Goal: Task Accomplishment & Management: Use online tool/utility

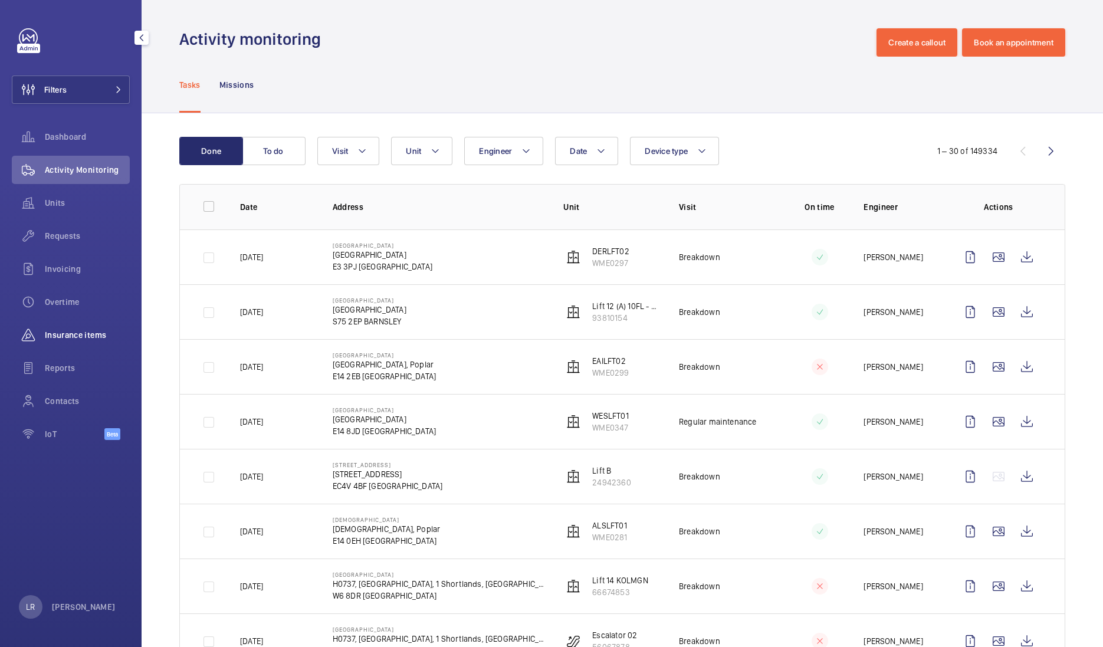
click at [74, 342] on div "Insurance items" at bounding box center [71, 335] width 118 height 28
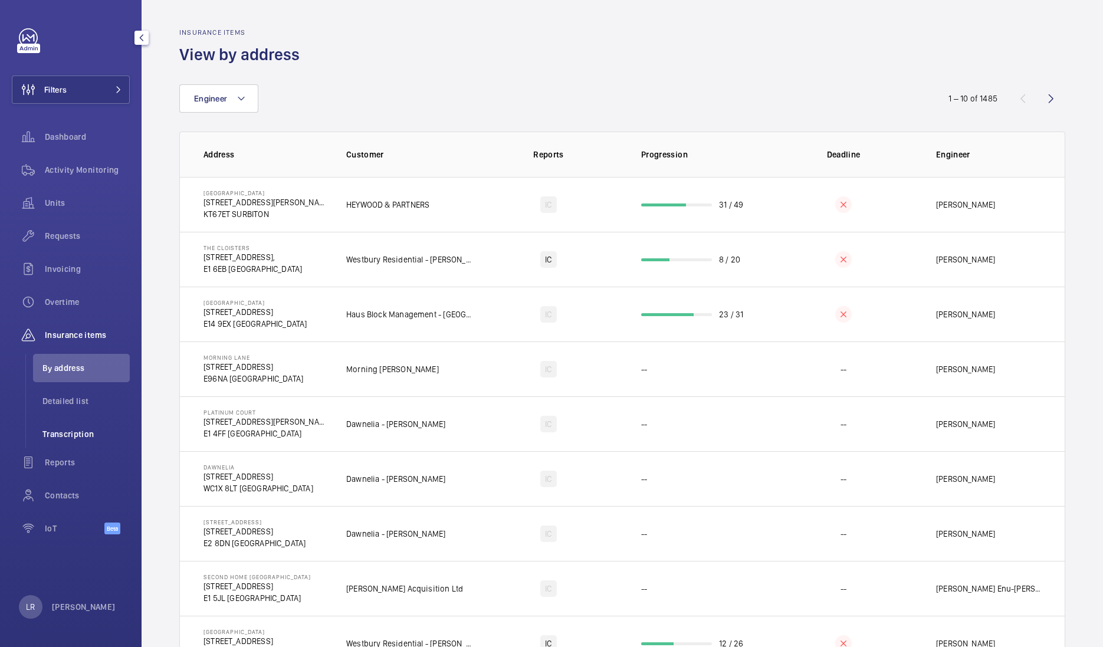
click at [55, 435] on span "Transcription" at bounding box center [85, 434] width 87 height 12
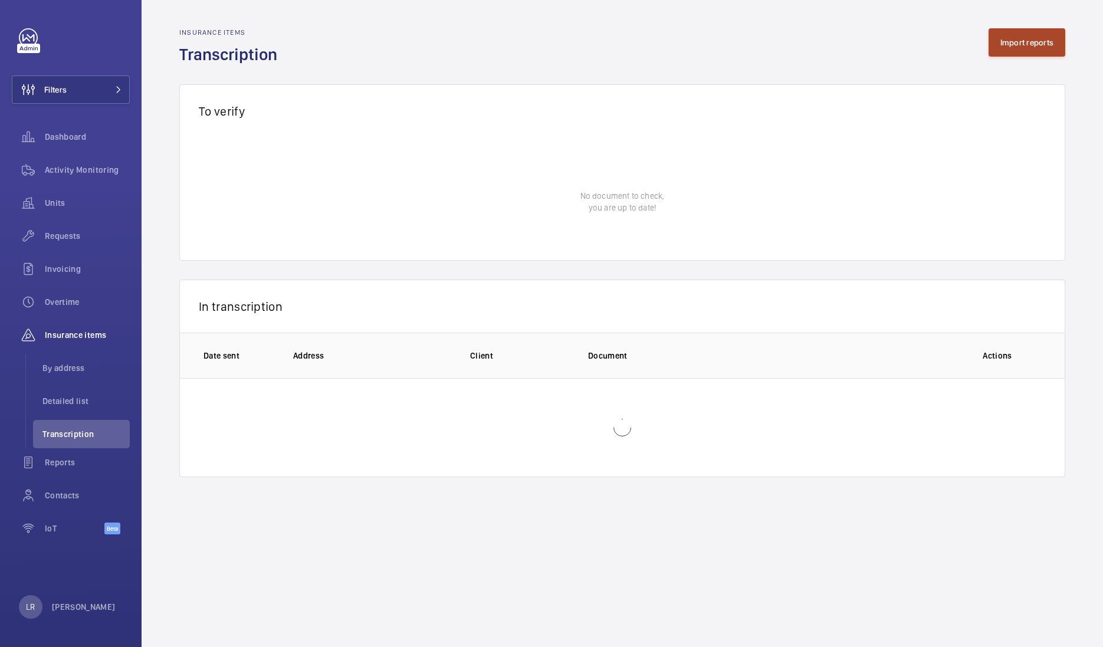
click at [1026, 50] on button "Import reports" at bounding box center [1027, 42] width 77 height 28
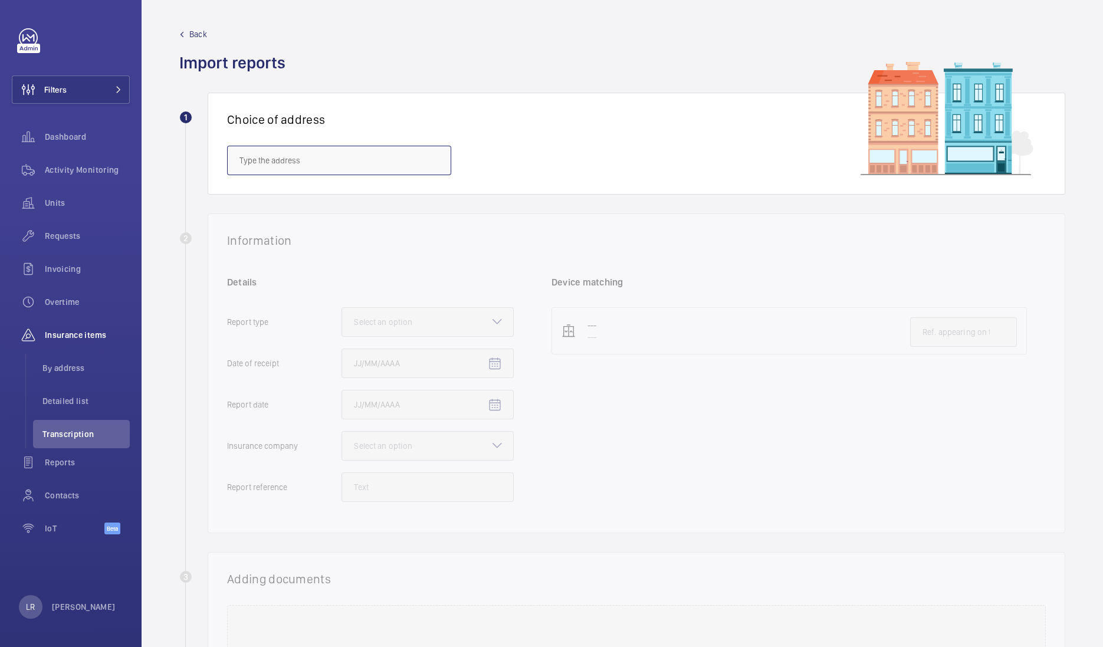
click at [394, 162] on input "text" at bounding box center [339, 161] width 224 height 30
type input "R"
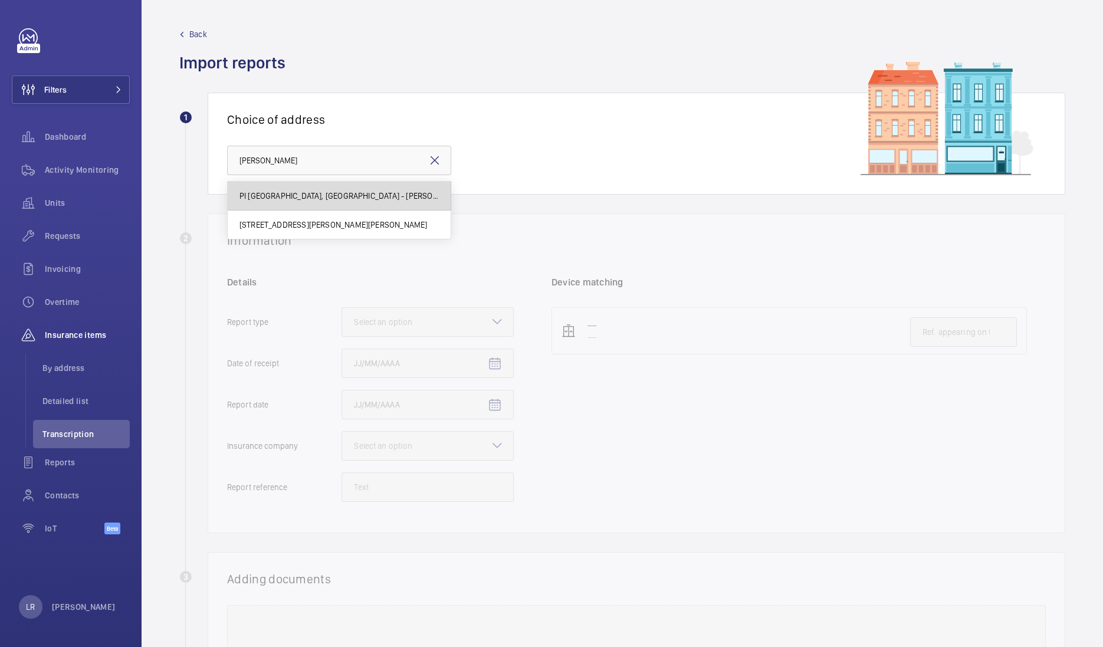
click at [392, 190] on span "PI [GEOGRAPHIC_DATA], [GEOGRAPHIC_DATA] - [PERSON_NAME][GEOGRAPHIC_DATA], [STRE…" at bounding box center [339, 196] width 199 height 12
type input "PI [GEOGRAPHIC_DATA], [GEOGRAPHIC_DATA] - [PERSON_NAME][GEOGRAPHIC_DATA], [STRE…"
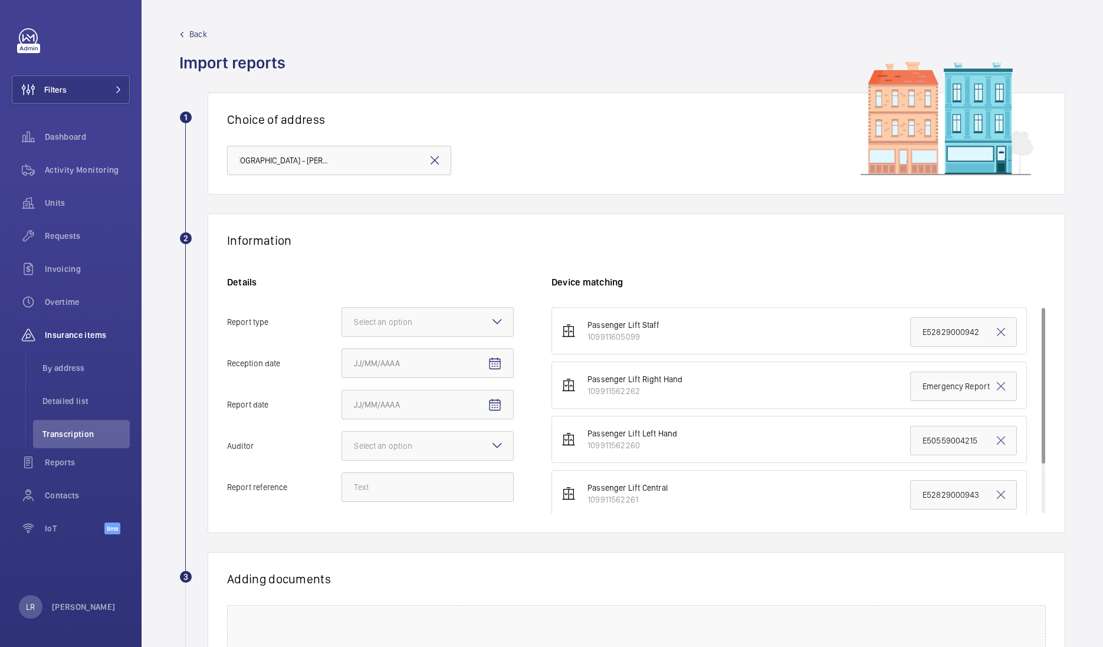
click at [466, 191] on div "Choice of address PI London, St Pancras Station - Clifton House, 88 Euston Road…" at bounding box center [637, 144] width 858 height 102
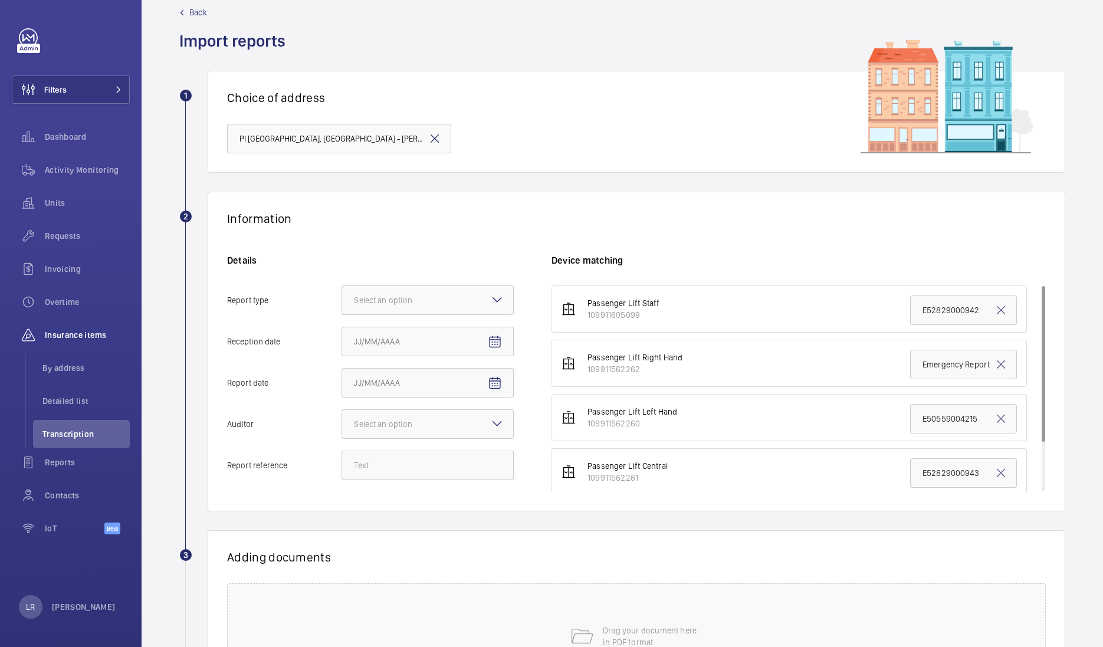
scroll to position [0, 0]
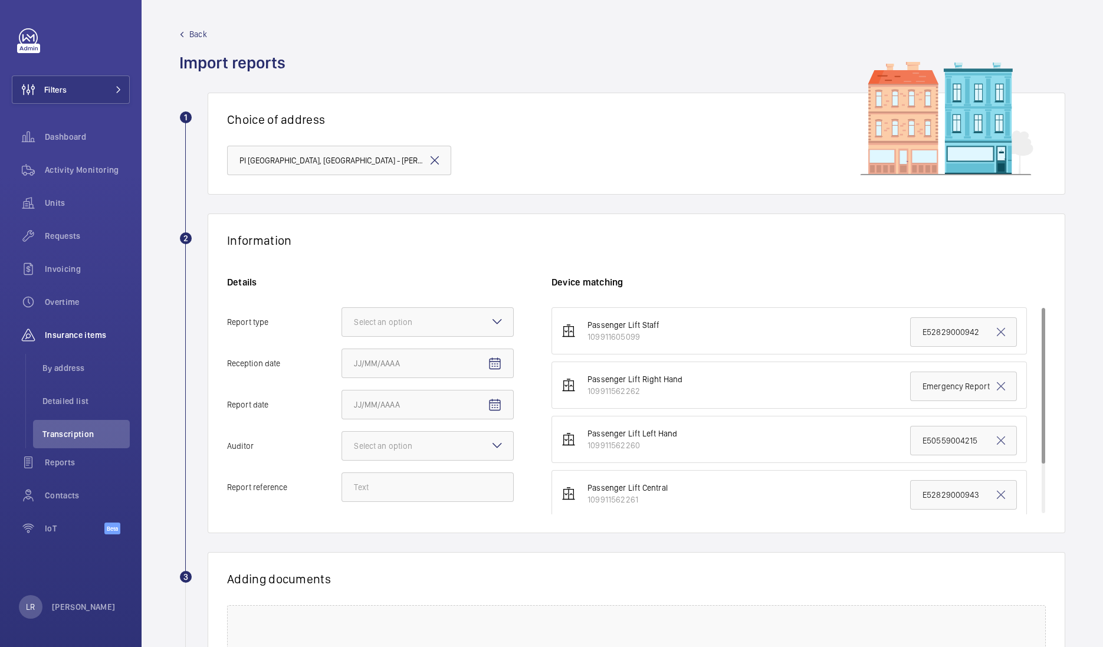
click at [434, 153] on mat-icon at bounding box center [435, 160] width 14 height 14
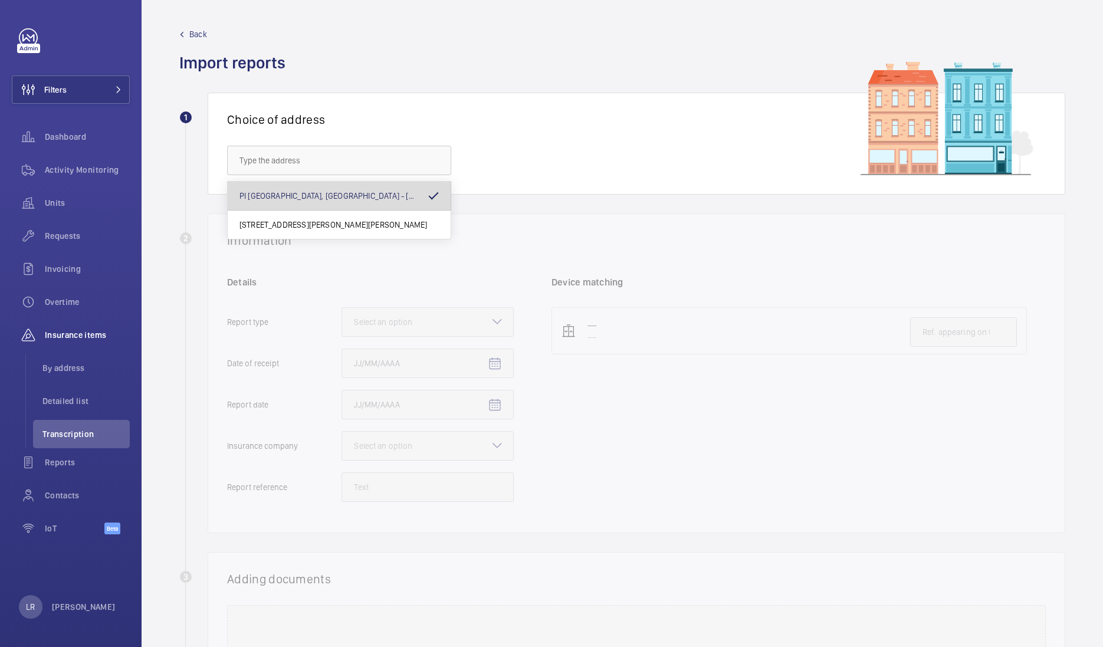
click at [435, 195] on mat-pseudo-checkbox at bounding box center [433, 196] width 11 height 11
type input "PI [GEOGRAPHIC_DATA], [GEOGRAPHIC_DATA] - [PERSON_NAME][GEOGRAPHIC_DATA], [STRE…"
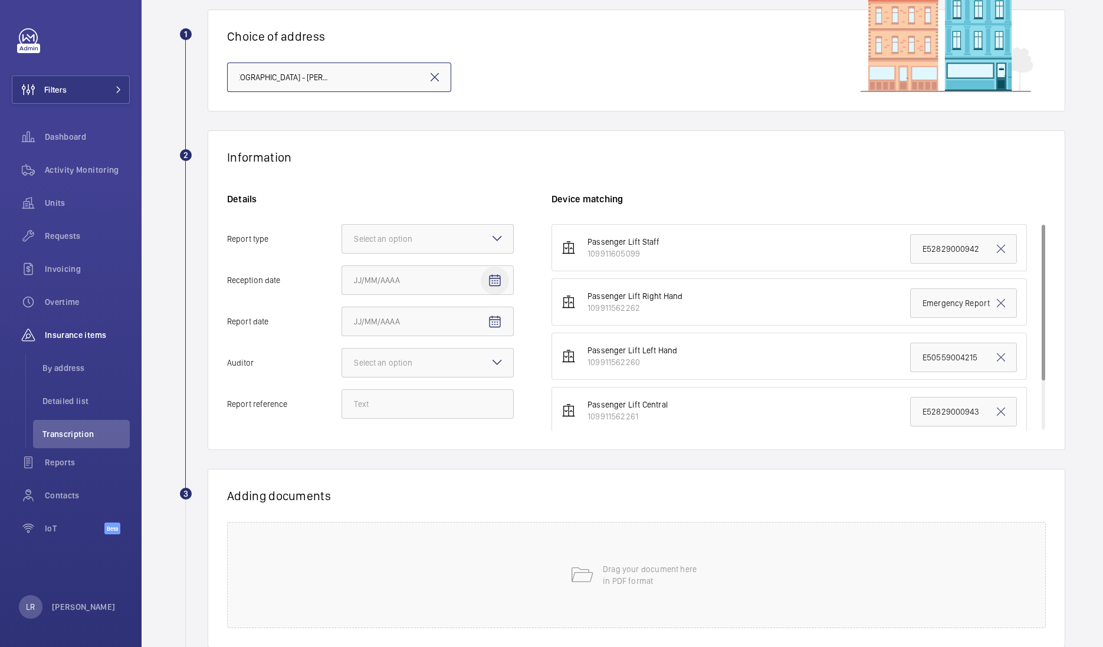
scroll to position [147, 0]
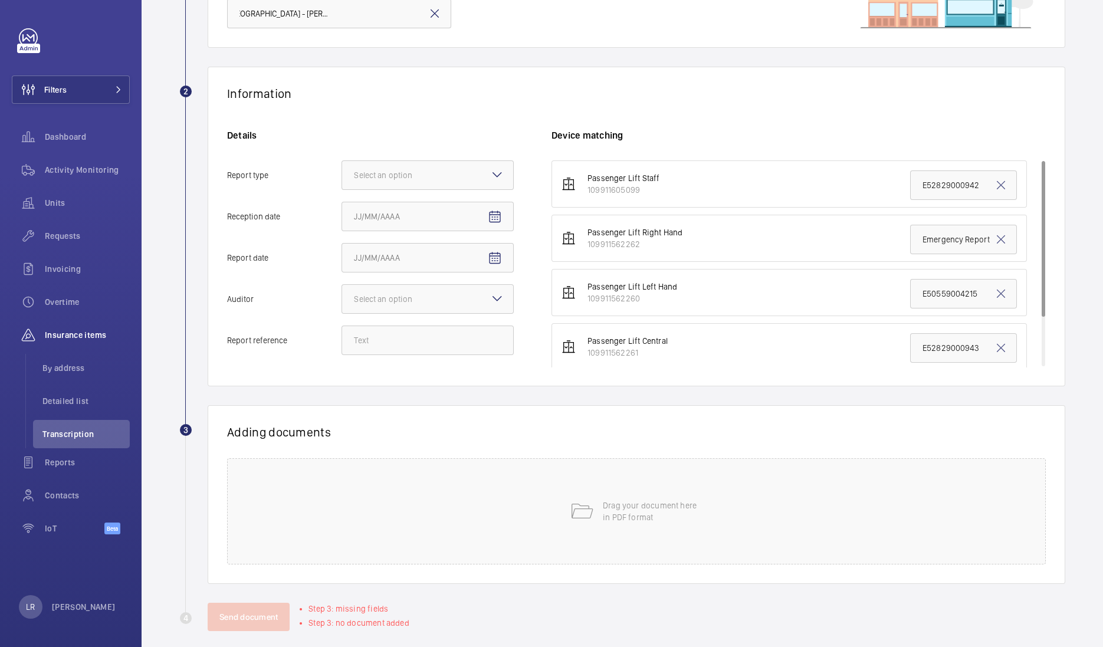
click at [501, 176] on mat-icon at bounding box center [497, 175] width 14 height 14
click at [342, 176] on input "Report type Select an option" at bounding box center [342, 175] width 0 height 28
click at [462, 215] on span "Insurance company" at bounding box center [428, 211] width 148 height 12
click at [342, 189] on input "Report type Select an option Insurance company Consultant" at bounding box center [342, 175] width 0 height 28
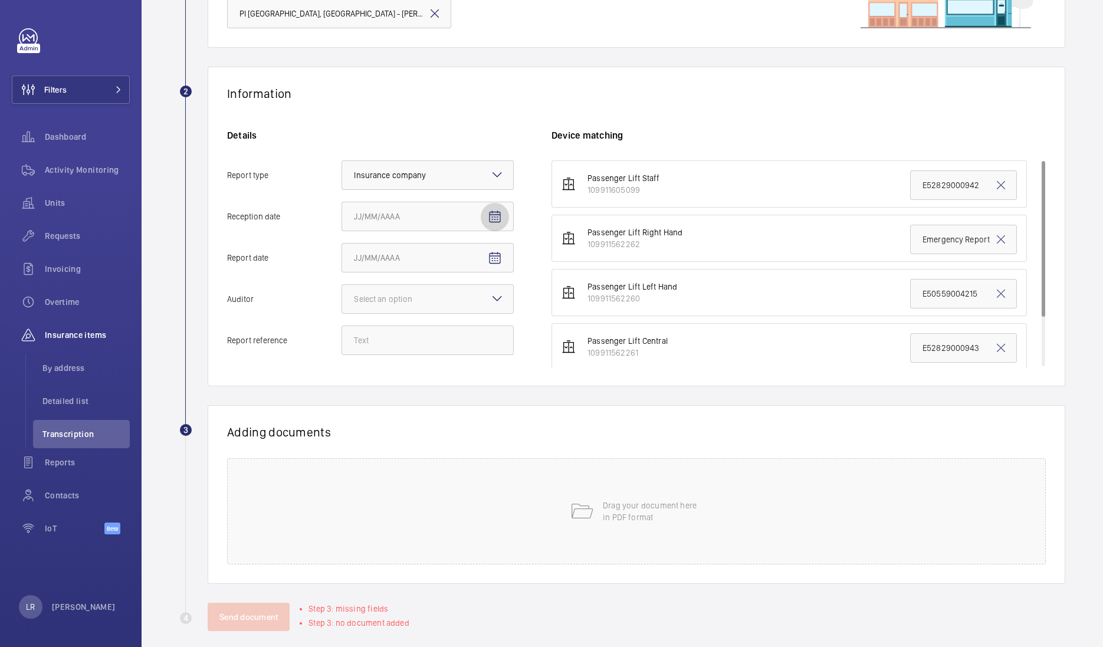
click at [493, 221] on mat-icon "Open calendar" at bounding box center [495, 217] width 14 height 14
click at [437, 314] on span "3" at bounding box center [429, 311] width 21 height 21
type input "[DATE]"
click at [497, 263] on mat-icon "Open calendar" at bounding box center [495, 258] width 14 height 14
click at [482, 307] on span "Previous month" at bounding box center [479, 304] width 24 height 24
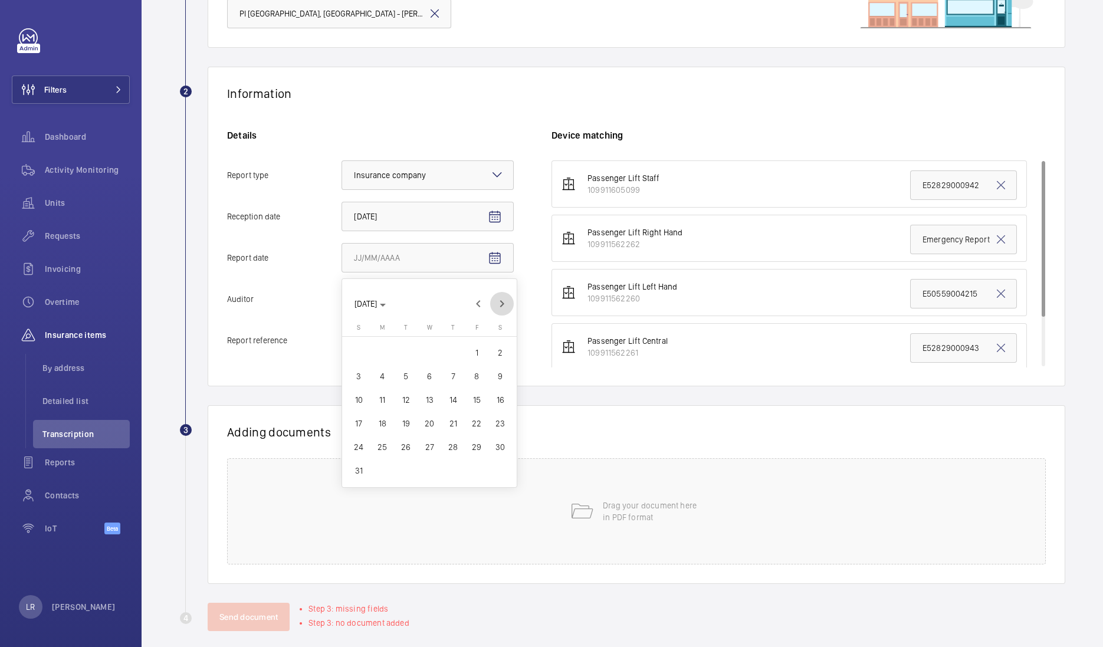
click at [491, 306] on span "Next month" at bounding box center [502, 304] width 24 height 24
click at [386, 304] on icon "Choose month and year" at bounding box center [383, 305] width 6 height 3
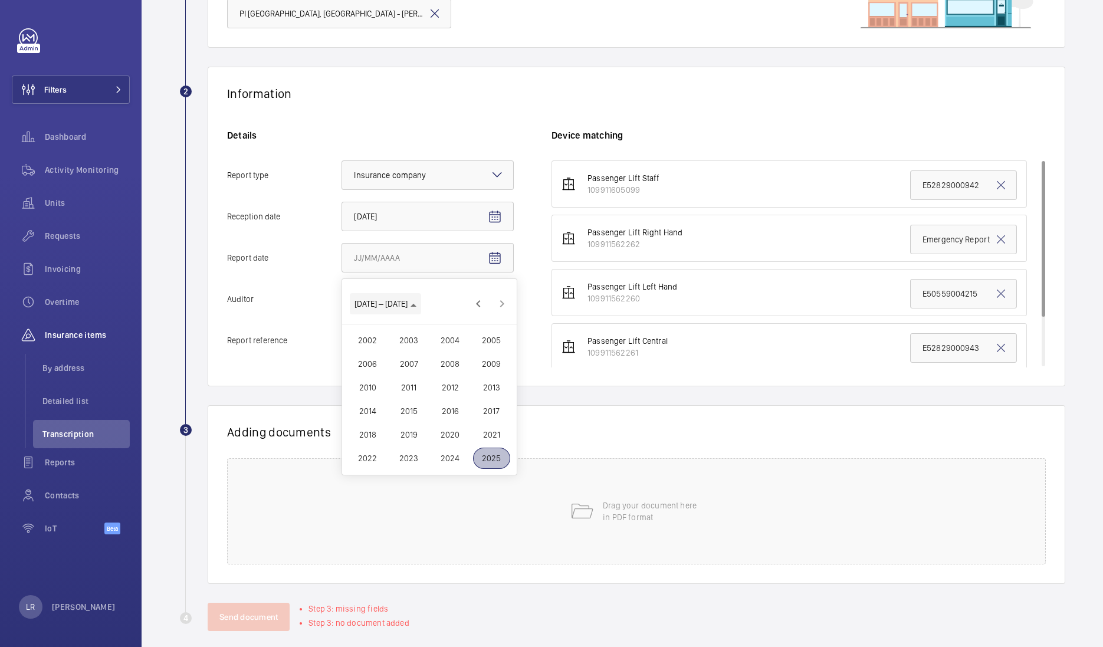
click at [396, 295] on span "Choose date" at bounding box center [385, 304] width 71 height 28
click at [358, 302] on span "[DATE]" at bounding box center [366, 303] width 22 height 9
click at [482, 456] on span "2025" at bounding box center [491, 458] width 37 height 21
click at [451, 333] on span "MAR" at bounding box center [450, 340] width 37 height 21
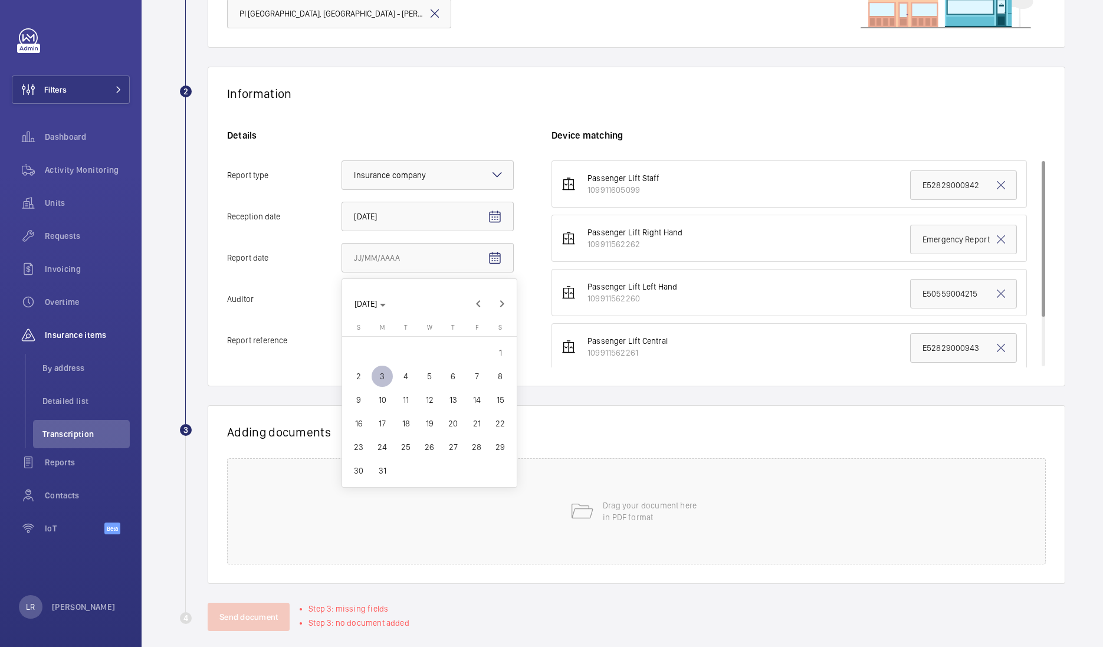
click at [389, 420] on span "17" at bounding box center [382, 423] width 21 height 21
type input "3/17/2025"
click at [500, 298] on mat-icon at bounding box center [497, 298] width 14 height 14
click at [342, 298] on input "Auditor Select an option" at bounding box center [342, 299] width 0 height 28
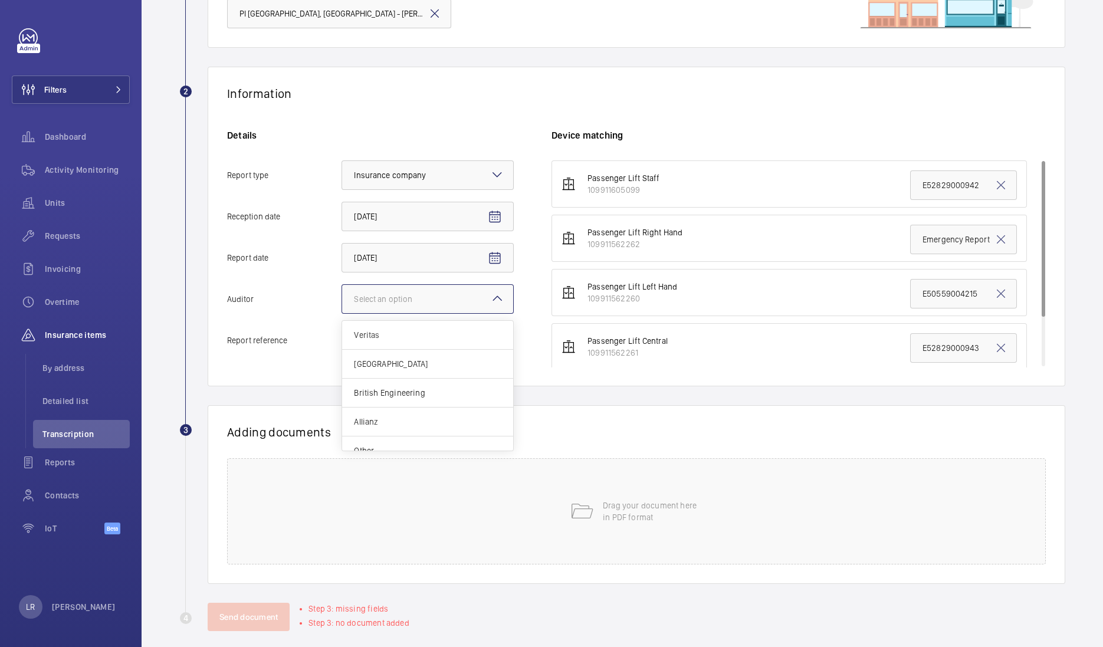
click at [468, 303] on div at bounding box center [427, 299] width 171 height 28
click at [342, 303] on input "Auditor Select an option Veritas Zurich British Engineering Allianz Other" at bounding box center [342, 299] width 0 height 28
click at [505, 302] on div at bounding box center [427, 299] width 171 height 28
click at [342, 302] on input "Auditor Select an option Veritas Zurich British Engineering Allianz Other" at bounding box center [342, 299] width 0 height 28
click at [361, 420] on span "Allianz" at bounding box center [428, 422] width 148 height 12
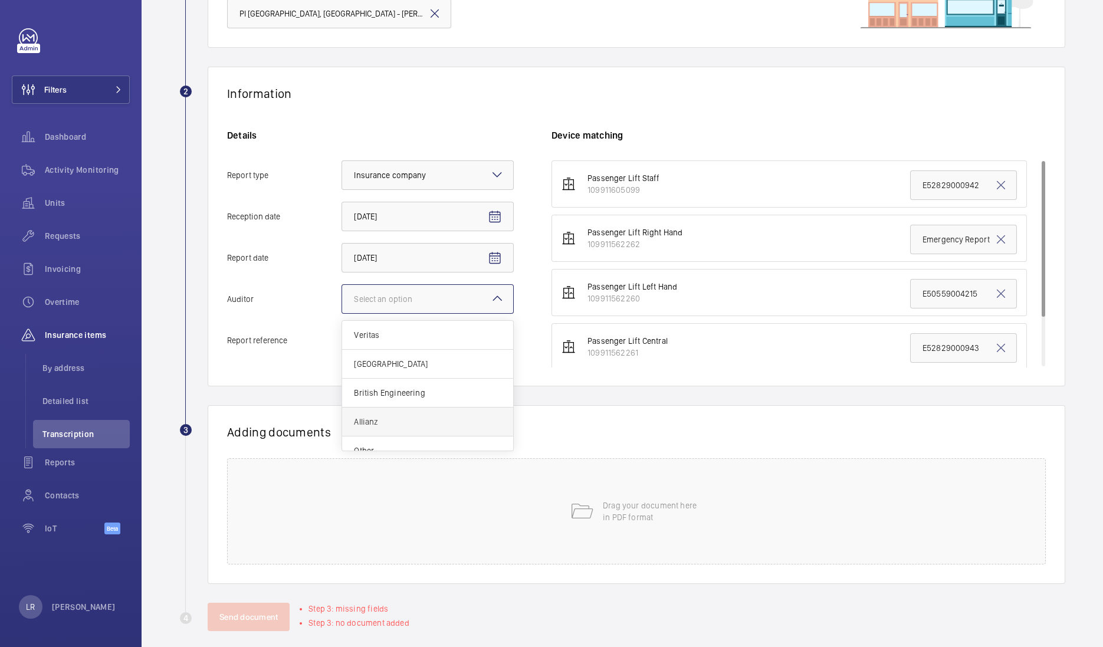
click at [342, 313] on input "Auditor Select an option Veritas Zurich British Engineering Allianz Other" at bounding box center [342, 299] width 0 height 28
click at [421, 348] on input "Report reference" at bounding box center [428, 341] width 172 height 30
click at [401, 348] on input "Report reference" at bounding box center [428, 341] width 172 height 30
paste input "E46194023175"
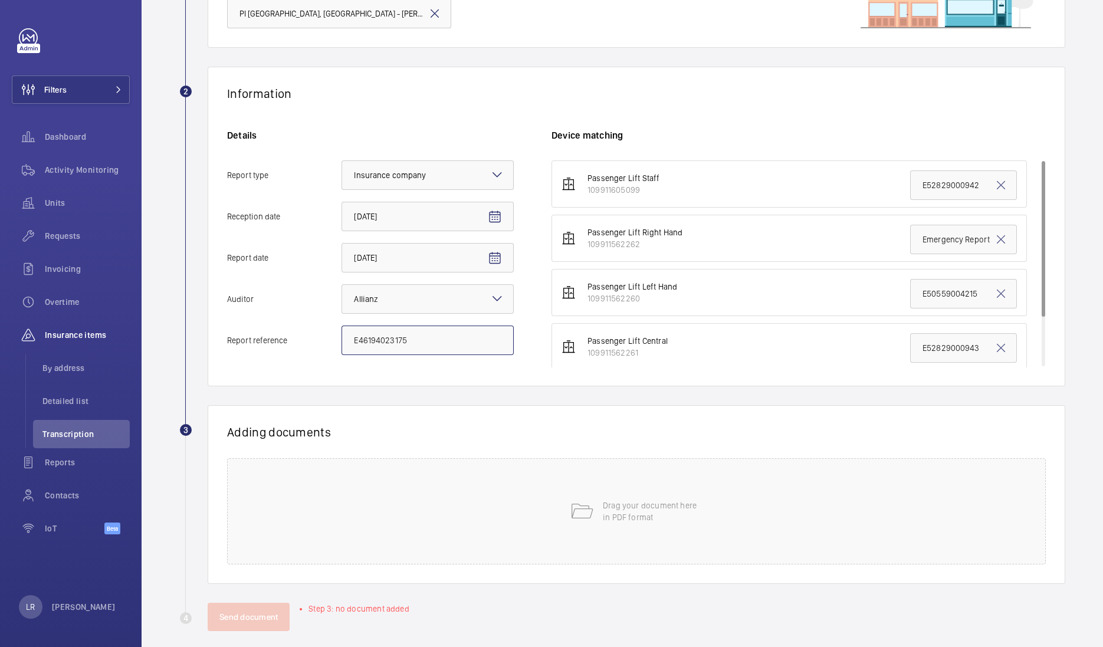
type input "E46194023175"
click at [671, 62] on wm-front-select-address-card "1 Choice of address PI London, St Pancras Station - Clifton House, 88 Euston Ro…" at bounding box center [622, 6] width 886 height 121
drag, startPoint x: 970, startPoint y: 290, endPoint x: 885, endPoint y: 295, distance: 85.1
click at [885, 295] on li "Passenger Lift Left Hand 109911562260 E50559004215" at bounding box center [790, 292] width 476 height 47
paste input "E4619402317"
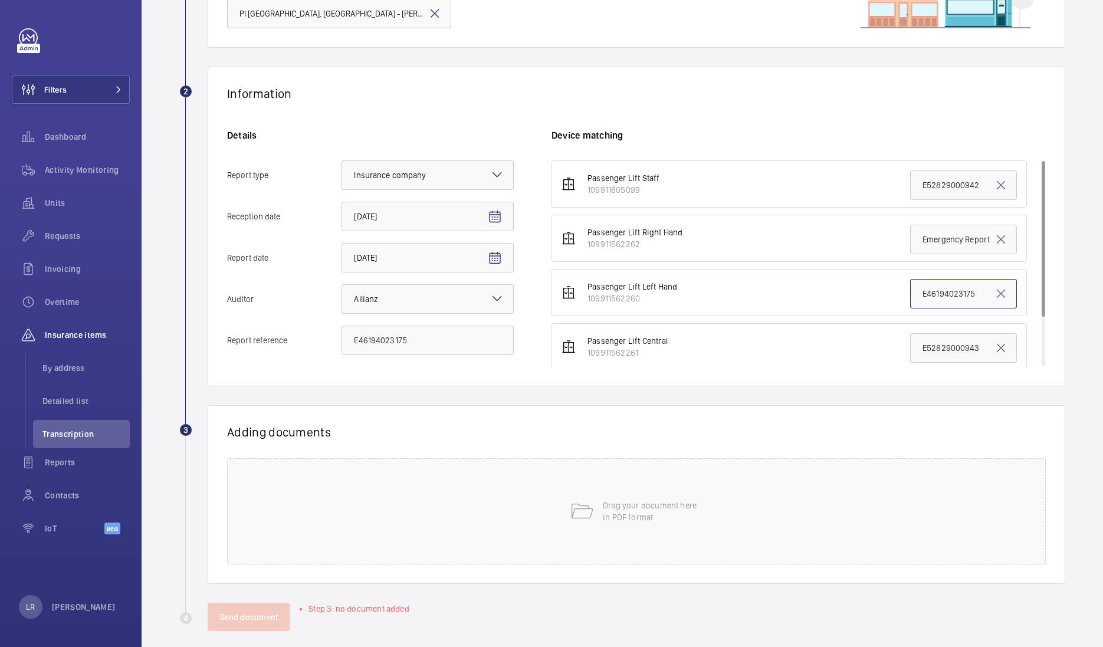
type input "E46194023175"
click at [823, 405] on div "Adding documents Drag your document here in PDF format" at bounding box center [637, 494] width 858 height 179
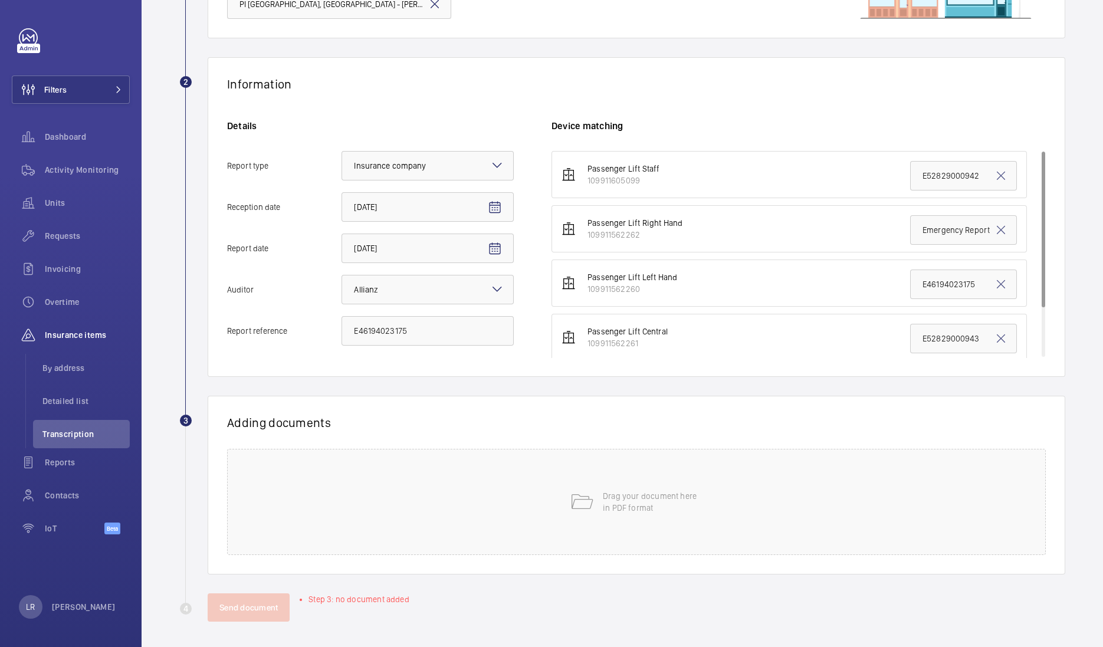
scroll to position [159, 0]
click at [609, 493] on p "Drag your document here in PDF format" at bounding box center [653, 500] width 100 height 24
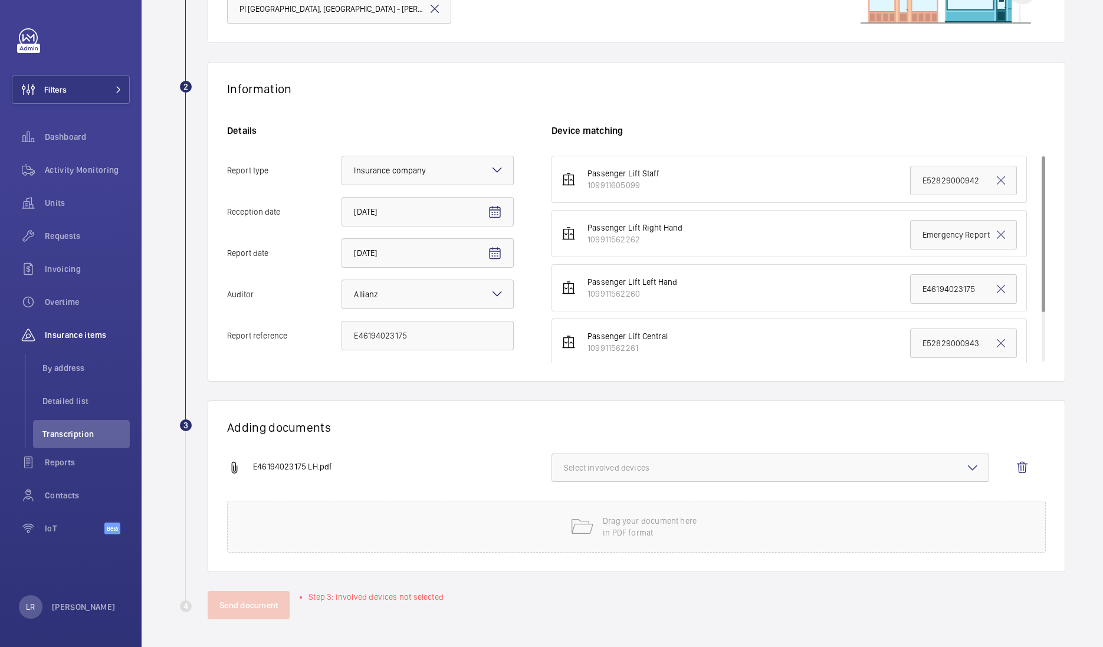
click at [603, 469] on span "Select involved devices" at bounding box center [770, 468] width 413 height 12
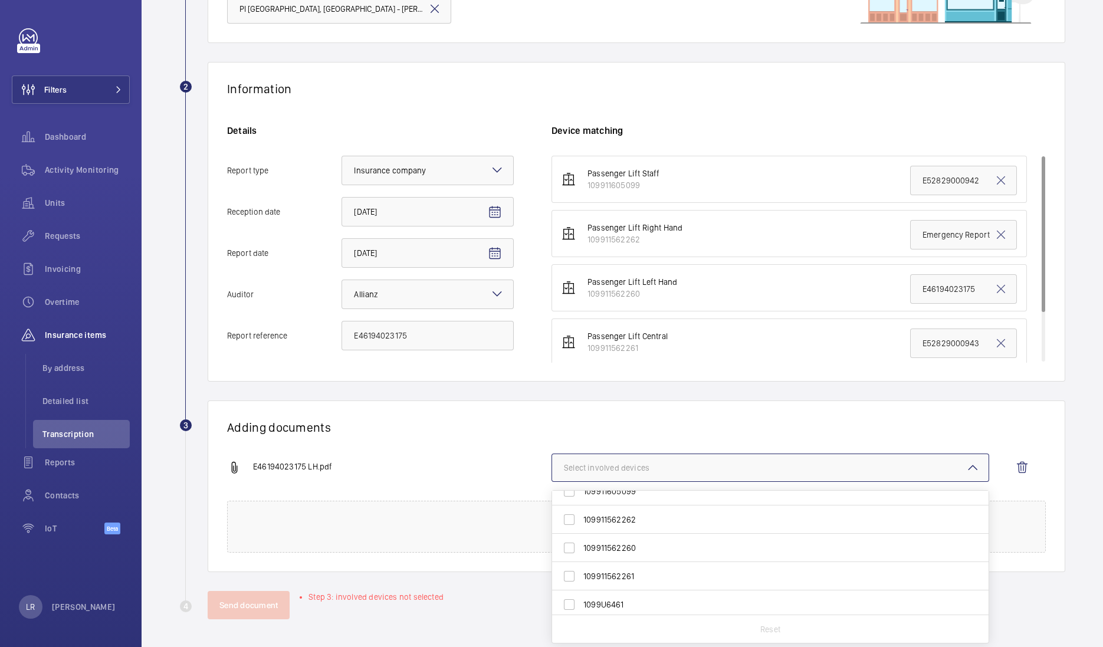
scroll to position [17, 0]
click at [631, 540] on span "109911562260" at bounding box center [772, 545] width 376 height 12
click at [581, 540] on input "109911562260" at bounding box center [570, 545] width 24 height 24
checkbox input "true"
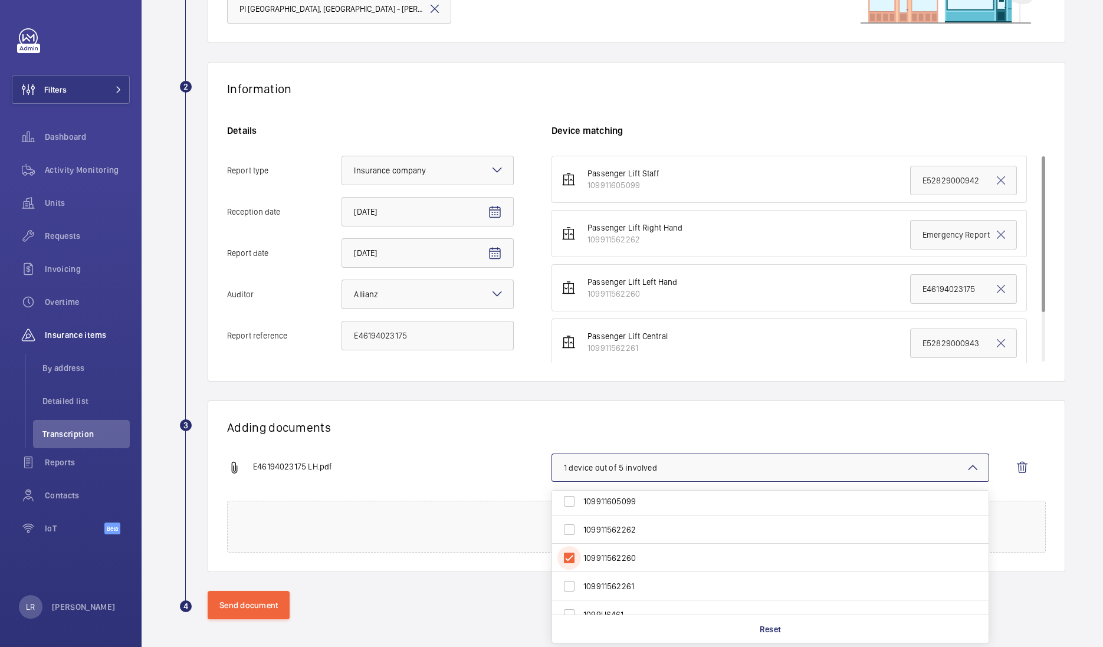
scroll to position [0, 0]
click at [600, 427] on h1 "Adding documents" at bounding box center [636, 427] width 819 height 15
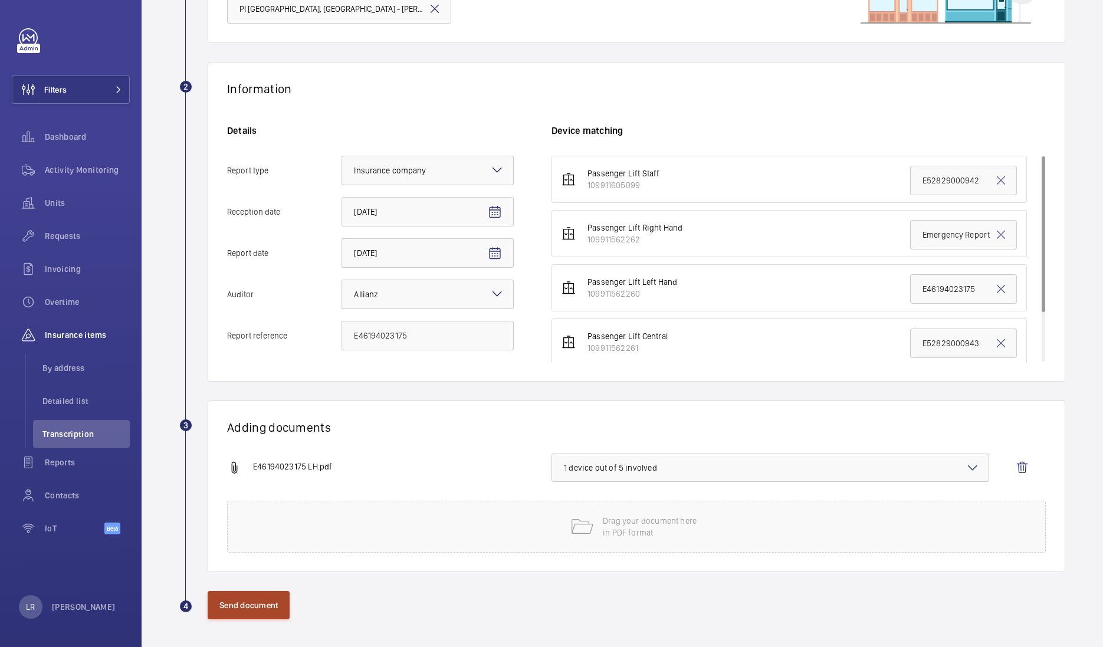
click at [257, 601] on button "Send document" at bounding box center [249, 605] width 82 height 28
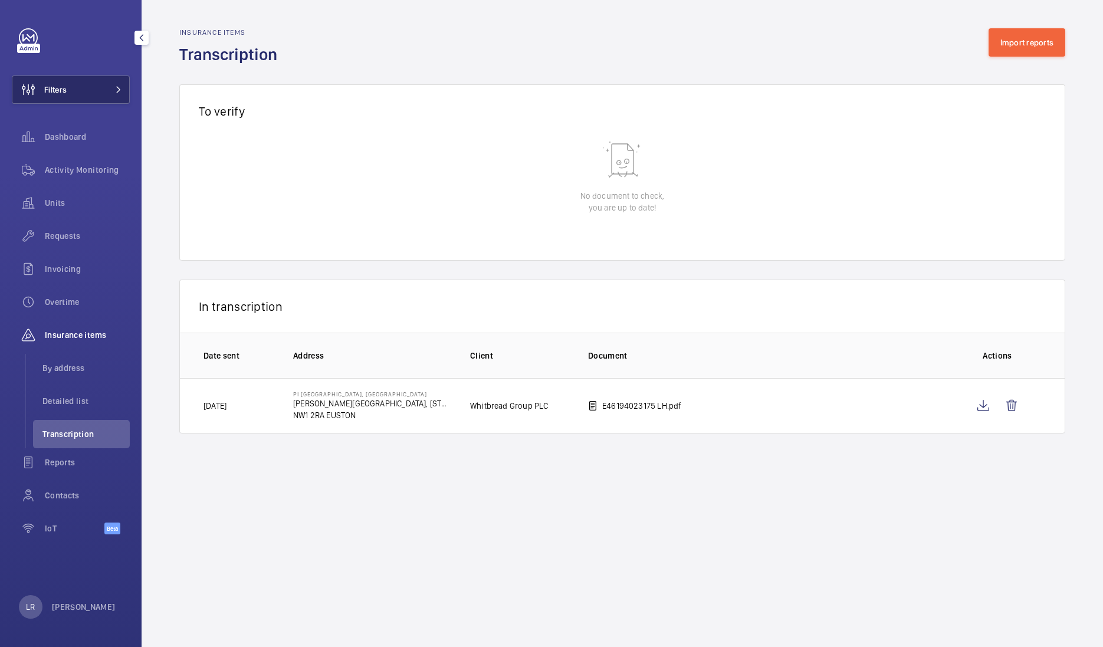
click at [117, 88] on mat-icon at bounding box center [118, 89] width 7 height 7
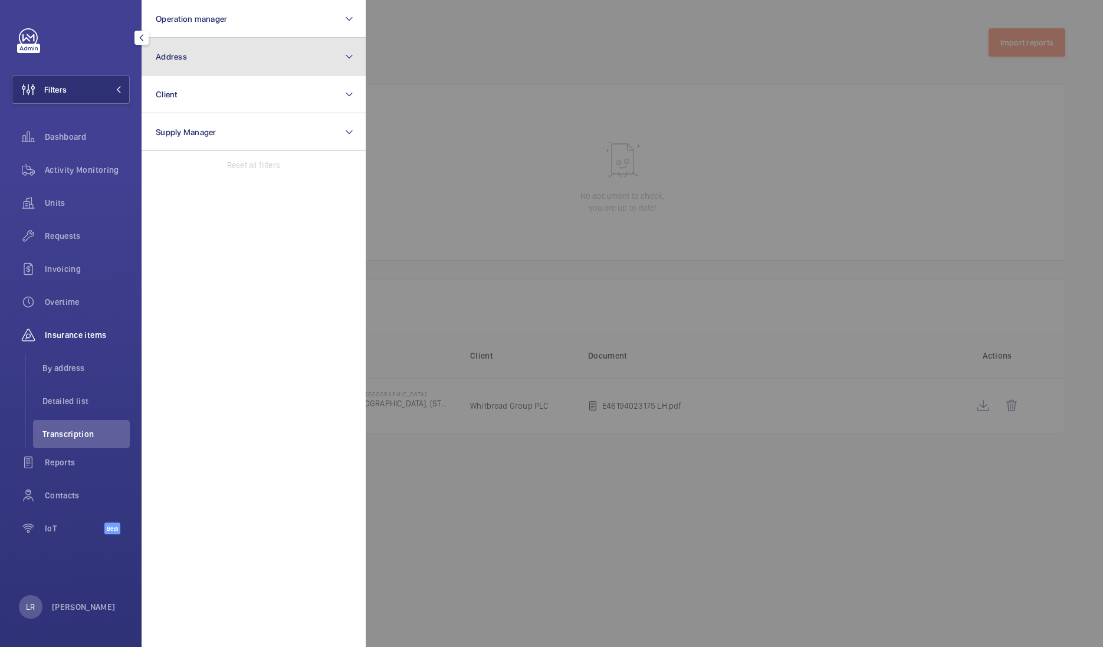
click at [190, 62] on button "Address" at bounding box center [254, 57] width 224 height 38
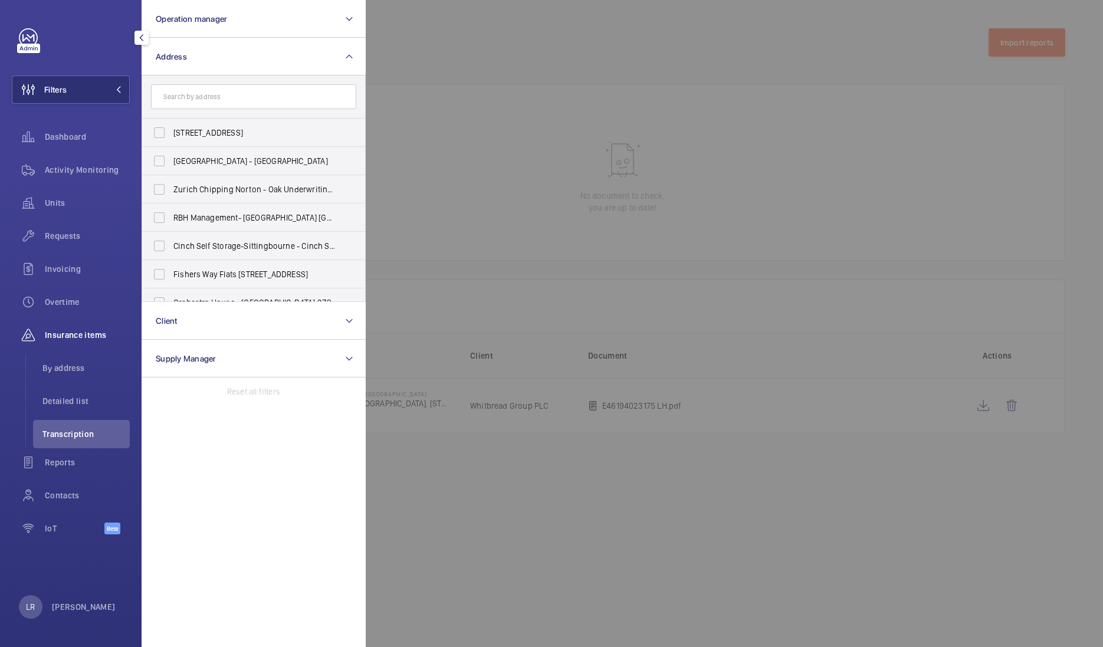
type input "S"
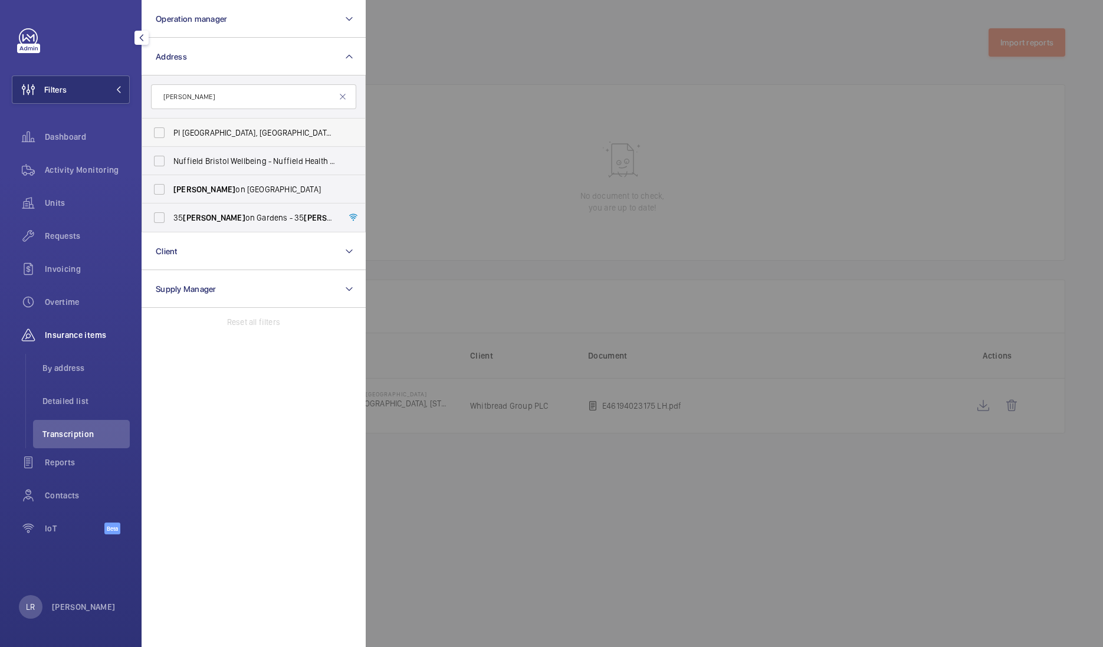
type input "Clift"
click at [301, 121] on label "PI London, St Pancras Station - Clift on House, 88 Euston Road, EUSTON NW1 2RA" at bounding box center [244, 133] width 205 height 28
click at [171, 121] on input "PI London, St Pancras Station - Clift on House, 88 Euston Road, EUSTON NW1 2RA" at bounding box center [160, 133] width 24 height 24
checkbox input "true"
click at [408, 124] on div at bounding box center [917, 323] width 1103 height 647
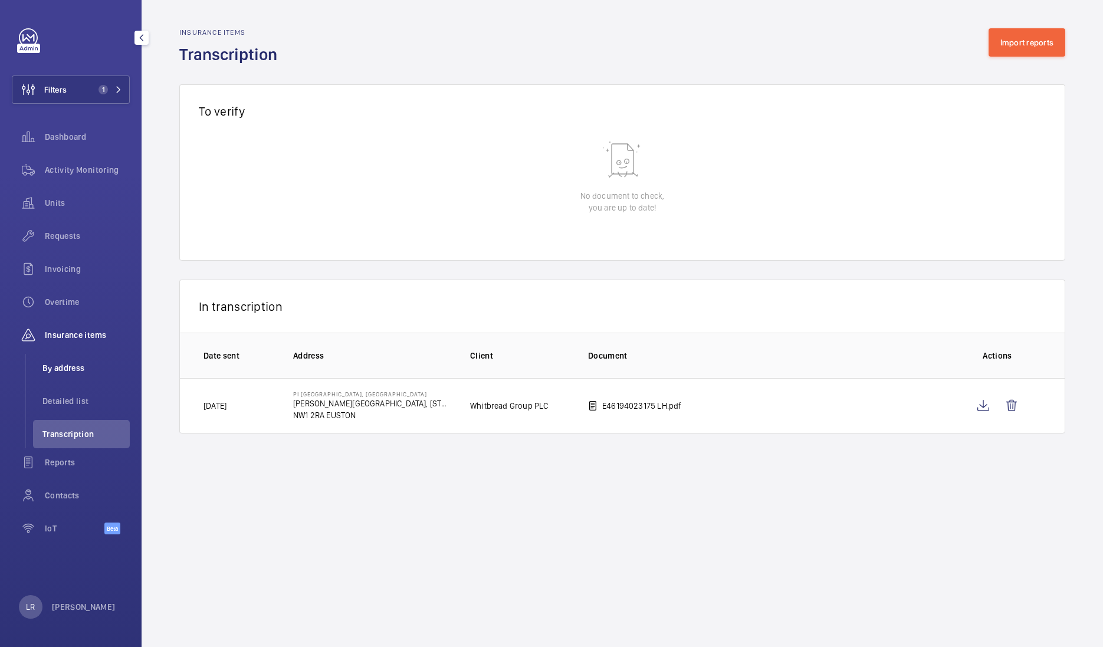
click at [90, 372] on span "By address" at bounding box center [85, 368] width 87 height 12
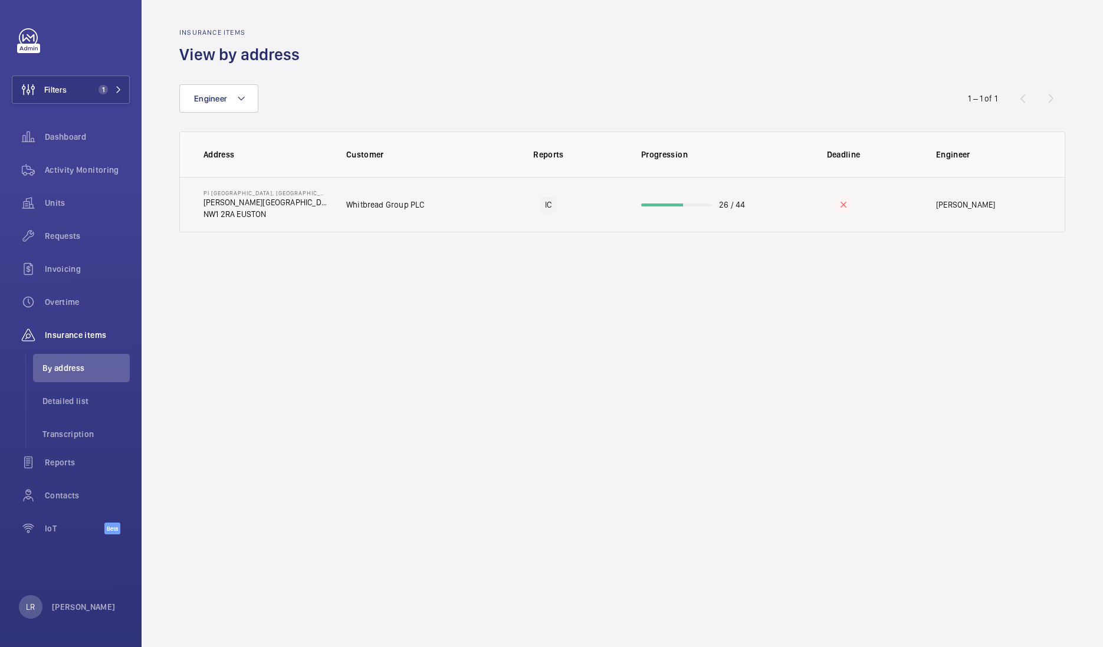
click at [267, 198] on p "Clifton House, 88 Euston Road" at bounding box center [266, 202] width 124 height 12
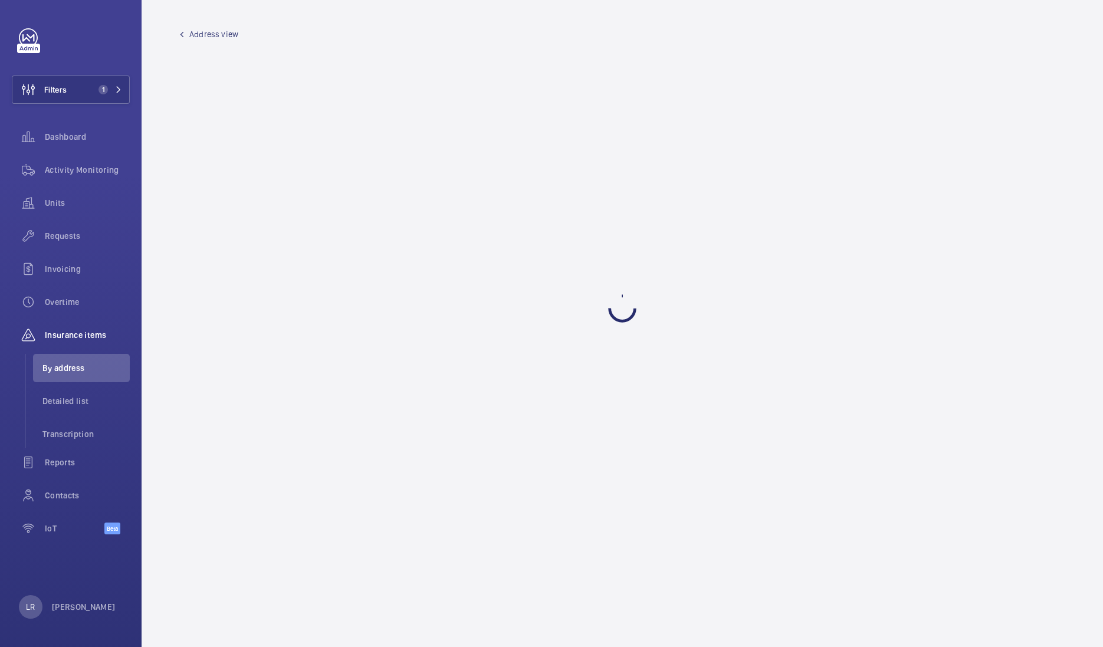
click at [218, 40] on wm-front-admin-header "Address view" at bounding box center [623, 29] width 962 height 59
click at [207, 32] on span "Address view" at bounding box center [213, 34] width 49 height 12
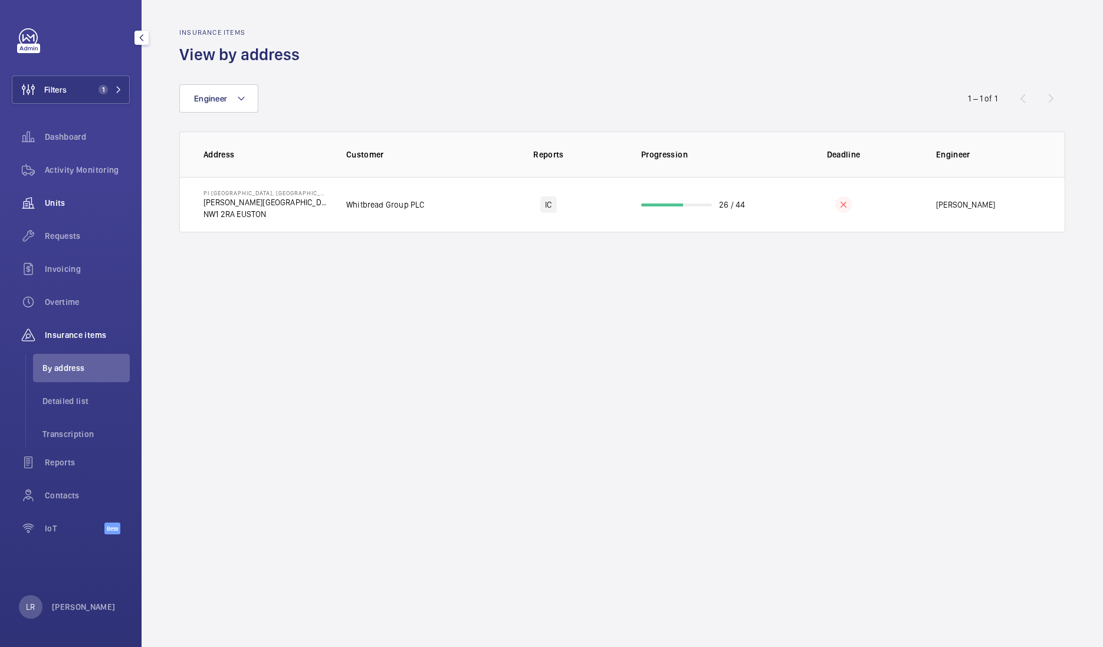
click at [96, 212] on div "Units" at bounding box center [71, 203] width 118 height 28
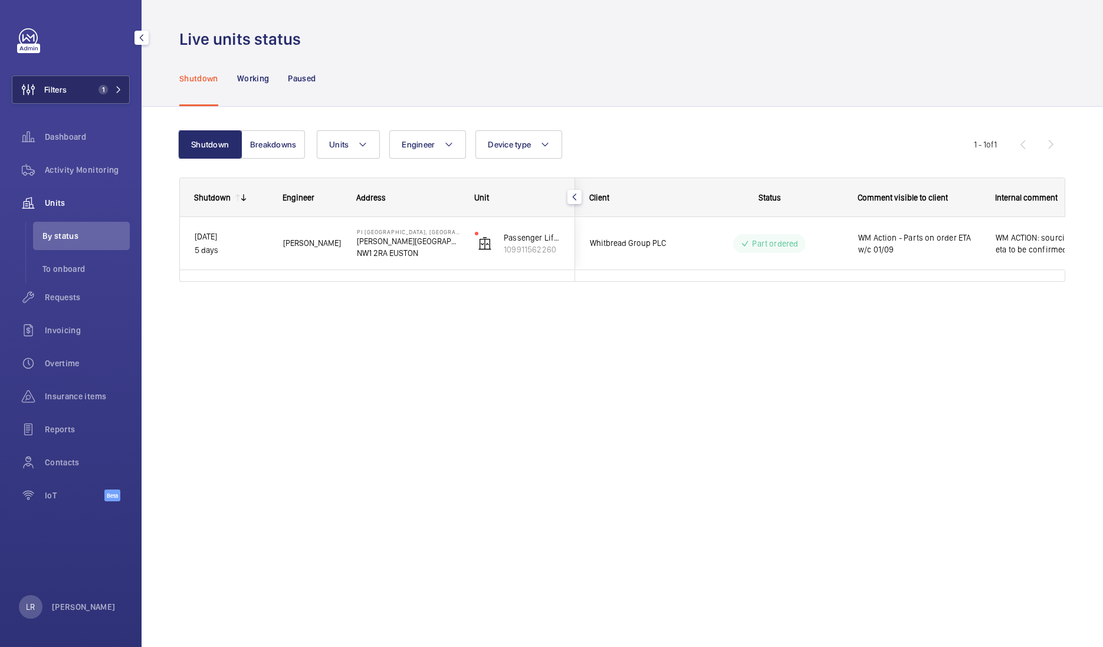
click at [118, 82] on button "Filters 1" at bounding box center [71, 90] width 118 height 28
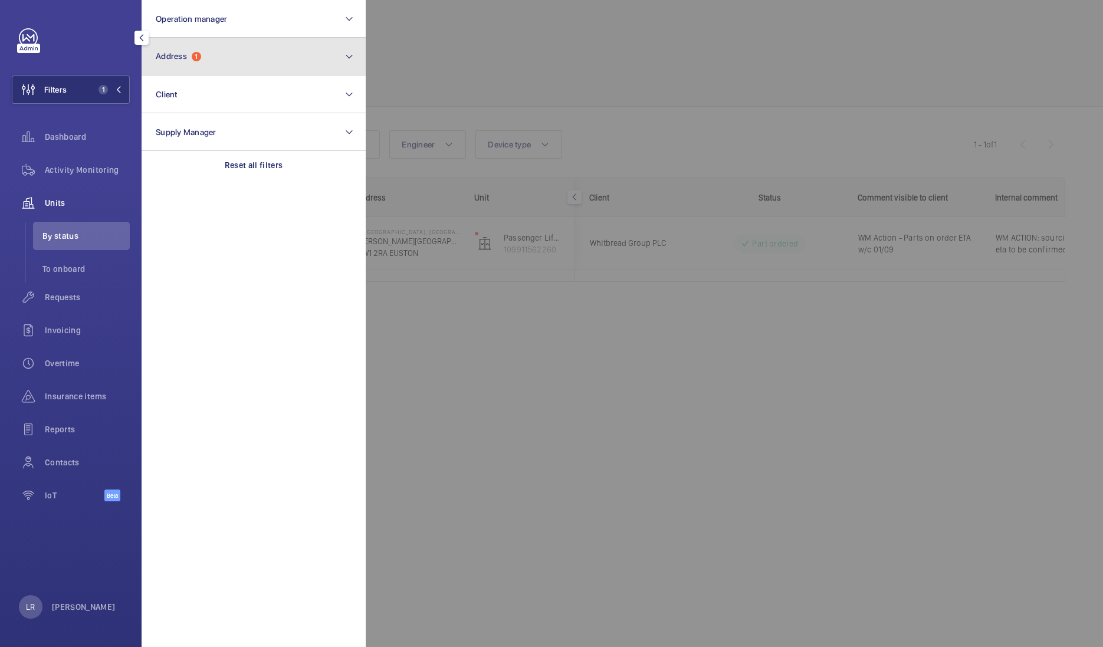
click at [182, 61] on button "Address 1" at bounding box center [254, 57] width 224 height 38
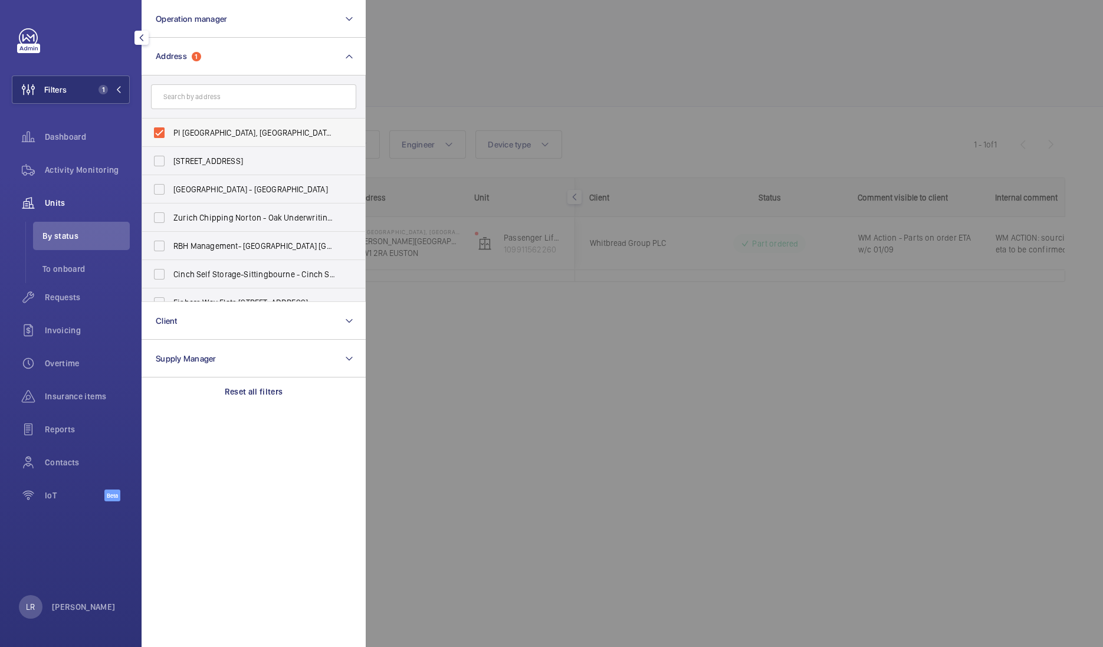
click at [156, 136] on label "PI London, St Pancras Station - Clifton House, 88 Euston Road, EUSTON NW1 2RA" at bounding box center [244, 133] width 205 height 28
click at [156, 136] on input "PI London, St Pancras Station - Clifton House, 88 Euston Road, EUSTON NW1 2RA" at bounding box center [160, 133] width 24 height 24
checkbox input "false"
click at [196, 105] on input "text" at bounding box center [253, 96] width 205 height 25
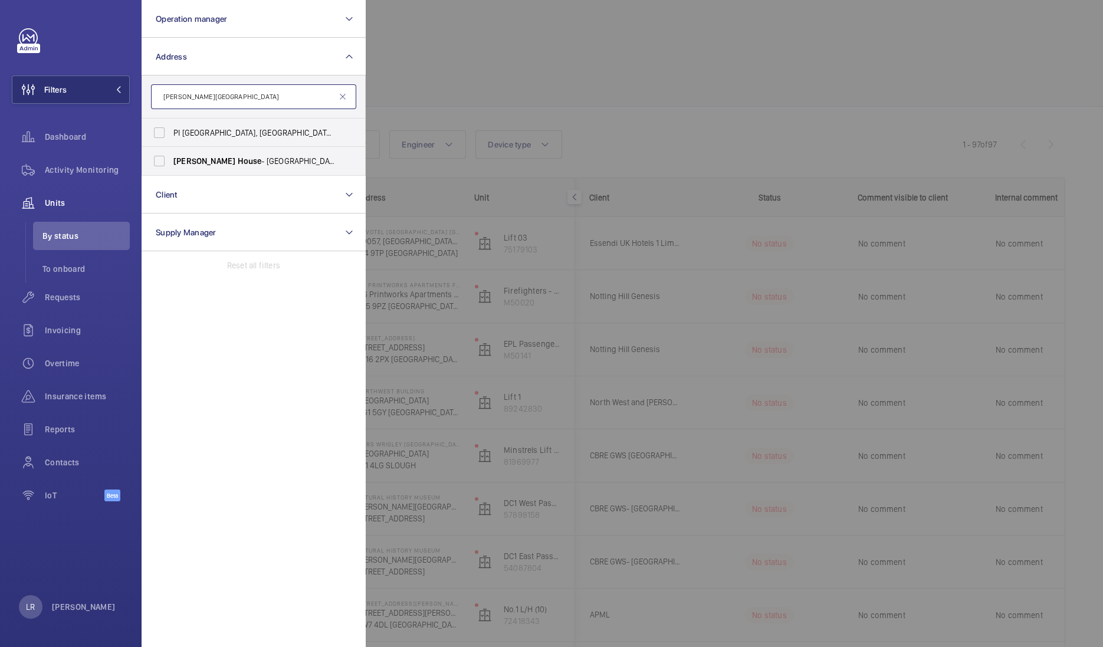
type input "Clifton house"
click at [77, 402] on span "Insurance items" at bounding box center [87, 397] width 85 height 12
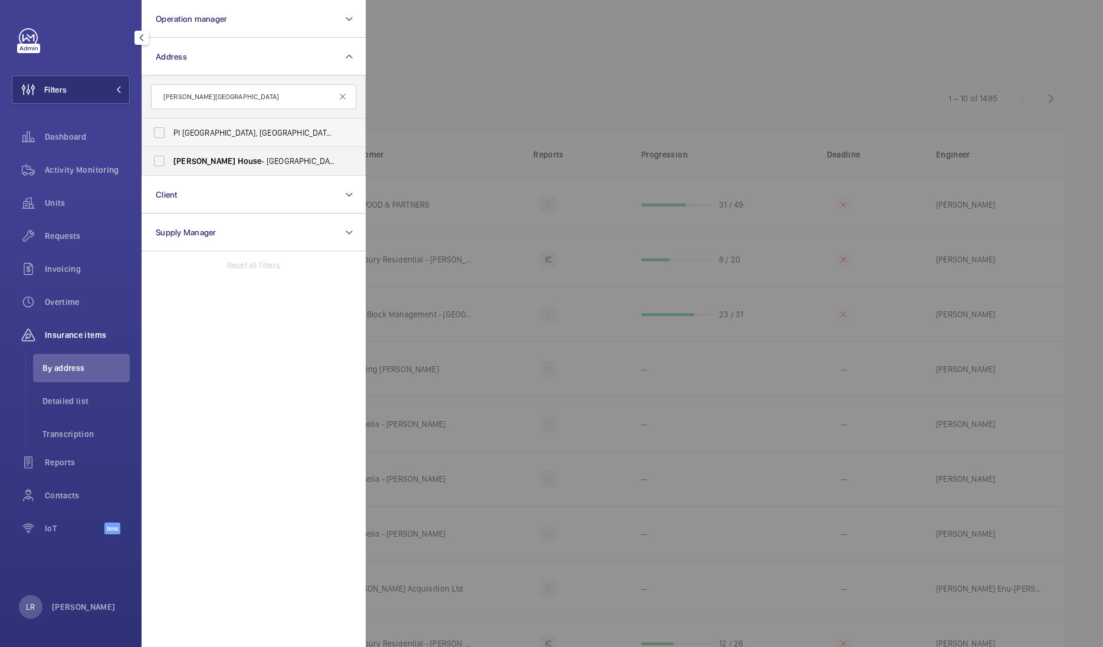
click at [312, 131] on span "PI London, St Pancras Station - Clifton House , 88 Euston Road, EUSTON NW1 2RA" at bounding box center [254, 133] width 162 height 12
click at [171, 131] on input "PI London, St Pancras Station - Clifton House , 88 Euston Road, EUSTON NW1 2RA" at bounding box center [160, 133] width 24 height 24
checkbox input "true"
click at [443, 112] on div at bounding box center [917, 323] width 1103 height 647
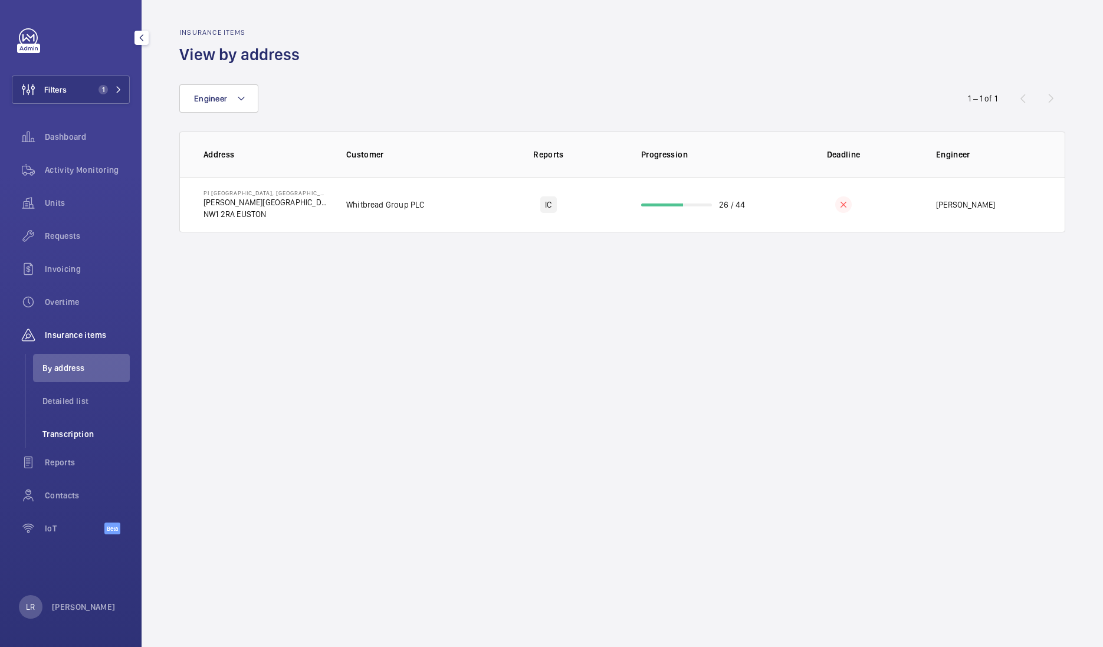
click at [73, 431] on span "Transcription" at bounding box center [85, 434] width 87 height 12
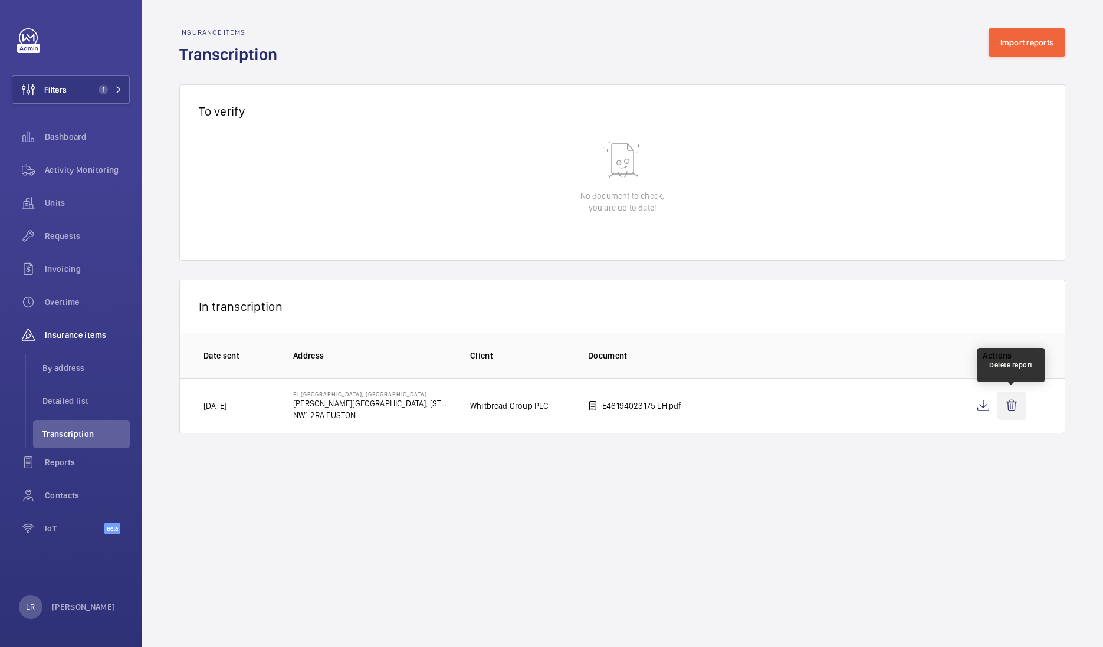
click at [1018, 408] on wm-front-icon-button at bounding box center [1012, 406] width 28 height 28
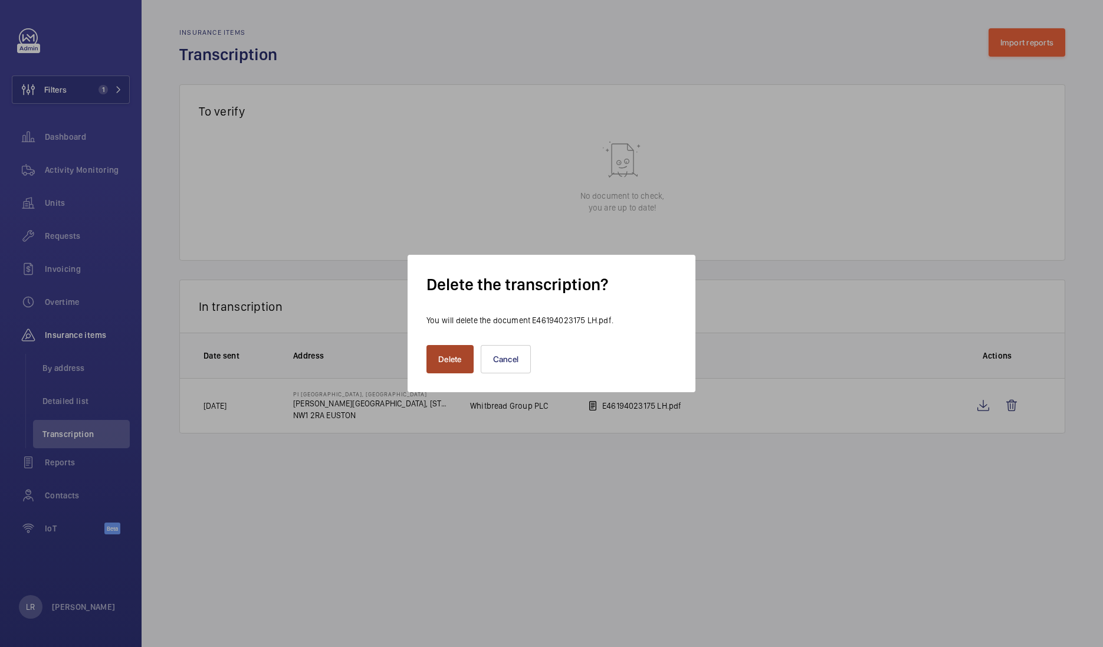
click at [434, 362] on button "Delete" at bounding box center [450, 359] width 47 height 28
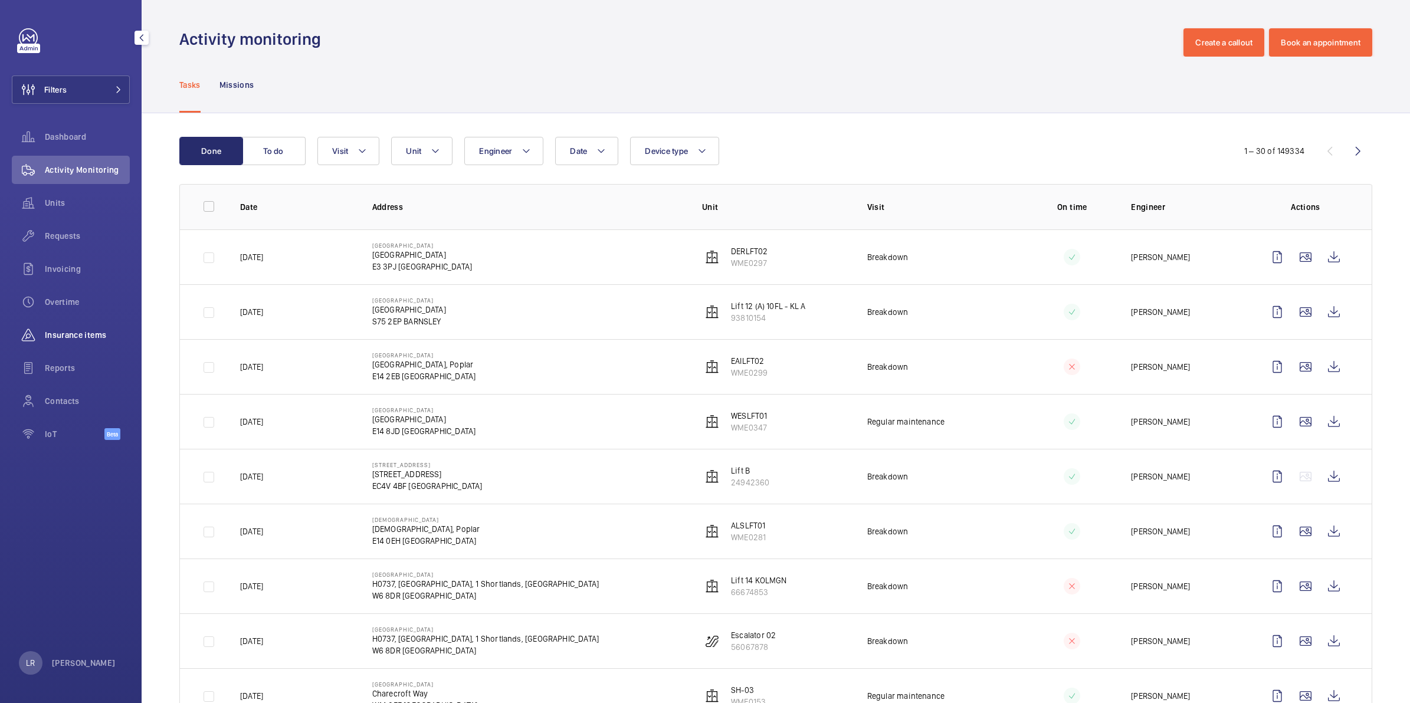
click at [74, 333] on span "Insurance items" at bounding box center [87, 335] width 85 height 12
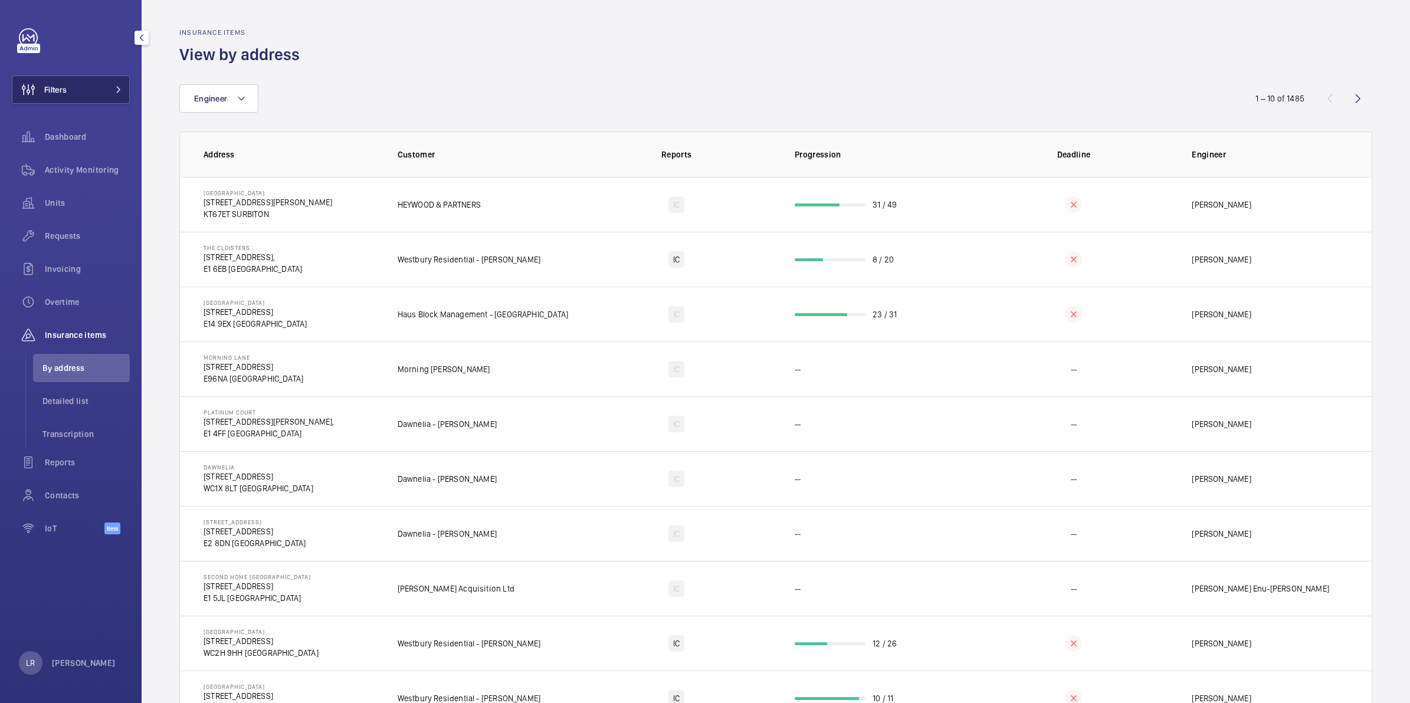
click at [106, 81] on button "Filters" at bounding box center [71, 90] width 118 height 28
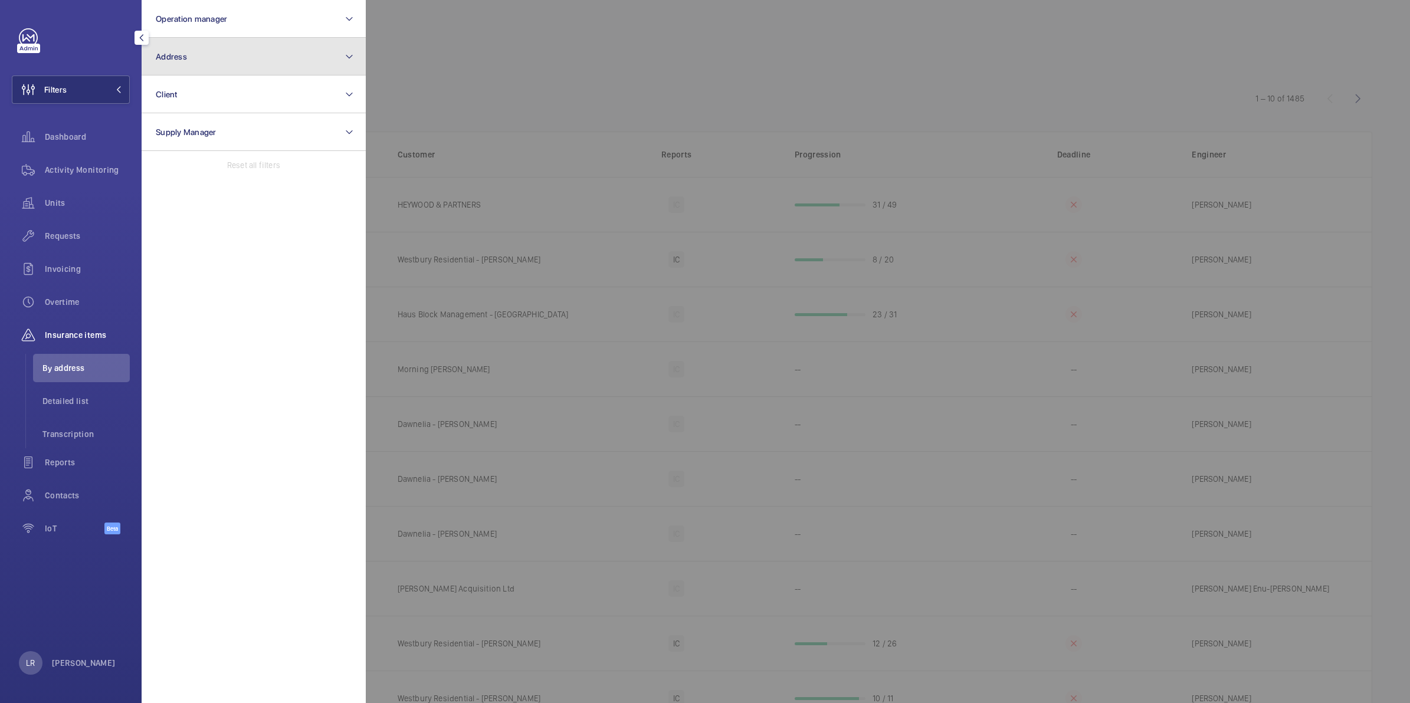
click at [194, 60] on button "Address" at bounding box center [254, 57] width 224 height 38
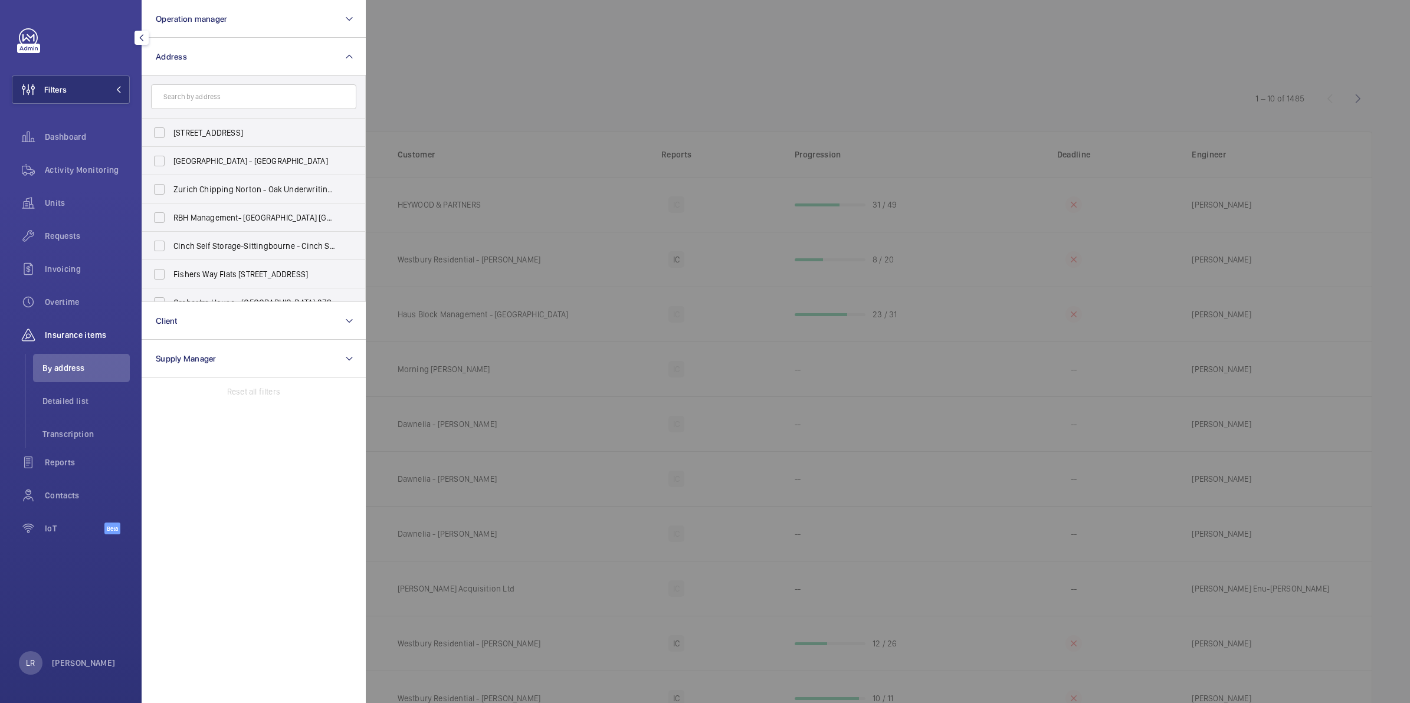
drag, startPoint x: 214, startPoint y: 91, endPoint x: 193, endPoint y: 101, distance: 22.7
click at [193, 101] on input "text" at bounding box center [253, 96] width 205 height 25
drag, startPoint x: 198, startPoint y: 101, endPoint x: 568, endPoint y: 157, distance: 374.2
click at [568, 149] on div at bounding box center [1071, 351] width 1410 height 703
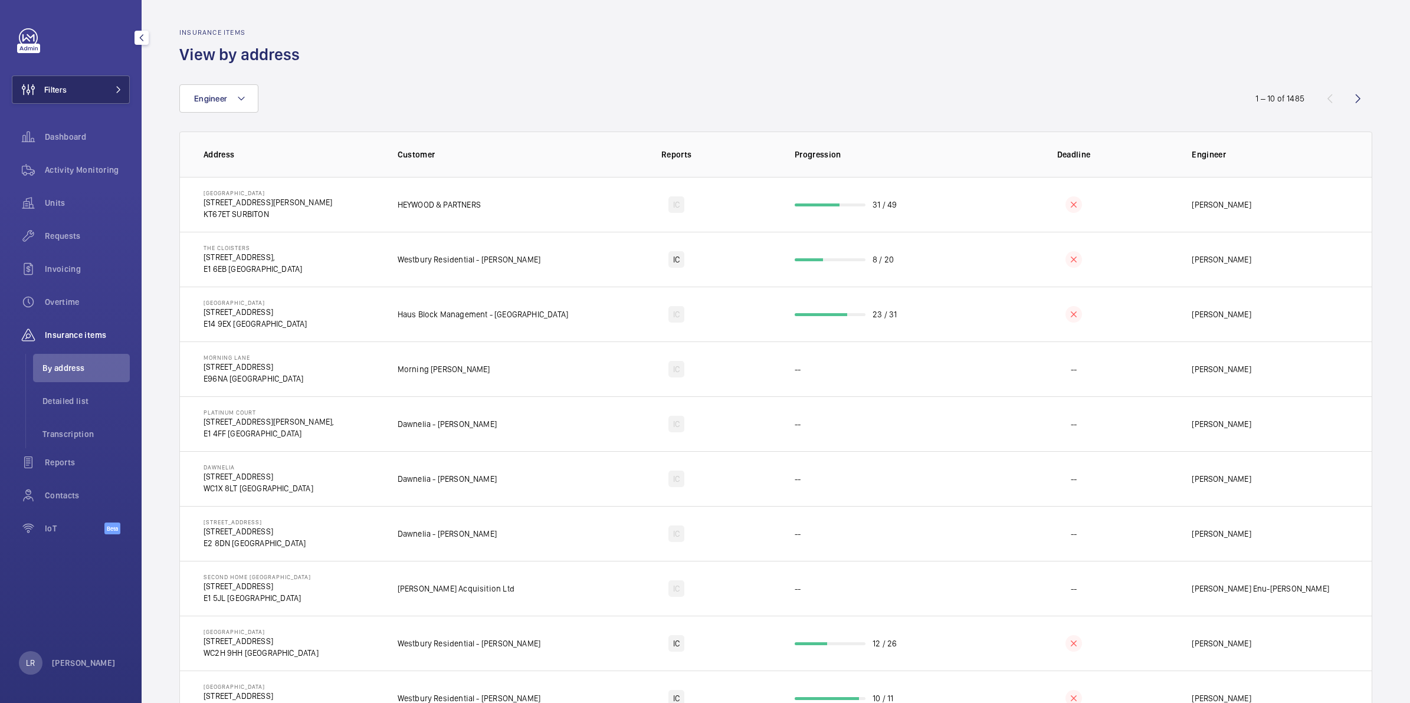
click at [120, 94] on button "Filters" at bounding box center [71, 90] width 118 height 28
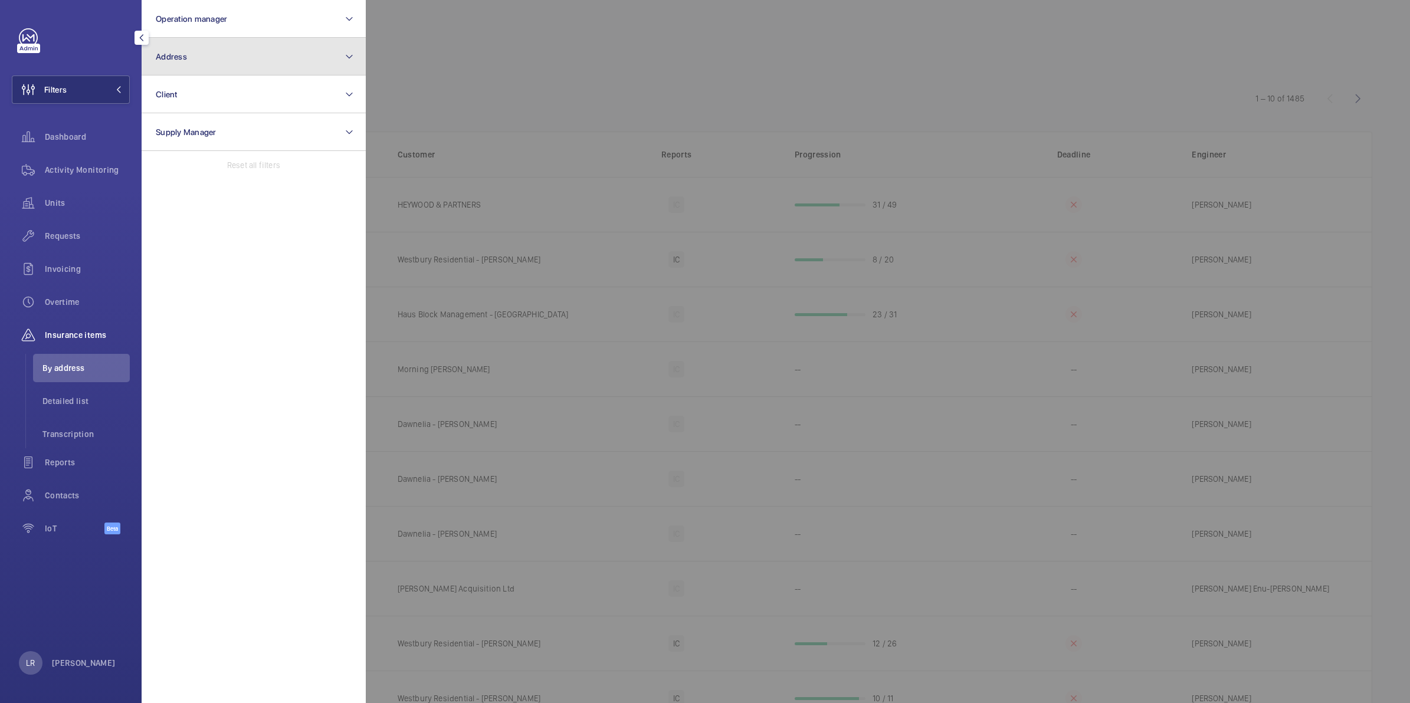
click at [186, 63] on button "Address" at bounding box center [254, 57] width 224 height 38
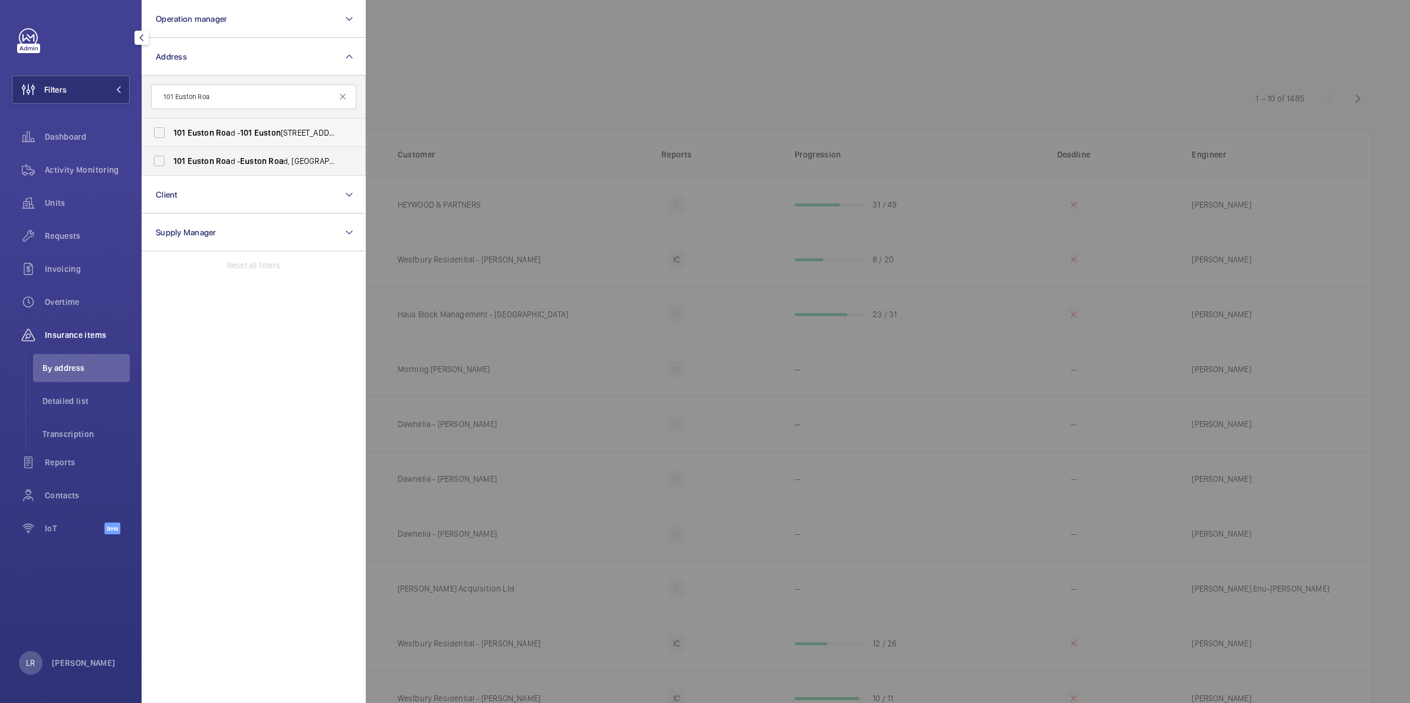
type input "101 Euston Roa"
click at [243, 130] on span "101" at bounding box center [246, 132] width 12 height 9
click at [171, 130] on input "101 Euston Roa d - 101 Euston Rd., LONDON NW1 2RA" at bounding box center [160, 133] width 24 height 24
checkbox input "true"
click at [406, 87] on div at bounding box center [1071, 351] width 1410 height 703
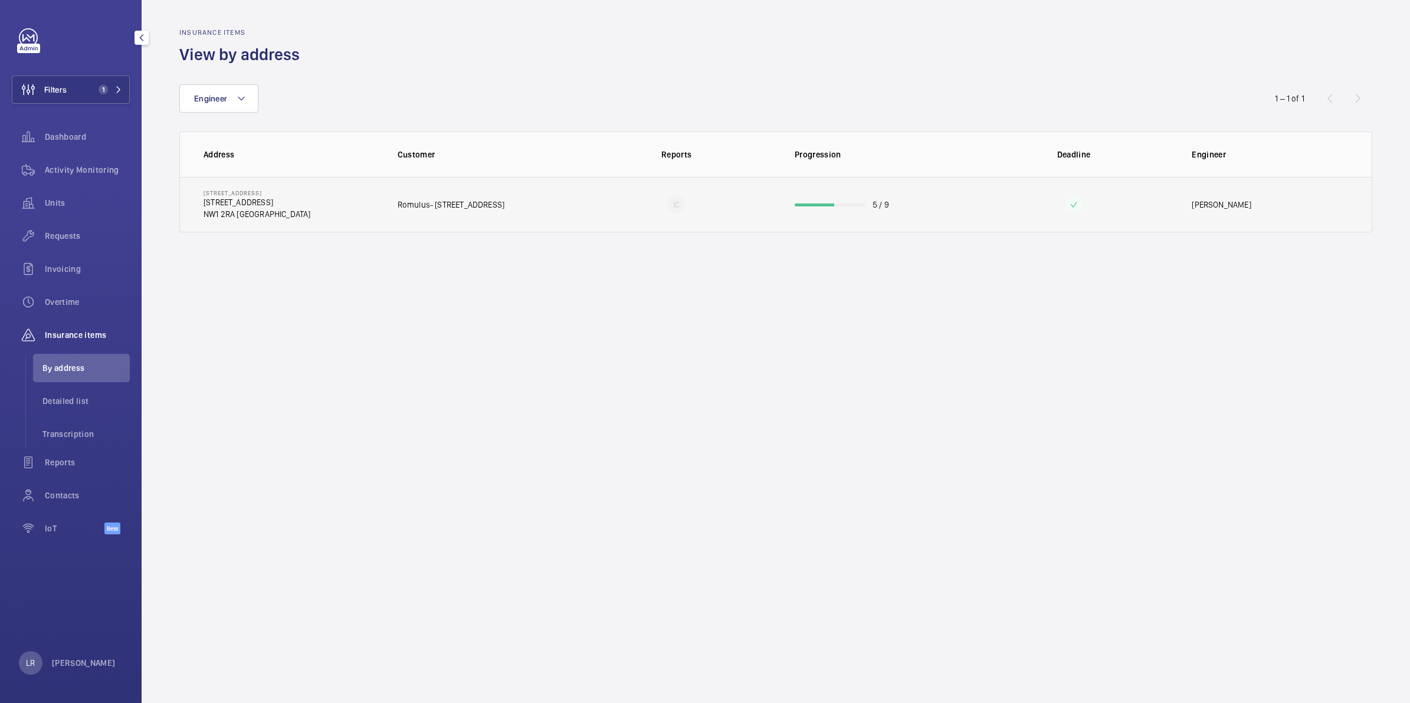
click at [326, 194] on td "101 Euston Road 101 Euston Rd. NW1 2RA LONDON" at bounding box center [279, 204] width 199 height 55
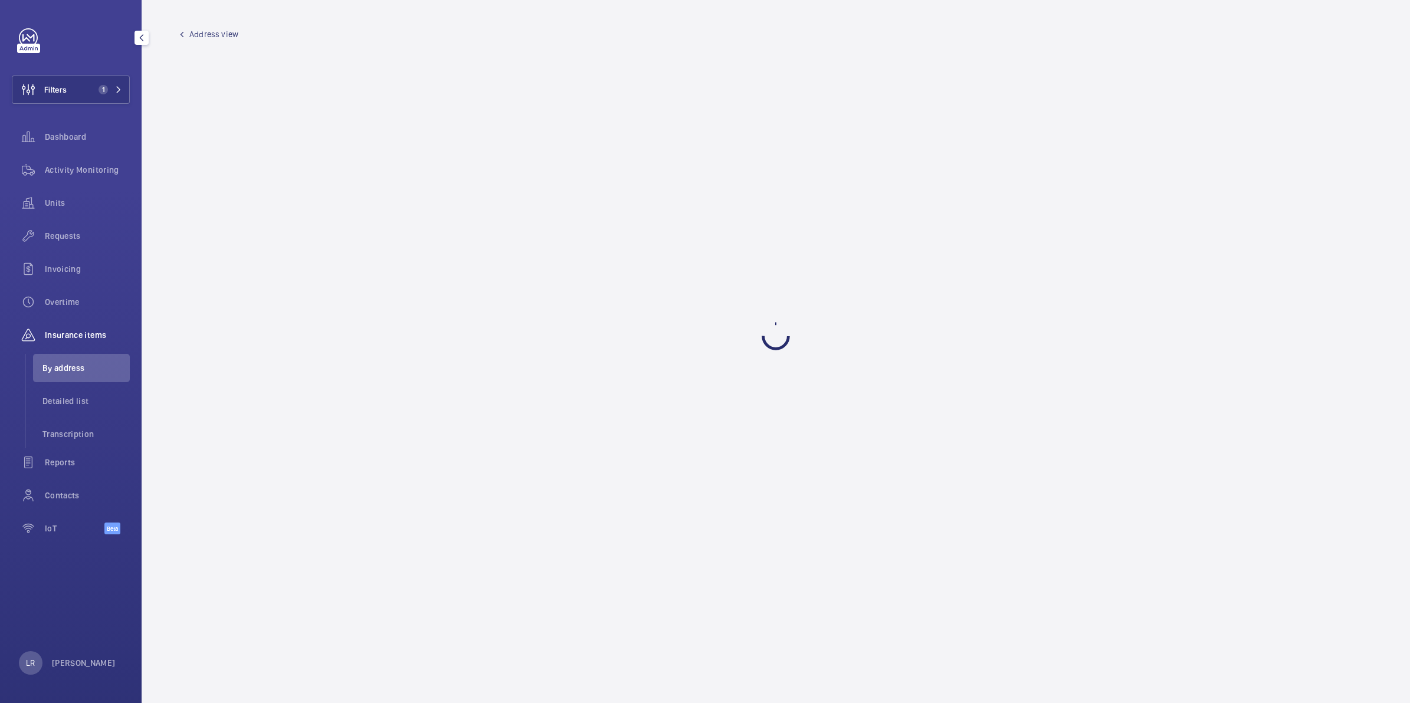
drag, startPoint x: 325, startPoint y: 378, endPoint x: 280, endPoint y: 378, distance: 44.3
click at [323, 378] on wm-front-admin-audit-building-devices "Address view" at bounding box center [776, 351] width 1269 height 703
click at [110, 408] on li "Detailed list" at bounding box center [81, 401] width 97 height 28
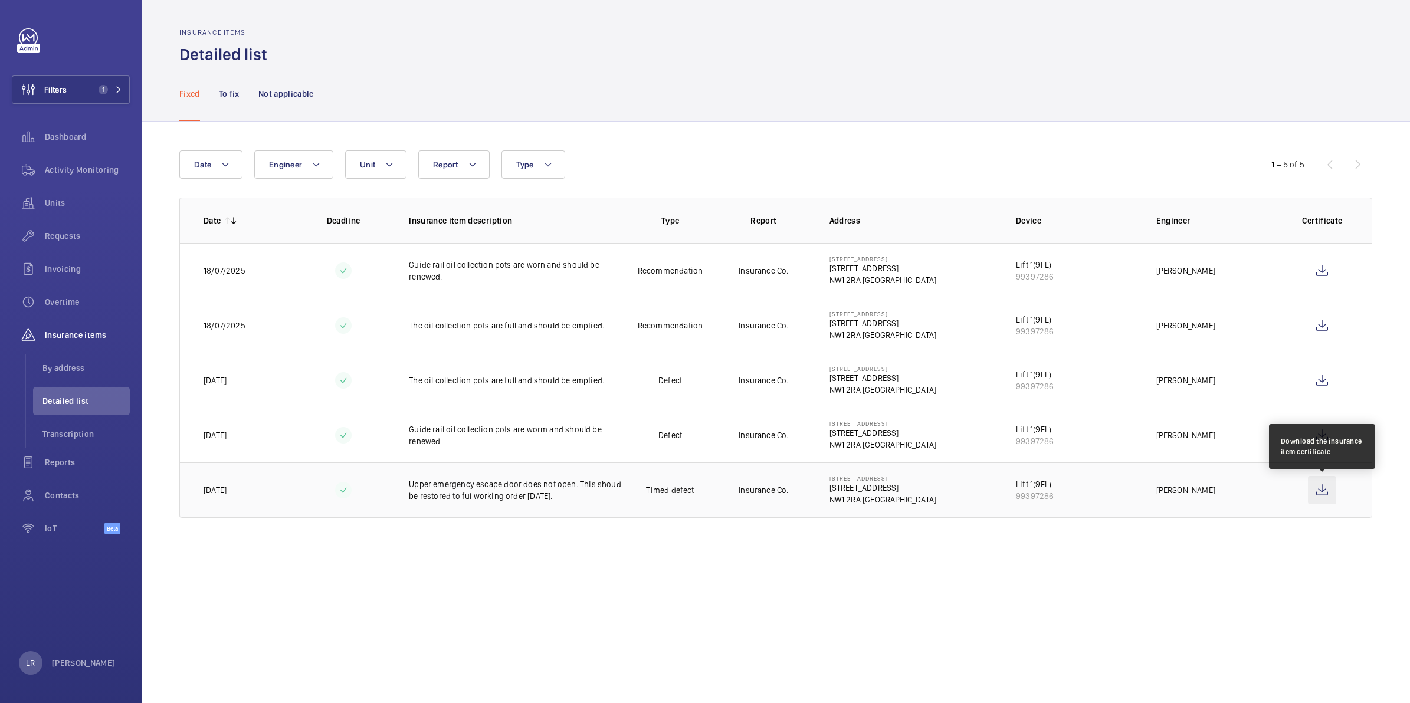
click at [1331, 491] on wm-front-icon-button at bounding box center [1322, 490] width 28 height 28
click at [108, 376] on li "By address" at bounding box center [81, 368] width 97 height 28
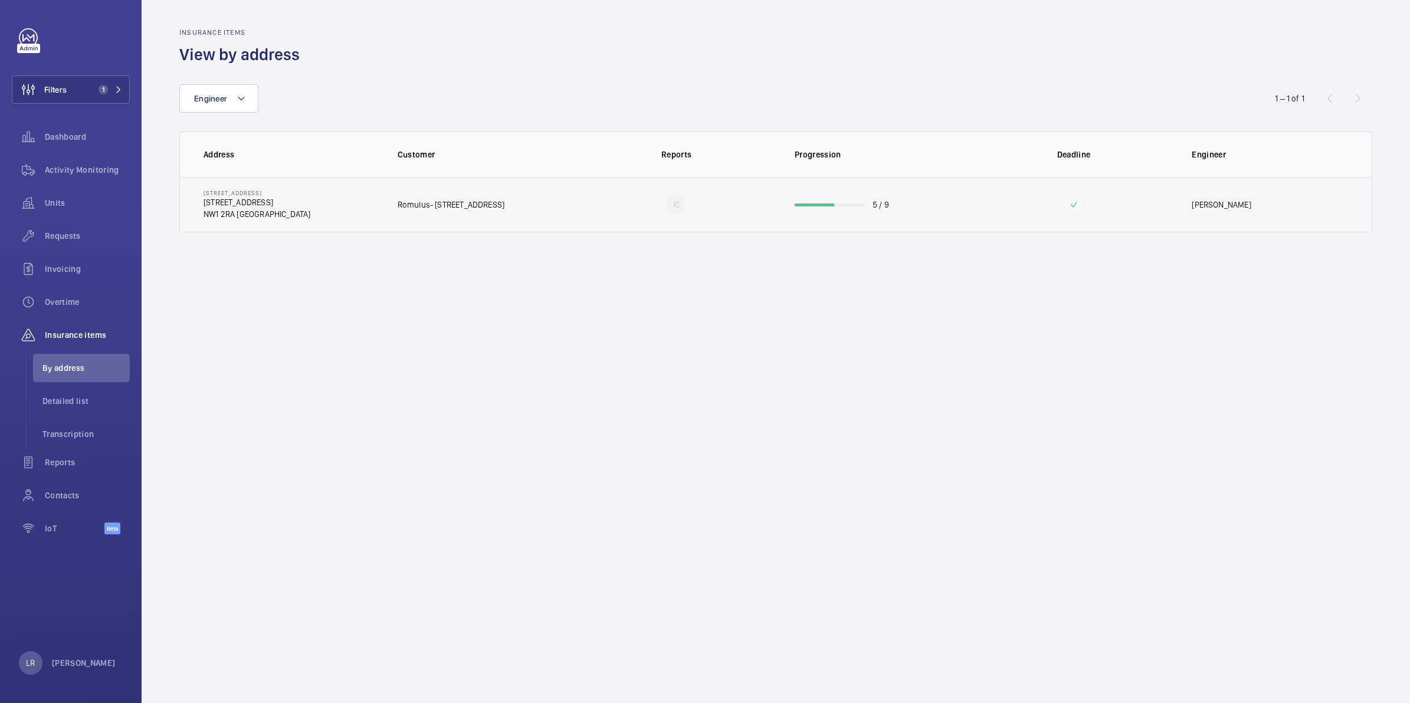
click at [530, 195] on td "Romulus- 101 Euston Road" at bounding box center [478, 204] width 199 height 55
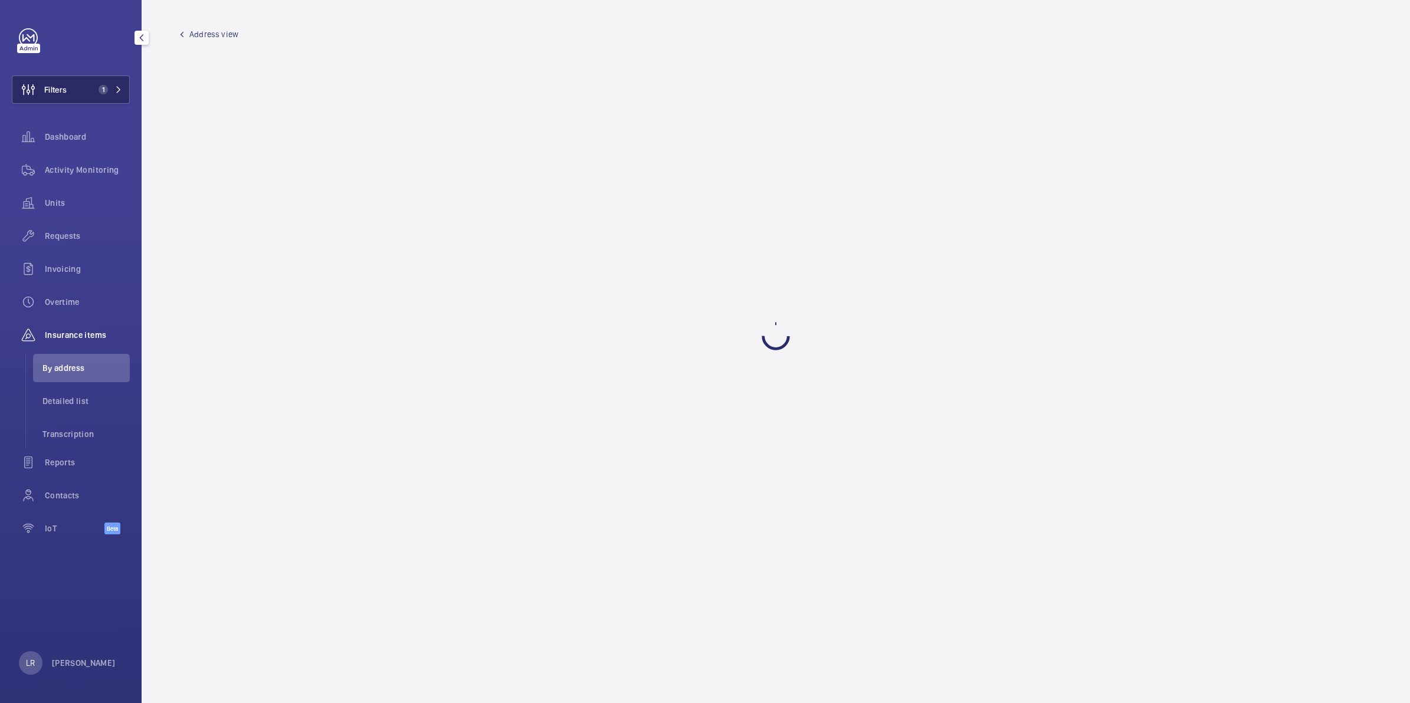
click at [115, 89] on mat-icon at bounding box center [118, 89] width 7 height 7
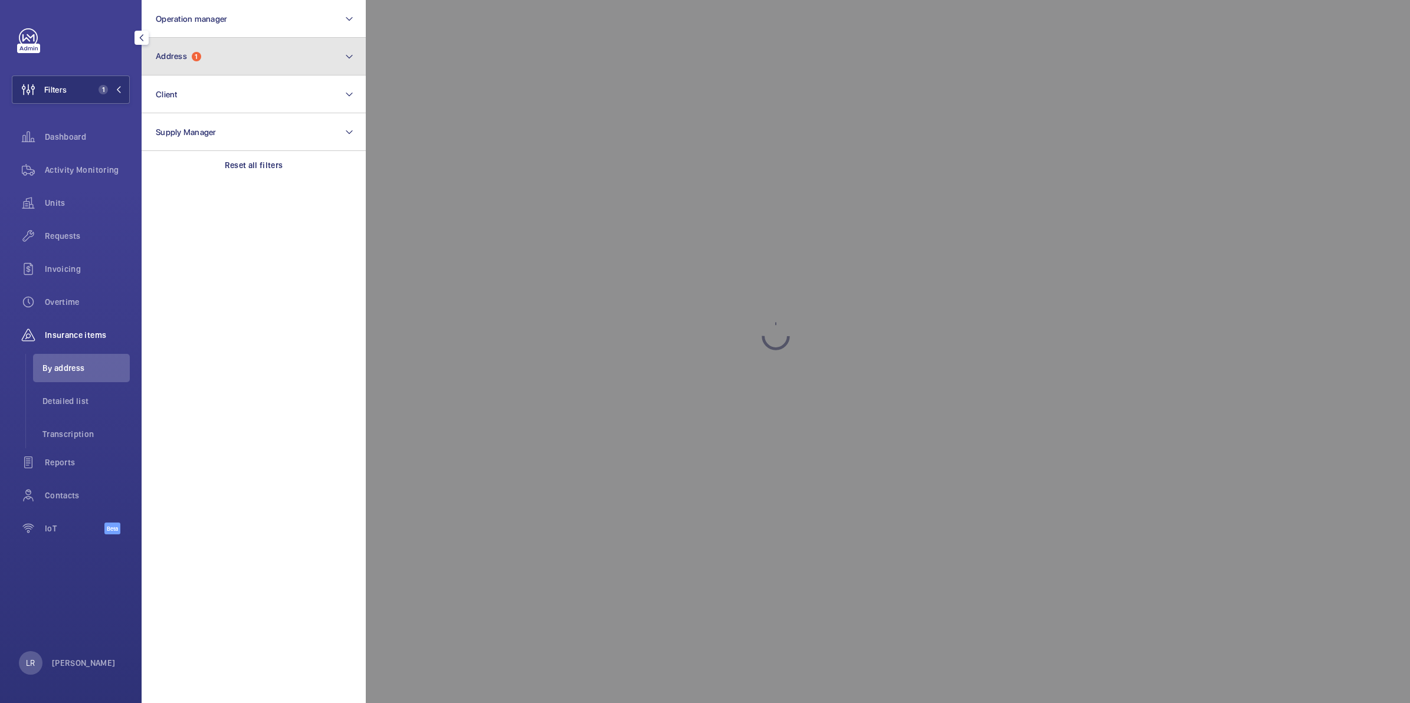
click at [285, 68] on button "Address 1" at bounding box center [254, 57] width 224 height 38
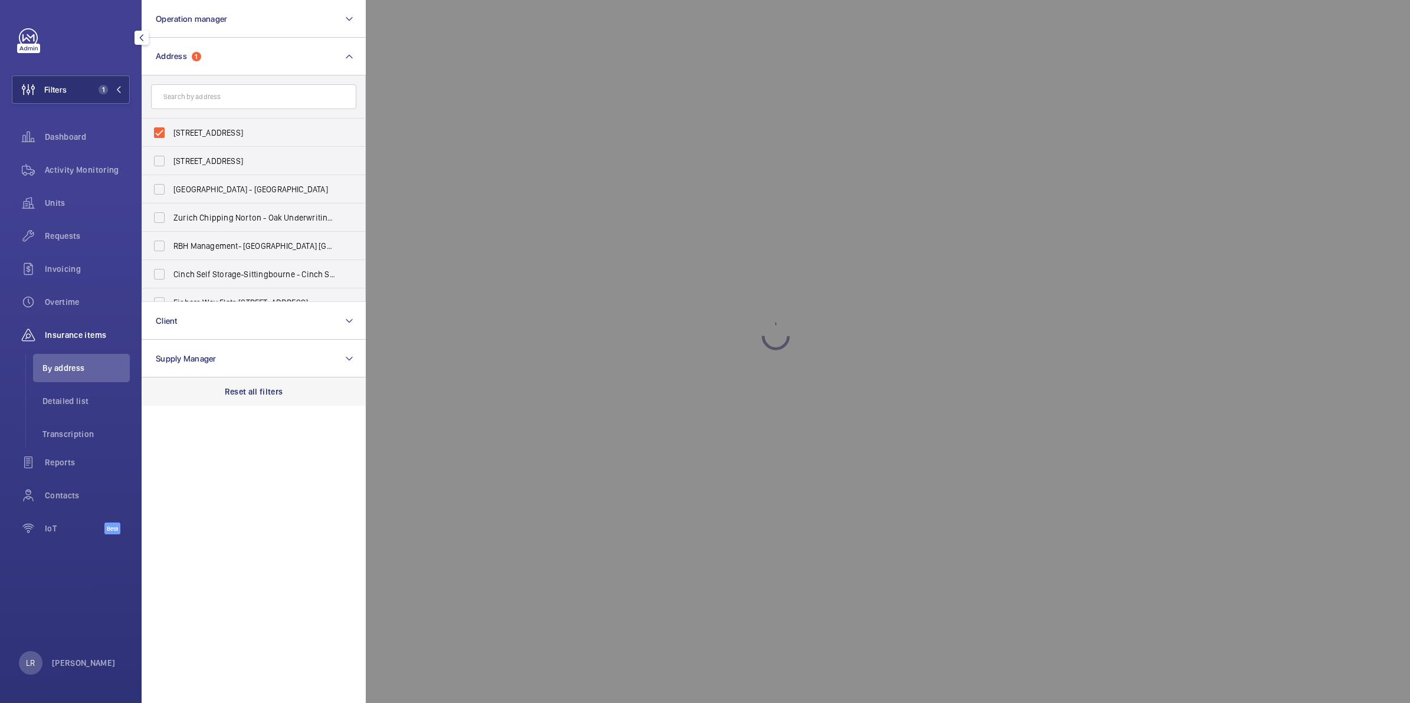
click at [242, 395] on p "Reset all filters" at bounding box center [254, 392] width 58 height 12
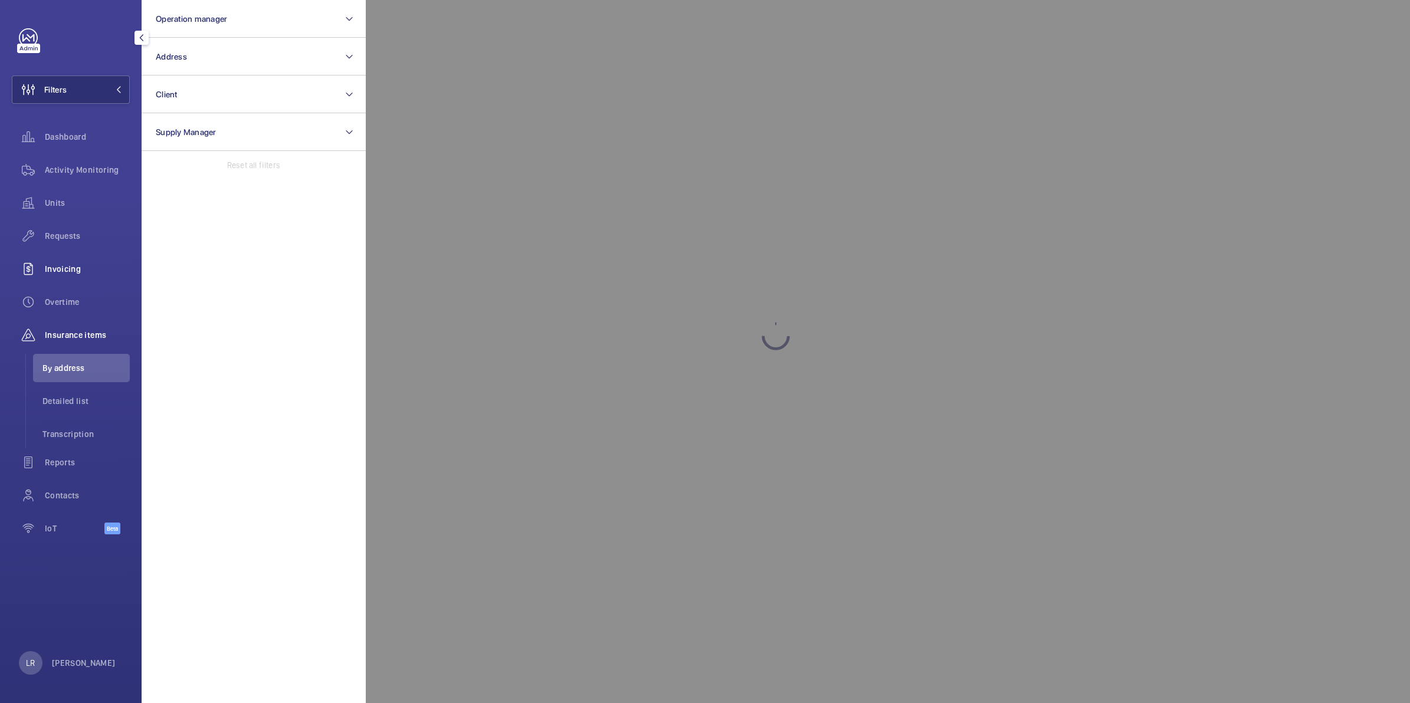
drag, startPoint x: 77, startPoint y: 243, endPoint x: 78, endPoint y: 272, distance: 28.9
click at [77, 243] on div "Requests" at bounding box center [71, 236] width 118 height 28
click at [81, 270] on span "All requests" at bounding box center [85, 269] width 87 height 12
click at [139, 42] on mat-icon "button" at bounding box center [142, 37] width 14 height 9
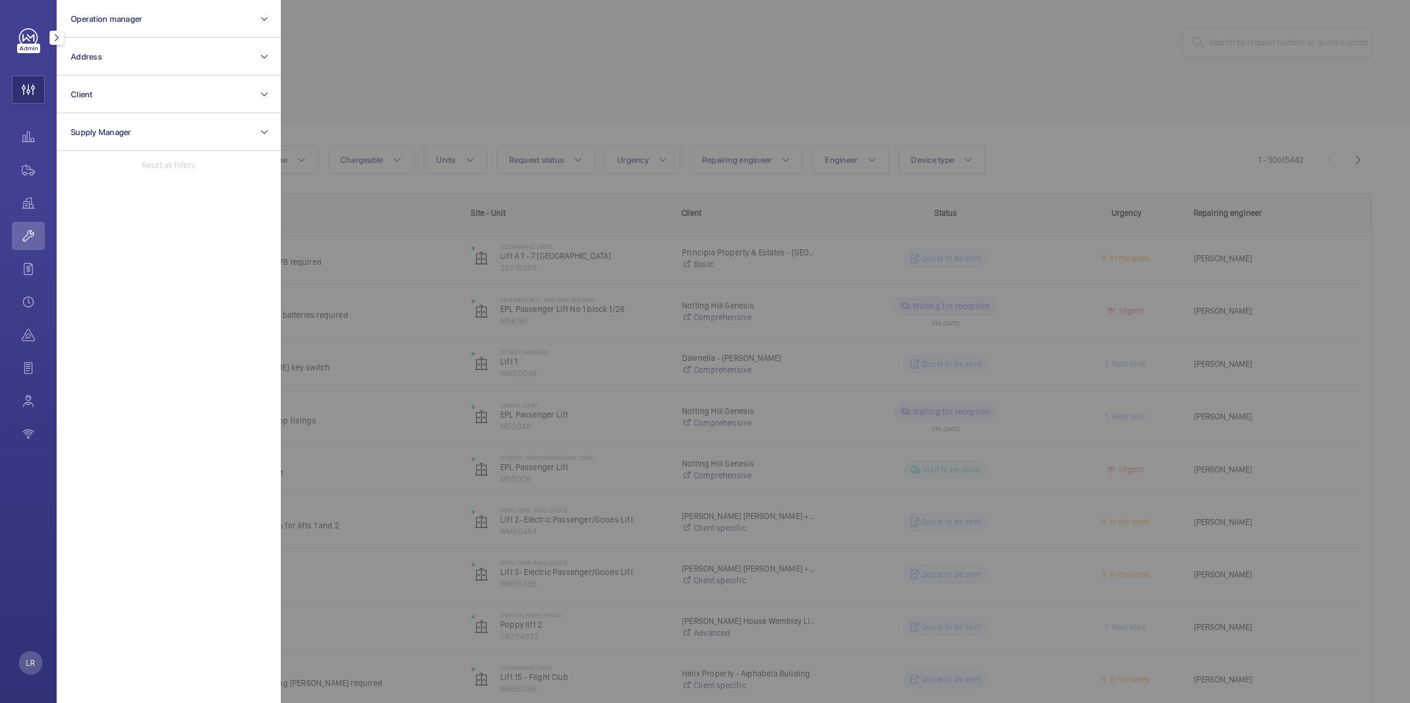
click at [62, 35] on mat-icon "button" at bounding box center [57, 37] width 14 height 9
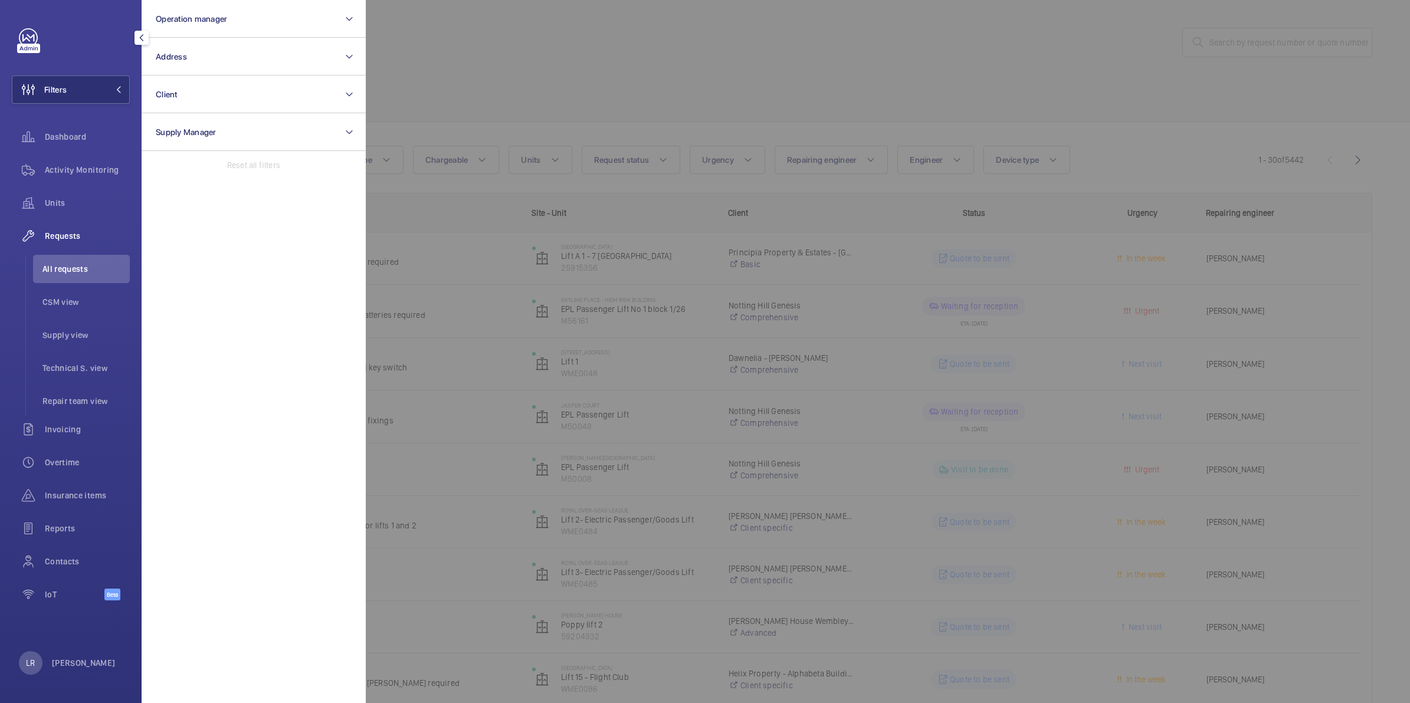
click at [81, 258] on li "All requests" at bounding box center [81, 269] width 97 height 28
click at [83, 68] on div "Filters Operation manager Address Client Supply Manager Reset all filters Dashb…" at bounding box center [71, 320] width 118 height 585
click at [83, 81] on button "Filters" at bounding box center [71, 90] width 118 height 28
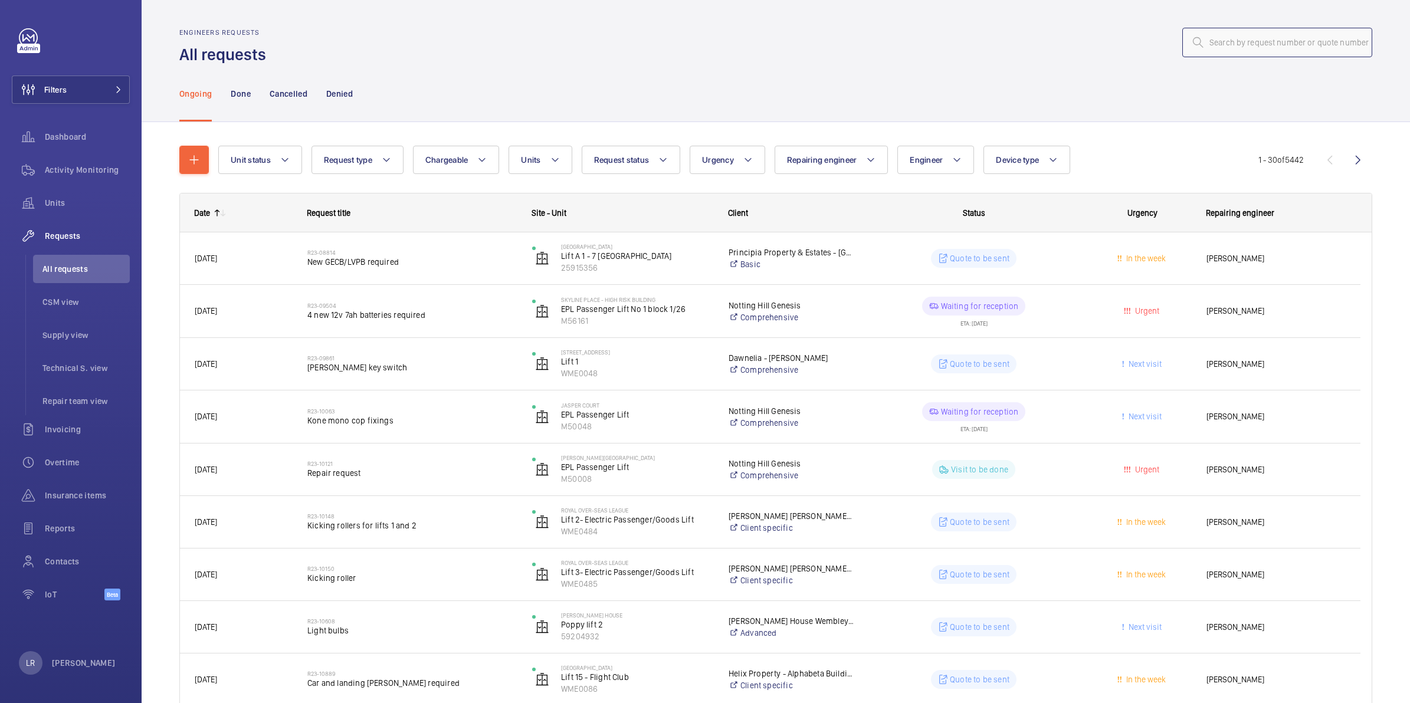
click at [1234, 37] on input "text" at bounding box center [1277, 43] width 190 height 30
paste input "R25-11660"
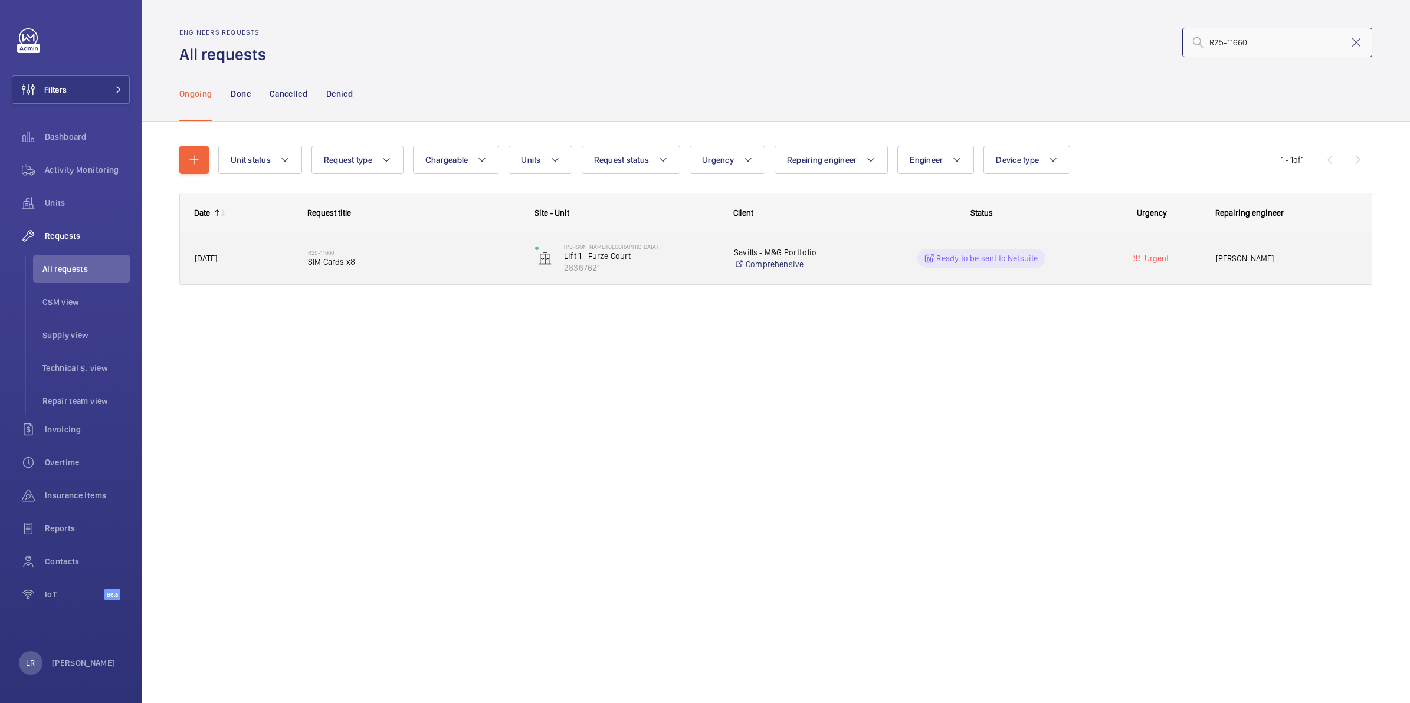
type input "R25-11660"
click at [323, 264] on span "SIM Cards x8" at bounding box center [414, 262] width 212 height 12
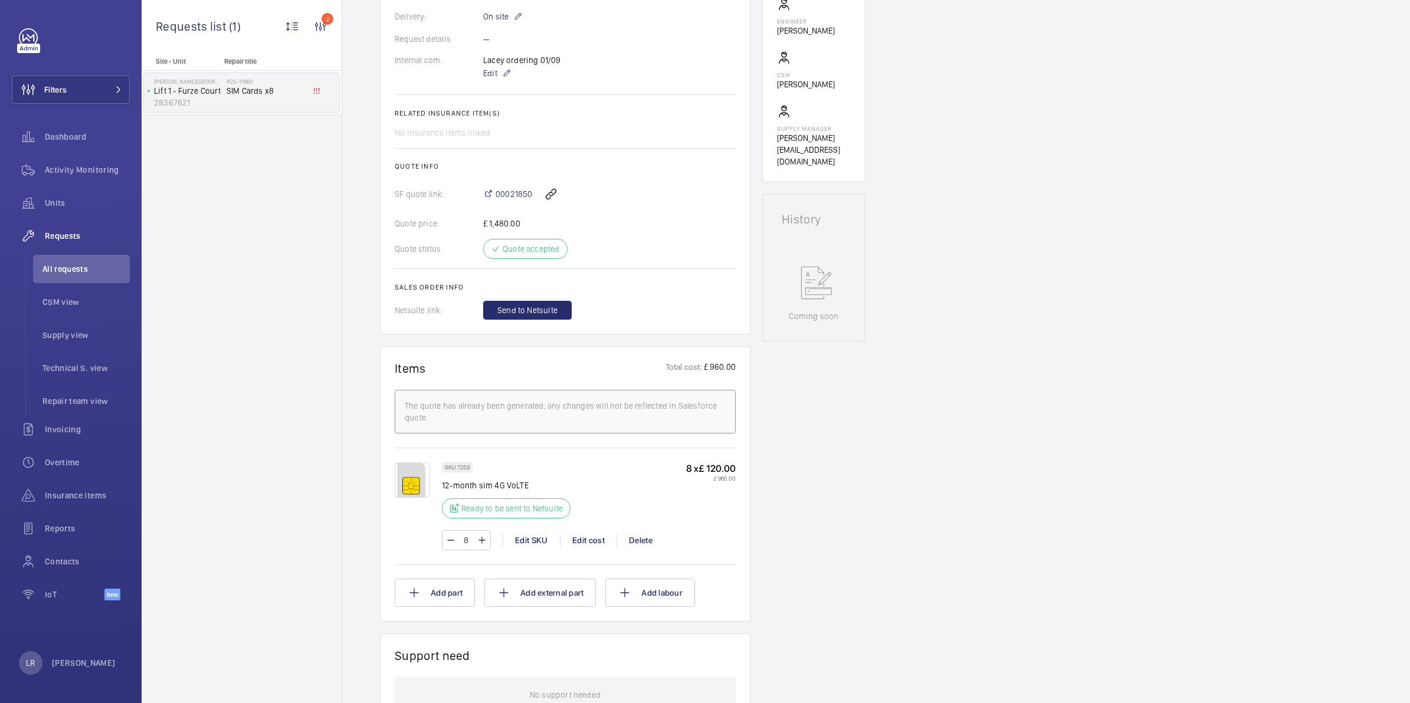
scroll to position [369, 0]
click at [546, 306] on span "Send to Netsuite" at bounding box center [527, 309] width 60 height 12
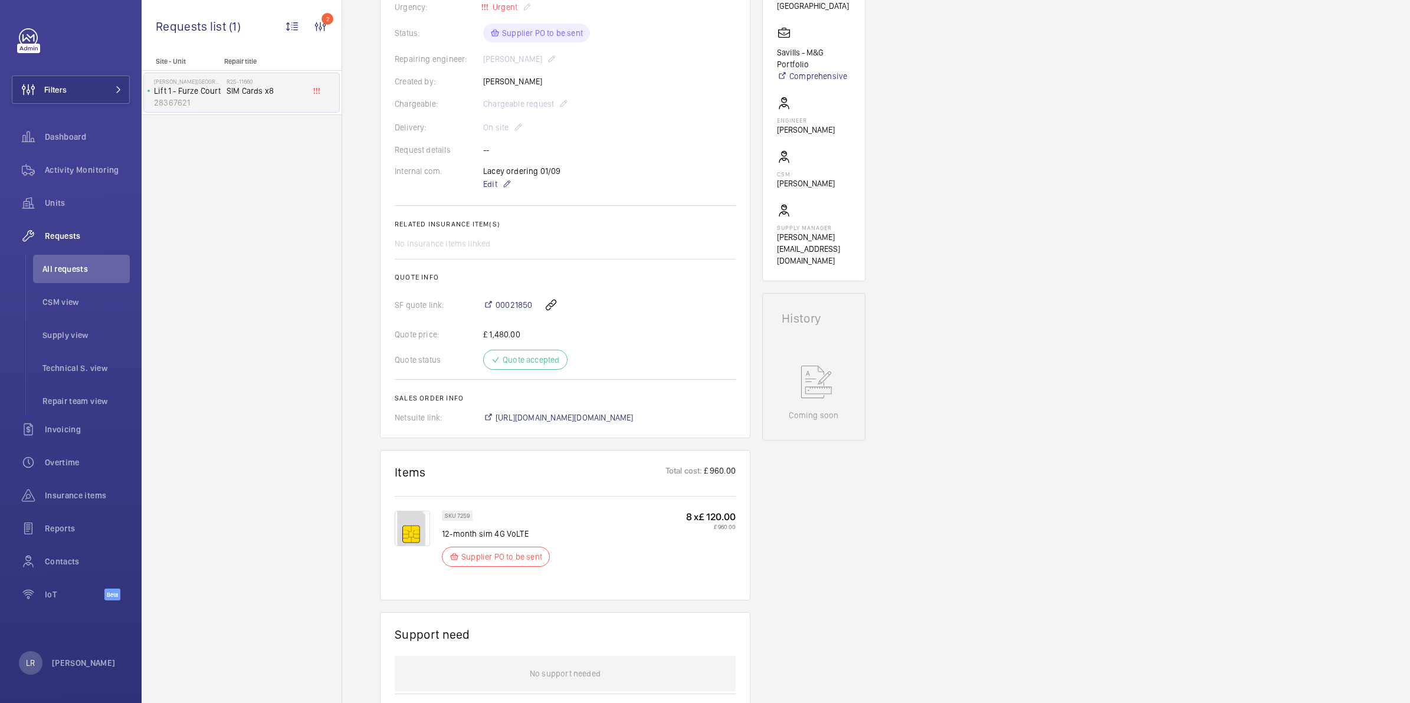
scroll to position [121, 0]
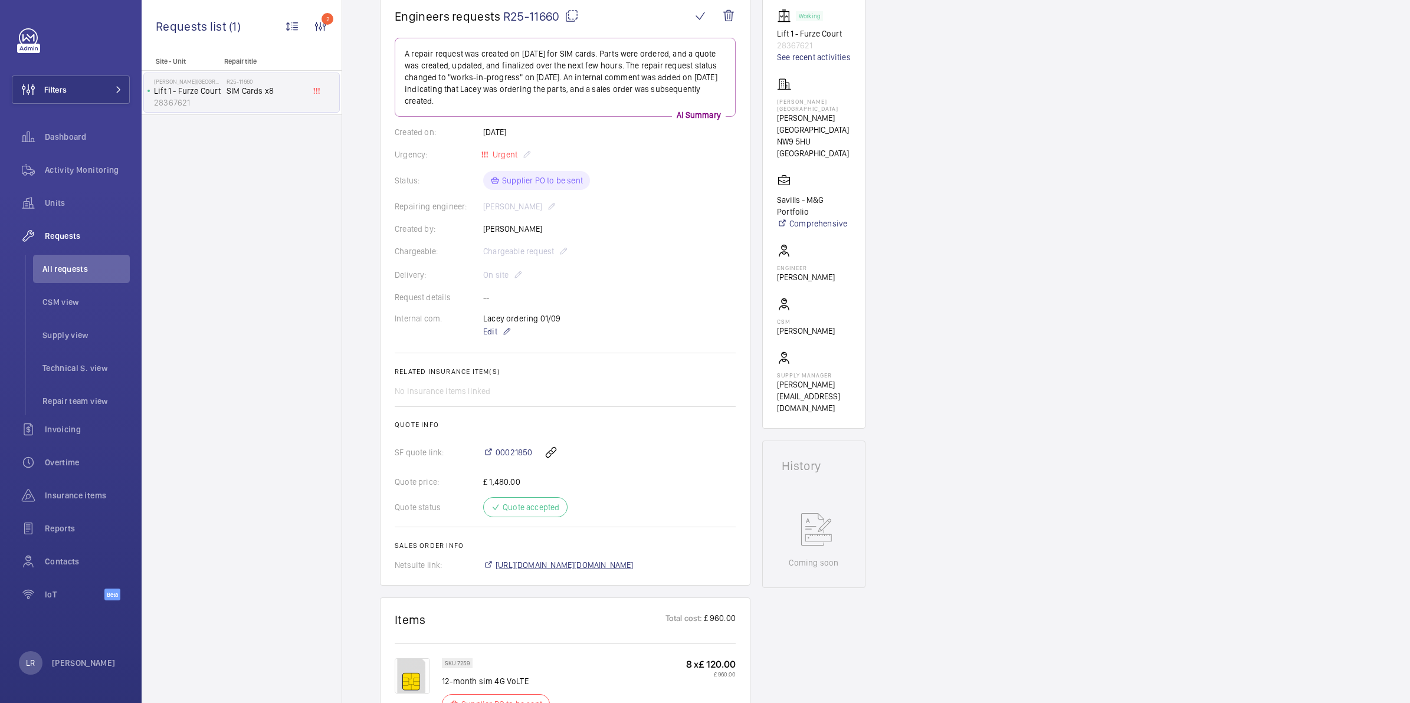
click at [599, 559] on span "https://6461500.app.netsuite.com/app/accounting/transactions/salesord.nl?id=297…" at bounding box center [565, 565] width 138 height 12
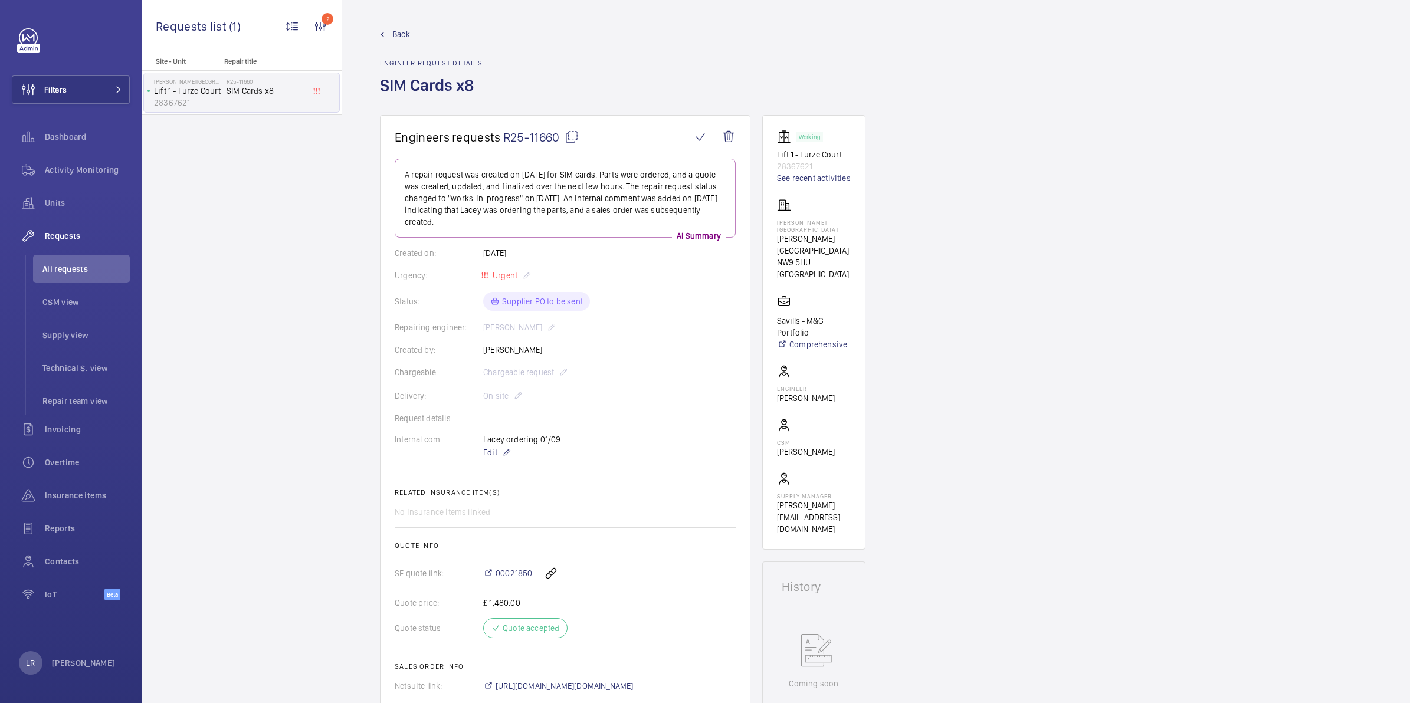
scroll to position [74, 0]
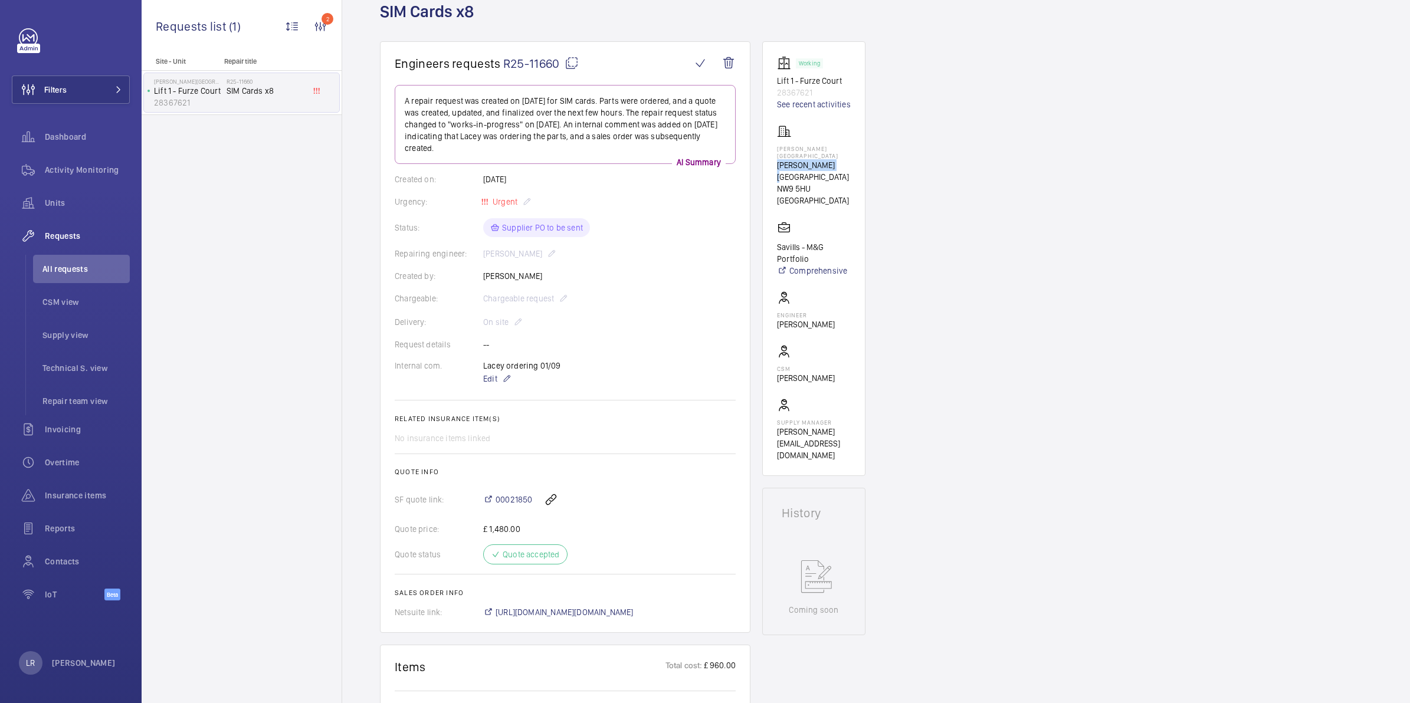
drag, startPoint x: 830, startPoint y: 158, endPoint x: 768, endPoint y: 158, distance: 62.0
click at [768, 158] on wm-front-card "Working Lift 1 - Furze Court 28367621 See recent activities Florence House Flor…" at bounding box center [813, 258] width 103 height 435
copy p "[PERSON_NAME][GEOGRAPHIC_DATA]"
drag, startPoint x: 843, startPoint y: 170, endPoint x: 835, endPoint y: 172, distance: 8.0
click at [835, 183] on p "NW9 5HU [GEOGRAPHIC_DATA]" at bounding box center [814, 195] width 74 height 24
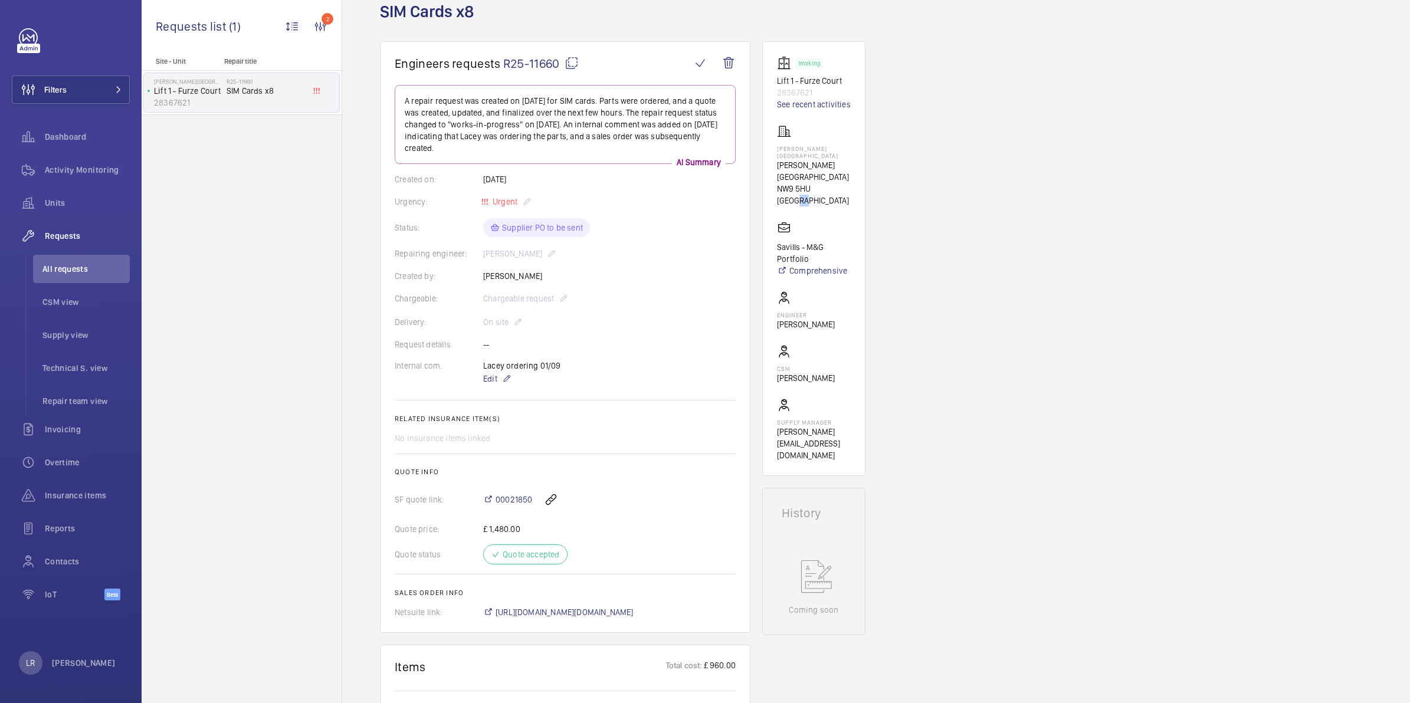
click at [836, 183] on p "NW9 5HU LONDON" at bounding box center [814, 195] width 74 height 24
click at [846, 171] on wm-front-card-body "Working Lift 1 - Furze Court 28367621 See recent activities Florence House Flor…" at bounding box center [814, 258] width 74 height 405
drag, startPoint x: 841, startPoint y: 170, endPoint x: 773, endPoint y: 175, distance: 68.1
click at [773, 175] on wm-front-card "Working Lift 1 - Furze Court 28367621 See recent activities Florence House Flor…" at bounding box center [813, 258] width 103 height 435
copy p "NW9 5HU LONDON"
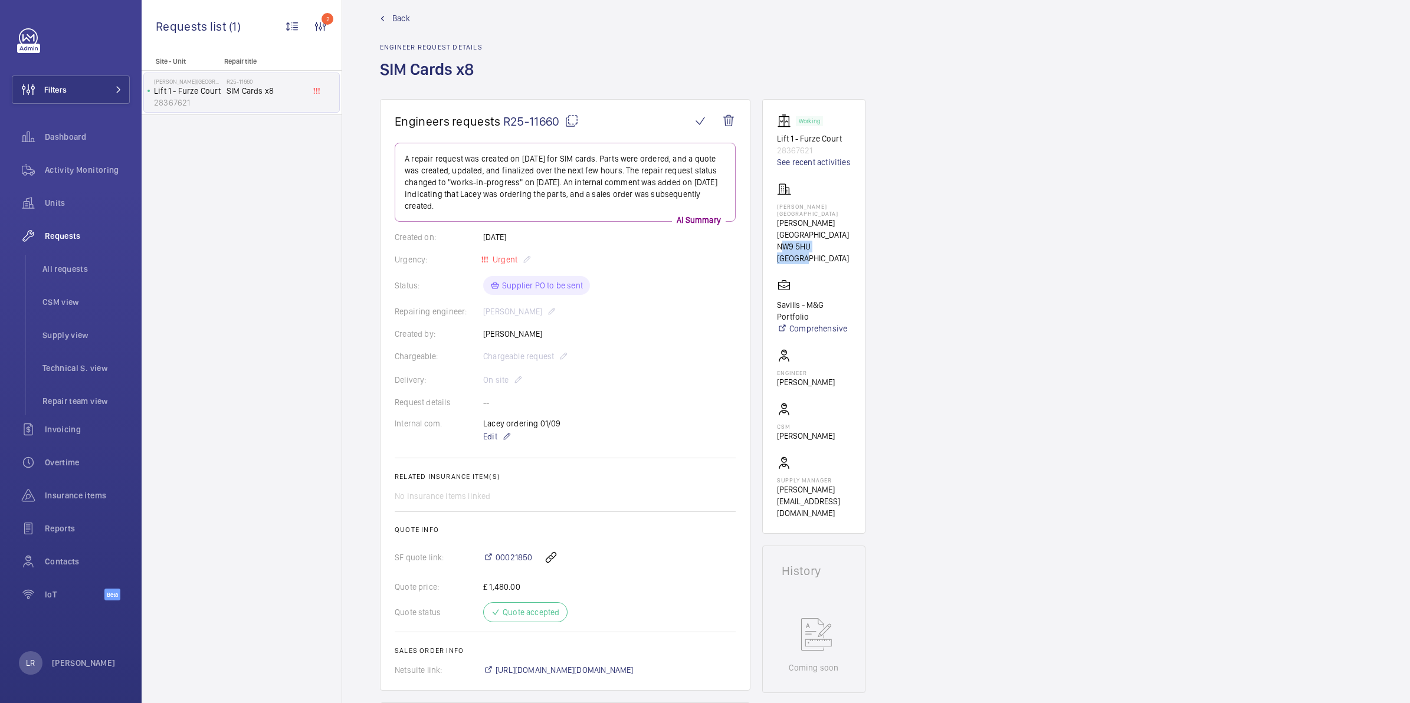
scroll to position [0, 0]
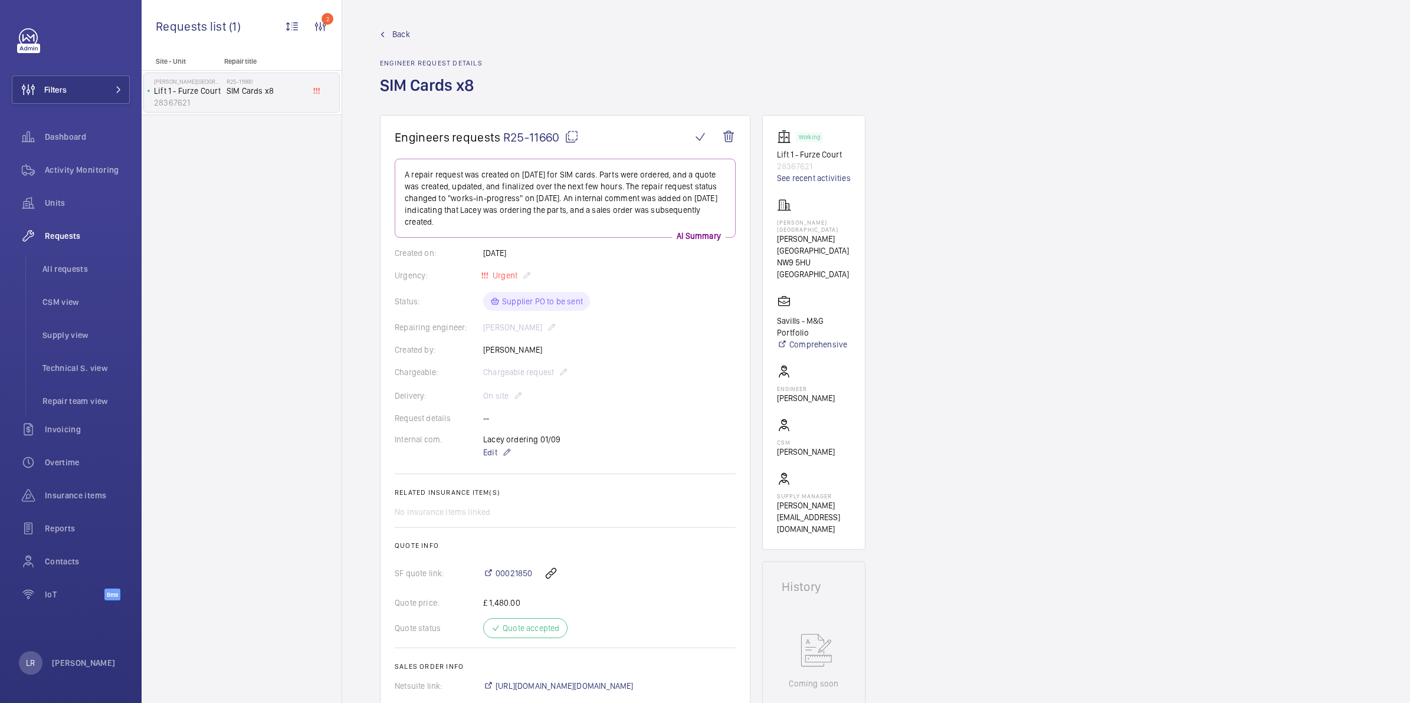
click at [392, 35] on span "Back" at bounding box center [401, 34] width 18 height 12
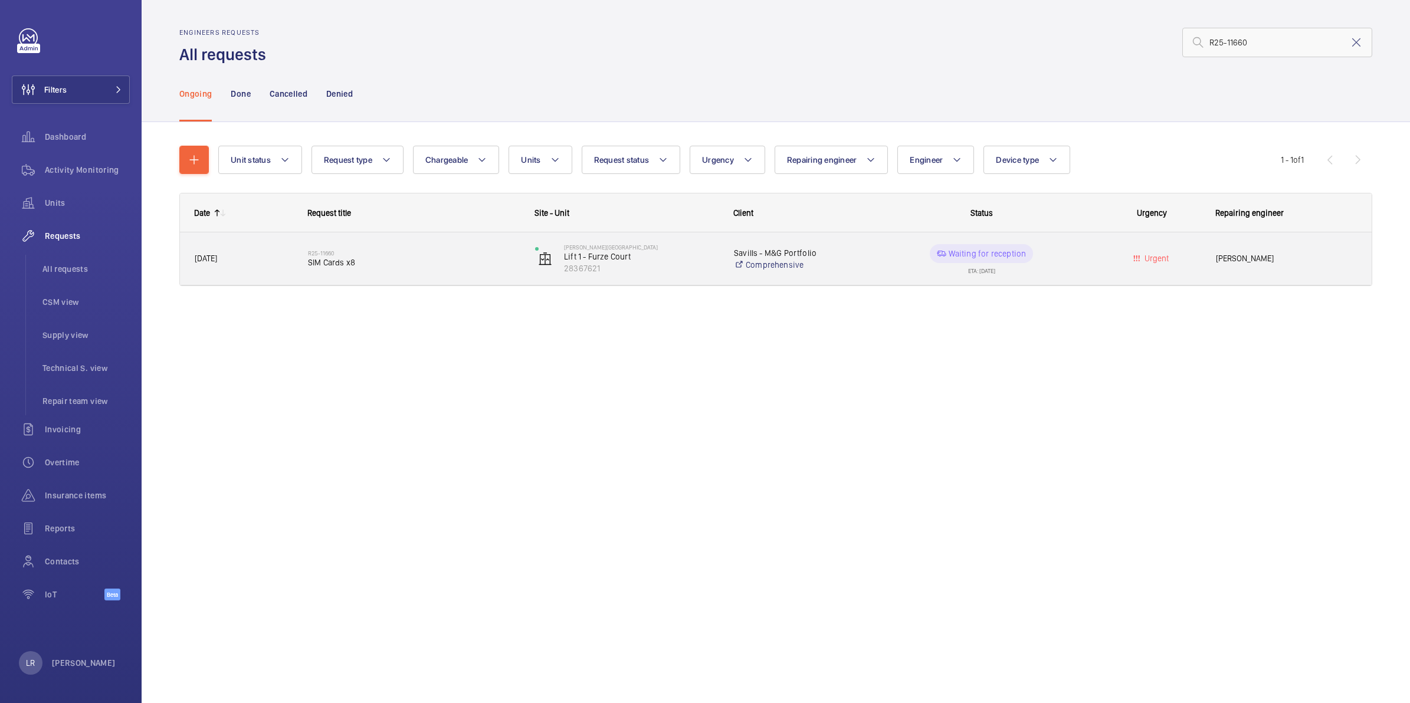
click at [358, 255] on div "R25-11660 SIM Cards x8" at bounding box center [414, 259] width 212 height 34
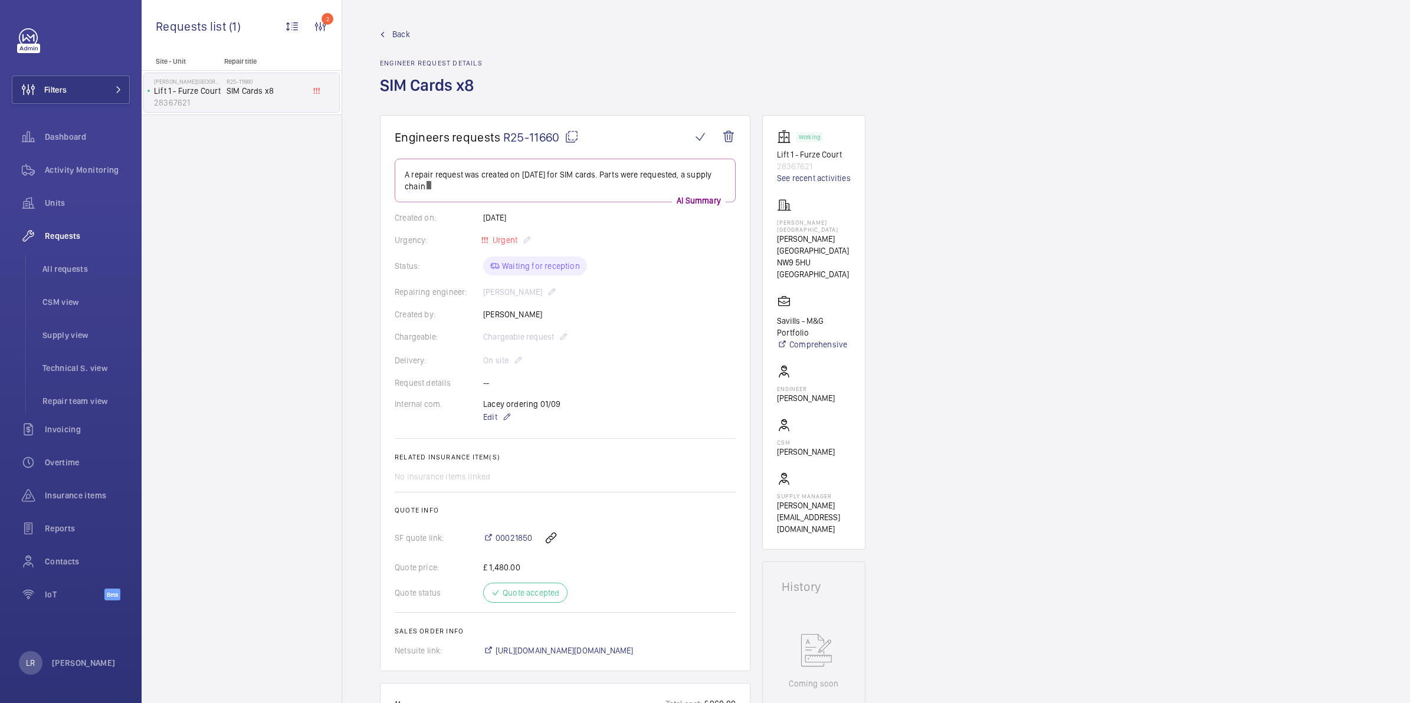
click at [506, 402] on wm-front-card-body "A repair request was created on 2025-09-02 for SIM cards. Parts were requested,…" at bounding box center [565, 408] width 341 height 498
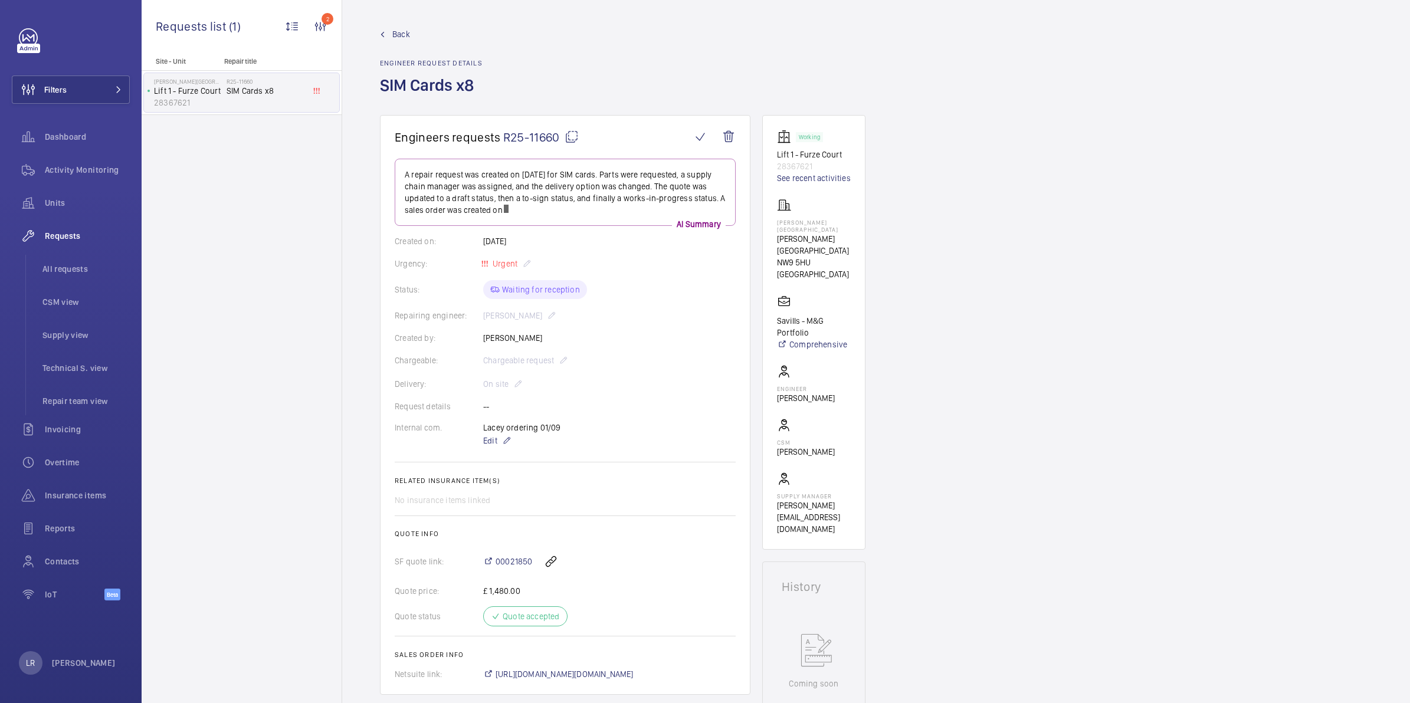
click at [509, 428] on div "Lacey ordering 01/09 Edit" at bounding box center [527, 435] width 89 height 26
click at [502, 443] on mat-icon at bounding box center [506, 441] width 9 height 14
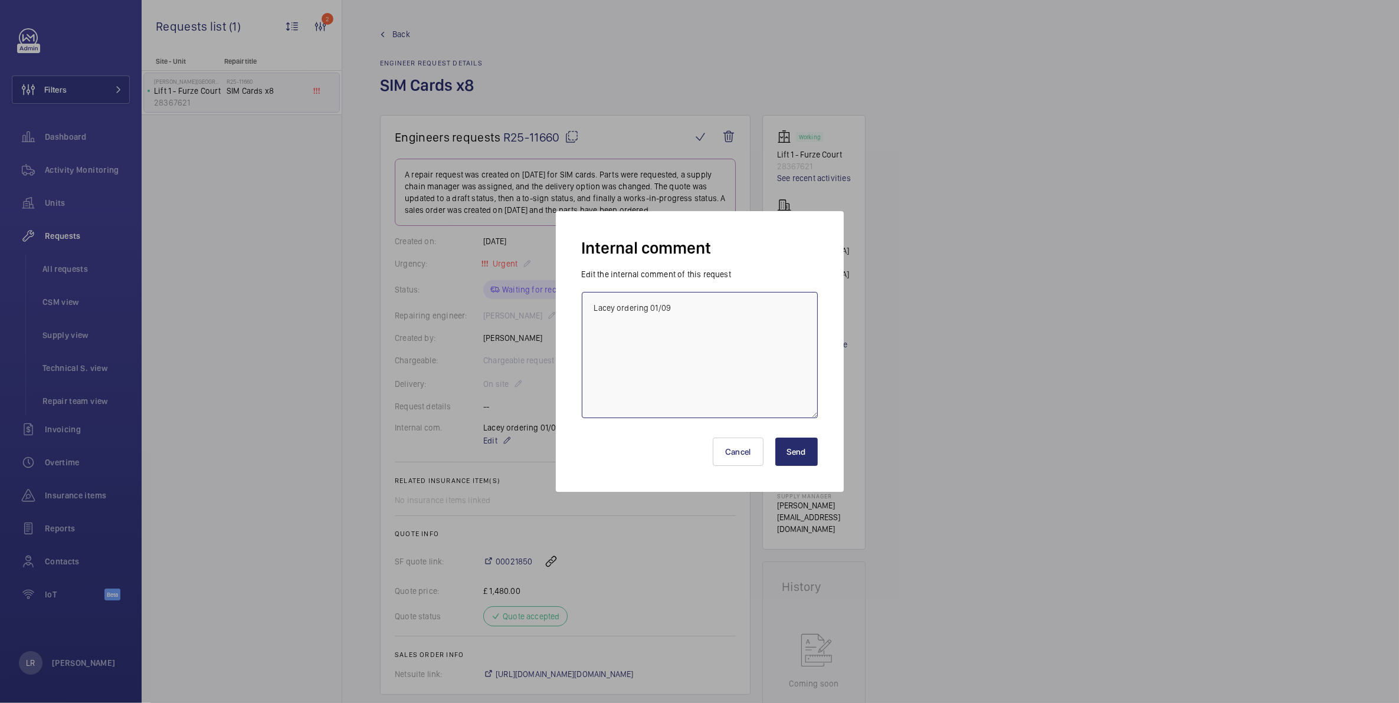
click at [691, 322] on textarea "Lacey ordering 01/09" at bounding box center [700, 355] width 236 height 126
drag, startPoint x: 695, startPoint y: 312, endPoint x: 472, endPoint y: 317, distance: 223.1
click at [472, 317] on div "Internal comment Edit the internal comment of this request Lacey ordering 01/09…" at bounding box center [699, 351] width 1399 height 703
type textarea "Part Ordered"
click at [807, 453] on button "Send" at bounding box center [796, 452] width 42 height 28
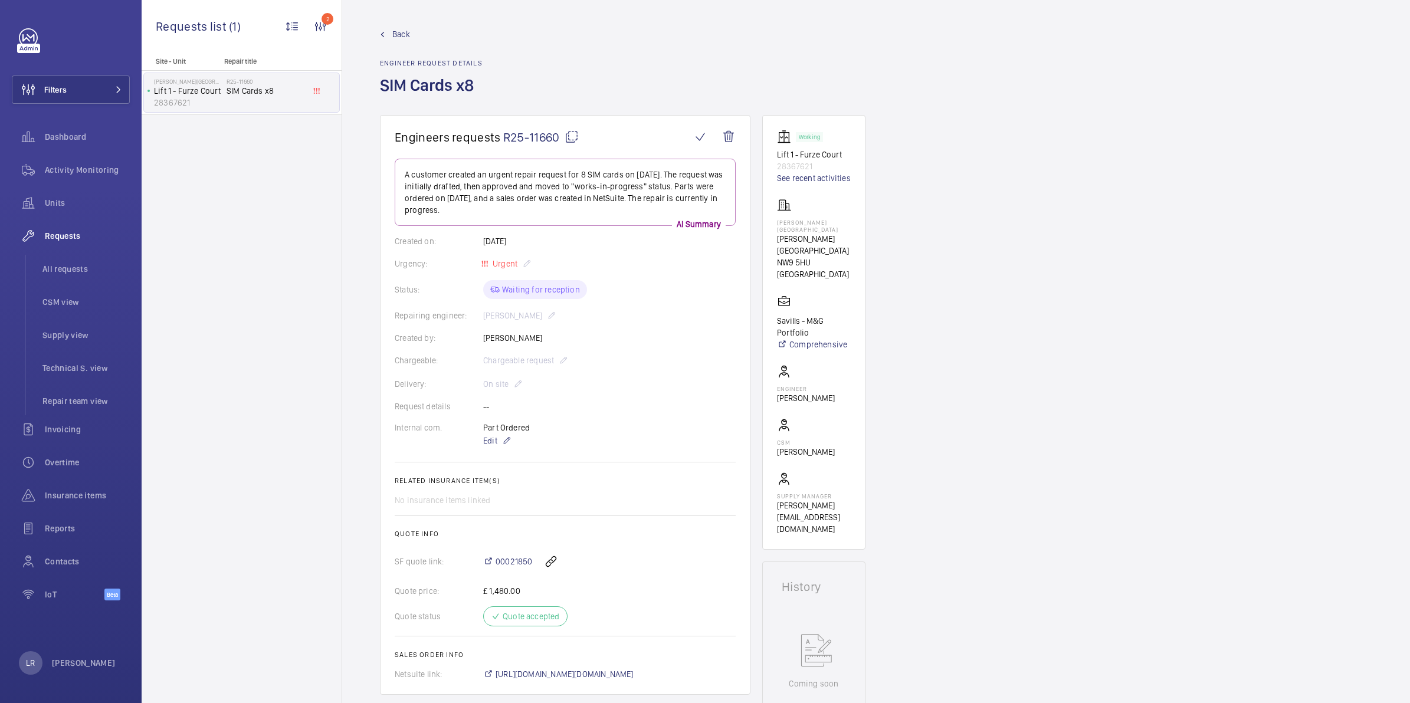
click at [398, 33] on span "Back" at bounding box center [401, 34] width 18 height 12
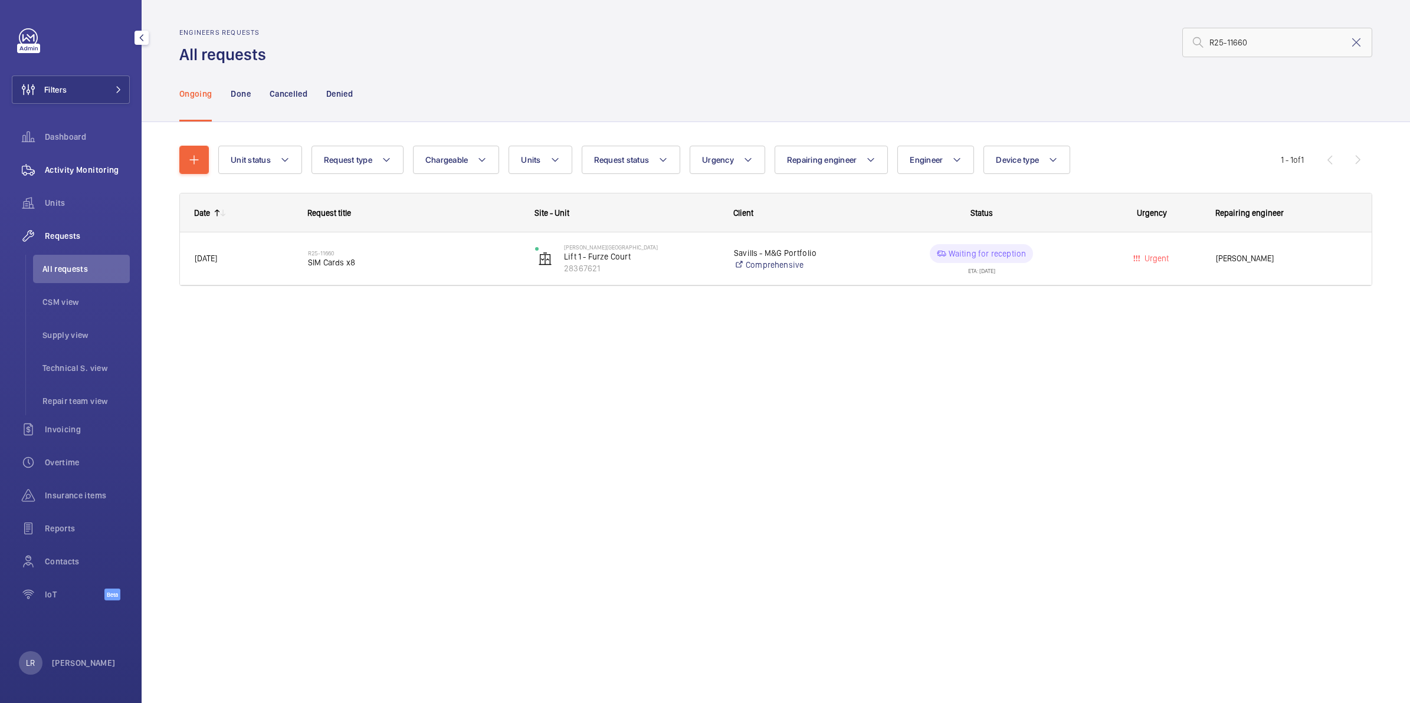
drag, startPoint x: 95, startPoint y: 172, endPoint x: 91, endPoint y: 186, distance: 14.6
click at [95, 172] on span "Activity Monitoring" at bounding box center [87, 170] width 85 height 12
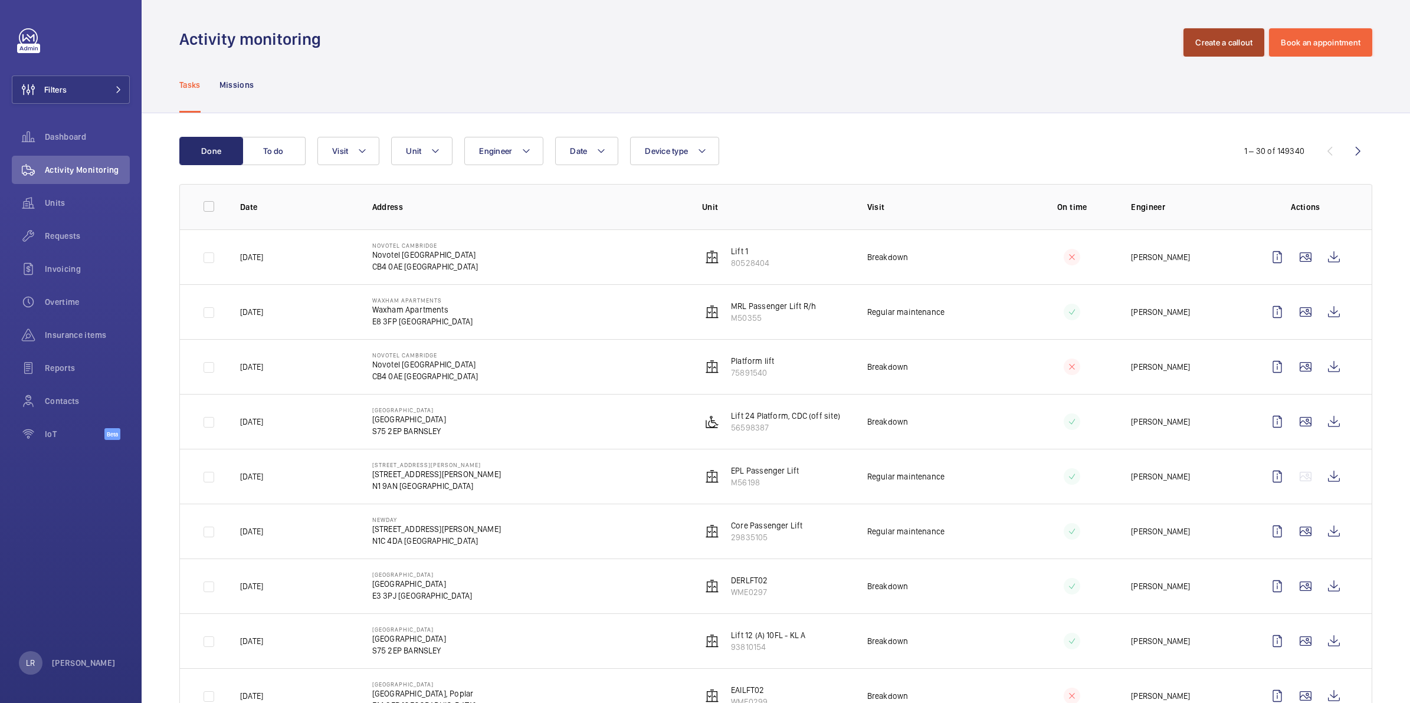
click at [1186, 50] on button "Create a callout" at bounding box center [1224, 42] width 81 height 28
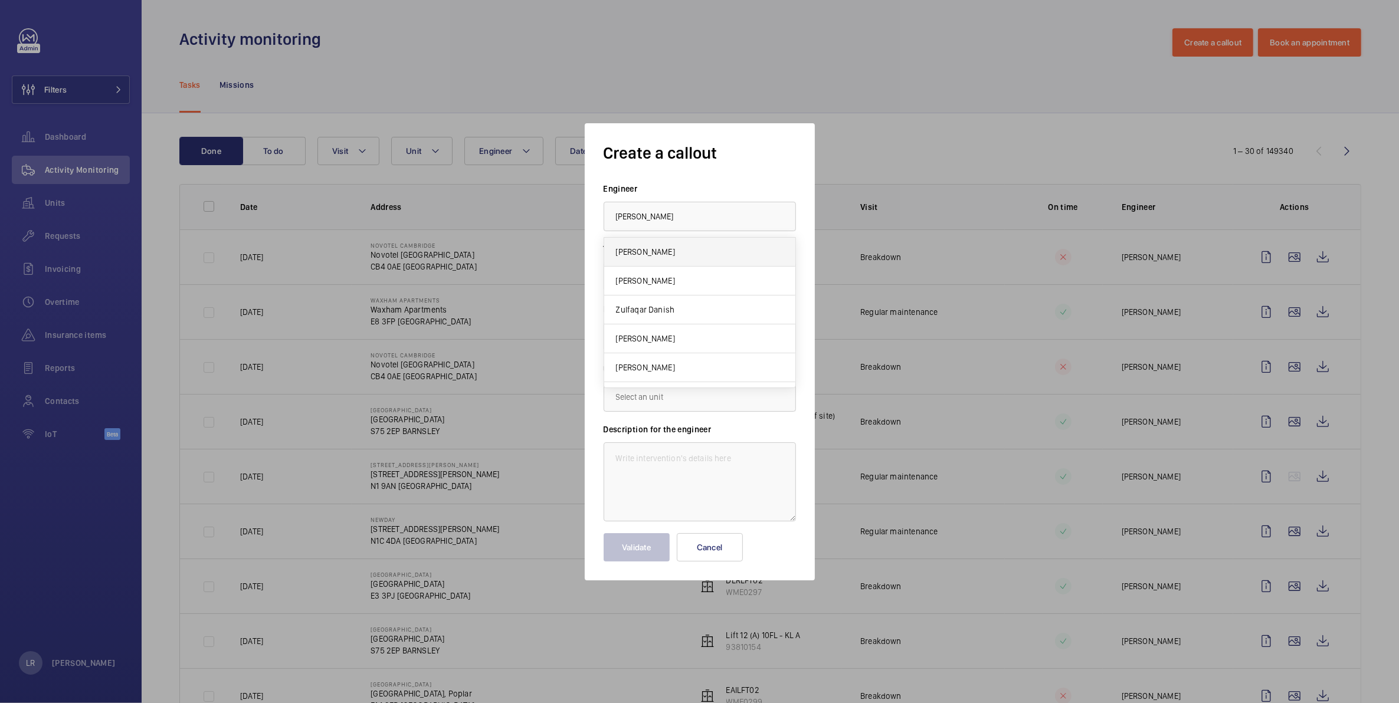
click at [689, 250] on mat-option "[PERSON_NAME]" at bounding box center [699, 252] width 191 height 29
type input "[PERSON_NAME]"
click at [720, 339] on input "text" at bounding box center [700, 337] width 192 height 30
click at [726, 397] on span "George West House, SW4 0QL LONDON" at bounding box center [680, 401] width 129 height 12
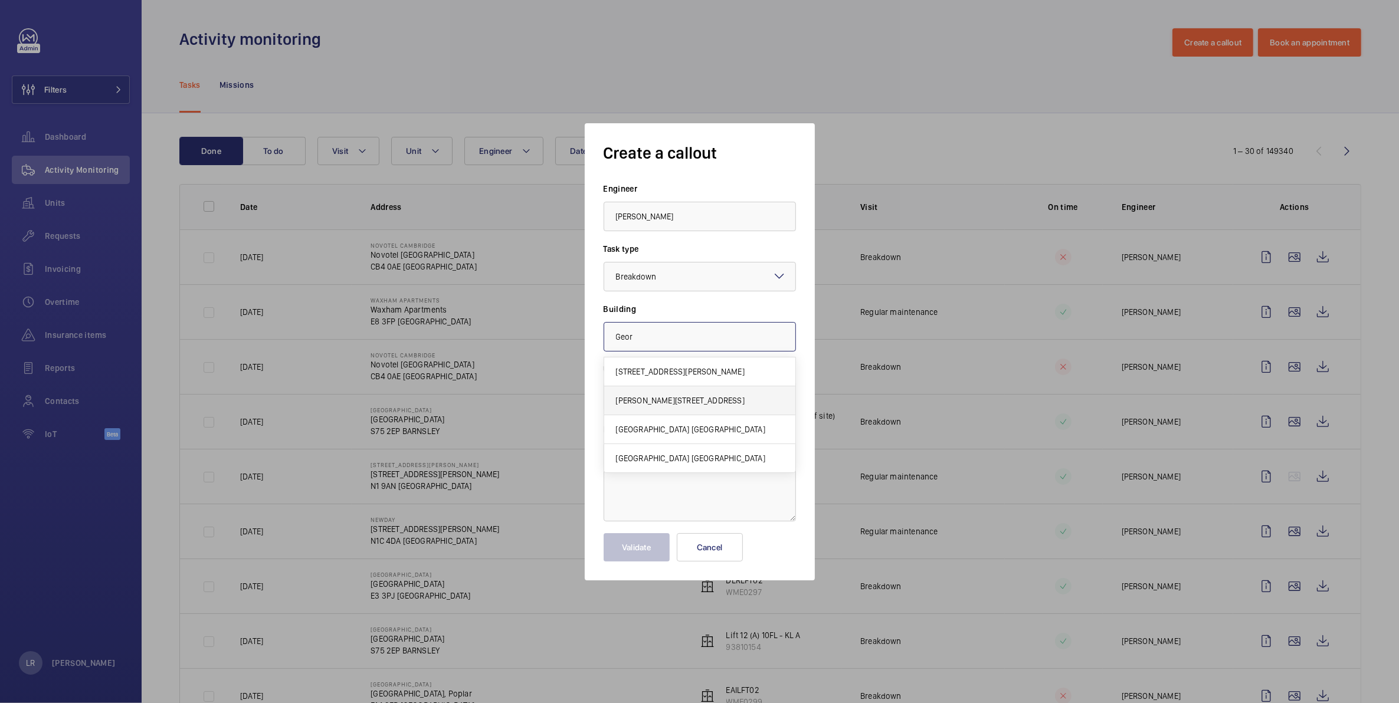
type input "George West House, SW4 0QL LONDON"
click at [723, 386] on input "text" at bounding box center [700, 397] width 192 height 30
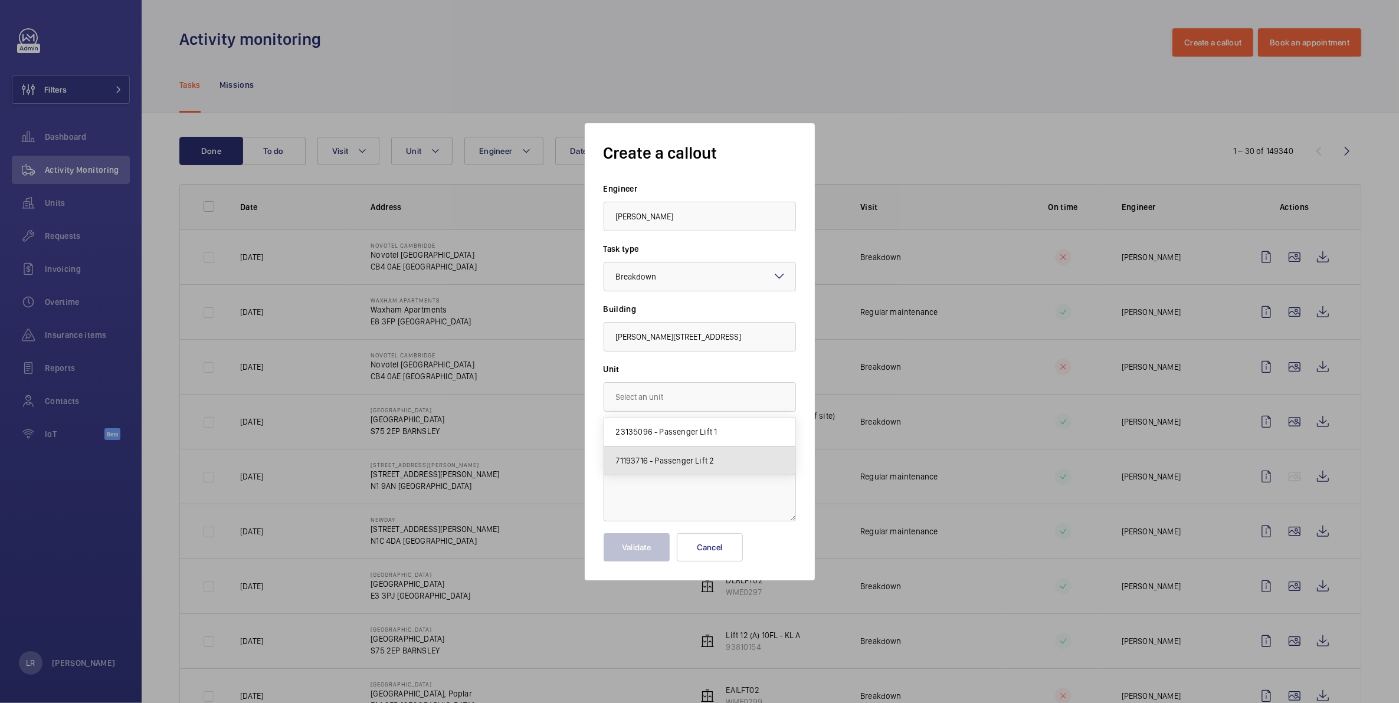
click at [697, 470] on mat-option "71193716 - Passenger Lift 2" at bounding box center [699, 461] width 191 height 28
type input "71193716 - Passenger Lift 2"
click at [730, 462] on textarea at bounding box center [700, 482] width 192 height 79
click at [691, 470] on textarea at bounding box center [700, 482] width 192 height 79
click at [751, 456] on textarea at bounding box center [700, 482] width 192 height 79
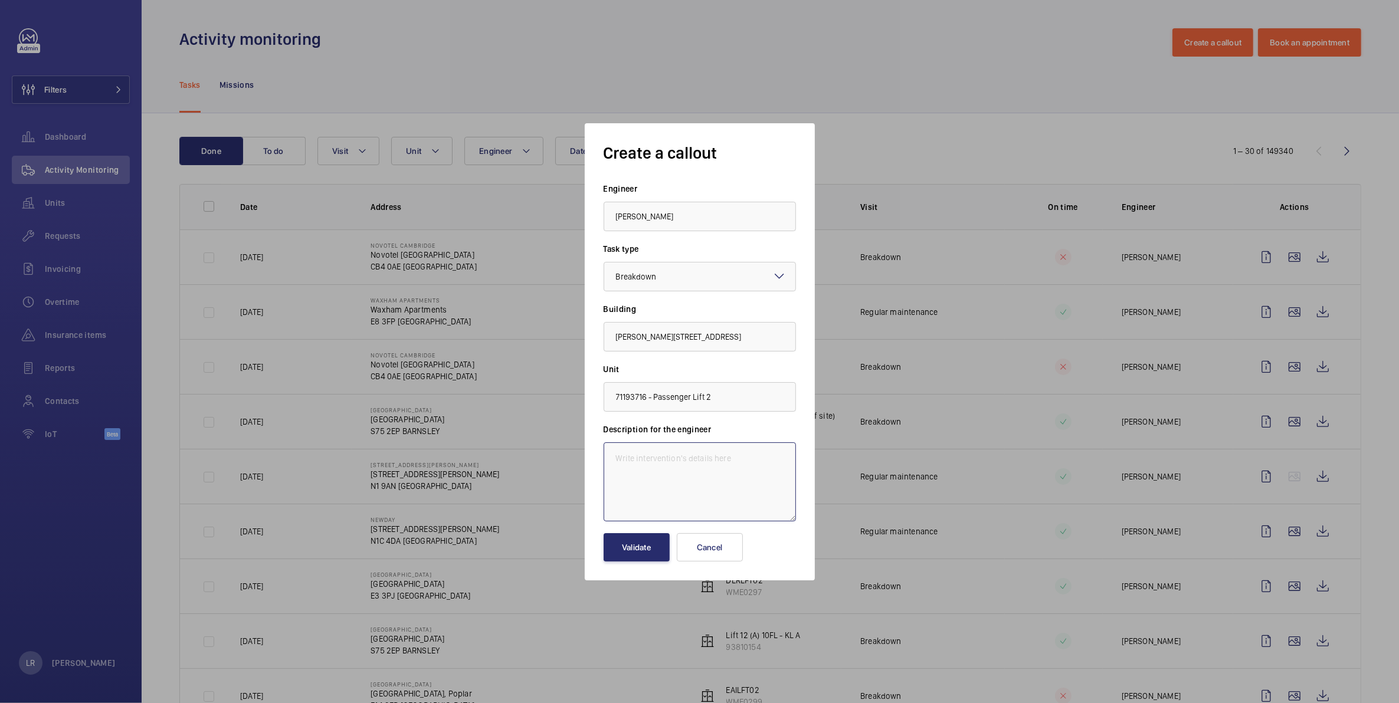
paste textarea "The lift has failed again"
type textarea "The lift has failed again"
click at [620, 551] on button "Validate" at bounding box center [637, 547] width 66 height 28
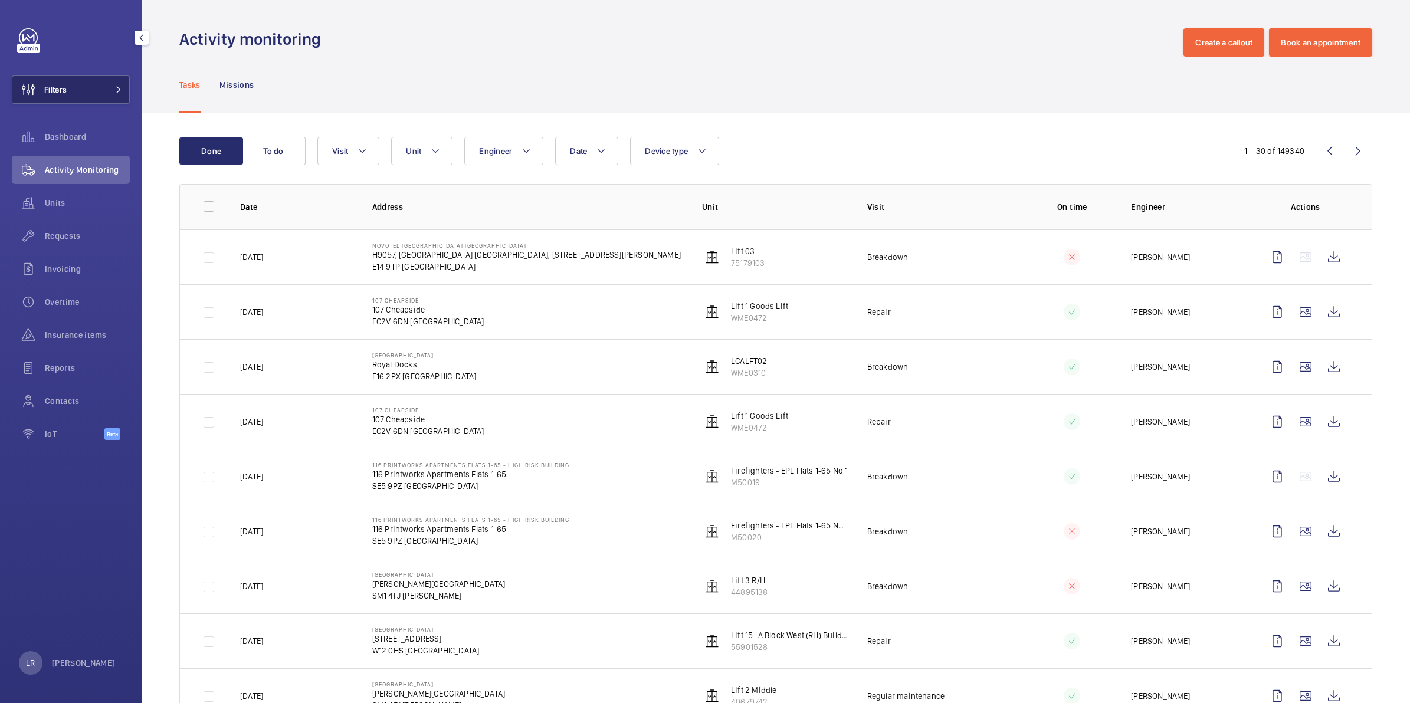
click at [86, 81] on button "Filters" at bounding box center [71, 90] width 118 height 28
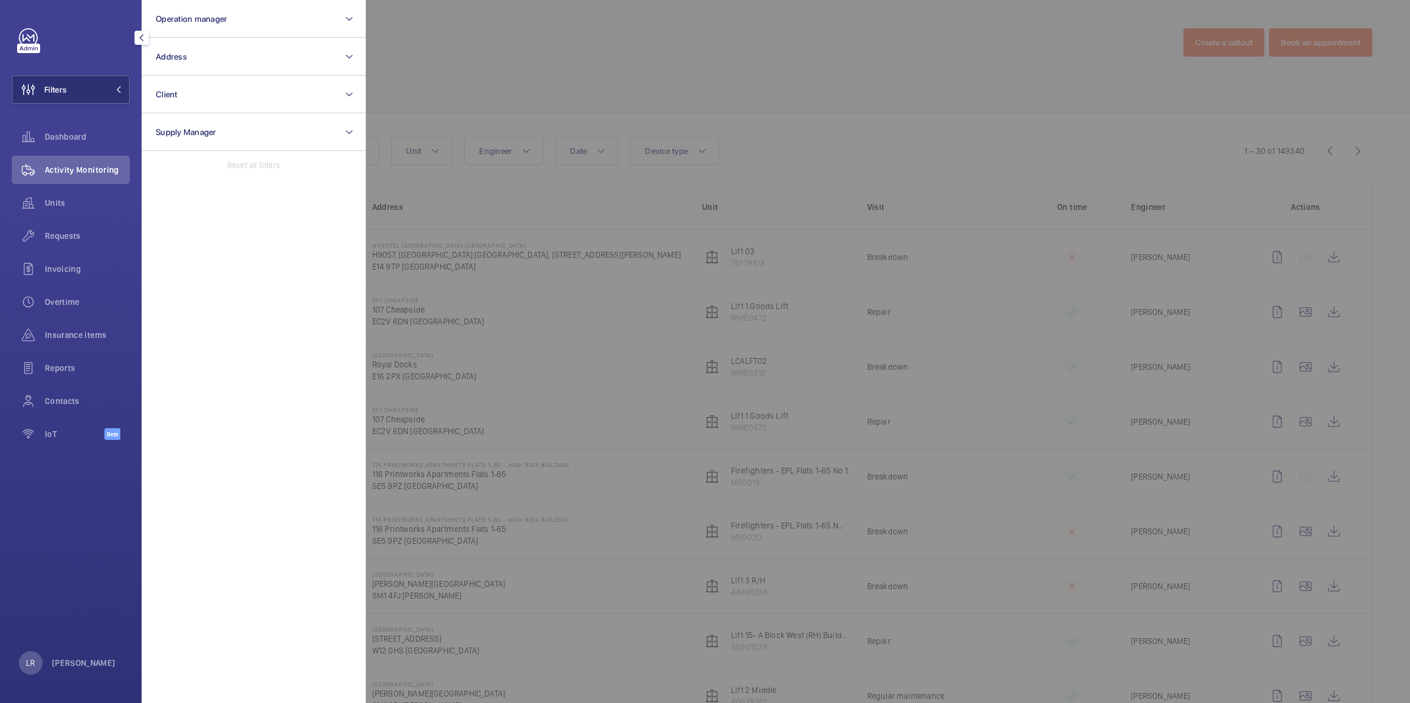
click at [458, 235] on div at bounding box center [1071, 351] width 1410 height 703
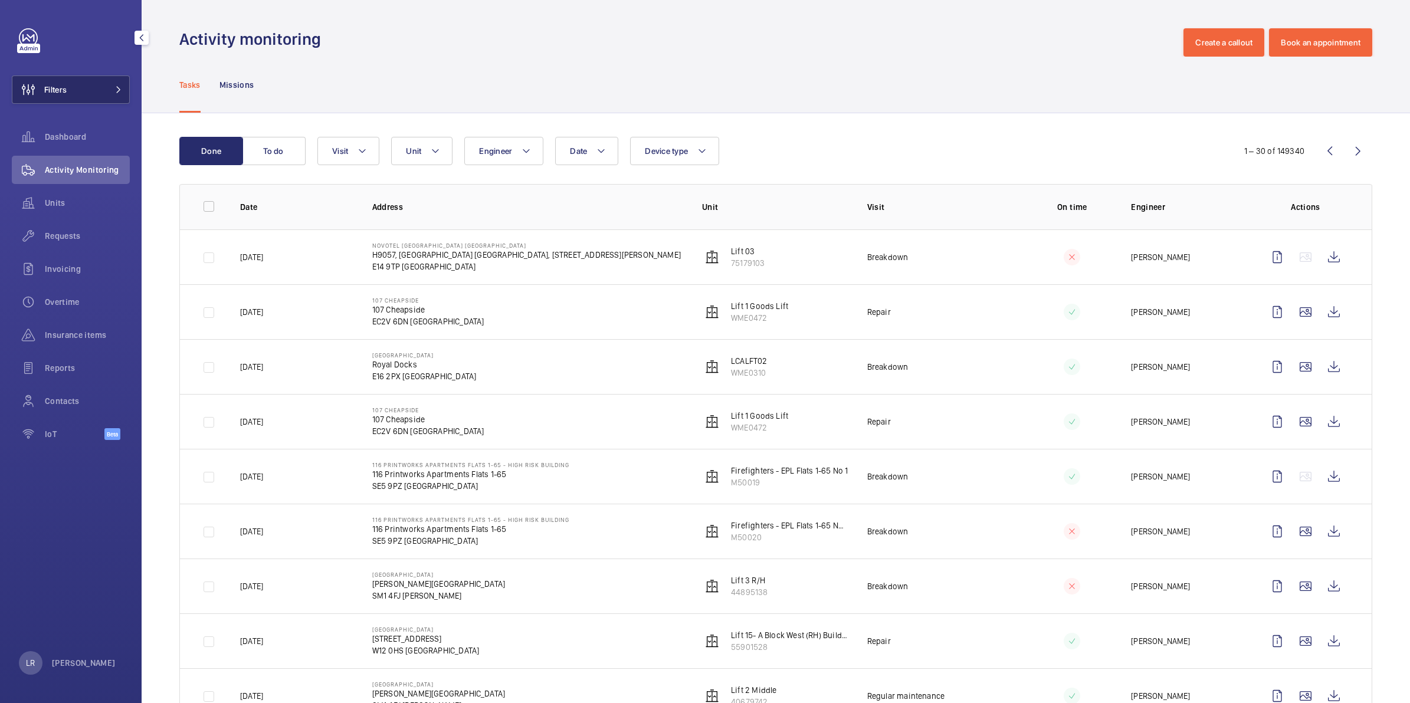
click at [90, 89] on button "Filters" at bounding box center [71, 90] width 118 height 28
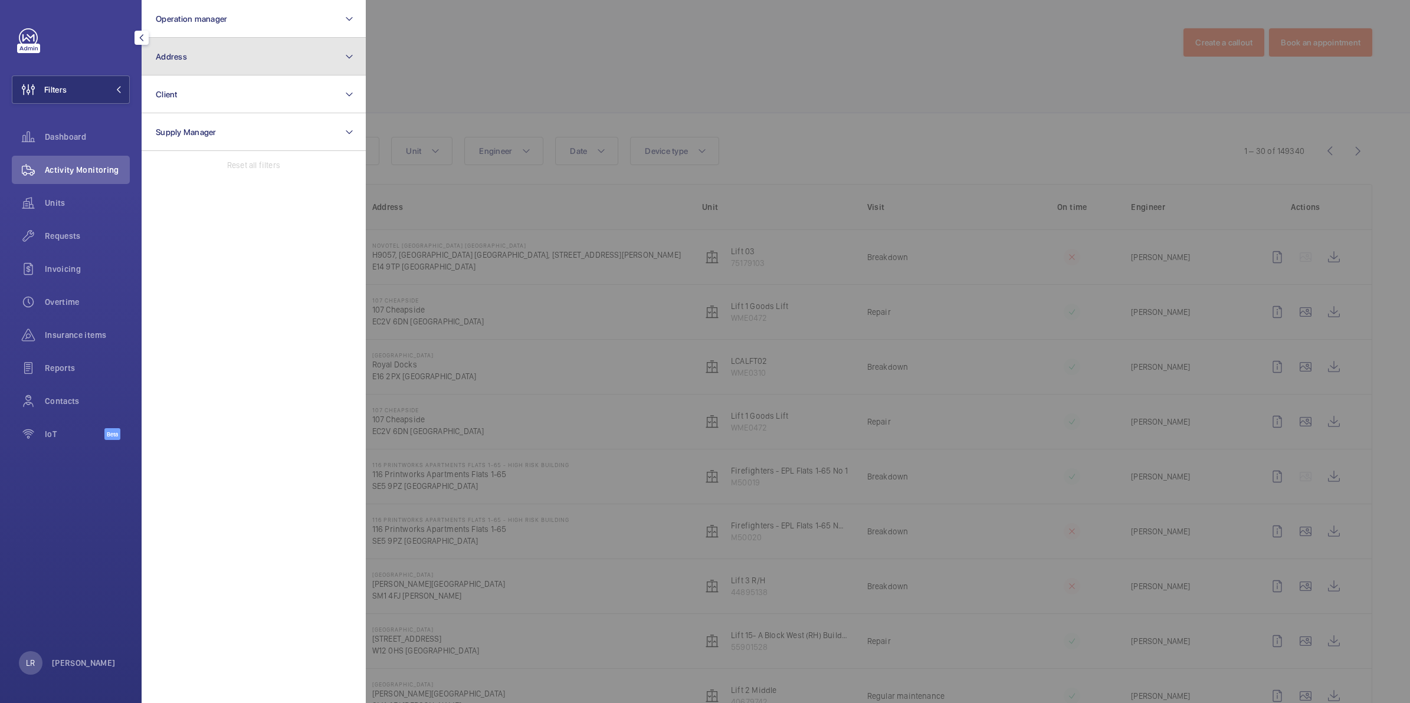
click at [219, 56] on button "Address" at bounding box center [254, 57] width 224 height 38
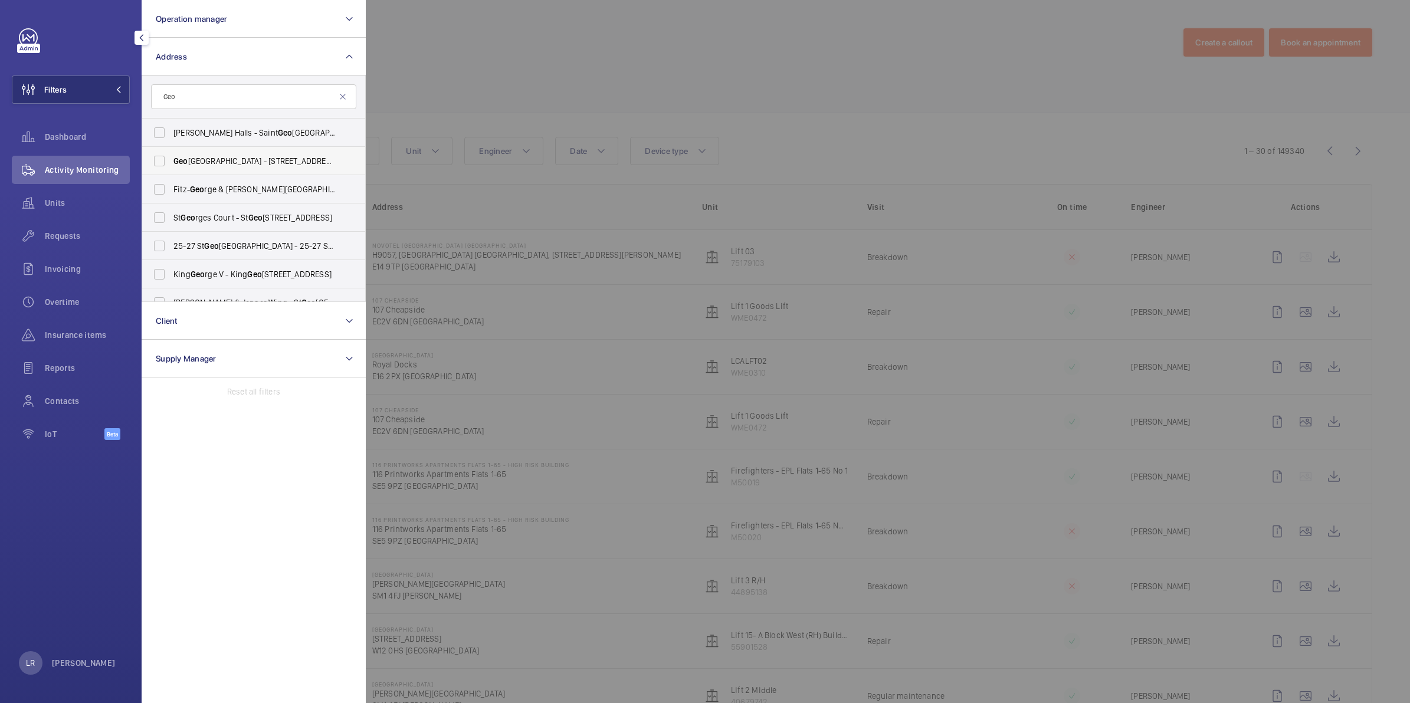
type input "Geo"
click at [236, 154] on label "Geo rge House - 75-83 Borough High St, LONDON SE1 1NH" at bounding box center [244, 161] width 205 height 28
click at [171, 154] on input "Geo rge House - 75-83 Borough High St, LONDON SE1 1NH" at bounding box center [160, 161] width 24 height 24
checkbox input "true"
click at [536, 61] on div at bounding box center [1071, 351] width 1410 height 703
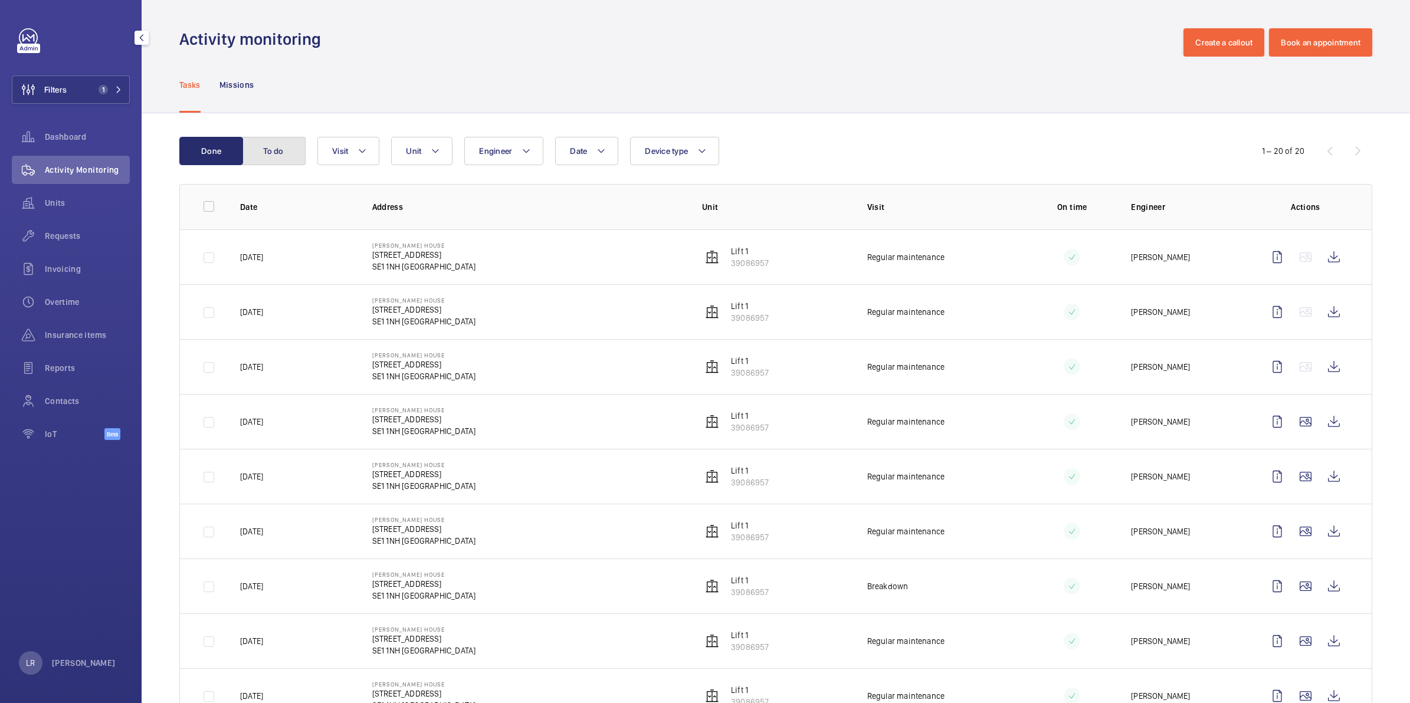
click at [284, 161] on button "To do" at bounding box center [274, 151] width 64 height 28
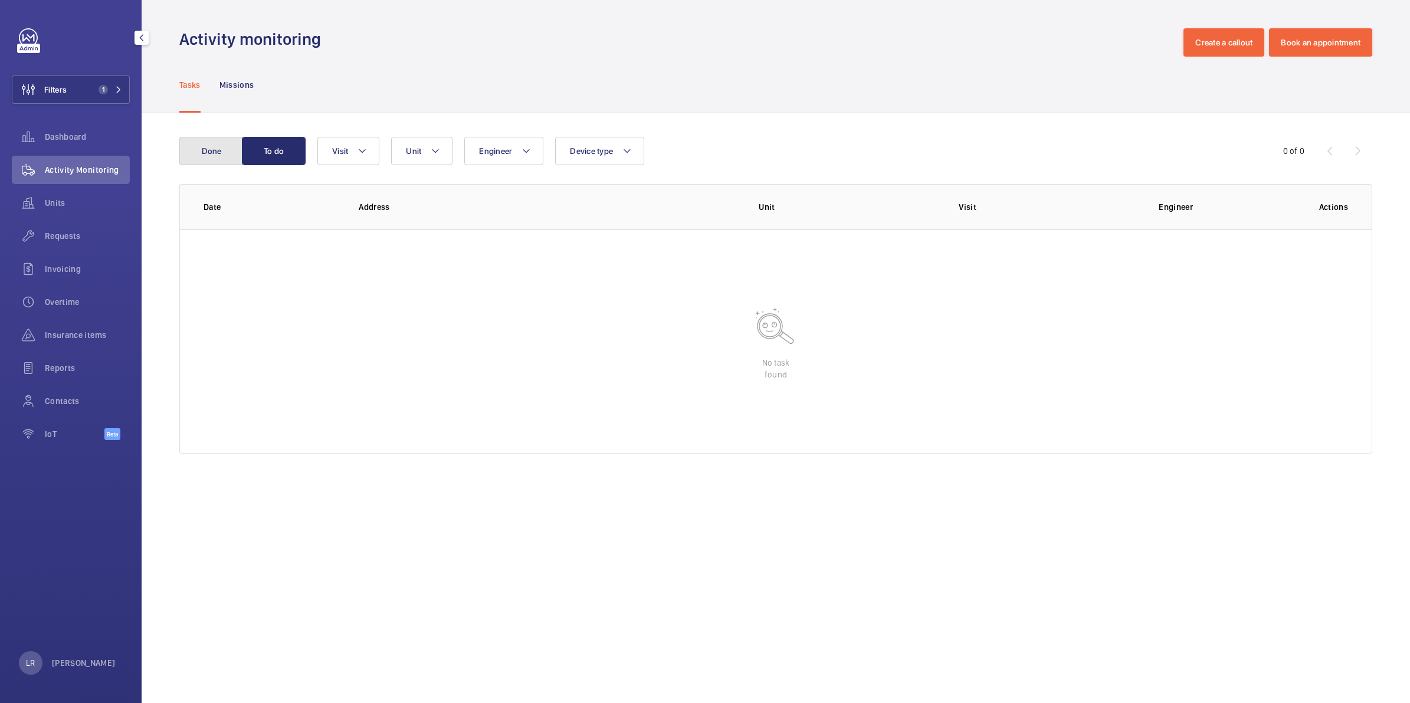
click at [214, 155] on button "Done" at bounding box center [211, 151] width 64 height 28
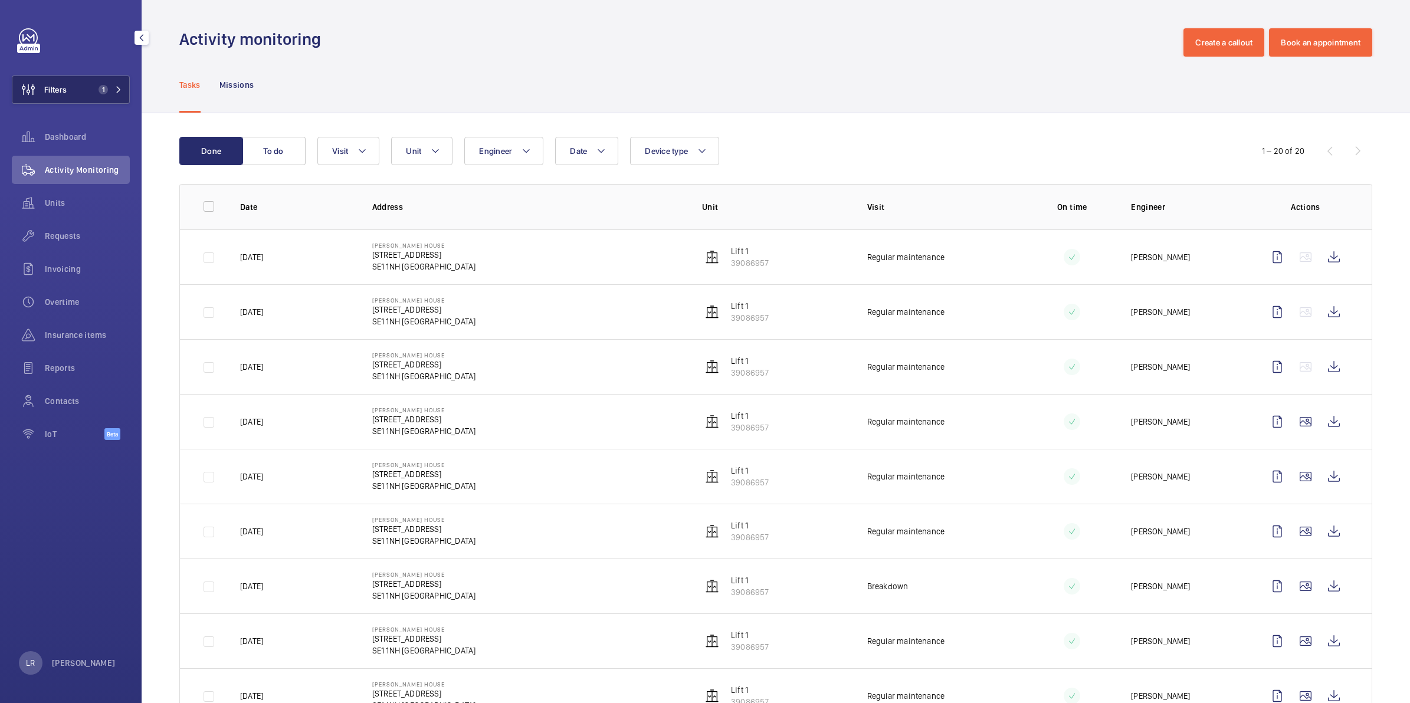
click at [107, 90] on span "1" at bounding box center [103, 89] width 9 height 9
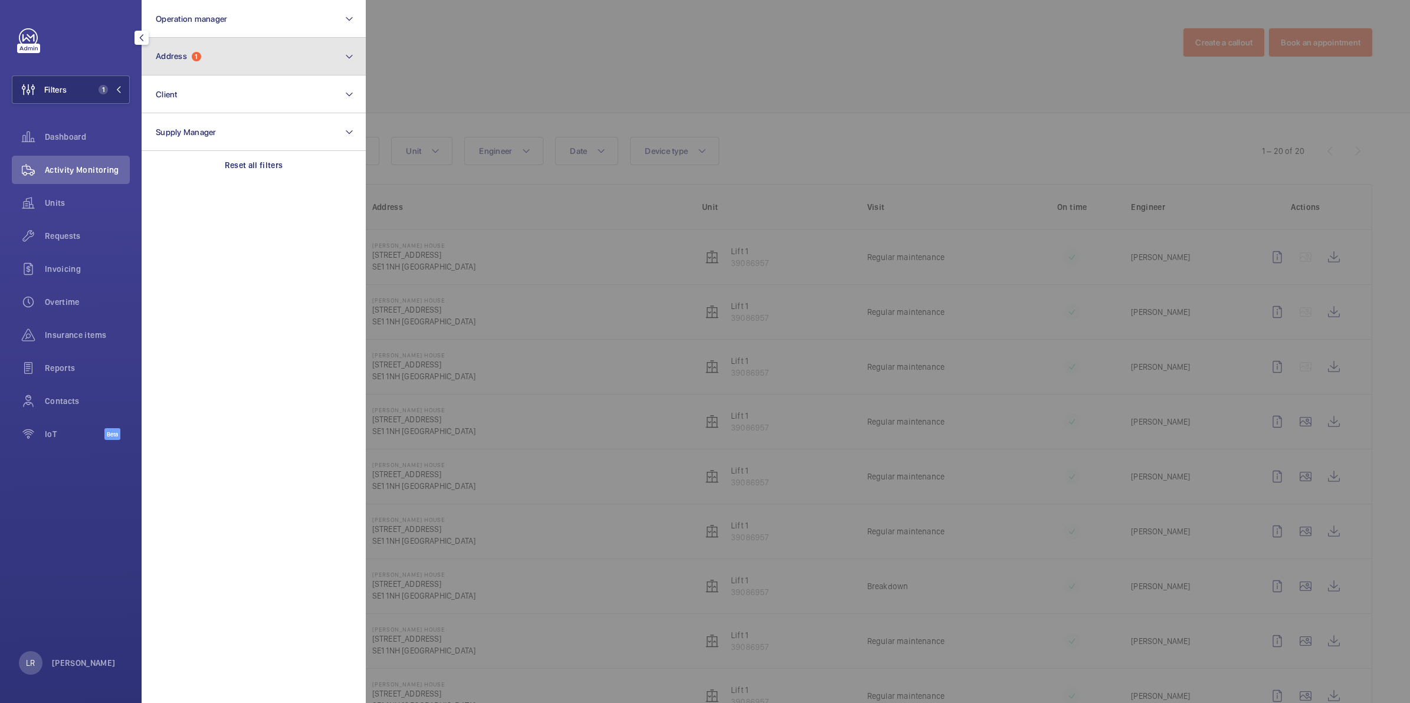
click at [185, 63] on button "Address 1" at bounding box center [254, 57] width 224 height 38
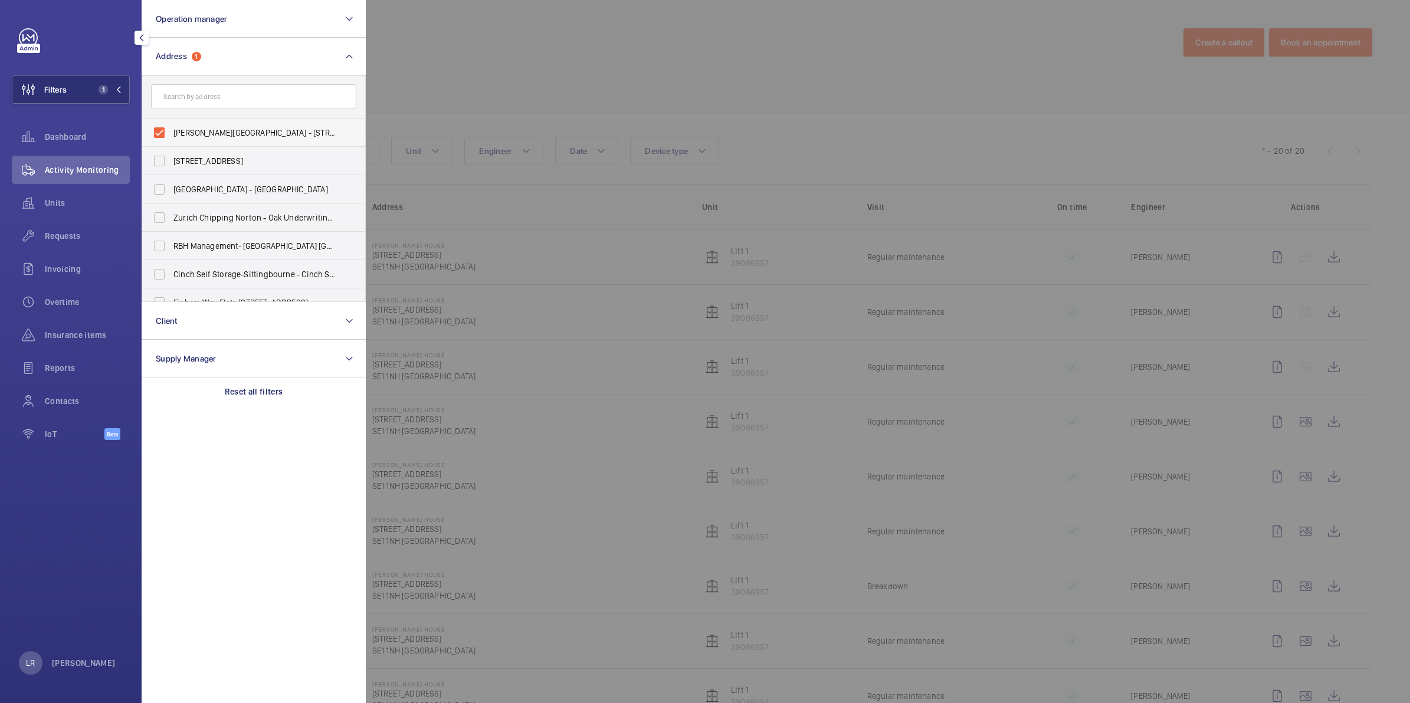
click at [168, 134] on label "George House - 75-83 Borough High St, LONDON SE1 1NH" at bounding box center [244, 133] width 205 height 28
click at [168, 134] on input "George House - 75-83 Borough High St, LONDON SE1 1NH" at bounding box center [160, 133] width 24 height 24
checkbox input "false"
click at [506, 34] on div at bounding box center [1071, 351] width 1410 height 703
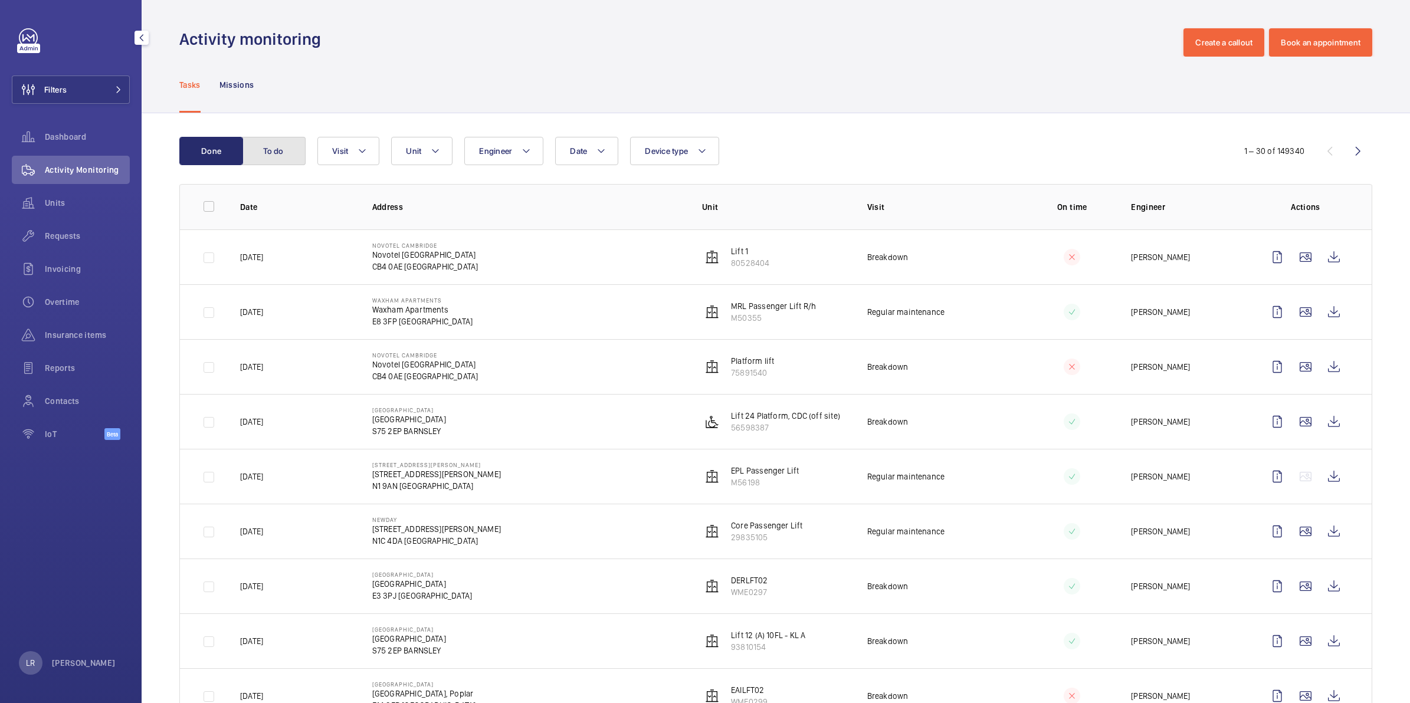
click at [285, 149] on button "To do" at bounding box center [274, 151] width 64 height 28
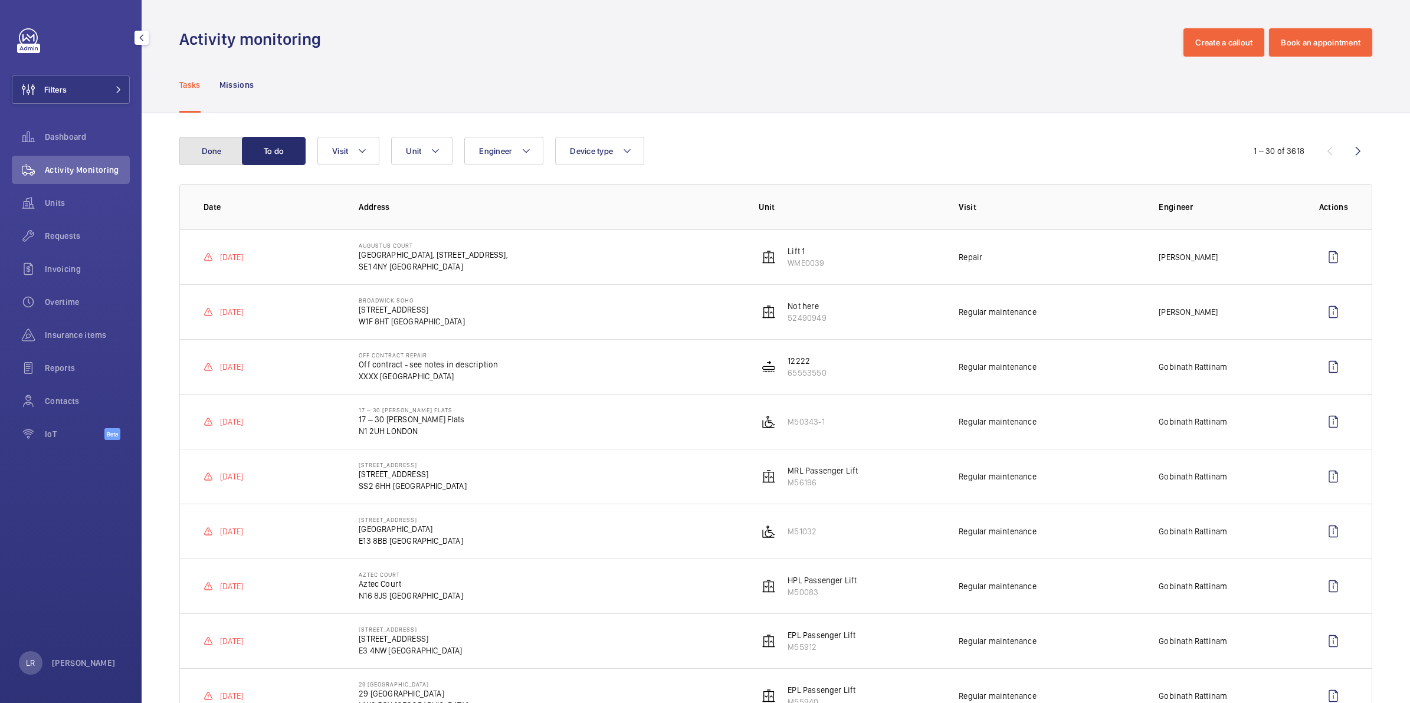
click at [235, 152] on button "Done" at bounding box center [211, 151] width 64 height 28
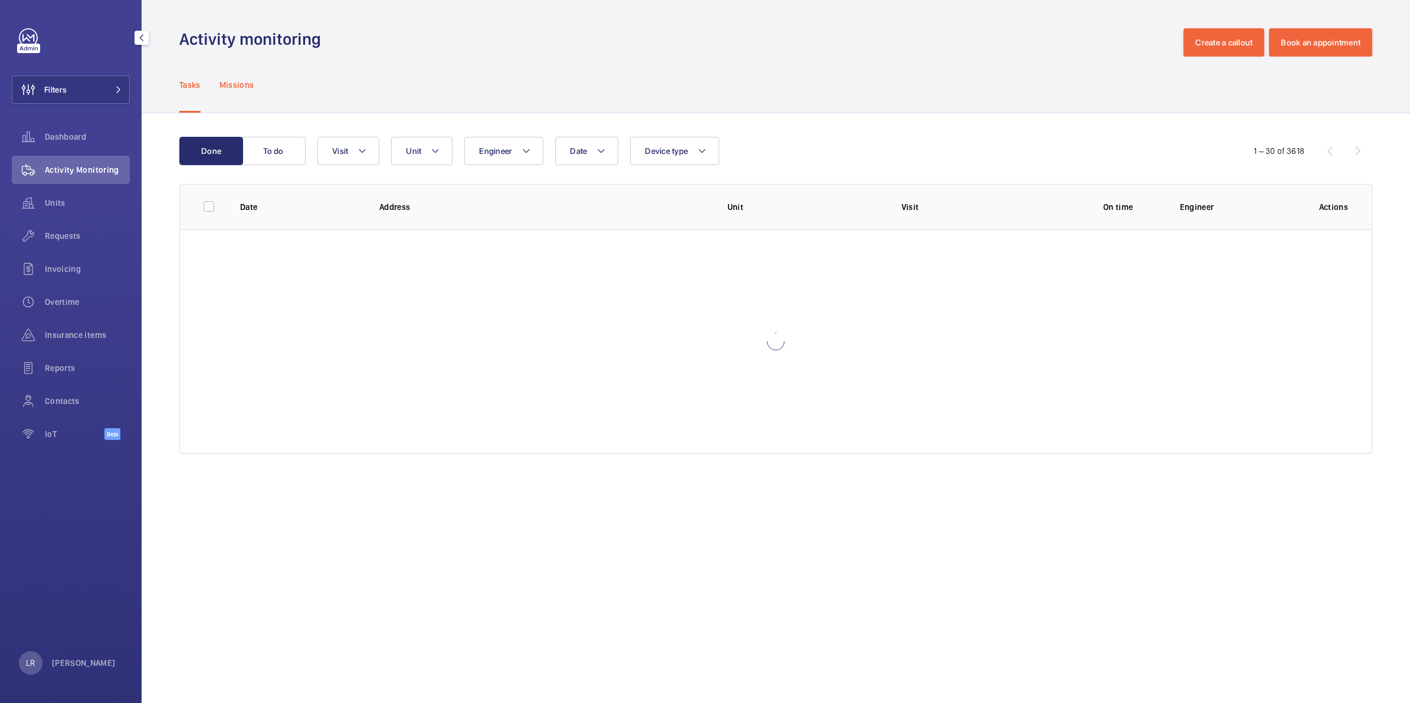
click at [229, 83] on p "Missions" at bounding box center [236, 85] width 35 height 12
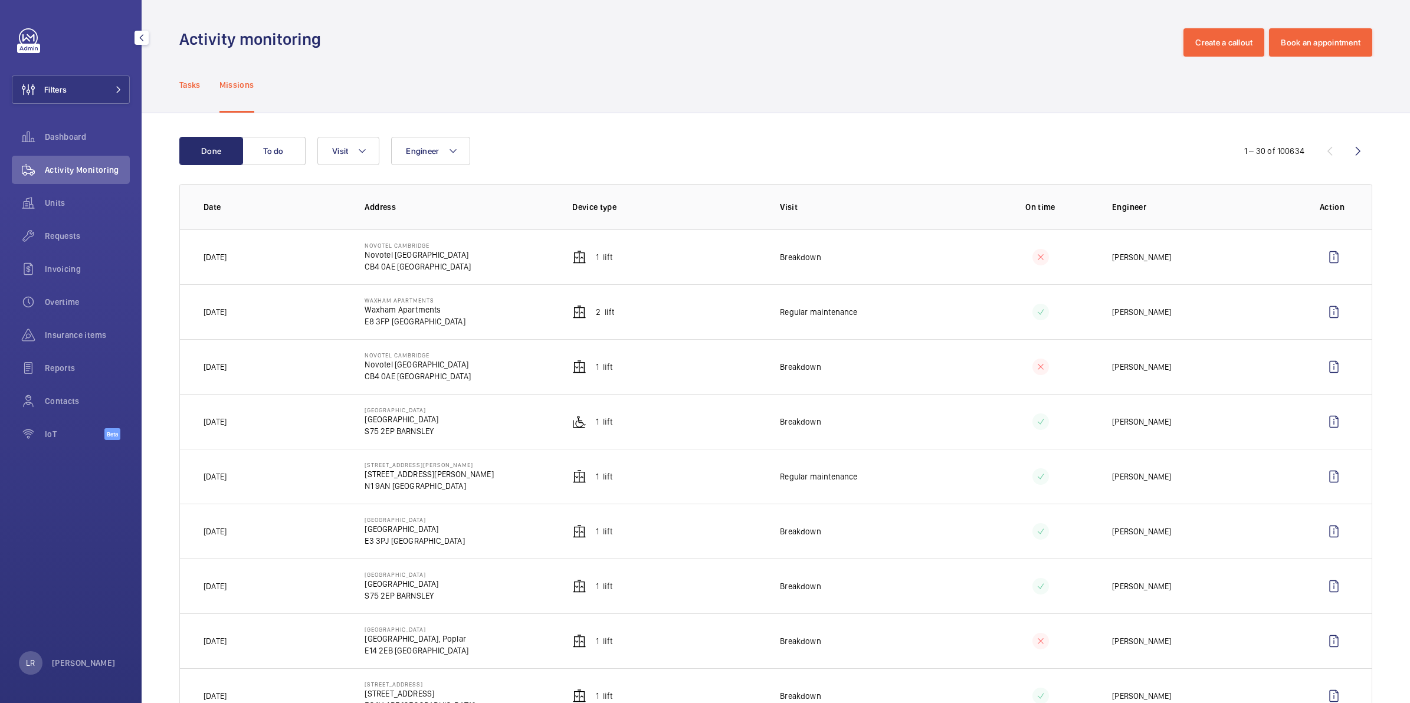
click at [189, 83] on p "Tasks" at bounding box center [189, 85] width 21 height 12
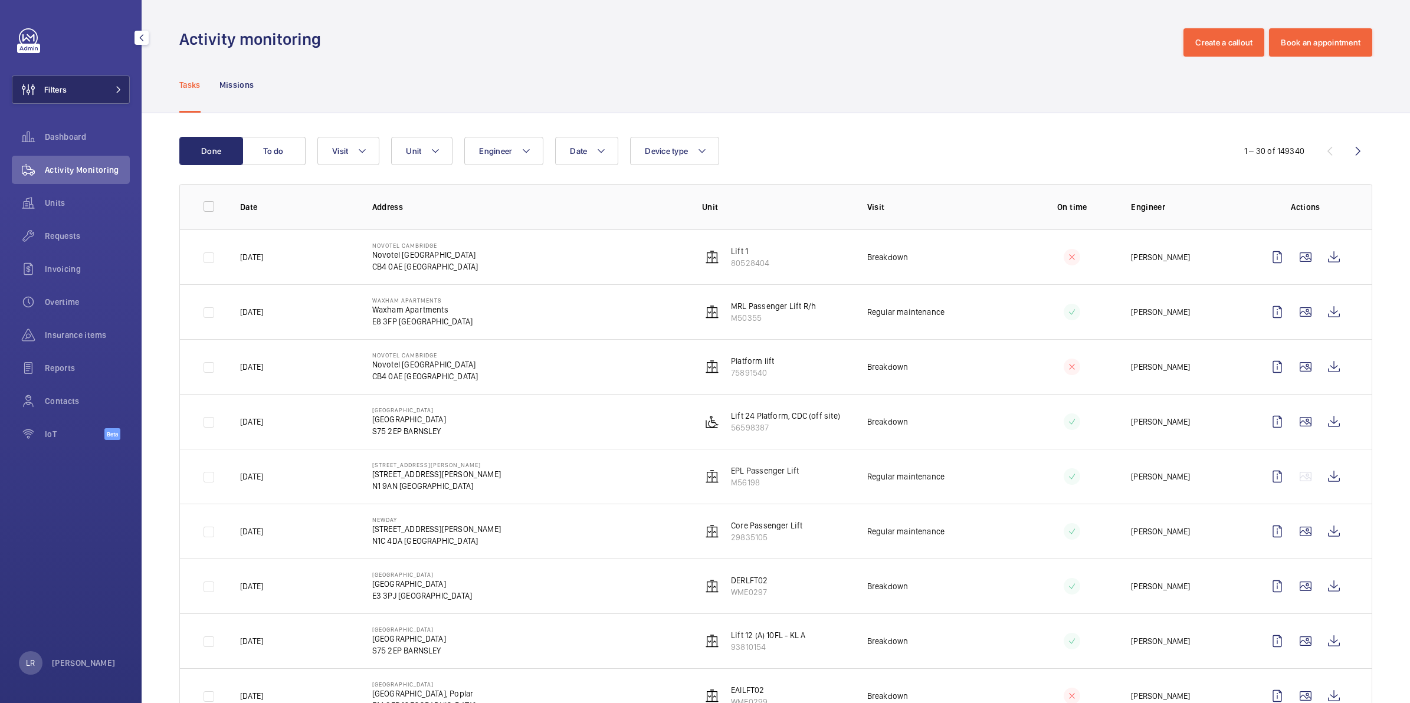
click at [89, 86] on button "Filters" at bounding box center [71, 90] width 118 height 28
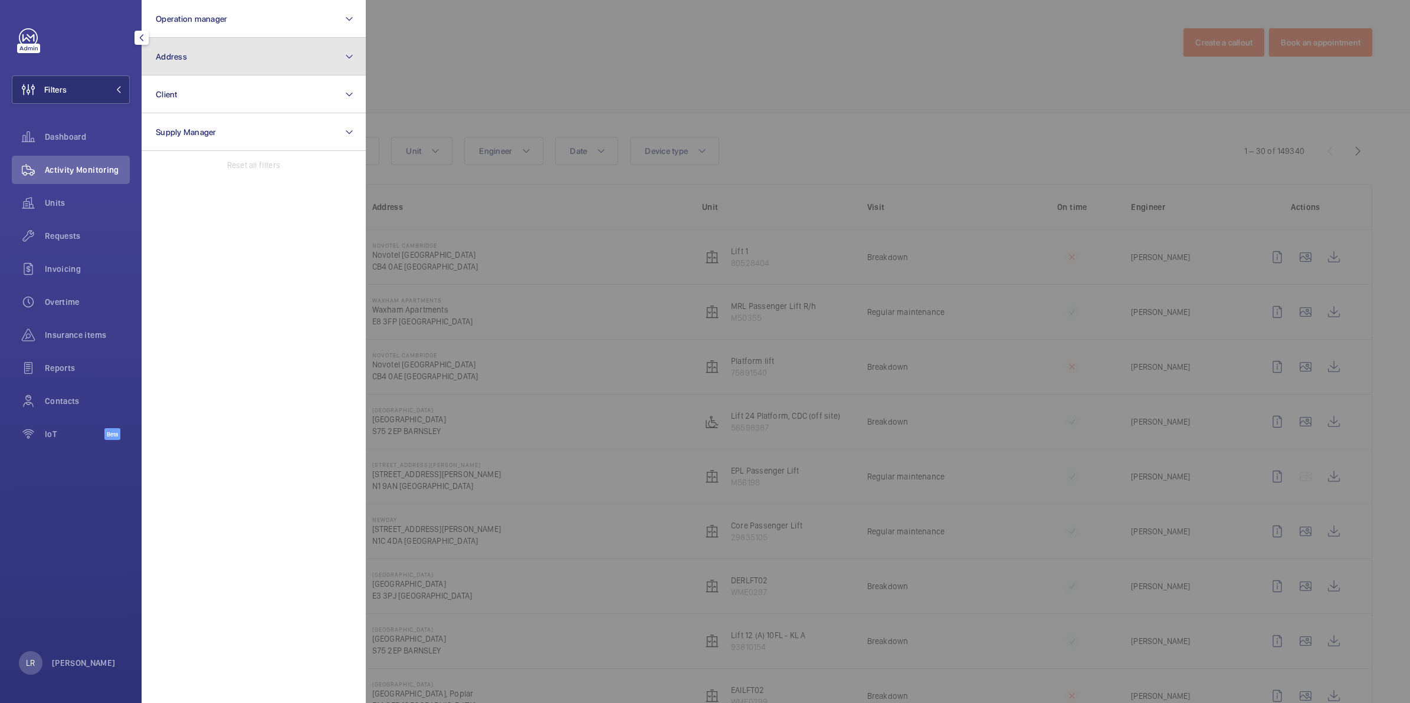
click at [195, 61] on button "Address" at bounding box center [254, 57] width 224 height 38
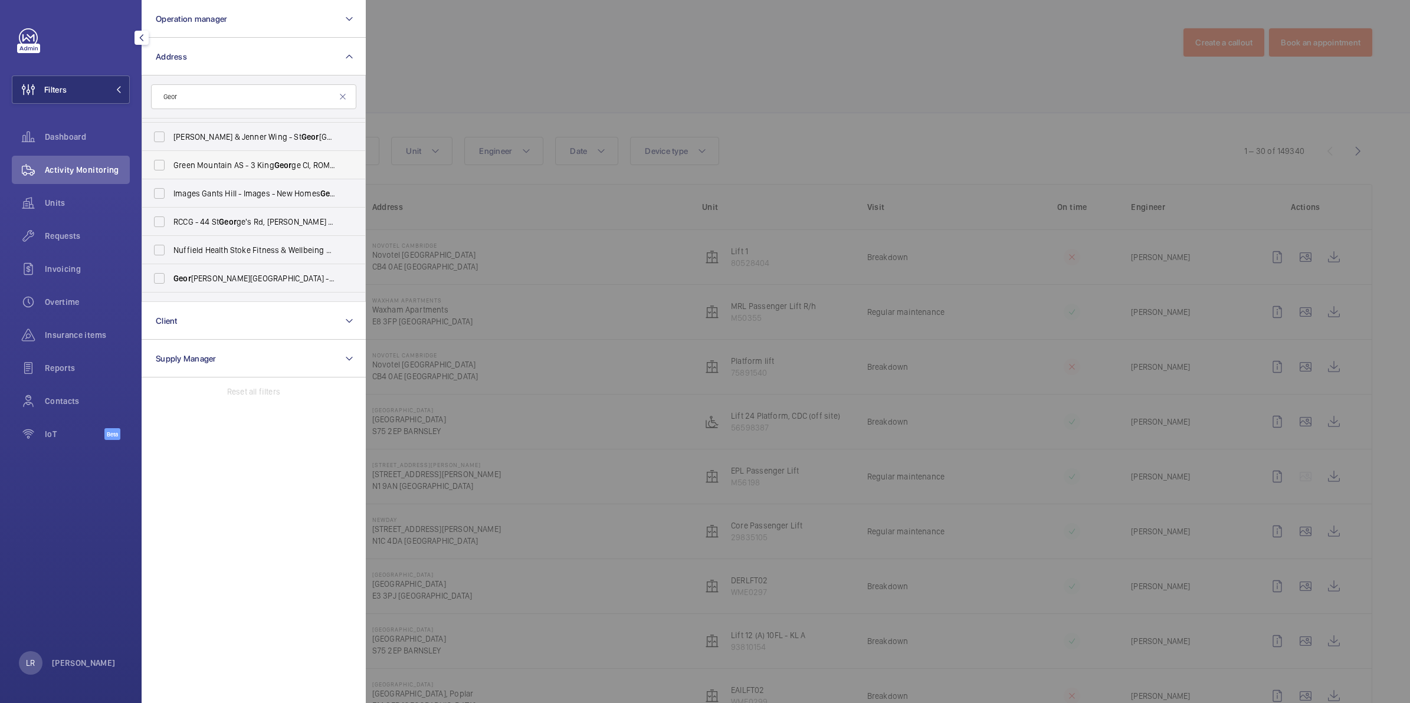
scroll to position [185, 0]
type input "Geor"
click at [329, 255] on span "Geor" at bounding box center [338, 259] width 18 height 9
click at [171, 254] on input "Geor ge West House - Geor ge West House, LONDON SW4 0QL" at bounding box center [160, 260] width 24 height 24
checkbox input "true"
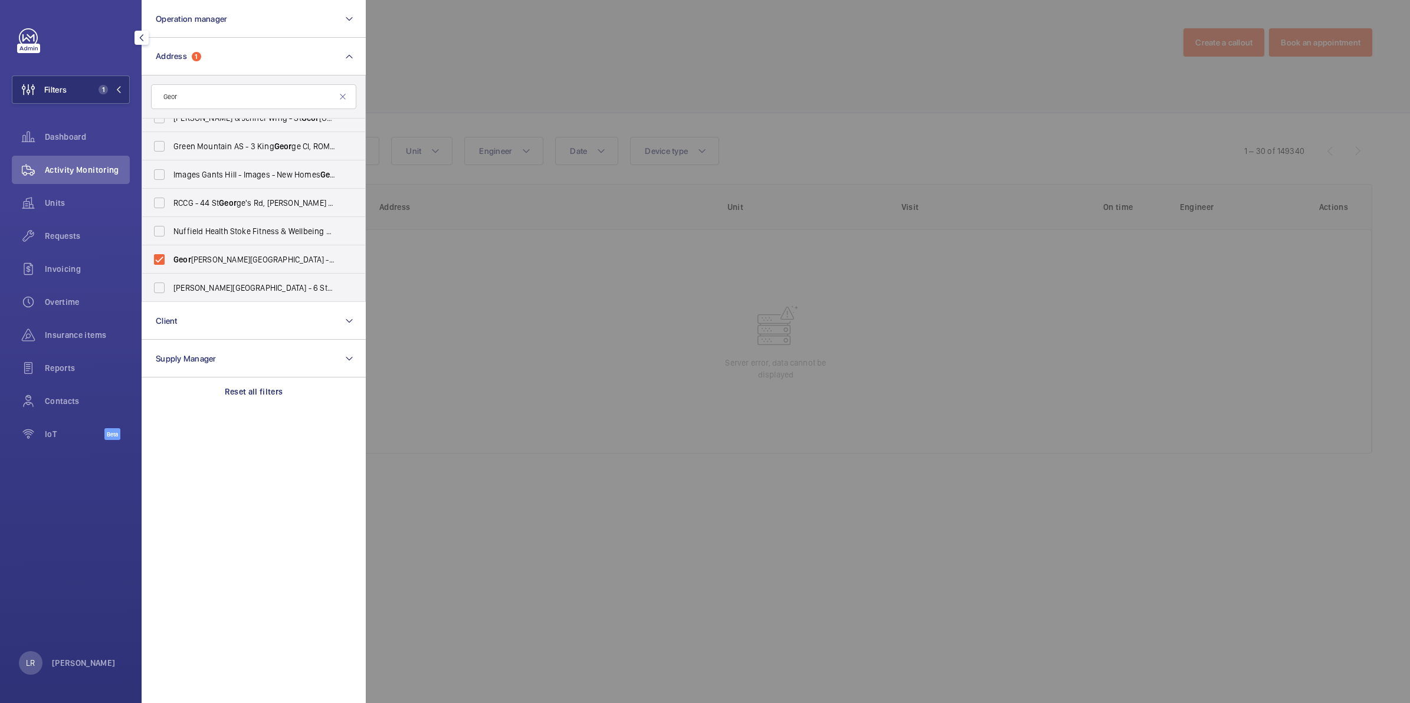
click at [469, 228] on div at bounding box center [1071, 351] width 1410 height 703
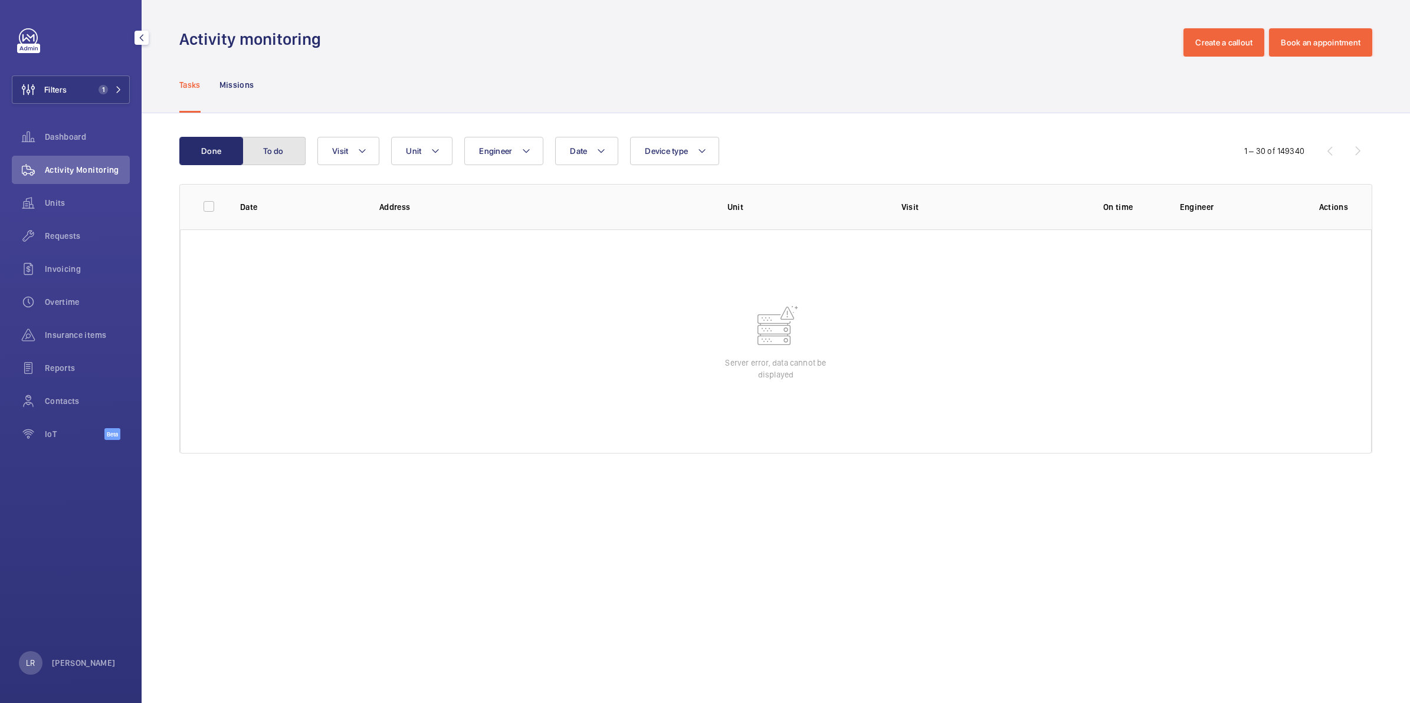
click at [275, 152] on button "To do" at bounding box center [274, 151] width 64 height 28
click at [211, 152] on button "Done" at bounding box center [211, 151] width 64 height 28
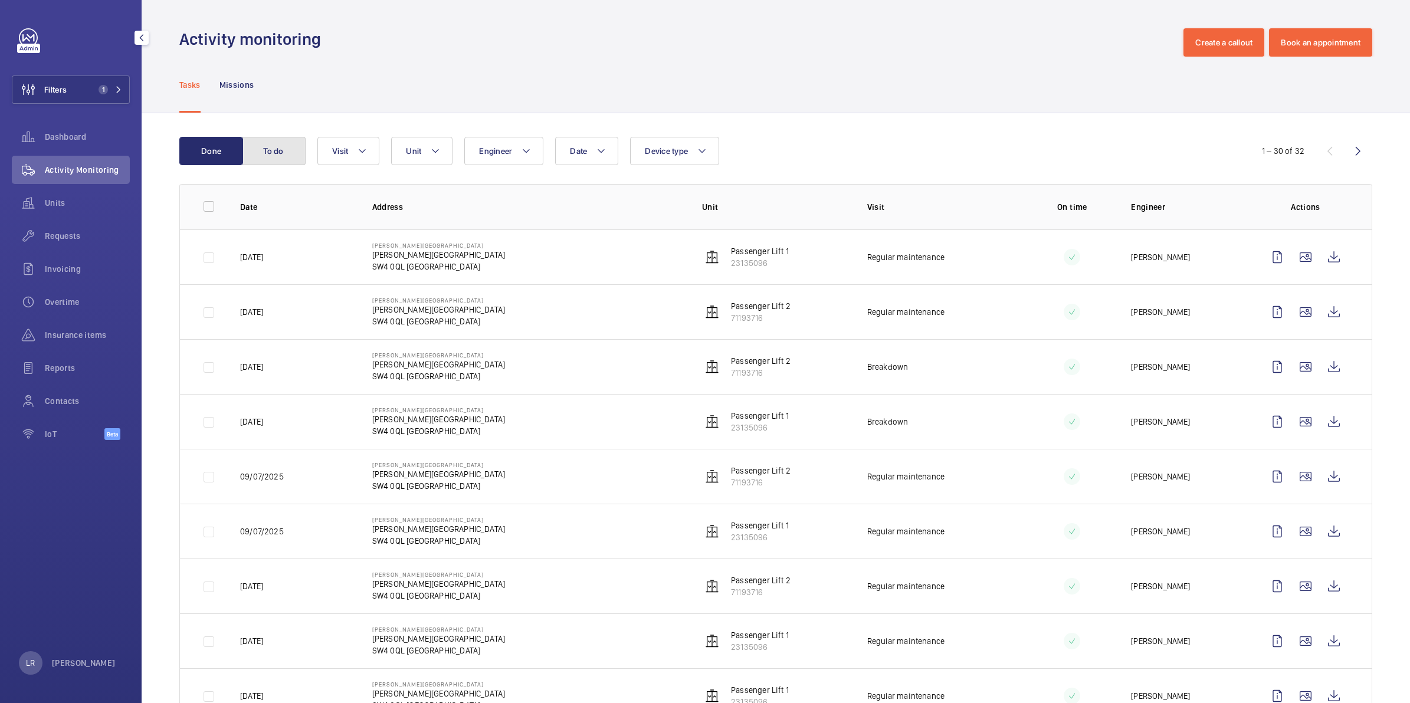
click at [288, 149] on button "To do" at bounding box center [274, 151] width 64 height 28
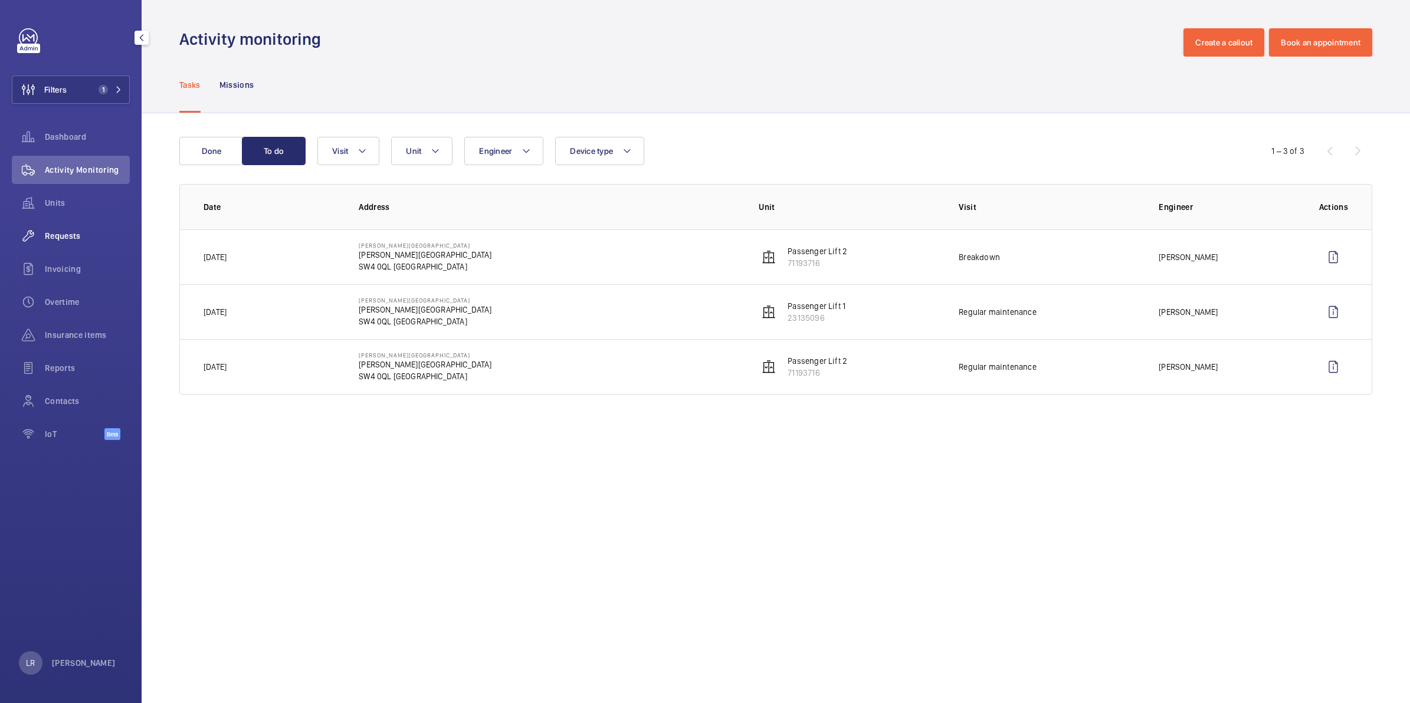
click at [67, 238] on span "Requests" at bounding box center [87, 236] width 85 height 12
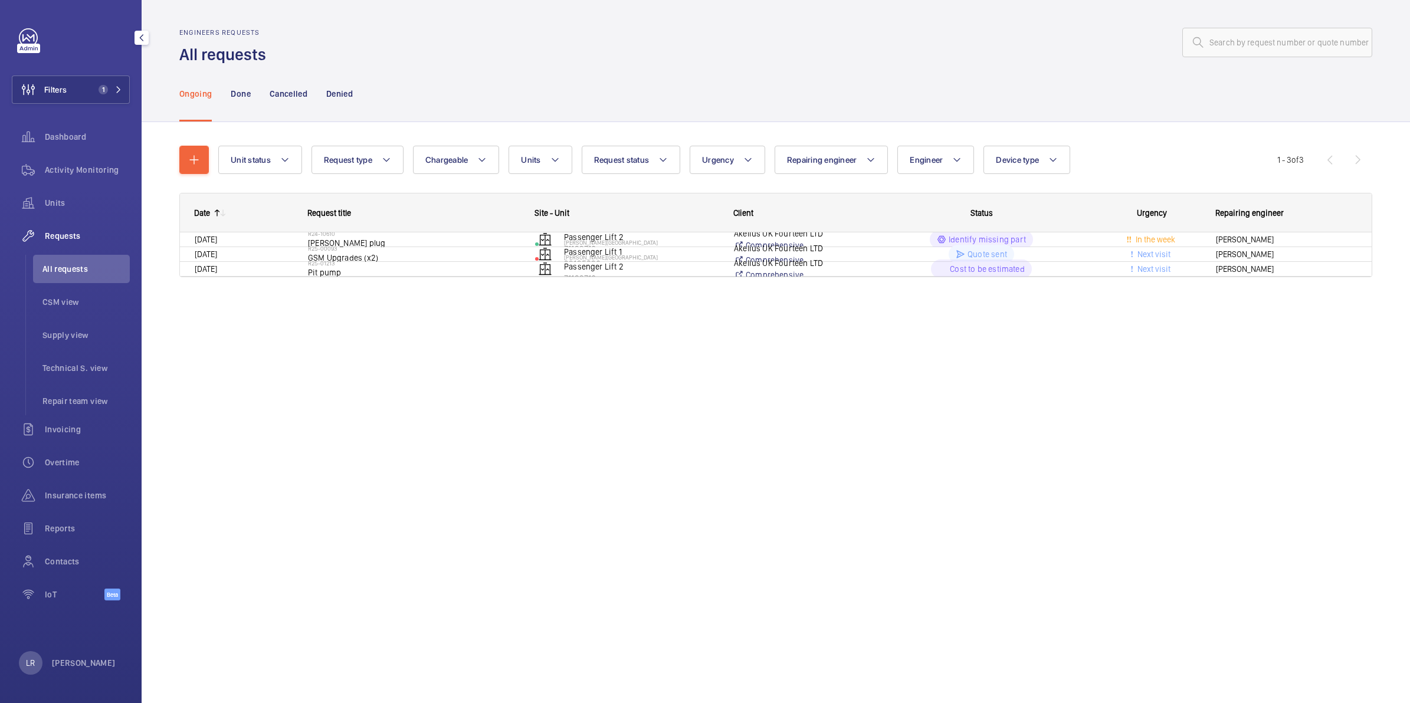
click at [81, 271] on span "All requests" at bounding box center [85, 269] width 87 height 12
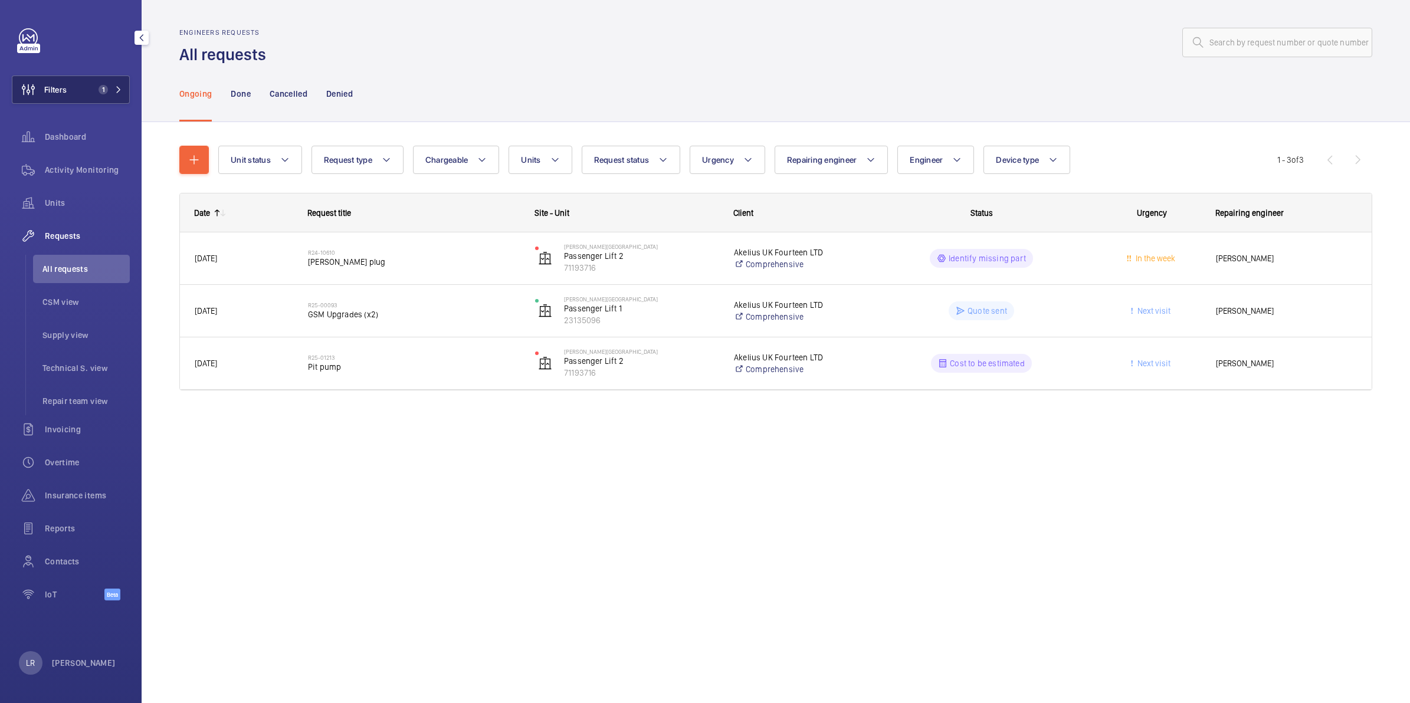
click at [119, 84] on button "Filters 1" at bounding box center [71, 90] width 118 height 28
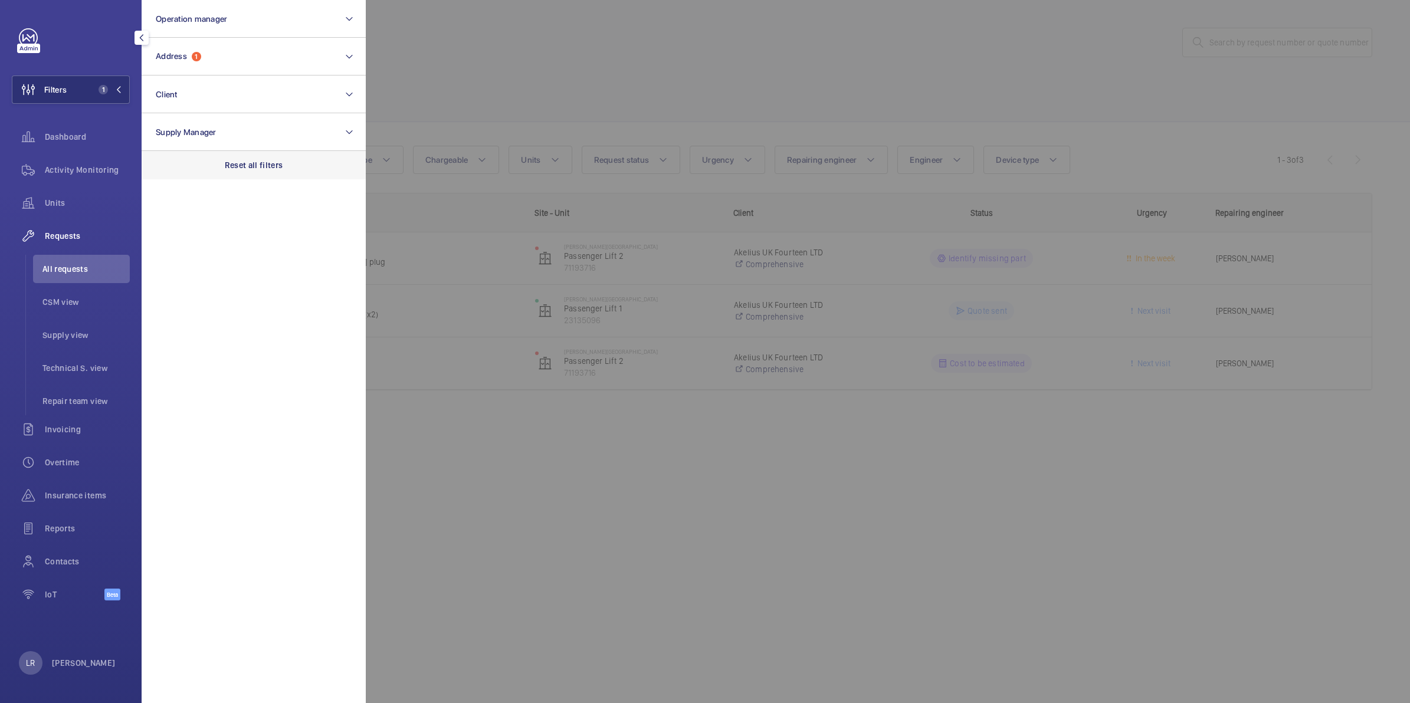
click at [226, 162] on p "Reset all filters" at bounding box center [254, 165] width 58 height 12
click at [463, 45] on div at bounding box center [1071, 351] width 1410 height 703
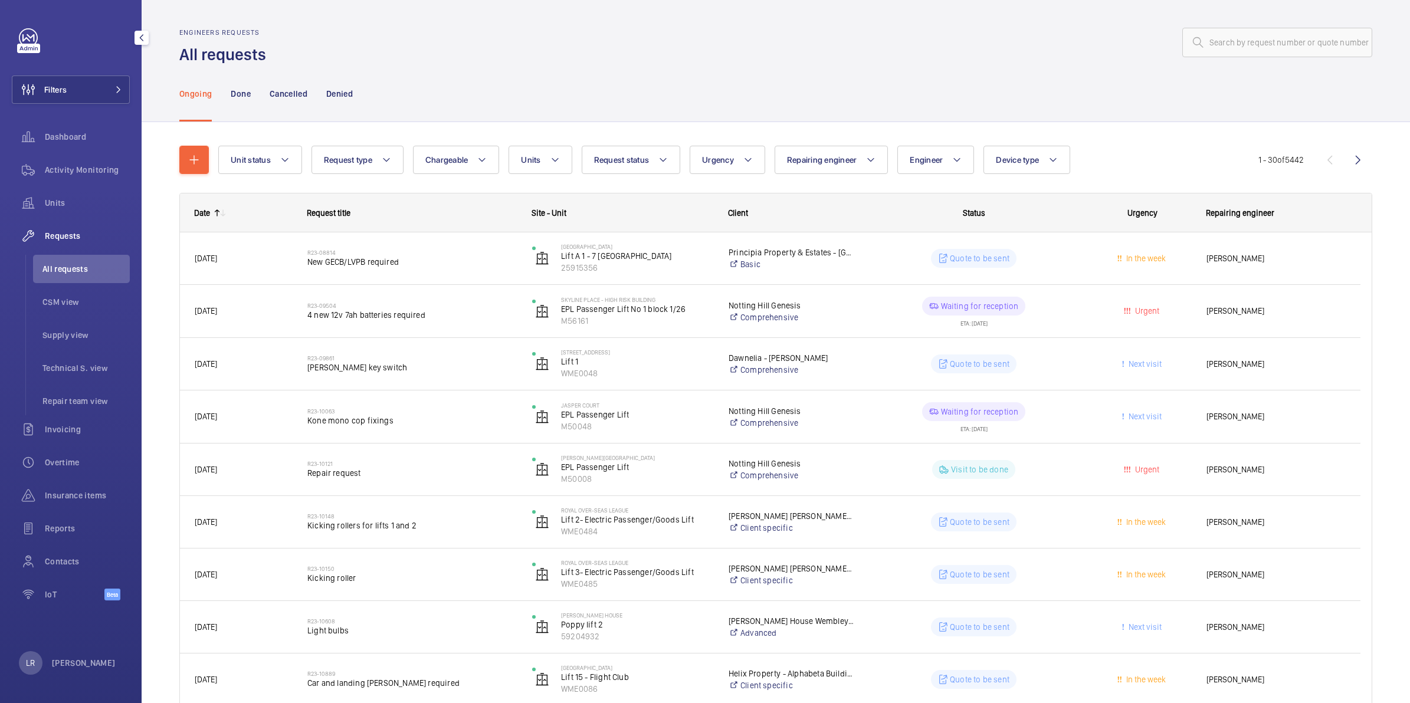
click at [83, 238] on span "Requests" at bounding box center [87, 236] width 85 height 12
click at [1302, 49] on input "text" at bounding box center [1277, 43] width 190 height 30
drag, startPoint x: 1267, startPoint y: 40, endPoint x: 1266, endPoint y: 48, distance: 7.8
click at [1266, 48] on input "text" at bounding box center [1277, 43] width 190 height 30
click at [1291, 45] on input "text" at bounding box center [1277, 43] width 190 height 30
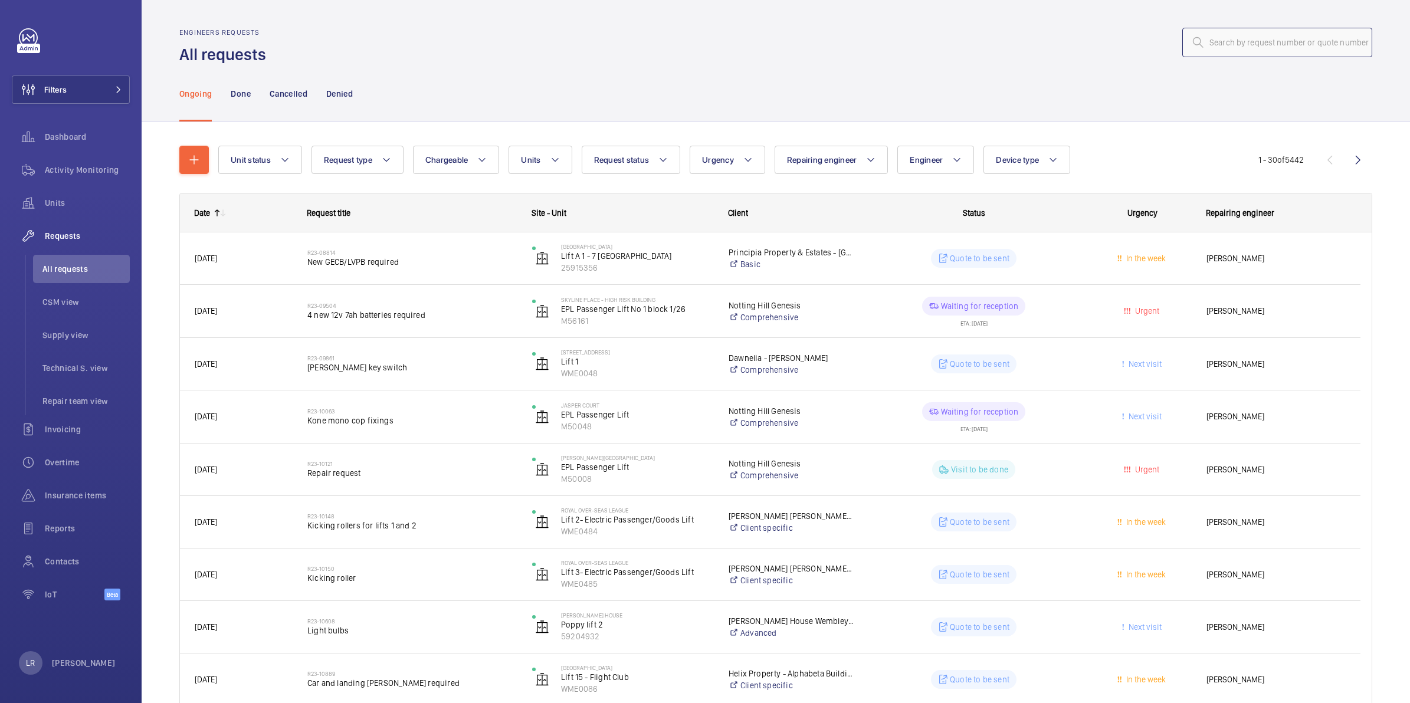
paste input "R25-11684"
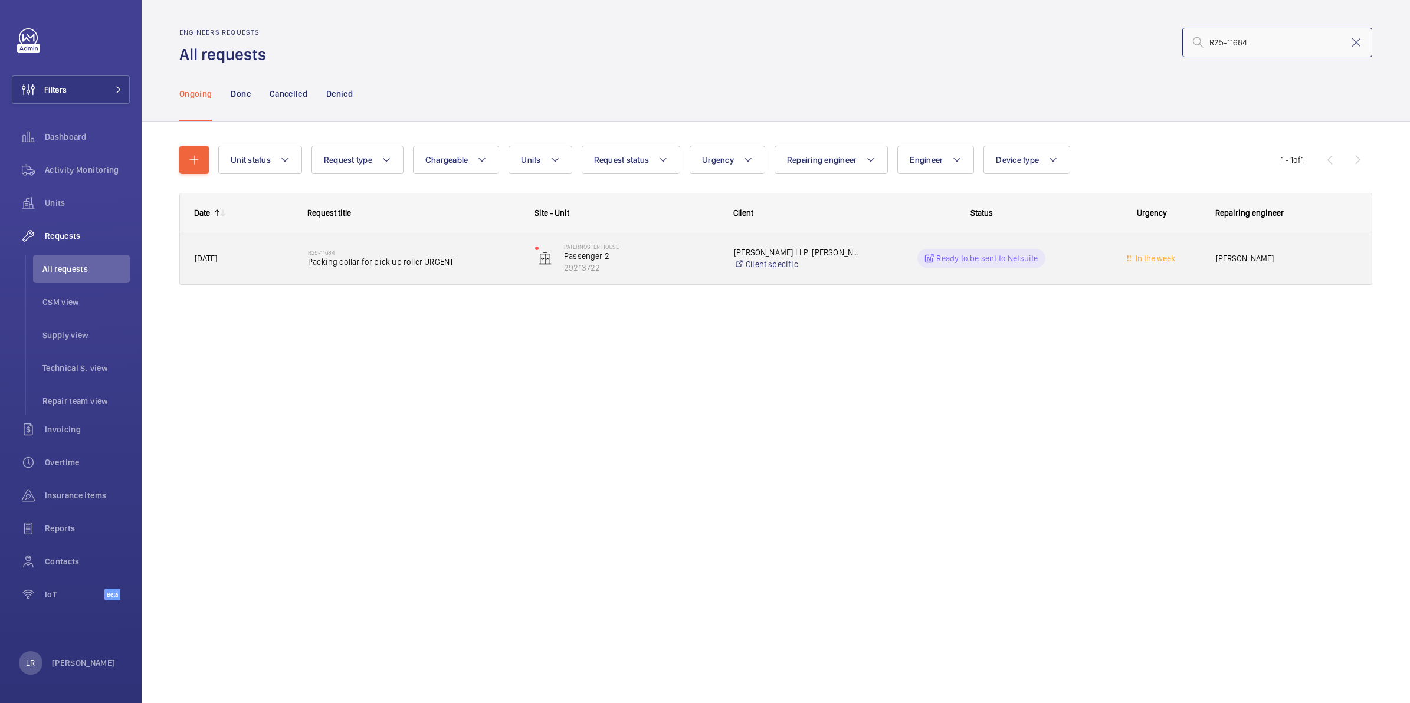
type input "R25-11684"
click at [355, 242] on div "R25-11684 Packing collar for pick up roller URGENT" at bounding box center [414, 258] width 212 height 34
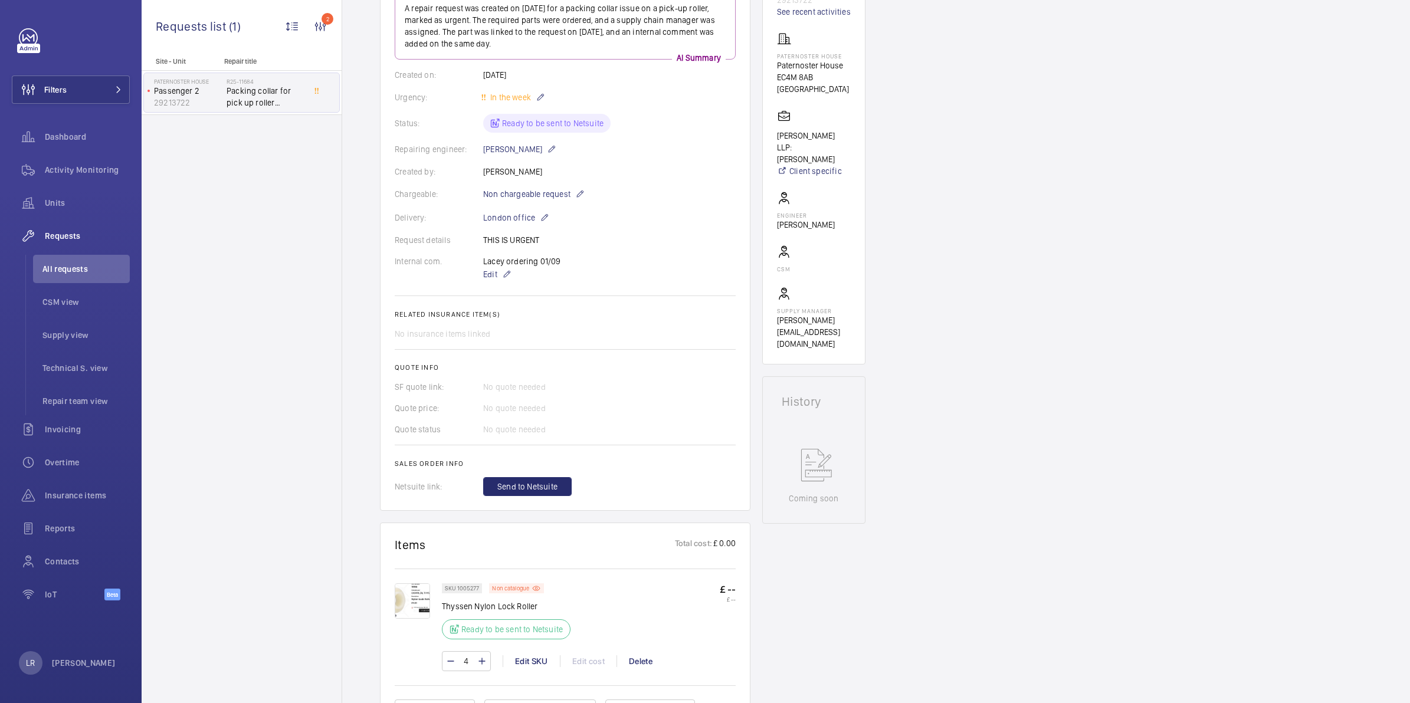
scroll to position [221, 0]
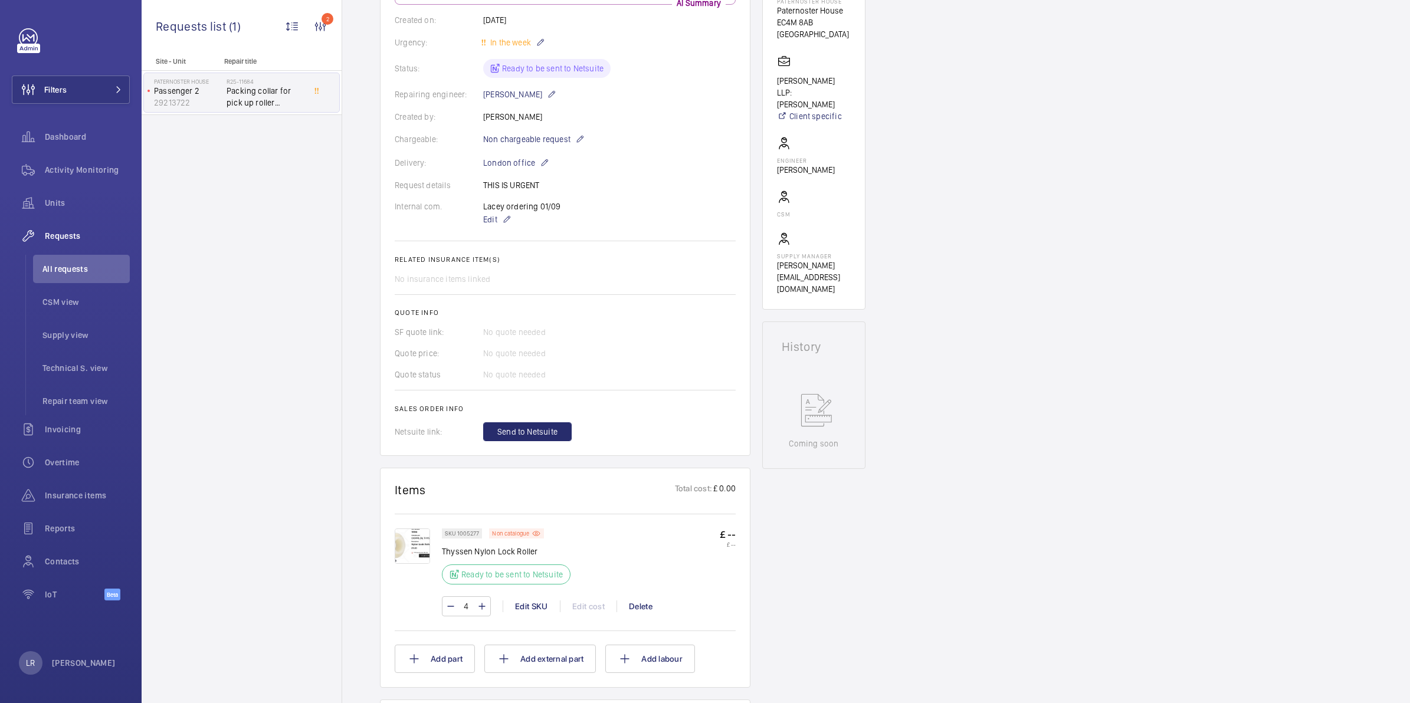
click at [415, 549] on img at bounding box center [412, 546] width 35 height 35
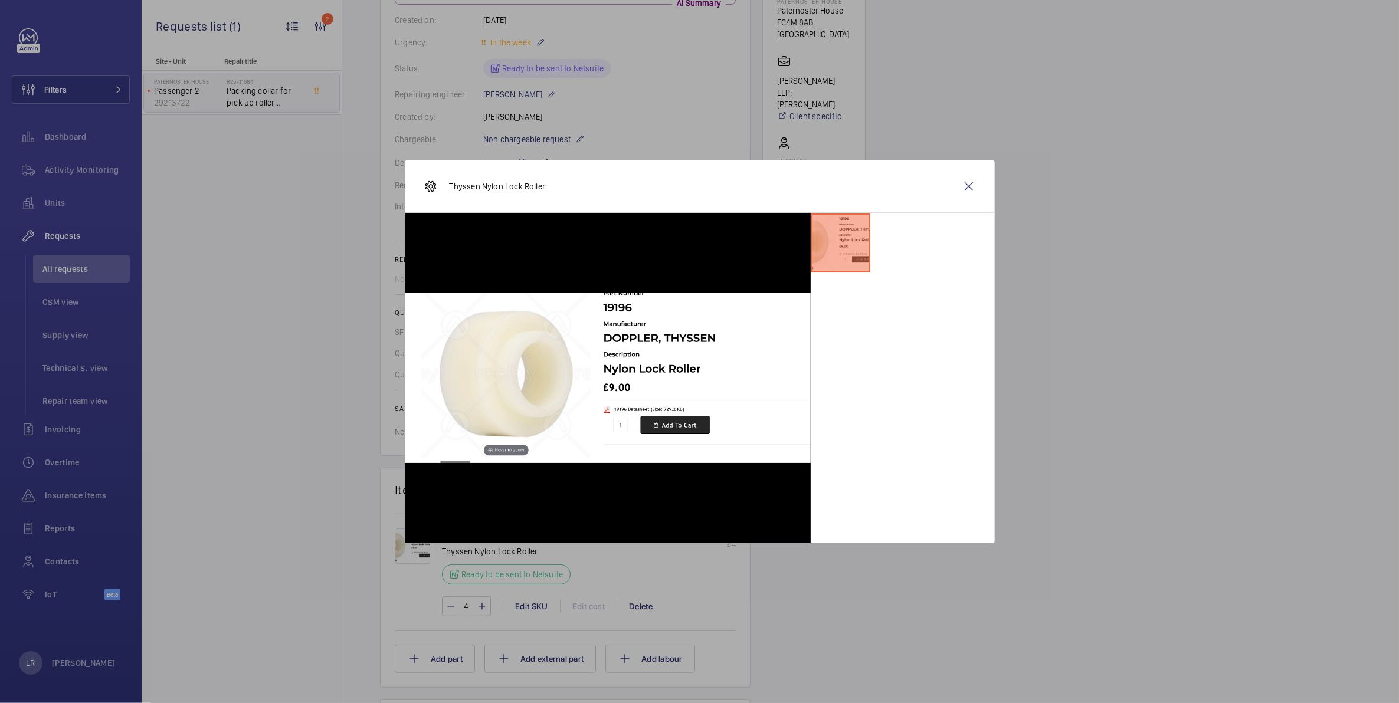
click at [984, 192] on div "Thyssen Nylon Lock Roller" at bounding box center [700, 186] width 590 height 53
click at [978, 185] on wm-front-icon-button at bounding box center [969, 186] width 28 height 28
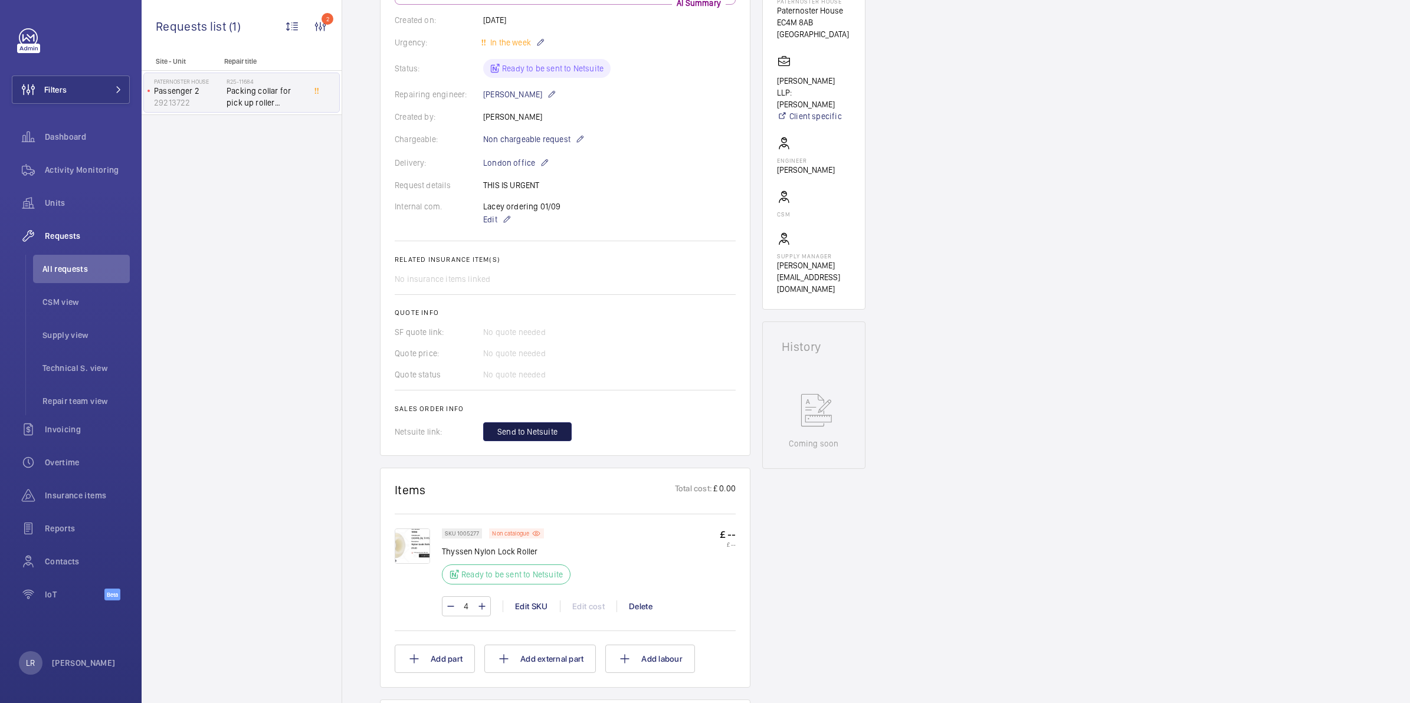
click at [496, 437] on button "Send to Netsuite" at bounding box center [527, 431] width 89 height 19
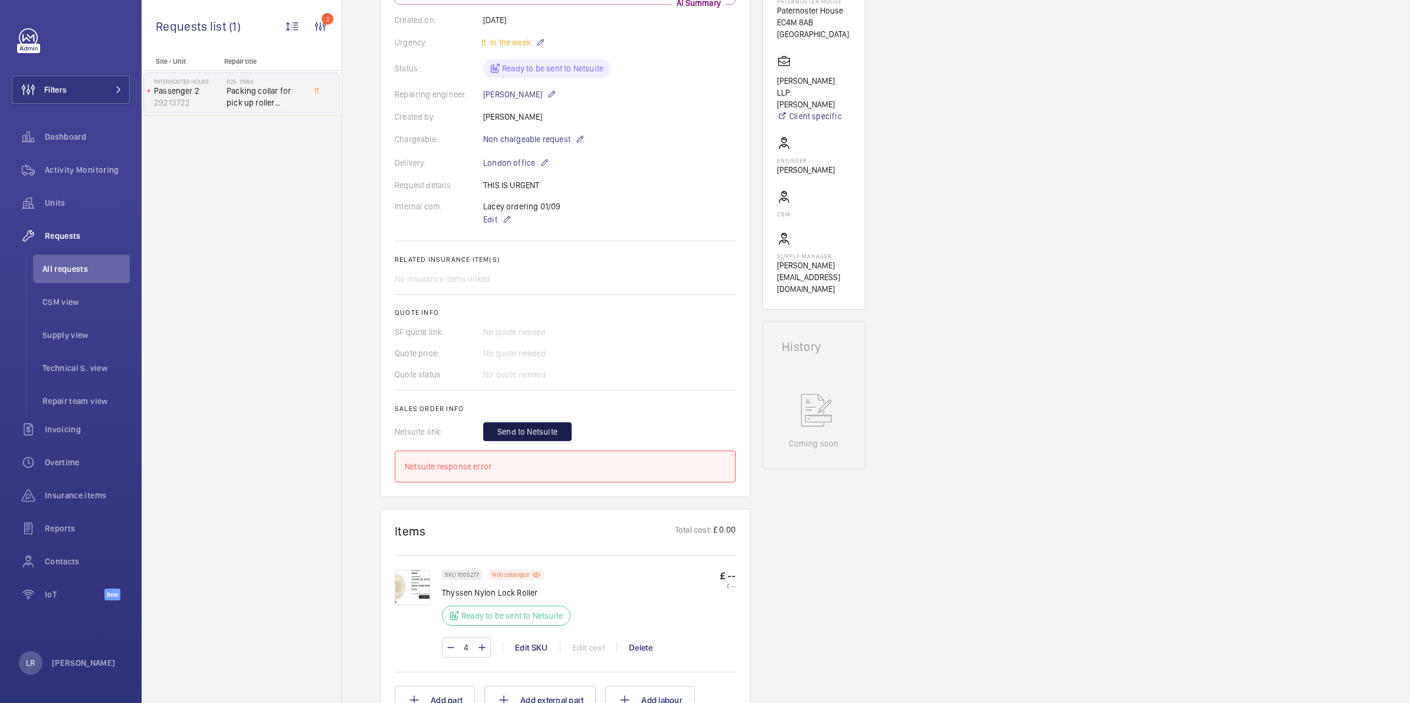
click at [519, 433] on span "Send to Netsuite" at bounding box center [527, 432] width 60 height 12
click at [529, 428] on span "Send to Netsuite" at bounding box center [527, 432] width 60 height 12
click at [528, 431] on span "Send to Netsuite" at bounding box center [527, 432] width 60 height 12
click at [503, 434] on span "Send to Netsuite" at bounding box center [527, 432] width 60 height 12
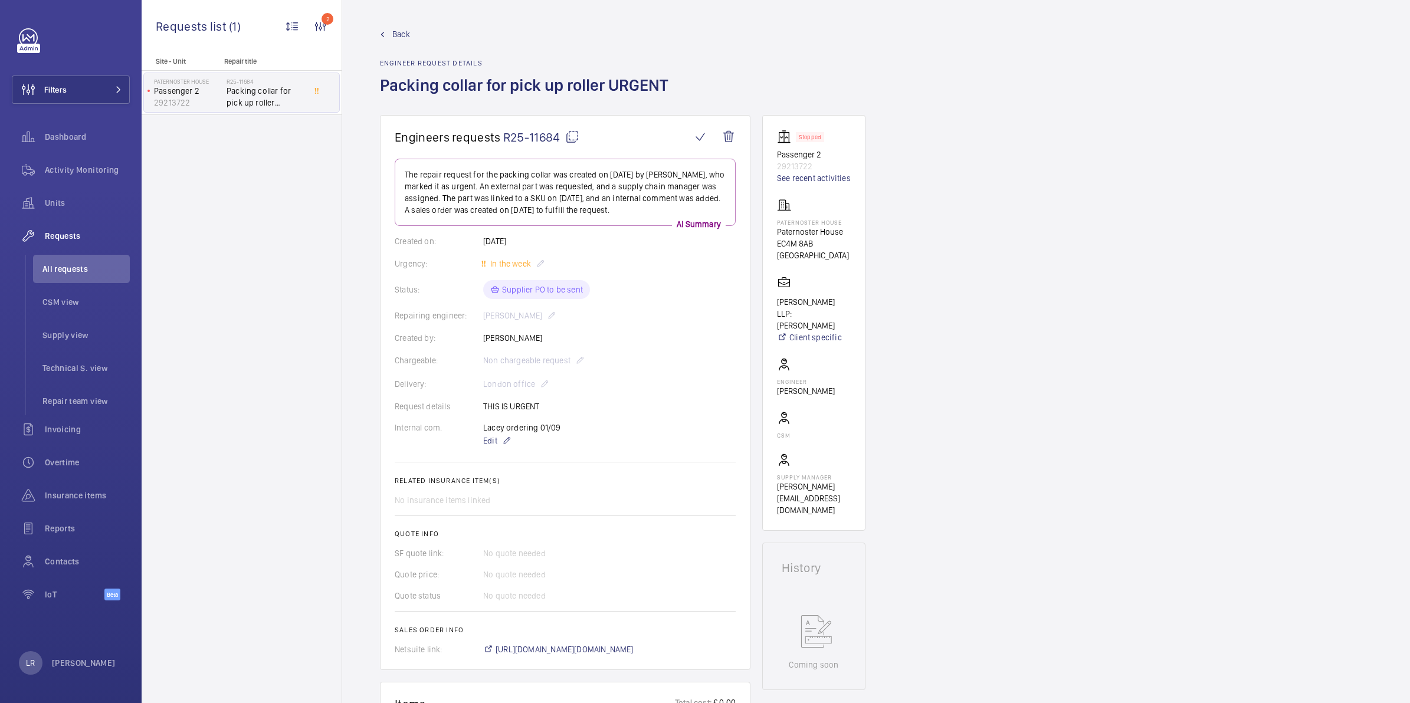
scroll to position [369, 0]
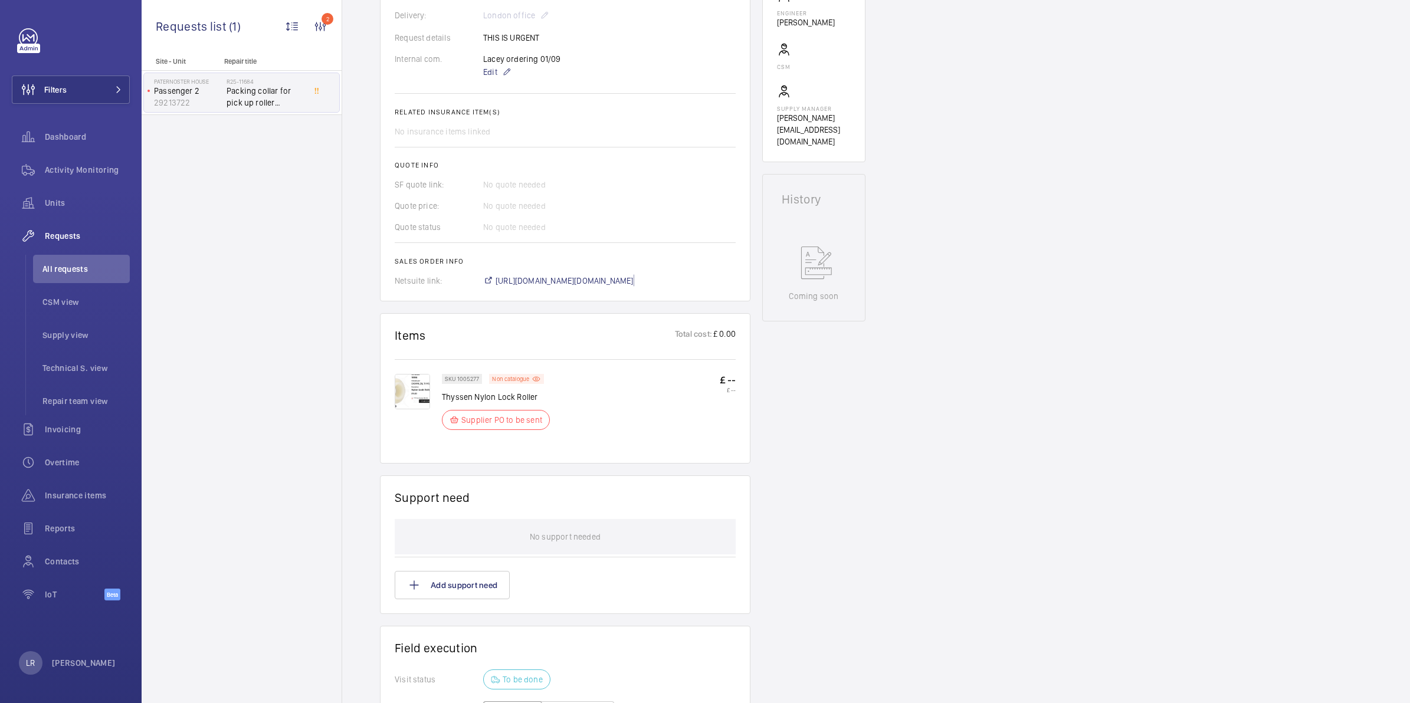
click at [618, 279] on span "https://6461500.app.netsuite.com/app/accounting/transactions/salesord.nl?id=297…" at bounding box center [565, 281] width 138 height 12
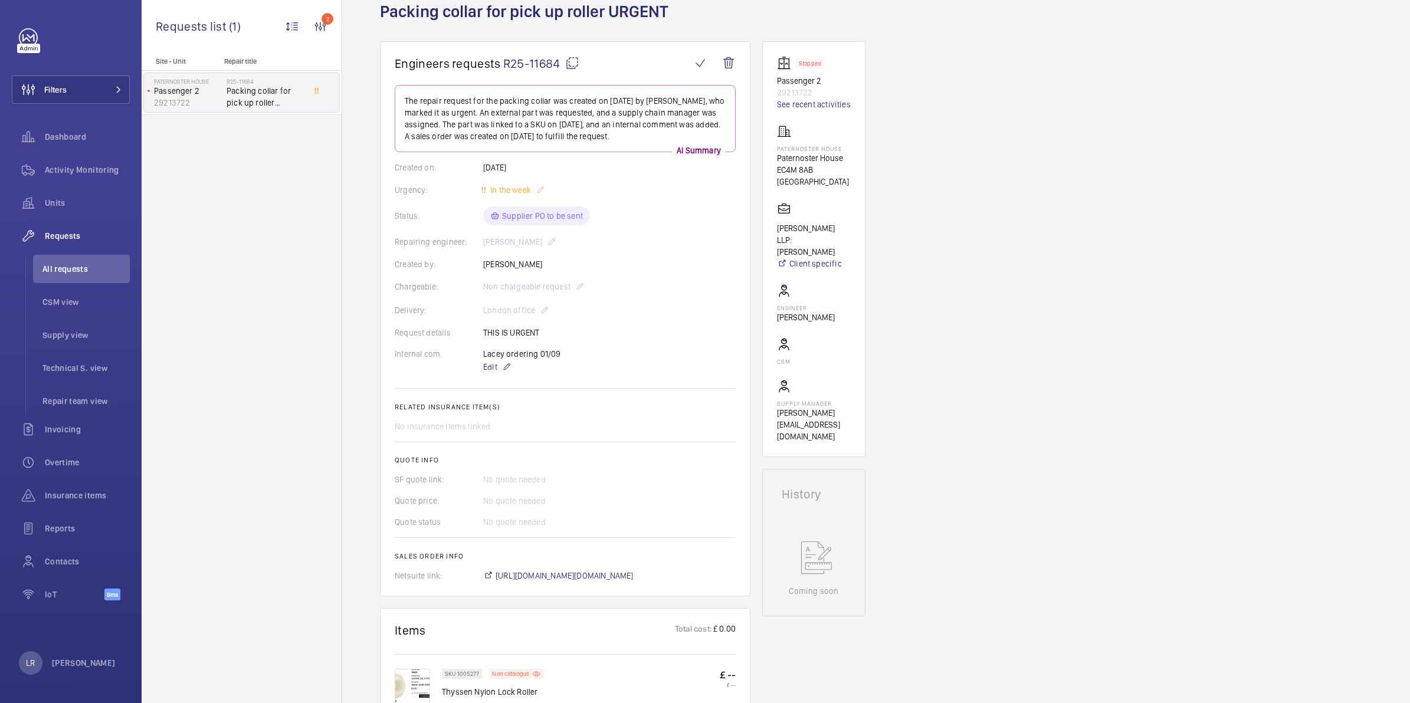
click at [416, 669] on img at bounding box center [412, 686] width 35 height 35
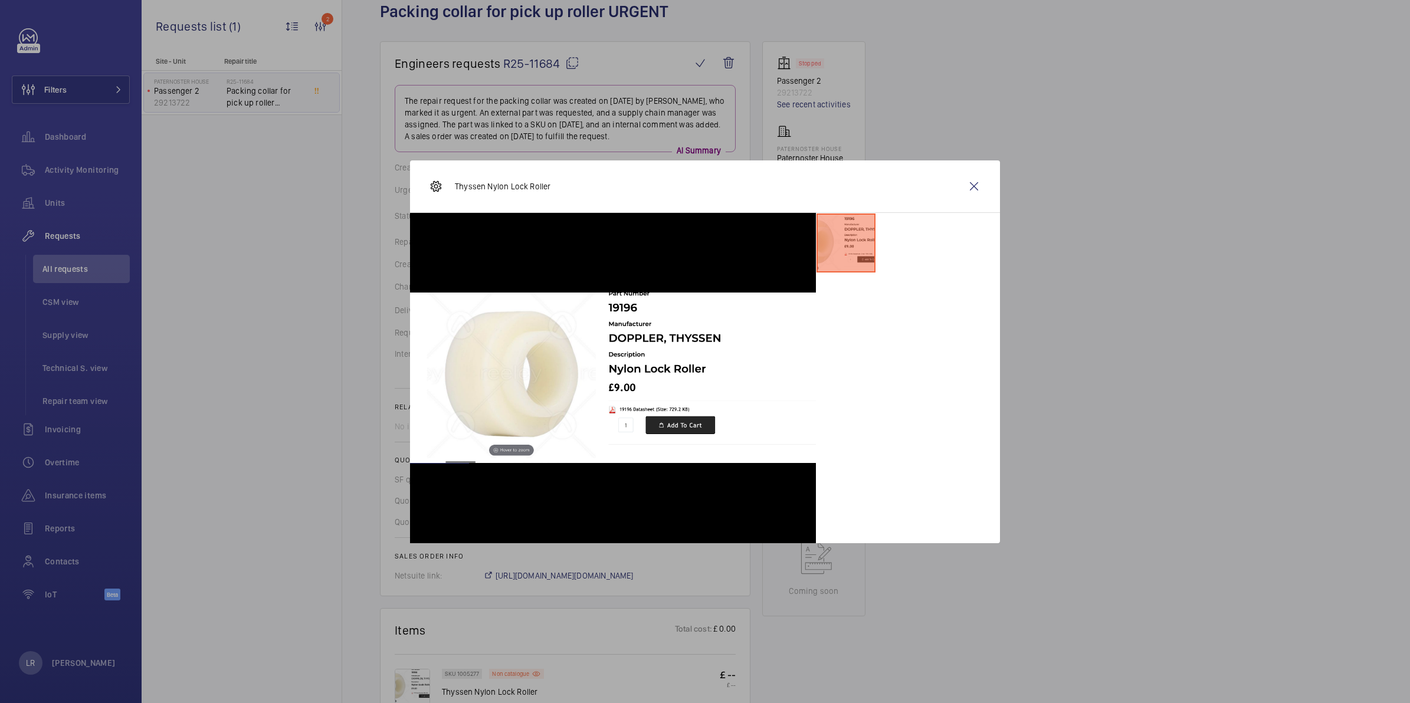
scroll to position [369, 0]
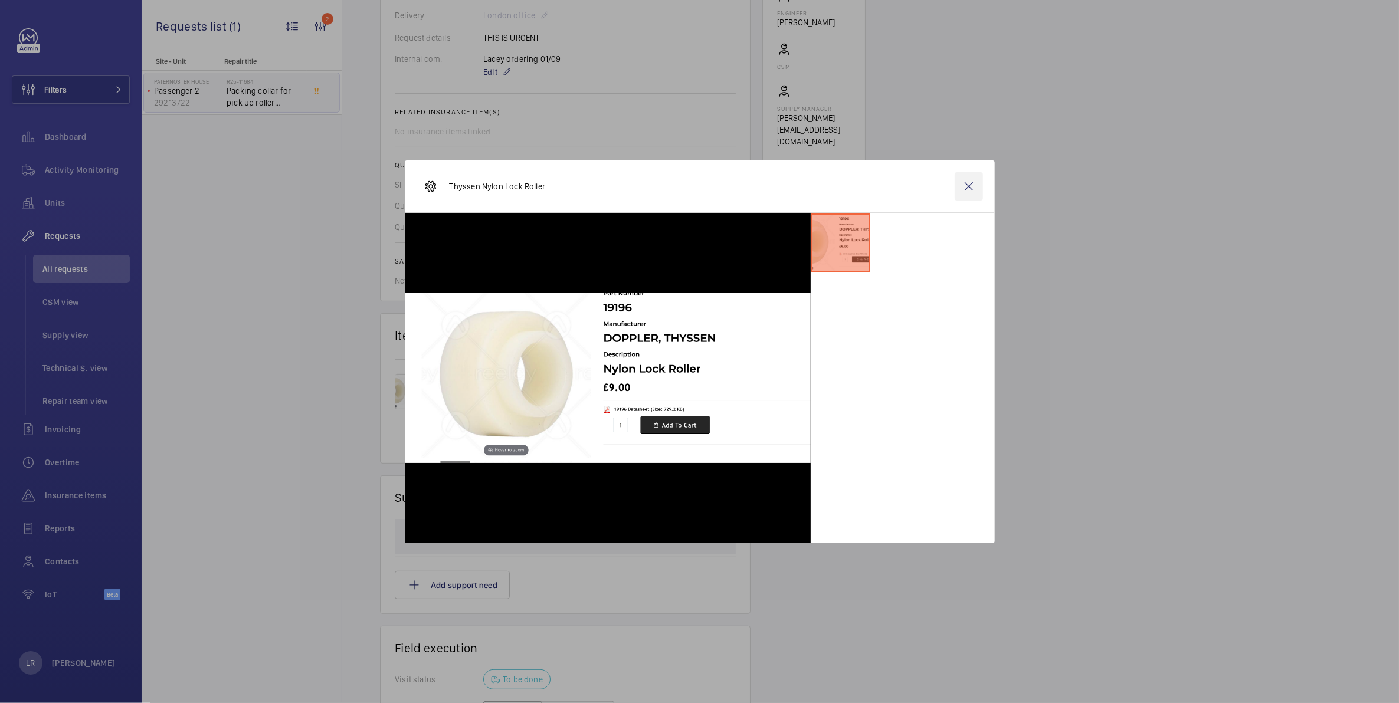
click at [966, 188] on wm-front-icon-button at bounding box center [969, 186] width 28 height 28
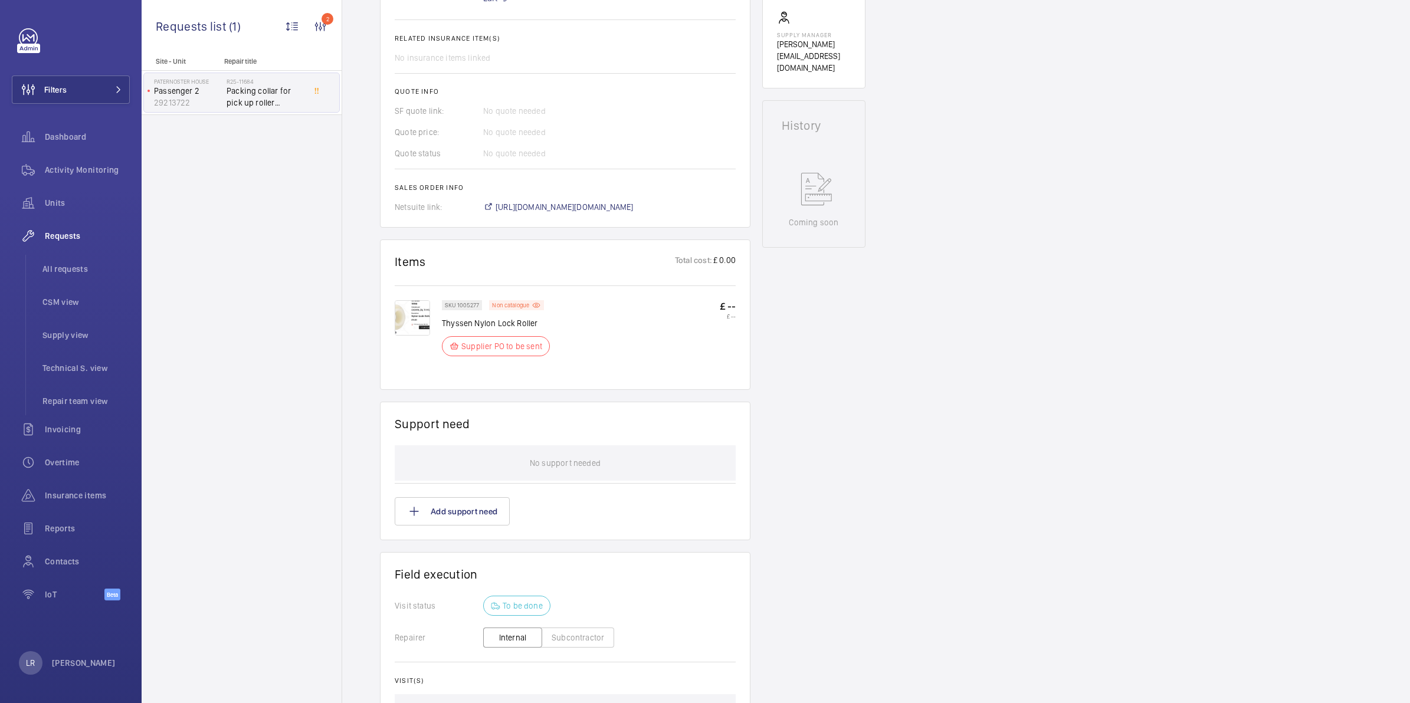
scroll to position [590, 0]
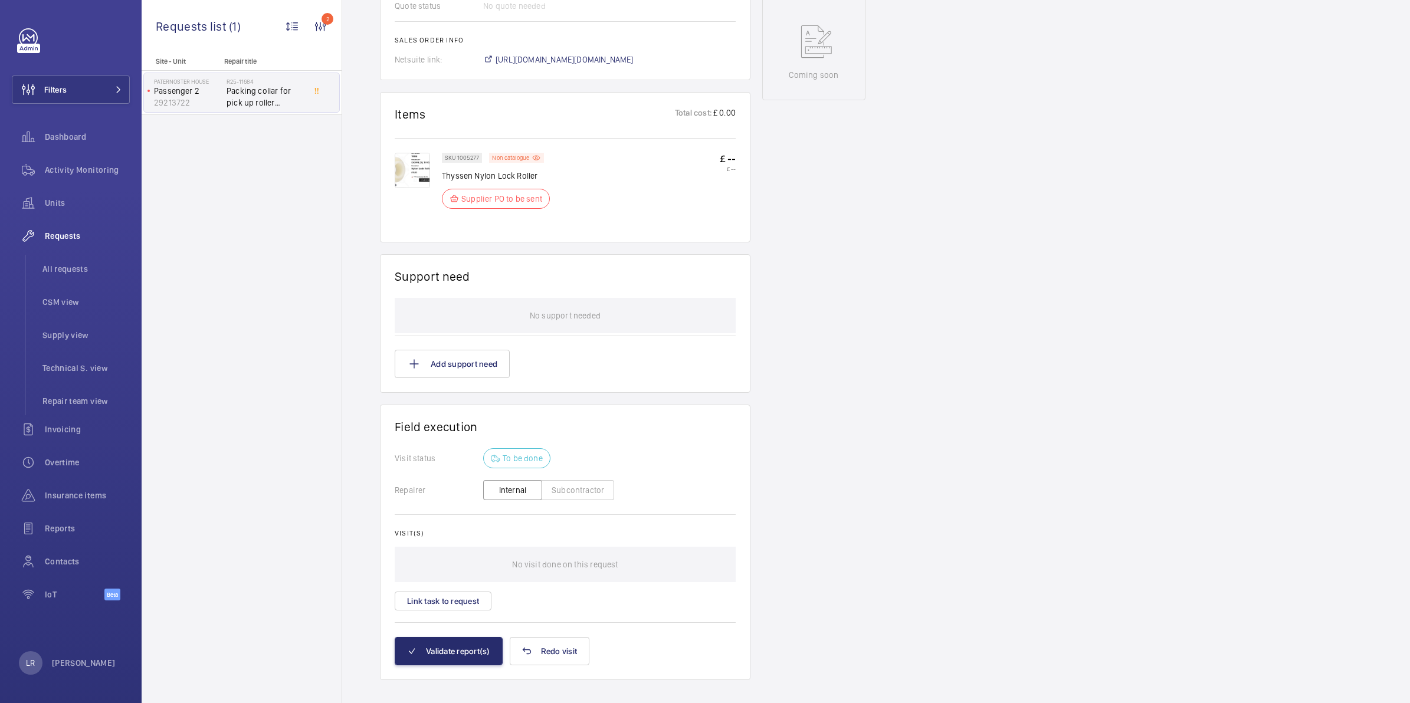
click at [410, 164] on img at bounding box center [412, 170] width 35 height 35
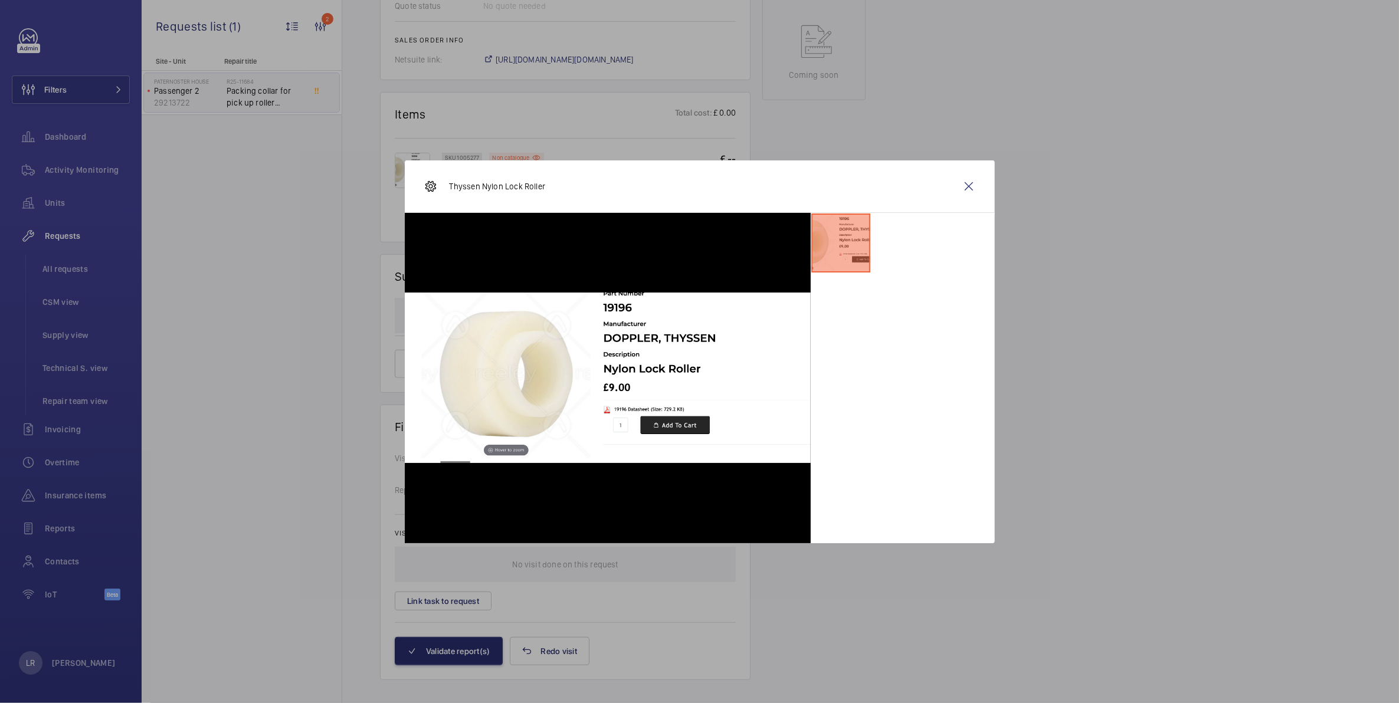
click at [802, 99] on div at bounding box center [699, 351] width 1399 height 703
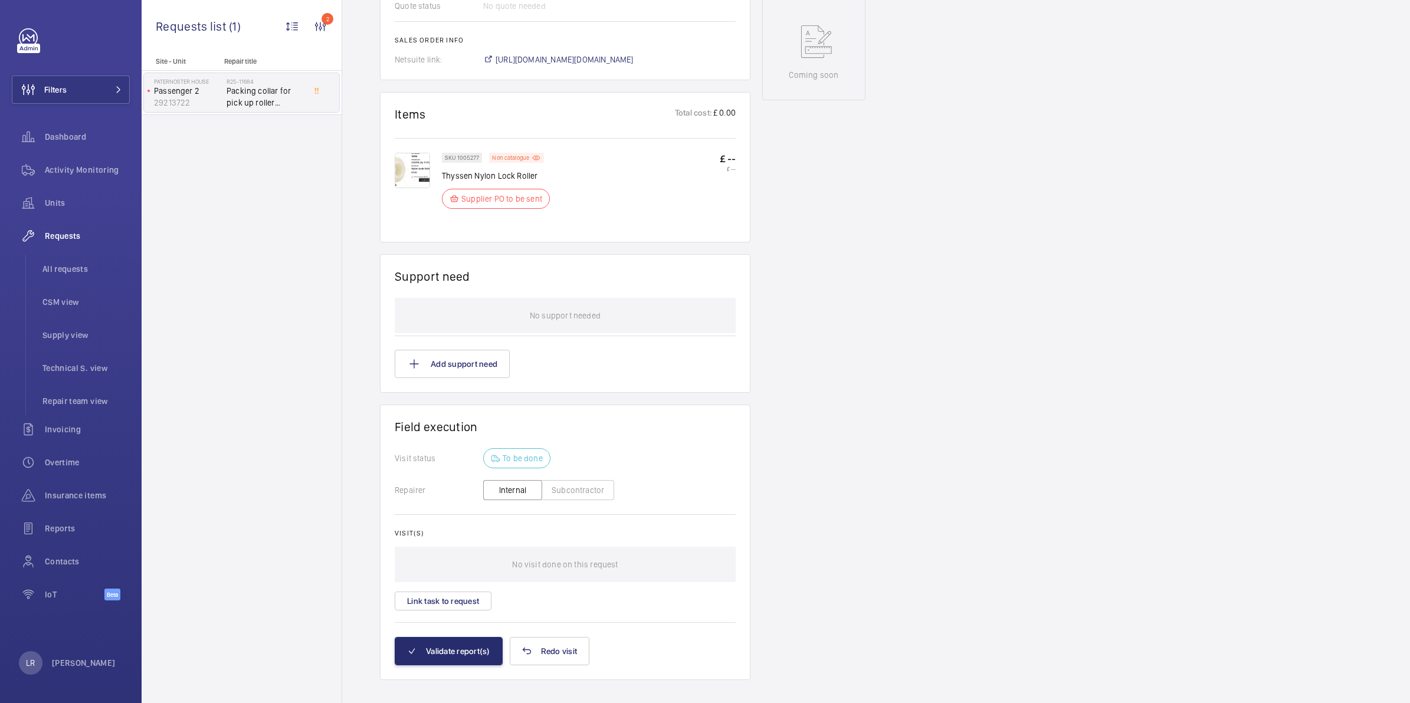
drag, startPoint x: 443, startPoint y: 175, endPoint x: 472, endPoint y: 178, distance: 29.6
click at [472, 178] on p "Thyssen Nylon Lock Roller" at bounding box center [499, 176] width 115 height 12
copy p "Thyssen"
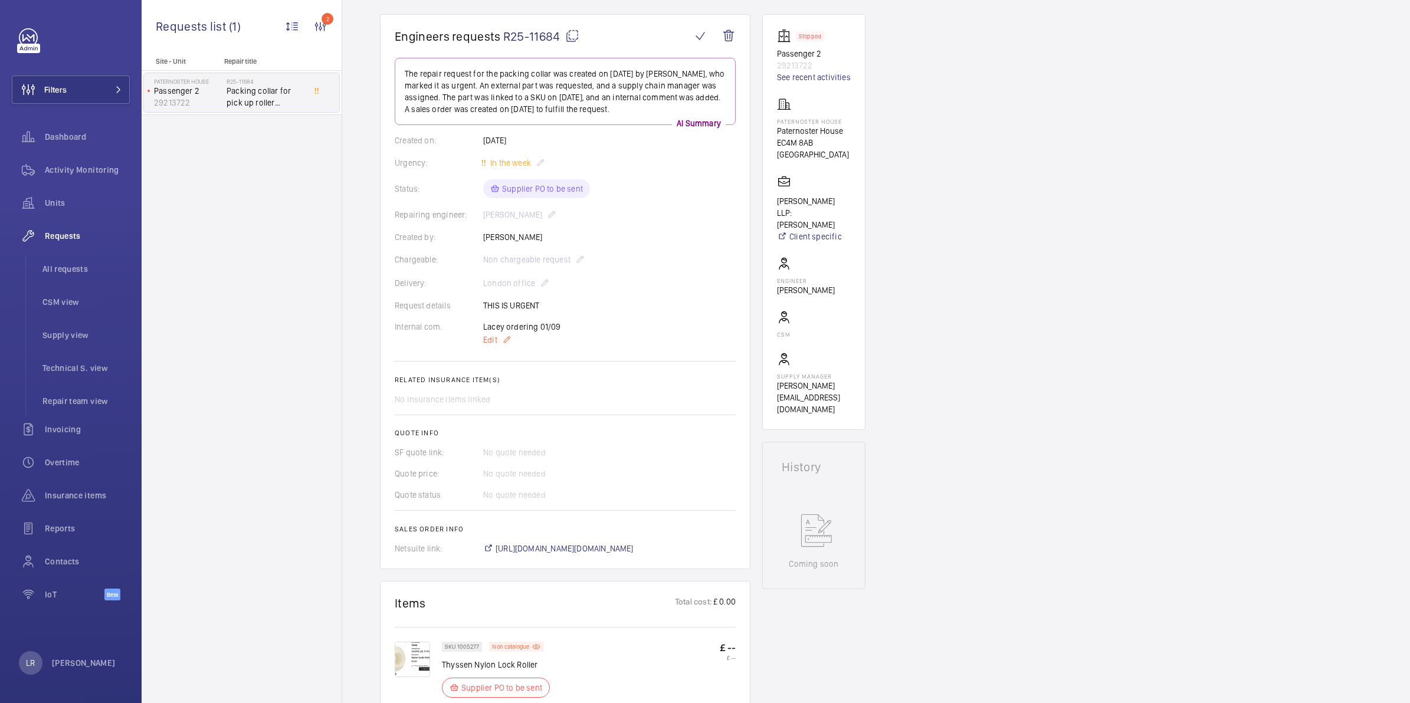
scroll to position [0, 0]
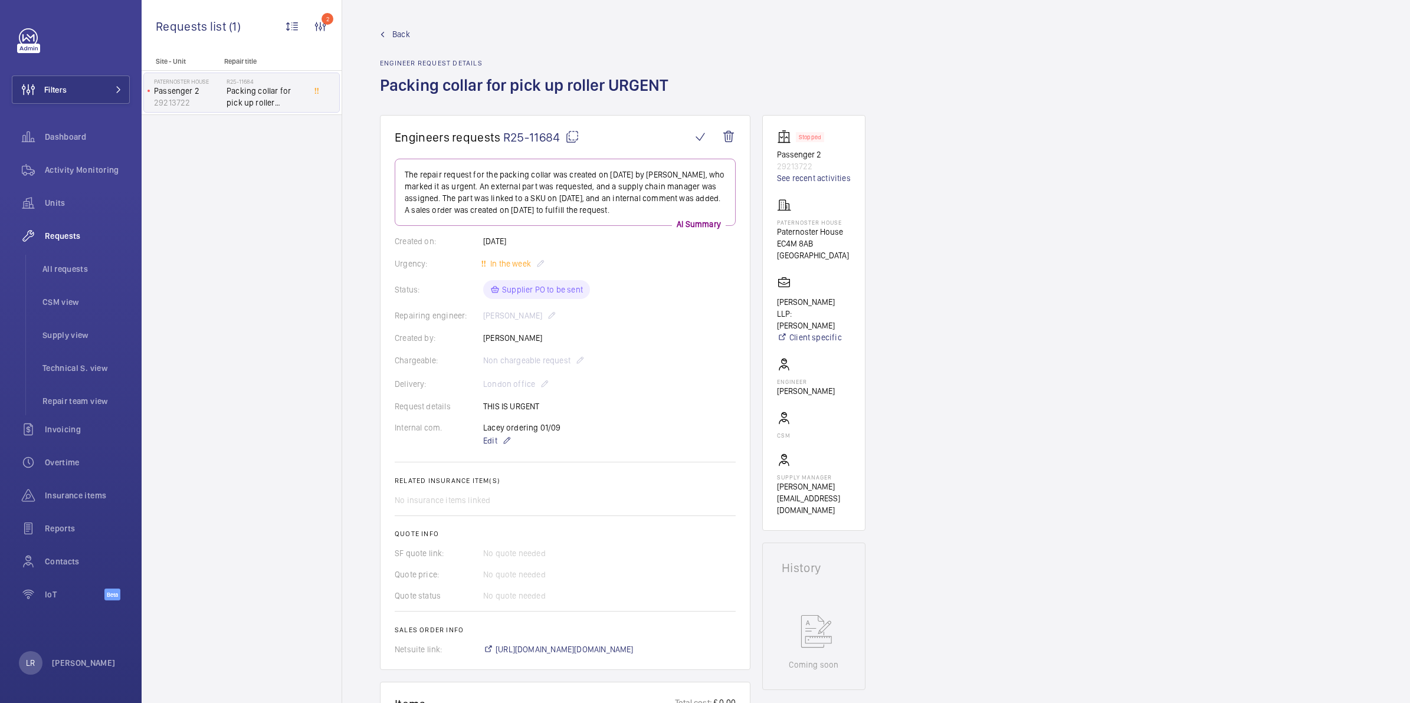
drag, startPoint x: 841, startPoint y: 222, endPoint x: 773, endPoint y: 222, distance: 68.4
click at [773, 222] on wm-front-card "Stopped Passenger 2 29213722 See recent activities Paternoster House Paternoste…" at bounding box center [813, 323] width 103 height 416
copy p "Paternoster House"
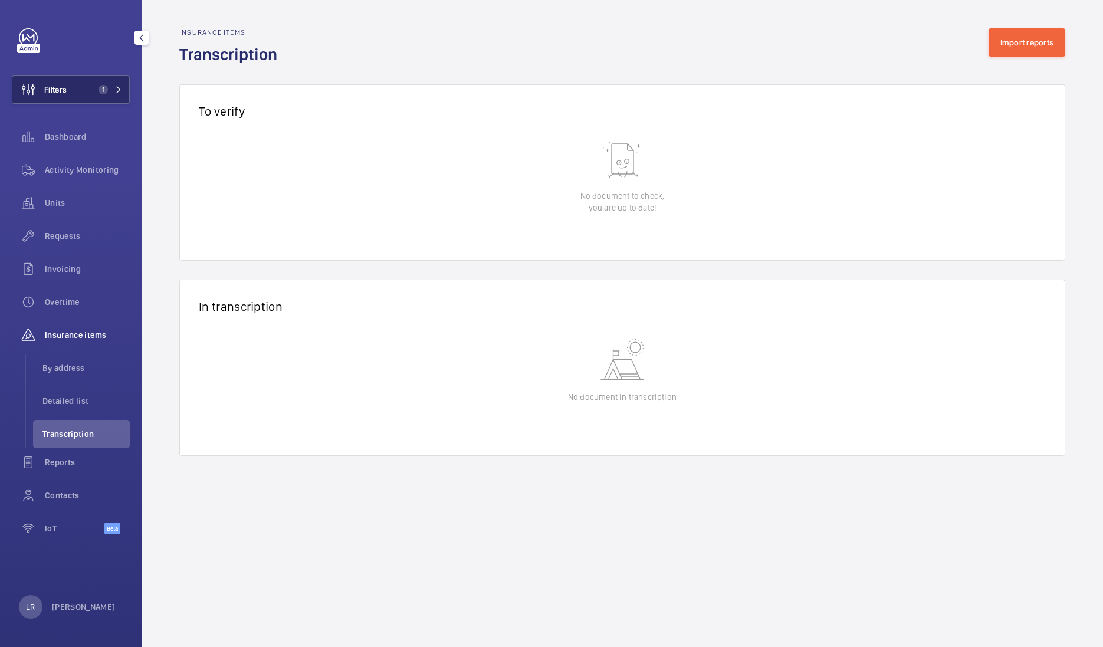
click at [109, 89] on span "1" at bounding box center [108, 89] width 28 height 9
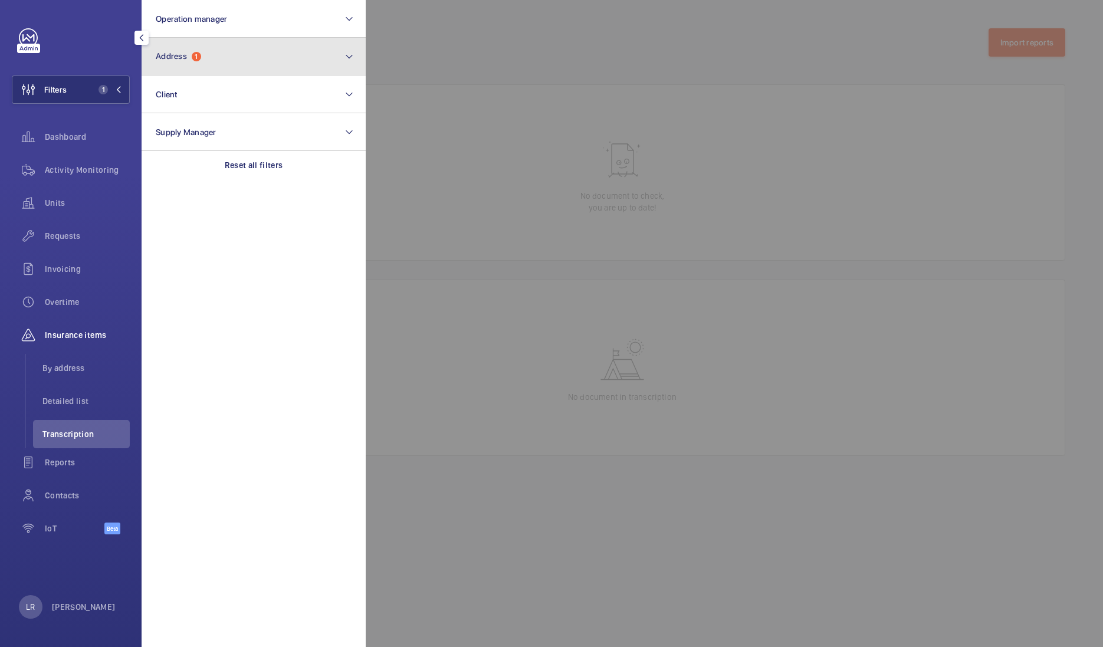
click at [267, 54] on button "Address 1" at bounding box center [254, 57] width 224 height 38
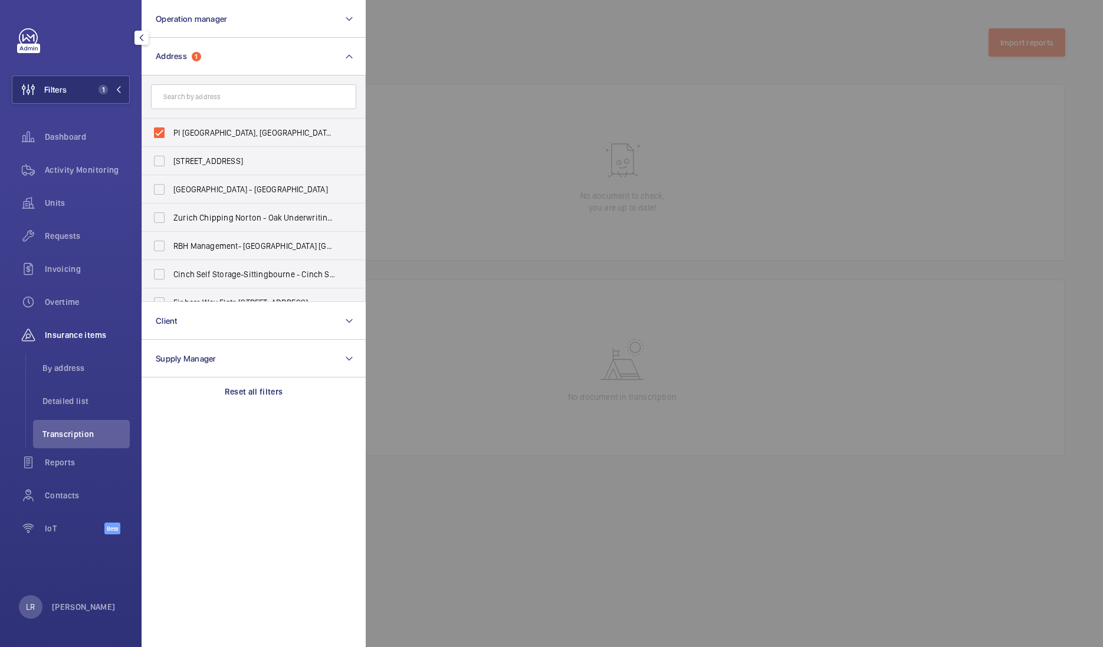
click at [283, 103] on input "text" at bounding box center [253, 96] width 205 height 25
click at [163, 130] on label "PI London, St Pancras Station - Clifton House, 88 Euston Road, EUSTON NW1 2RA" at bounding box center [244, 133] width 205 height 28
click at [163, 130] on input "PI London, St Pancras Station - Clifton House, 88 Euston Road, EUSTON NW1 2RA" at bounding box center [160, 133] width 24 height 24
checkbox input "false"
click at [197, 100] on input "text" at bounding box center [253, 96] width 205 height 25
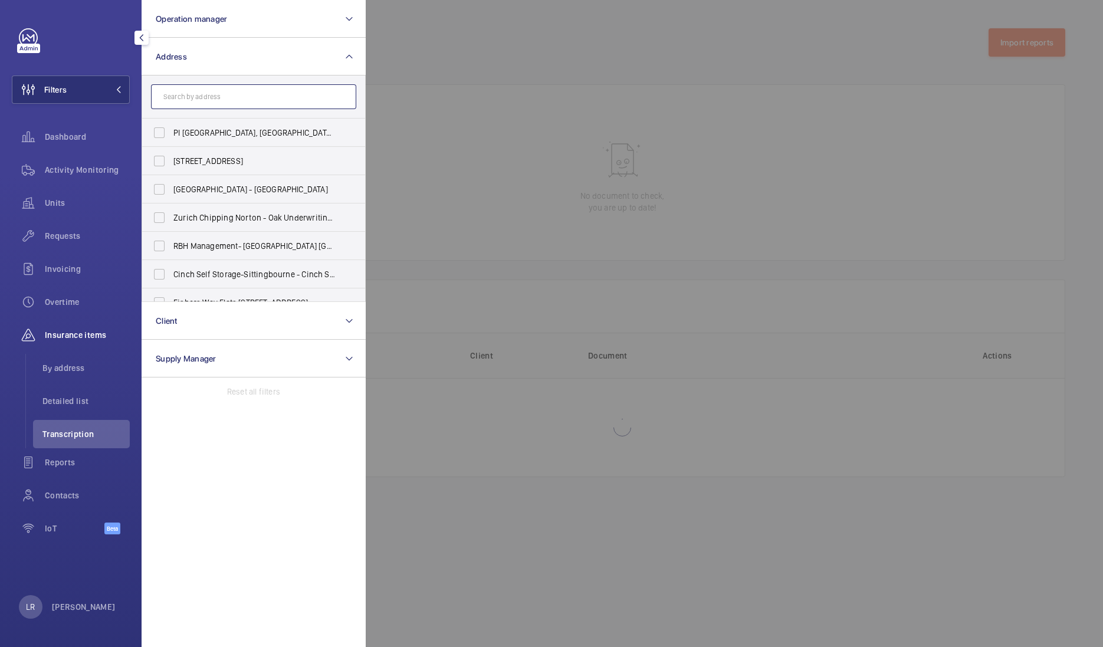
paste input "EUSTON ROAD"
type input "EUSTON ROAD"
click at [266, 241] on span "101 Euston Road - Euston Road , LONDON NW1 2RA" at bounding box center [254, 246] width 162 height 12
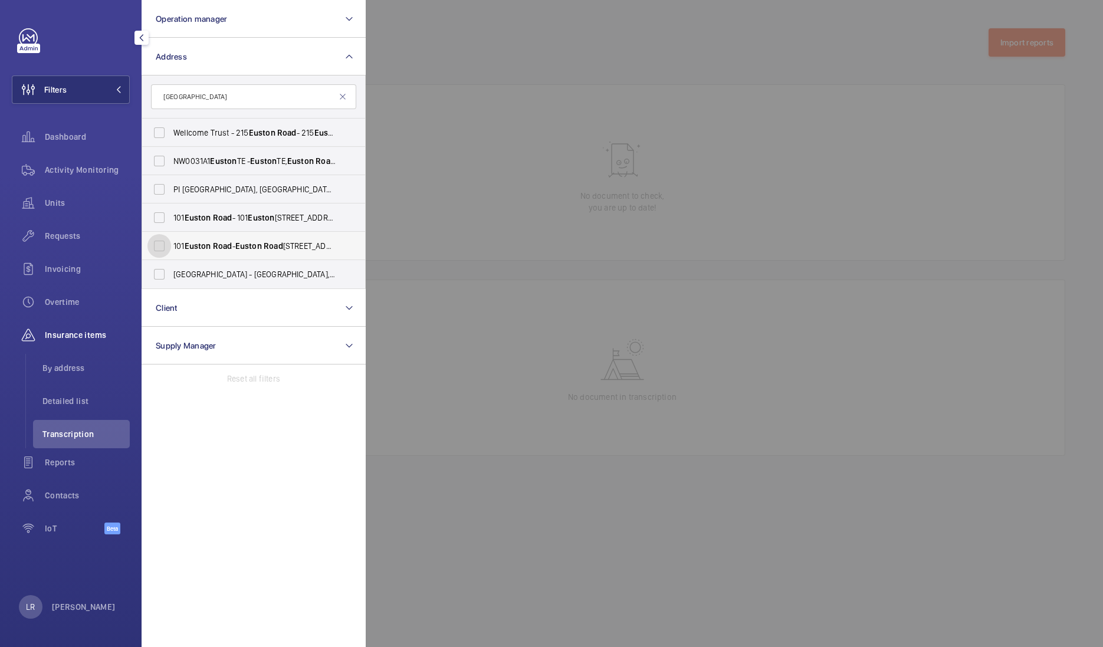
click at [171, 241] on input "101 Euston Road - Euston Road , LONDON NW1 2RA" at bounding box center [160, 246] width 24 height 24
checkbox input "true"
click at [257, 222] on span "101 Euston Road - 101 Euston Rd., LONDON NW1 2RA" at bounding box center [254, 218] width 162 height 12
click at [171, 222] on input "101 Euston Road - 101 Euston Rd., LONDON NW1 2RA" at bounding box center [160, 218] width 24 height 24
checkbox input "true"
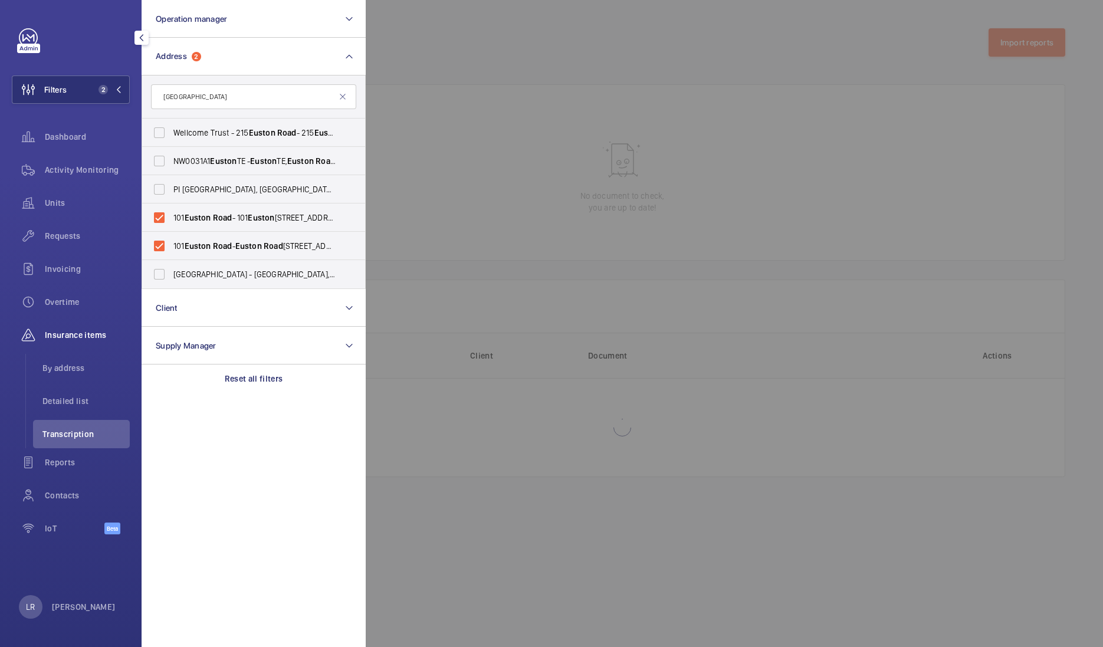
click at [394, 181] on div at bounding box center [917, 323] width 1103 height 647
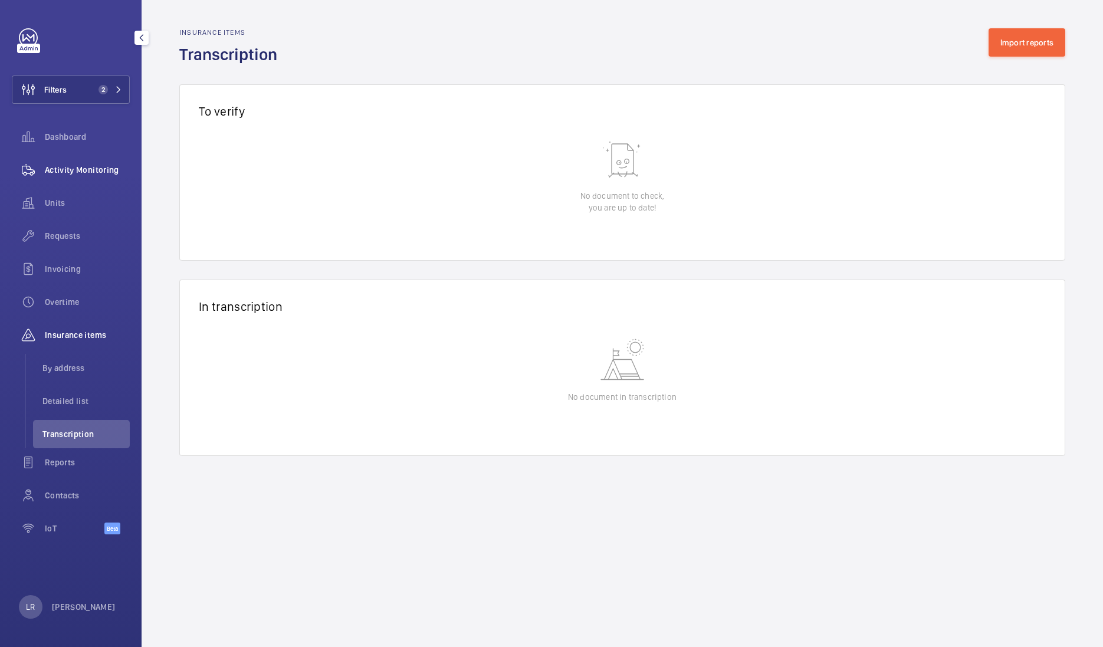
click at [89, 170] on span "Activity Monitoring" at bounding box center [87, 170] width 85 height 12
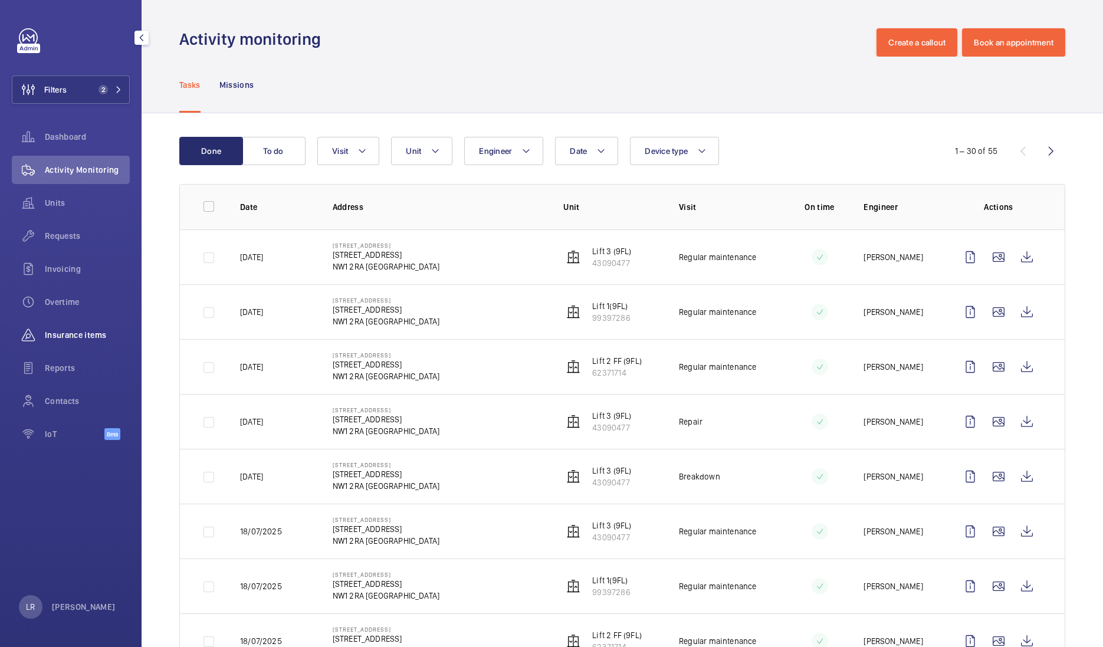
click at [97, 348] on div "Insurance items" at bounding box center [71, 335] width 118 height 28
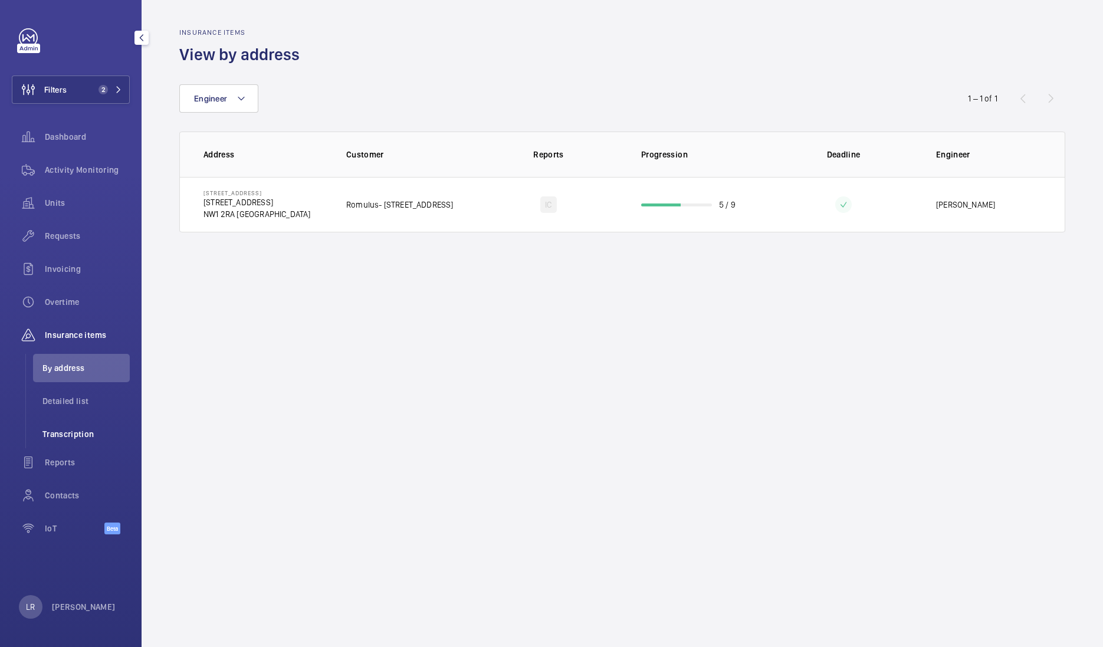
click at [90, 428] on span "Transcription" at bounding box center [85, 434] width 87 height 12
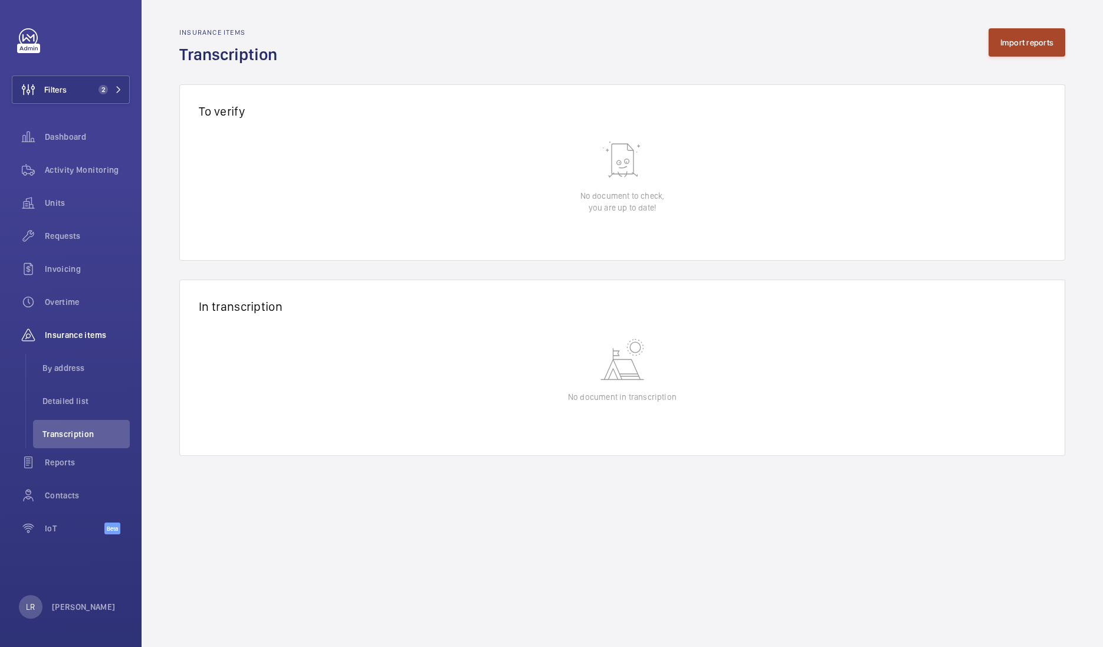
click at [1003, 41] on button "Import reports" at bounding box center [1027, 42] width 77 height 28
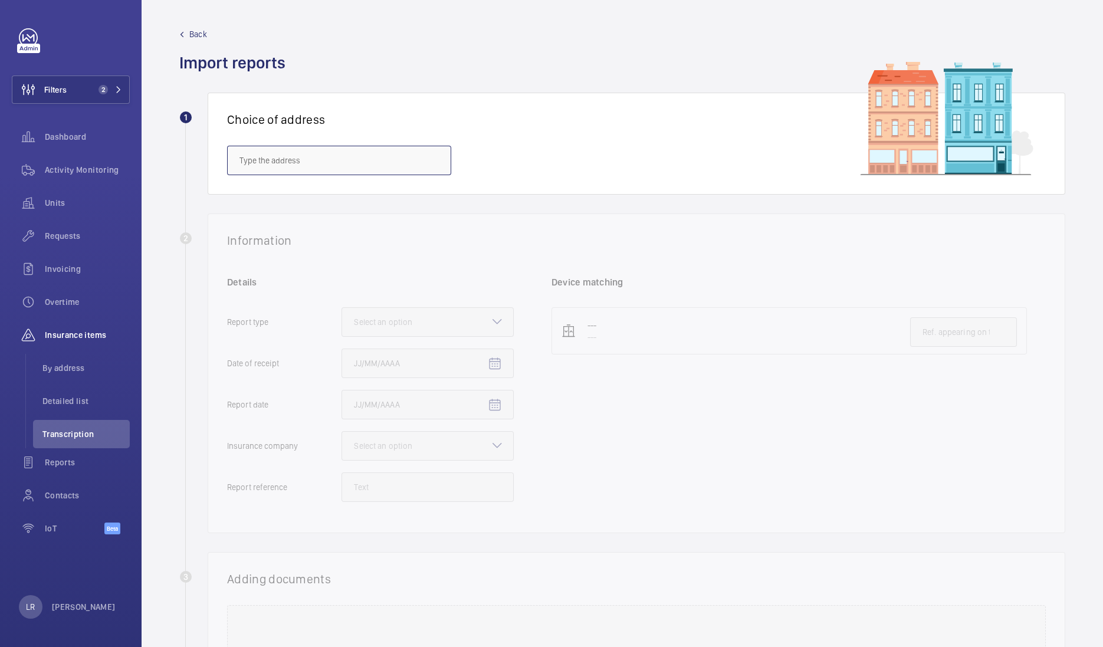
click at [355, 166] on input "text" at bounding box center [339, 161] width 224 height 30
paste input "EUSTON ROAD"
click at [309, 257] on span "[STREET_ADDRESS]" at bounding box center [275, 254] width 70 height 12
type input "[STREET_ADDRESS]"
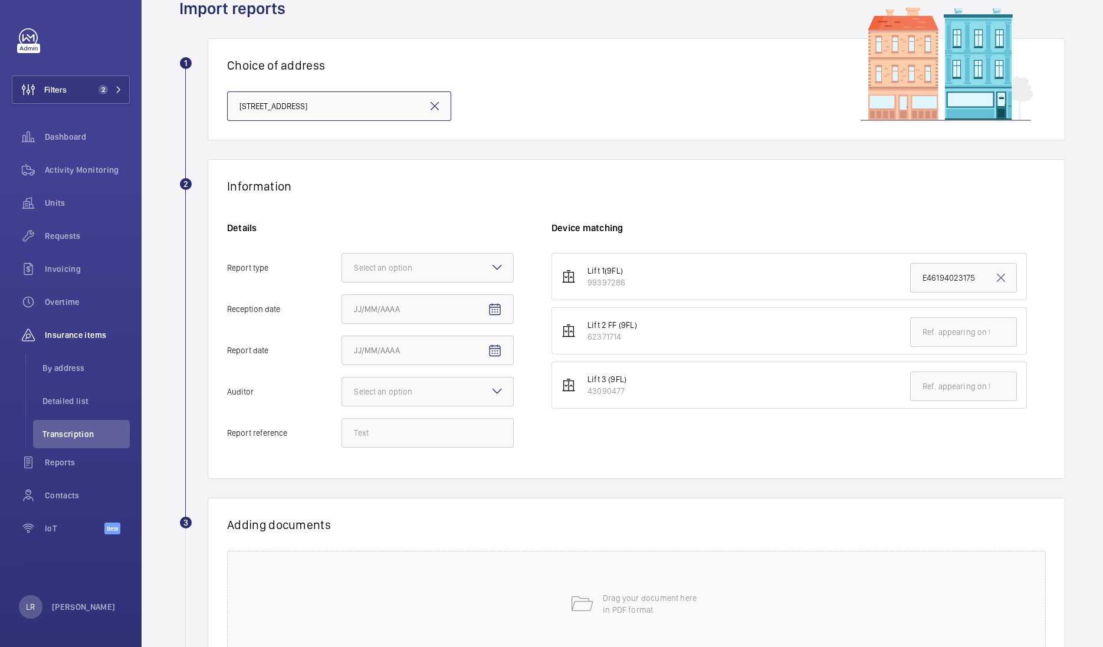
scroll to position [73, 0]
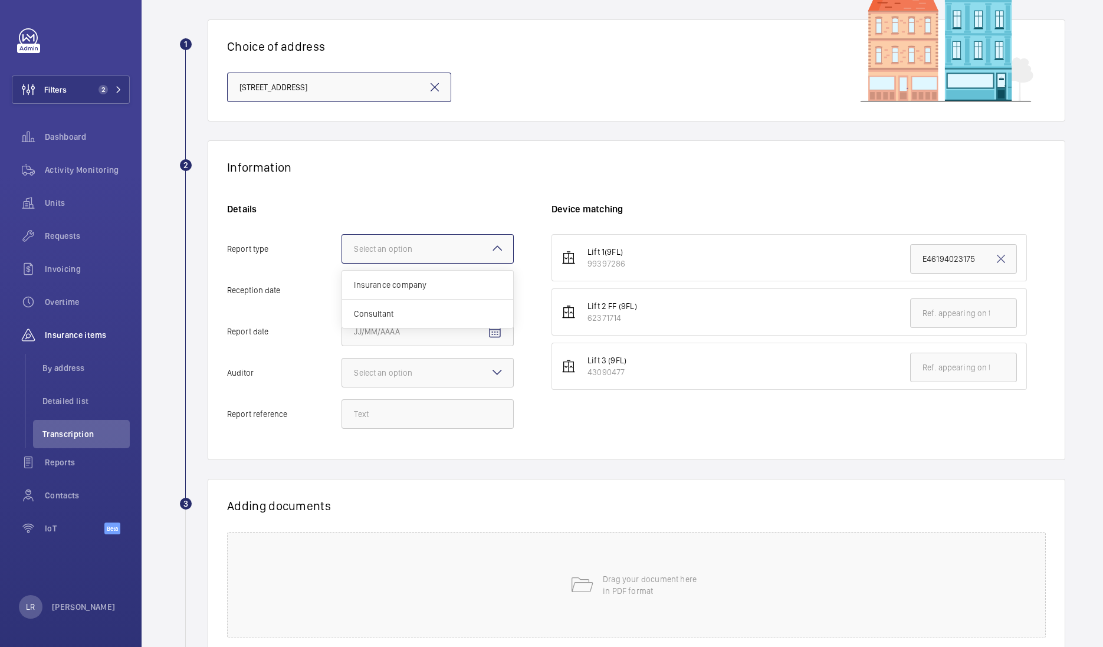
click at [505, 245] on div at bounding box center [427, 249] width 171 height 28
click at [342, 245] on input "Report type Select an option Insurance company Consultant" at bounding box center [342, 249] width 0 height 28
click at [454, 290] on div "Insurance company" at bounding box center [427, 285] width 171 height 29
click at [342, 263] on input "Report type Select an option Insurance company Consultant" at bounding box center [342, 249] width 0 height 28
click at [489, 295] on mat-icon "Open calendar" at bounding box center [495, 291] width 14 height 14
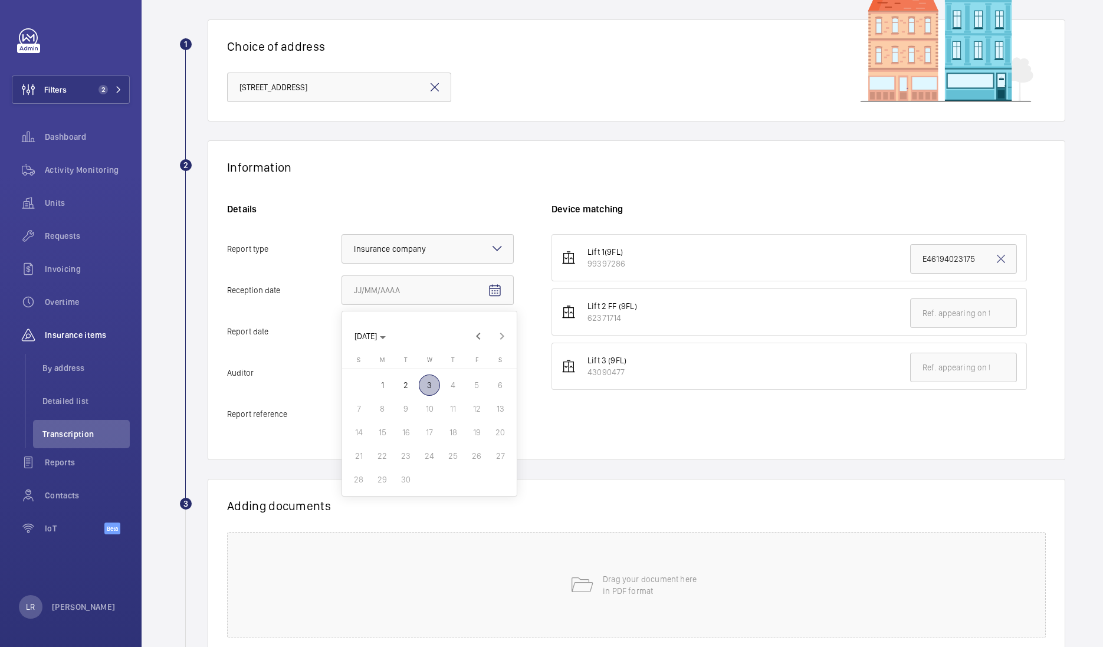
click at [428, 386] on span "3" at bounding box center [429, 385] width 21 height 21
type input "[DATE]"
click at [489, 329] on mat-icon "Open calendar" at bounding box center [495, 332] width 14 height 14
click at [377, 381] on span "[DATE]" at bounding box center [366, 377] width 22 height 9
click at [487, 533] on span "2025" at bounding box center [491, 532] width 37 height 21
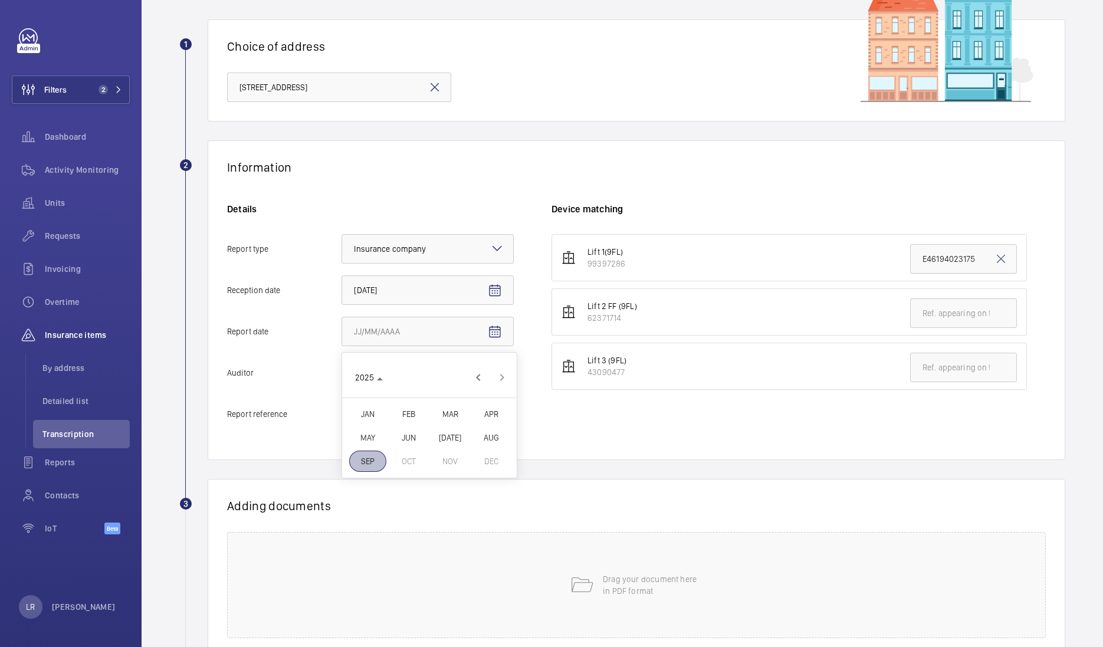
click at [449, 412] on span "MAR" at bounding box center [450, 414] width 37 height 21
click at [382, 493] on span "17" at bounding box center [382, 497] width 21 height 21
type input "3/17/2025"
click at [504, 369] on mat-icon at bounding box center [497, 372] width 14 height 14
click at [342, 369] on input "Auditor Select an option Veritas Zurich British Engineering Allianz Other" at bounding box center [342, 373] width 0 height 28
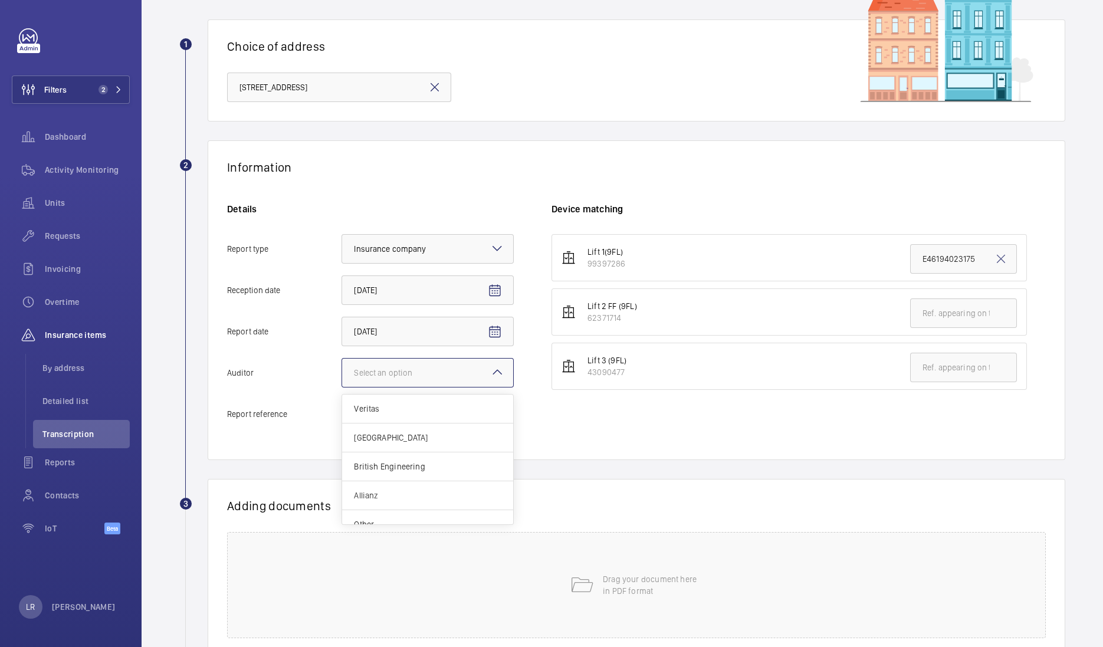
click at [409, 492] on span "Allianz" at bounding box center [428, 496] width 148 height 12
click at [342, 387] on input "Auditor Select an option Veritas Zurich British Engineering Allianz Other" at bounding box center [342, 373] width 0 height 28
click at [463, 405] on input "Report reference" at bounding box center [428, 414] width 172 height 30
click at [422, 408] on input "Report reference" at bounding box center [428, 414] width 172 height 30
paste input "E46194023175"
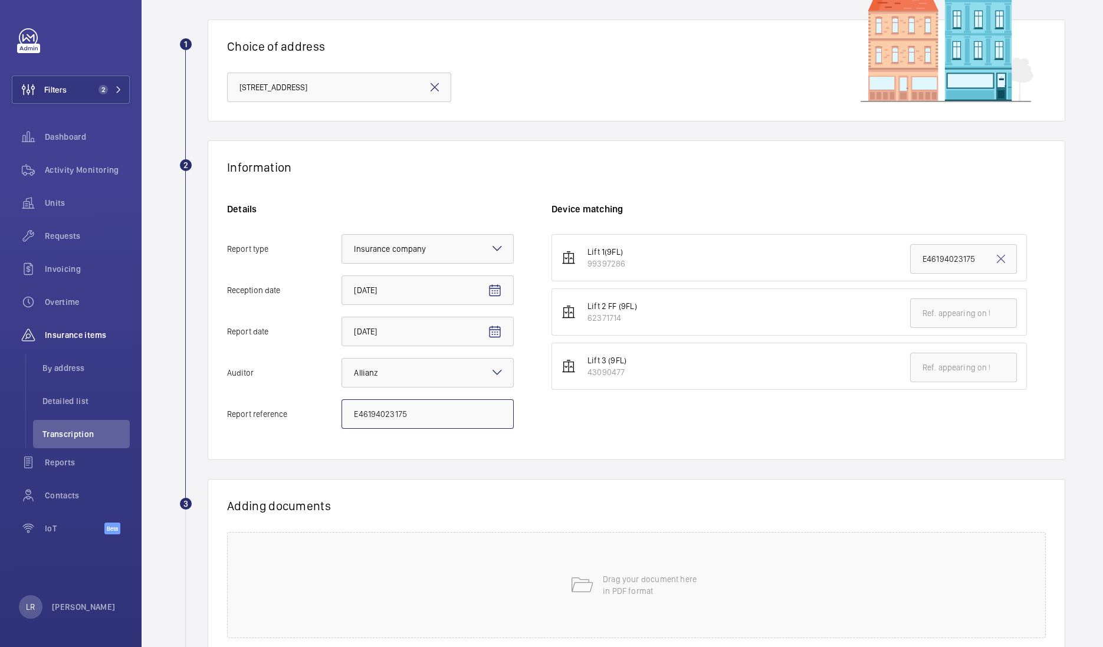
type input "E46194023175"
click at [720, 418] on div "Lift 1(9FL) 99397286 E46194023175 Lift 2 FF (9FL) 62371714 Lift 3 (9FL) 43090477" at bounding box center [799, 337] width 494 height 207
drag, startPoint x: 971, startPoint y: 255, endPoint x: 857, endPoint y: 262, distance: 114.1
click at [857, 262] on li "Lift 1(9FL) 99397286 E46194023175" at bounding box center [790, 257] width 476 height 47
click at [841, 148] on div "Information Details Report type Select an option × Insurance company × Receptio…" at bounding box center [637, 300] width 858 height 320
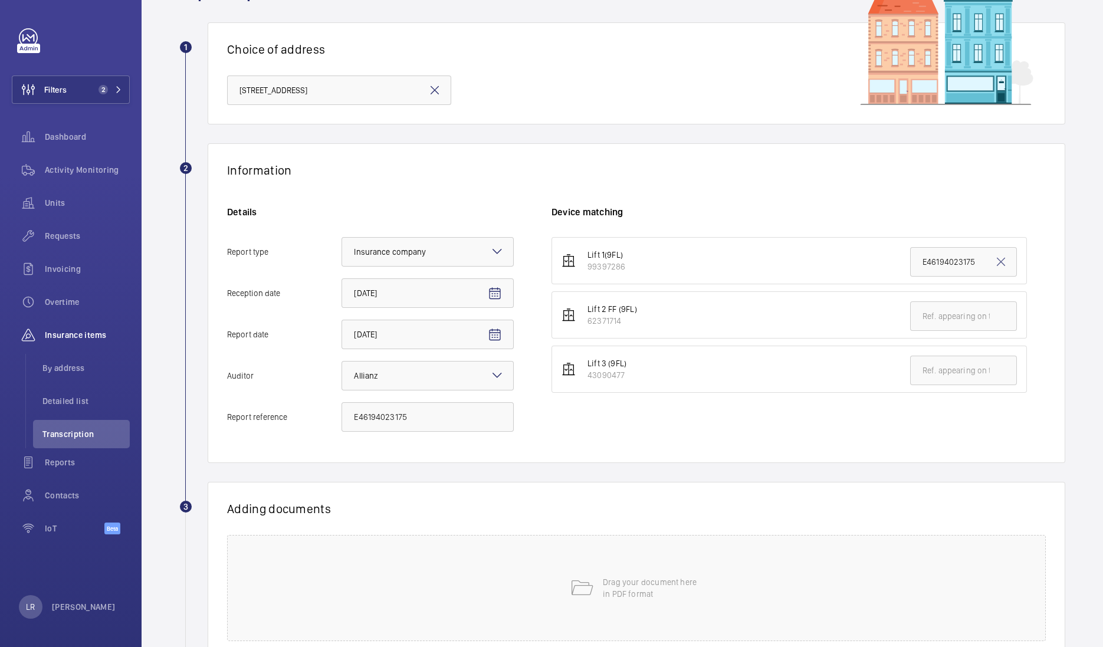
scroll to position [0, 0]
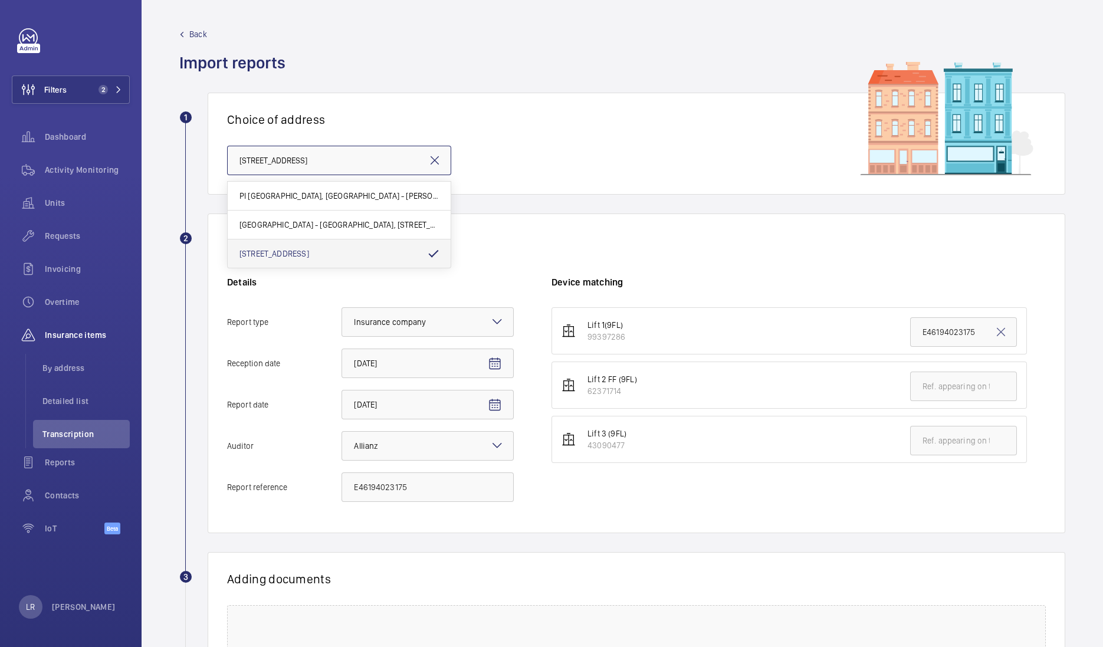
drag, startPoint x: 240, startPoint y: 160, endPoint x: 292, endPoint y: 162, distance: 52.6
click at [292, 162] on input "[STREET_ADDRESS]" at bounding box center [339, 161] width 224 height 30
click at [529, 218] on div "Information Details Report type Select an option × Insurance company × Receptio…" at bounding box center [637, 374] width 858 height 320
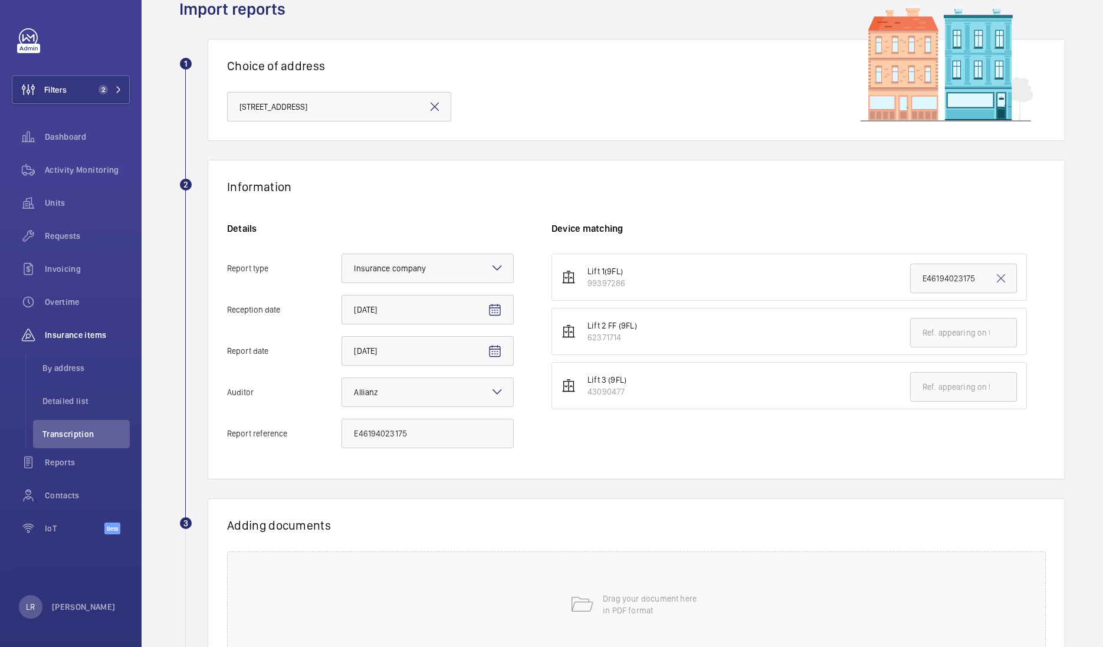
scroll to position [73, 0]
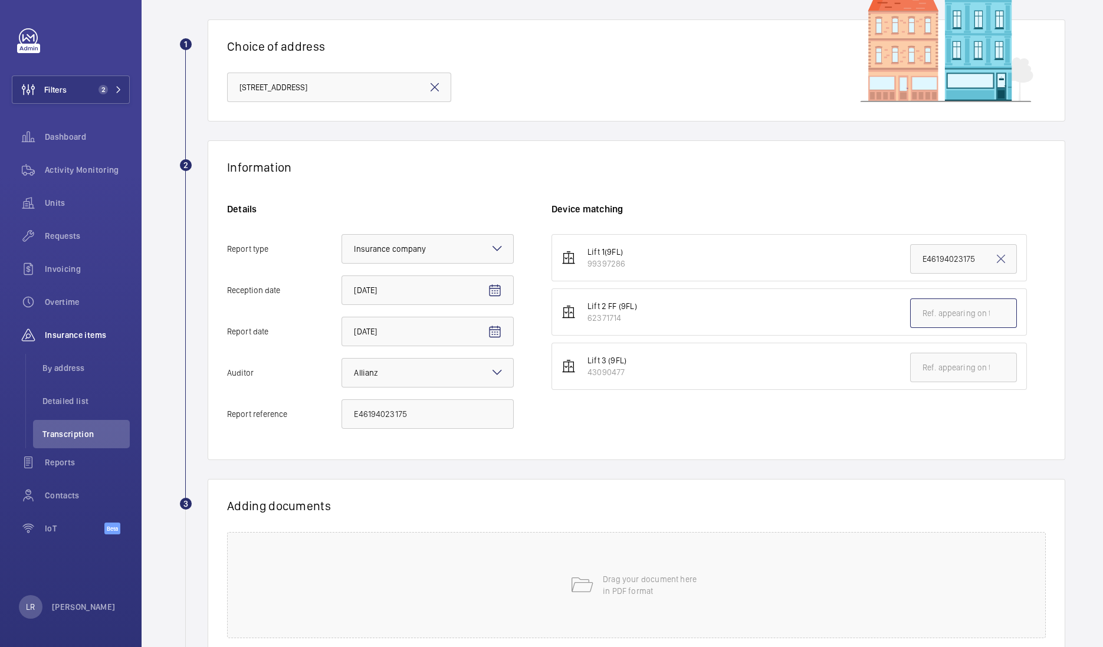
click at [971, 314] on input "text" at bounding box center [963, 314] width 107 height 30
click at [952, 360] on input "text" at bounding box center [963, 368] width 107 height 30
click at [944, 316] on input "text" at bounding box center [963, 314] width 107 height 30
click at [839, 153] on div "Information Details Report type Select an option × Insurance company × Receptio…" at bounding box center [637, 300] width 858 height 320
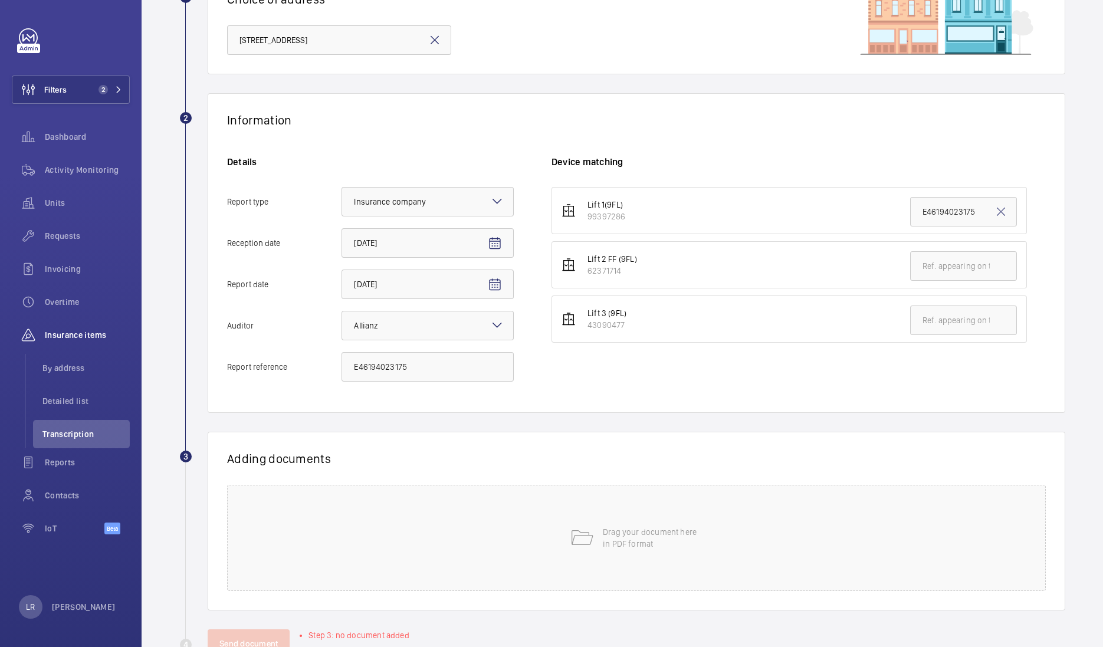
scroll to position [159, 0]
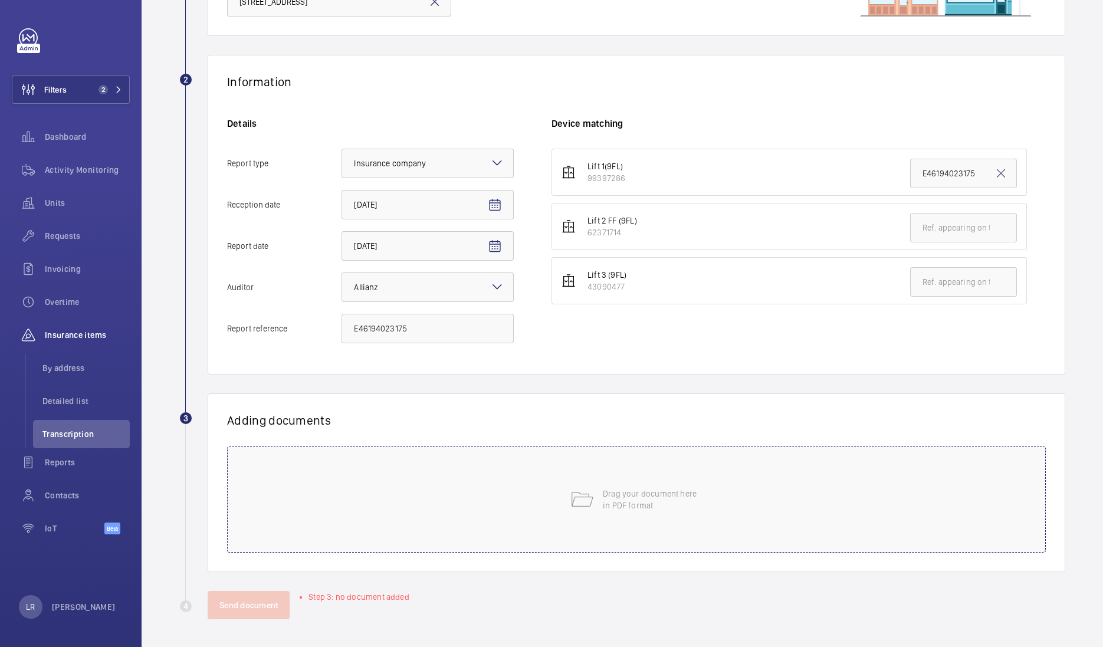
click at [608, 496] on p "Drag your document here in PDF format" at bounding box center [653, 500] width 100 height 24
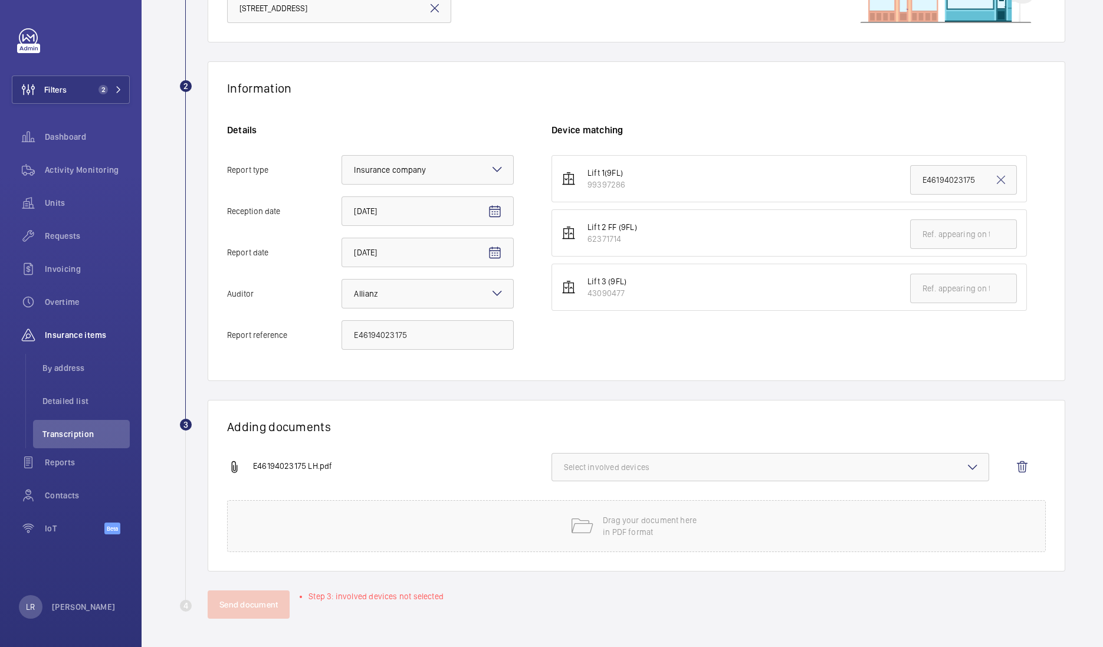
scroll to position [152, 0]
click at [619, 464] on span "Select involved devices" at bounding box center [770, 468] width 413 height 12
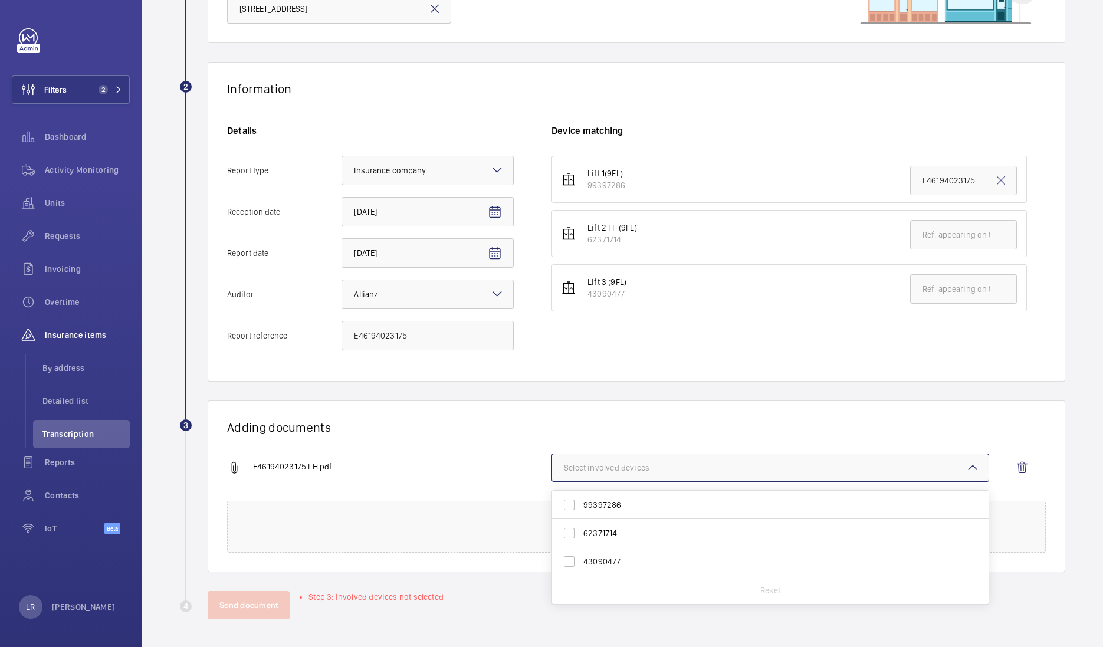
click at [606, 504] on span "99397286" at bounding box center [772, 505] width 376 height 12
click at [581, 504] on input "99397286" at bounding box center [570, 505] width 24 height 24
checkbox input "true"
click at [624, 425] on h1 "Adding documents" at bounding box center [636, 427] width 819 height 15
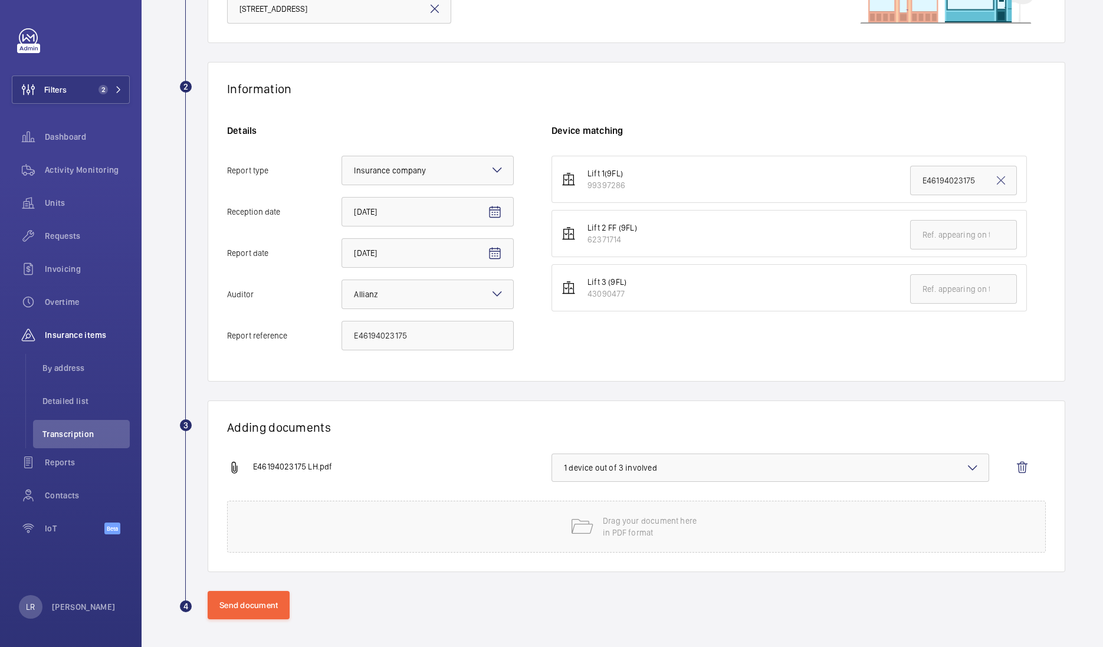
click at [626, 466] on span "1 device out of 3 involved" at bounding box center [770, 468] width 413 height 12
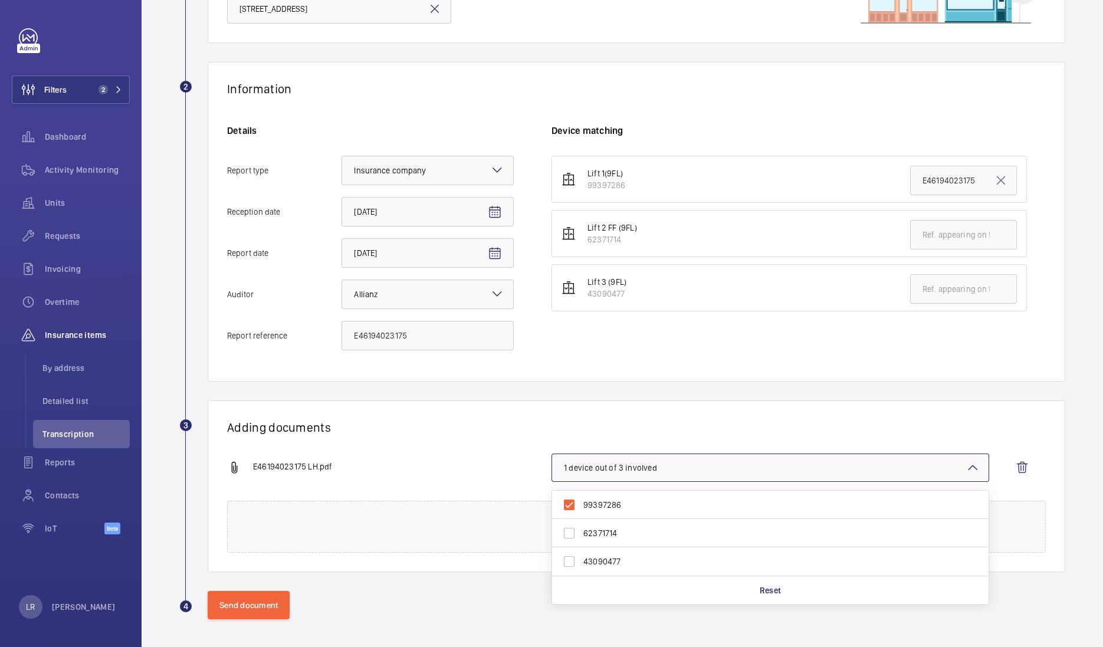
click at [622, 424] on h1 "Adding documents" at bounding box center [636, 427] width 819 height 15
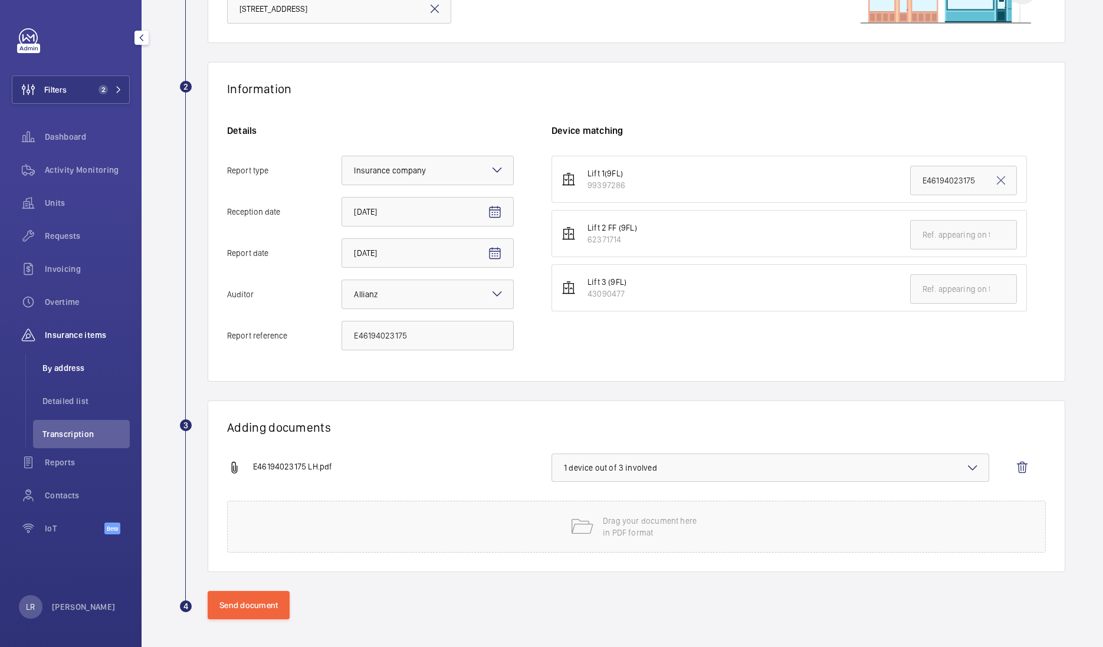
click at [80, 366] on span "By address" at bounding box center [85, 368] width 87 height 12
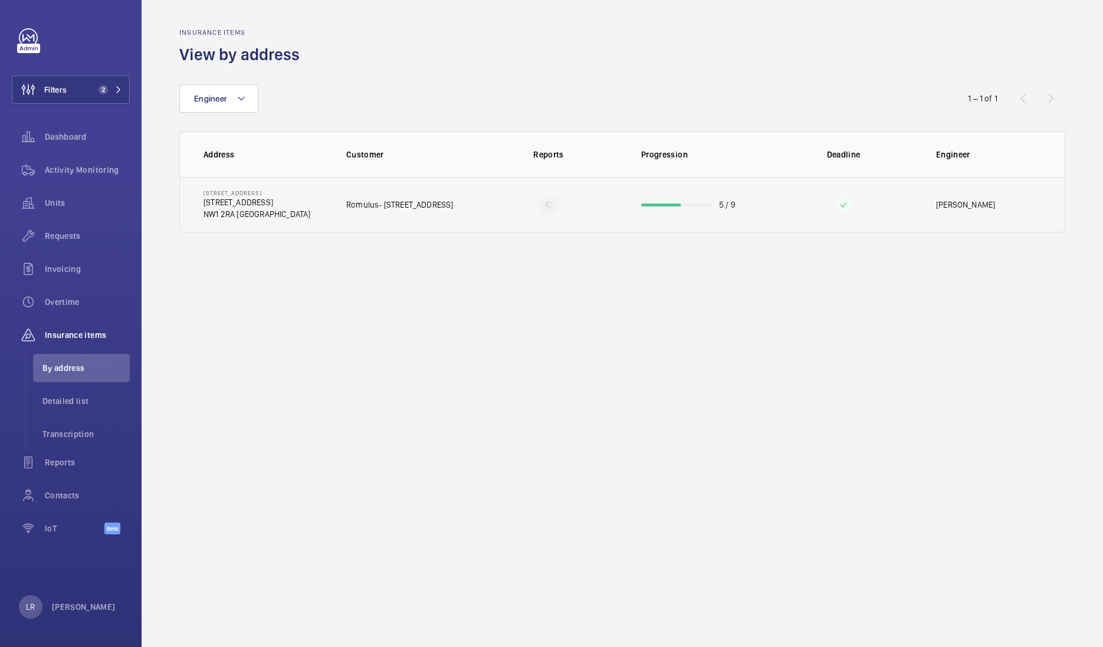
click at [372, 204] on p "Romulus- [STREET_ADDRESS]" at bounding box center [399, 205] width 107 height 12
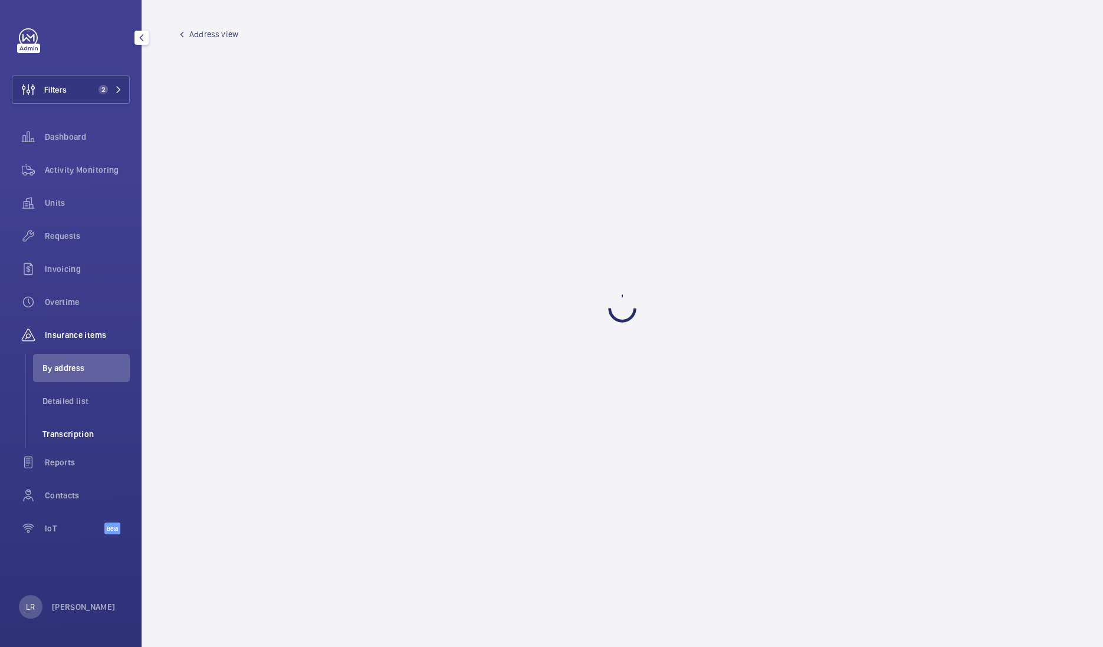
click at [94, 424] on li "Transcription" at bounding box center [81, 434] width 97 height 28
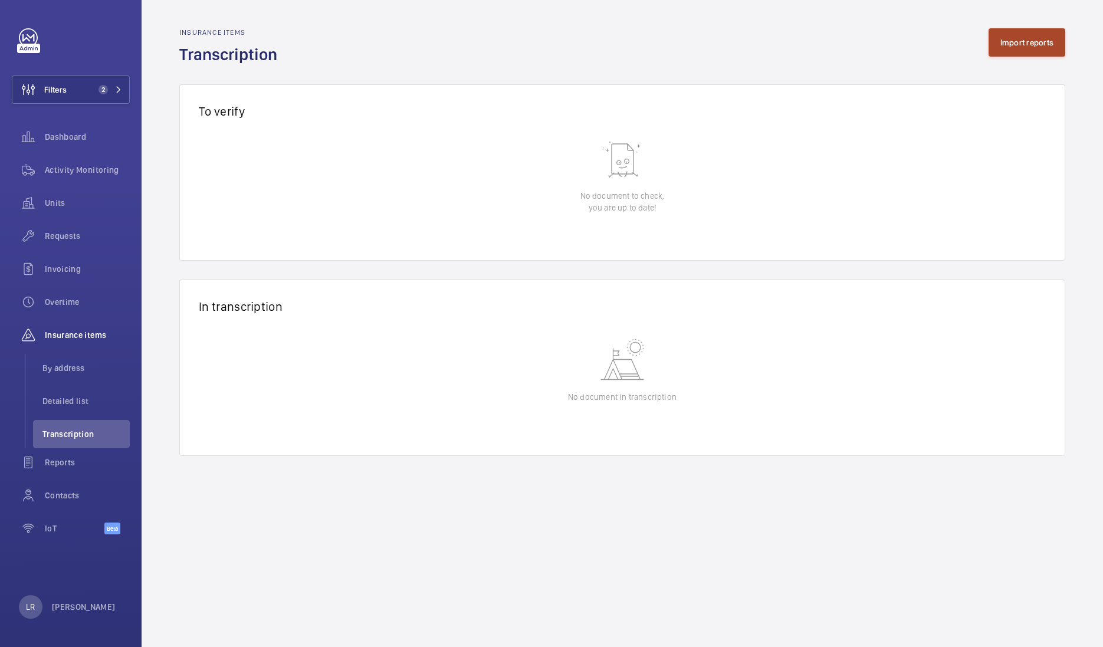
click at [1034, 41] on button "Import reports" at bounding box center [1027, 42] width 77 height 28
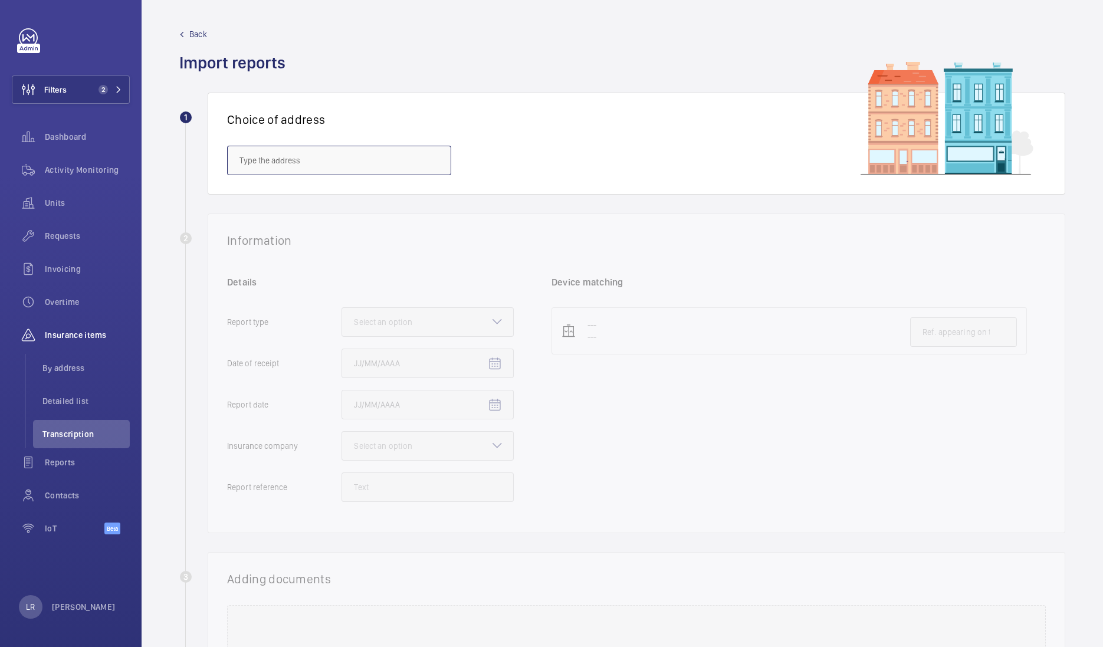
click at [435, 165] on input "text" at bounding box center [339, 161] width 224 height 30
click at [309, 258] on span "[STREET_ADDRESS]" at bounding box center [275, 254] width 70 height 12
type input "[STREET_ADDRESS]"
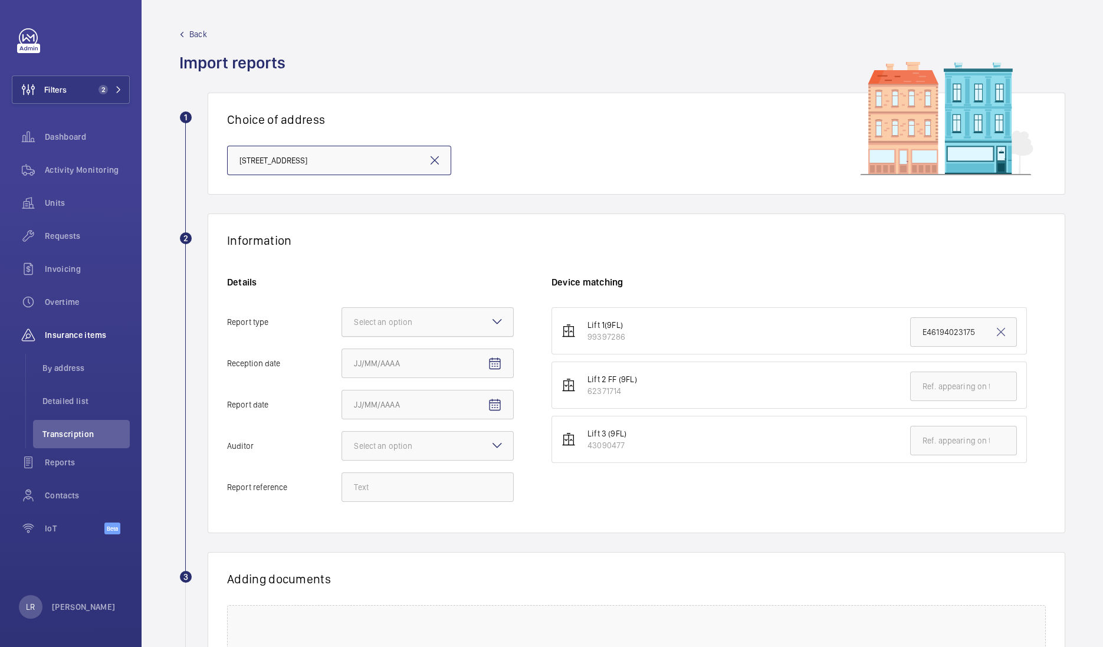
click at [456, 325] on div at bounding box center [427, 322] width 171 height 28
click at [342, 325] on input "Report type Select an option" at bounding box center [342, 322] width 0 height 28
click at [476, 317] on div at bounding box center [427, 322] width 171 height 28
click at [342, 317] on input "Report type Select an option Insurance company Consultant" at bounding box center [342, 322] width 0 height 28
click at [476, 317] on div at bounding box center [427, 322] width 171 height 28
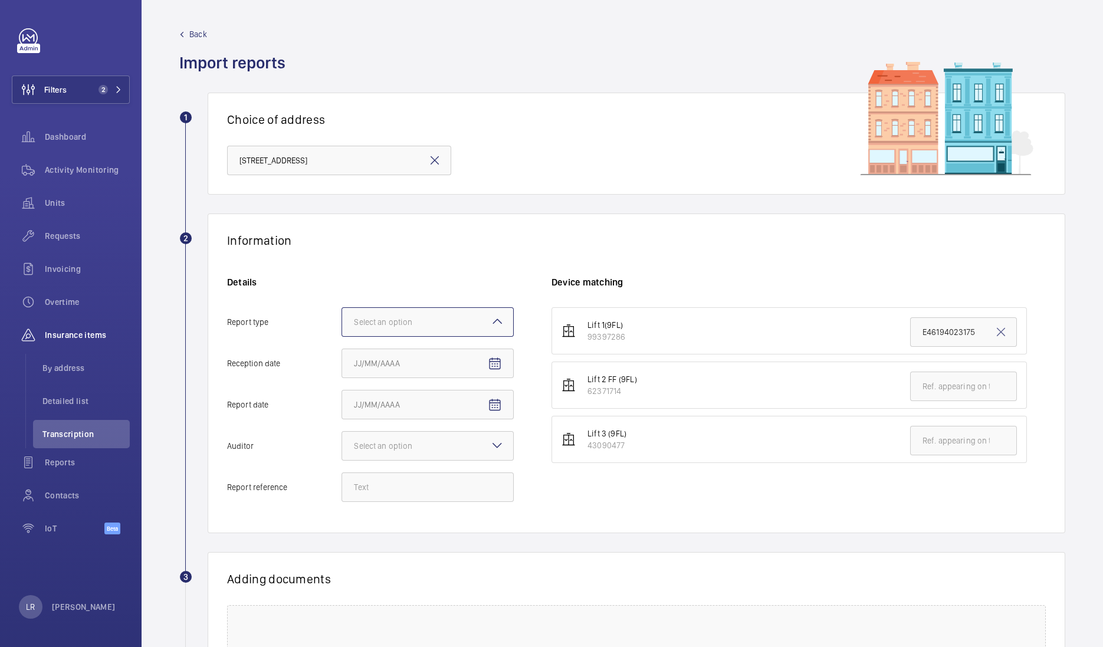
click at [342, 317] on input "Report type Select an option" at bounding box center [342, 322] width 0 height 28
click at [453, 356] on span "Insurance company" at bounding box center [428, 358] width 148 height 12
click at [342, 336] on input "Report type Select an option Insurance company Consultant" at bounding box center [342, 322] width 0 height 28
click at [497, 363] on mat-icon "Open calendar" at bounding box center [495, 364] width 14 height 14
click at [430, 460] on span "3" at bounding box center [429, 458] width 21 height 21
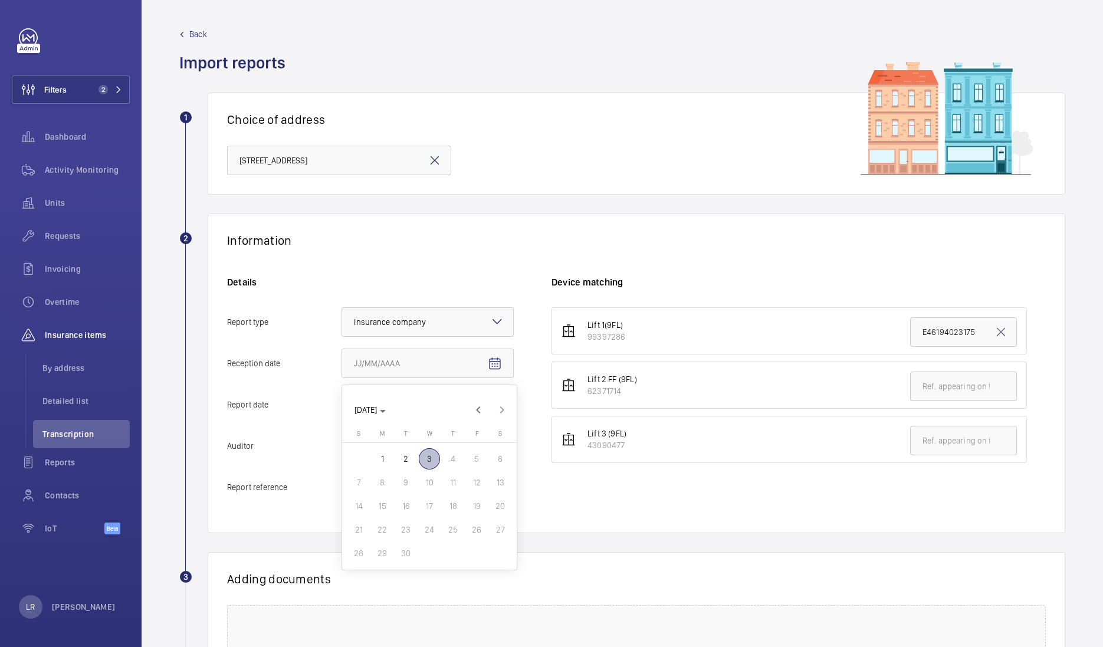
type input "[DATE]"
click at [497, 405] on mat-icon "Open calendar" at bounding box center [495, 405] width 14 height 14
click at [377, 452] on span "[DATE]" at bounding box center [366, 451] width 22 height 9
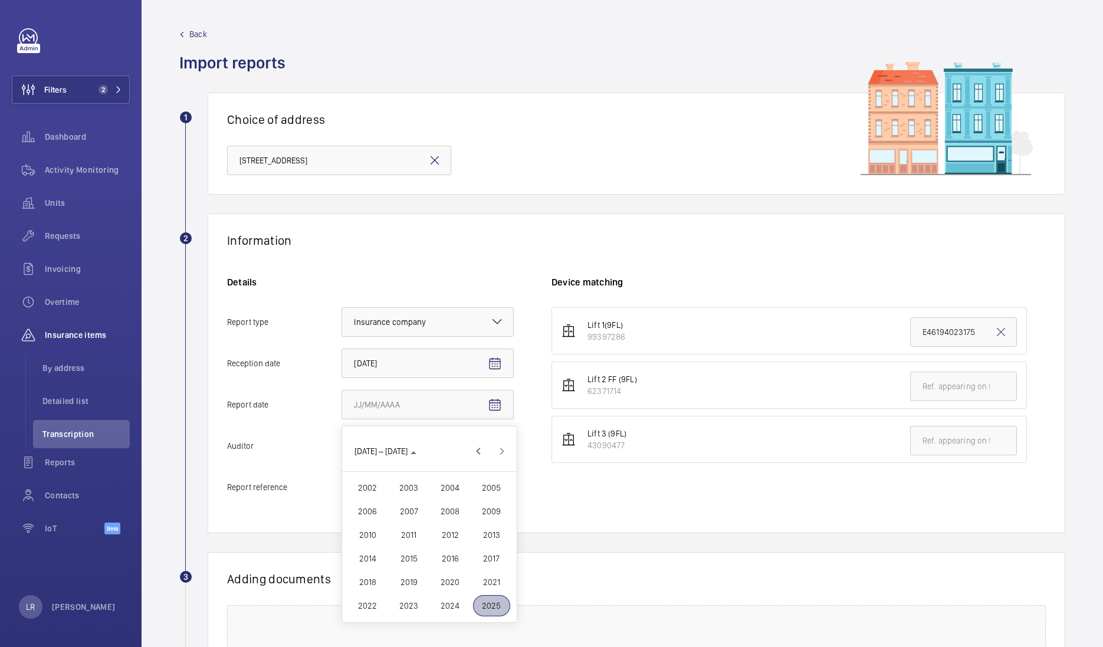
click at [487, 605] on span "2025" at bounding box center [491, 605] width 37 height 21
click at [456, 484] on span "MAR" at bounding box center [450, 487] width 37 height 21
click at [388, 569] on span "17" at bounding box center [382, 571] width 21 height 21
type input "3/17/2025"
click at [493, 448] on mat-icon at bounding box center [497, 445] width 14 height 14
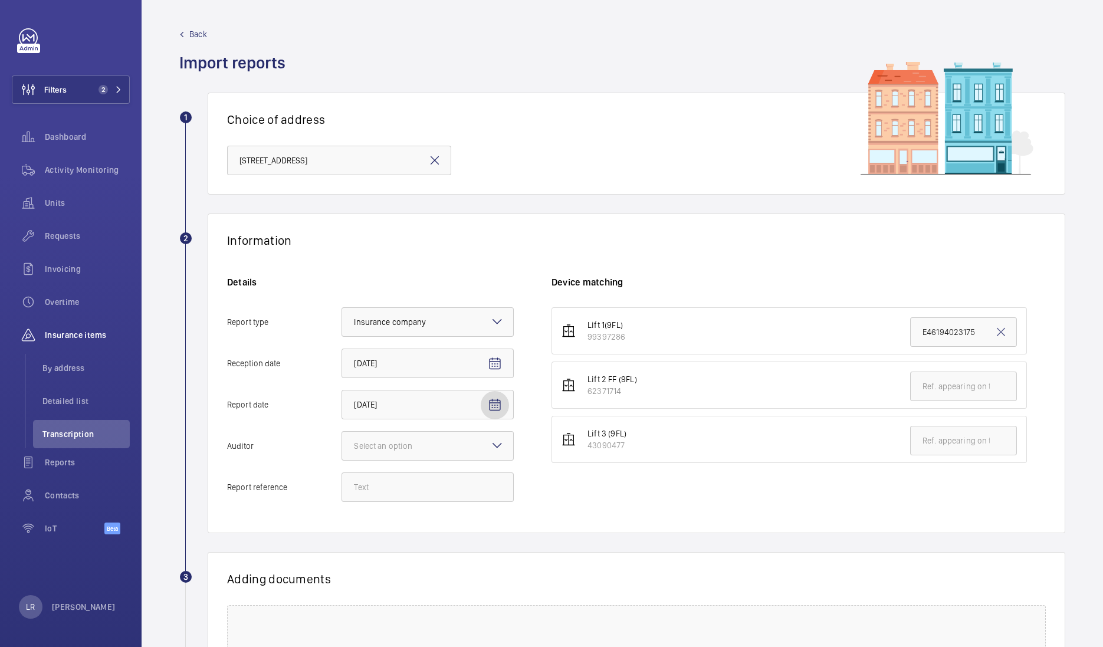
click at [342, 448] on input "Auditor Select an option" at bounding box center [342, 446] width 0 height 28
click at [410, 549] on span "Allianz" at bounding box center [428, 555] width 148 height 12
click at [342, 460] on input "Auditor Select an option Veritas Zurich British Engineering Allianz Other" at bounding box center [342, 446] width 0 height 28
click at [420, 490] on input "Report reference" at bounding box center [428, 488] width 172 height 30
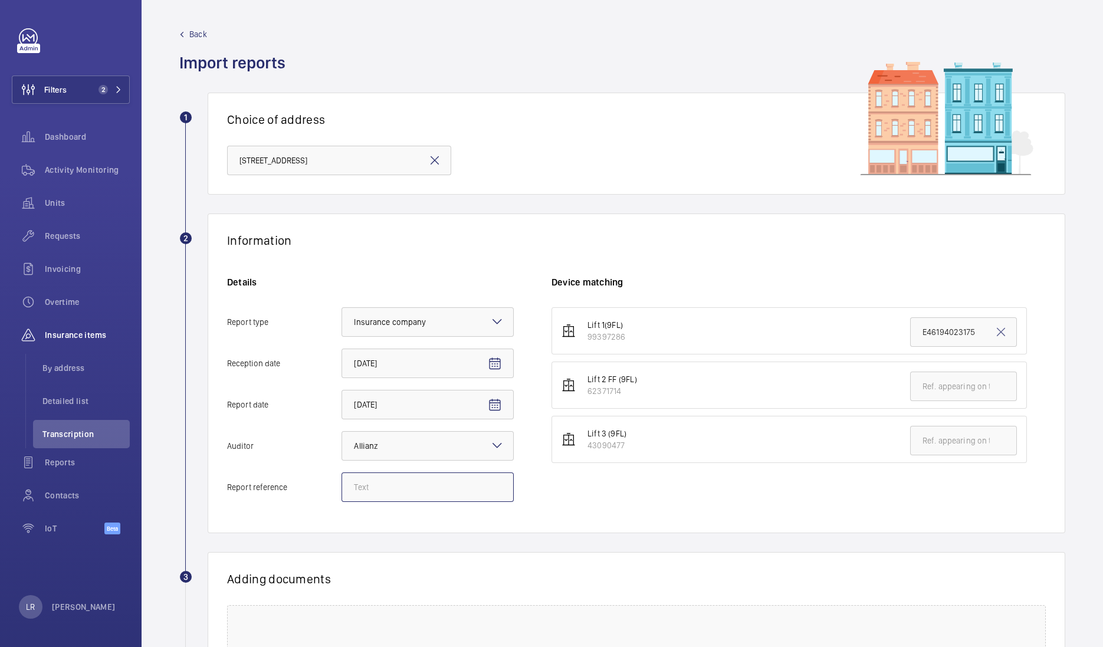
click at [417, 483] on input "Report reference" at bounding box center [428, 488] width 172 height 30
paste input "E46194023175"
type input "E46194023175"
click at [866, 243] on div "Information" at bounding box center [636, 240] width 819 height 15
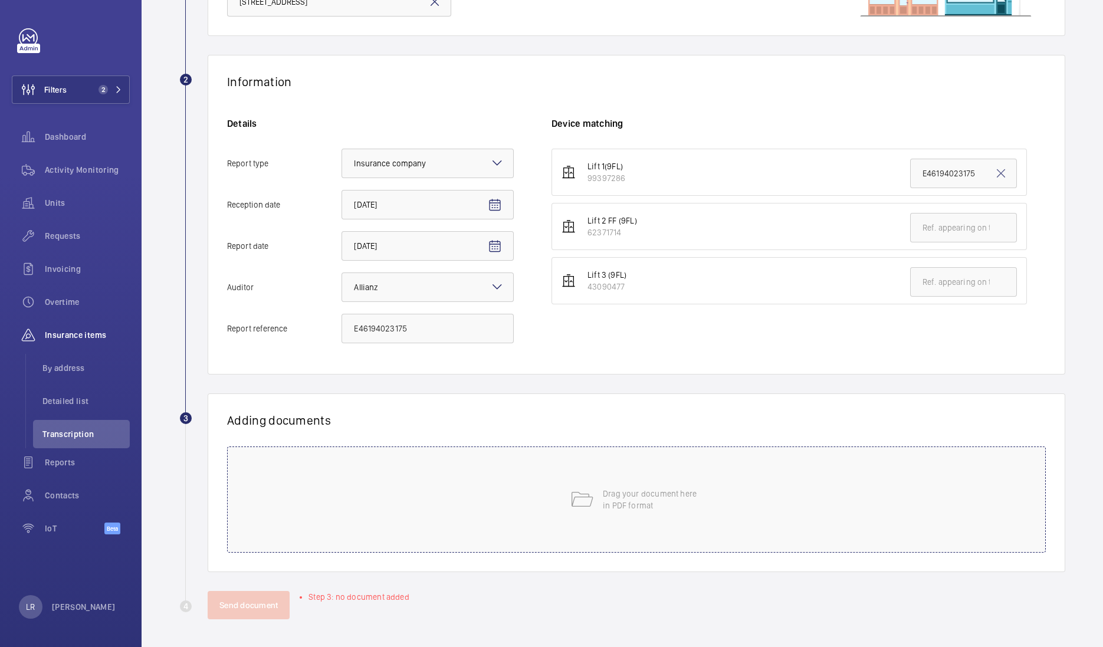
click at [637, 510] on p "Drag your document here in PDF format" at bounding box center [653, 500] width 100 height 24
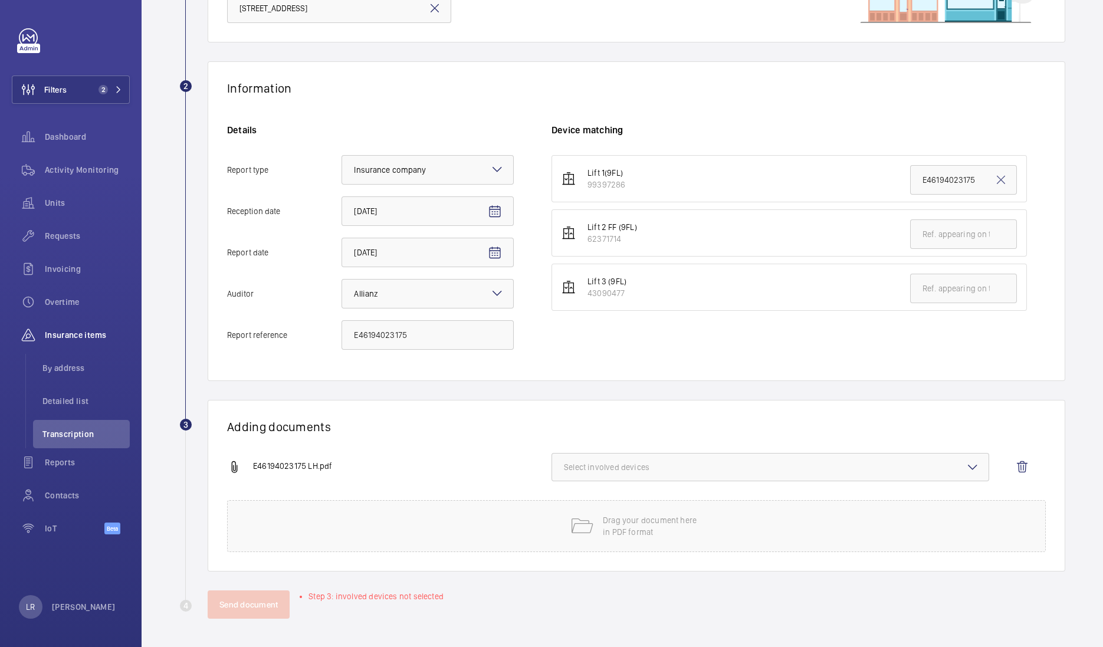
scroll to position [152, 0]
click at [686, 467] on span "Select involved devices" at bounding box center [770, 468] width 413 height 12
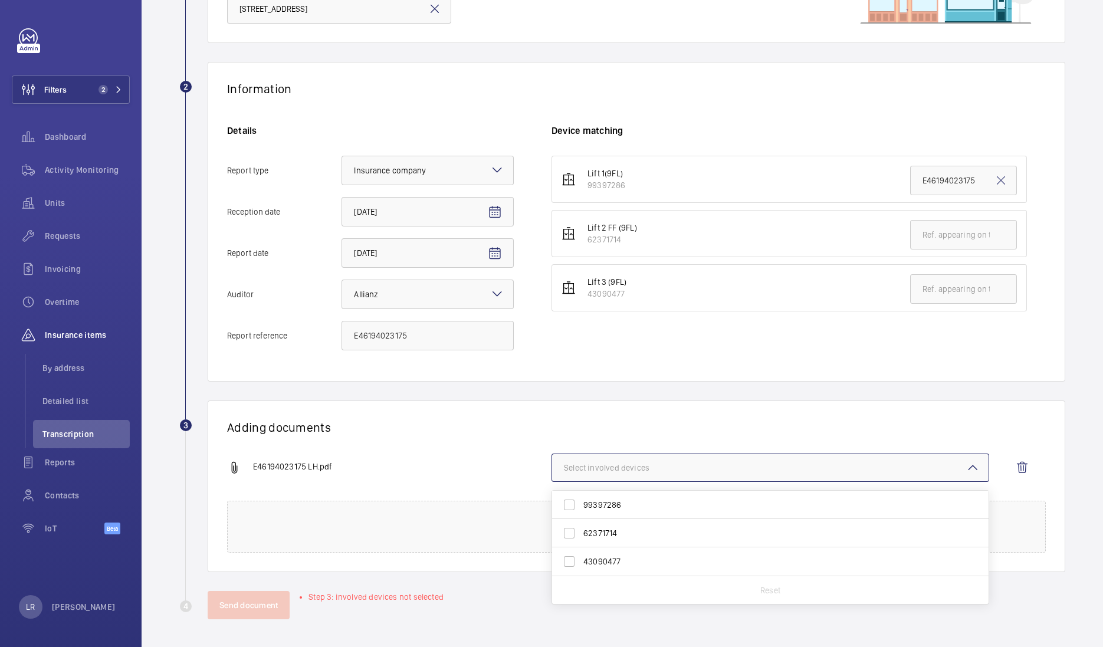
click at [660, 503] on span "99397286" at bounding box center [772, 505] width 376 height 12
click at [581, 503] on input "99397286" at bounding box center [570, 505] width 24 height 24
checkbox input "true"
click at [648, 410] on div "Adding documents E46194023175 LH.pdf 1 device out of 3 involved 99397286 623717…" at bounding box center [637, 487] width 858 height 172
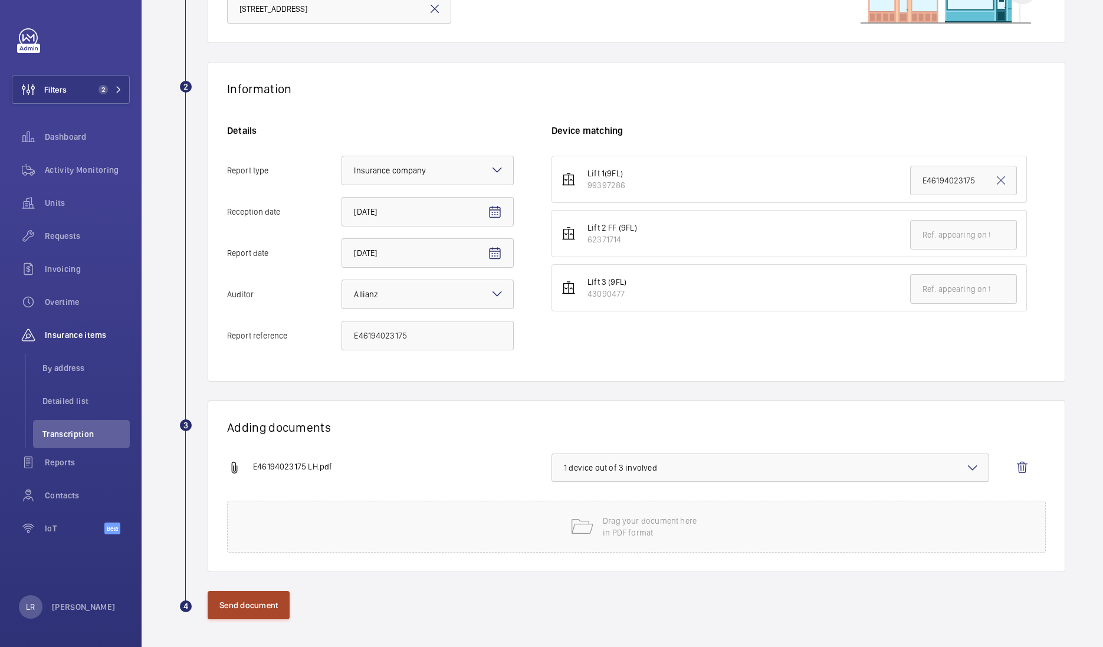
click at [263, 607] on button "Send document" at bounding box center [249, 605] width 82 height 28
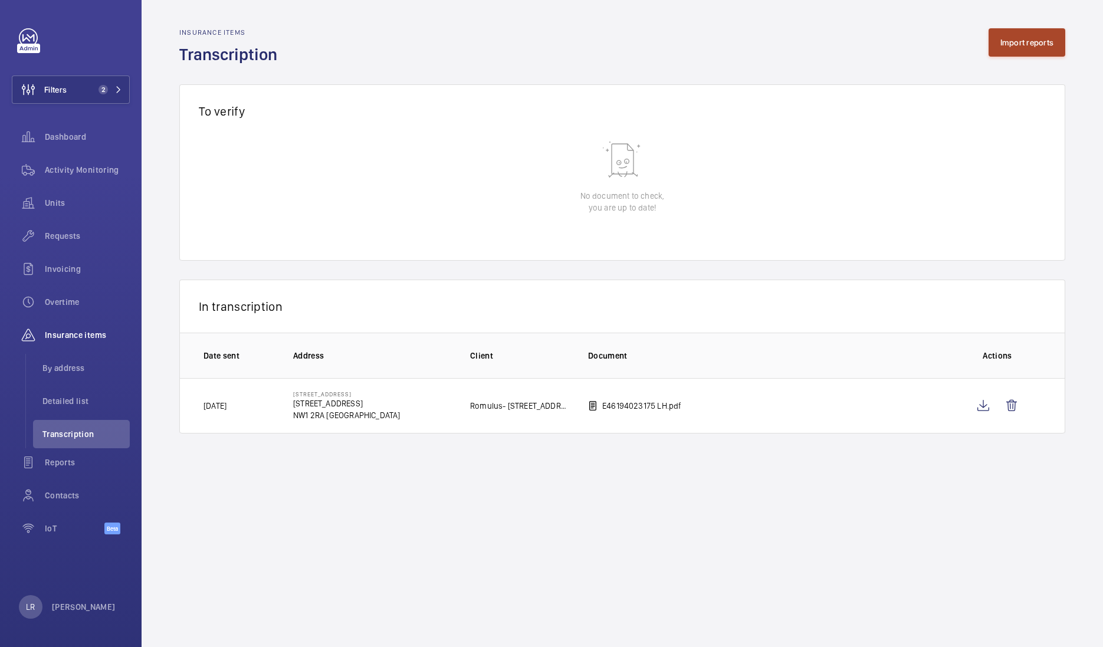
click at [1036, 40] on button "Import reports" at bounding box center [1027, 42] width 77 height 28
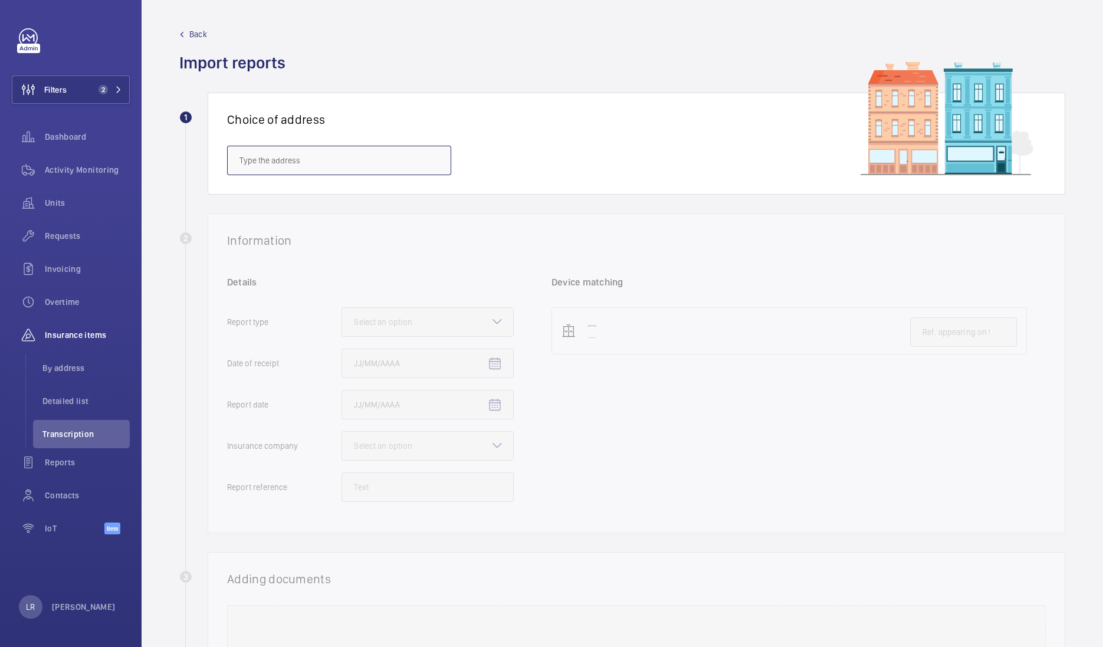
click at [362, 161] on input "text" at bounding box center [339, 161] width 224 height 30
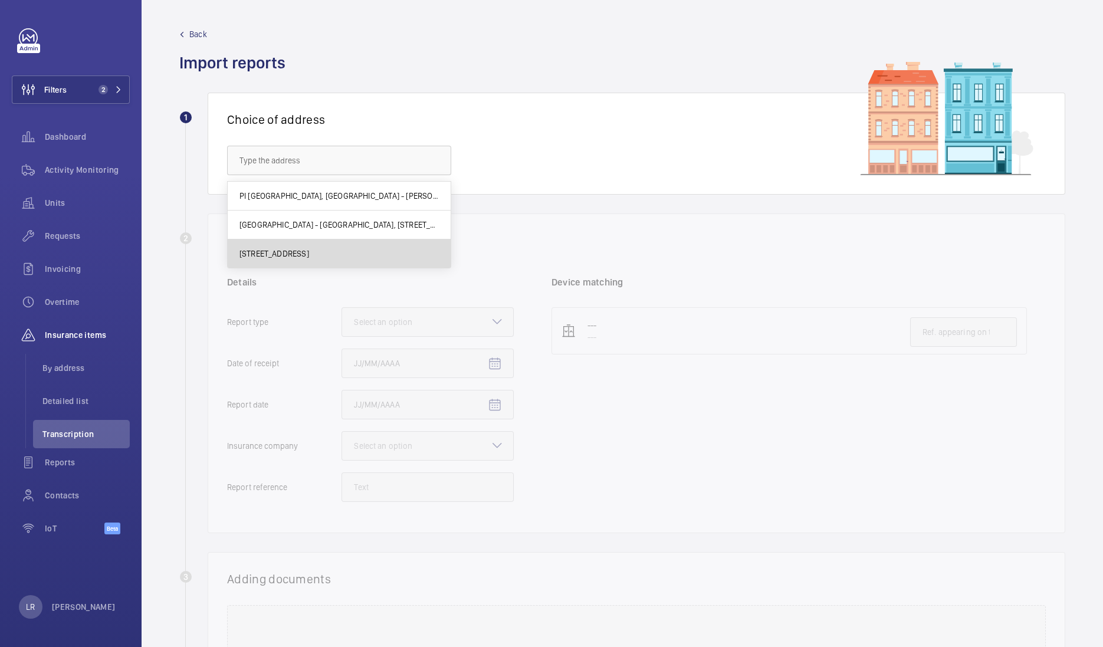
click at [309, 258] on span "[STREET_ADDRESS]" at bounding box center [275, 254] width 70 height 12
type input "[STREET_ADDRESS]"
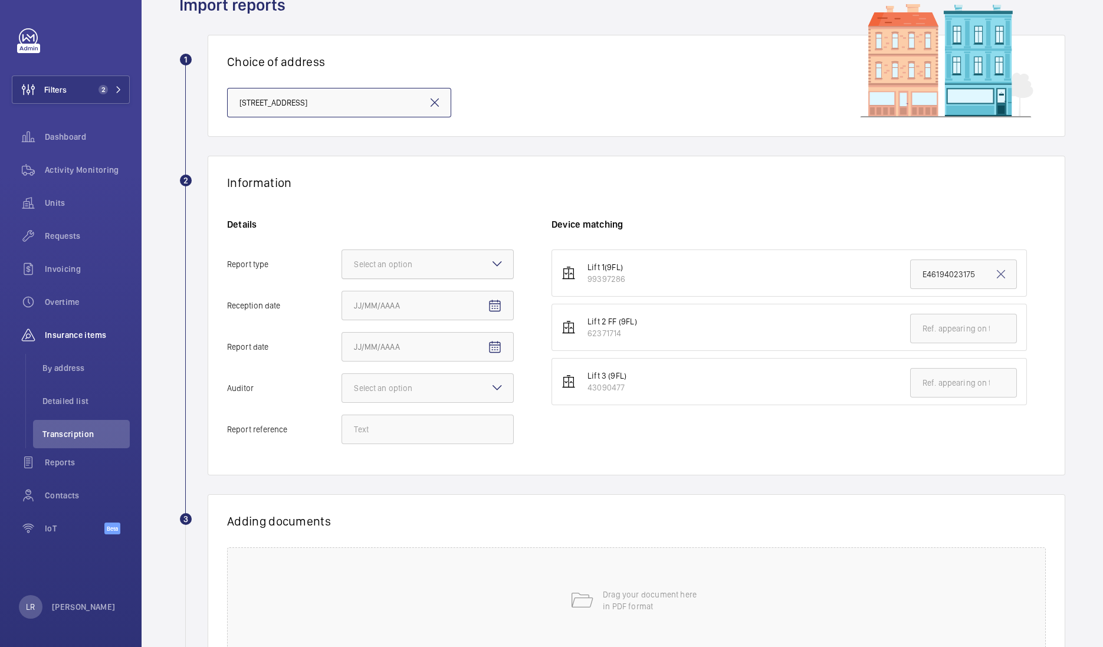
scroll to position [147, 0]
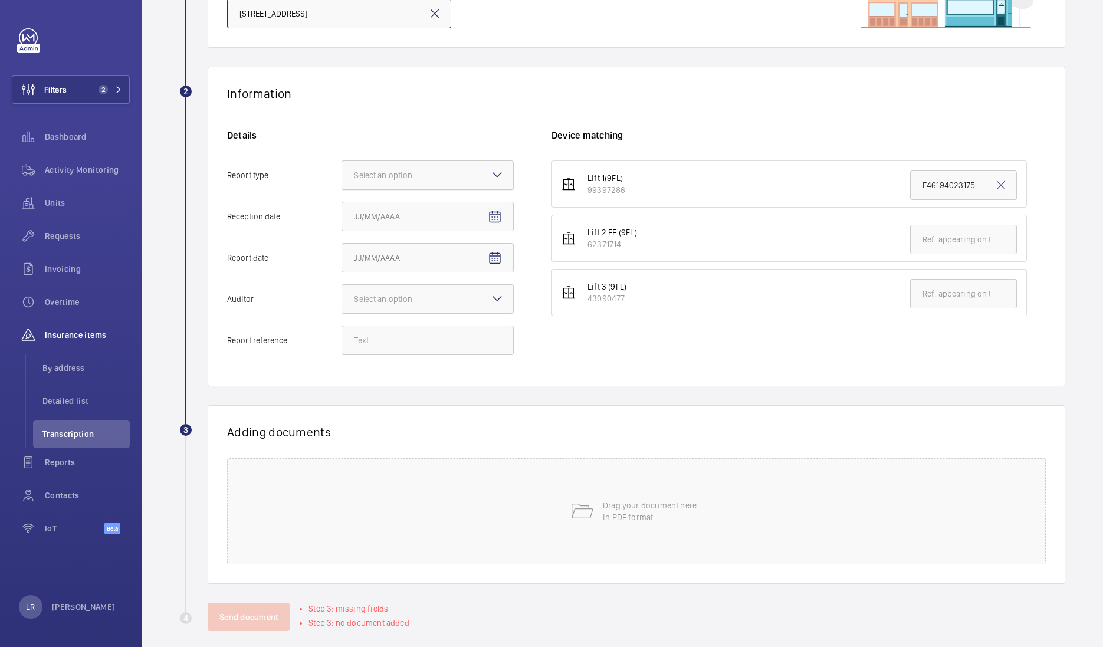
click at [504, 179] on div at bounding box center [427, 175] width 171 height 28
click at [342, 179] on input "Report type Select an option" at bounding box center [342, 175] width 0 height 28
click at [474, 215] on span "Insurance company" at bounding box center [428, 211] width 148 height 12
click at [342, 189] on input "Report type Select an option Insurance company Consultant" at bounding box center [342, 175] width 0 height 28
click at [493, 217] on mat-icon "Open calendar" at bounding box center [495, 217] width 14 height 14
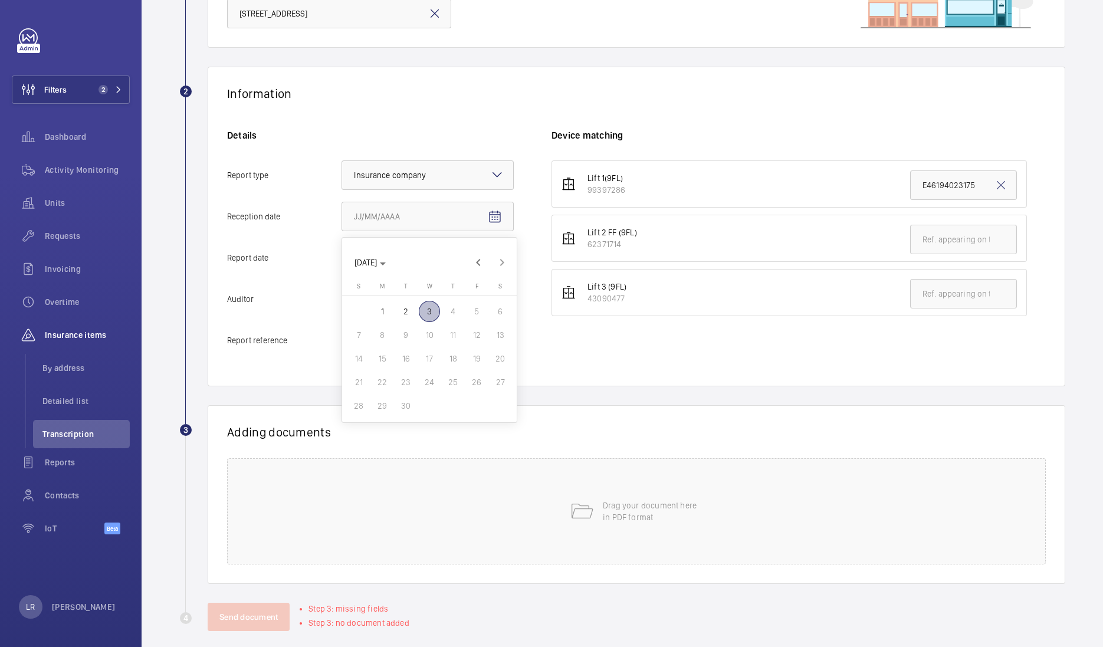
click at [425, 316] on span "3" at bounding box center [429, 311] width 21 height 21
type input "[DATE]"
click at [492, 260] on mat-icon "Open calendar" at bounding box center [495, 258] width 14 height 14
click at [377, 302] on span "[DATE]" at bounding box center [366, 303] width 22 height 9
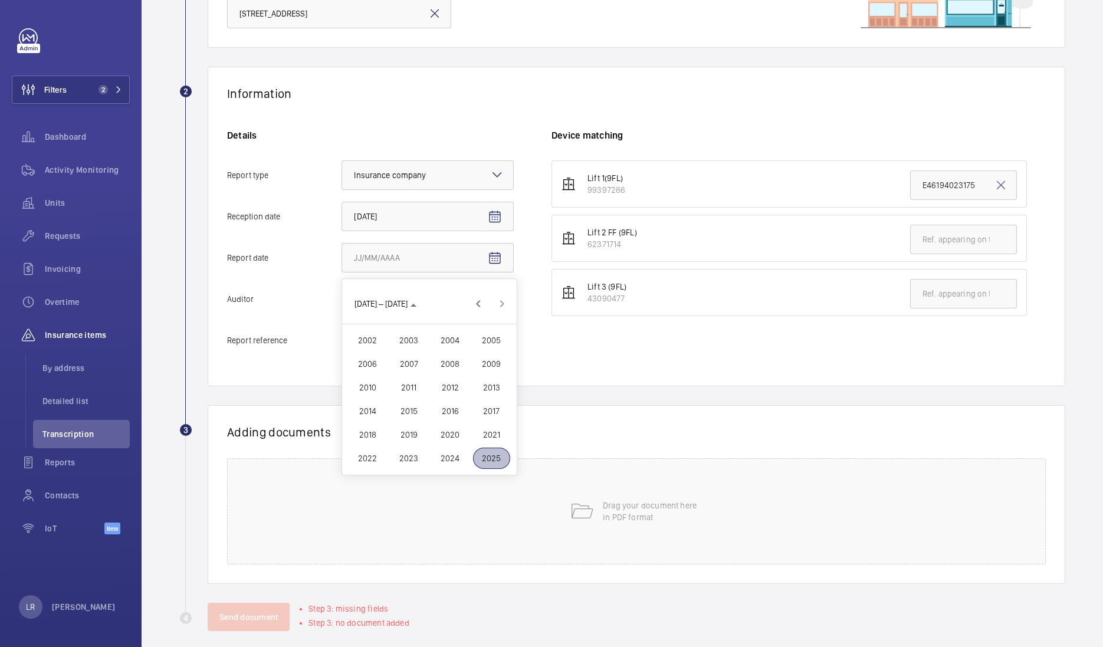
click at [493, 457] on span "2025" at bounding box center [491, 458] width 37 height 21
click at [457, 340] on span "MAR" at bounding box center [450, 340] width 37 height 21
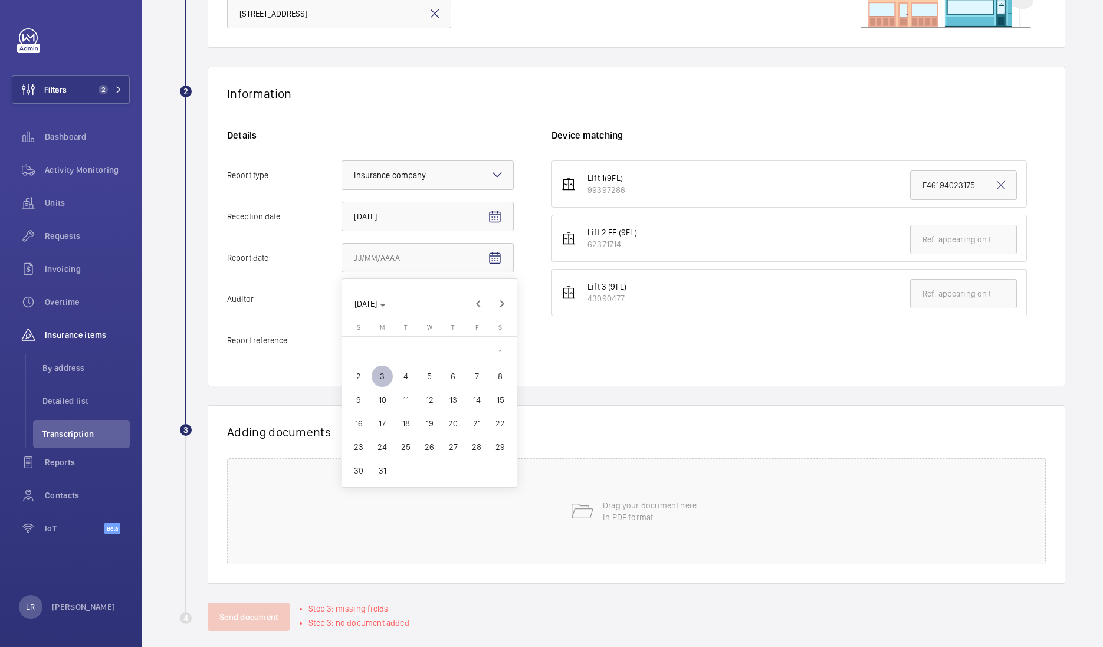
click at [392, 417] on button "17" at bounding box center [383, 424] width 24 height 24
type input "3/17/2025"
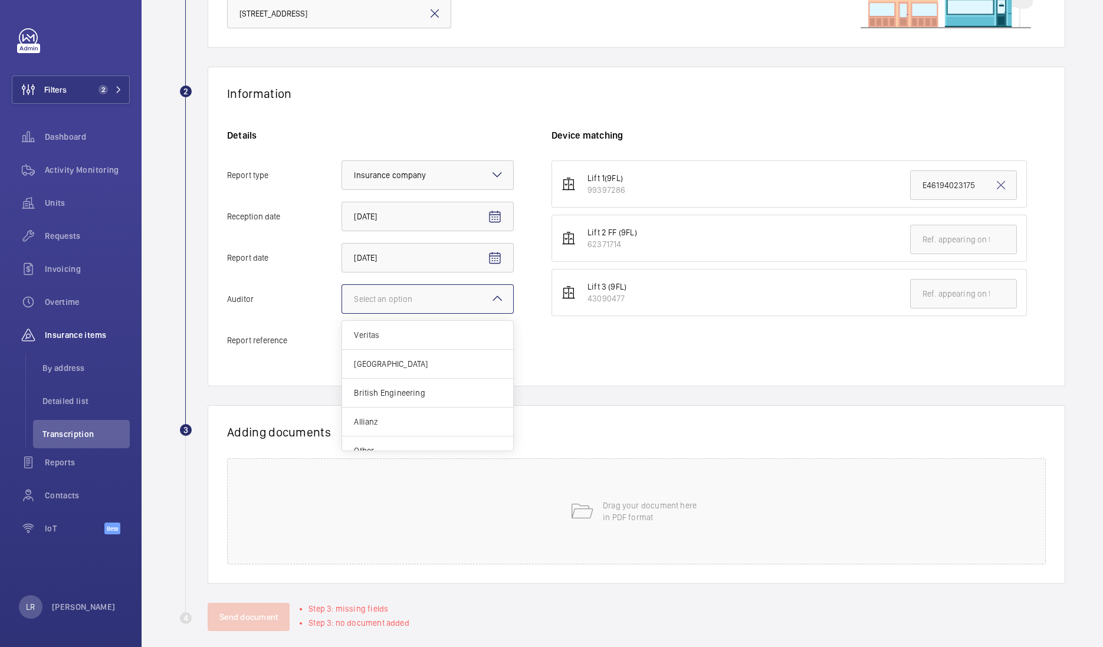
click at [499, 297] on mat-icon at bounding box center [497, 298] width 14 height 14
click at [342, 297] on input "Auditor Select an option Veritas Zurich British Engineering Allianz Other" at bounding box center [342, 299] width 0 height 28
click at [431, 418] on span "Allianz" at bounding box center [428, 422] width 148 height 12
click at [342, 313] on input "Auditor Select an option Veritas Zurich British Engineering Allianz Other" at bounding box center [342, 299] width 0 height 28
click at [441, 326] on input "Report reference" at bounding box center [428, 341] width 172 height 30
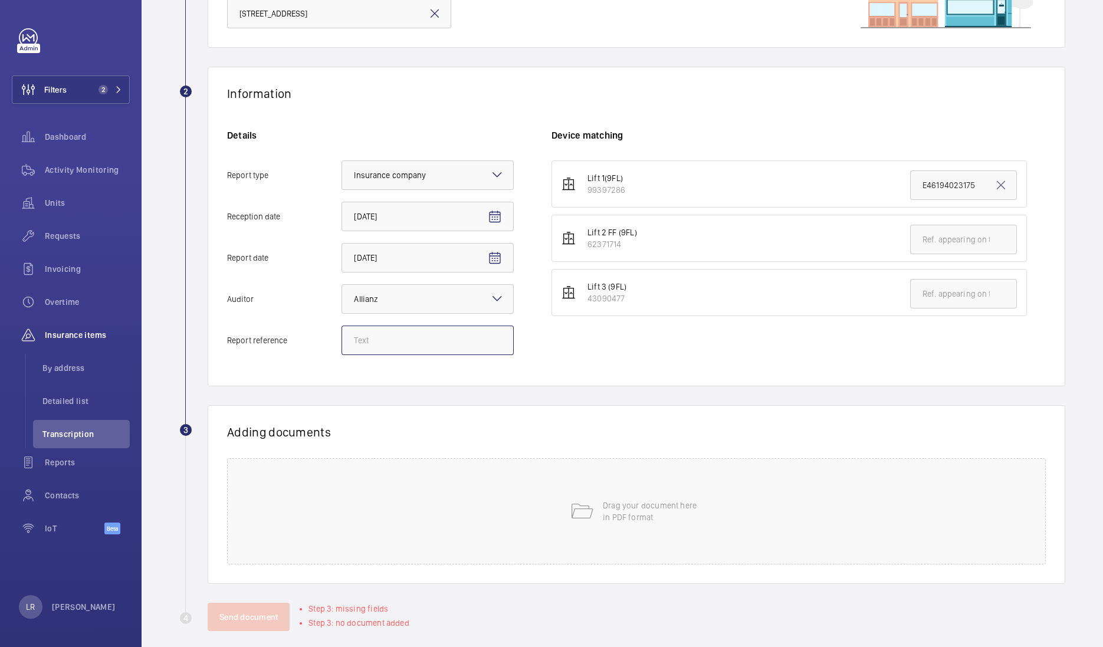
paste input "E46194023177"
type input "E46194023177"
click at [910, 289] on input "text" at bounding box center [963, 294] width 107 height 30
click at [957, 286] on input "text" at bounding box center [963, 294] width 107 height 30
paste input "E46194023177"
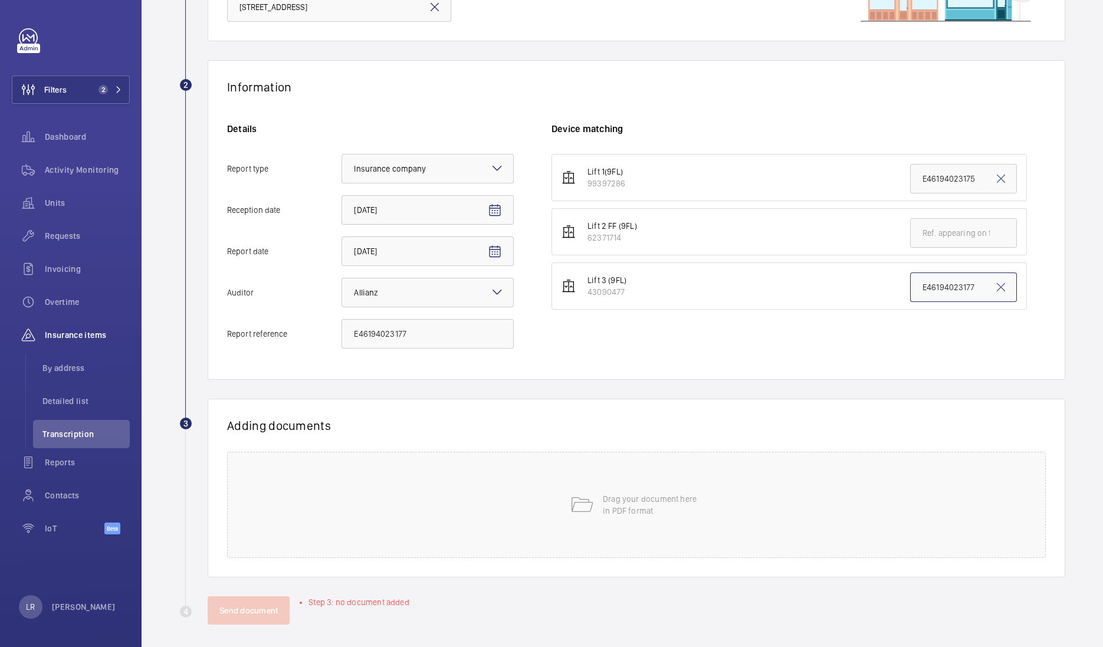
scroll to position [159, 0]
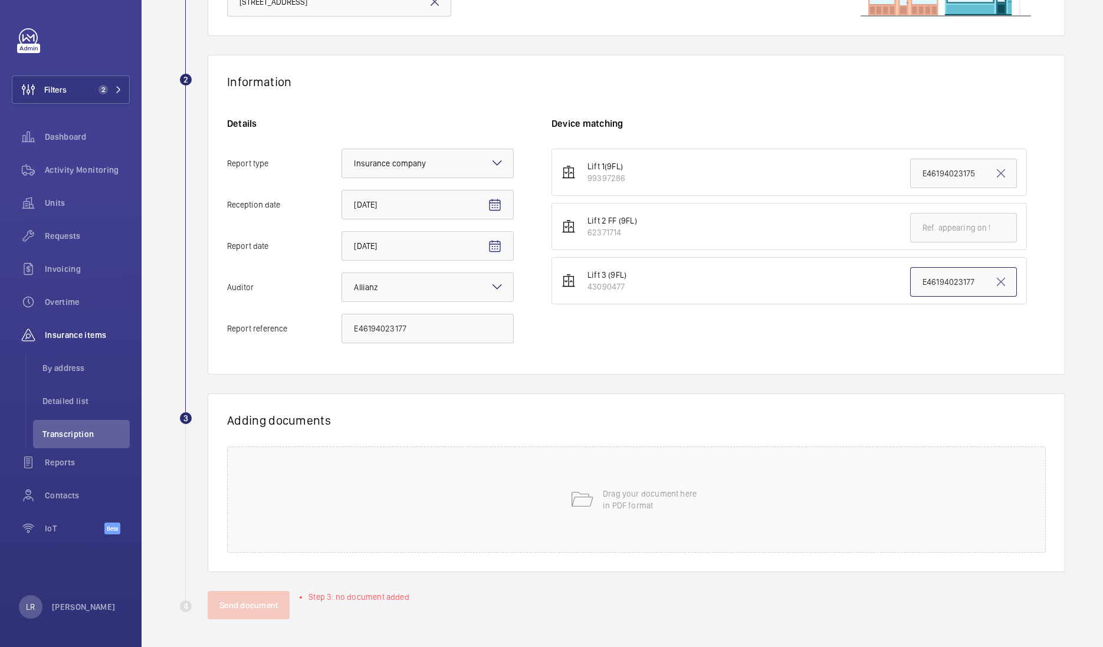
type input "E46194023177"
click at [693, 492] on p "Drag your document here in PDF format" at bounding box center [653, 500] width 100 height 24
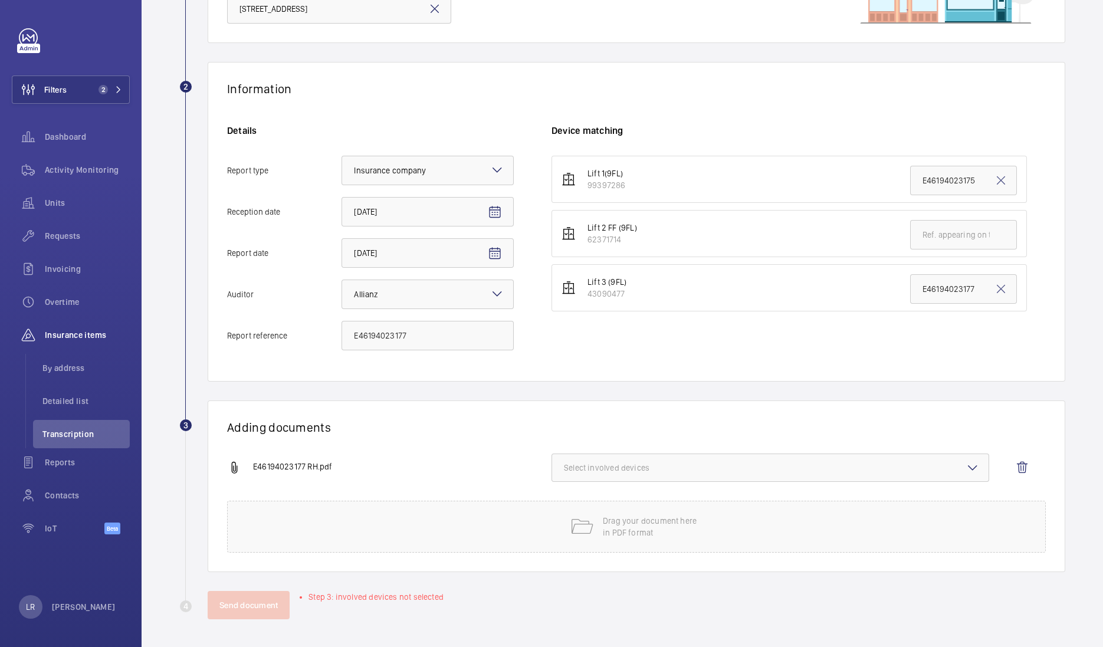
click at [640, 479] on button "Select involved devices" at bounding box center [771, 468] width 438 height 28
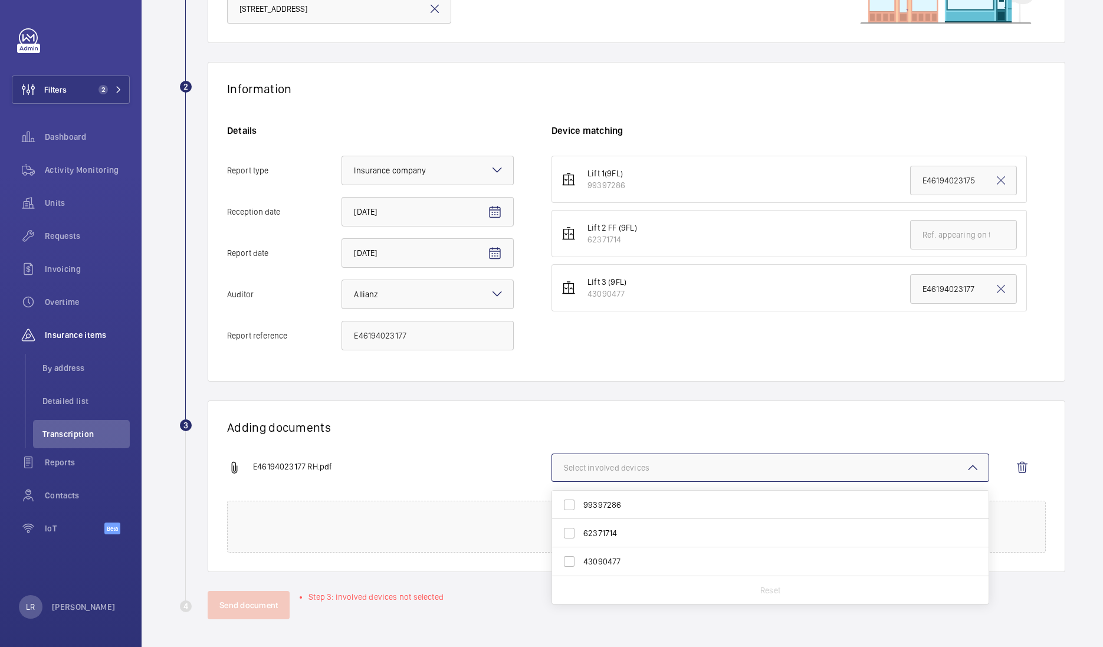
click at [633, 569] on label "43090477" at bounding box center [761, 562] width 419 height 28
click at [581, 569] on input "43090477" at bounding box center [570, 562] width 24 height 24
checkbox input "true"
drag, startPoint x: 619, startPoint y: 419, endPoint x: 605, endPoint y: 433, distance: 20.0
click at [617, 422] on h1 "Adding documents" at bounding box center [636, 427] width 819 height 15
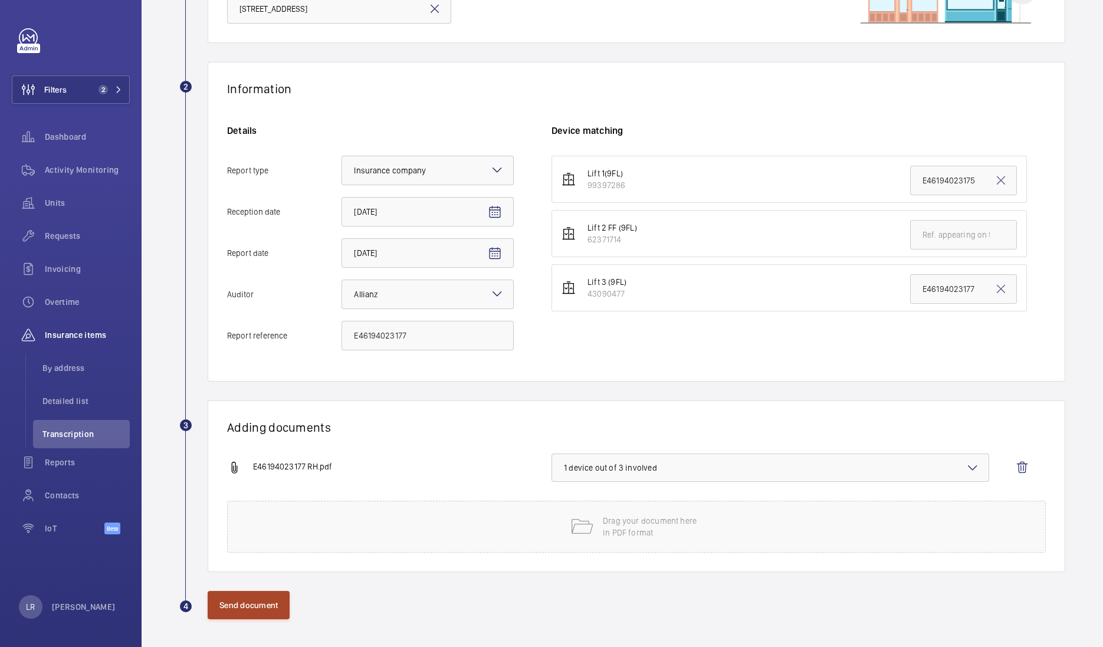
click at [264, 591] on button "Send document" at bounding box center [249, 605] width 82 height 28
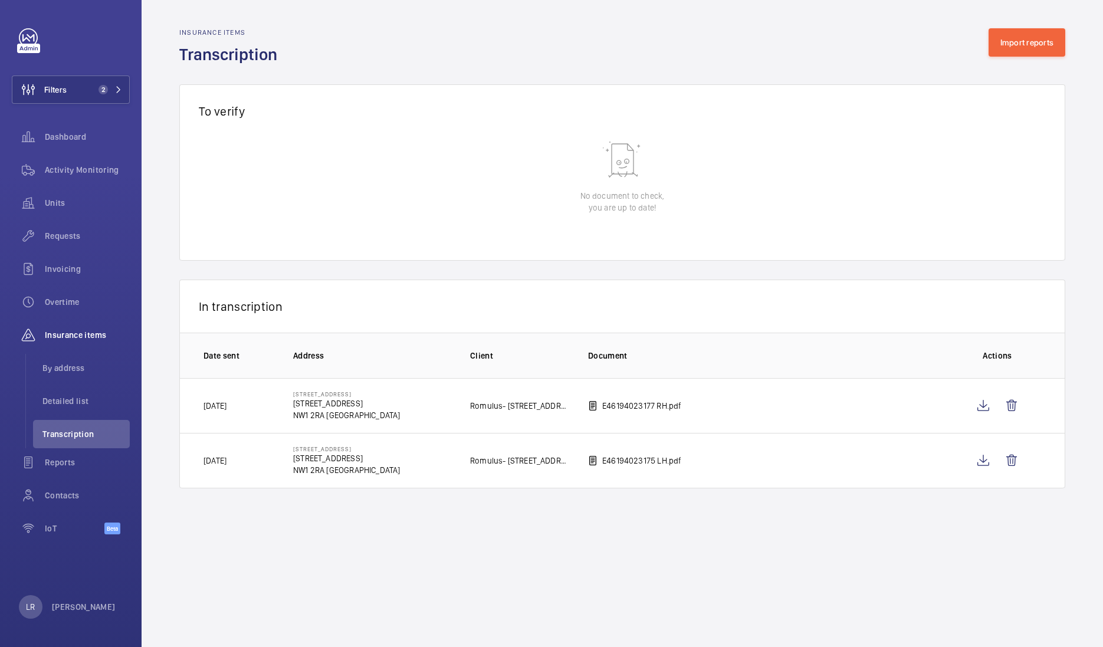
click at [1069, 45] on wm-front-admin-audit-in-transcription-table "Insurance items Transcription Import reports To verify 0 of 0 Reception date Ad…" at bounding box center [623, 258] width 962 height 517
click at [1049, 45] on button "Import reports" at bounding box center [1027, 42] width 77 height 28
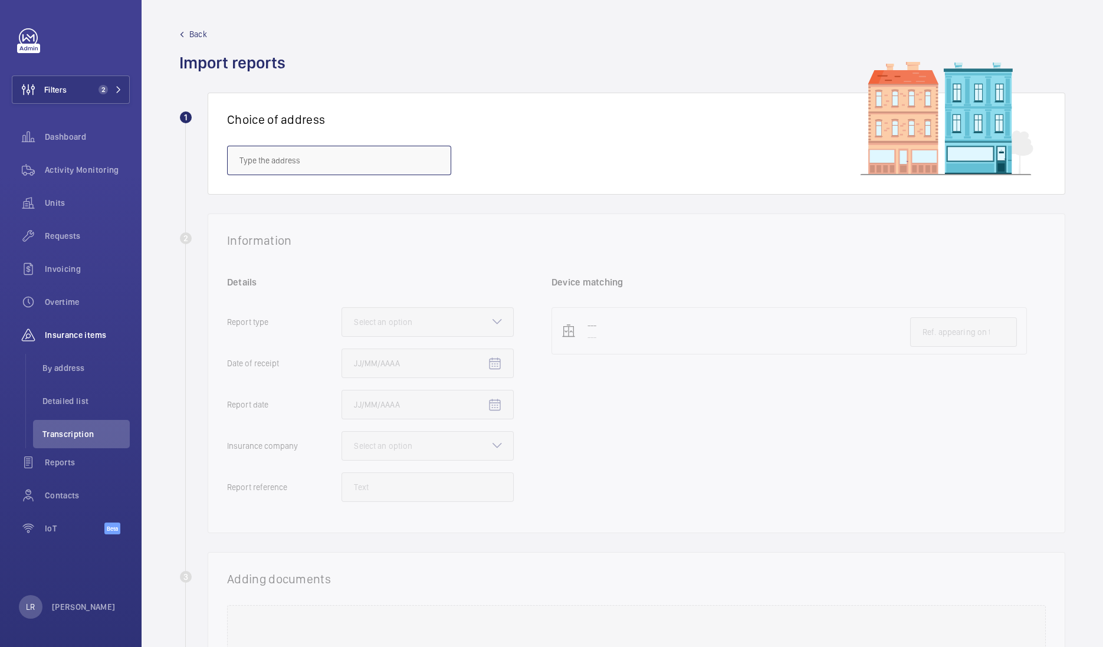
click at [358, 158] on input "text" at bounding box center [339, 161] width 224 height 30
click at [309, 254] on span "[STREET_ADDRESS]" at bounding box center [275, 254] width 70 height 12
type input "[STREET_ADDRESS]"
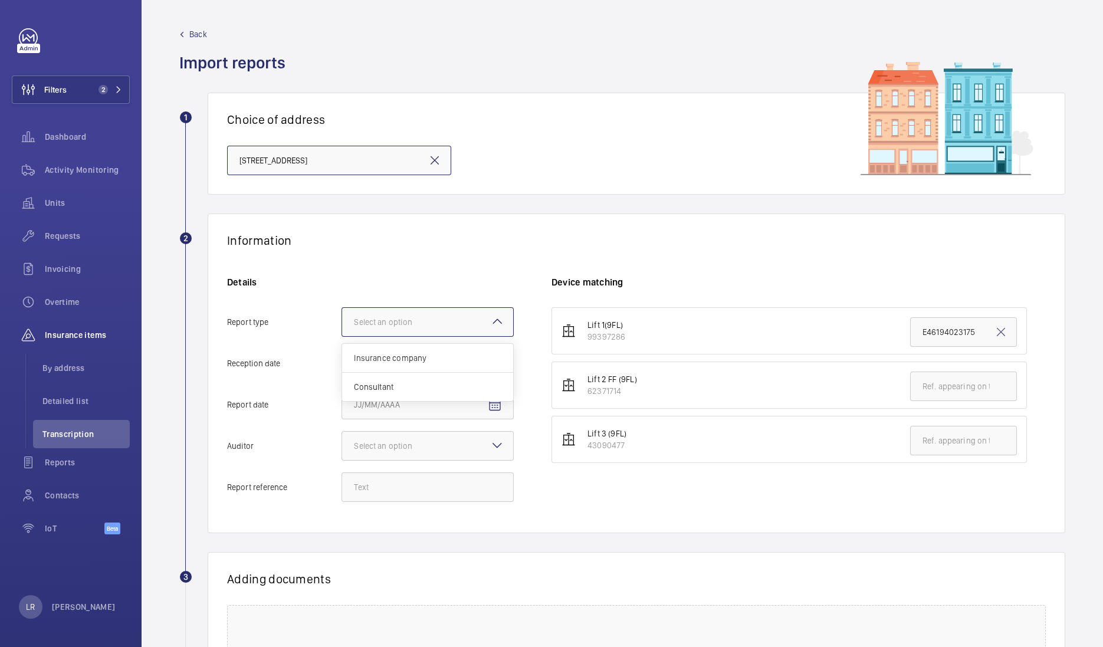
click at [428, 330] on div at bounding box center [427, 322] width 171 height 28
click at [342, 330] on input "Report type Select an option Insurance company Consultant" at bounding box center [342, 322] width 0 height 28
click at [422, 357] on span "Insurance company" at bounding box center [428, 358] width 148 height 12
click at [342, 336] on input "Report type Select an option Insurance company Consultant" at bounding box center [342, 322] width 0 height 28
click at [425, 363] on input "Reception date" at bounding box center [428, 364] width 172 height 30
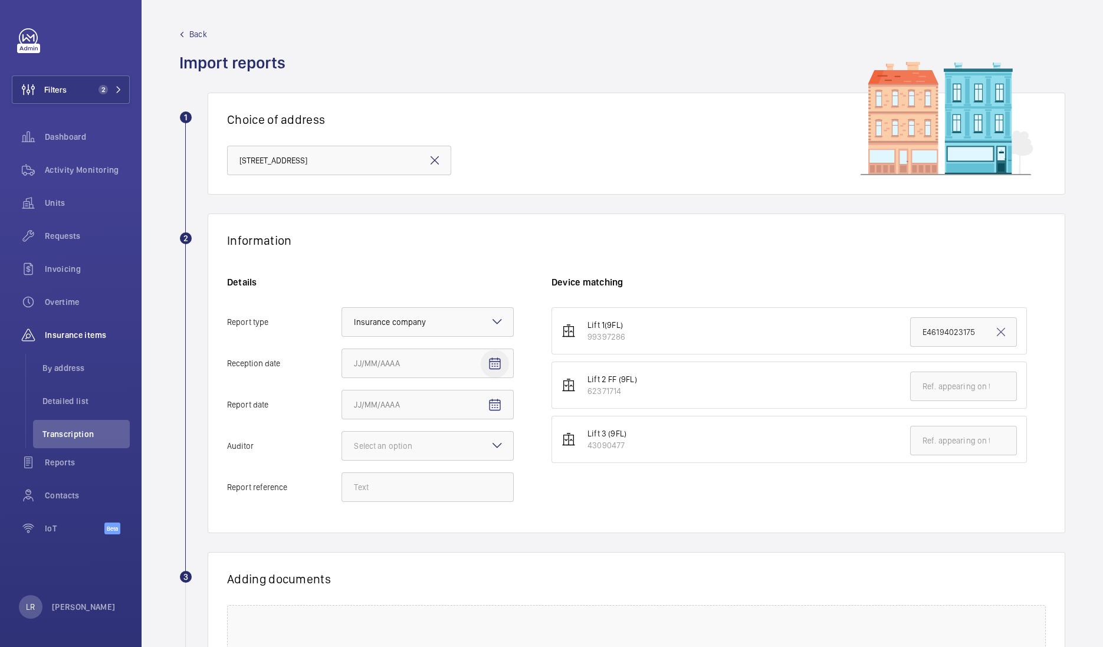
click at [503, 366] on span "Open calendar" at bounding box center [495, 364] width 28 height 28
drag, startPoint x: 425, startPoint y: 460, endPoint x: 440, endPoint y: 460, distance: 14.8
click at [427, 462] on span "3" at bounding box center [429, 458] width 21 height 21
type input "[DATE]"
click at [494, 410] on mat-icon "Open calendar" at bounding box center [495, 405] width 14 height 14
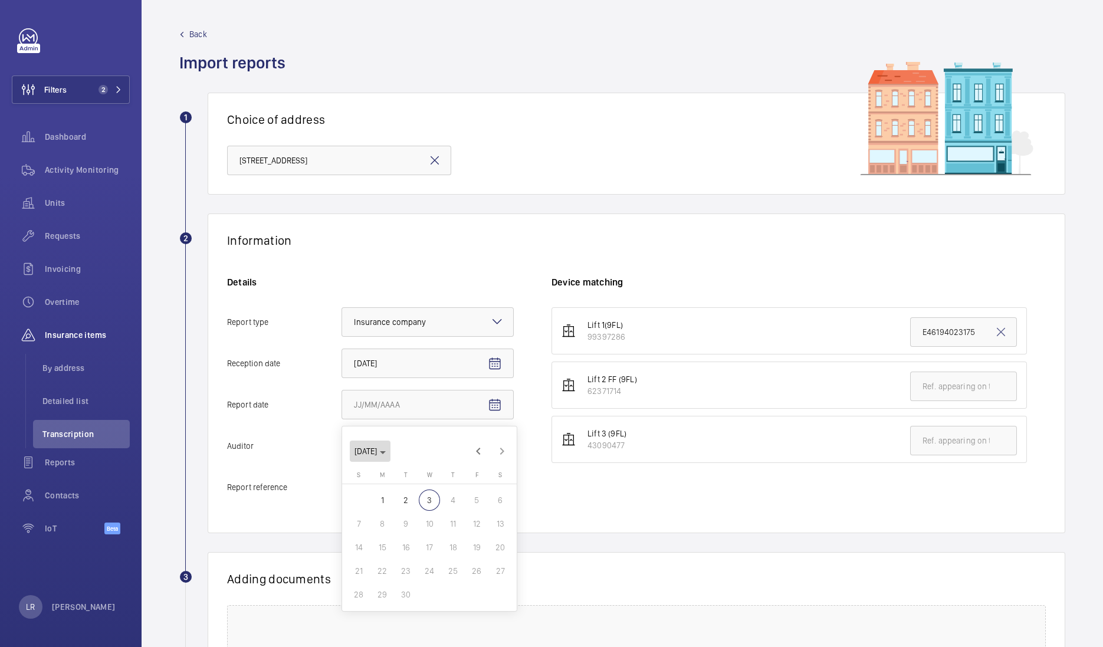
click at [377, 448] on span "[DATE]" at bounding box center [366, 451] width 22 height 9
drag, startPoint x: 484, startPoint y: 605, endPoint x: 481, endPoint y: 594, distance: 10.9
click at [484, 605] on span "2025" at bounding box center [491, 605] width 37 height 21
click at [443, 489] on span "MAR" at bounding box center [450, 487] width 37 height 21
click at [386, 569] on span "17" at bounding box center [382, 571] width 21 height 21
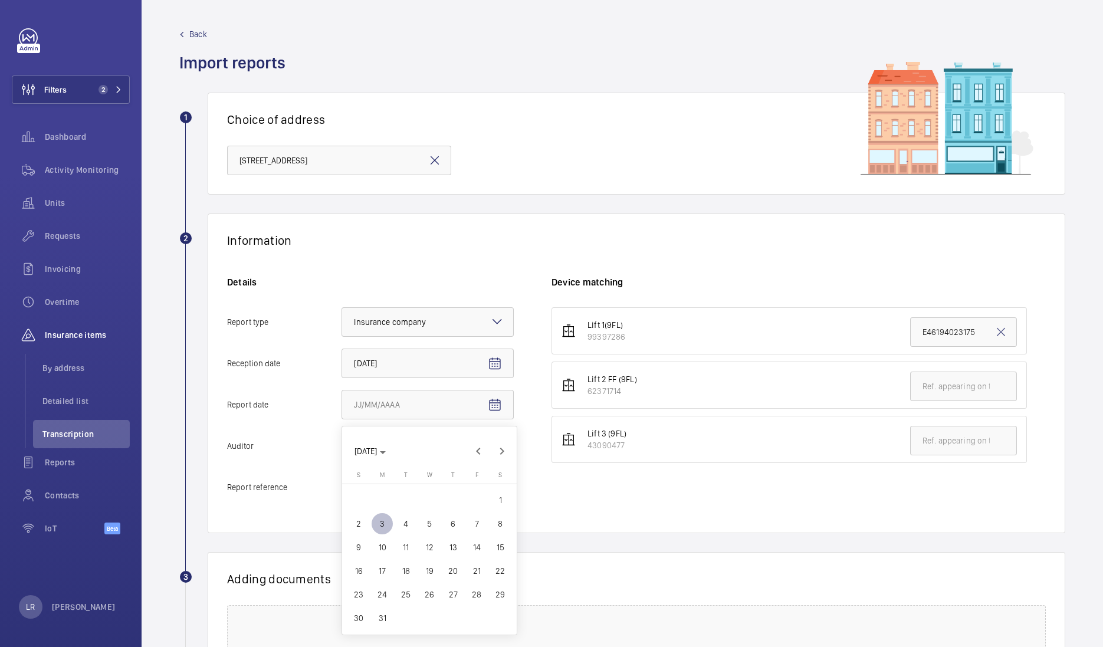
type input "3/17/2025"
click at [497, 453] on div "Select an option" at bounding box center [428, 446] width 172 height 30
click at [342, 453] on input "Auditor Select an option" at bounding box center [342, 446] width 0 height 28
click at [412, 579] on div "Allianz" at bounding box center [427, 569] width 171 height 29
click at [342, 460] on input "Auditor Select an option Veritas Zurich British Engineering Allianz Other" at bounding box center [342, 446] width 0 height 28
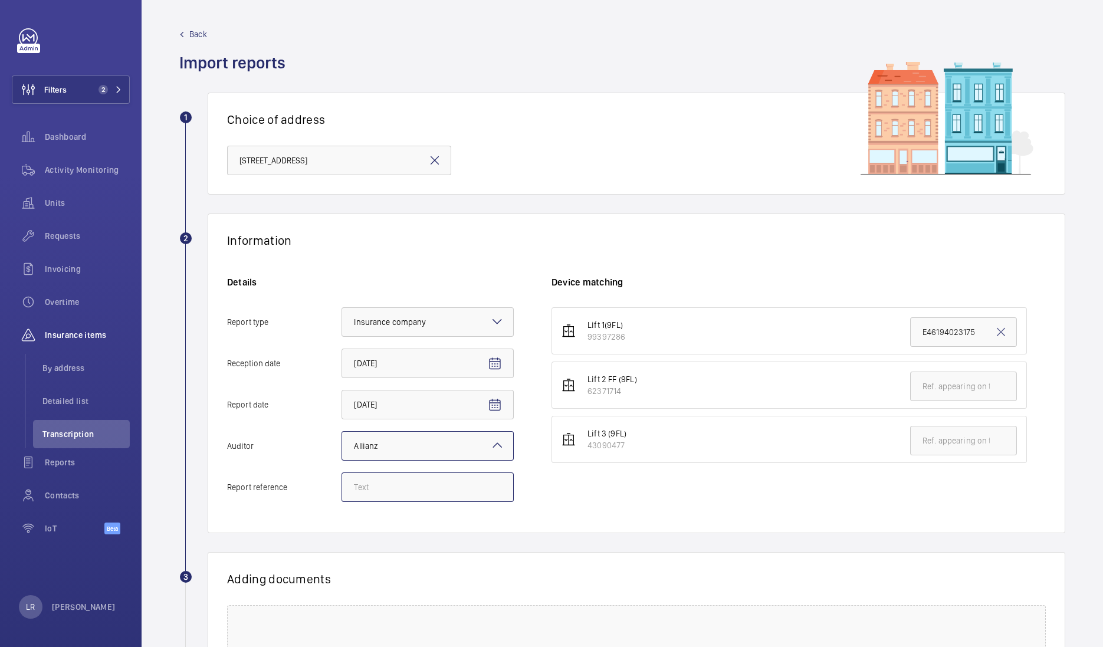
click at [429, 486] on input "Report reference" at bounding box center [428, 488] width 172 height 30
click at [369, 490] on input "Report reference" at bounding box center [428, 488] width 172 height 30
paste input "E46194023176"
type input "E46194023176"
click at [945, 391] on input "text" at bounding box center [963, 387] width 107 height 30
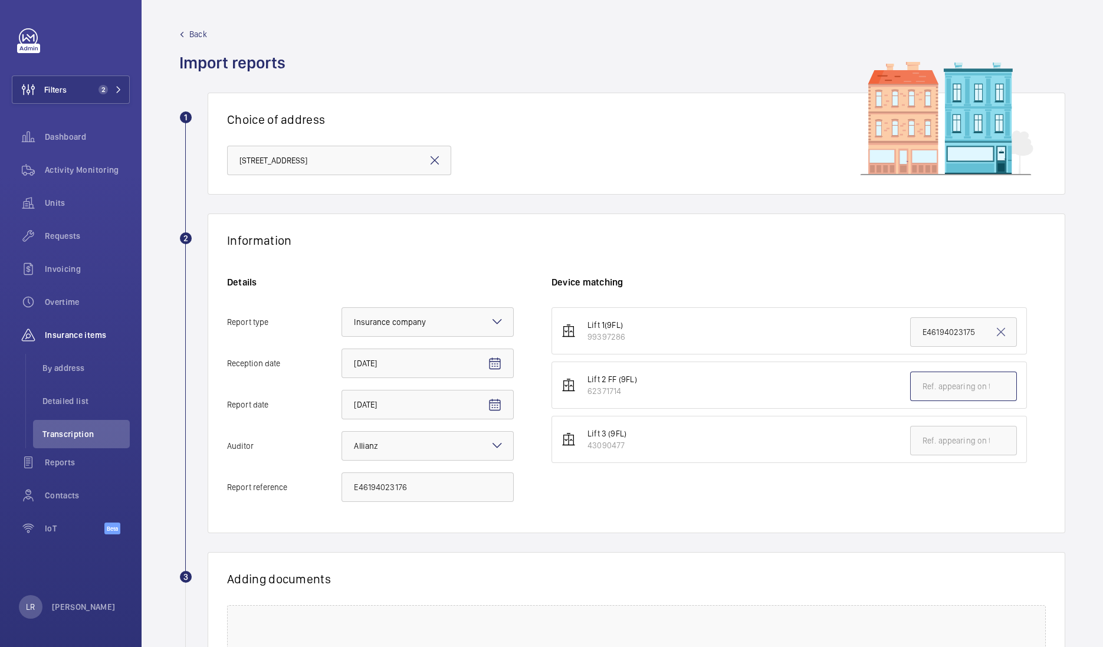
paste input "E46194023176"
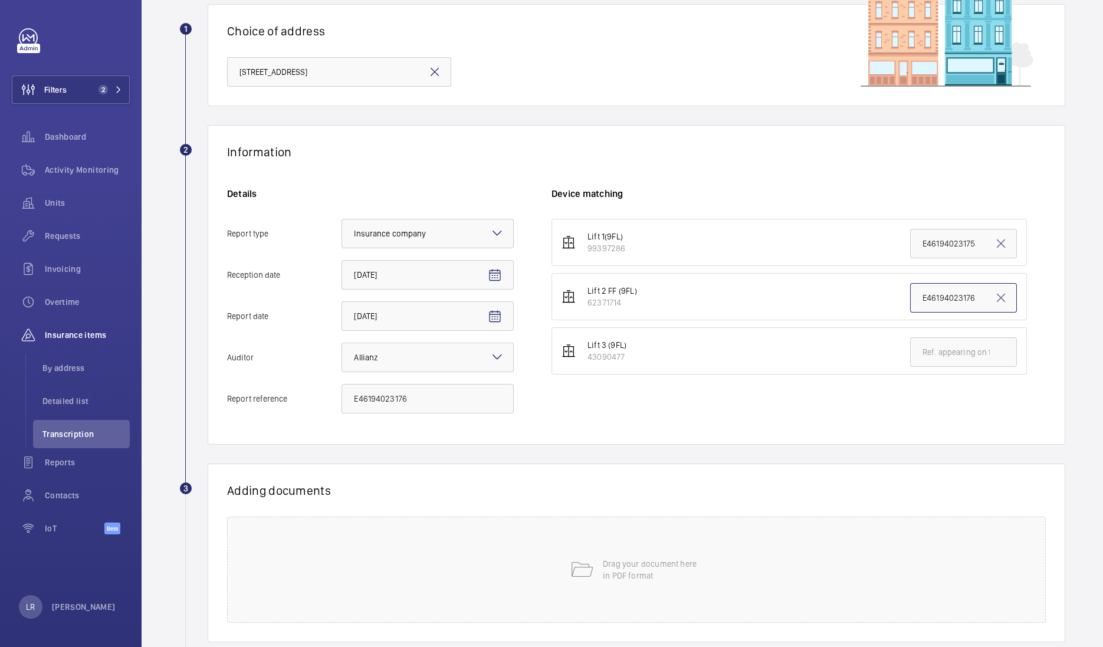
scroll to position [159, 0]
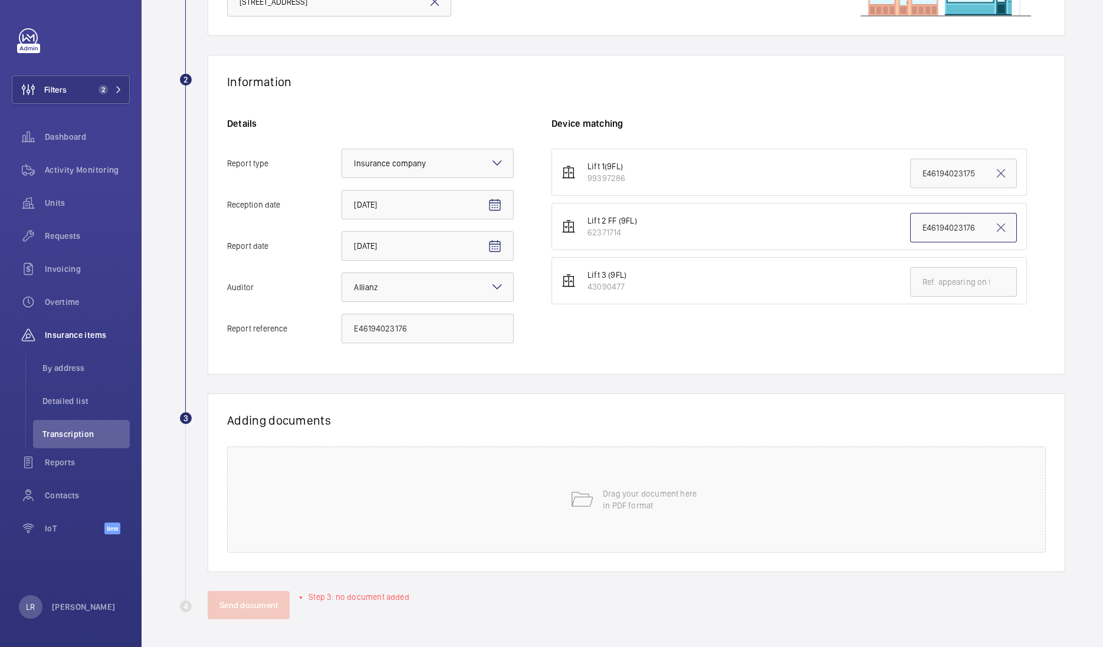
type input "E46194023176"
click at [768, 368] on div "Information Details Report type Select an option × Insurance company × Receptio…" at bounding box center [637, 215] width 858 height 320
click at [623, 492] on p "Drag your document here in PDF format" at bounding box center [653, 500] width 100 height 24
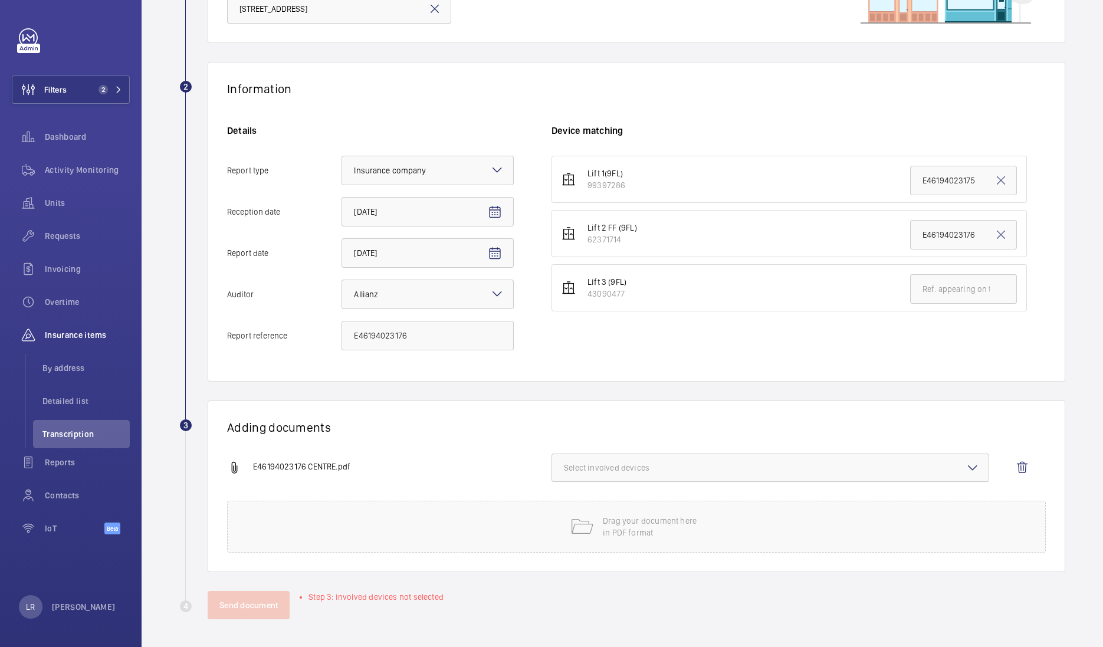
click at [626, 466] on span "Select involved devices" at bounding box center [770, 468] width 413 height 12
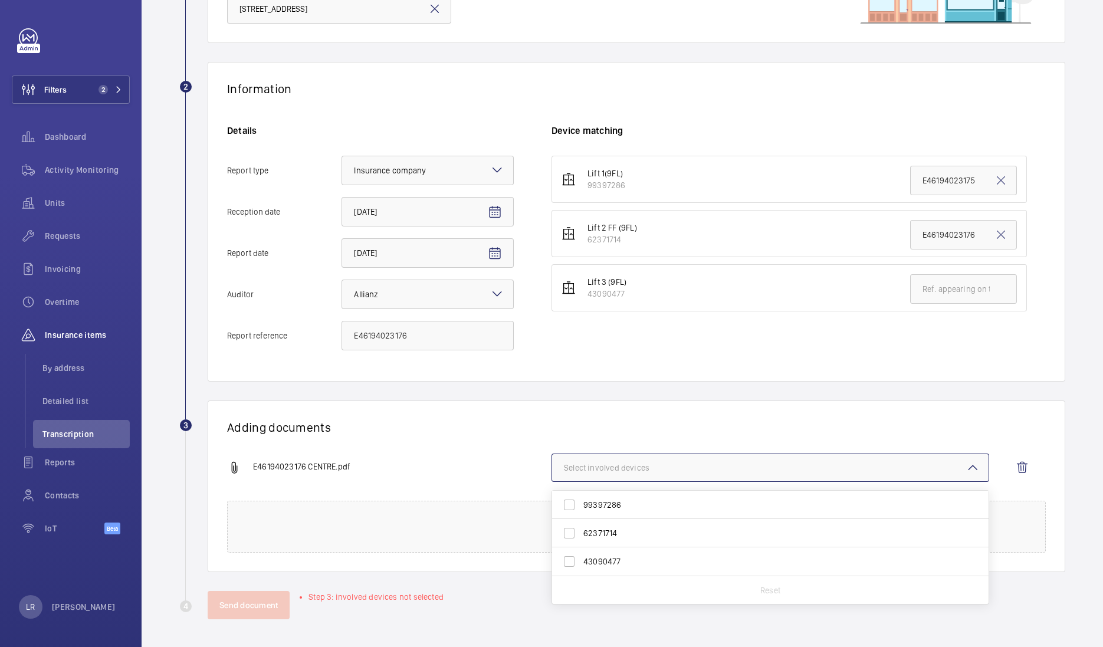
click at [611, 535] on span "62371714" at bounding box center [772, 534] width 376 height 12
click at [581, 535] on input "62371714" at bounding box center [570, 534] width 24 height 24
checkbox input "true"
click at [614, 405] on div "Adding documents E46194023176 CENTRE.pdf 1 device out of 3 involved 99397286 62…" at bounding box center [637, 487] width 858 height 172
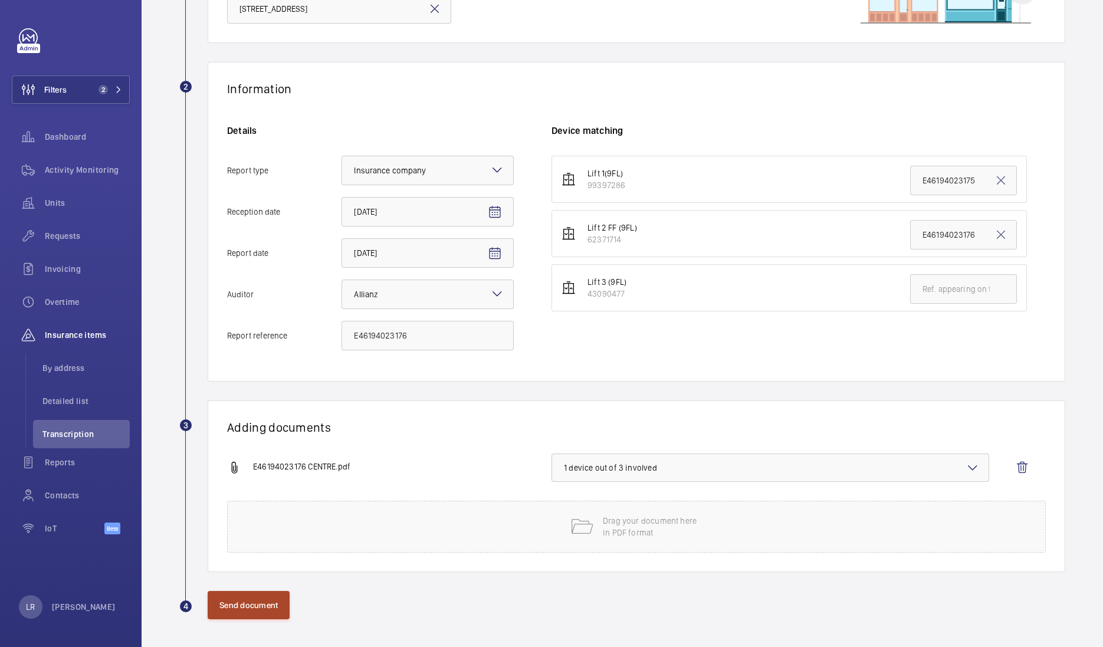
click at [270, 608] on button "Send document" at bounding box center [249, 605] width 82 height 28
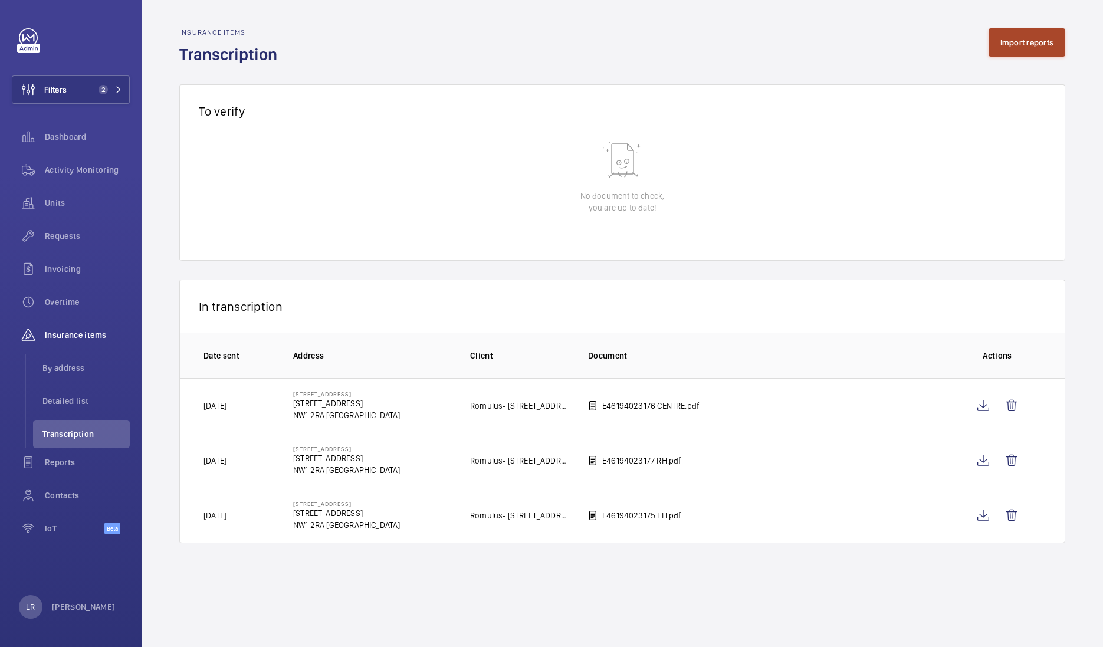
drag, startPoint x: 1004, startPoint y: 50, endPoint x: 995, endPoint y: 54, distance: 10.1
click at [995, 54] on button "Import reports" at bounding box center [1027, 42] width 77 height 28
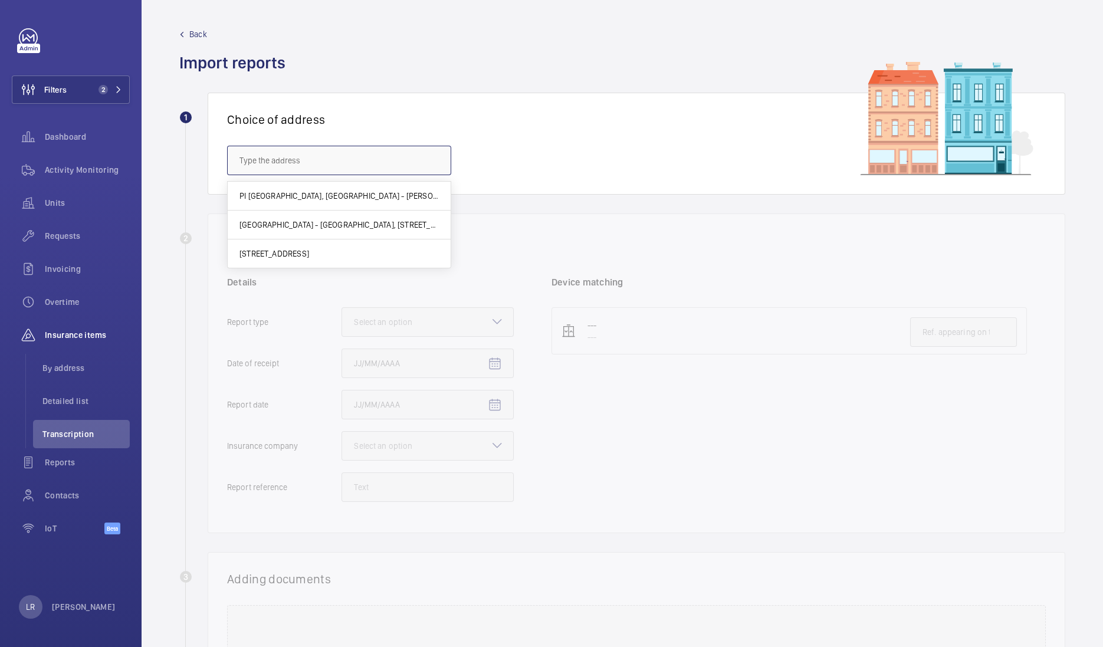
click at [384, 162] on input "text" at bounding box center [339, 161] width 224 height 30
type input "Haw"
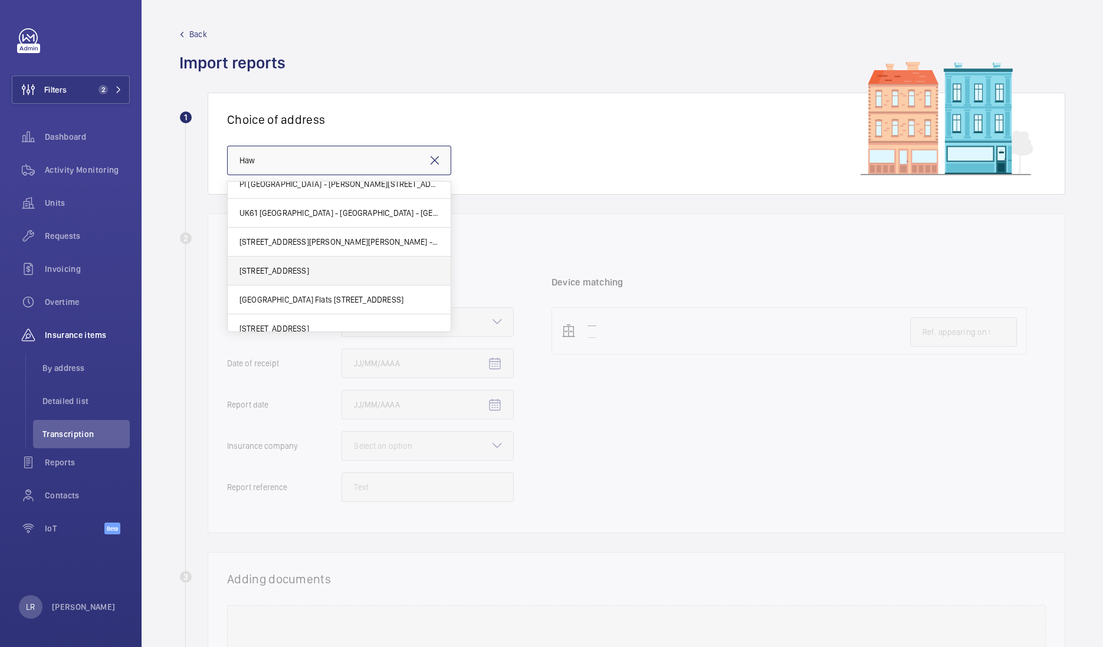
scroll to position [22, 0]
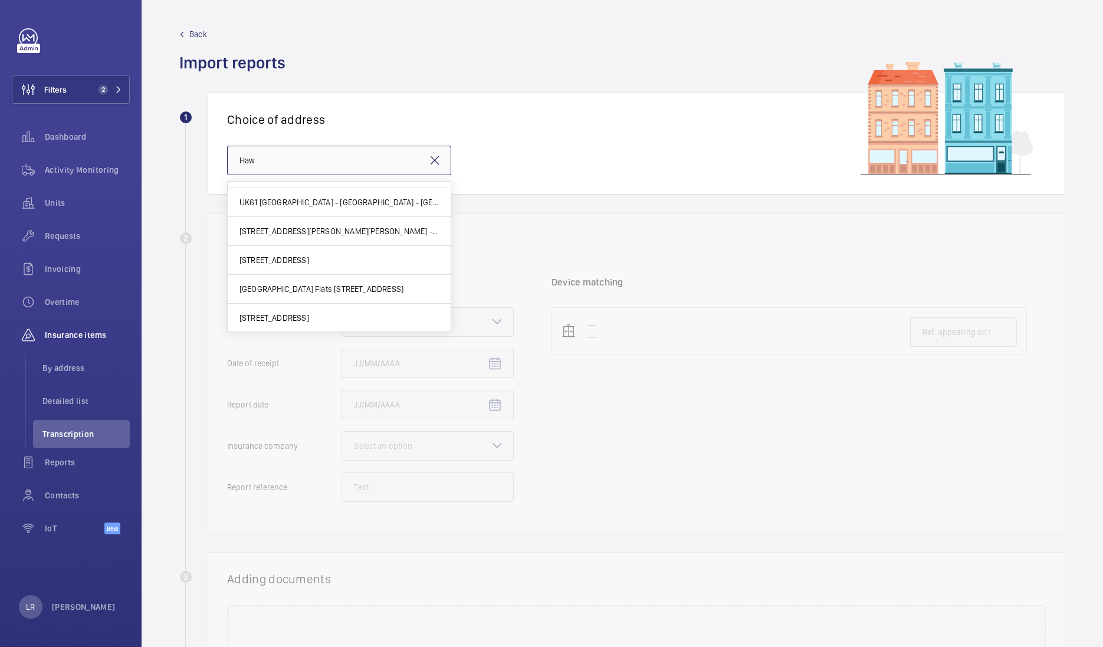
drag, startPoint x: 330, startPoint y: 162, endPoint x: 207, endPoint y: 176, distance: 124.7
click at [208, 176] on div "Choice of address Haw" at bounding box center [637, 144] width 858 height 102
click at [284, 148] on input "text" at bounding box center [339, 161] width 224 height 30
paste input "GU14 8J"
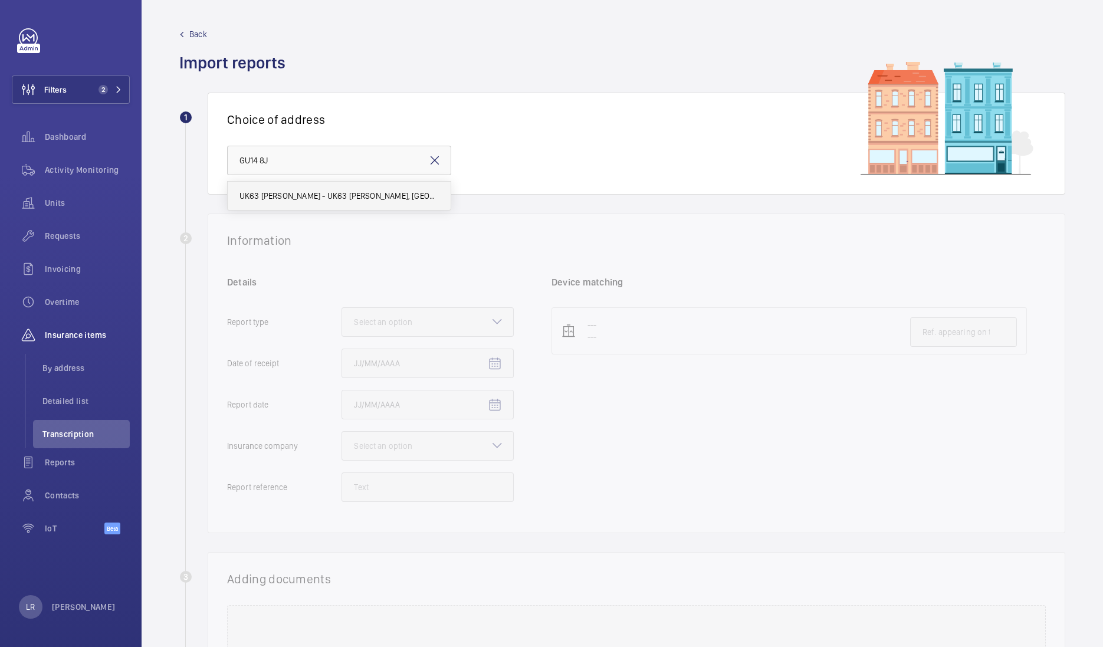
click at [369, 191] on span "UK63 [PERSON_NAME] - UK63 [PERSON_NAME], [GEOGRAPHIC_DATA] GU14 8JE" at bounding box center [339, 196] width 199 height 12
type input "UK63 [PERSON_NAME] - UK63 [PERSON_NAME], [GEOGRAPHIC_DATA] GU14 8JE"
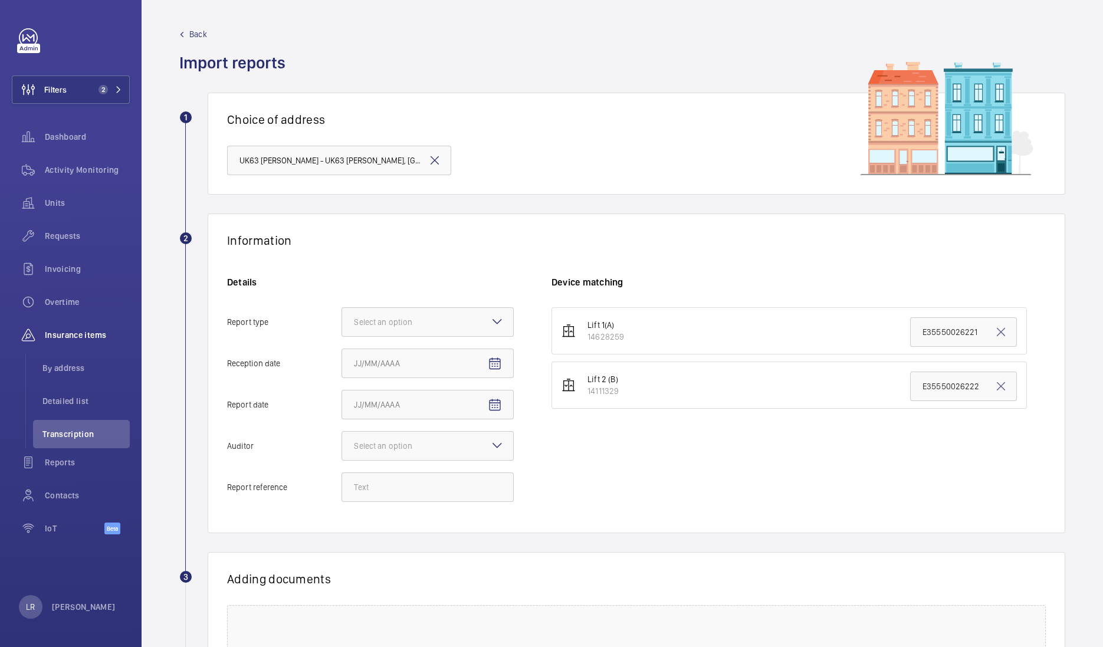
click at [493, 321] on mat-icon at bounding box center [497, 321] width 14 height 14
click at [342, 321] on input "Report type Select an option" at bounding box center [342, 322] width 0 height 28
click at [469, 360] on span "Insurance company" at bounding box center [428, 358] width 148 height 12
click at [342, 336] on input "Report type Select an option Insurance company Consultant" at bounding box center [342, 322] width 0 height 28
click at [496, 366] on mat-icon "Open calendar" at bounding box center [495, 364] width 14 height 14
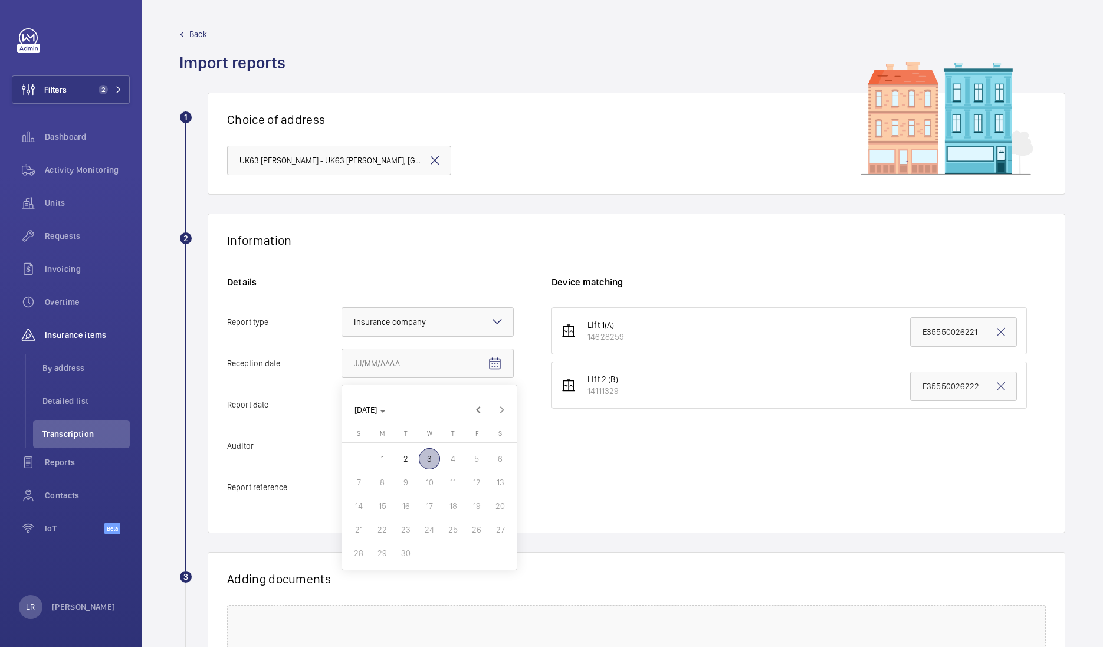
click at [428, 466] on span "3" at bounding box center [429, 458] width 21 height 21
type input "[DATE]"
click at [505, 405] on span "Open calendar" at bounding box center [495, 405] width 28 height 28
click at [404, 499] on span "2" at bounding box center [405, 500] width 21 height 21
type input "[DATE]"
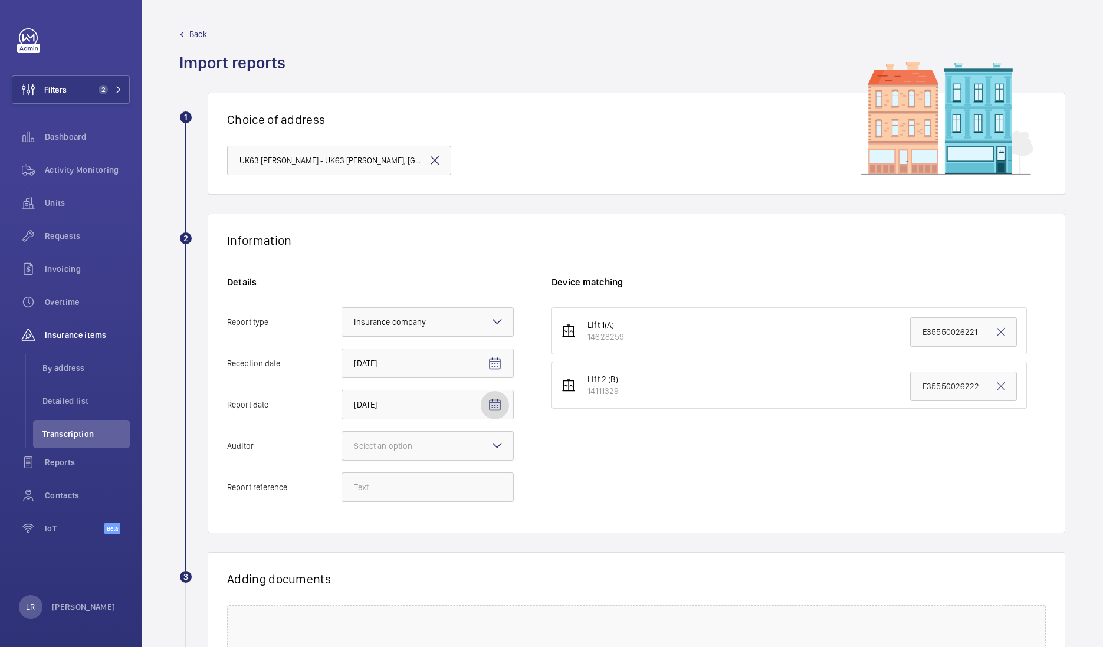
click at [498, 444] on mat-icon at bounding box center [497, 445] width 14 height 14
click at [342, 444] on input "Auditor Select an option" at bounding box center [342, 446] width 0 height 28
click at [400, 567] on span "Allianz" at bounding box center [428, 569] width 148 height 12
click at [342, 460] on input "Auditor Select an option Veritas Zurich British Engineering Allianz Other" at bounding box center [342, 446] width 0 height 28
click at [419, 490] on input "Report reference" at bounding box center [428, 488] width 172 height 30
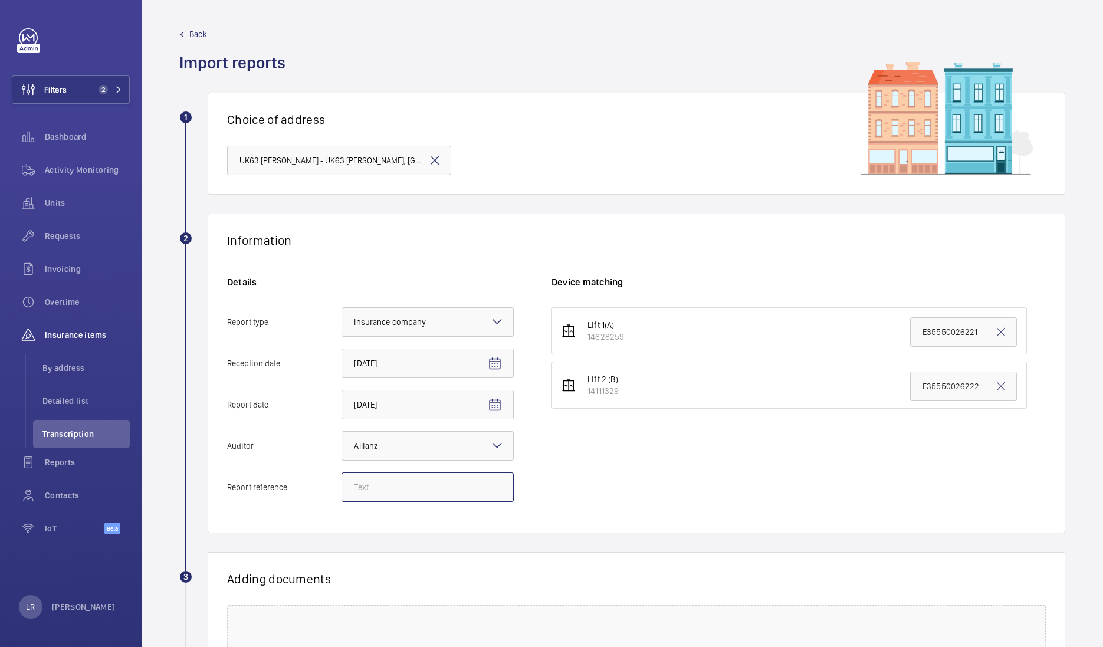
click at [448, 486] on input "Report reference" at bounding box center [428, 488] width 172 height 30
drag, startPoint x: 431, startPoint y: 478, endPoint x: 439, endPoint y: 484, distance: 10.5
click at [431, 487] on input "Report reference" at bounding box center [428, 488] width 172 height 30
drag, startPoint x: 434, startPoint y: 487, endPoint x: 339, endPoint y: 494, distance: 94.6
click at [339, 494] on label "Report reference Emergency Report" at bounding box center [370, 488] width 287 height 30
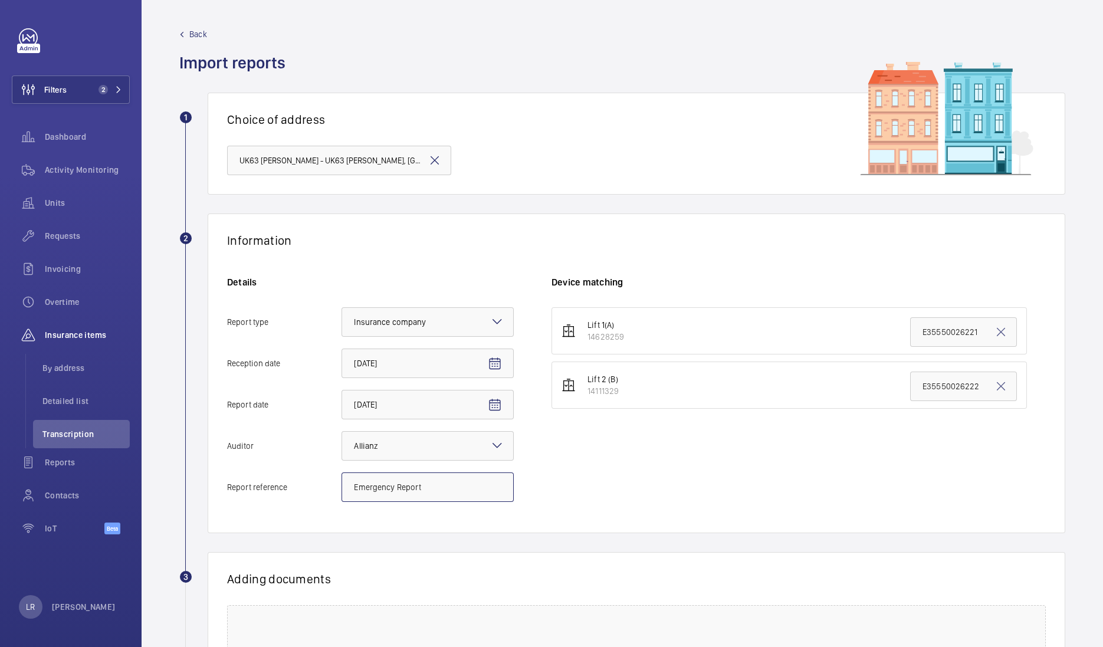
type input "Emergency Report"
drag, startPoint x: 975, startPoint y: 382, endPoint x: 848, endPoint y: 388, distance: 126.4
click at [848, 393] on li "Lift 2 (B) 14111329 E35550026222" at bounding box center [790, 385] width 476 height 47
paste input "mergency Report"
type input "Emergency Report"
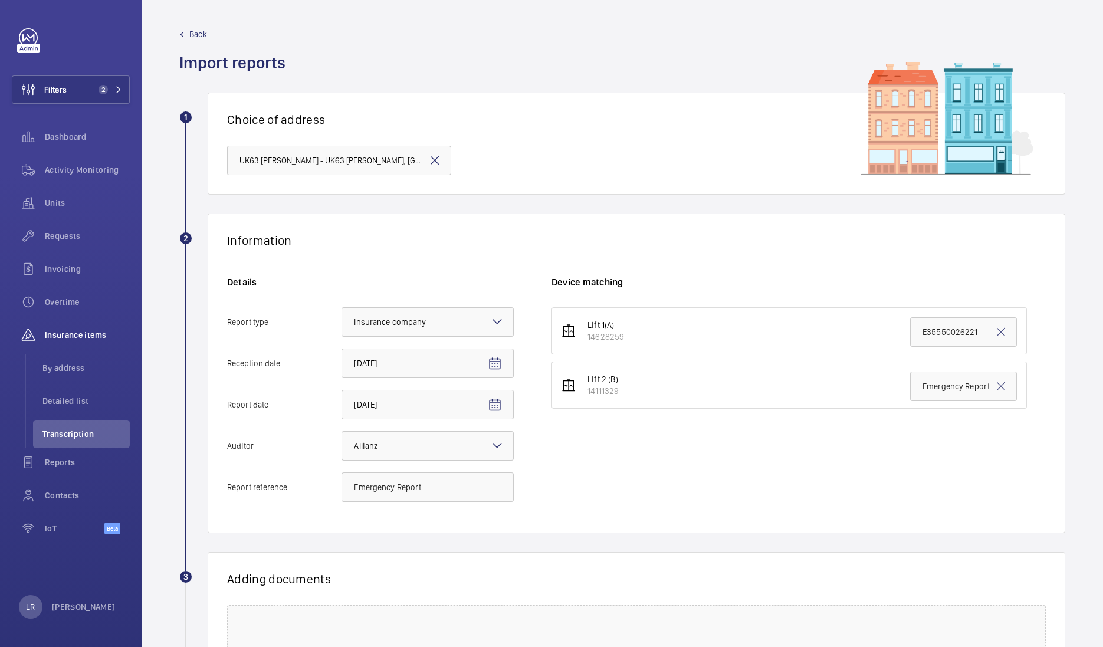
click at [764, 461] on div "Lift 1(A) 14628259 E35550026221 Lift 2 (B) 14111329 Emergency Report" at bounding box center [799, 410] width 494 height 207
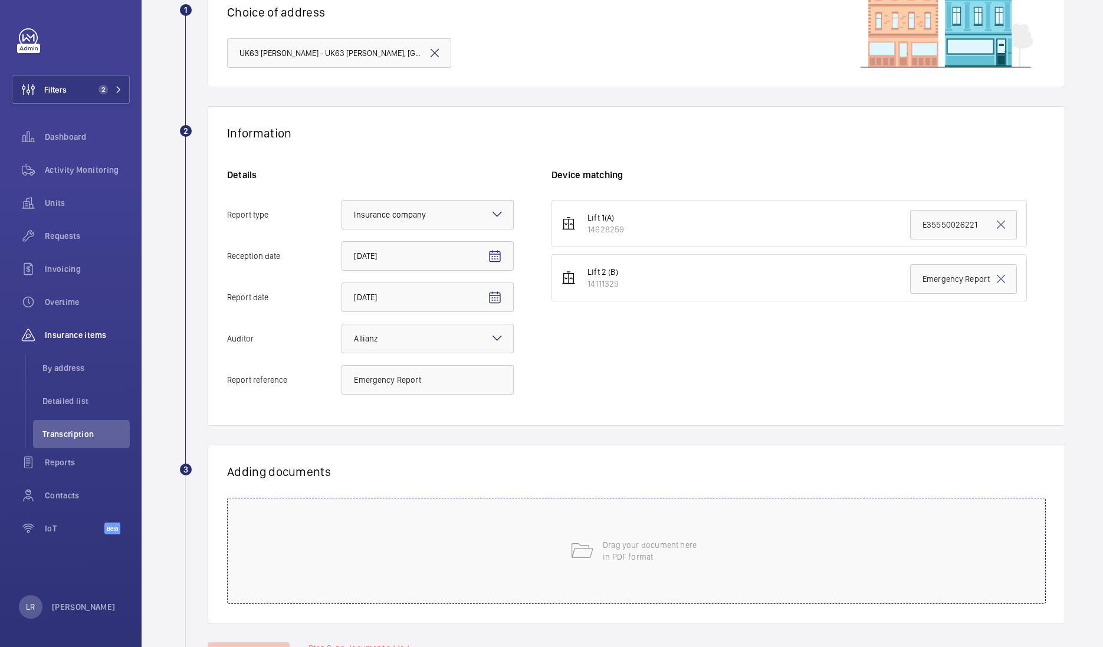
scroll to position [159, 0]
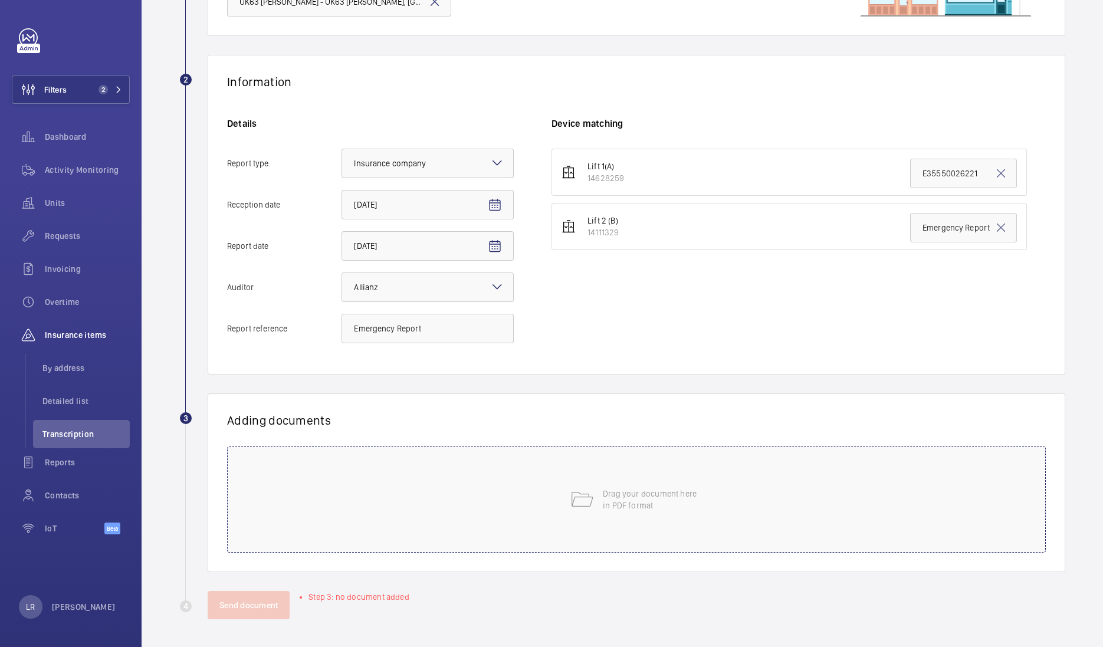
click at [572, 506] on mat-icon at bounding box center [582, 500] width 24 height 24
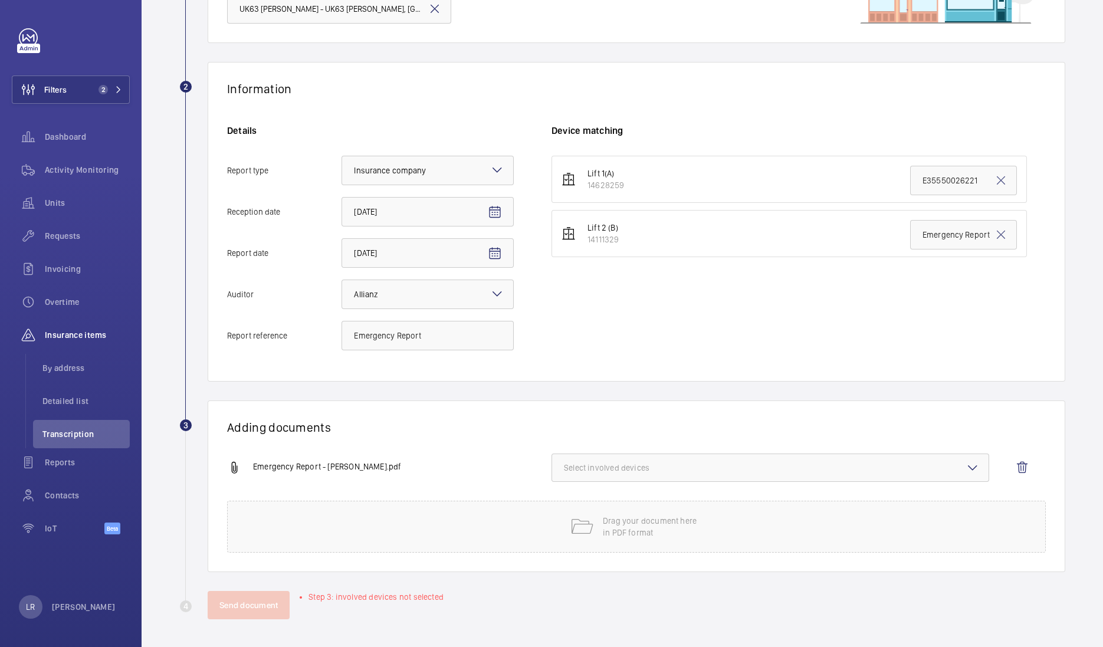
click at [692, 464] on span "Select involved devices" at bounding box center [770, 468] width 413 height 12
click at [640, 534] on span "14111329" at bounding box center [772, 534] width 376 height 12
click at [581, 534] on input "14111329" at bounding box center [570, 534] width 24 height 24
checkbox input "true"
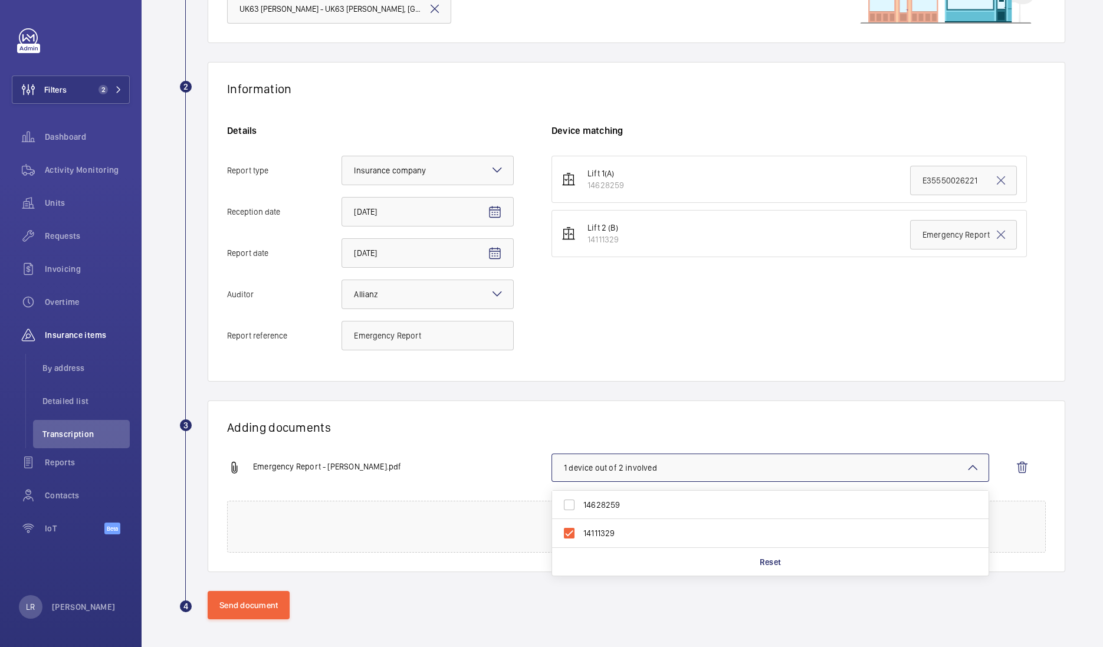
click at [634, 331] on div "Lift 1(A) 14628259 E35550026221 Lift 2 (B) 14111329 Emergency Report" at bounding box center [799, 259] width 494 height 207
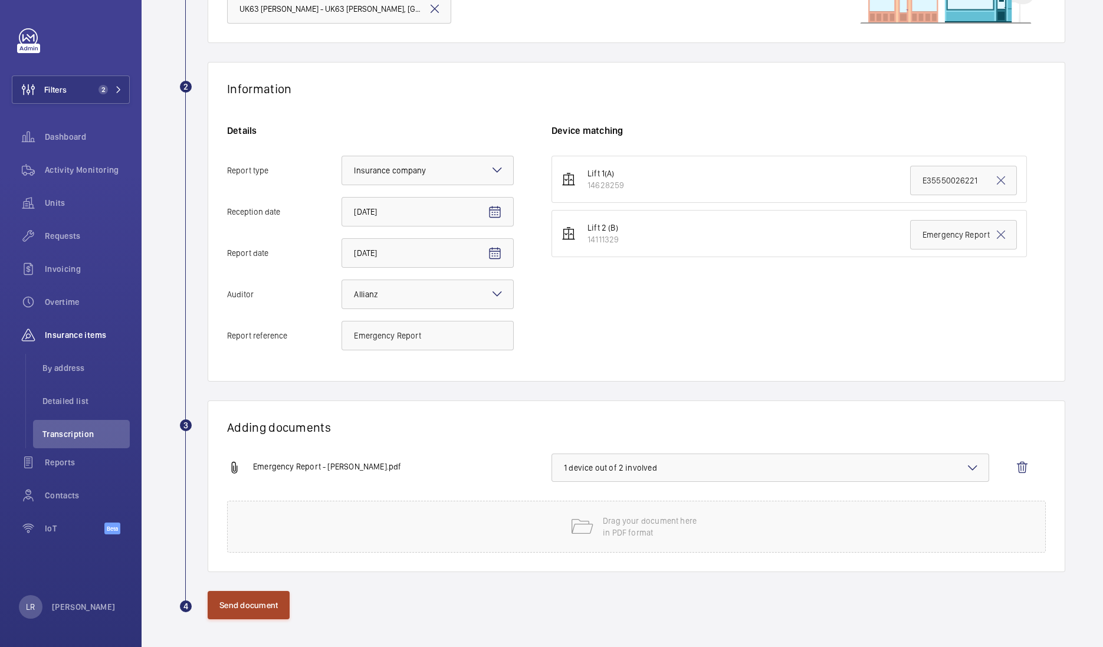
click at [254, 603] on button "Send document" at bounding box center [249, 605] width 82 height 28
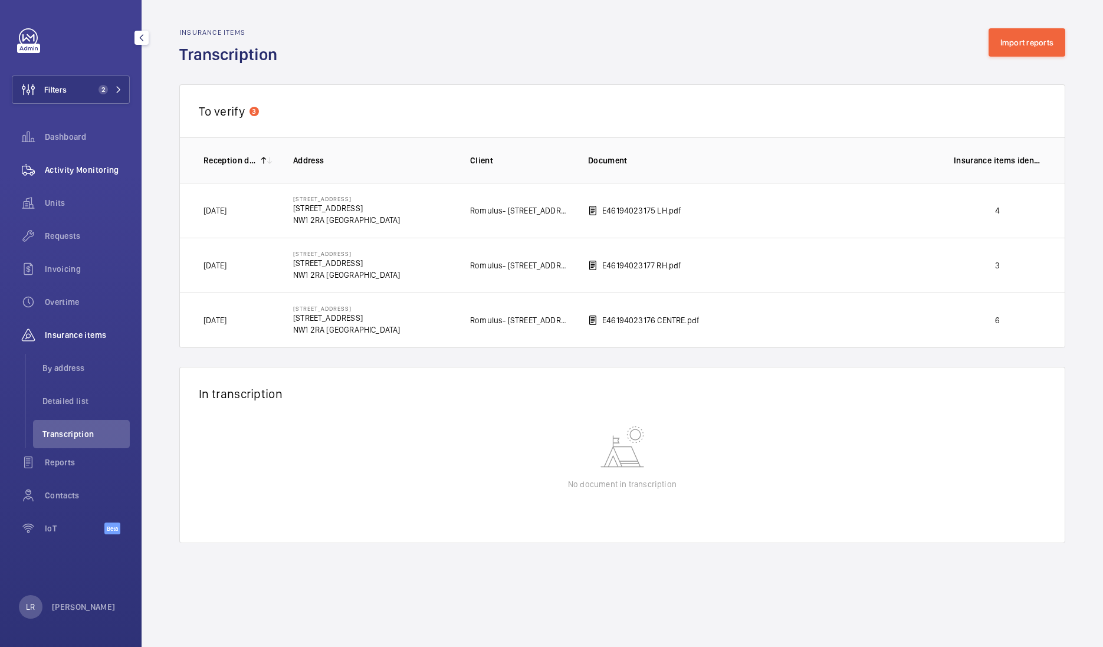
click at [70, 174] on span "Activity Monitoring" at bounding box center [87, 170] width 85 height 12
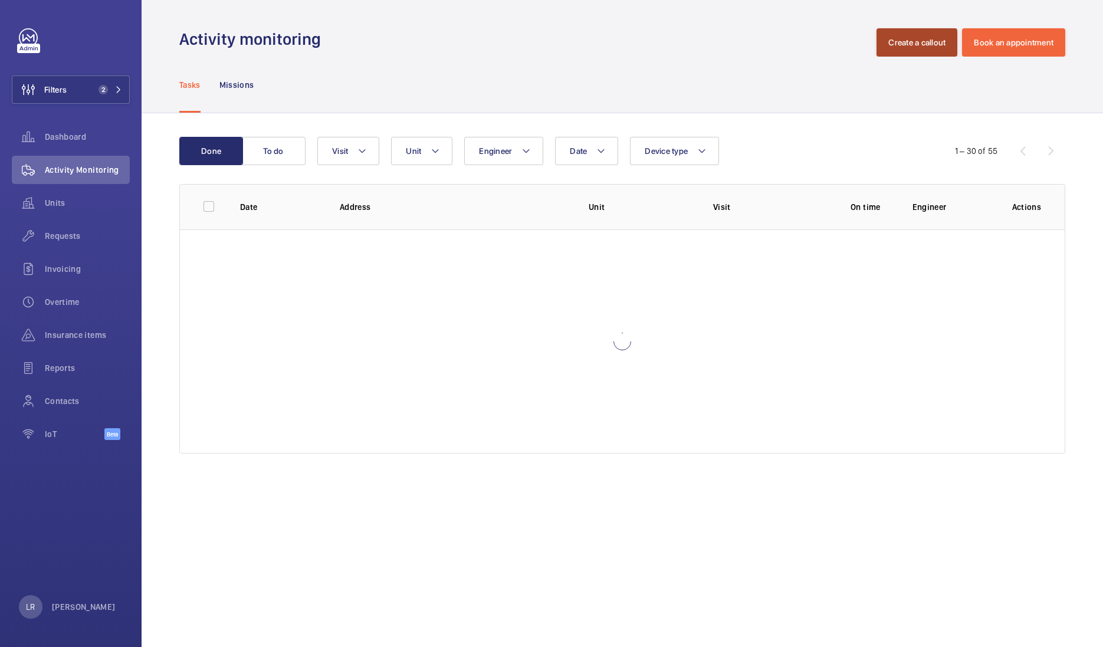
click at [888, 41] on button "Create a callout" at bounding box center [917, 42] width 81 height 28
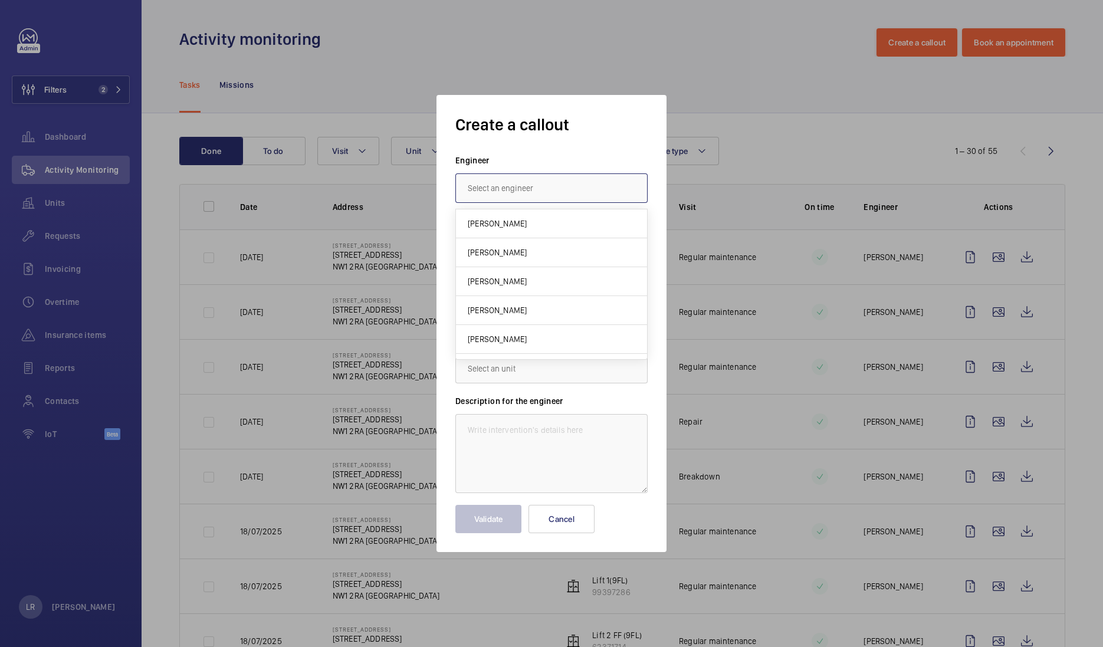
click at [630, 192] on input "text" at bounding box center [552, 188] width 192 height 30
click at [545, 215] on mat-option "Marc Gracia" at bounding box center [551, 223] width 191 height 29
type input "Marc Gracia"
click at [572, 302] on input "text" at bounding box center [552, 309] width 192 height 30
click at [485, 307] on input "Shungard farn" at bounding box center [552, 309] width 192 height 30
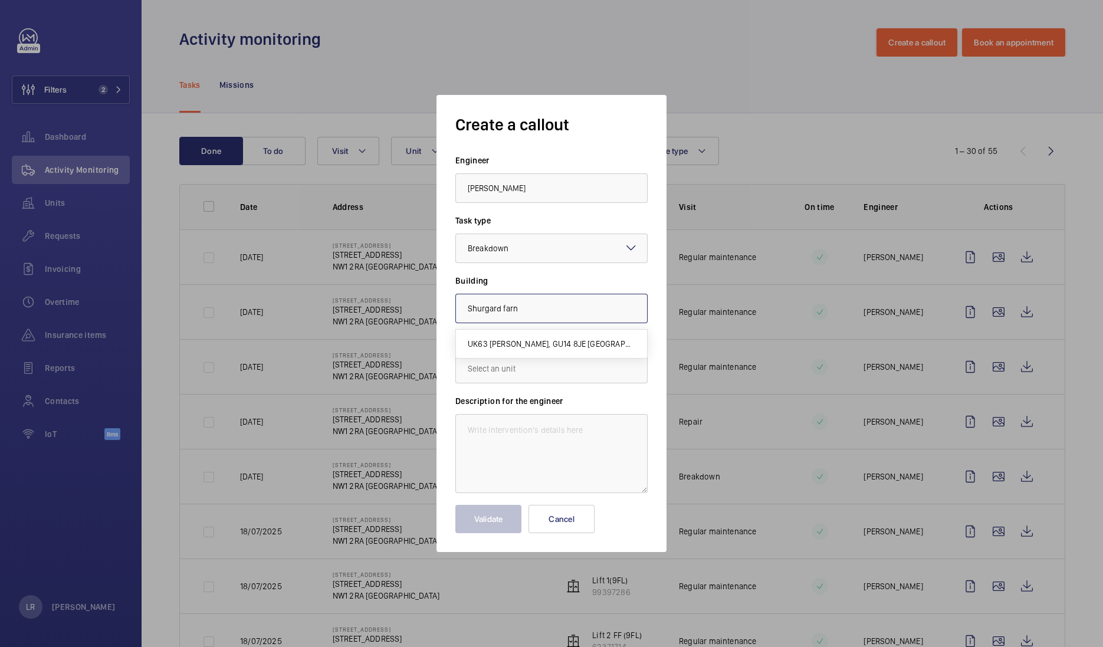
click at [560, 314] on input "Shurgard farn" at bounding box center [552, 309] width 192 height 30
click at [574, 344] on span "UK63 Shurgard Farnborough, GU14 8JE FARNBOROUGH" at bounding box center [552, 344] width 168 height 12
type input "UK63 Shurgard Farnborough, GU14 8JE FARNBOROUGH"
click at [548, 367] on input "text" at bounding box center [552, 369] width 192 height 30
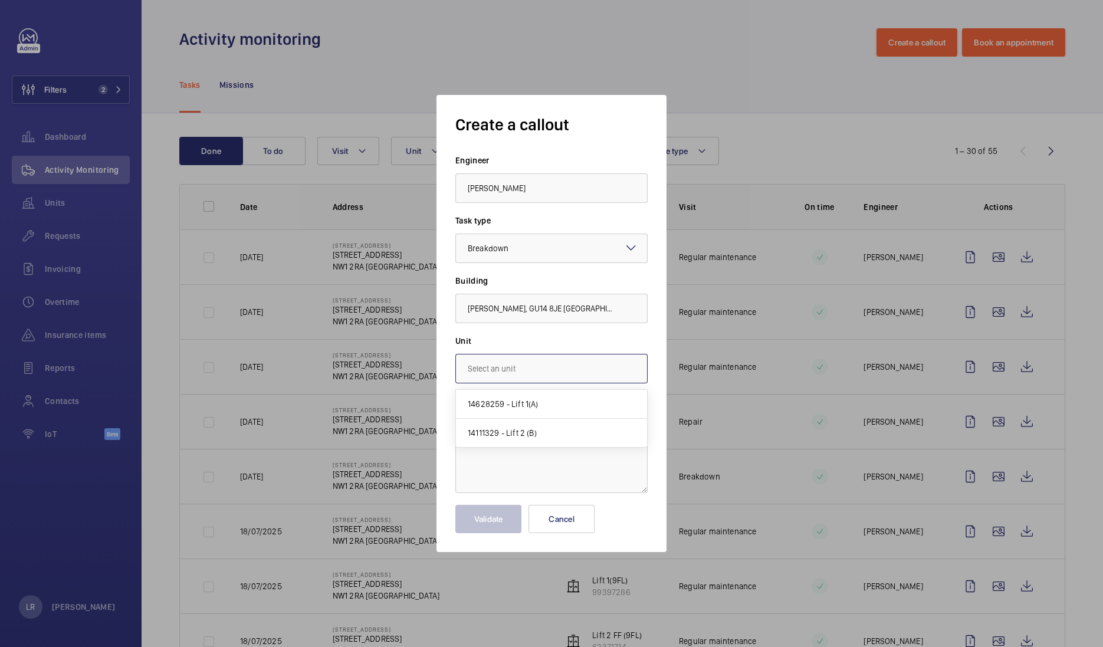
scroll to position [0, 0]
drag, startPoint x: 549, startPoint y: 437, endPoint x: 555, endPoint y: 424, distance: 14.3
click at [549, 437] on mat-option "14111329 - Lift 2 (B)" at bounding box center [551, 433] width 191 height 28
type input "14111329 - Lift 2 (B)"
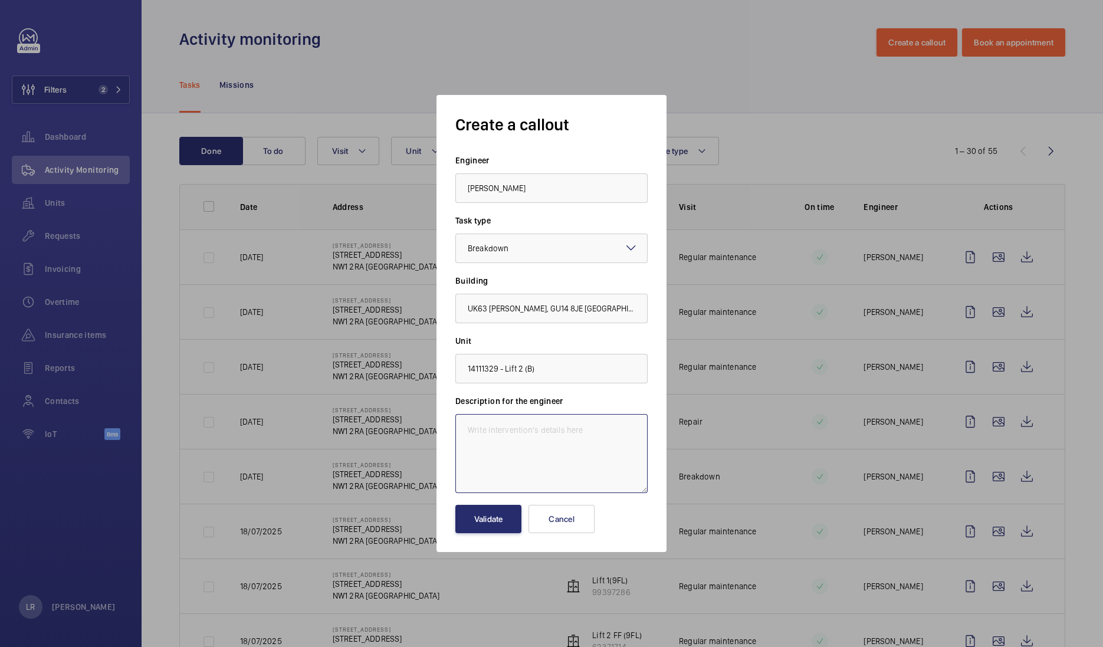
click at [492, 446] on textarea at bounding box center [552, 453] width 192 height 79
click at [510, 440] on textarea at bounding box center [552, 453] width 192 height 79
paste textarea "Lift car right hand side landing door, front door guide shoe is missing."
click at [467, 430] on textarea "Lift car right hand side landing door, front door guide shoe is missing." at bounding box center [552, 453] width 192 height 79
click at [553, 469] on textarea "Immediate defect- Lift car right hand side landing door, front door guide shoe …" at bounding box center [552, 453] width 192 height 79
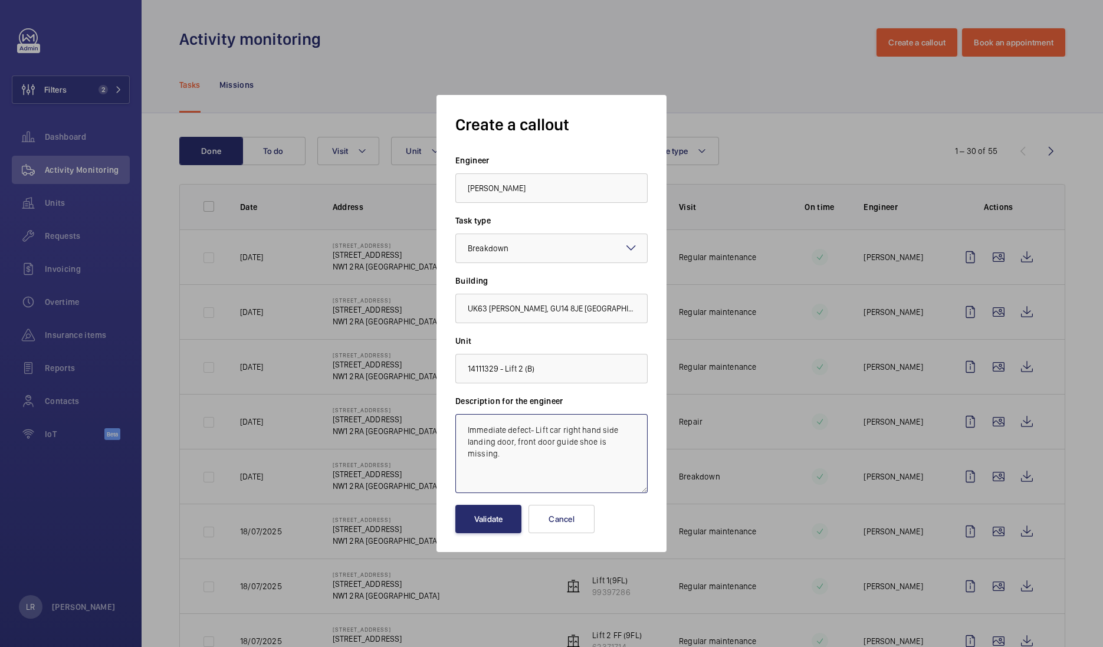
click at [529, 431] on textarea "Immediate defect- Lift car right hand side landing door, front door guide shoe …" at bounding box center [552, 453] width 192 height 79
type textarea "Immediate defect - Lift car right hand side landing door, front door guide shoe…"
click at [504, 508] on button "Validate" at bounding box center [489, 519] width 66 height 28
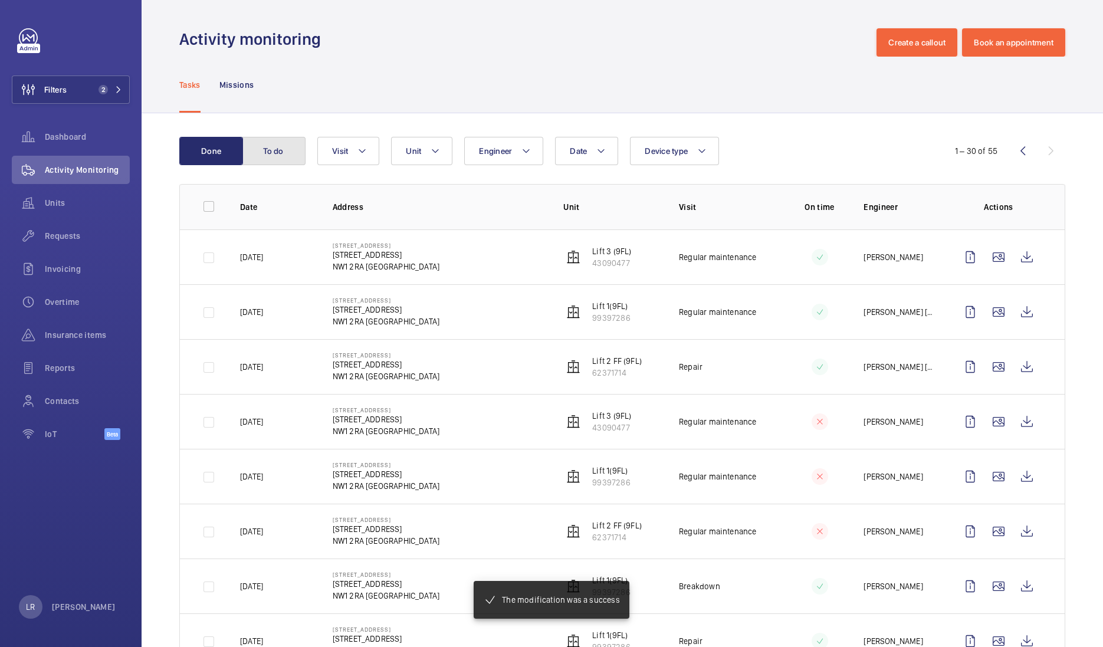
click at [276, 157] on button "To do" at bounding box center [274, 151] width 64 height 28
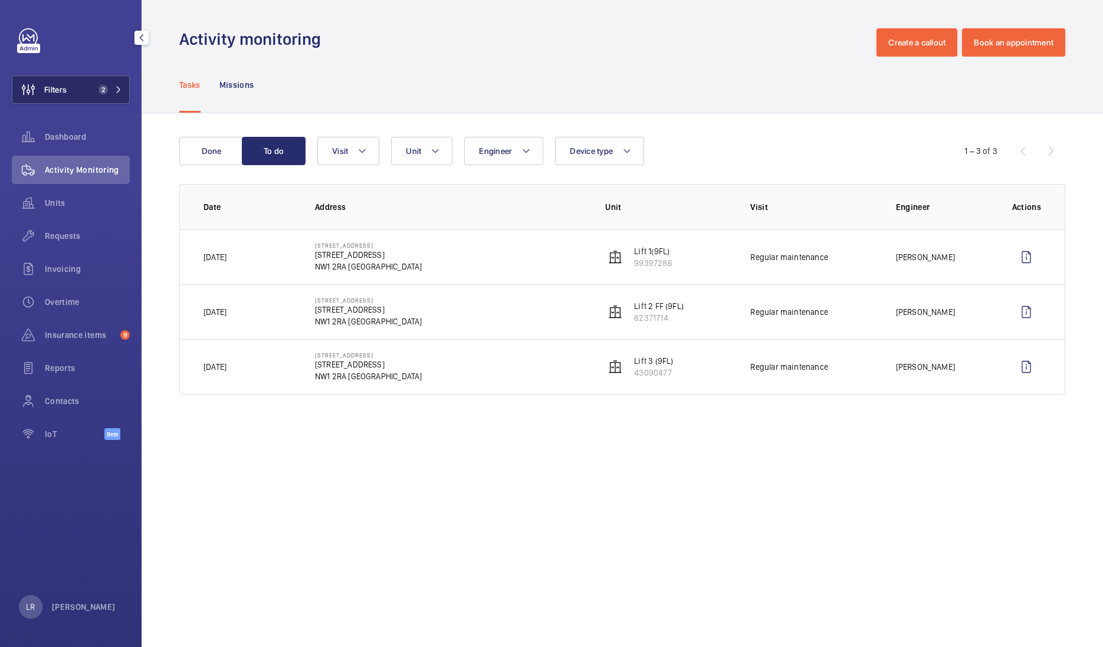
click at [119, 100] on button "Filters 2" at bounding box center [71, 90] width 118 height 28
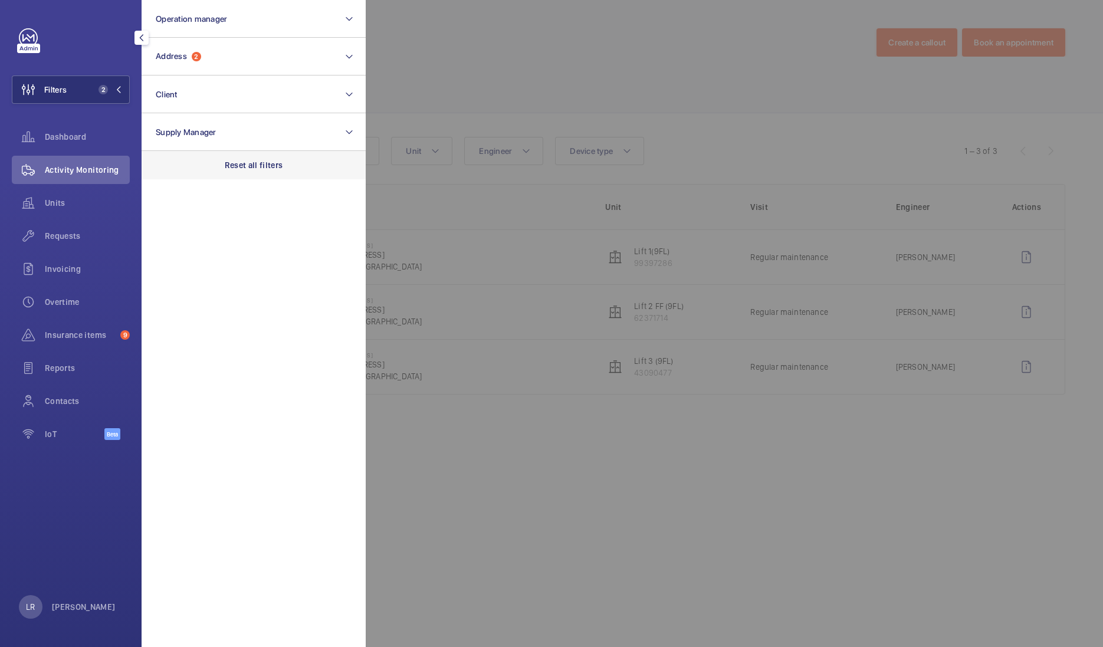
click at [211, 164] on div "Reset all filters" at bounding box center [254, 165] width 224 height 28
click at [528, 47] on div at bounding box center [917, 323] width 1103 height 647
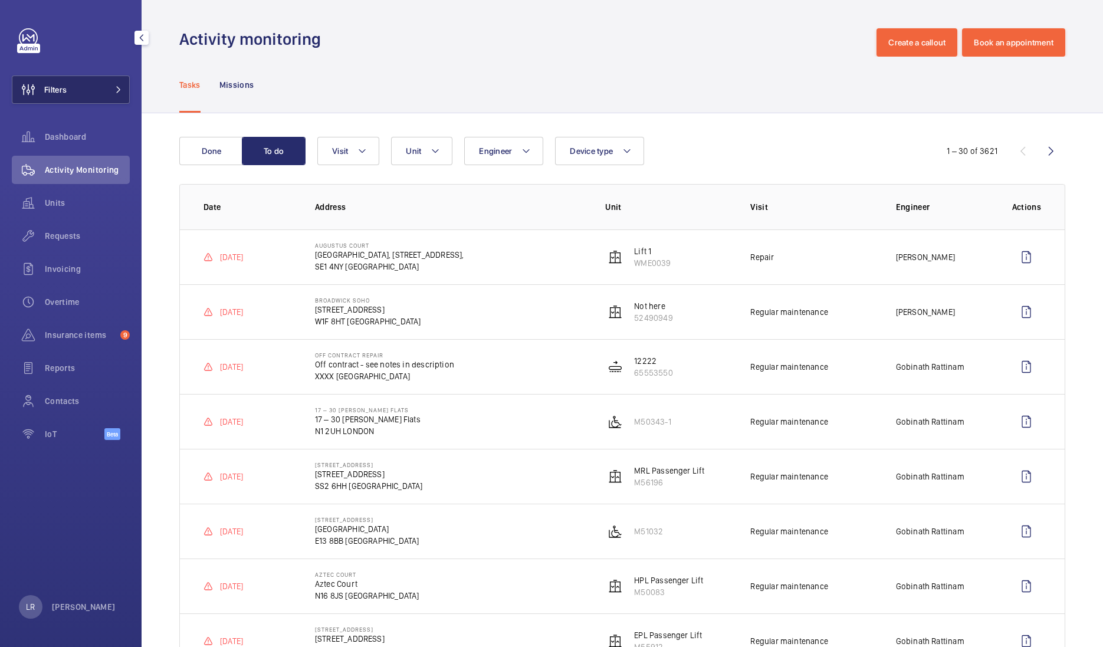
click at [112, 96] on button "Filters" at bounding box center [71, 90] width 118 height 28
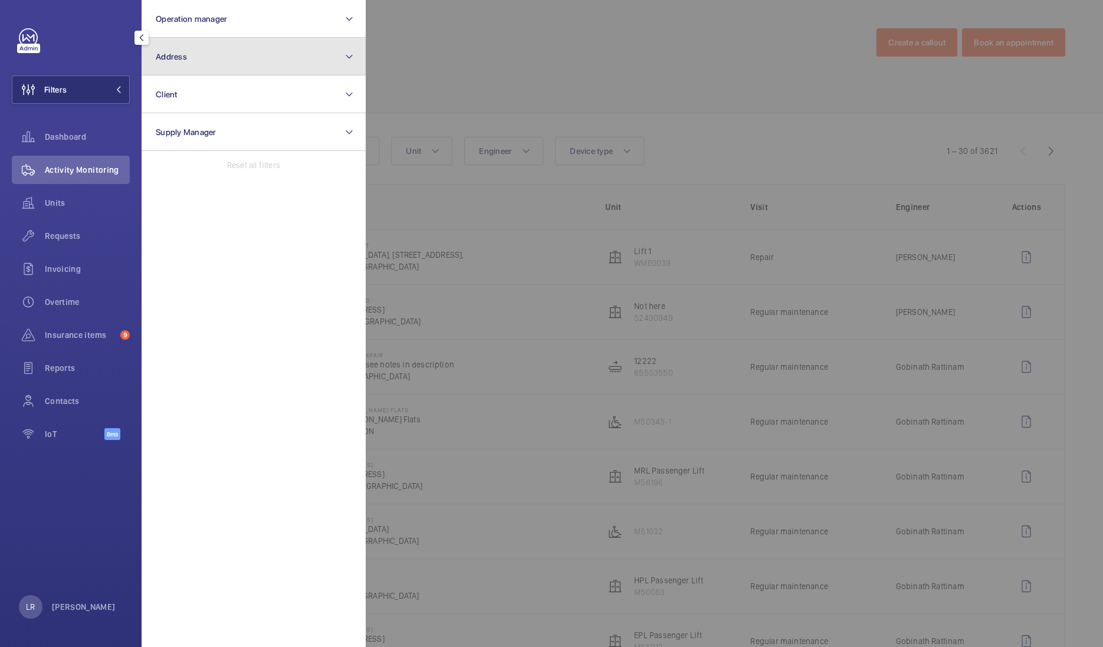
click at [194, 60] on button "Address" at bounding box center [254, 57] width 224 height 38
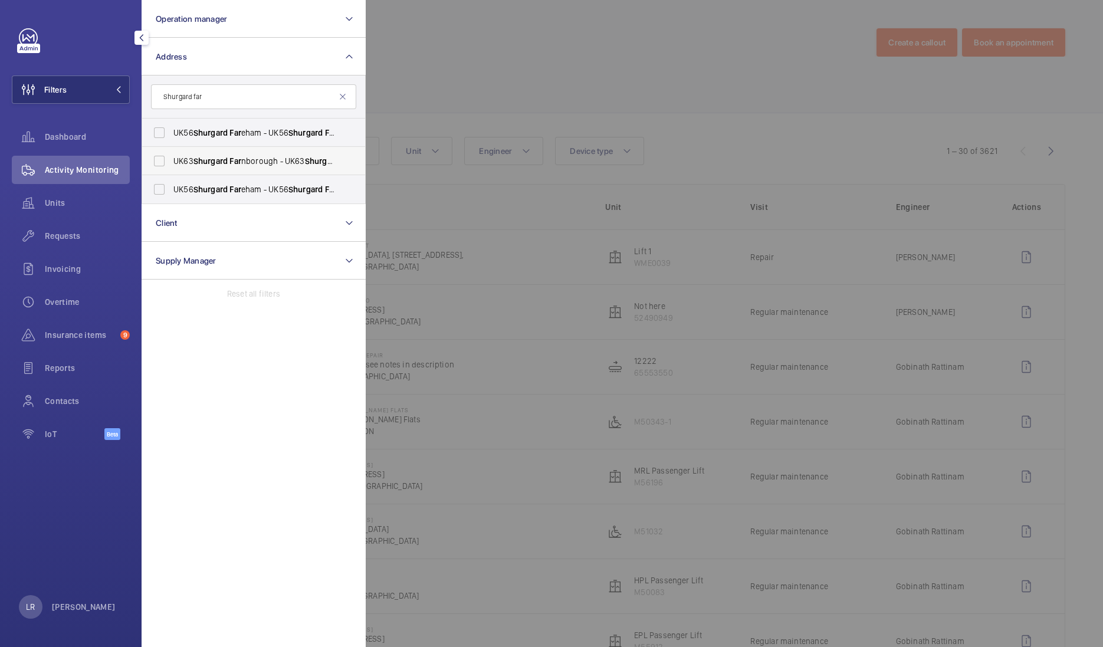
type input "Shurgard far"
click at [274, 158] on span "UK63 Shurgard Far nborough - UK63 Shurgard Far nborough, FAR NBOROUGH GU14 8JE" at bounding box center [254, 161] width 162 height 12
click at [171, 158] on input "UK63 Shurgard Far nborough - UK63 Shurgard Far nborough, FAR NBOROUGH GU14 8JE" at bounding box center [160, 161] width 24 height 24
checkbox input "true"
click at [440, 89] on div at bounding box center [917, 323] width 1103 height 647
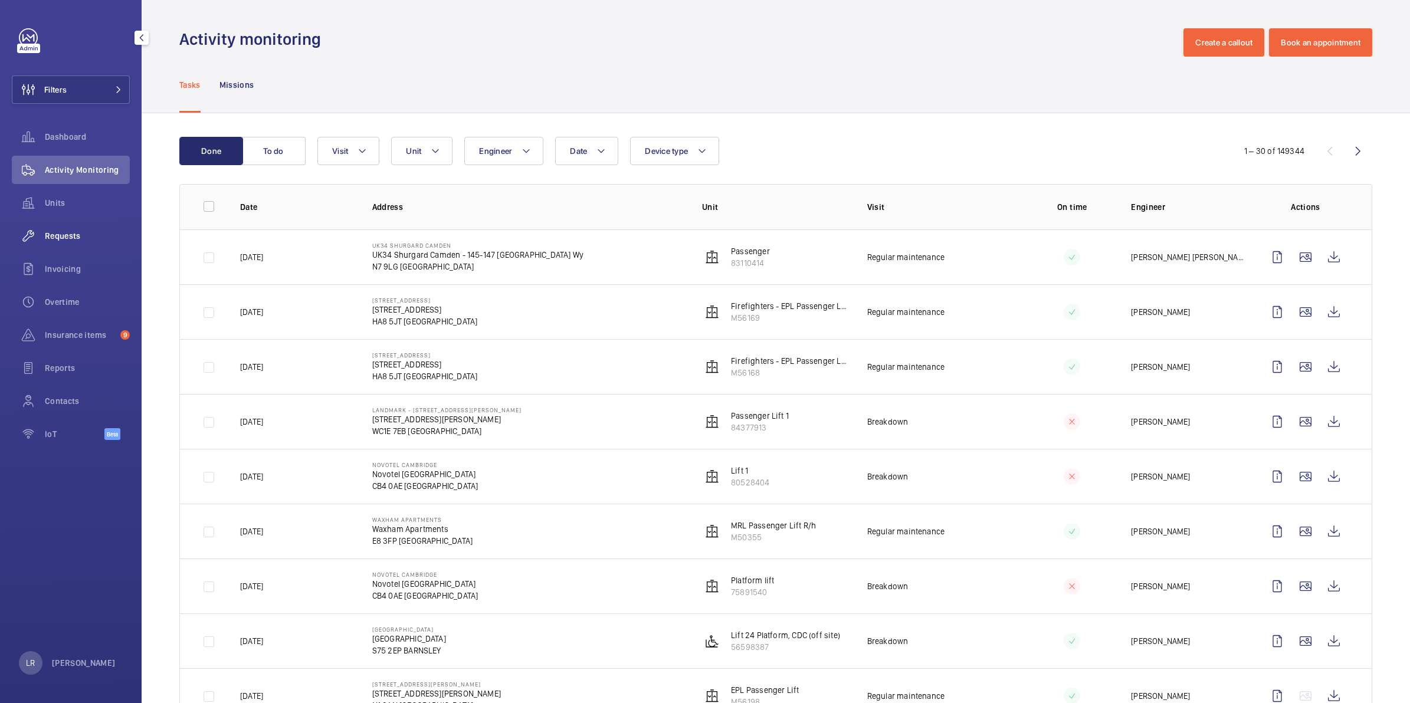
click at [95, 239] on span "Requests" at bounding box center [87, 236] width 85 height 12
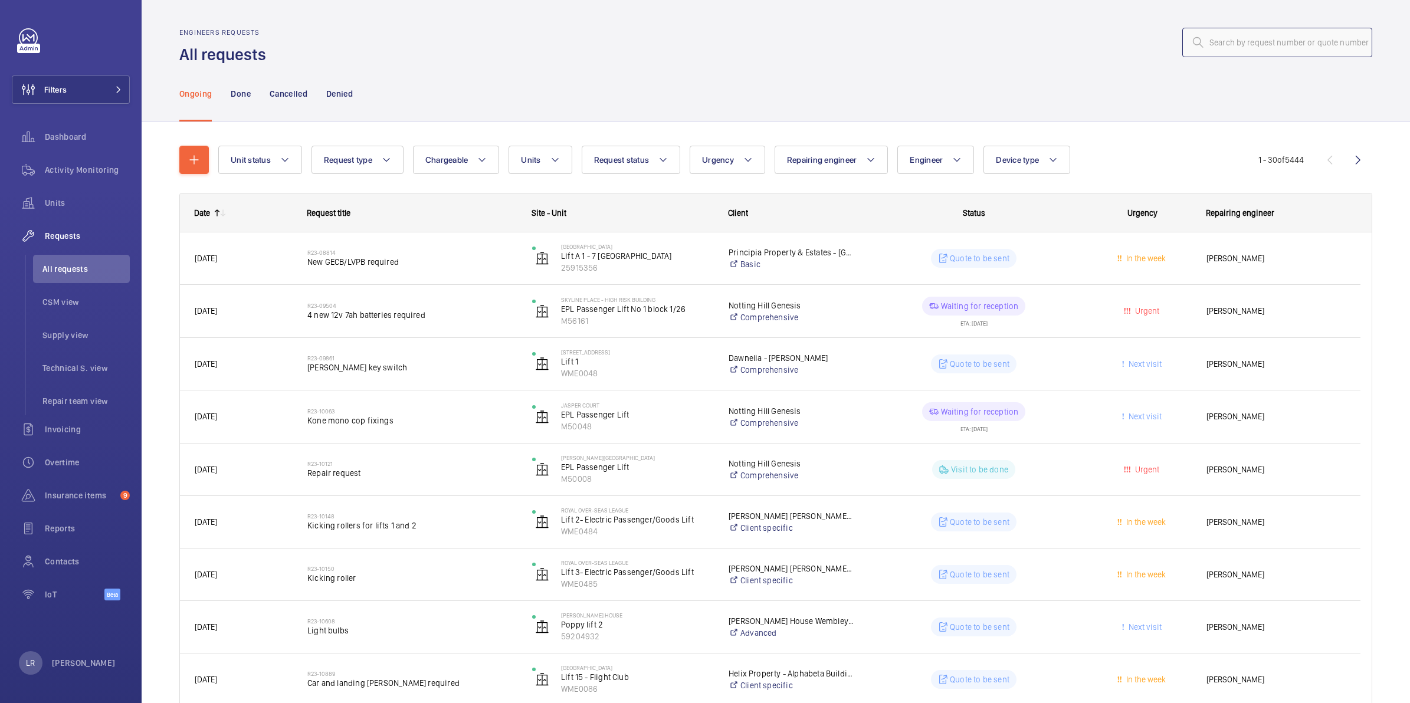
click at [1296, 28] on input "text" at bounding box center [1277, 43] width 190 height 30
paste input "R25-11096"
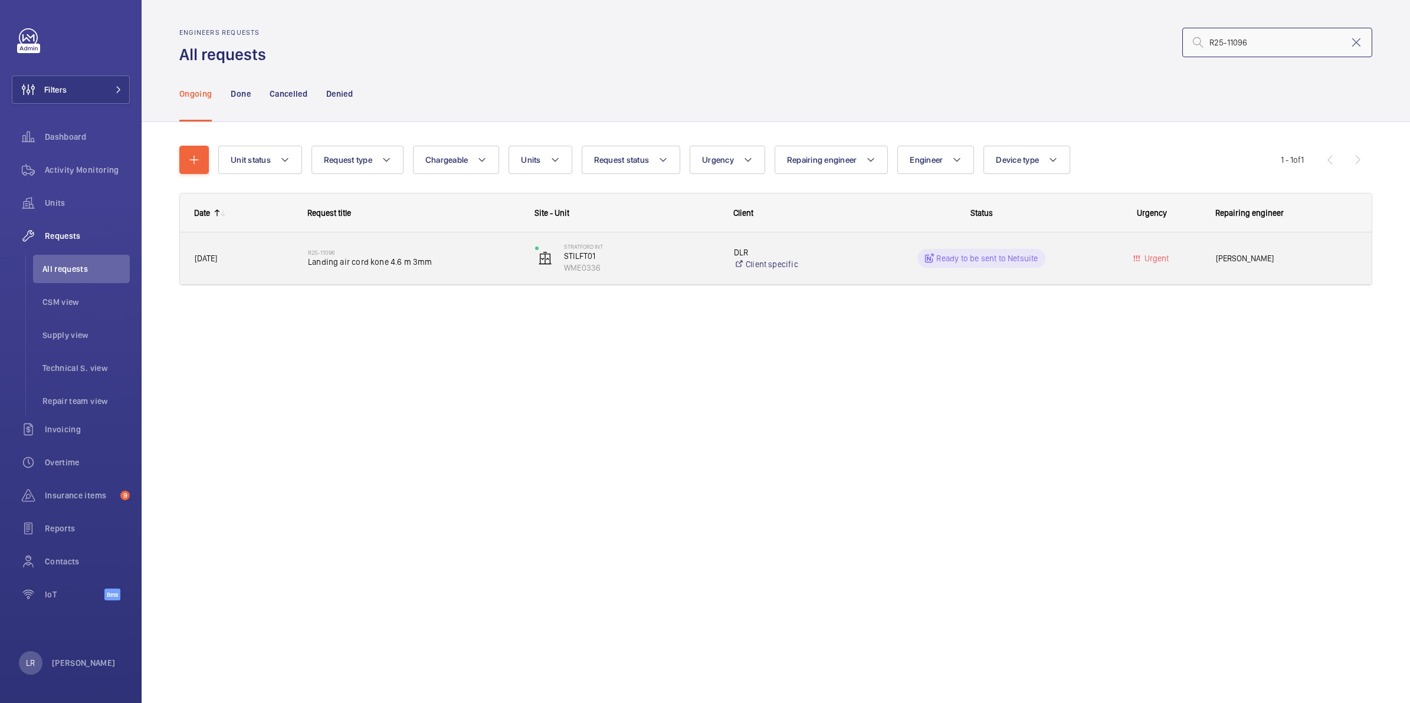
type input "R25-11096"
click at [423, 263] on span "Landing air cord kone 4.6 m 3mm" at bounding box center [414, 262] width 212 height 12
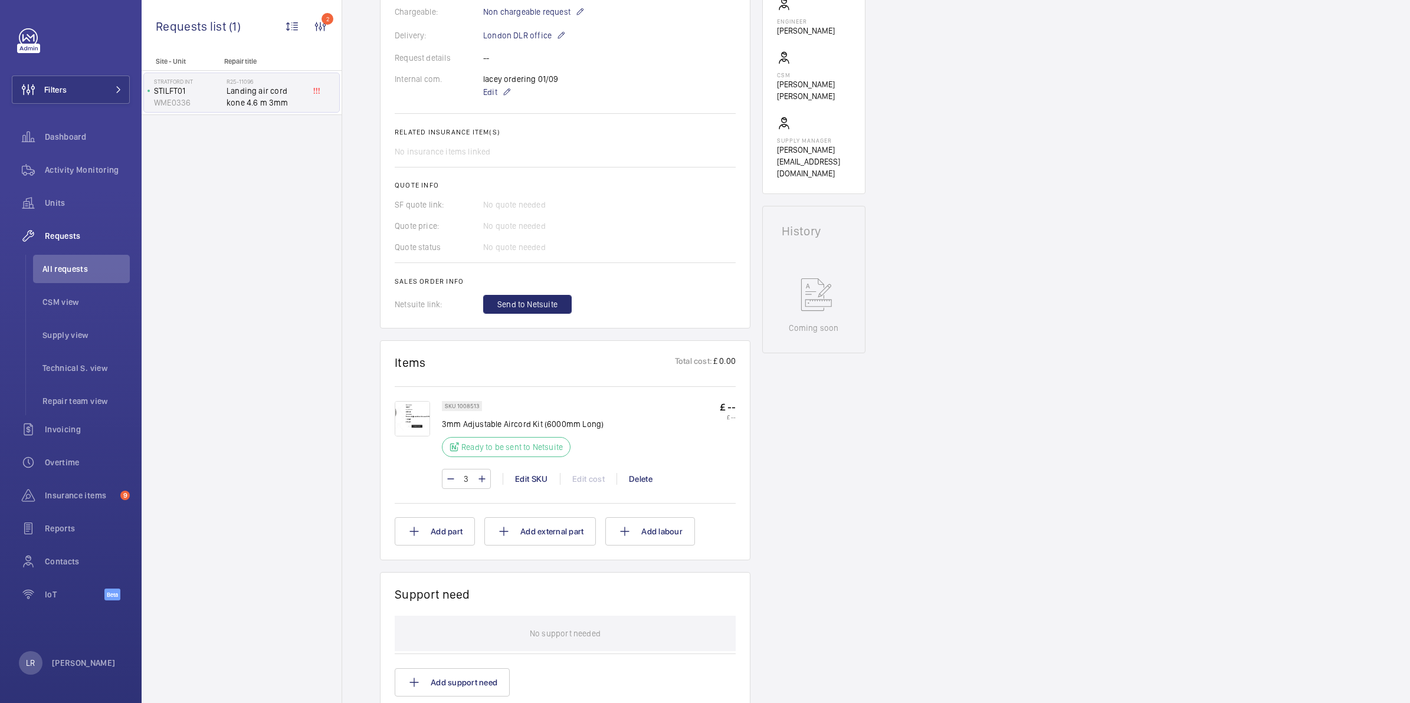
scroll to position [369, 0]
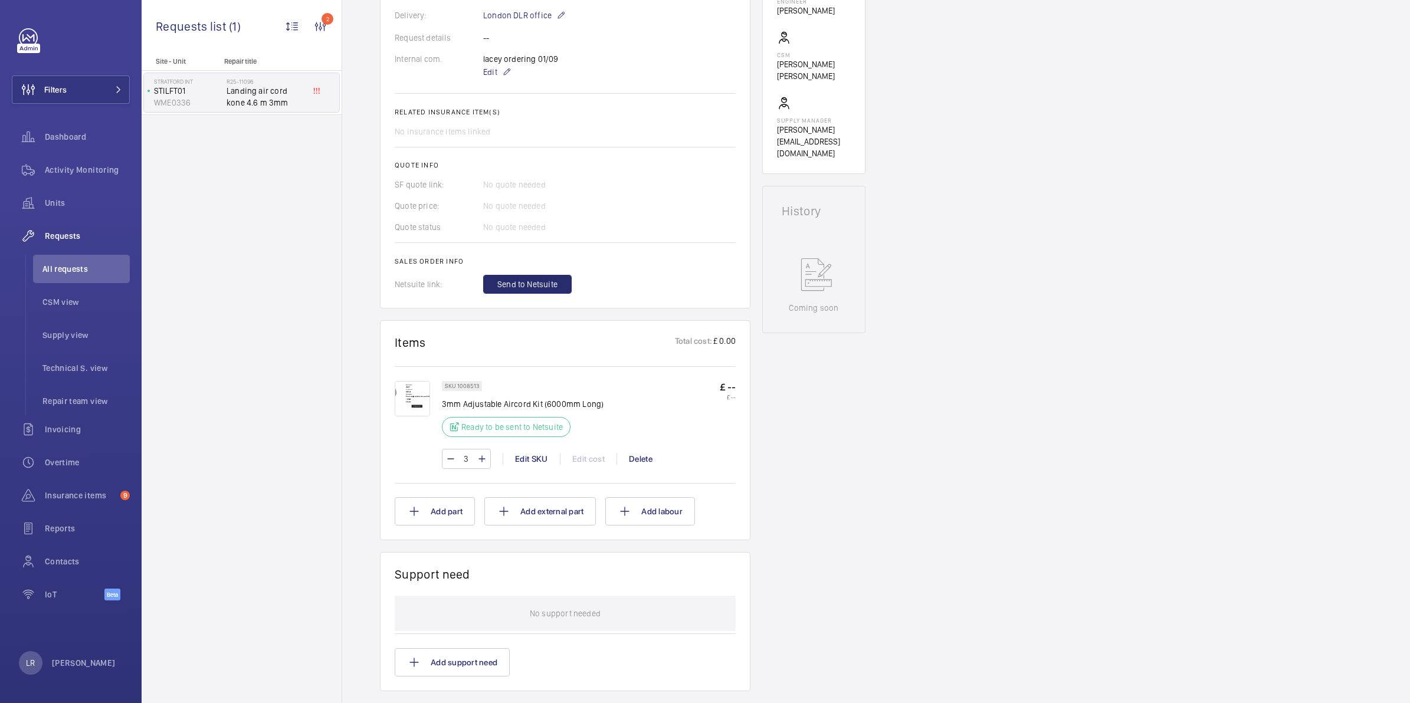
click at [410, 393] on img at bounding box center [412, 398] width 35 height 35
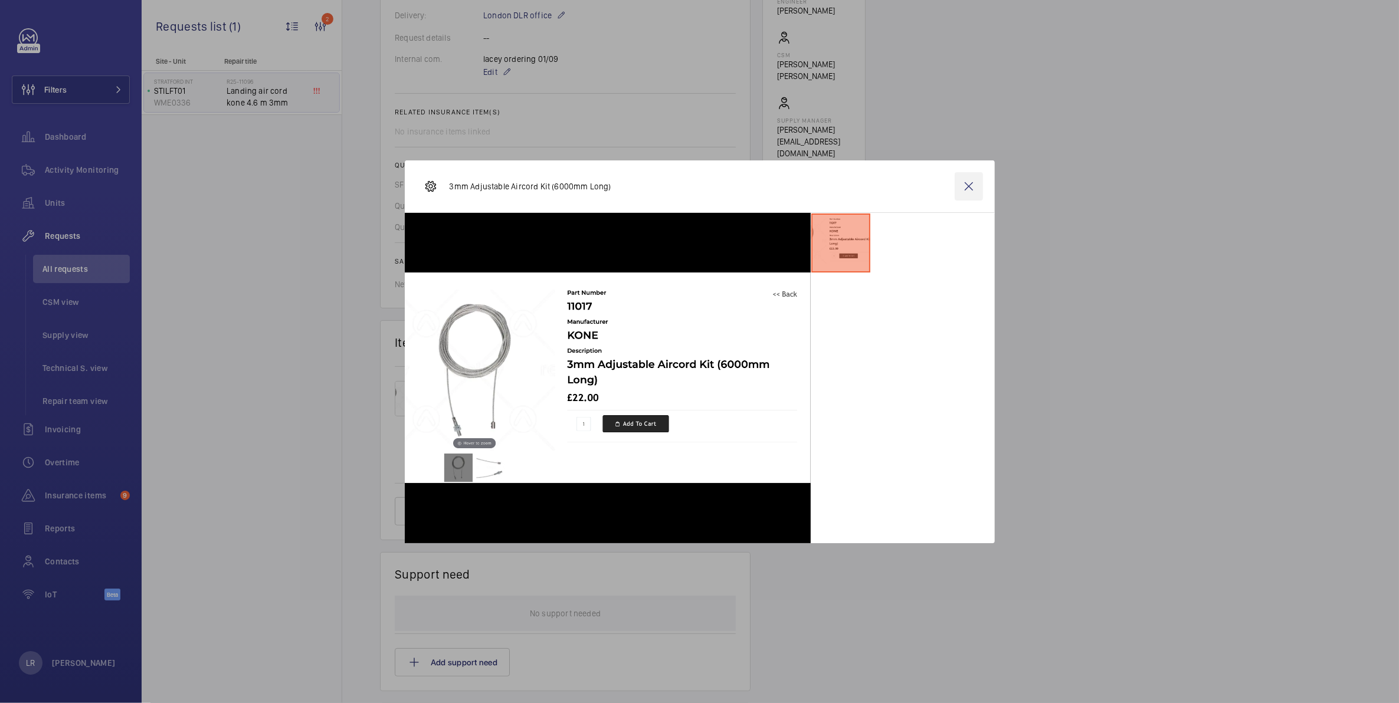
click at [965, 181] on wm-front-icon-button at bounding box center [969, 186] width 28 height 28
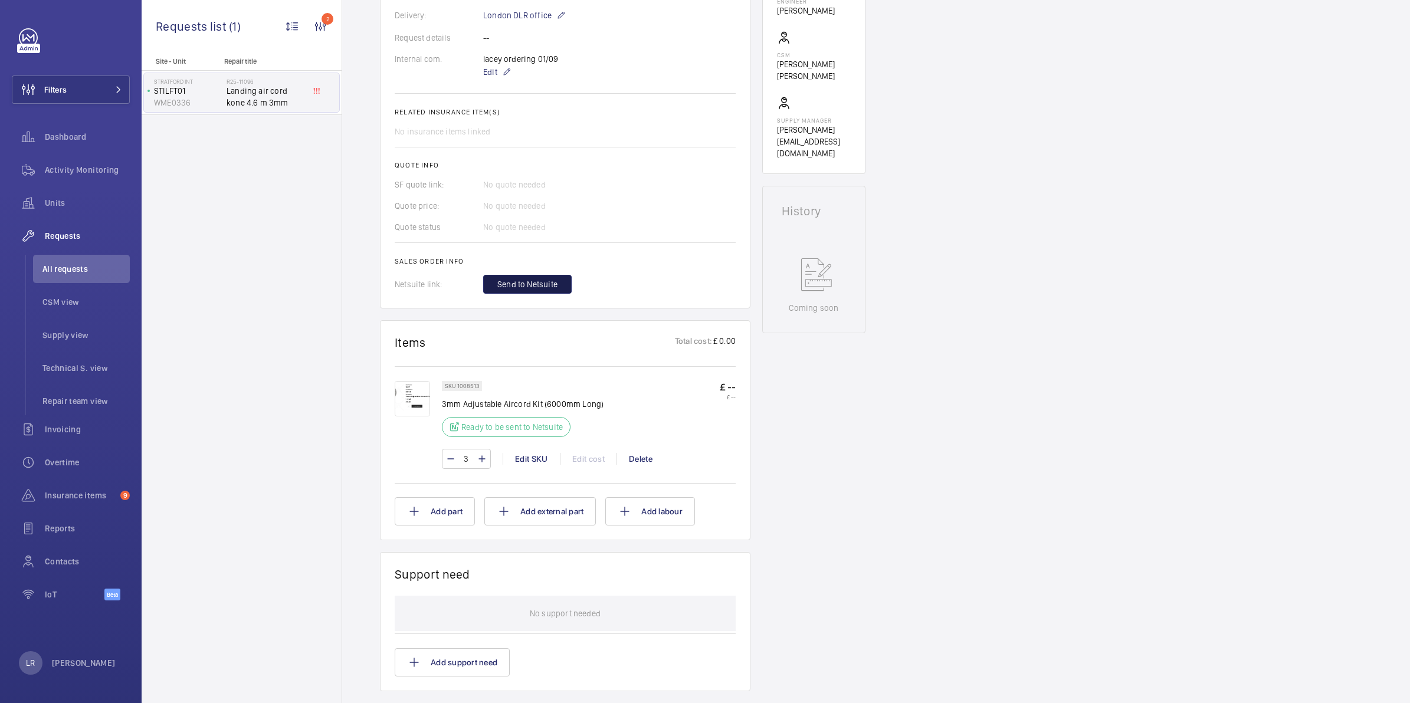
click at [512, 283] on span "Send to Netsuite" at bounding box center [527, 285] width 60 height 12
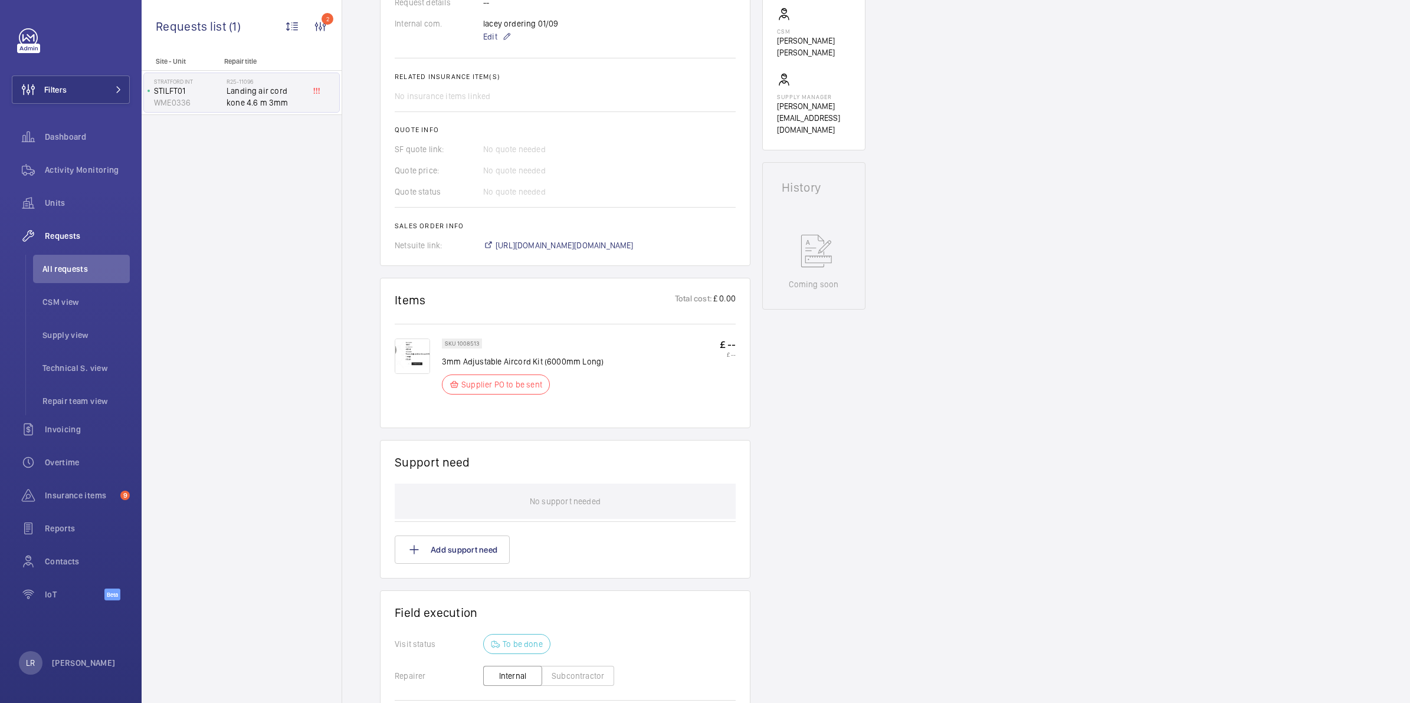
scroll to position [404, 0]
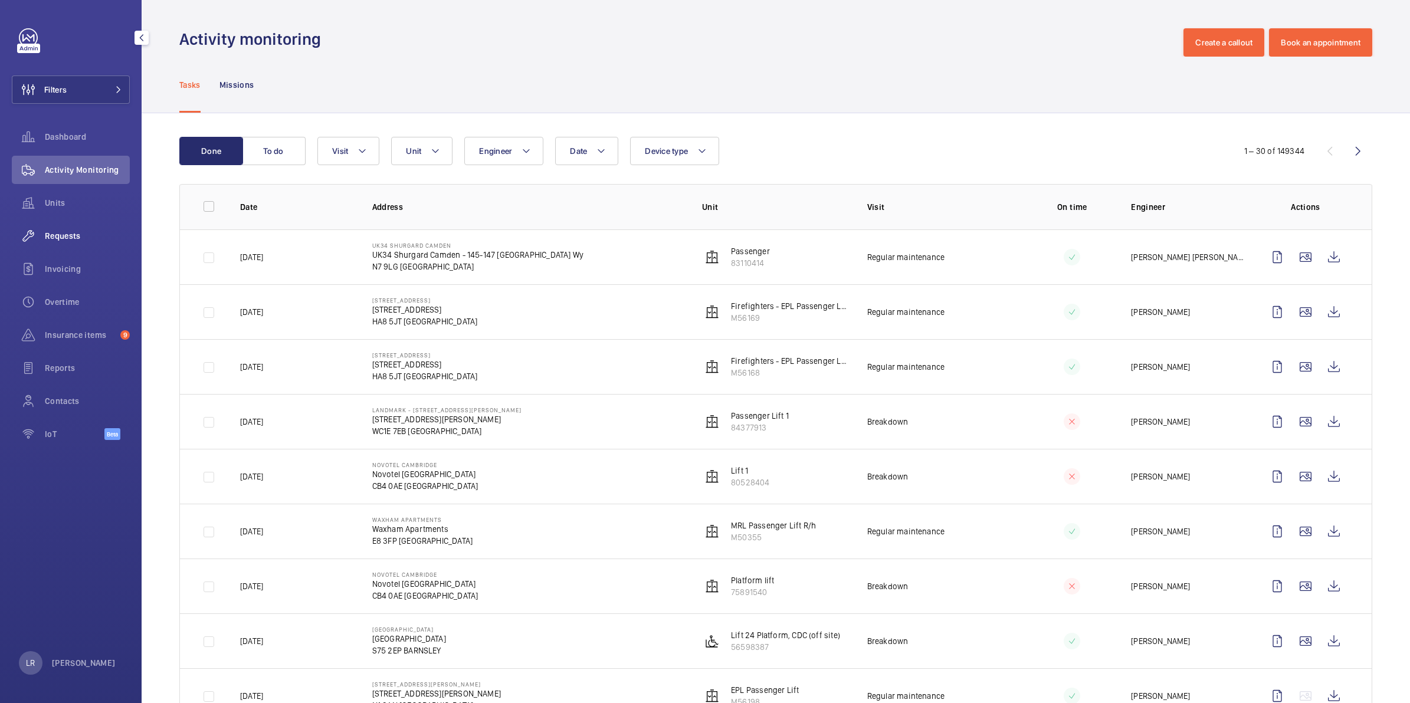
click at [62, 236] on span "Requests" at bounding box center [87, 236] width 85 height 12
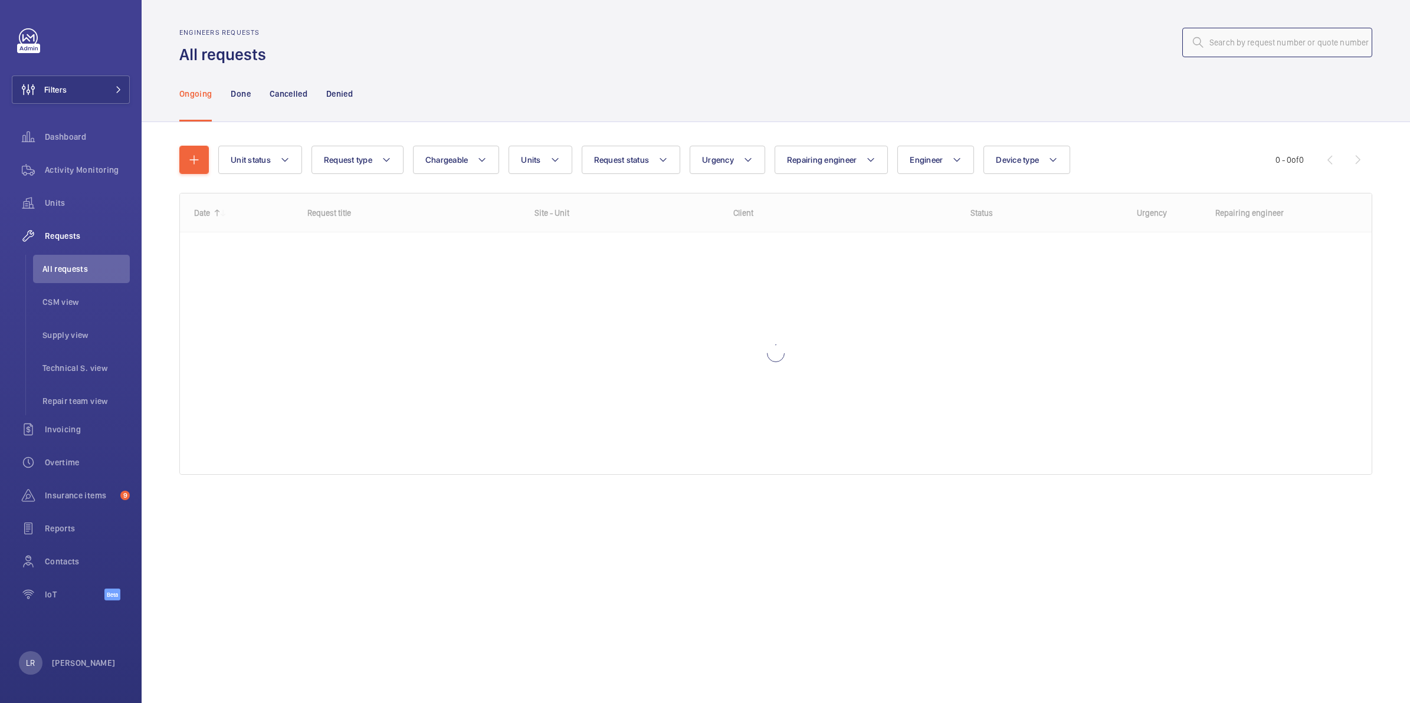
click at [1251, 40] on input "text" at bounding box center [1277, 43] width 190 height 30
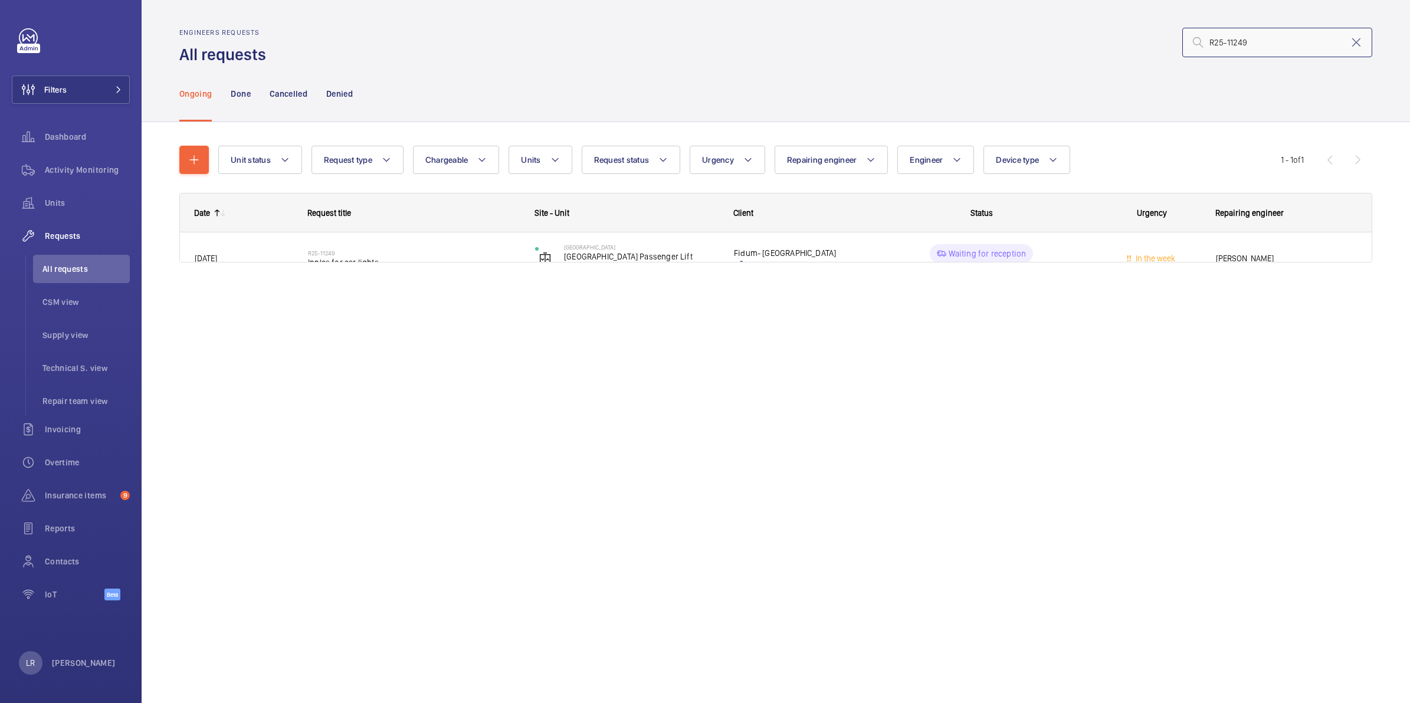
type input "R25-11249"
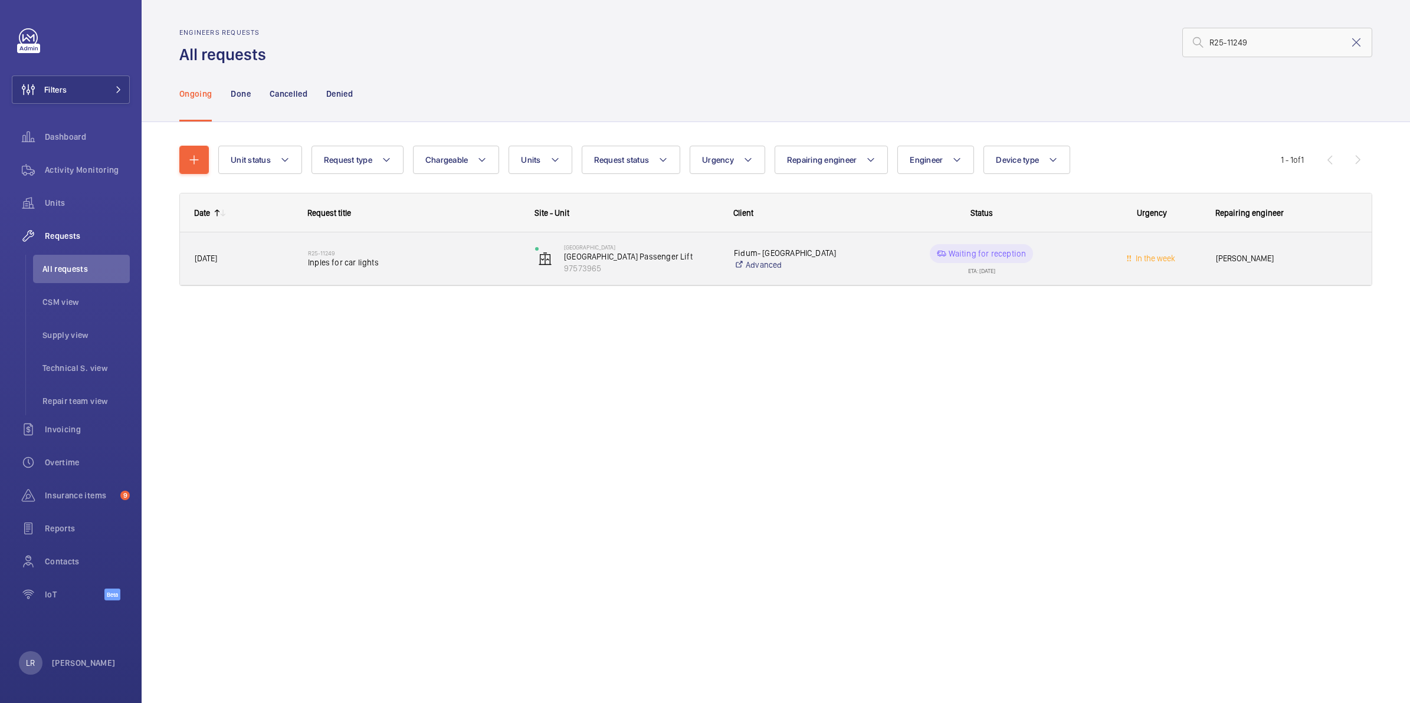
click at [347, 260] on span "Inples for car lights" at bounding box center [414, 263] width 212 height 12
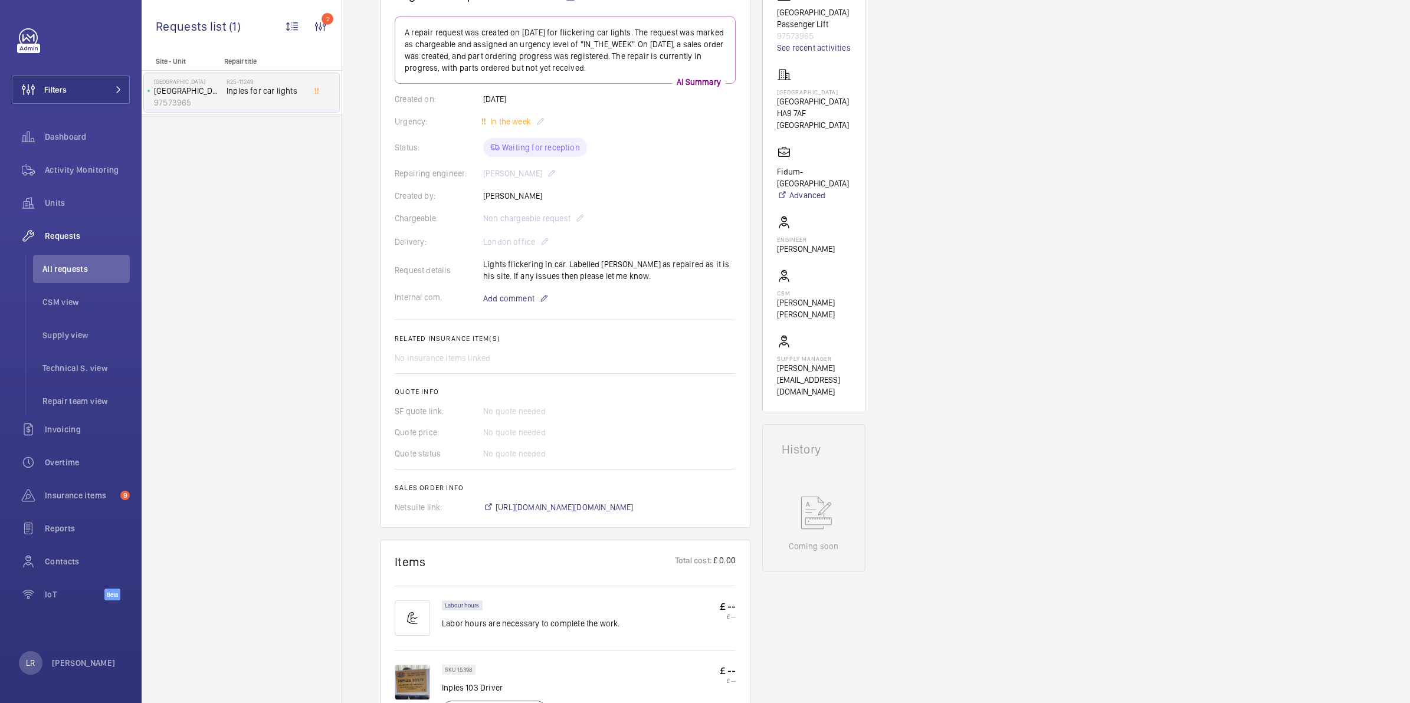
scroll to position [148, 0]
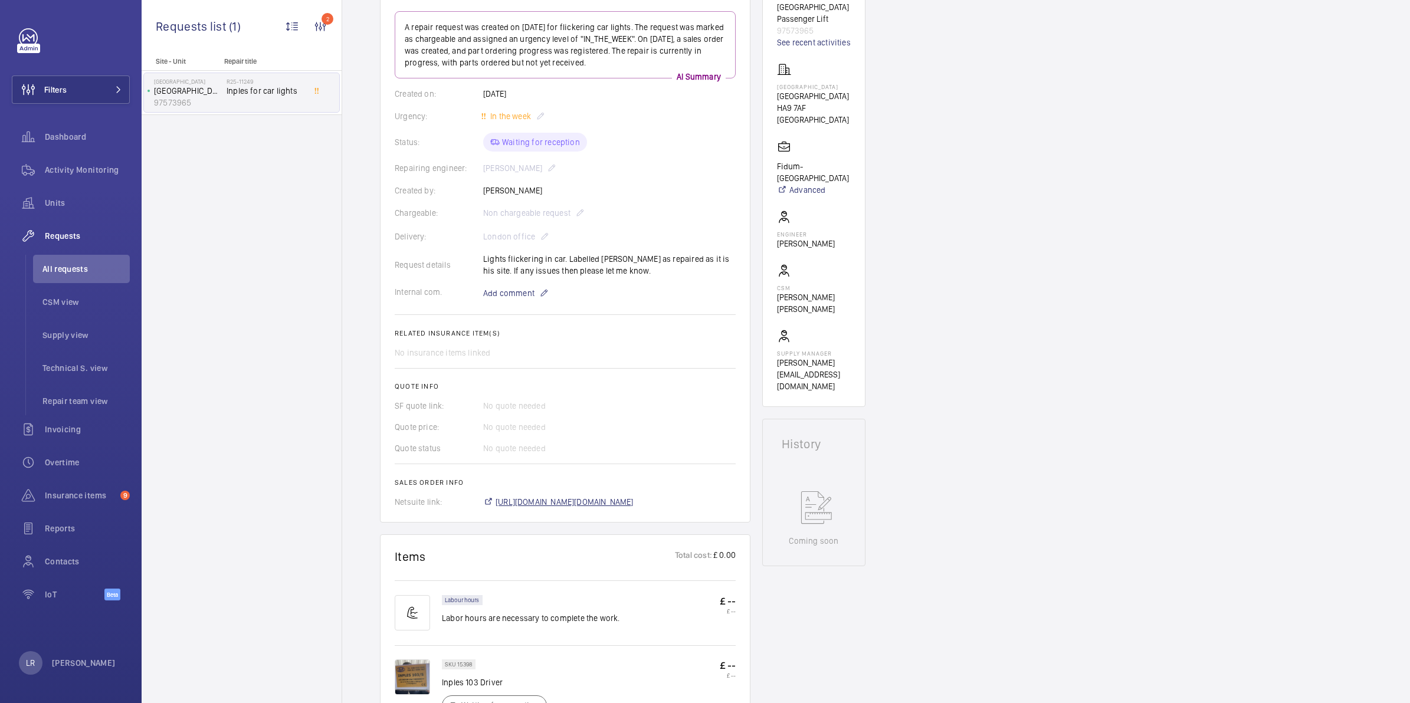
click at [572, 502] on span "[URL][DOMAIN_NAME][DOMAIN_NAME]" at bounding box center [565, 502] width 138 height 12
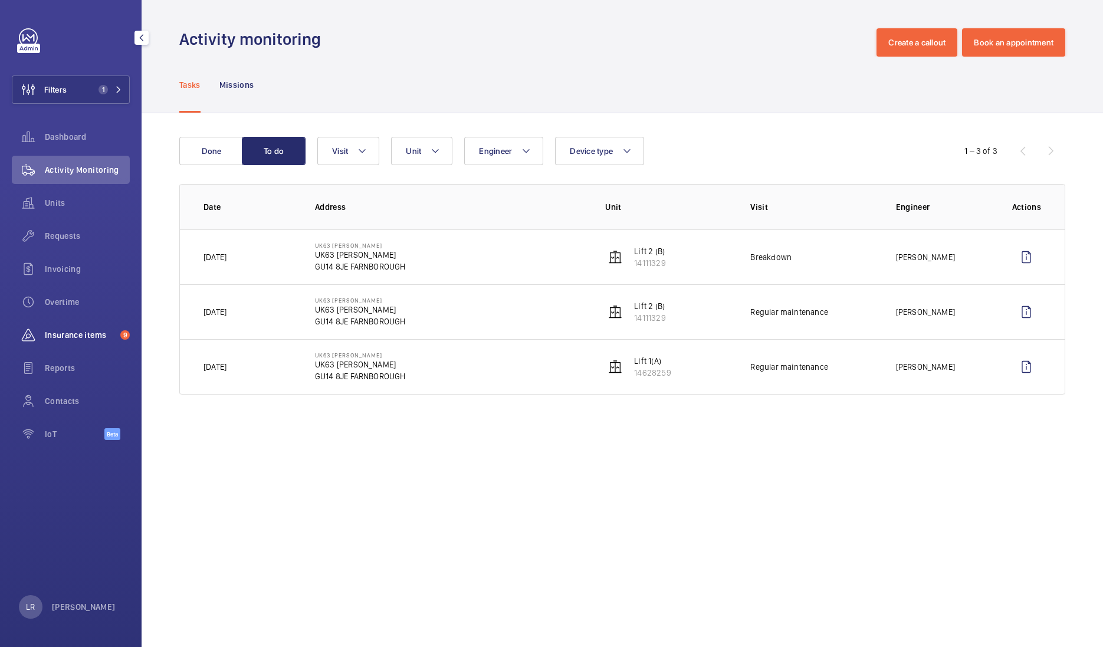
click at [89, 333] on span "Insurance items" at bounding box center [80, 335] width 71 height 12
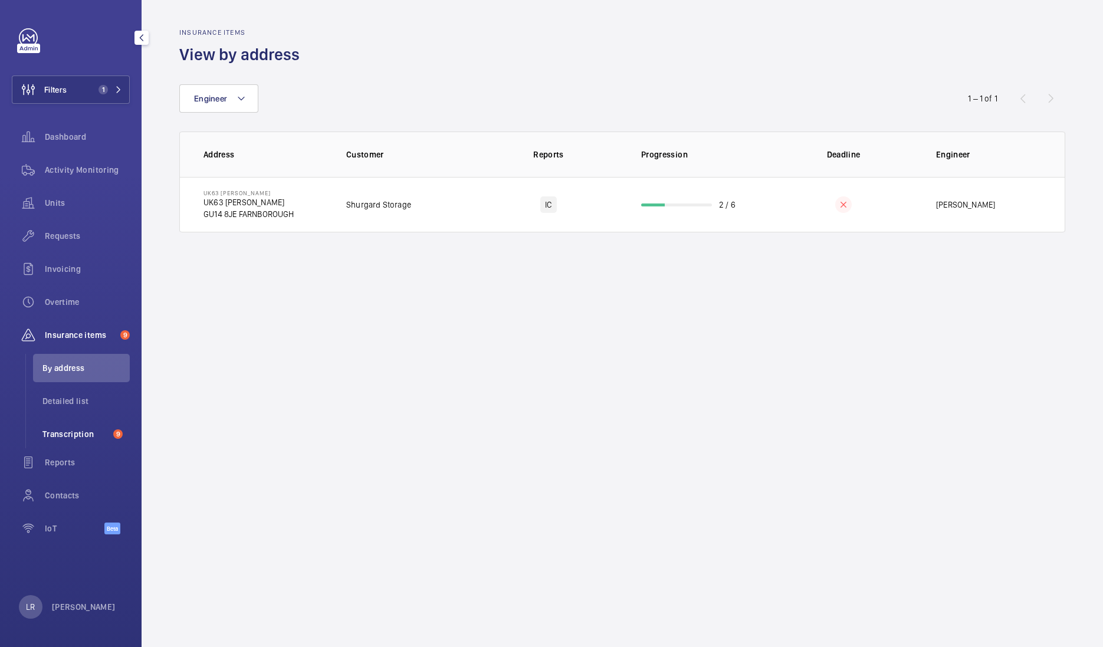
click at [88, 431] on span "Transcription" at bounding box center [75, 434] width 66 height 12
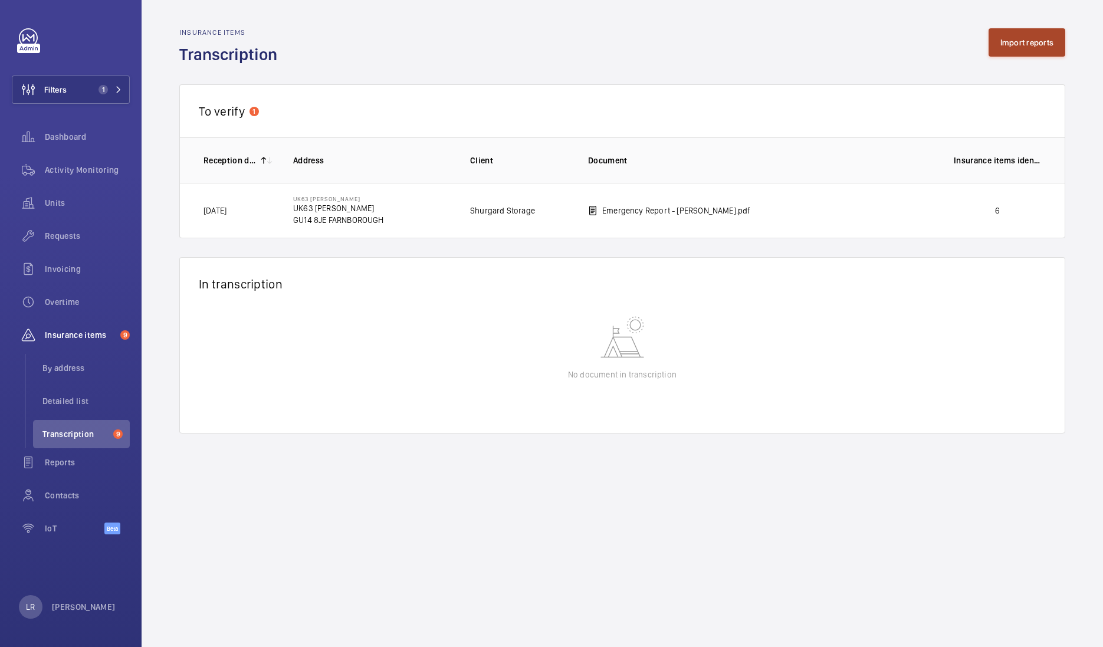
click at [1040, 41] on button "Import reports" at bounding box center [1027, 42] width 77 height 28
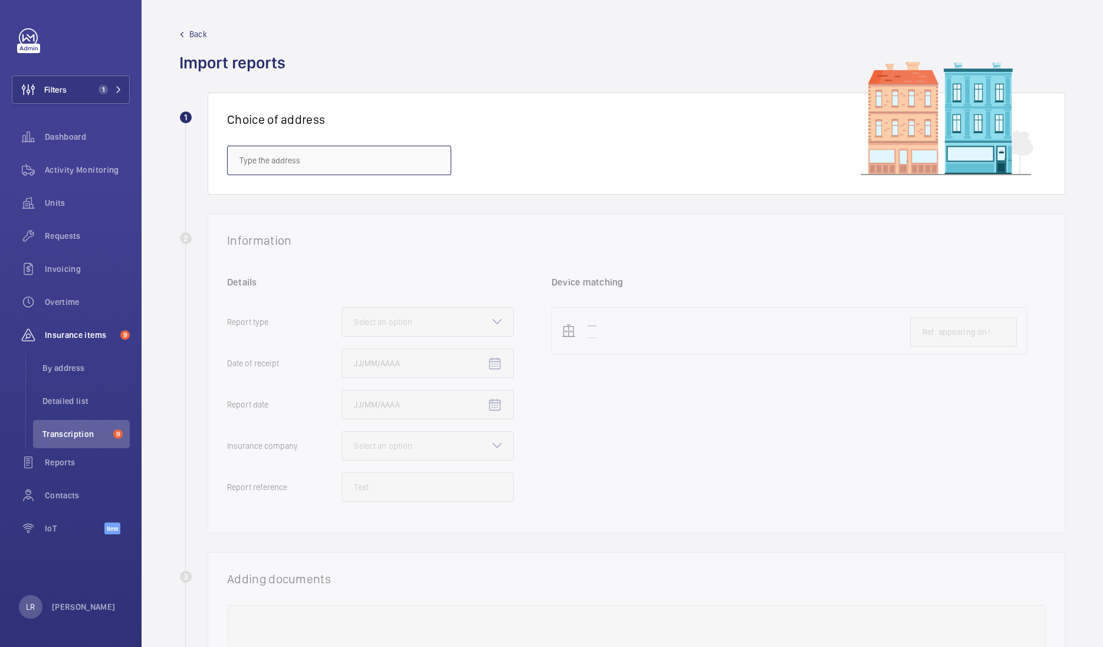
click at [421, 169] on input "text" at bounding box center [339, 161] width 224 height 30
click at [297, 162] on input "text" at bounding box center [339, 161] width 224 height 30
paste input "[STREET_ADDRESS]"
type input "[STREET_ADDRESS]"
click at [438, 160] on mat-icon at bounding box center [435, 160] width 14 height 14
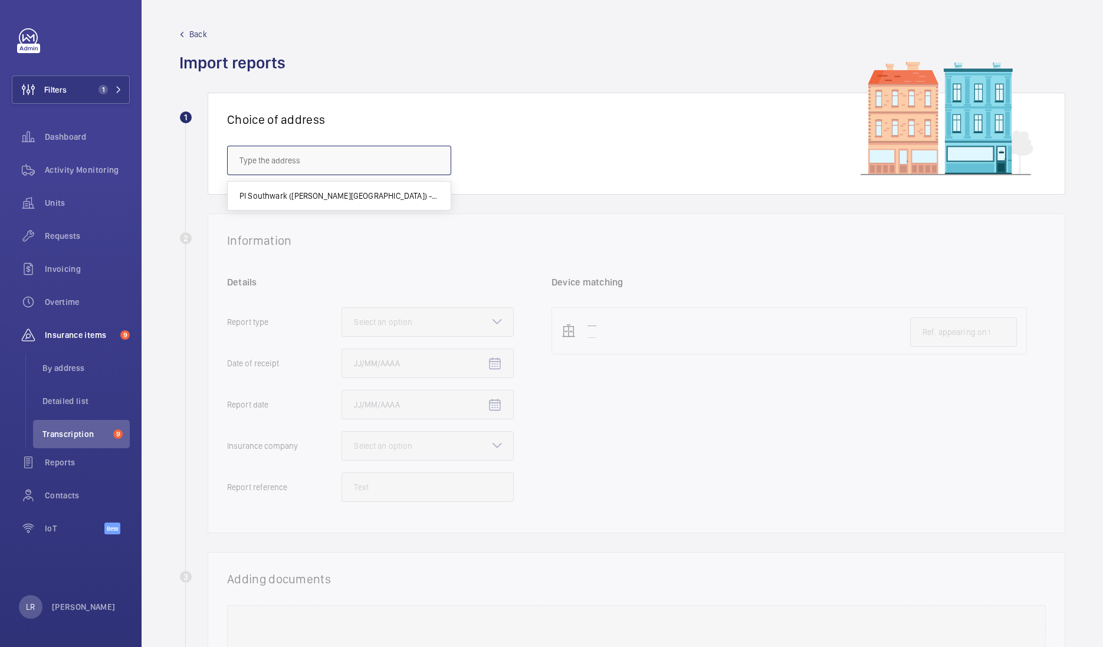
click at [405, 163] on input "text" at bounding box center [339, 161] width 224 height 30
paste input "SW1Y 4HG"
type input "SW1Y 4HG"
click at [441, 166] on mat-icon at bounding box center [435, 160] width 14 height 14
click at [383, 165] on input "text" at bounding box center [339, 161] width 224 height 30
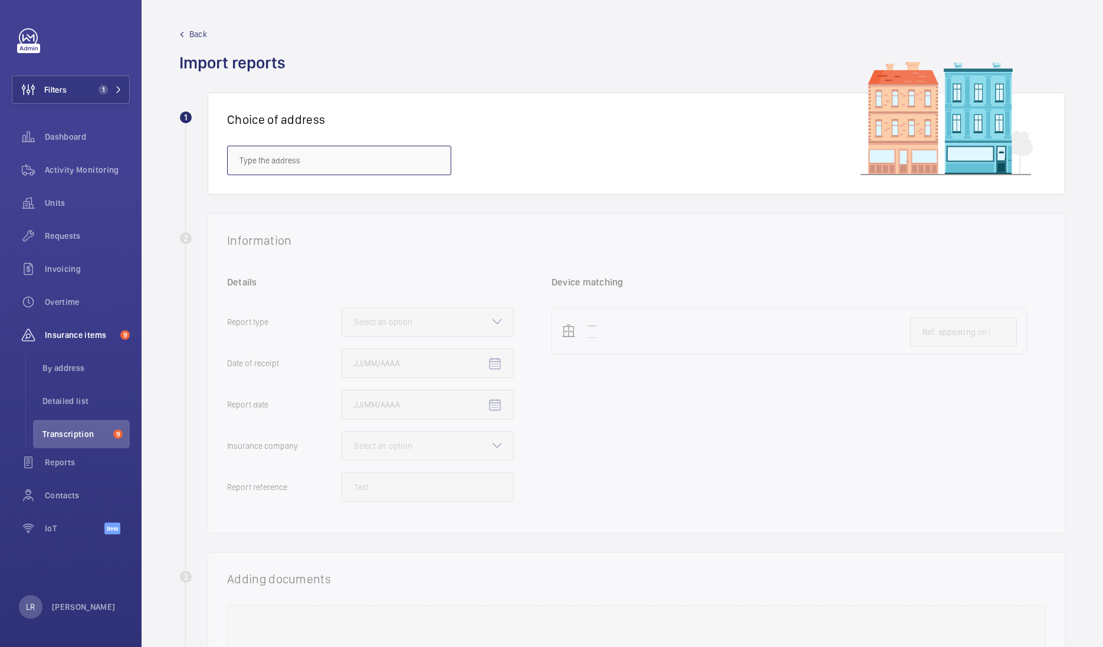
click at [302, 156] on input "text" at bounding box center [339, 161] width 224 height 30
click at [112, 80] on button "Filters 1" at bounding box center [71, 90] width 118 height 28
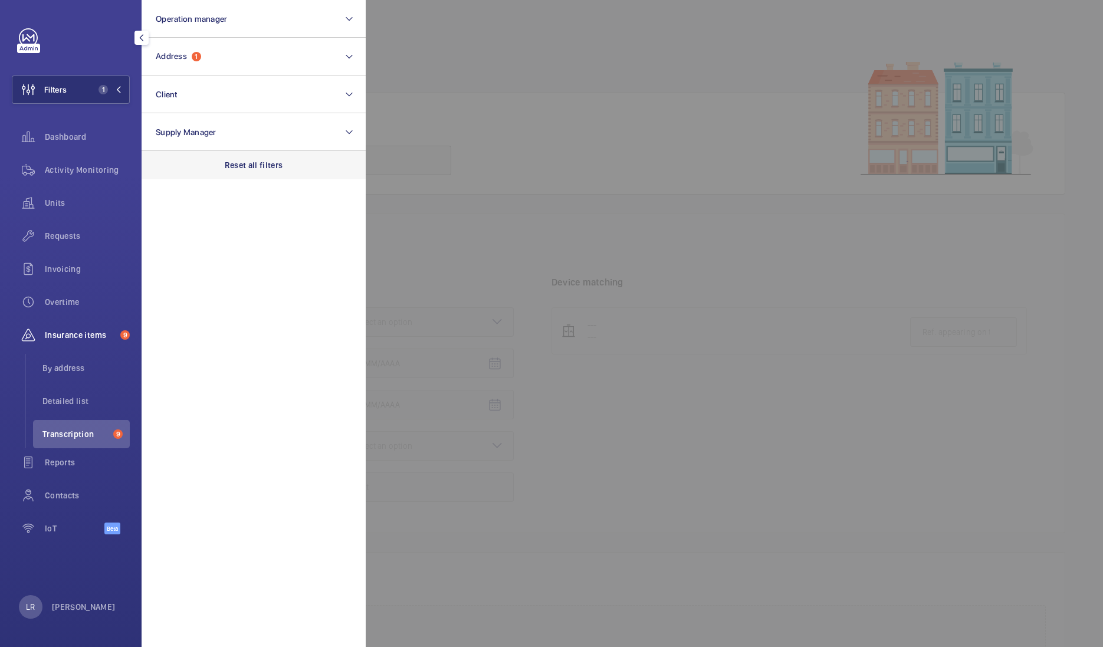
click at [209, 161] on div "Reset all filters" at bounding box center [254, 165] width 224 height 28
click at [448, 130] on div at bounding box center [917, 323] width 1103 height 647
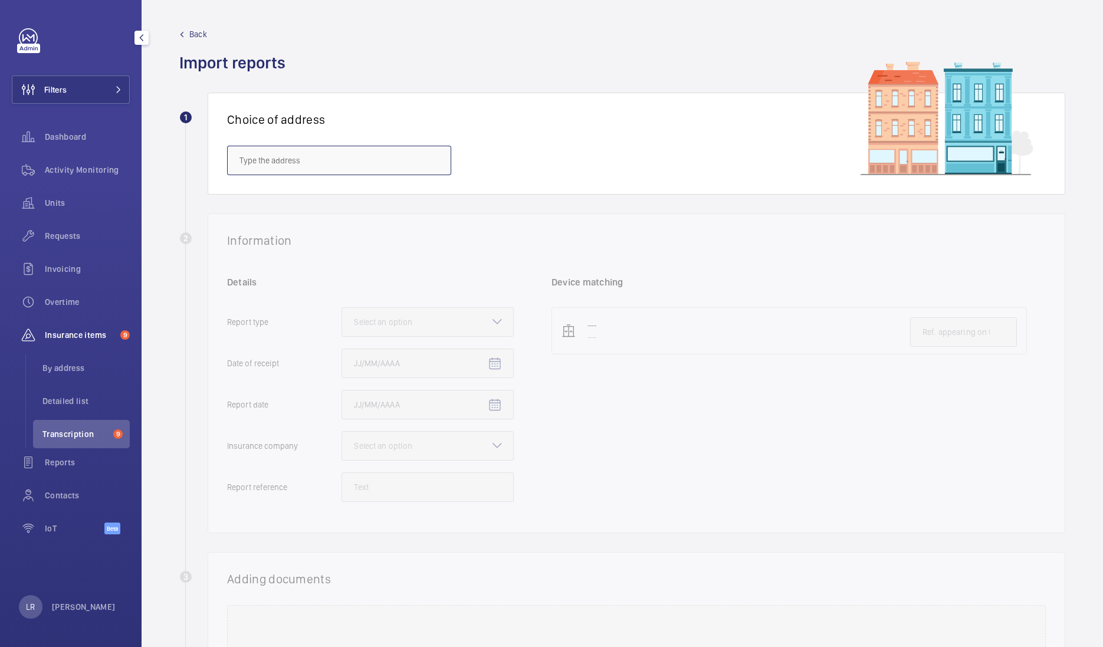
click at [339, 153] on input "text" at bounding box center [339, 161] width 224 height 30
paste input "[STREET_ADDRESS]"
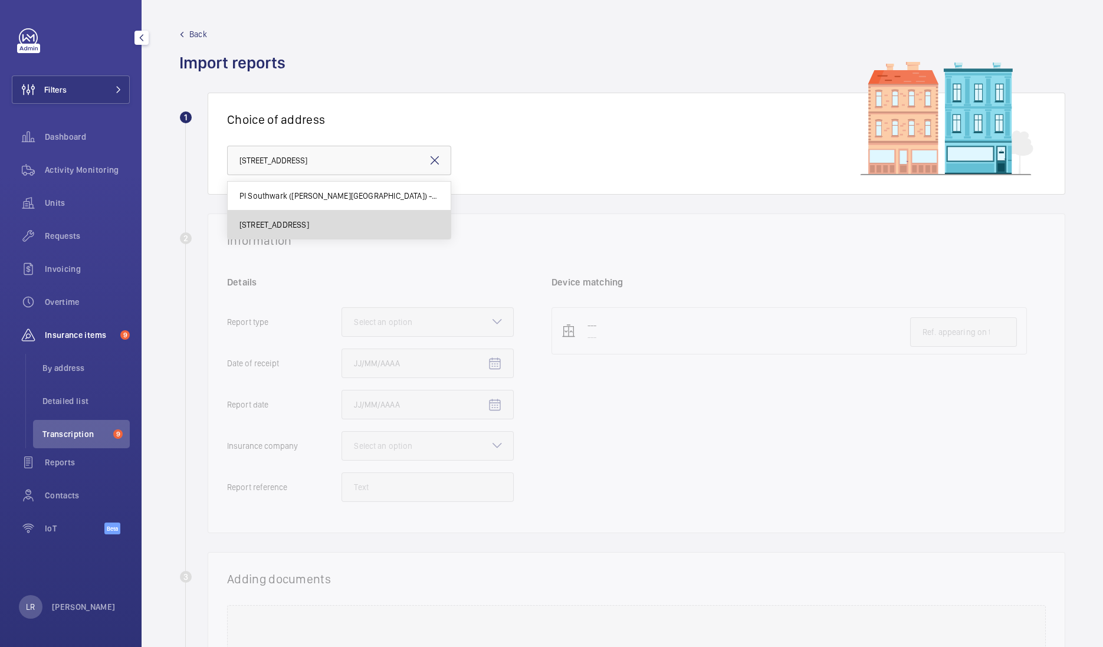
click at [309, 222] on span "[STREET_ADDRESS]" at bounding box center [275, 225] width 70 height 12
type input "[STREET_ADDRESS]"
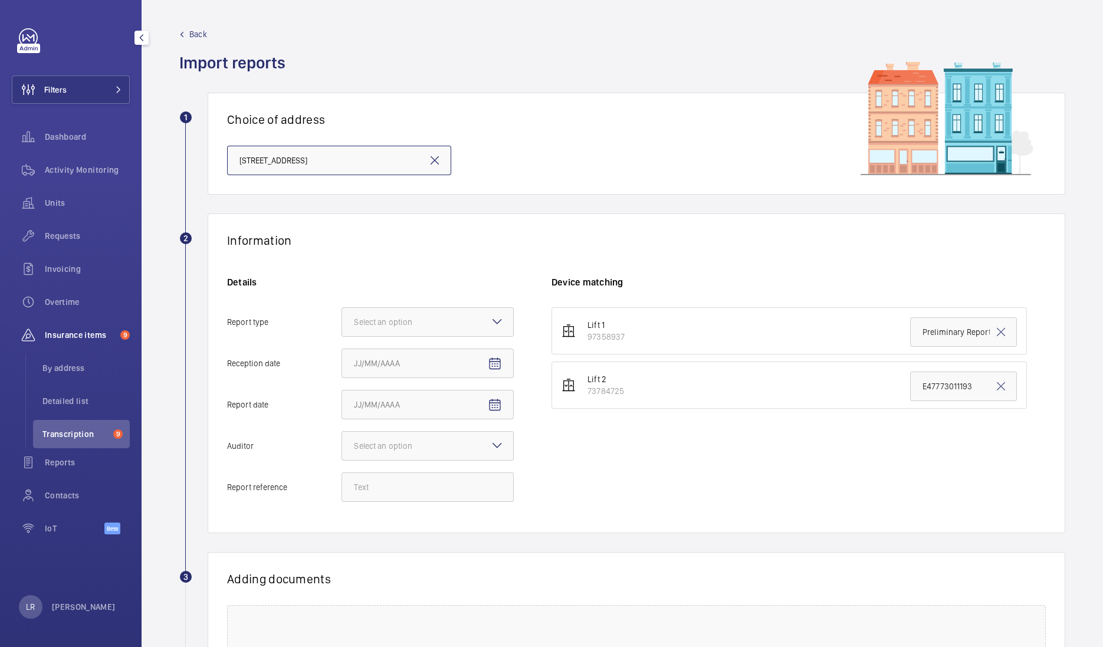
drag, startPoint x: 500, startPoint y: 330, endPoint x: 499, endPoint y: 336, distance: 6.6
click at [500, 330] on div at bounding box center [427, 322] width 171 height 28
click at [342, 330] on input "Report type Select an option" at bounding box center [342, 322] width 0 height 28
click at [466, 350] on div "Insurance company" at bounding box center [427, 358] width 171 height 29
click at [342, 336] on input "Report type Select an option Insurance company Consultant" at bounding box center [342, 322] width 0 height 28
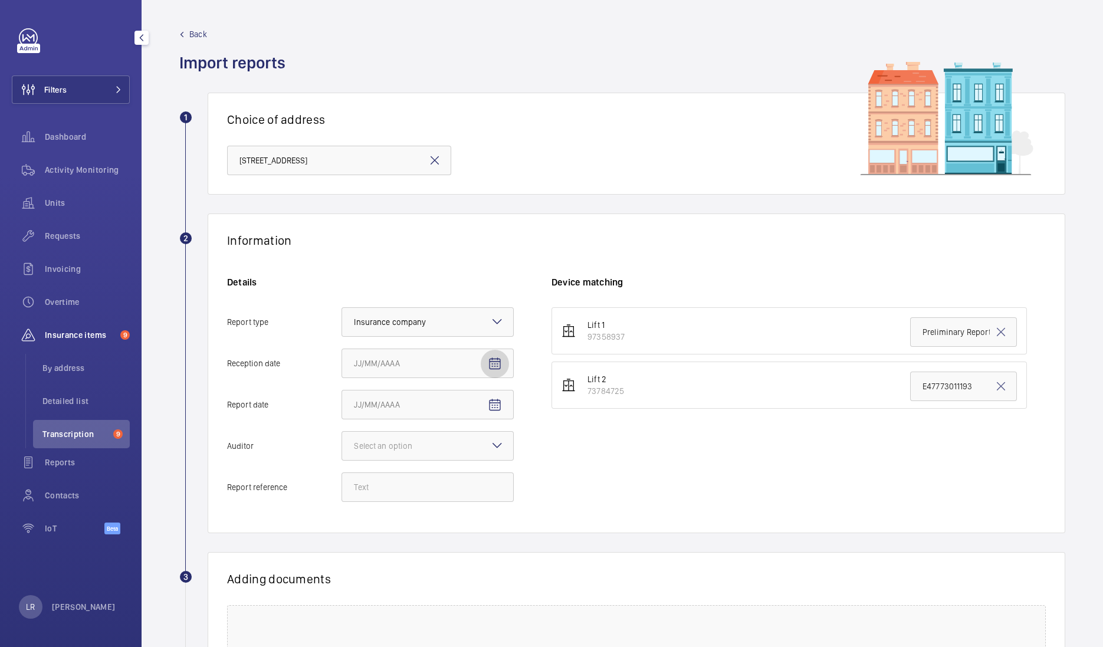
click at [495, 372] on span "Open calendar" at bounding box center [495, 364] width 28 height 28
drag, startPoint x: 430, startPoint y: 467, endPoint x: 444, endPoint y: 458, distance: 17.0
click at [431, 467] on span "3" at bounding box center [429, 458] width 21 height 21
type input "[DATE]"
click at [493, 401] on mat-icon "Open calendar" at bounding box center [495, 405] width 14 height 14
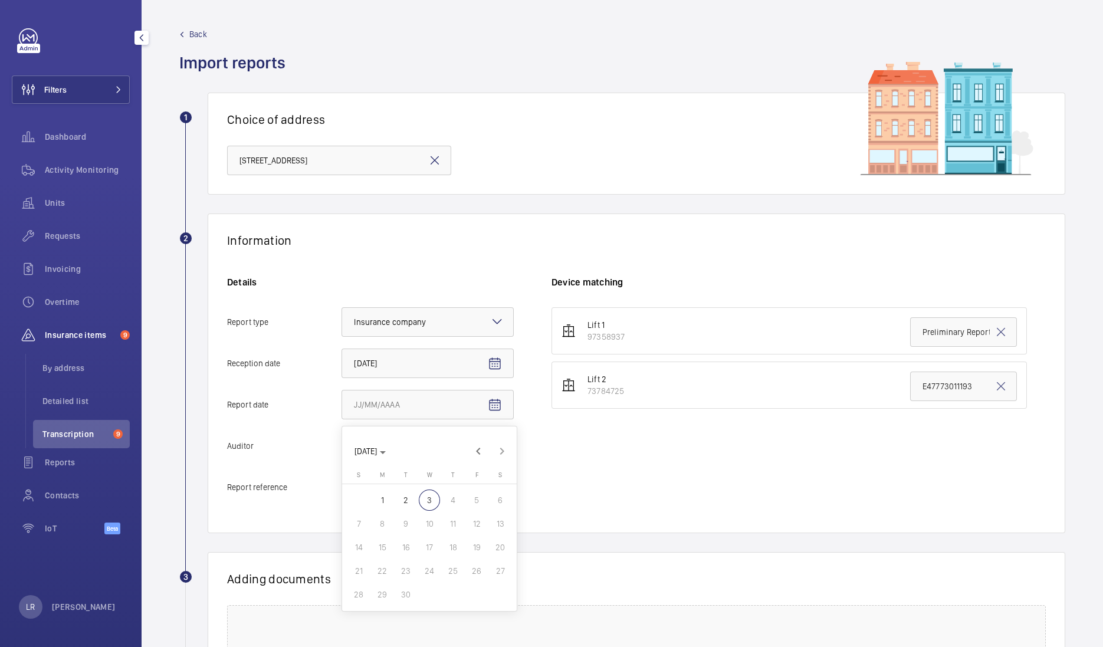
click at [403, 492] on span "2" at bounding box center [405, 500] width 21 height 21
type input "[DATE]"
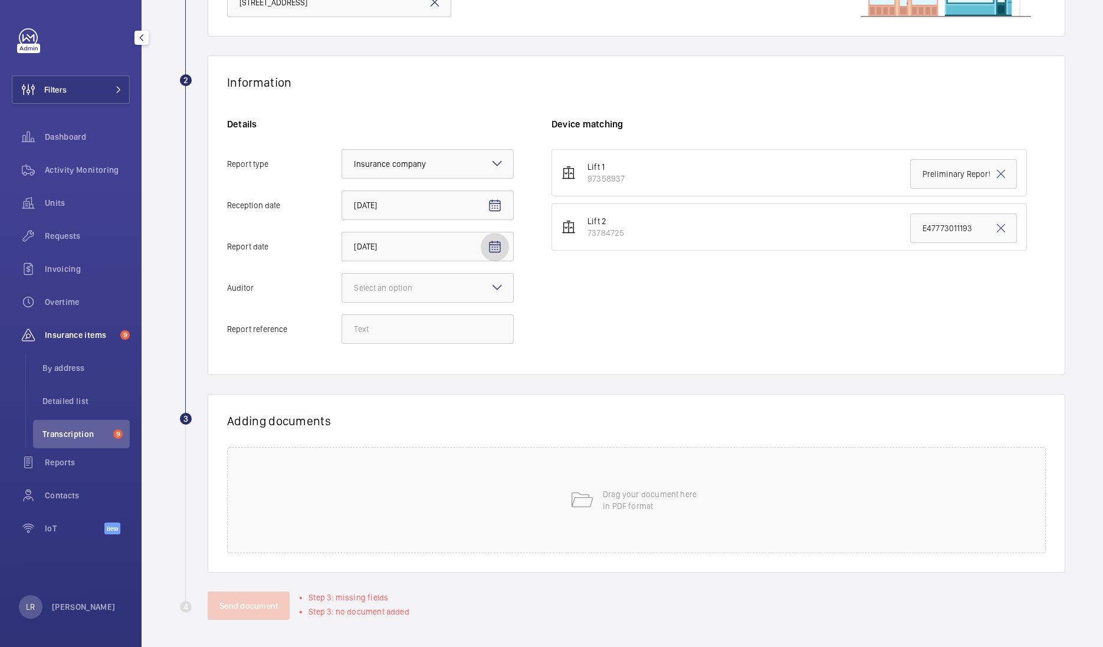
scroll to position [159, 0]
click at [502, 287] on mat-icon at bounding box center [497, 287] width 14 height 14
click at [342, 287] on input "Auditor Select an option" at bounding box center [342, 287] width 0 height 28
click at [421, 409] on span "Allianz" at bounding box center [428, 410] width 148 height 12
click at [342, 302] on input "Auditor Select an option Veritas Zurich British Engineering Allianz Other" at bounding box center [342, 287] width 0 height 28
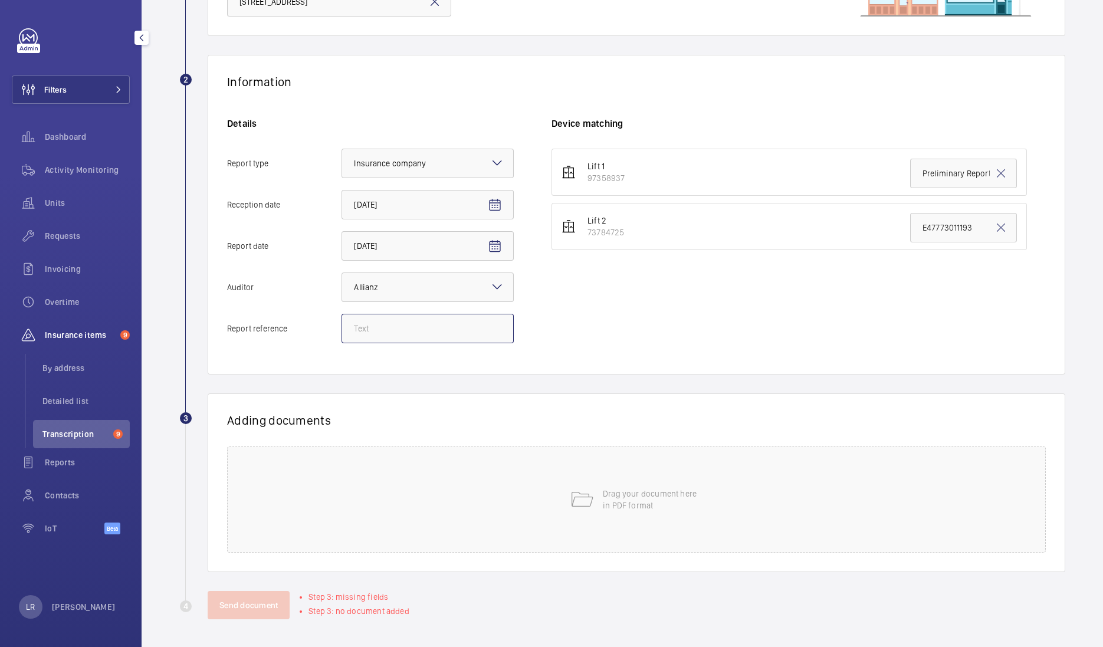
drag, startPoint x: 408, startPoint y: 326, endPoint x: 407, endPoint y: 313, distance: 13.6
click at [410, 326] on input "Report reference" at bounding box center [428, 329] width 172 height 30
click at [435, 323] on input "Report reference" at bounding box center [428, 329] width 172 height 30
paste input "E47773012033"
type input "E47773012033"
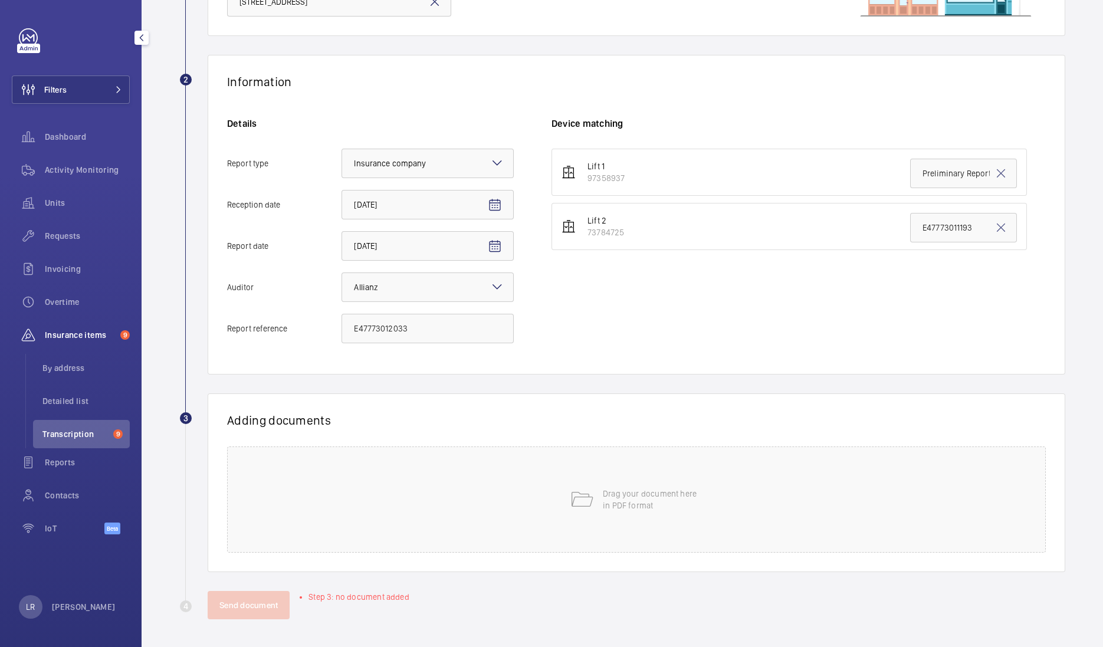
click at [589, 306] on div "Lift 1 97358937 Preliminary Report Lift 2 73784725 E47773011193" at bounding box center [799, 252] width 494 height 207
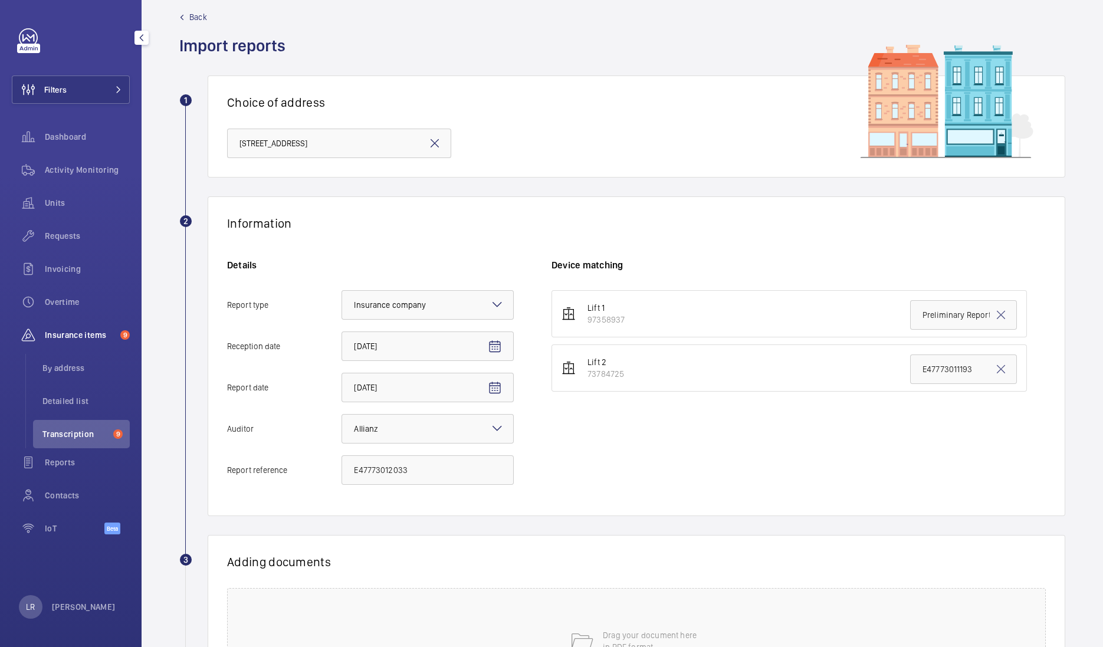
scroll to position [11, 0]
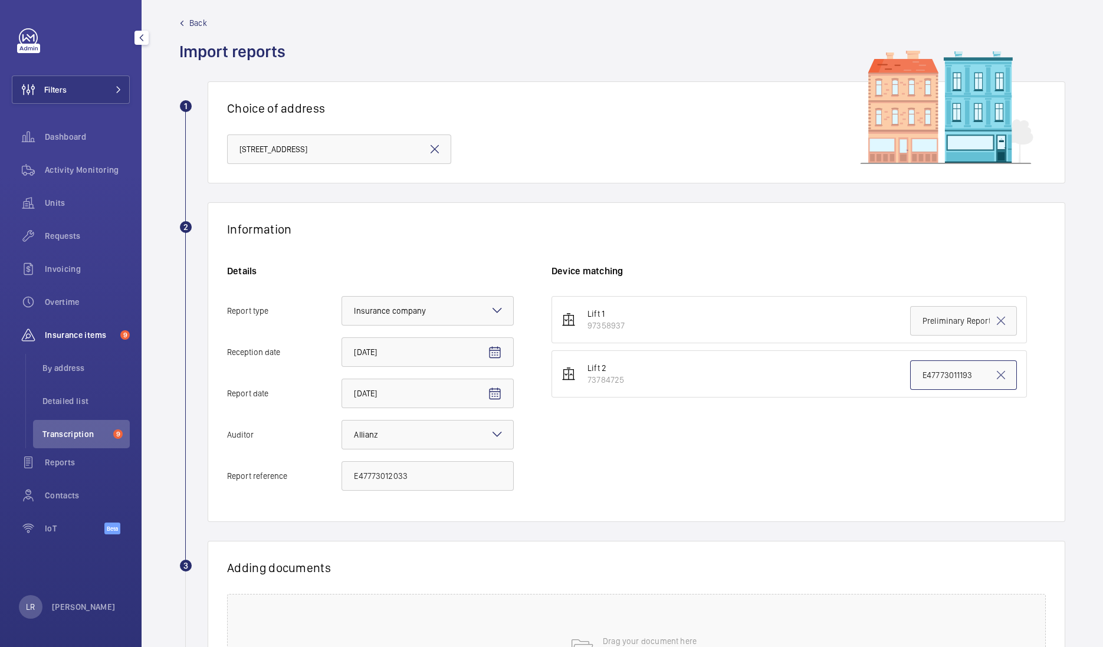
click at [974, 377] on input "E47773011193" at bounding box center [963, 376] width 107 height 30
drag, startPoint x: 974, startPoint y: 374, endPoint x: 863, endPoint y: 381, distance: 111.1
click at [863, 381] on li "Lift 2 73784725 E47773011193" at bounding box center [790, 373] width 476 height 47
paste input "E4777301203"
type input "E47773012033"
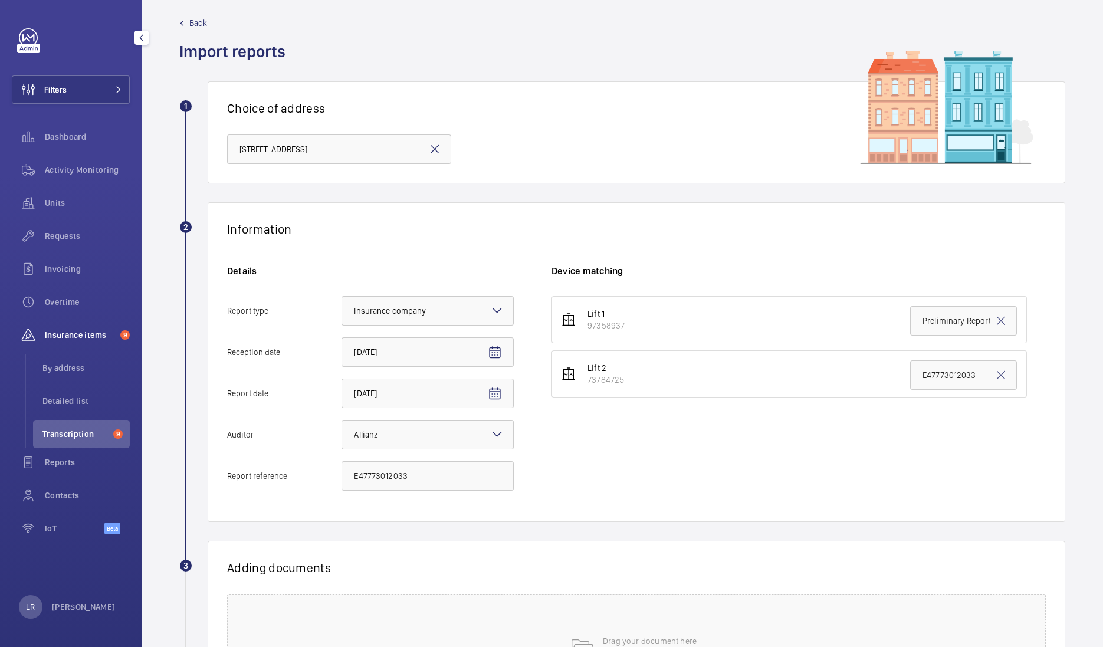
click at [877, 451] on div "Lift 1 97358937 Preliminary Report Lift 2 73784725 E47773012033" at bounding box center [799, 399] width 494 height 207
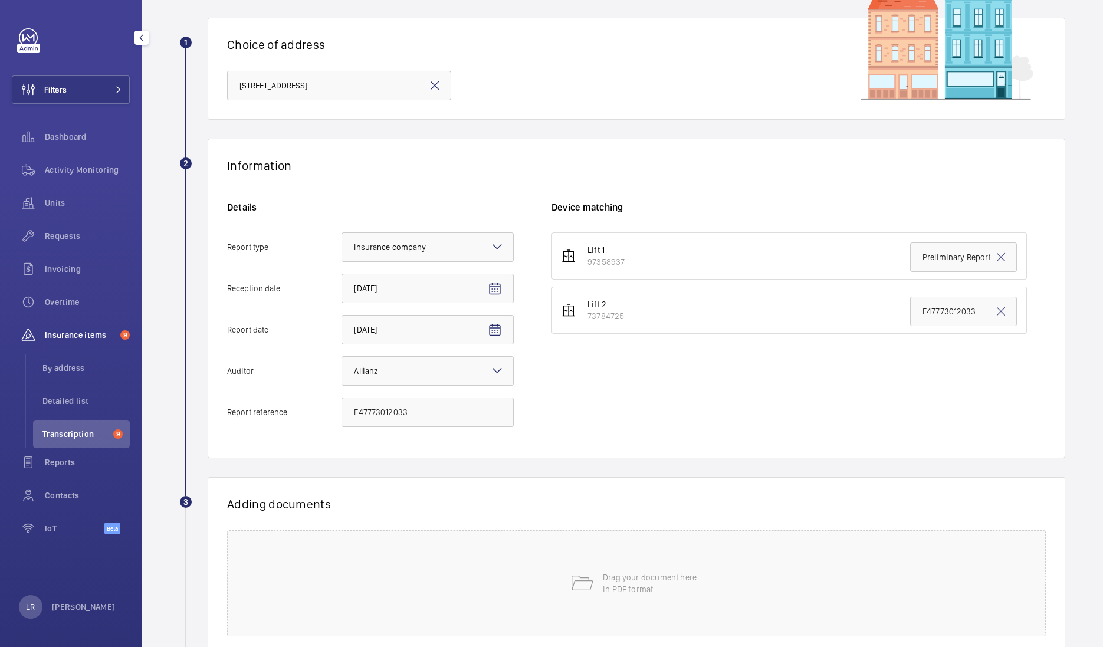
scroll to position [159, 0]
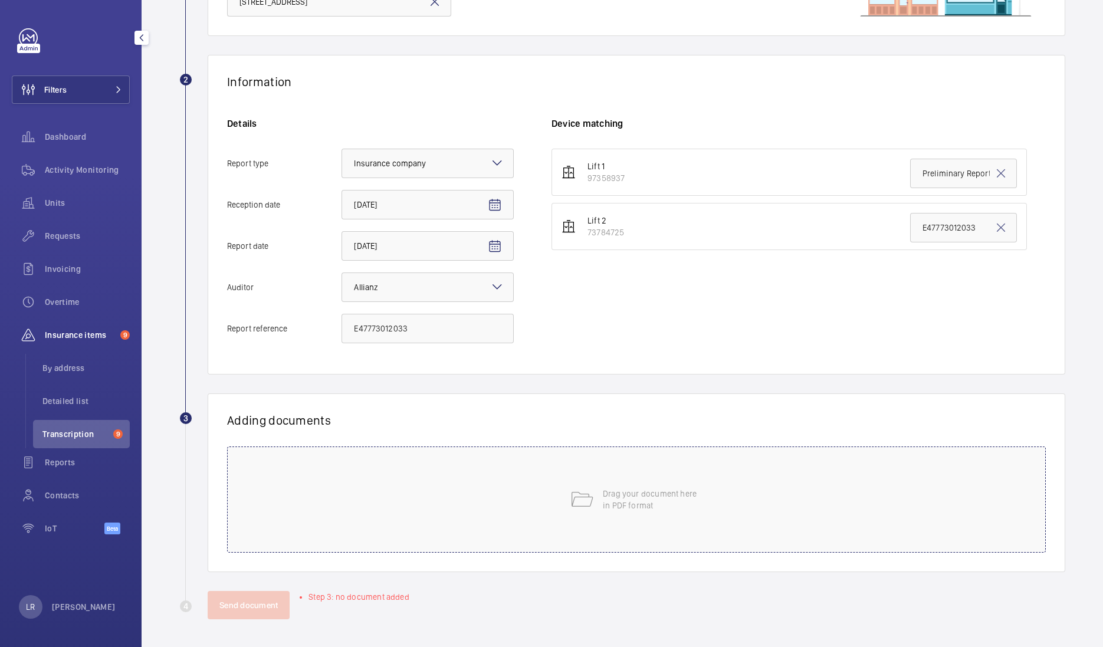
click at [558, 520] on div "Drag your document here in PDF format" at bounding box center [636, 500] width 819 height 106
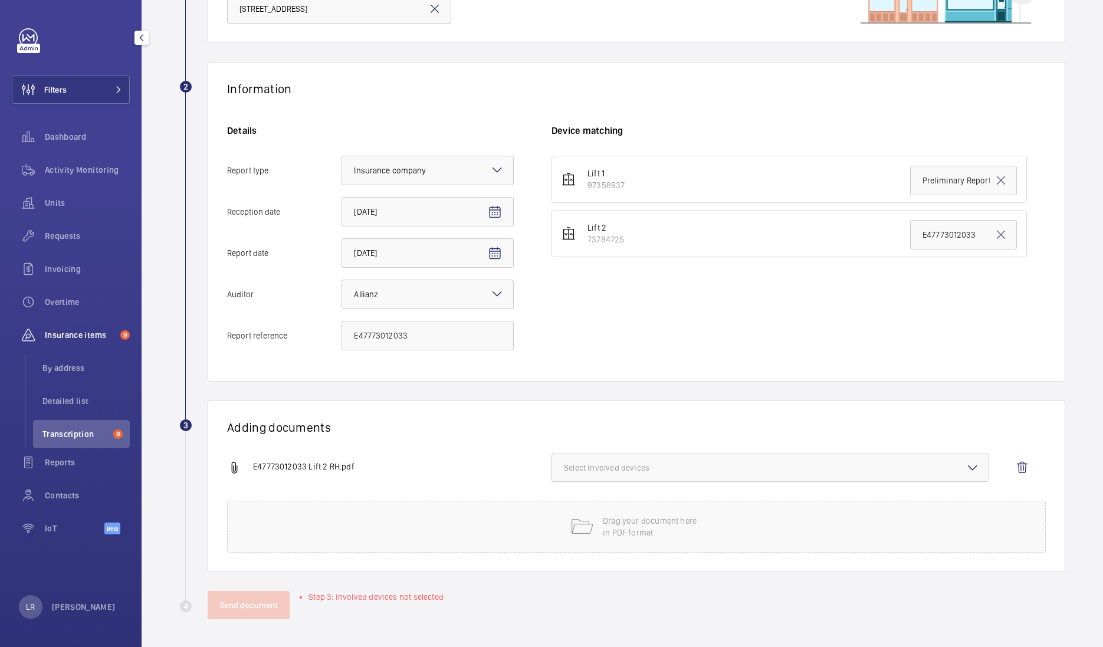
click at [644, 472] on button "Select involved devices" at bounding box center [771, 468] width 438 height 28
click at [643, 528] on span "73784725" at bounding box center [772, 534] width 376 height 12
click at [581, 527] on input "73784725" at bounding box center [570, 534] width 24 height 24
checkbox input "true"
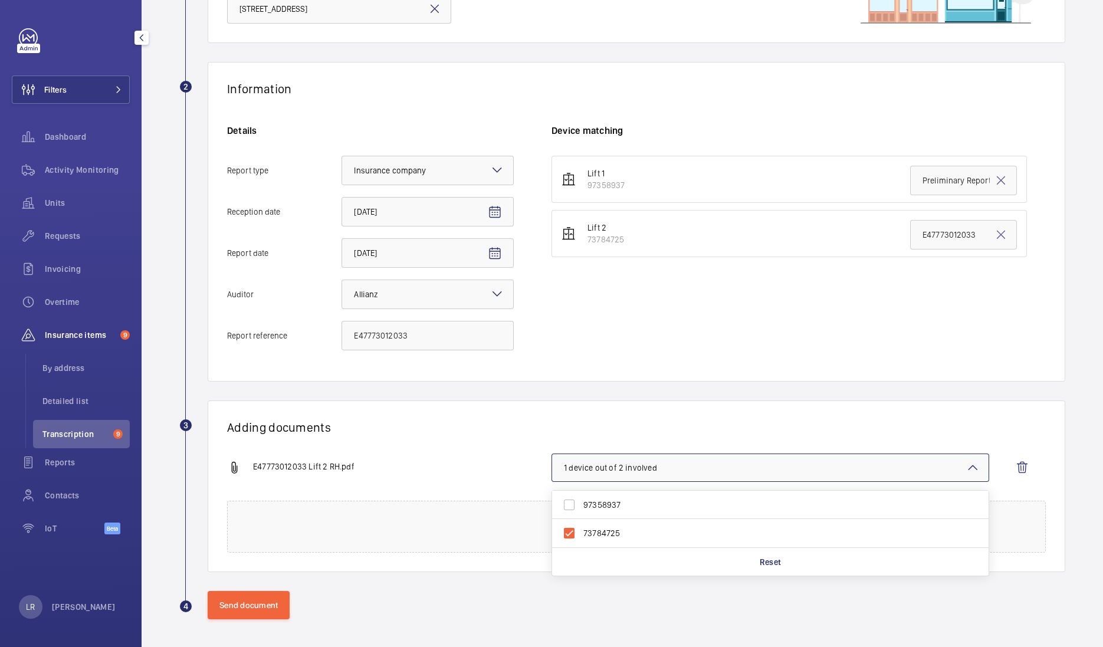
click at [635, 418] on div "Adding documents E47773012033 Lift 2 RH.pdf 1 device out of 2 involved 97358937…" at bounding box center [637, 487] width 858 height 172
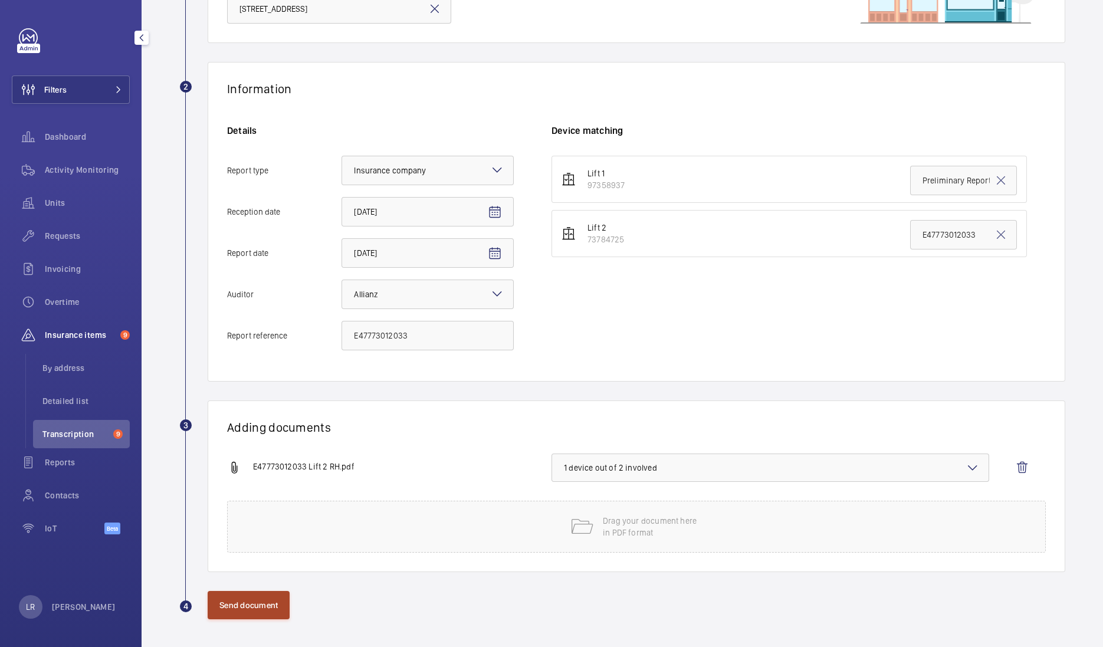
click at [243, 605] on button "Send document" at bounding box center [249, 605] width 82 height 28
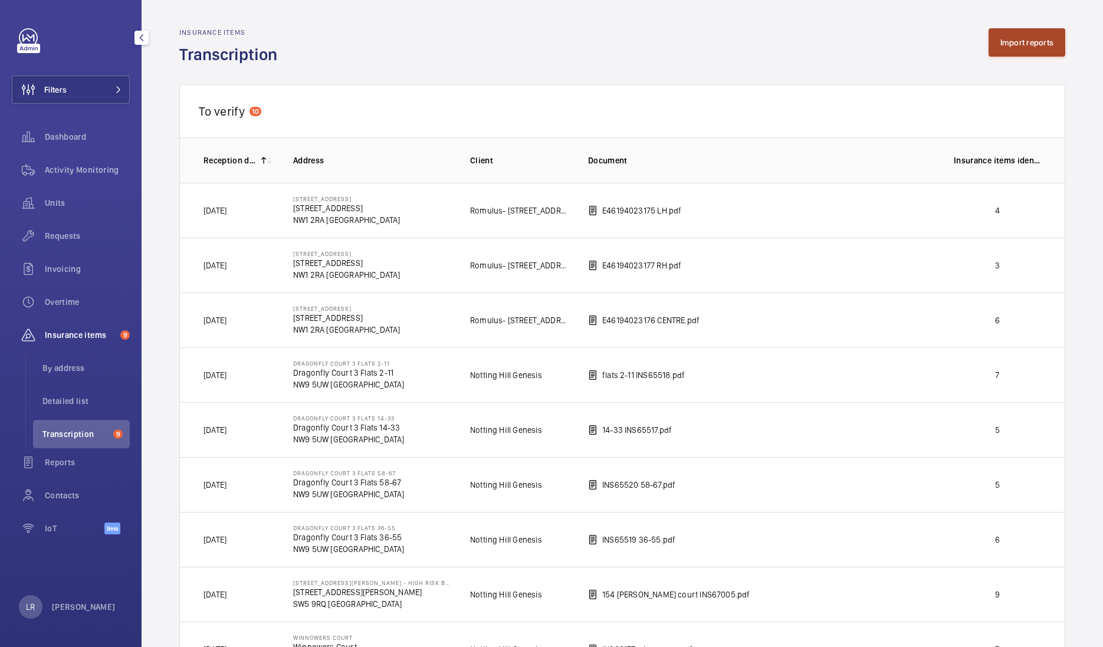
click at [995, 31] on button "Import reports" at bounding box center [1027, 42] width 77 height 28
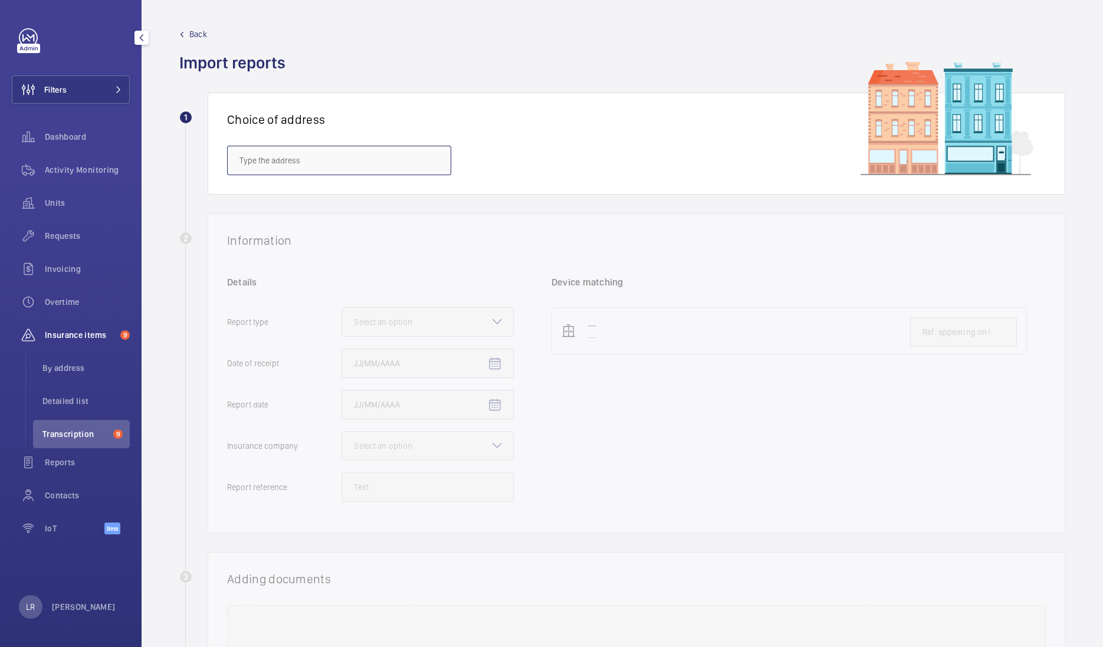
click at [338, 163] on input "text" at bounding box center [339, 161] width 224 height 30
click at [393, 168] on input "text" at bounding box center [339, 161] width 224 height 30
paste input "2 [GEOGRAPHIC_DATA]"
type input "2"
click at [325, 168] on input "text" at bounding box center [339, 161] width 224 height 30
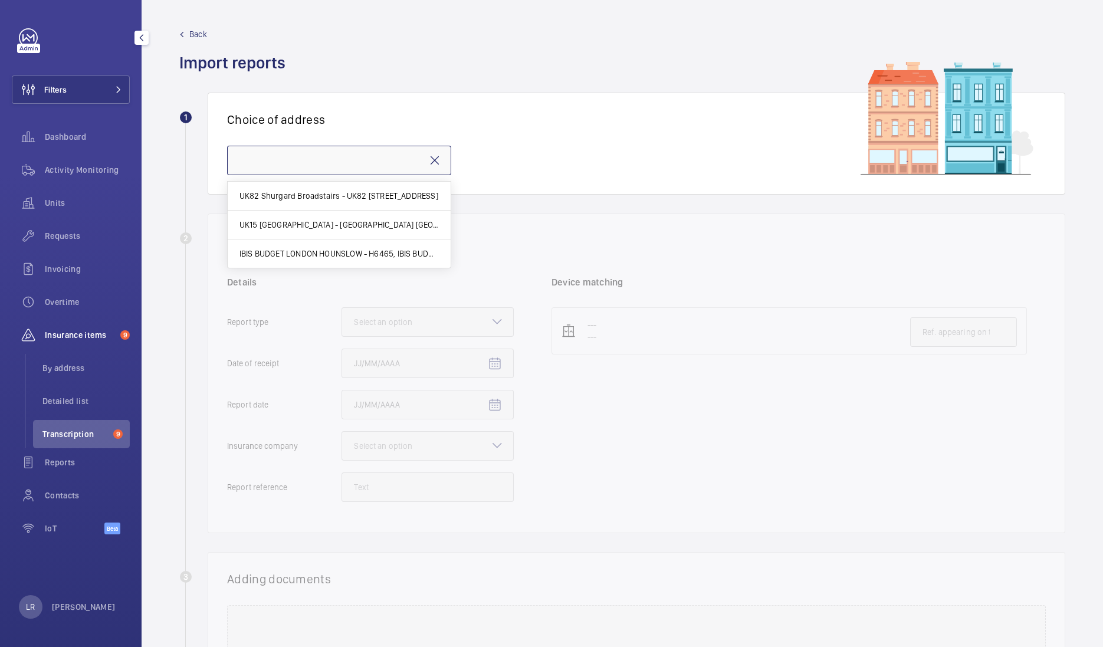
paste input "CB1 2G"
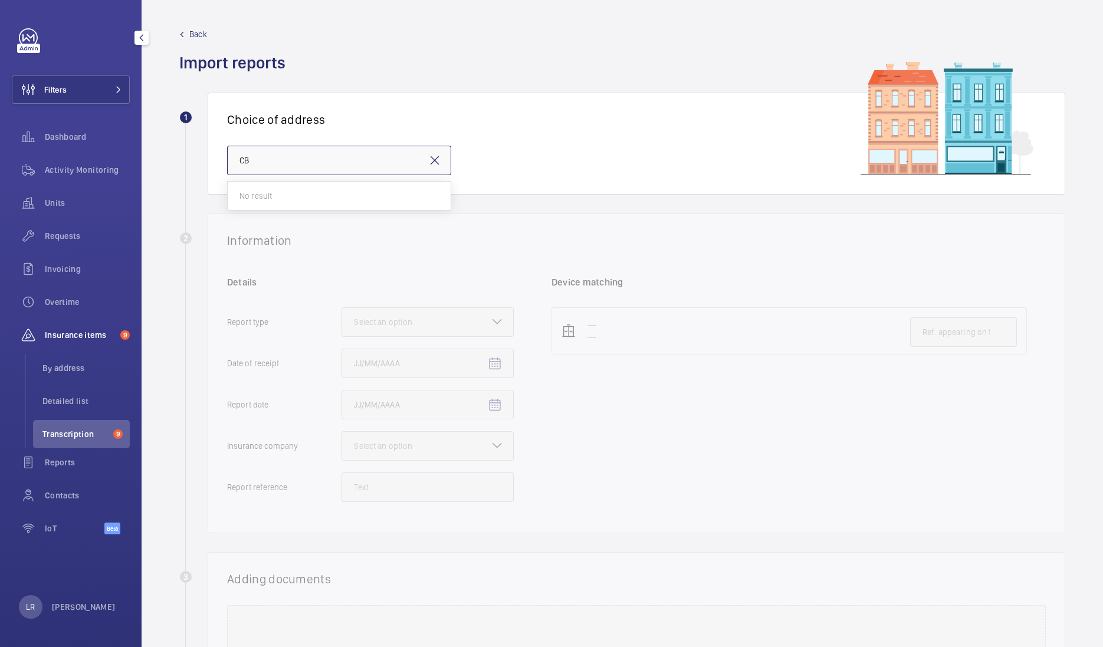
type input "C"
click at [322, 163] on input "text" at bounding box center [339, 161] width 224 height 30
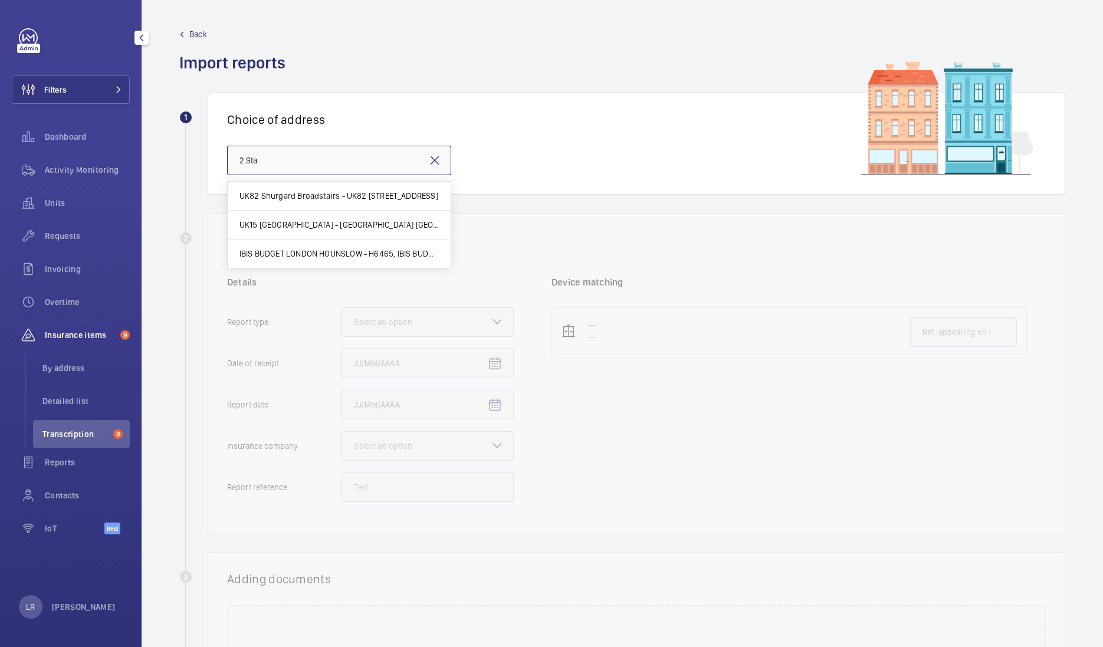
click at [309, 150] on input "2 Sta" at bounding box center [339, 161] width 224 height 30
type input "2"
drag, startPoint x: 355, startPoint y: 152, endPoint x: 359, endPoint y: 146, distance: 6.7
click at [355, 153] on input "text" at bounding box center [339, 161] width 224 height 30
paste input "IBIS CAMBRIDGE"
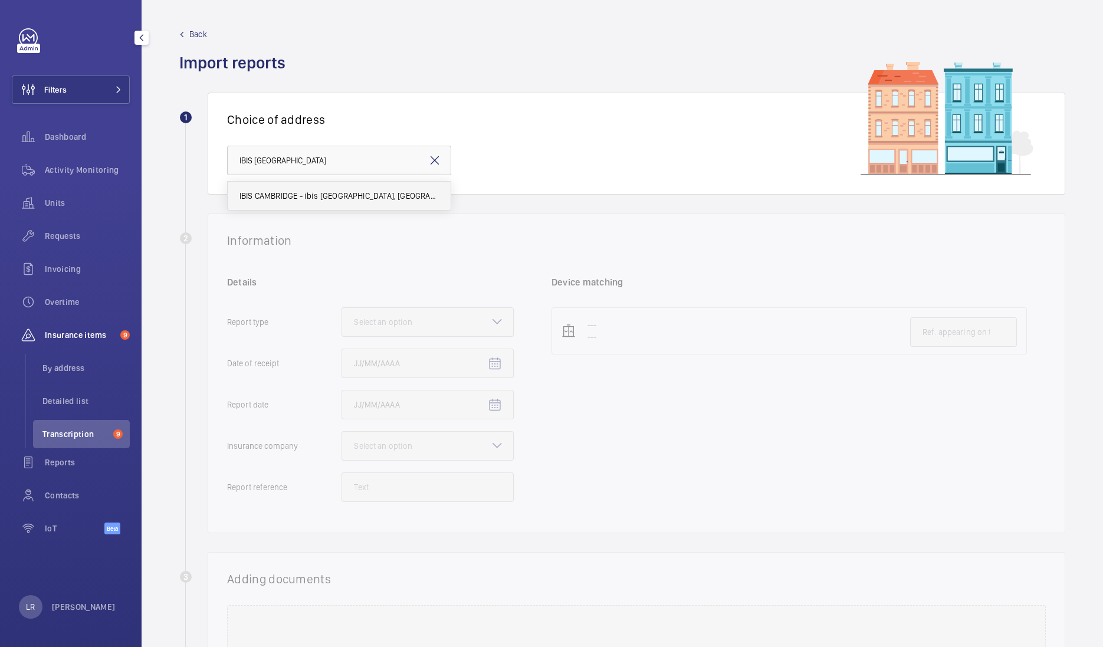
click at [364, 201] on mat-option "IBIS CAMBRIDGE - ibis Cambridge Central Station, CAMBRIDGE CB1 2GA" at bounding box center [339, 196] width 223 height 28
type input "IBIS CAMBRIDGE - ibis Cambridge Central Station, CAMBRIDGE CB1 2GA"
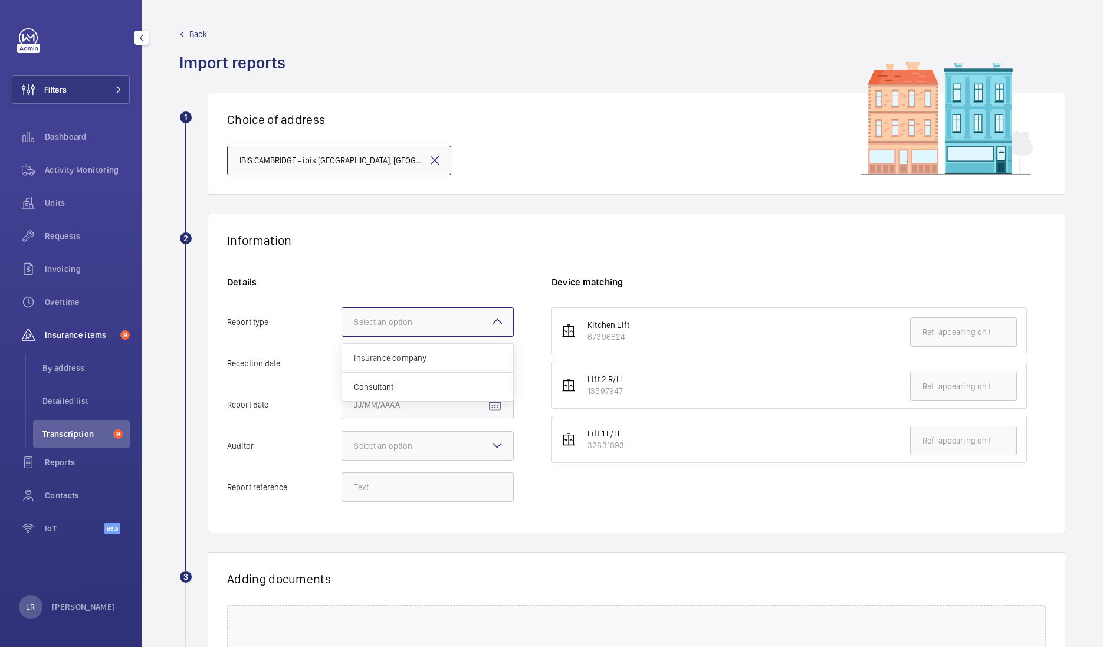
click at [464, 325] on div at bounding box center [427, 322] width 171 height 28
click at [342, 325] on input "Report type Select an option Insurance company Consultant" at bounding box center [342, 322] width 0 height 28
click at [449, 363] on span "Insurance company" at bounding box center [428, 358] width 148 height 12
click at [342, 336] on input "Report type Select an option Insurance company Consultant" at bounding box center [342, 322] width 0 height 28
click at [502, 367] on span "Open calendar" at bounding box center [495, 364] width 28 height 28
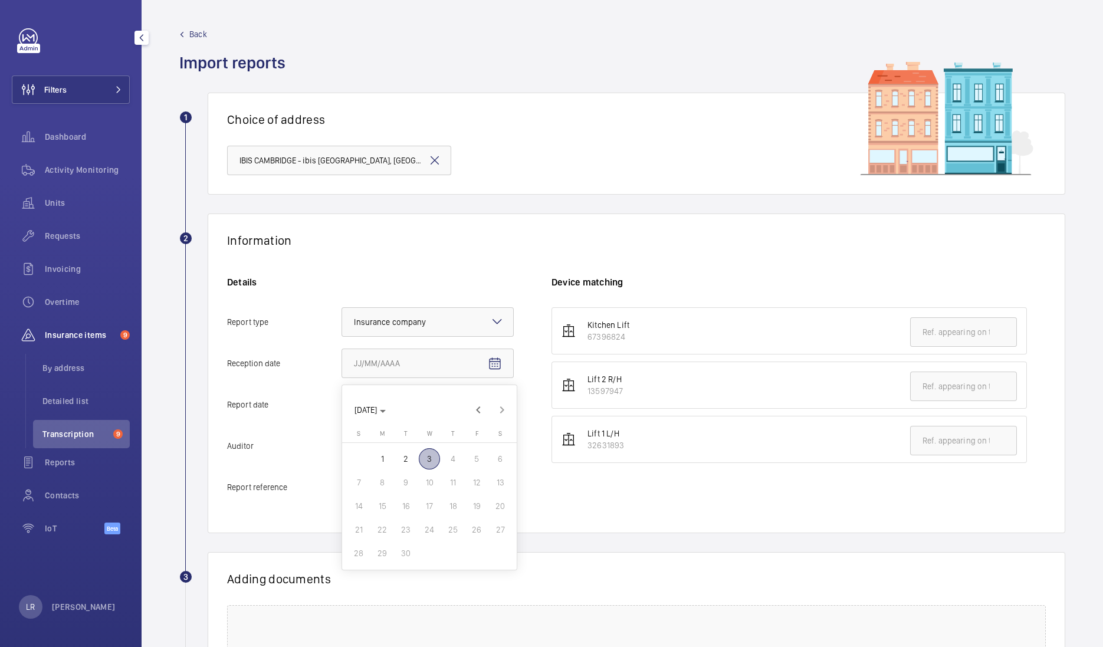
click at [431, 457] on span "3" at bounding box center [429, 458] width 21 height 21
type input "9/3/2025"
click at [496, 401] on mat-icon "Open calendar" at bounding box center [495, 405] width 14 height 14
click at [413, 494] on span "2" at bounding box center [405, 500] width 21 height 21
type input "9/2/2025"
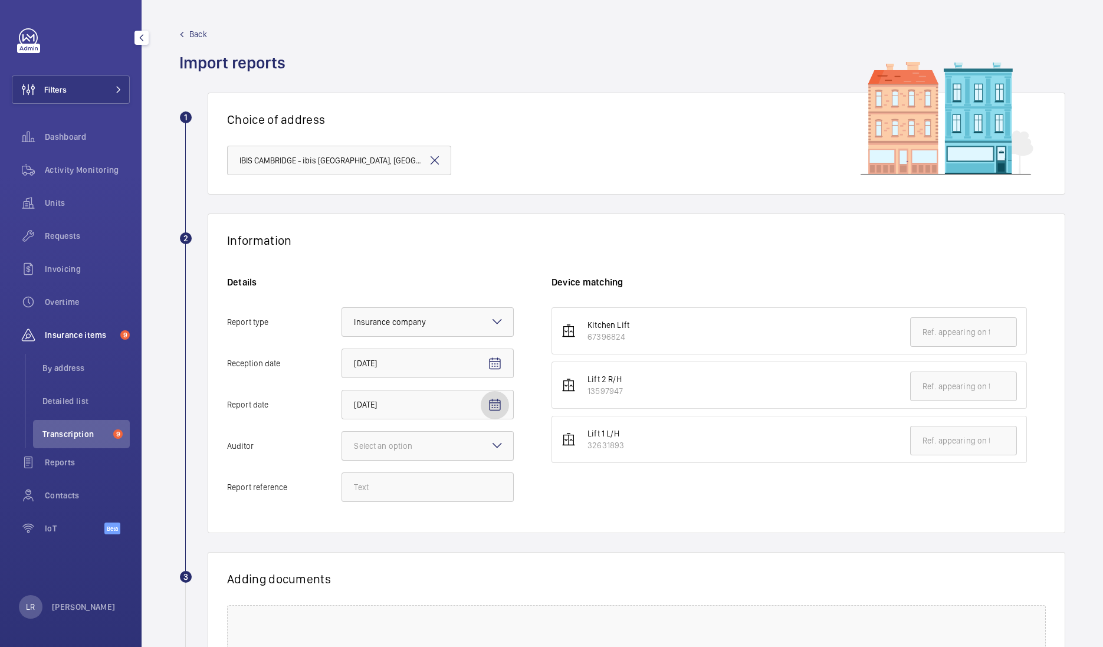
click at [504, 443] on div "Select an option" at bounding box center [428, 446] width 172 height 30
click at [342, 443] on input "Auditor Select an option" at bounding box center [342, 446] width 0 height 28
click at [378, 568] on span "Allianz" at bounding box center [428, 569] width 148 height 12
click at [342, 460] on input "Auditor Select an option Veritas Zurich British Engineering Allianz Other" at bounding box center [342, 446] width 0 height 28
click at [463, 496] on input "Report reference" at bounding box center [428, 488] width 172 height 30
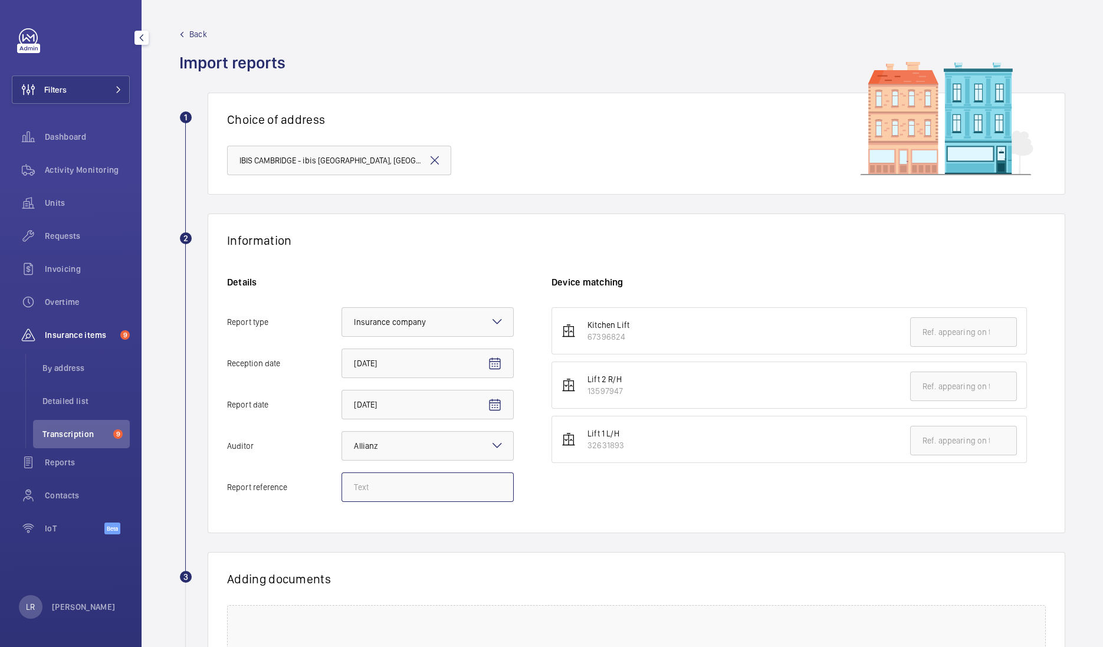
click at [385, 484] on input "Report reference" at bounding box center [428, 488] width 172 height 30
paste input "E26791042880"
type input "E26791042880"
drag, startPoint x: 584, startPoint y: 518, endPoint x: 581, endPoint y: 511, distance: 7.5
click at [584, 517] on div "Information Details Report type Select an option × Insurance company × Receptio…" at bounding box center [637, 374] width 858 height 320
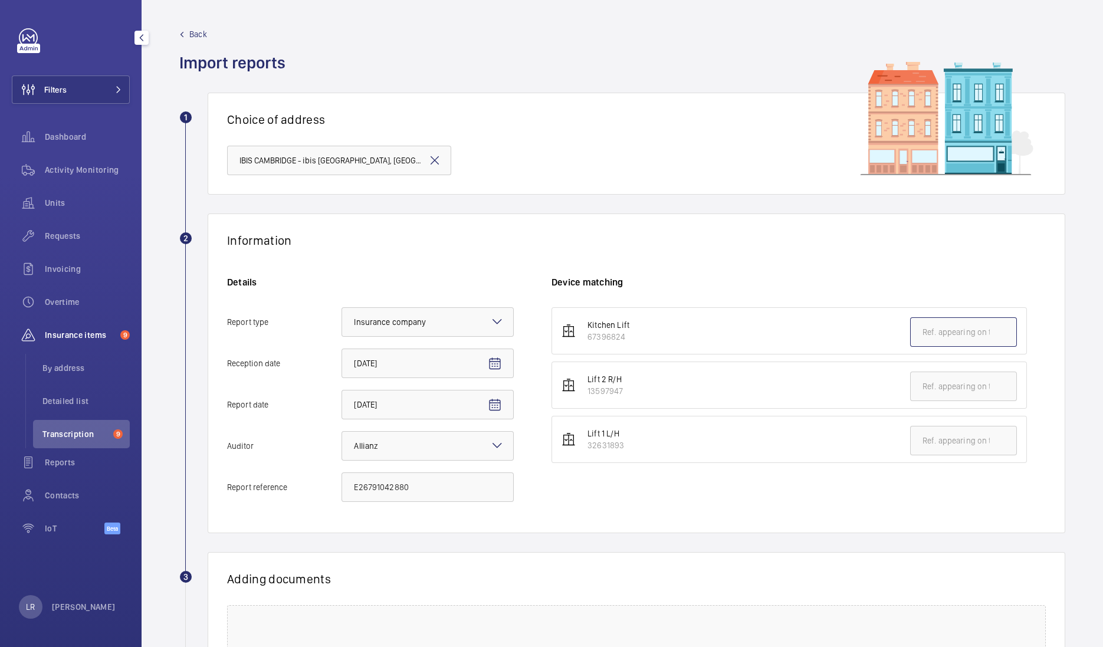
click at [920, 332] on input "text" at bounding box center [963, 332] width 107 height 30
drag, startPoint x: 418, startPoint y: 487, endPoint x: 316, endPoint y: 487, distance: 102.7
click at [316, 487] on label "Report reference E26791042880" at bounding box center [370, 488] width 287 height 30
click at [947, 336] on input "text" at bounding box center [963, 332] width 107 height 30
paste input "E26791042880"
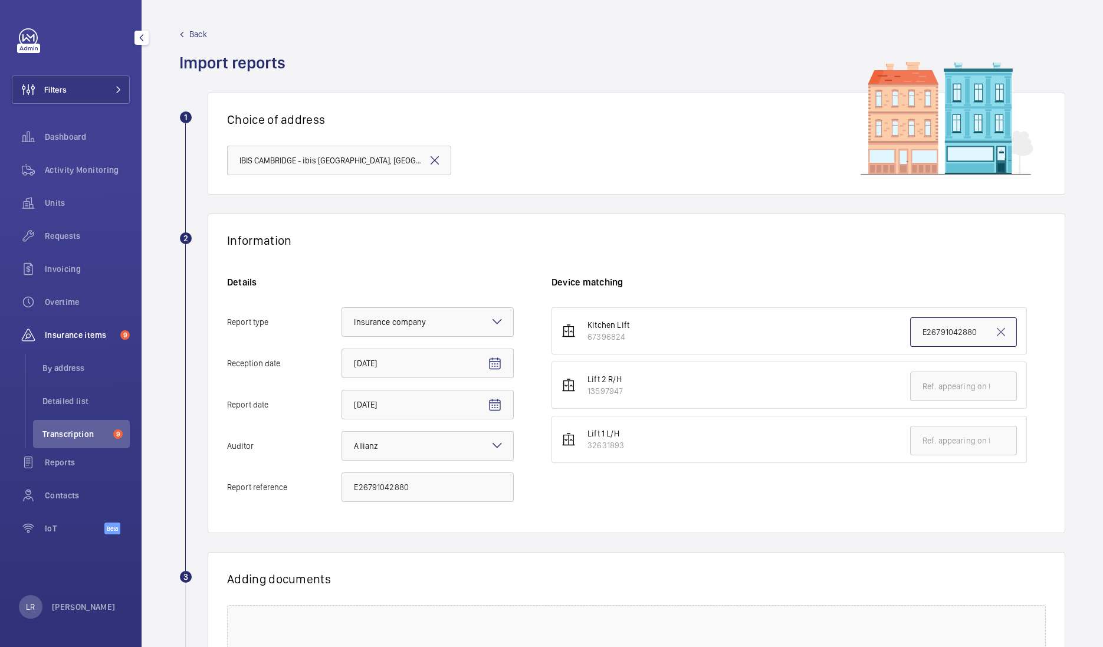
type input "E26791042880"
click at [876, 299] on div "Device matching Kitchen Lift 67396824 E26791042880 Lift 2 R/H 13597947 Lift 1 L…" at bounding box center [799, 395] width 494 height 238
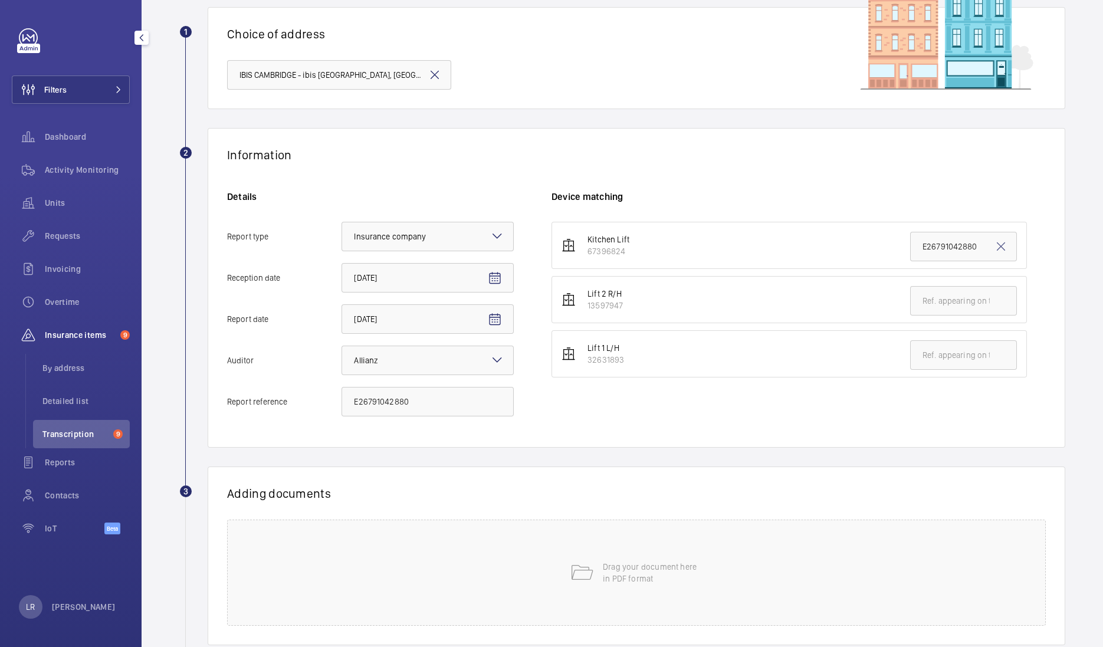
scroll to position [159, 0]
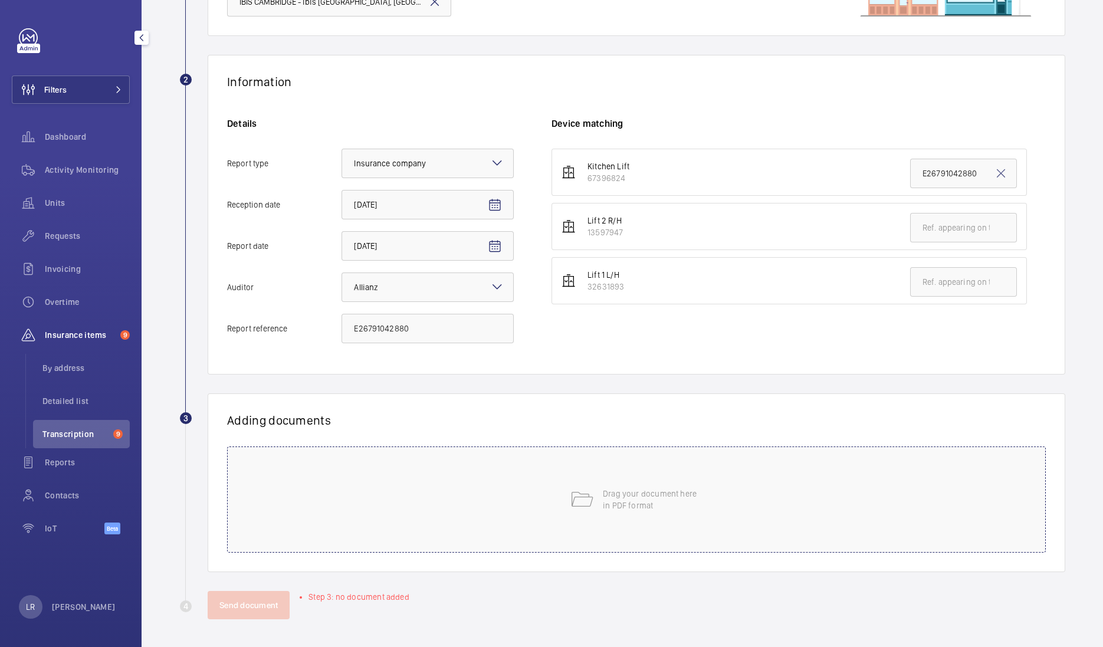
click at [655, 499] on p "Drag your document here in PDF format" at bounding box center [653, 500] width 100 height 24
drag, startPoint x: 437, startPoint y: 333, endPoint x: 330, endPoint y: 343, distance: 106.7
click at [333, 342] on label "Report reference E26791042880" at bounding box center [370, 329] width 287 height 30
click at [549, 487] on div "Drag your document here in PDF format" at bounding box center [636, 500] width 819 height 106
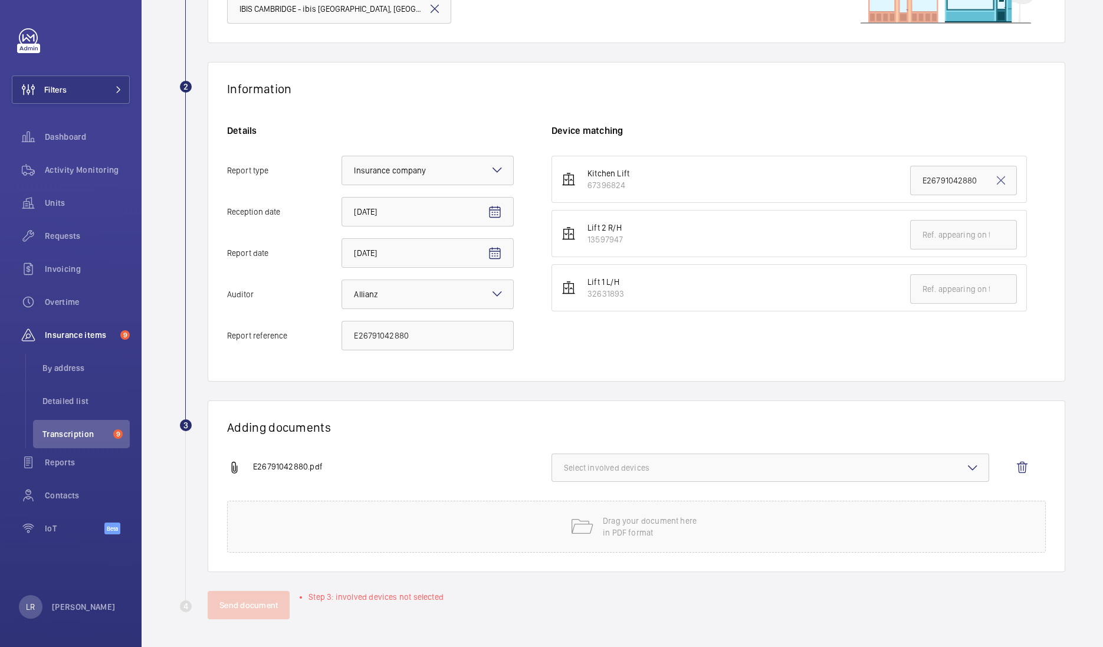
click at [602, 460] on button "Select involved devices" at bounding box center [771, 468] width 438 height 28
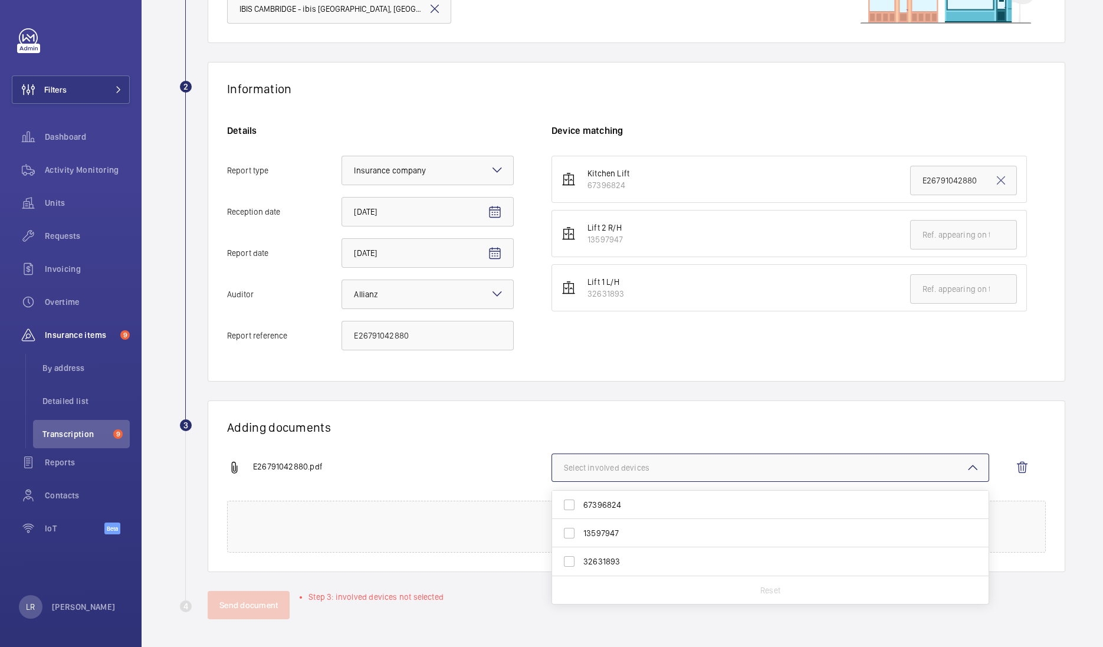
click at [602, 502] on span "67396824" at bounding box center [772, 505] width 376 height 12
click at [581, 502] on input "67396824" at bounding box center [570, 505] width 24 height 24
checkbox input "true"
click at [624, 423] on h1 "Adding documents" at bounding box center [636, 427] width 819 height 15
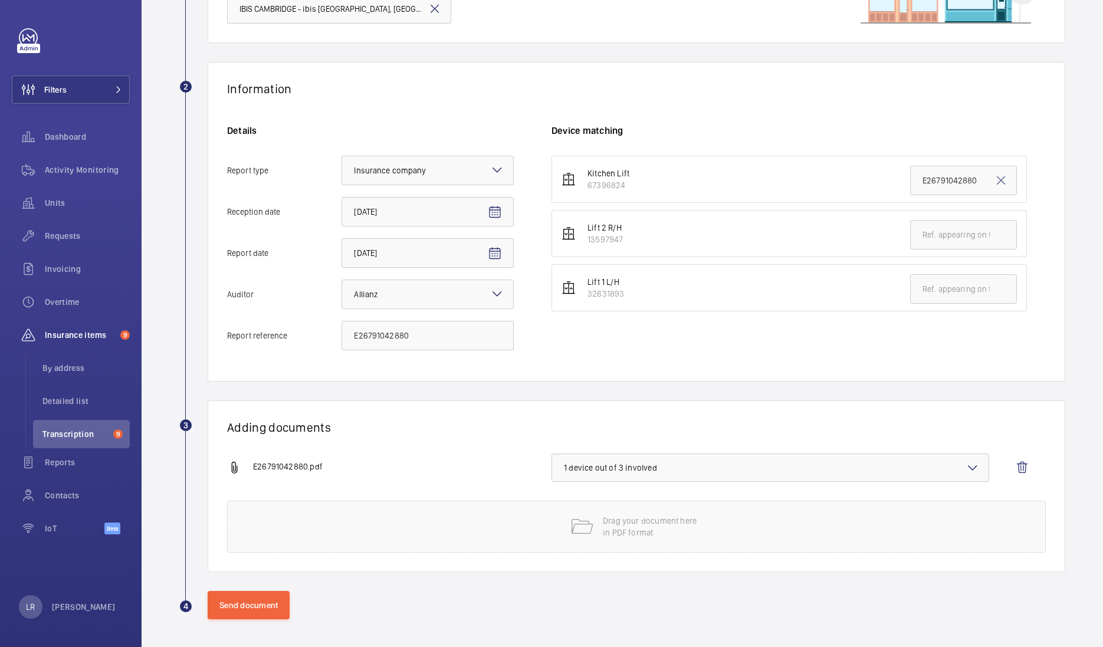
click at [558, 296] on li "Lift 1 L/H 32631893" at bounding box center [790, 287] width 476 height 47
click at [260, 600] on button "Send document" at bounding box center [249, 605] width 82 height 28
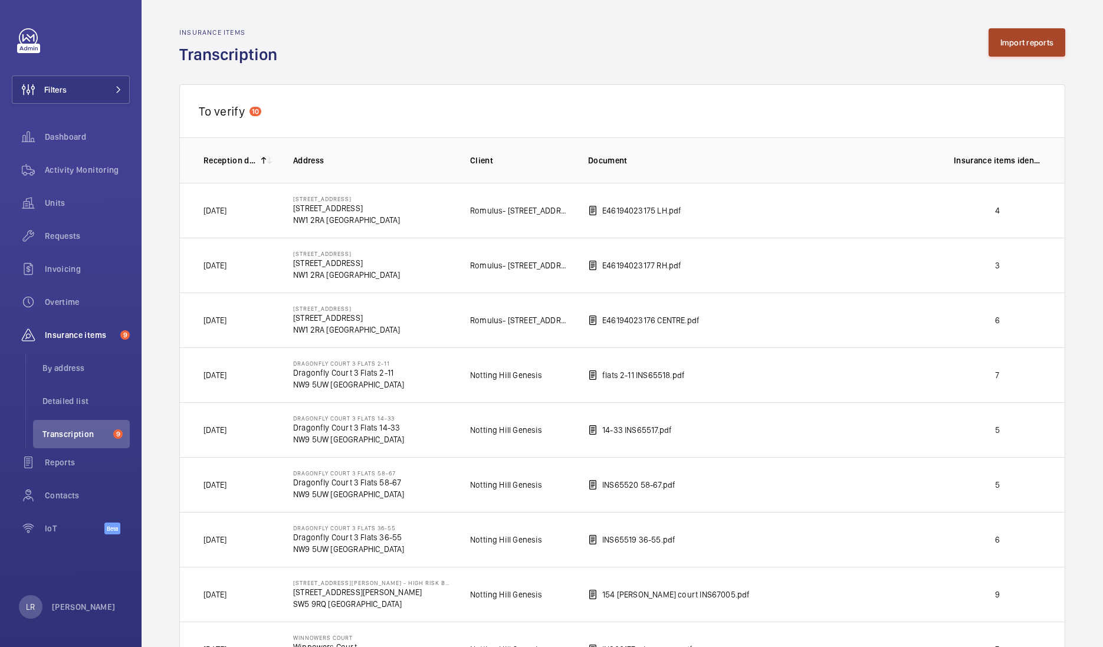
click at [992, 32] on button "Import reports" at bounding box center [1027, 42] width 77 height 28
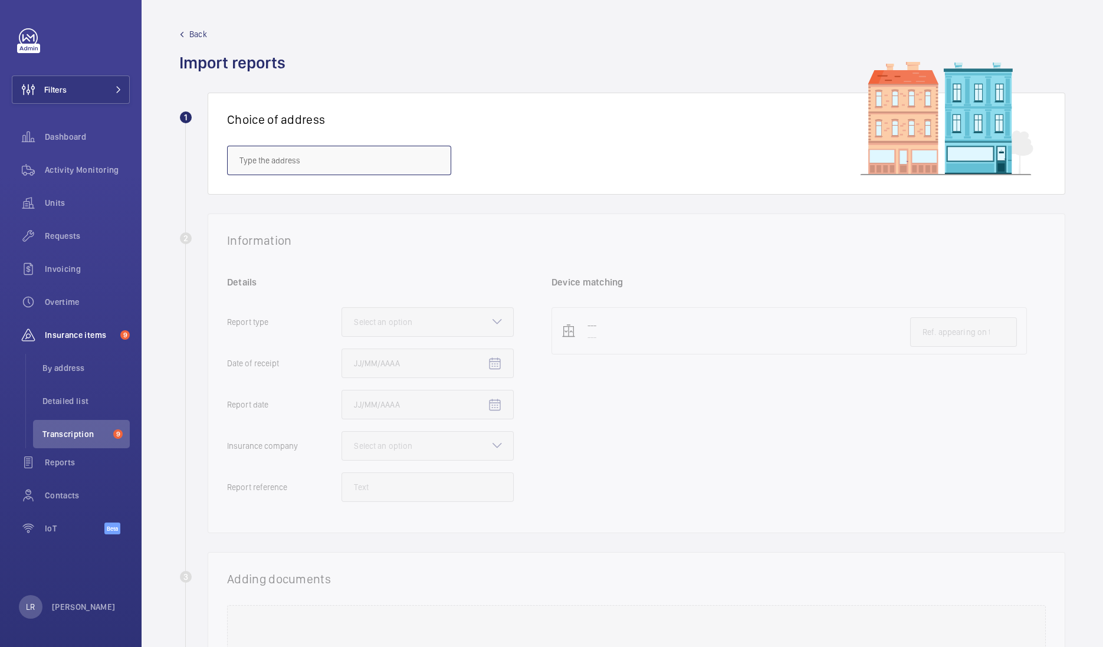
click at [384, 153] on input "text" at bounding box center [339, 161] width 224 height 30
click at [369, 158] on input "text" at bounding box center [339, 161] width 224 height 30
click at [374, 190] on span "IBIS CAMBRIDGE - ibis Cambridge Central Station, CAMBRIDGE CB1 2GA" at bounding box center [339, 196] width 199 height 12
type input "IBIS CAMBRIDGE - ibis Cambridge Central Station, CAMBRIDGE CB1 2GA"
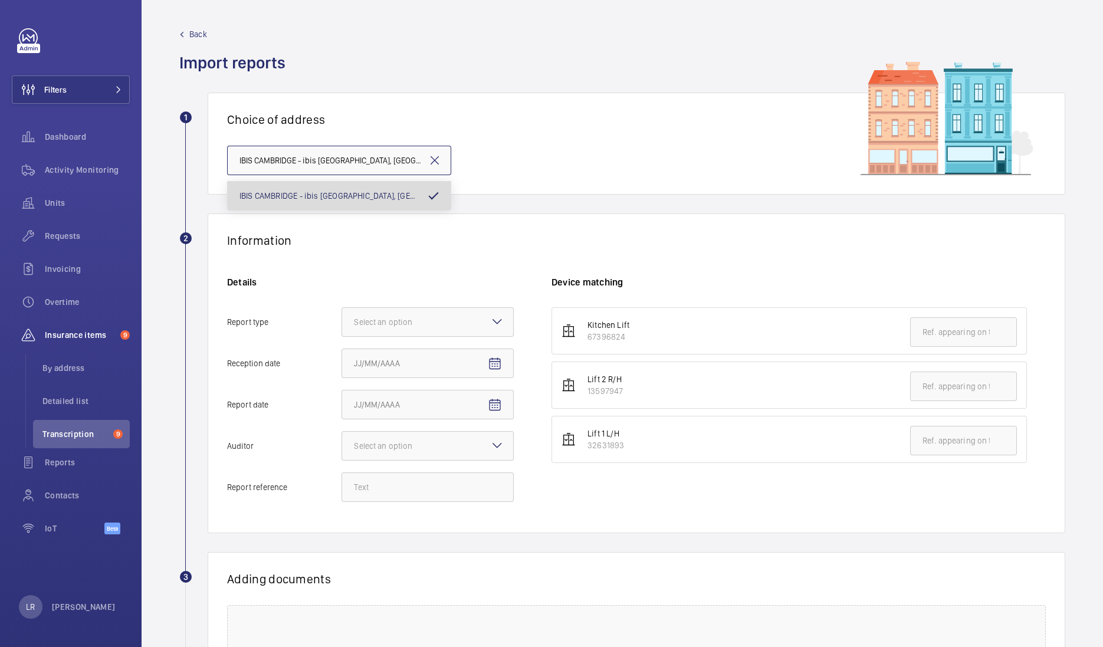
scroll to position [0, 63]
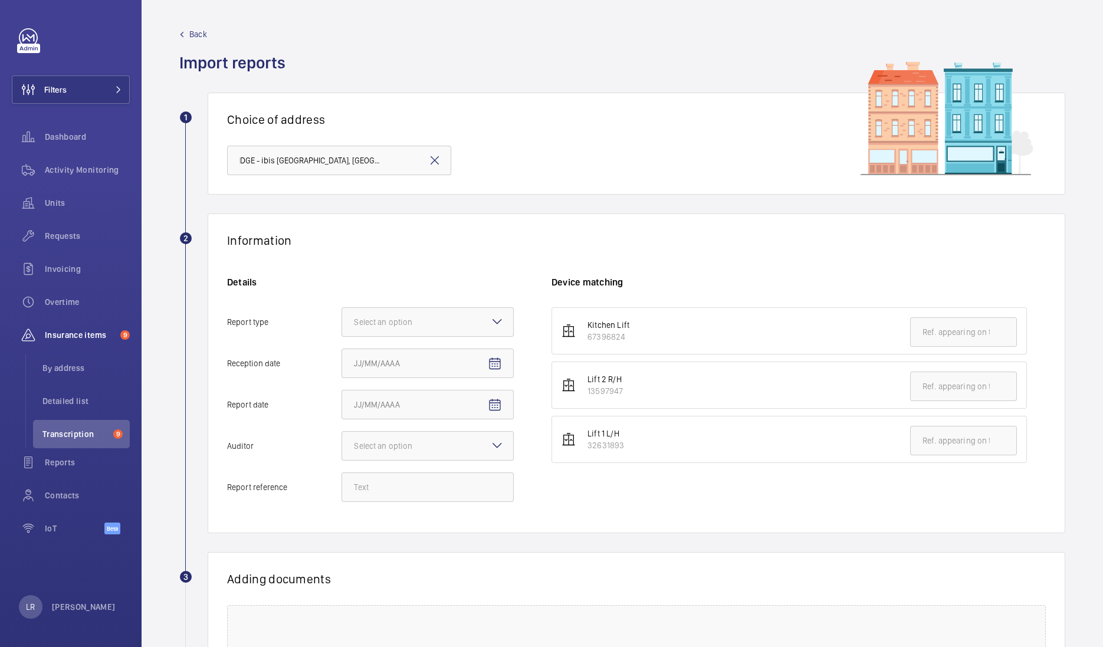
click at [438, 162] on mat-icon at bounding box center [435, 160] width 14 height 14
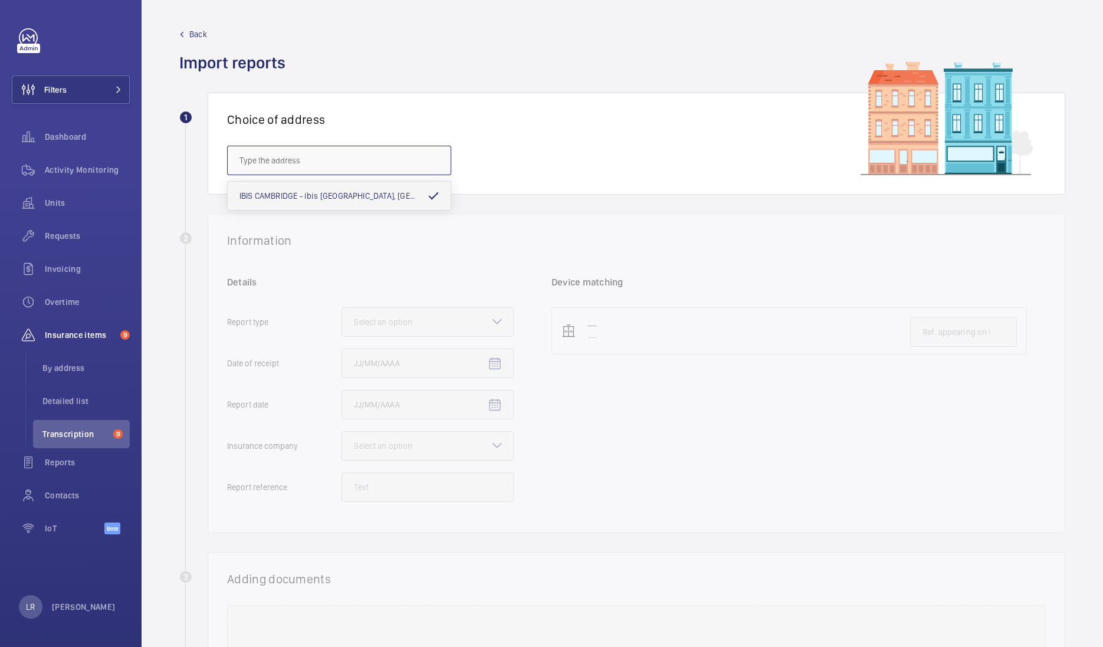
scroll to position [0, 0]
click at [350, 159] on input "text" at bounding box center [339, 161] width 224 height 30
click at [317, 155] on input "text" at bounding box center [339, 161] width 224 height 30
paste input "[STREET_ADDRESS]"
click at [314, 232] on mat-option "15 Suffolk Street - 15 Suffolk St, LONDON SW1Y 4HG" at bounding box center [339, 225] width 223 height 28
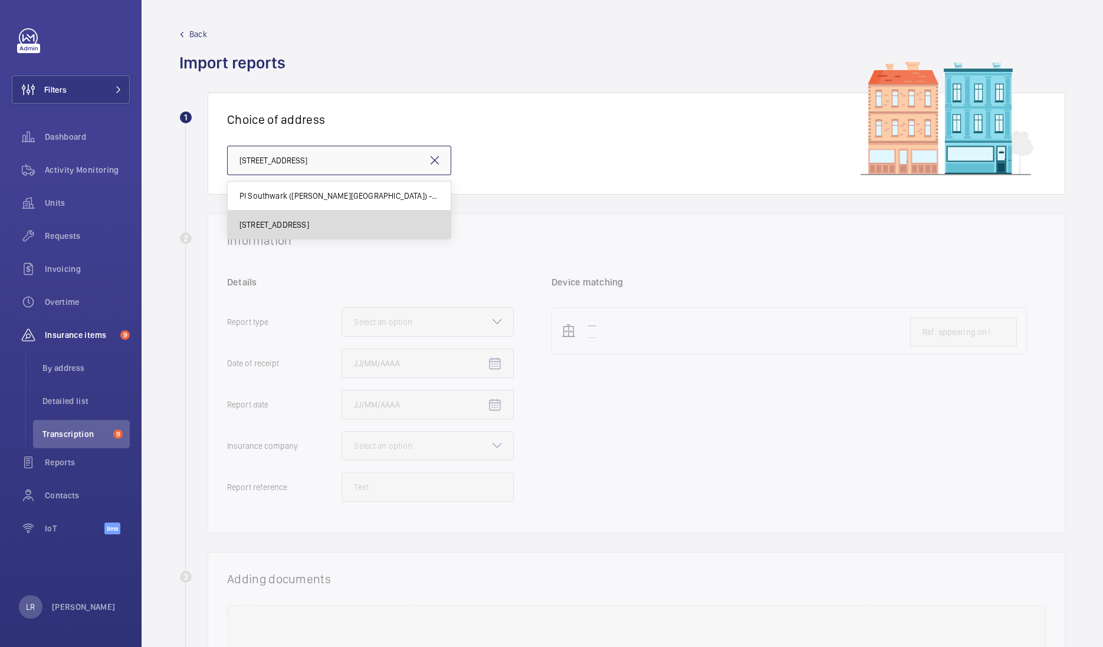
type input "15 Suffolk Street - 15 Suffolk St, LONDON SW1Y 4HG"
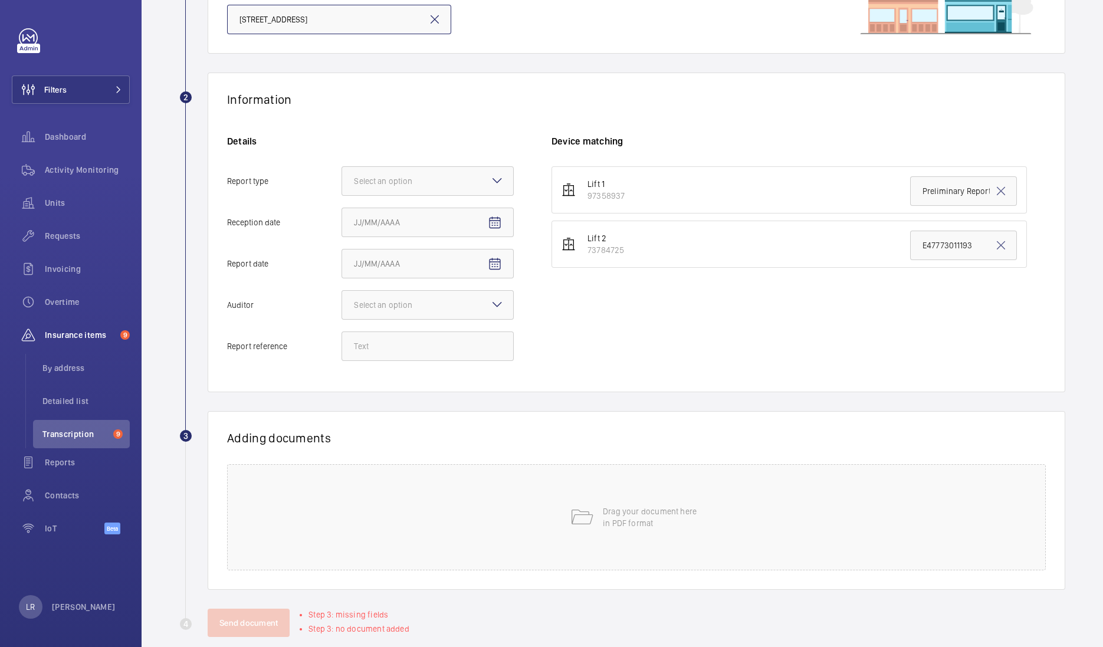
scroll to position [147, 0]
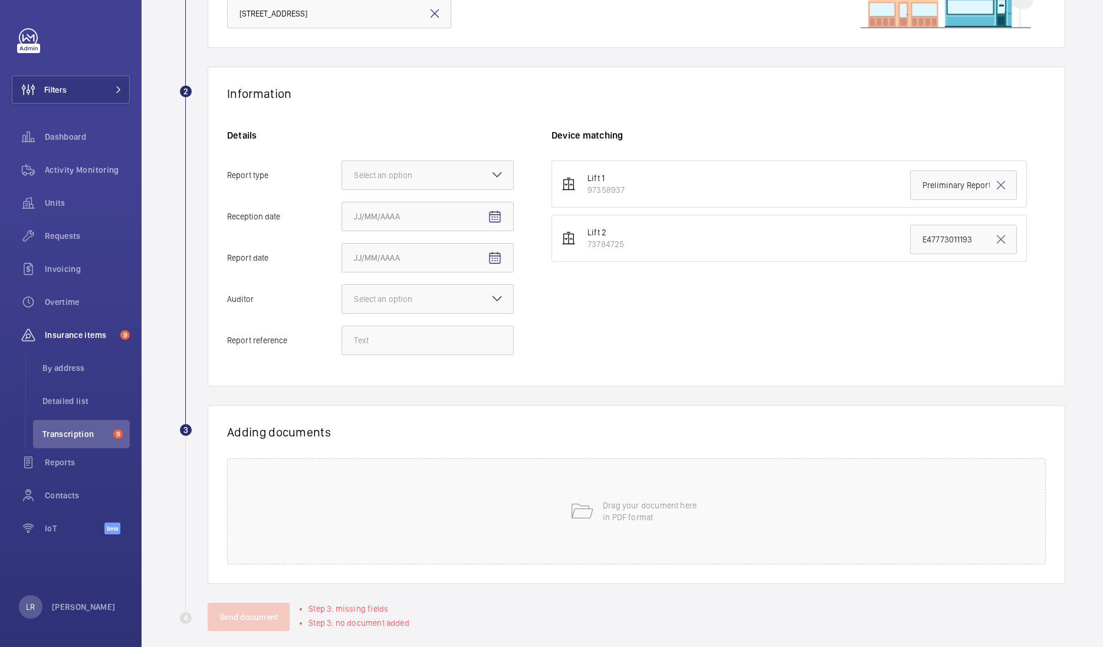
click at [502, 169] on mat-icon at bounding box center [497, 175] width 14 height 14
click at [342, 169] on input "Report type Select an option" at bounding box center [342, 175] width 0 height 28
click at [457, 209] on span "Insurance company" at bounding box center [428, 211] width 148 height 12
click at [342, 189] on input "Report type Select an option Insurance company Consultant" at bounding box center [342, 175] width 0 height 28
click at [494, 221] on mat-icon "Open calendar" at bounding box center [495, 217] width 14 height 14
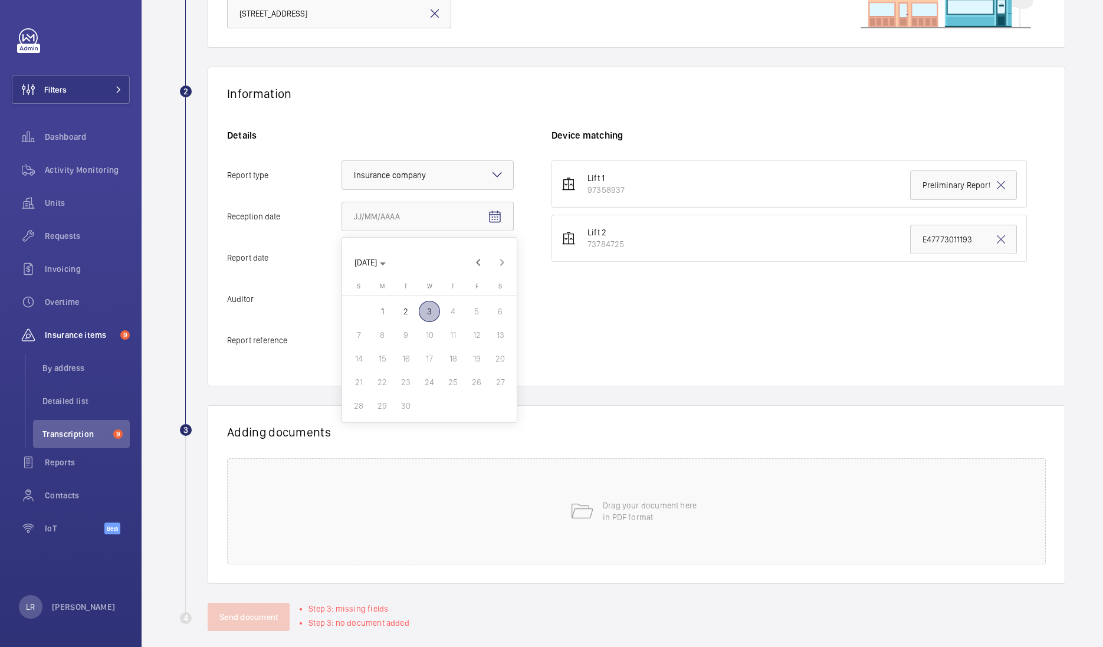
click at [431, 316] on span "3" at bounding box center [429, 311] width 21 height 21
type input "9/3/2025"
click at [492, 260] on mat-icon "Open calendar" at bounding box center [495, 258] width 14 height 14
click at [407, 350] on span "2" at bounding box center [405, 352] width 21 height 21
type input "9/2/2025"
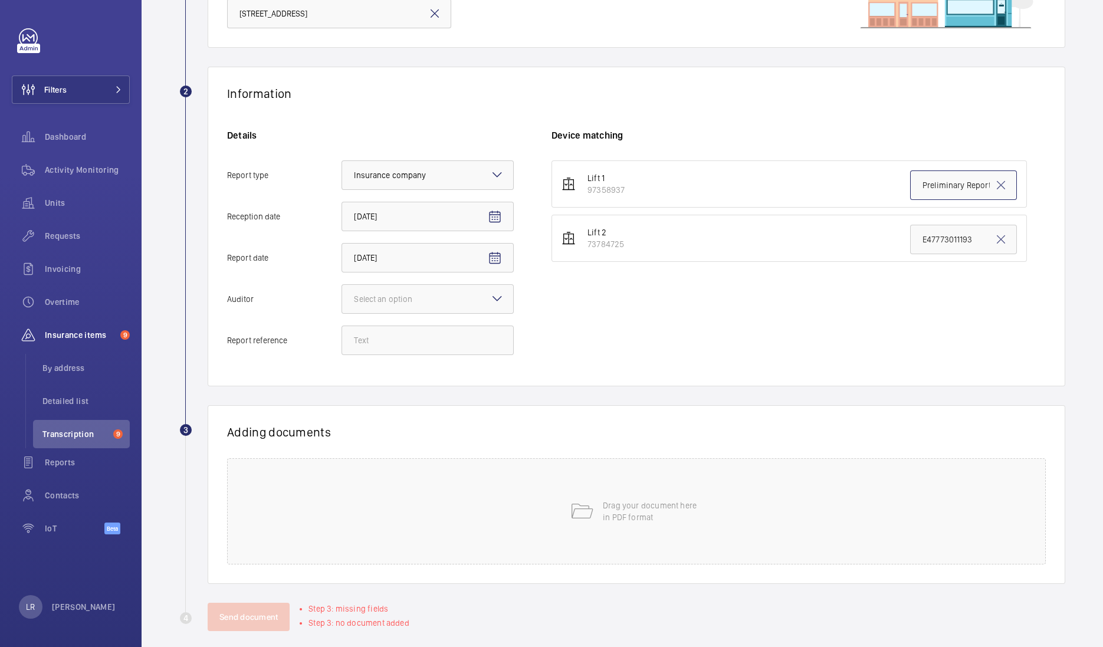
click at [950, 184] on input "Preliminary Report" at bounding box center [963, 186] width 107 height 30
click at [953, 184] on input "Preliminary Report" at bounding box center [963, 186] width 107 height 30
click at [956, 183] on input "Preliminary Report" at bounding box center [963, 186] width 107 height 30
click at [952, 186] on input "Preliminary Report" at bounding box center [963, 186] width 107 height 30
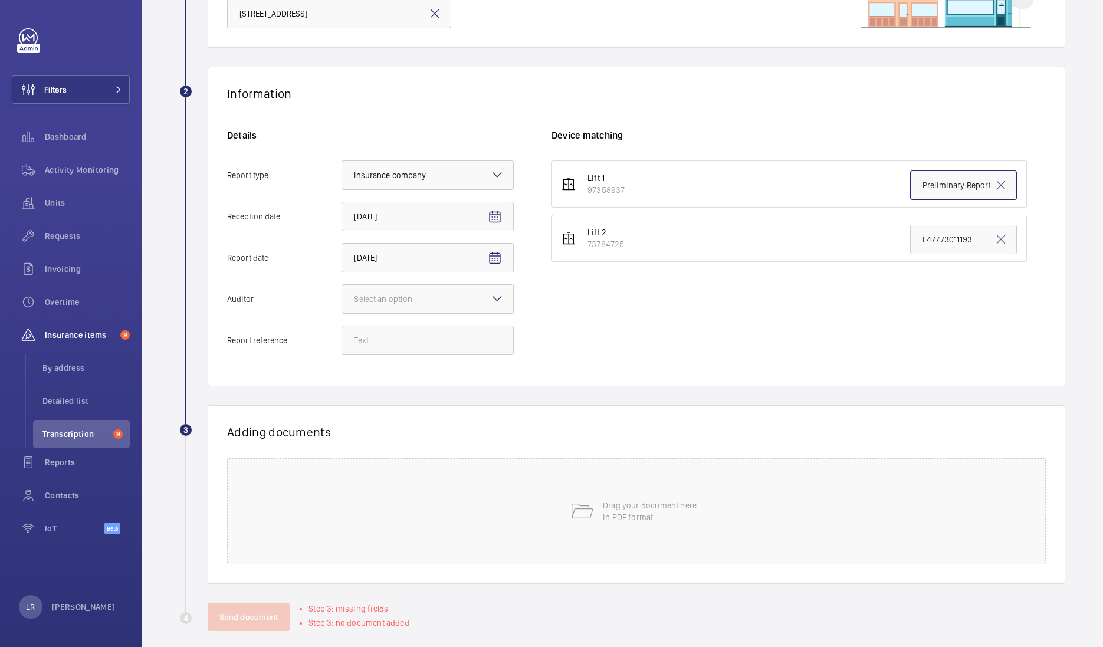
click at [910, 185] on input "Preliminary Report" at bounding box center [963, 186] width 107 height 30
paste input "E47773012033"
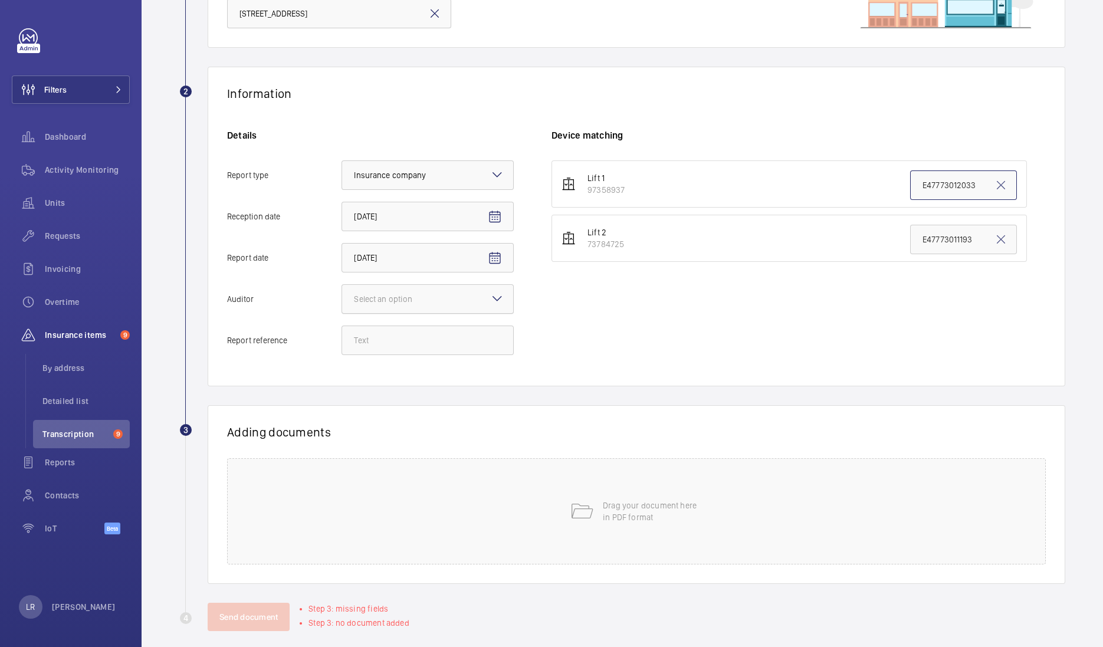
click at [488, 296] on div at bounding box center [427, 299] width 171 height 28
type input "E47773012033"
click at [342, 296] on input "Auditor Select an option" at bounding box center [342, 299] width 0 height 28
click at [410, 417] on span "Allianz" at bounding box center [428, 422] width 148 height 12
click at [342, 313] on input "Auditor Select an option Veritas Zurich British Engineering Allianz Other" at bounding box center [342, 299] width 0 height 28
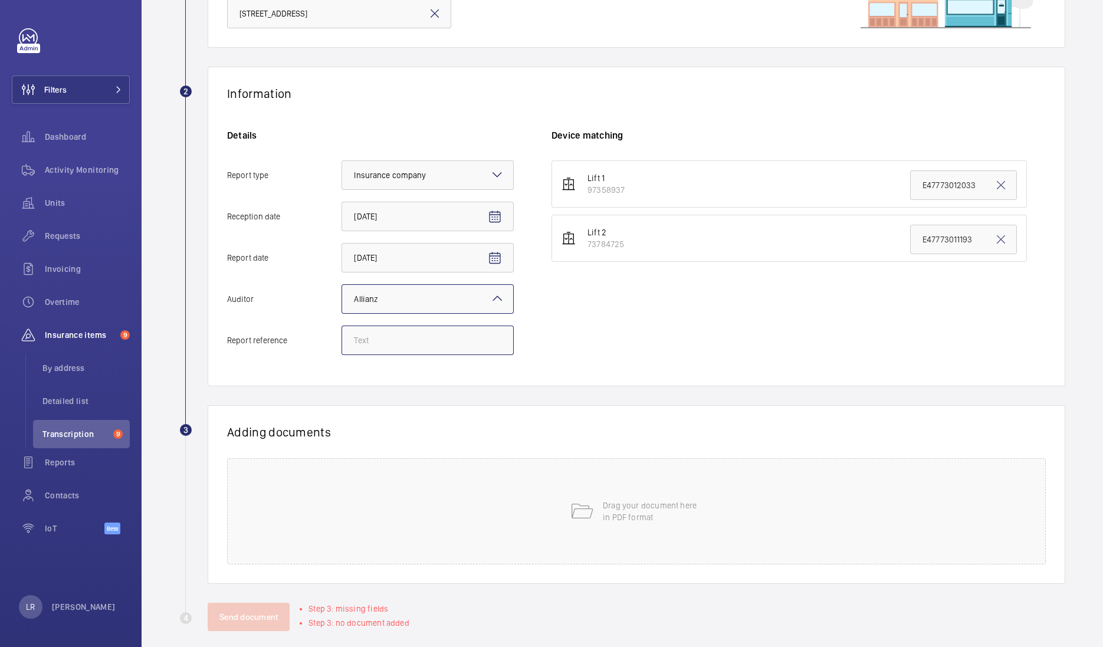
click at [443, 329] on input "Report reference" at bounding box center [428, 341] width 172 height 30
paste input "E47773012033"
type input "E47773012033"
click at [661, 345] on div "Lift 1 97358937 E47773012033 Lift 2 73784725 E47773011193" at bounding box center [799, 263] width 494 height 207
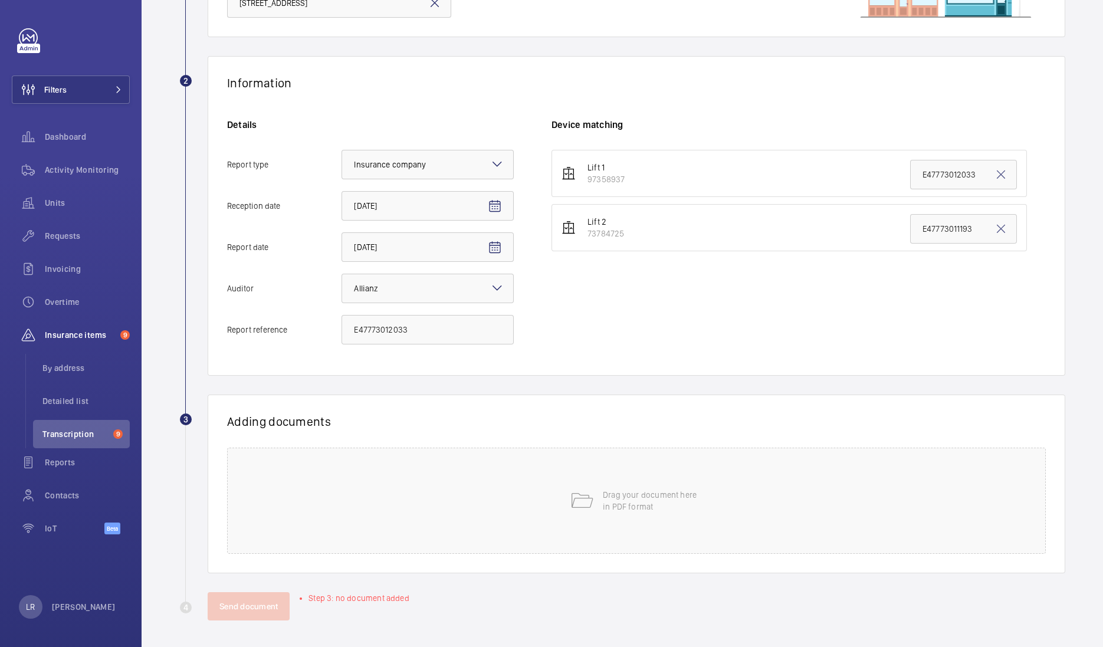
scroll to position [159, 0]
click at [611, 461] on div "Drag your document here in PDF format" at bounding box center [636, 500] width 819 height 106
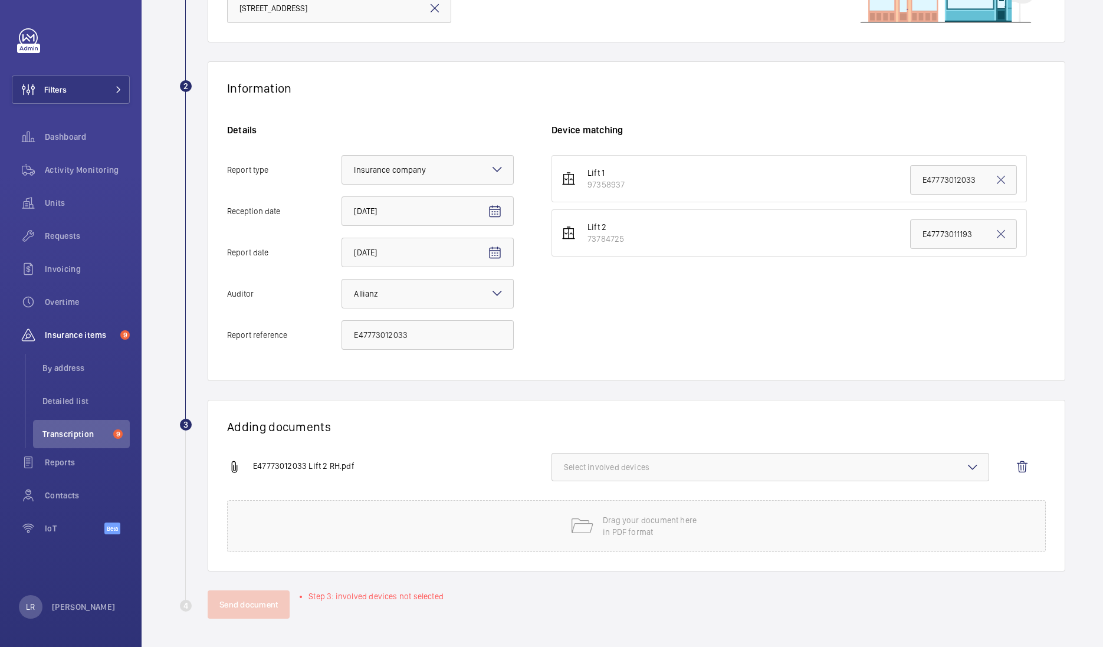
scroll to position [152, 0]
click at [684, 470] on span "Select involved devices" at bounding box center [770, 468] width 413 height 12
click at [644, 536] on span "73784725" at bounding box center [772, 534] width 376 height 12
click at [581, 536] on input "73784725" at bounding box center [570, 534] width 24 height 24
checkbox input "true"
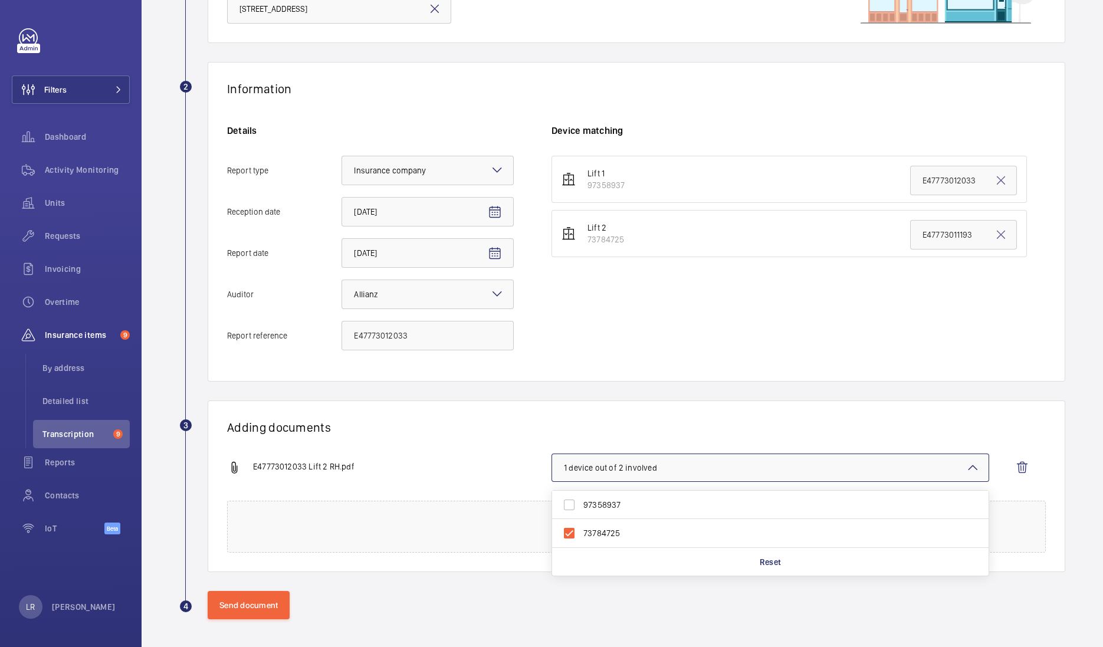
click at [661, 407] on div "Adding documents E47773012033 Lift 2 RH.pdf 1 device out of 2 involved 97358937…" at bounding box center [637, 487] width 858 height 172
click at [335, 465] on span "E47773012033 Lift 2 RH.pdf" at bounding box center [303, 468] width 101 height 14
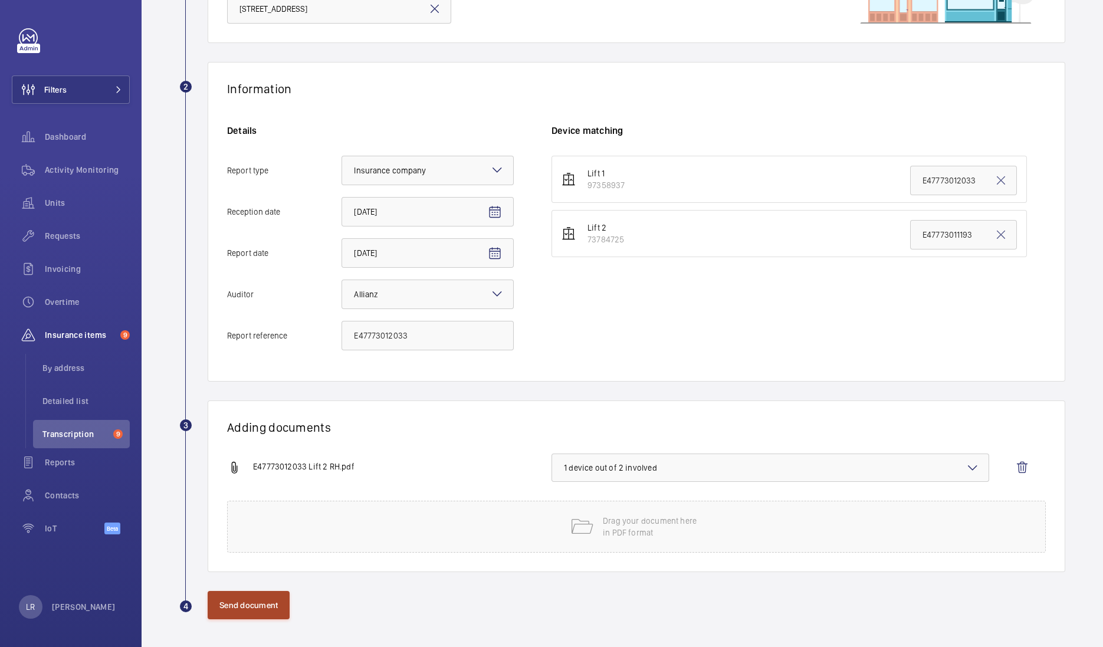
click at [257, 604] on button "Send document" at bounding box center [249, 605] width 82 height 28
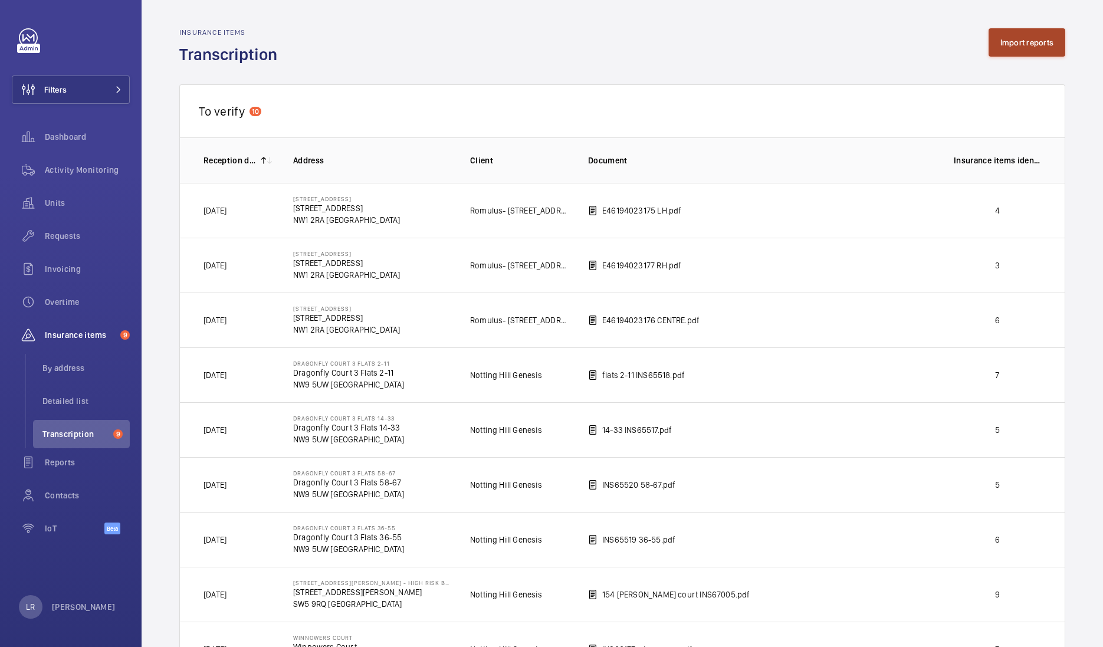
click at [1000, 41] on button "Import reports" at bounding box center [1027, 42] width 77 height 28
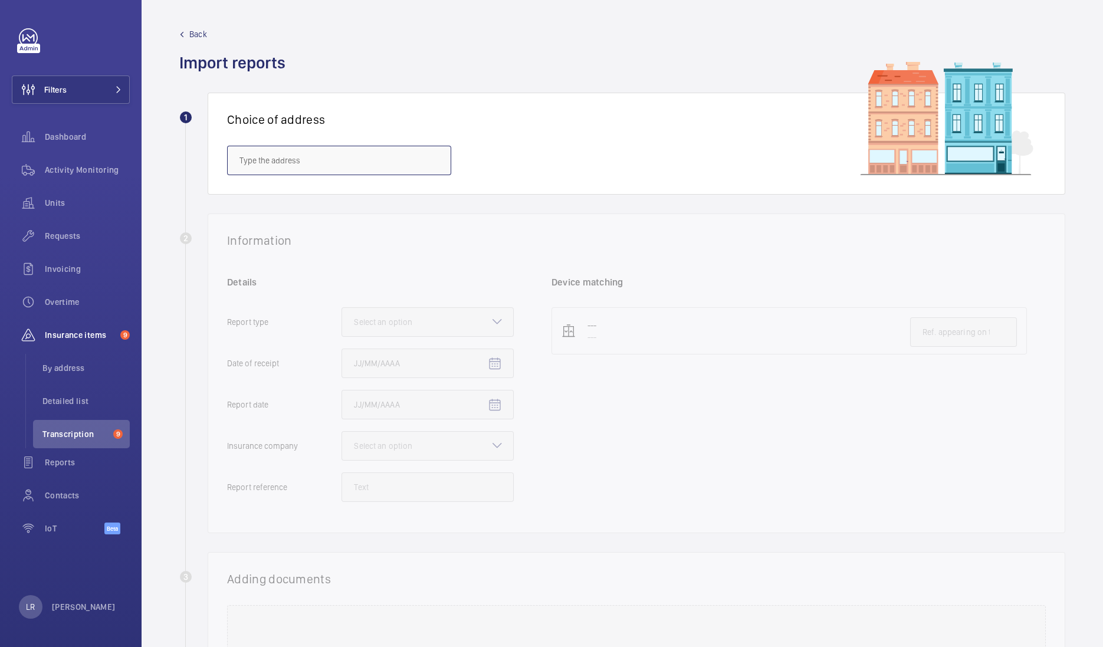
click at [352, 149] on input "text" at bounding box center [339, 161] width 224 height 30
type input "i"
click at [268, 150] on input "text" at bounding box center [339, 161] width 224 height 30
paste input "IBIS [GEOGRAPHIC_DATA]"
drag, startPoint x: 286, startPoint y: 156, endPoint x: 293, endPoint y: 151, distance: 8.9
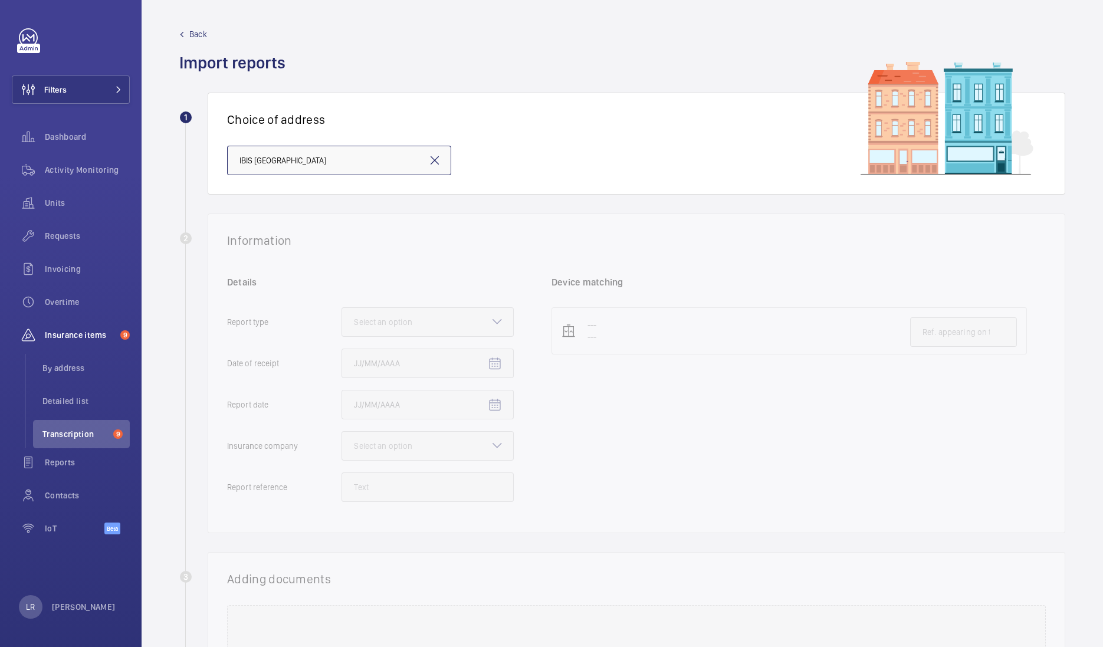
click at [290, 151] on input "IBIS [GEOGRAPHIC_DATA]" at bounding box center [339, 161] width 224 height 30
click at [366, 198] on span "IBIS CAMBRIDGE - ibis Cambridge Central Station, CAMBRIDGE CB1 2GA" at bounding box center [339, 196] width 199 height 12
type input "IBIS CAMBRIDGE - ibis Cambridge Central Station, CAMBRIDGE CB1 2GA"
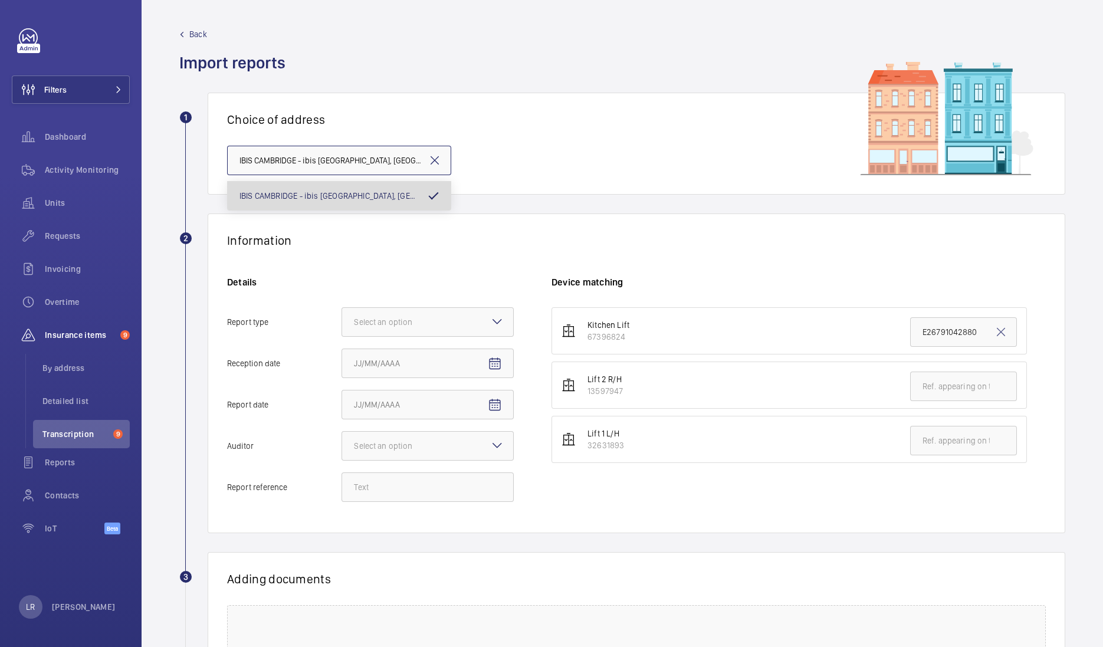
scroll to position [0, 63]
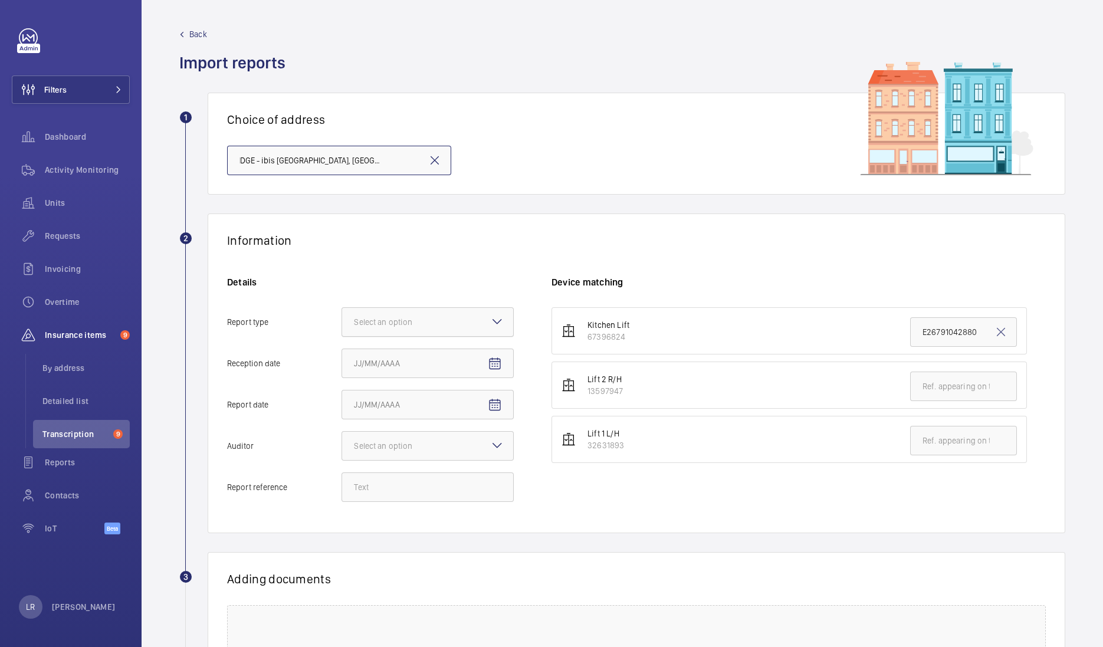
click at [497, 329] on div "Select an option" at bounding box center [428, 322] width 172 height 30
click at [342, 329] on input "Report type Select an option" at bounding box center [342, 322] width 0 height 28
click at [454, 362] on span "Insurance company" at bounding box center [428, 358] width 148 height 12
click at [342, 336] on input "Report type Select an option Insurance company Consultant" at bounding box center [342, 322] width 0 height 28
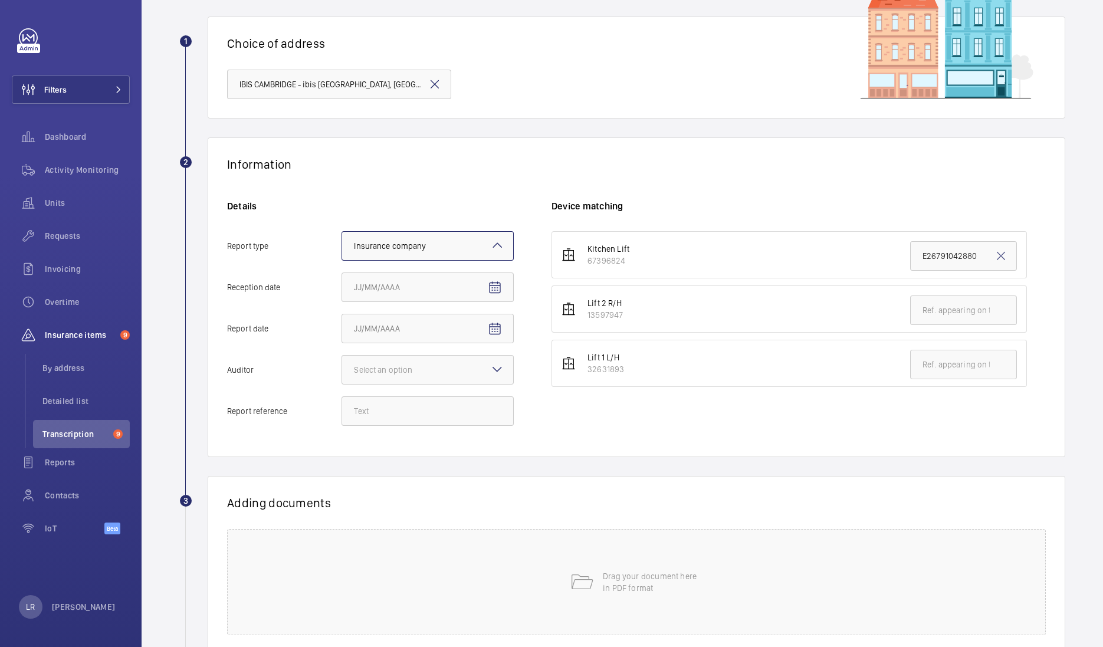
scroll to position [147, 0]
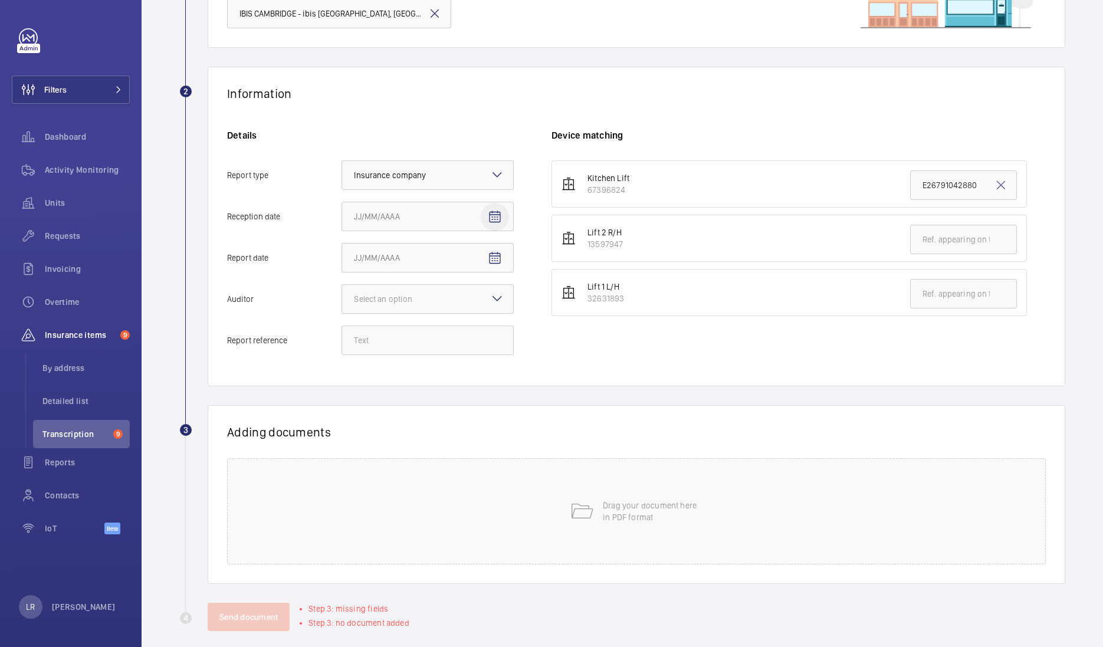
click at [495, 218] on mat-icon "Open calendar" at bounding box center [495, 217] width 14 height 14
click at [432, 313] on span "3" at bounding box center [429, 311] width 21 height 21
type input "9/3/2025"
click at [492, 264] on mat-icon "Open calendar" at bounding box center [495, 258] width 14 height 14
click at [409, 350] on span "2" at bounding box center [405, 352] width 21 height 21
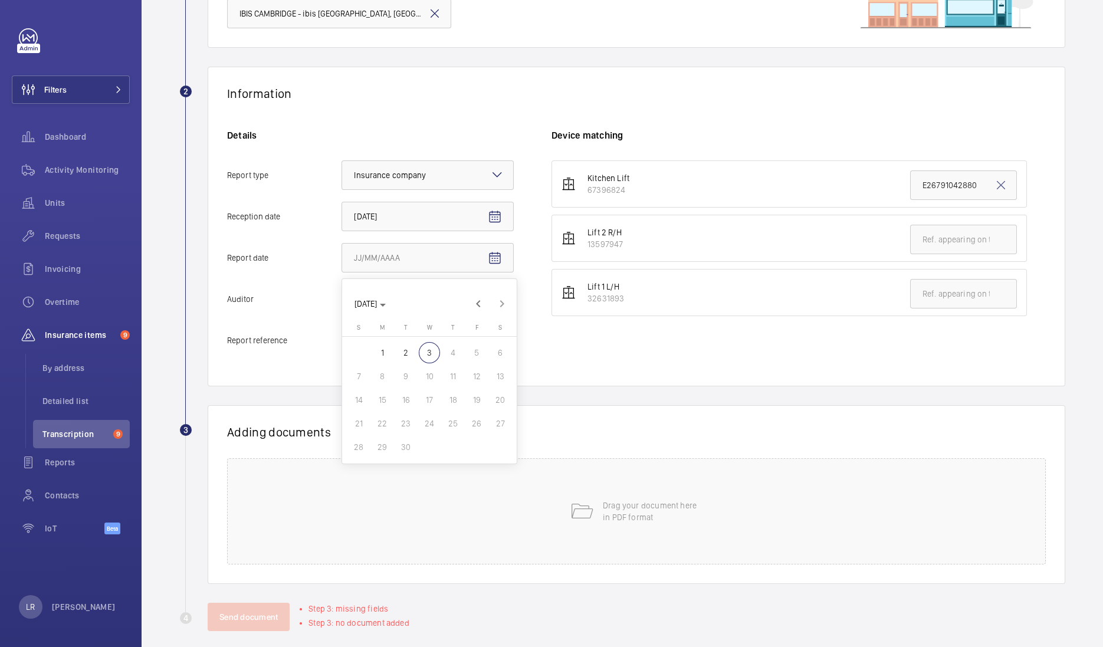
type input "9/2/2025"
click at [496, 292] on mat-icon at bounding box center [497, 298] width 14 height 14
click at [342, 292] on input "Auditor Select an option" at bounding box center [342, 299] width 0 height 28
click at [369, 425] on span "Allianz" at bounding box center [428, 422] width 148 height 12
click at [342, 313] on input "Auditor Select an option Veritas Zurich British Engineering Allianz Other" at bounding box center [342, 299] width 0 height 28
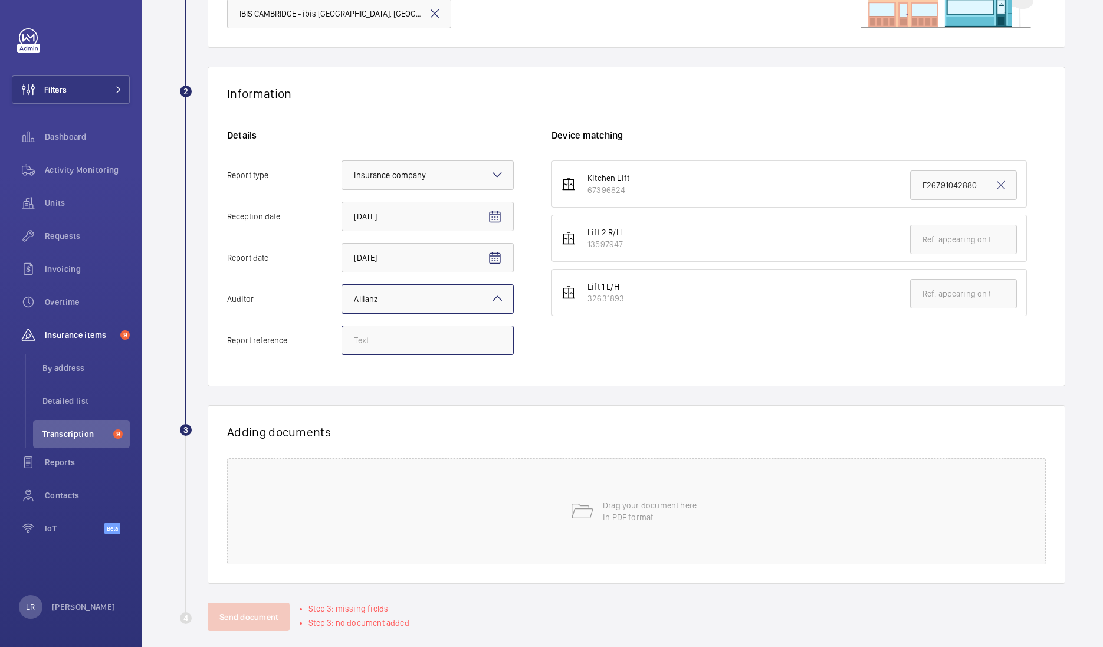
click at [467, 353] on input "Report reference" at bounding box center [428, 341] width 172 height 30
paste input "E26791042881"
type input "E26791042881"
click at [910, 245] on input "text" at bounding box center [963, 240] width 107 height 30
type input "V"
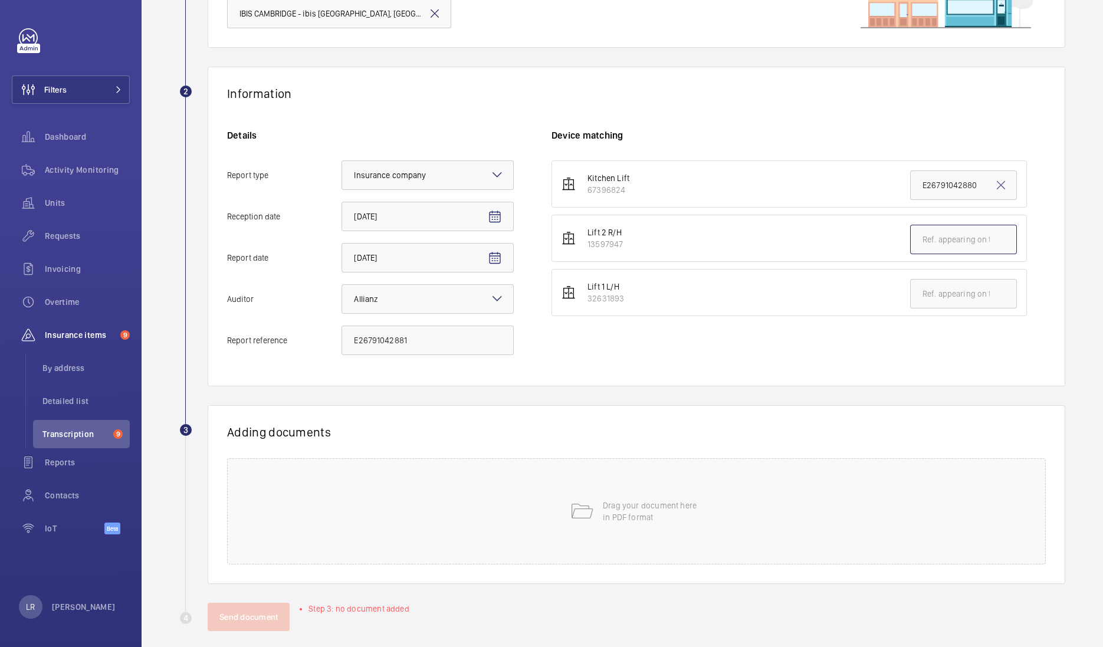
paste input "E26791042881"
type input "E26791042881"
click at [851, 263] on ul "Kitchen Lift 67396824 E26791042880 Lift 2 R/H 13597947 E26791042881 Lift 1 L/H …" at bounding box center [799, 238] width 494 height 156
click at [613, 496] on div "Drag your document here in PDF format" at bounding box center [636, 511] width 819 height 106
click at [659, 461] on button "Select involved devices" at bounding box center [771, 472] width 438 height 28
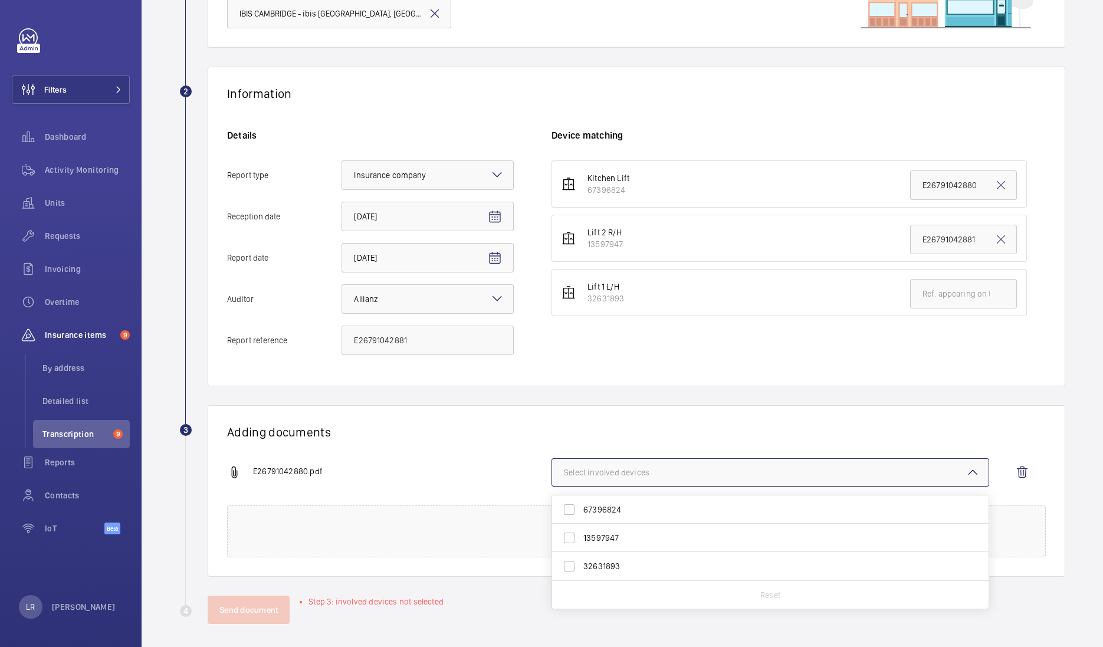
click at [602, 536] on span "13597947" at bounding box center [772, 538] width 376 height 12
click at [581, 536] on input "13597947" at bounding box center [570, 538] width 24 height 24
checkbox input "true"
click at [616, 412] on div "Adding documents E26791042880.pdf 1 device out of 3 involved 67396824 13597947 …" at bounding box center [637, 491] width 858 height 172
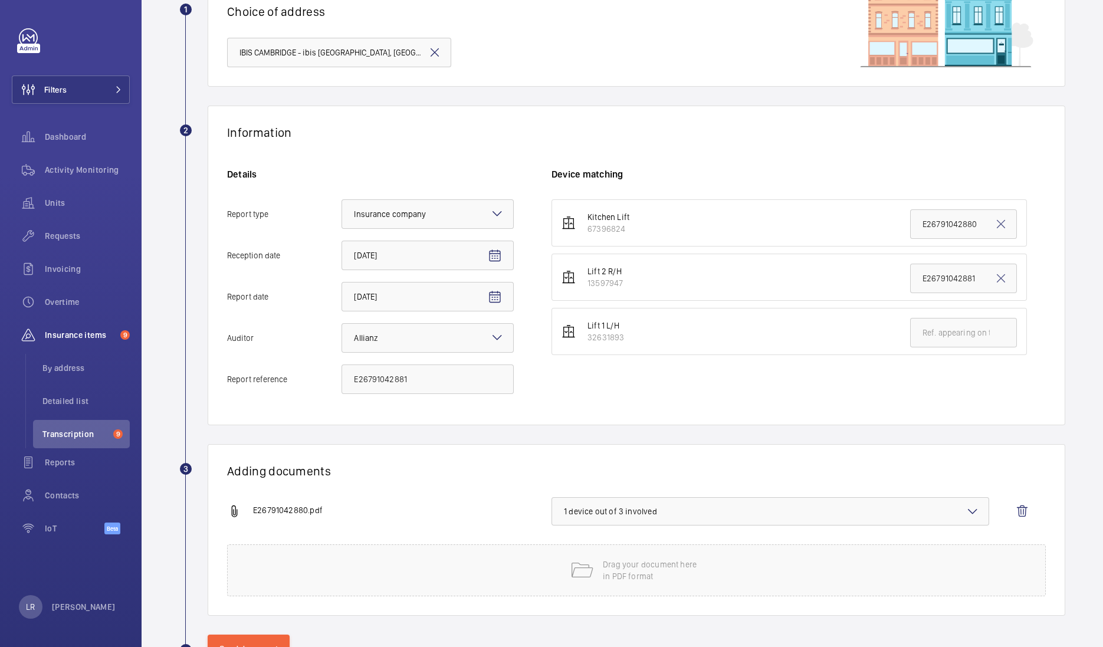
scroll to position [152, 0]
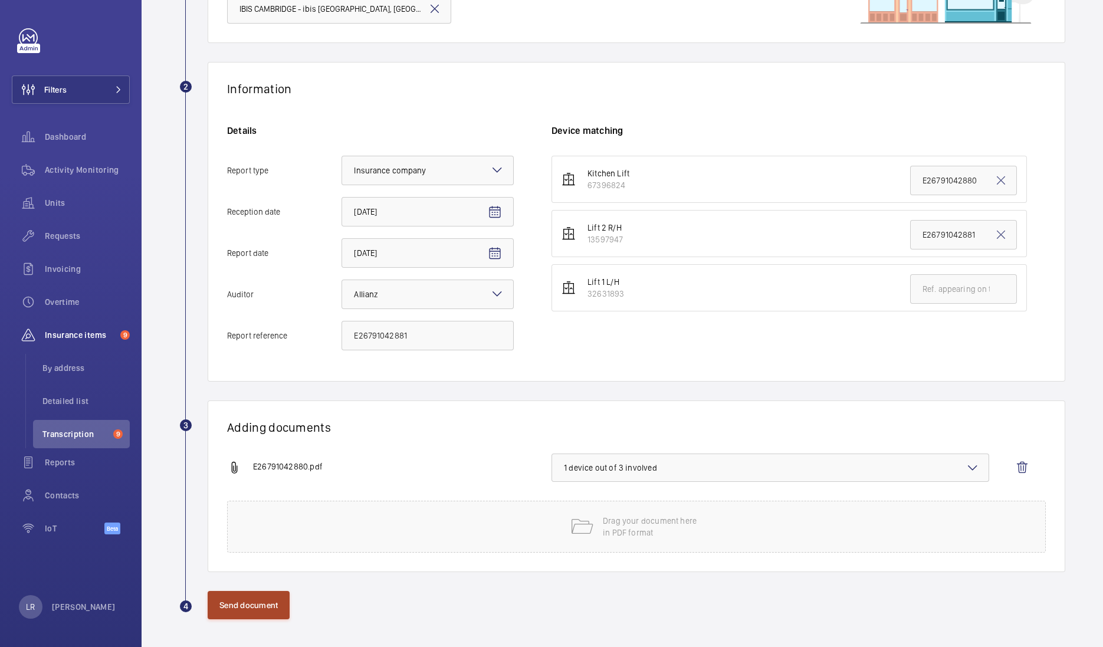
click at [239, 601] on button "Send document" at bounding box center [249, 605] width 82 height 28
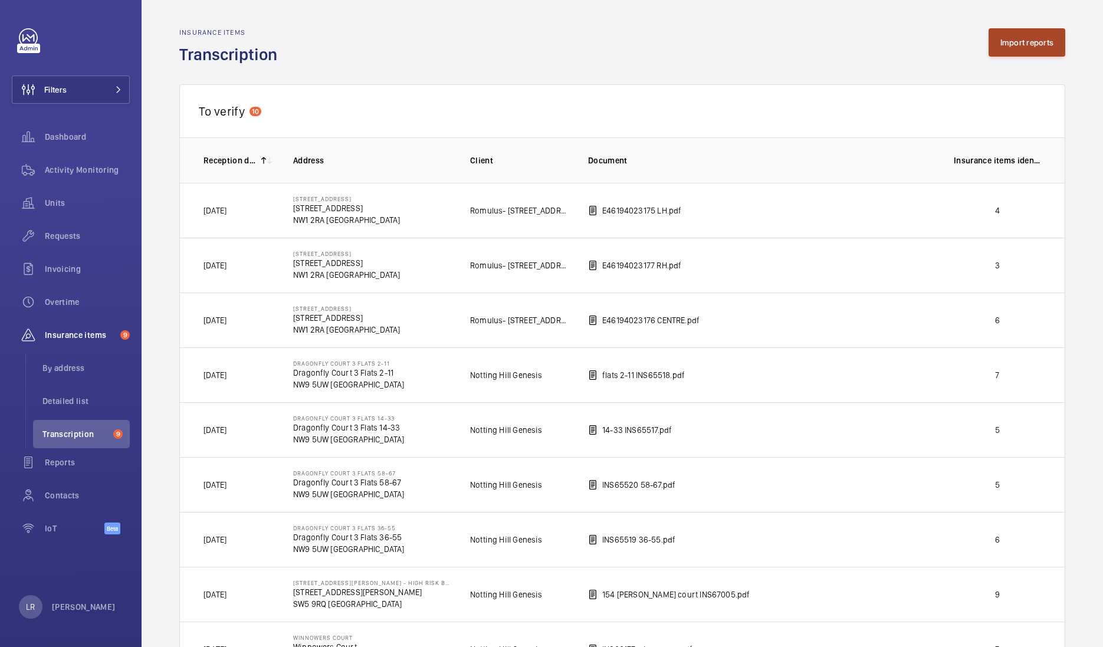
click at [1020, 42] on button "Import reports" at bounding box center [1027, 42] width 77 height 28
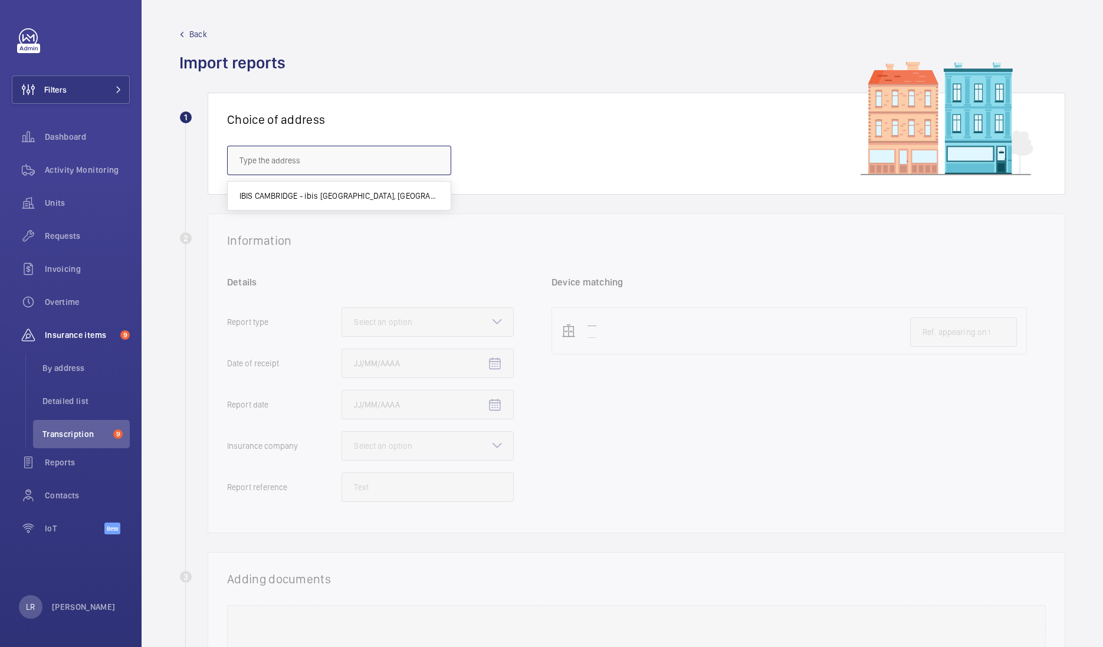
click at [365, 165] on input "text" at bounding box center [339, 161] width 224 height 30
click at [349, 191] on span "IBIS CAMBRIDGE - ibis Cambridge Central Station, CAMBRIDGE CB1 2GA" at bounding box center [339, 196] width 199 height 12
type input "IBIS CAMBRIDGE - ibis Cambridge Central Station, CAMBRIDGE CB1 2GA"
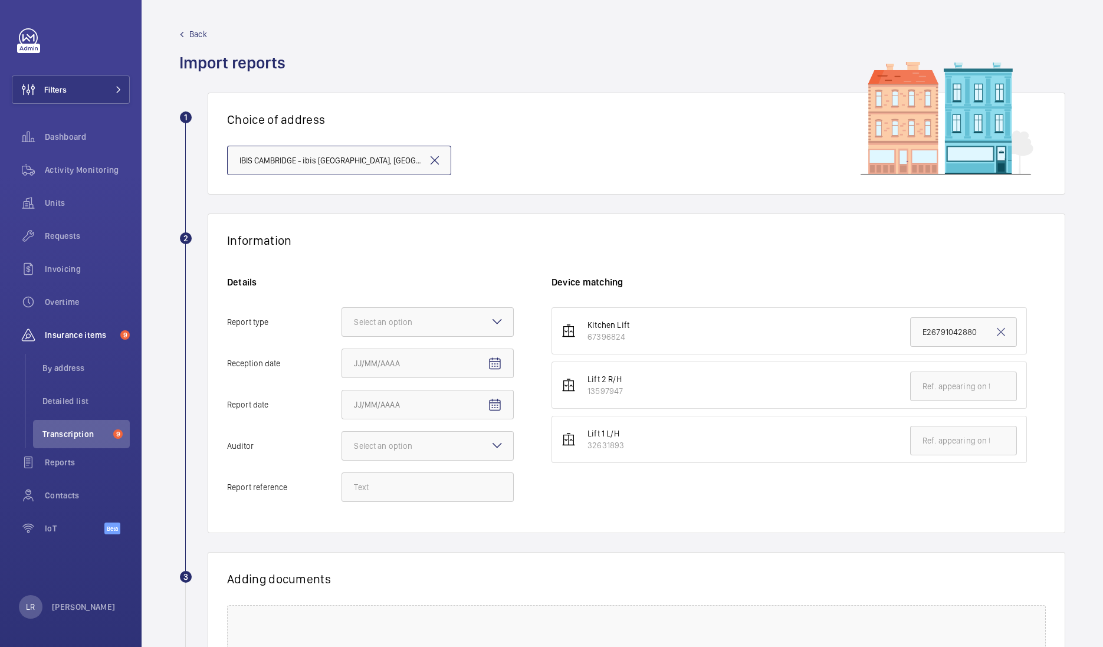
scroll to position [0, 63]
click at [405, 313] on div at bounding box center [427, 322] width 171 height 28
click at [342, 313] on input "Report type Select an option Insurance company Consultant" at bounding box center [342, 322] width 0 height 28
click at [405, 357] on span "Insurance company" at bounding box center [428, 358] width 148 height 12
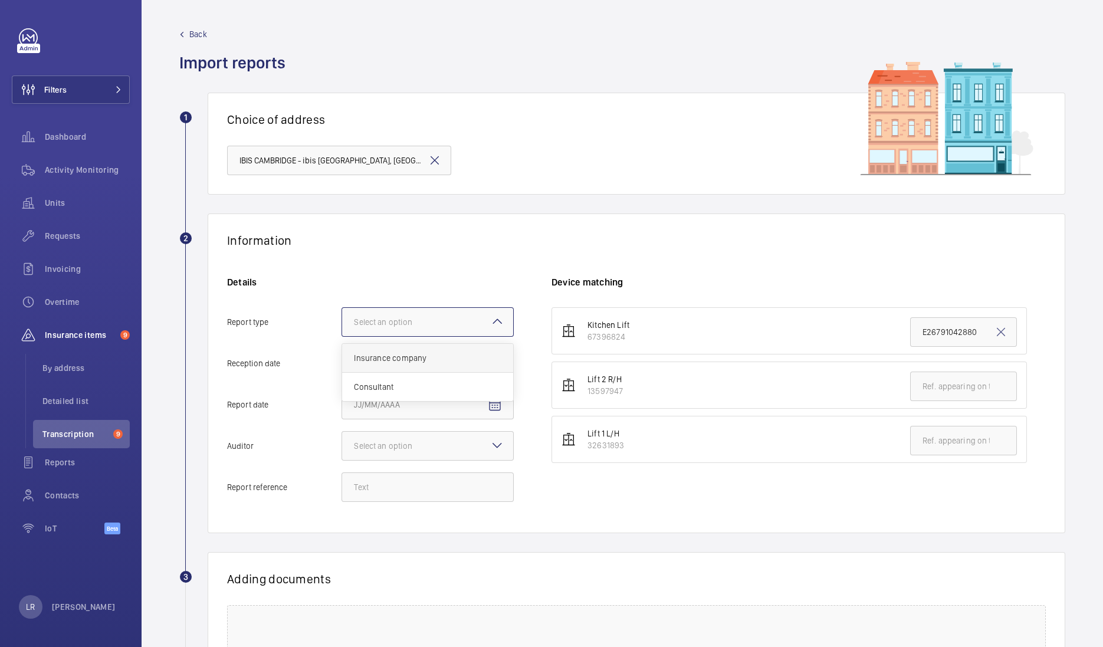
click at [342, 336] on input "Report type Select an option Insurance company Consultant" at bounding box center [342, 322] width 0 height 28
click at [495, 366] on mat-icon "Open calendar" at bounding box center [495, 364] width 14 height 14
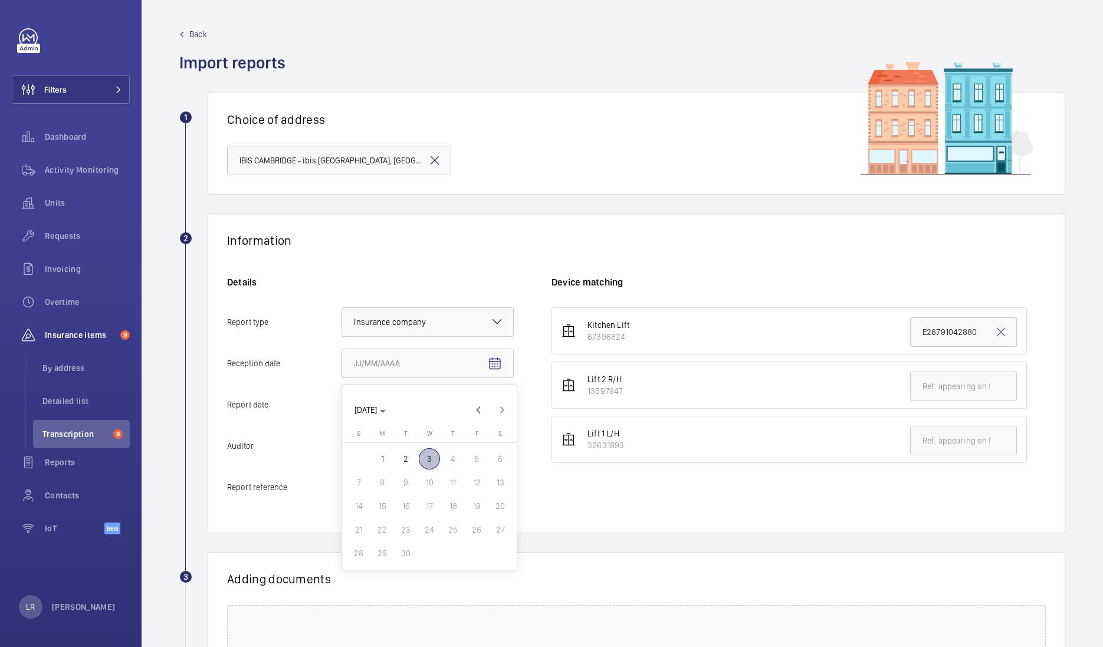
click at [426, 457] on span "3" at bounding box center [429, 458] width 21 height 21
type input "9/3/2025"
click at [504, 408] on span "Open calendar" at bounding box center [495, 405] width 28 height 28
click at [416, 503] on span "2" at bounding box center [405, 500] width 21 height 21
type input "9/2/2025"
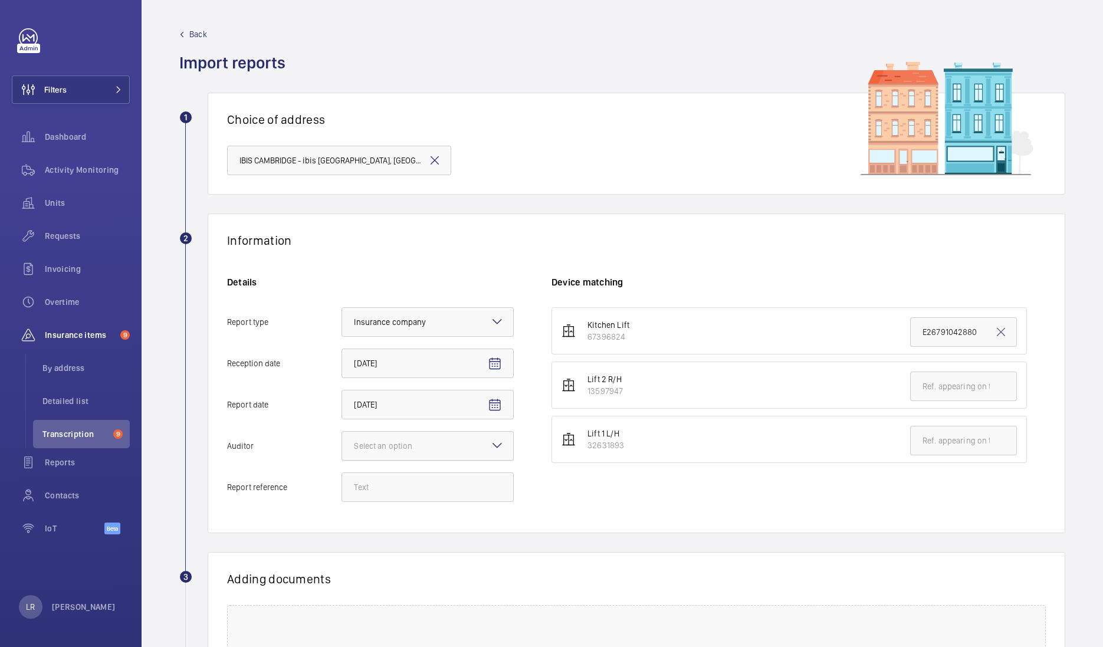
click at [494, 437] on div at bounding box center [427, 446] width 171 height 28
click at [342, 437] on input "Auditor Select an option" at bounding box center [342, 446] width 0 height 28
click at [353, 566] on div "Allianz" at bounding box center [427, 569] width 171 height 29
click at [342, 460] on input "Auditor Select an option Veritas Zurich British Engineering Allianz Other" at bounding box center [342, 446] width 0 height 28
click at [393, 474] on input "Report reference" at bounding box center [428, 488] width 172 height 30
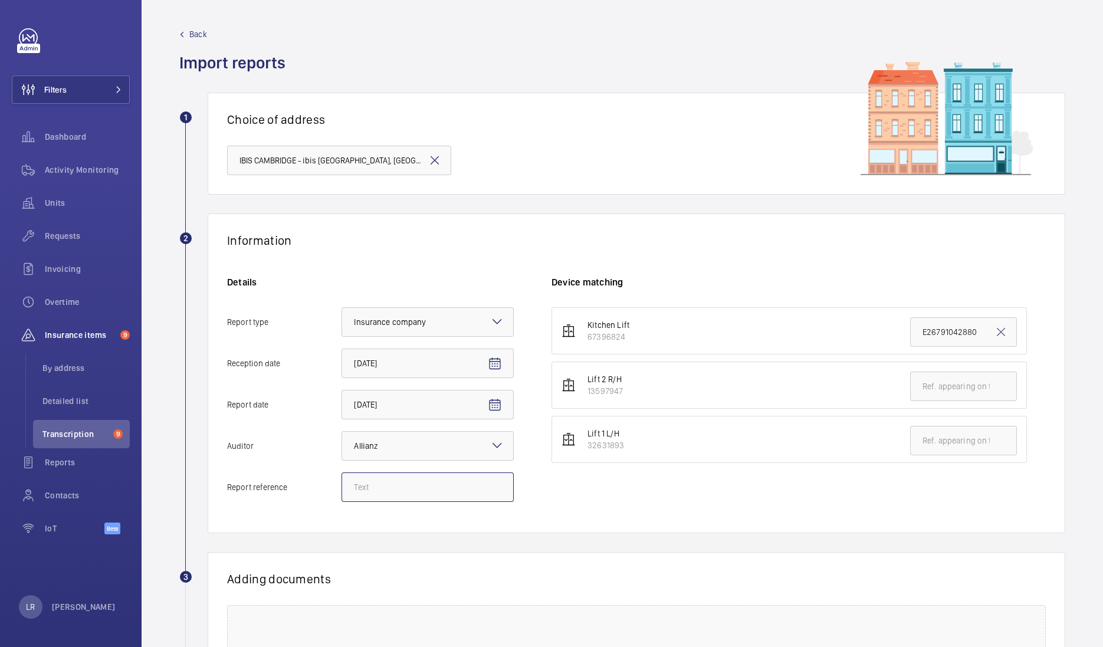
paste input "E26791042882"
type input "E26791042882"
click at [929, 439] on input "text" at bounding box center [963, 441] width 107 height 30
paste input "E26791042882"
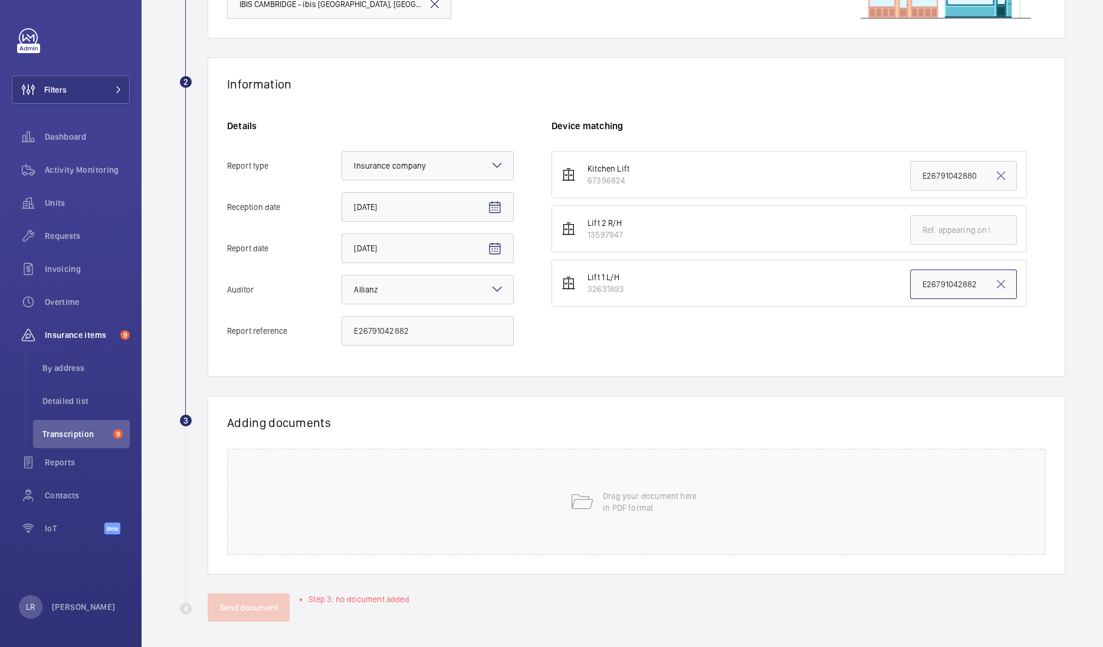
scroll to position [159, 0]
type input "E26791042882"
click at [575, 478] on div "Drag your document here in PDF format" at bounding box center [636, 500] width 819 height 106
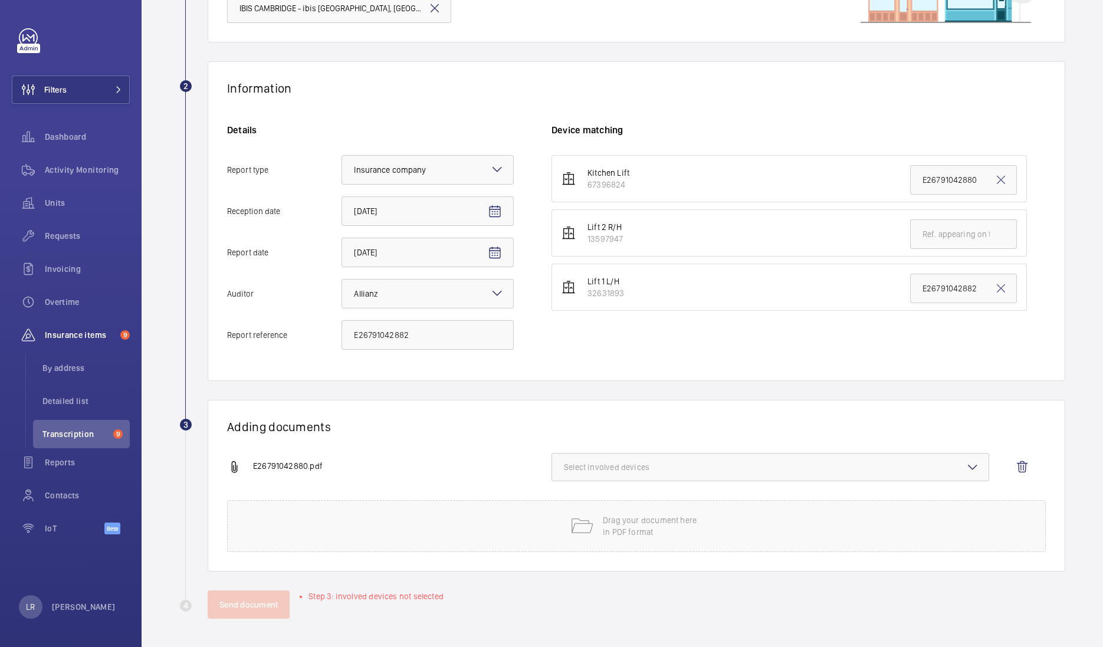
scroll to position [152, 0]
click at [647, 459] on button "Select involved devices" at bounding box center [771, 468] width 438 height 28
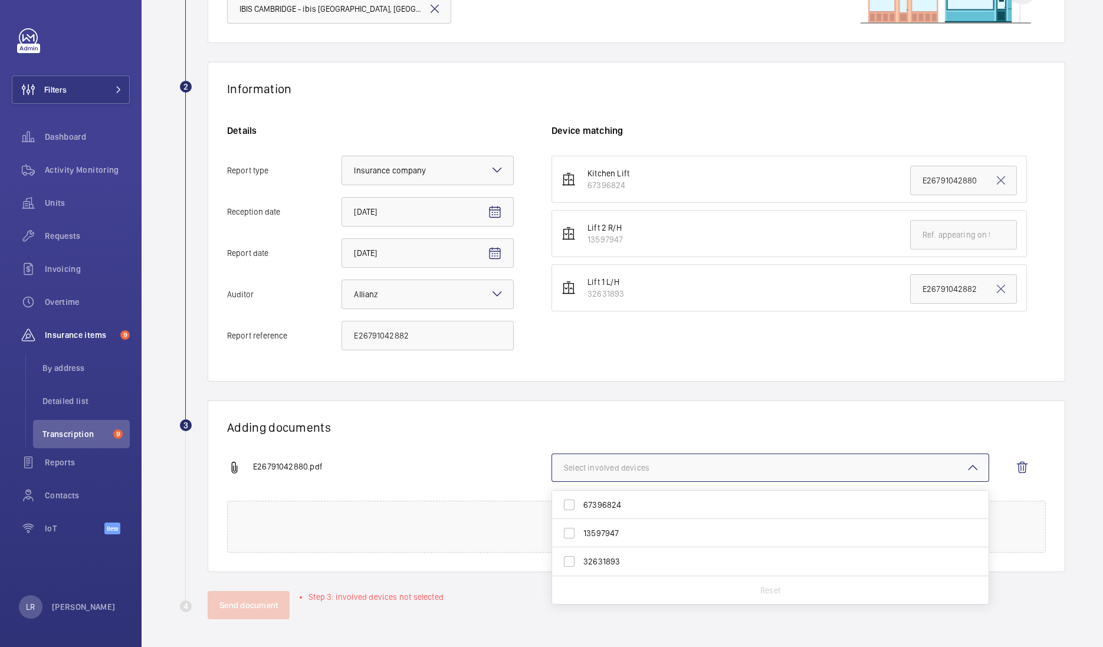
click at [607, 565] on span "32631893" at bounding box center [772, 562] width 376 height 12
click at [581, 565] on input "32631893" at bounding box center [570, 562] width 24 height 24
checkbox input "true"
click at [653, 405] on div "Adding documents E26791042880.pdf 1 device out of 3 involved 67396824 13597947 …" at bounding box center [637, 487] width 858 height 172
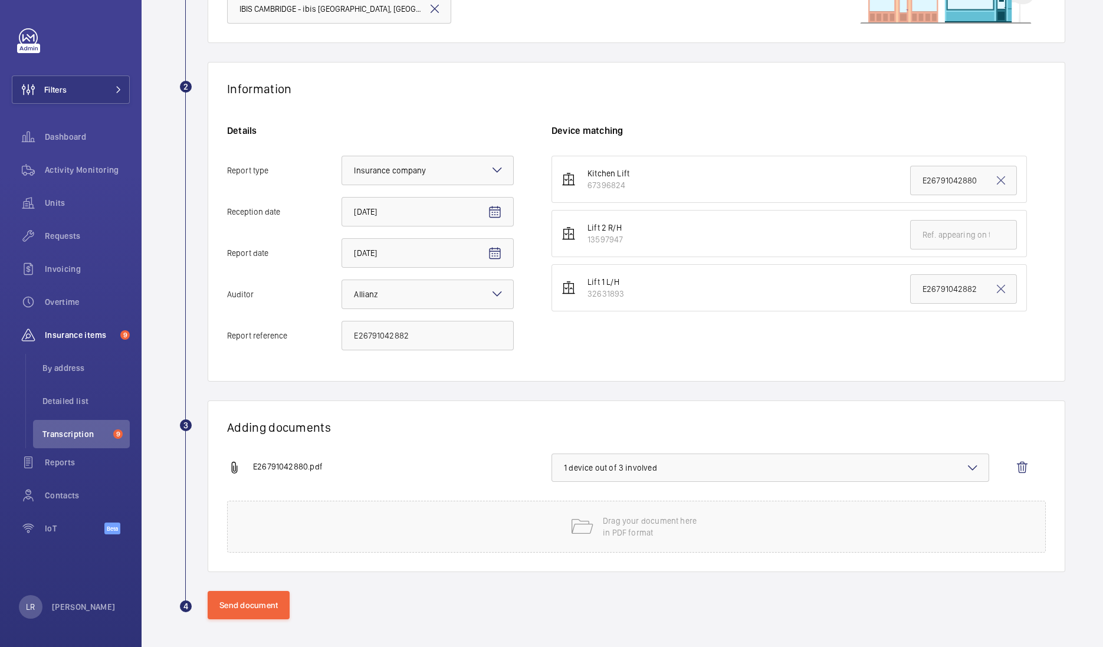
click at [695, 462] on span "1 device out of 3 involved" at bounding box center [770, 468] width 413 height 12
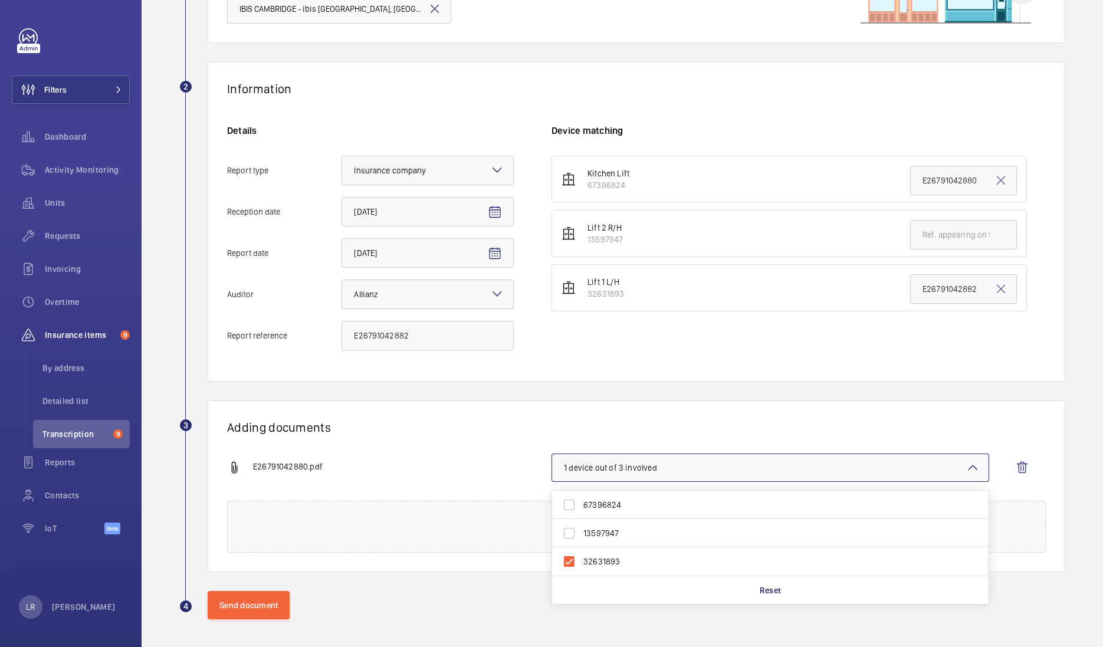
click at [702, 422] on h1 "Adding documents" at bounding box center [636, 427] width 819 height 15
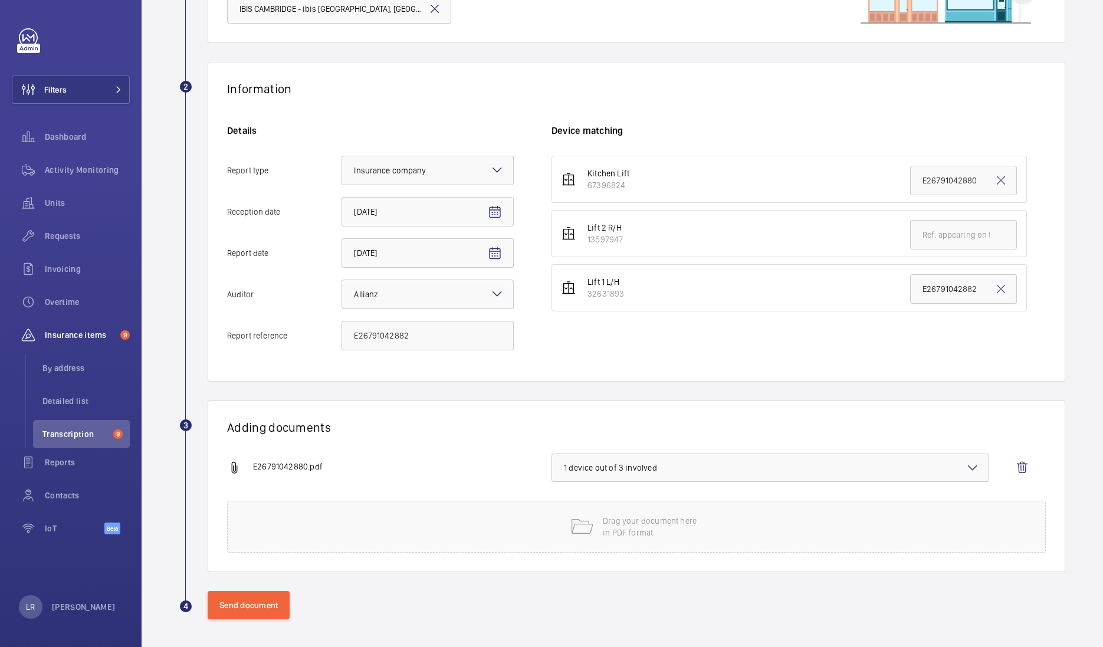
click at [595, 470] on span "1 device out of 3 involved" at bounding box center [770, 468] width 413 height 12
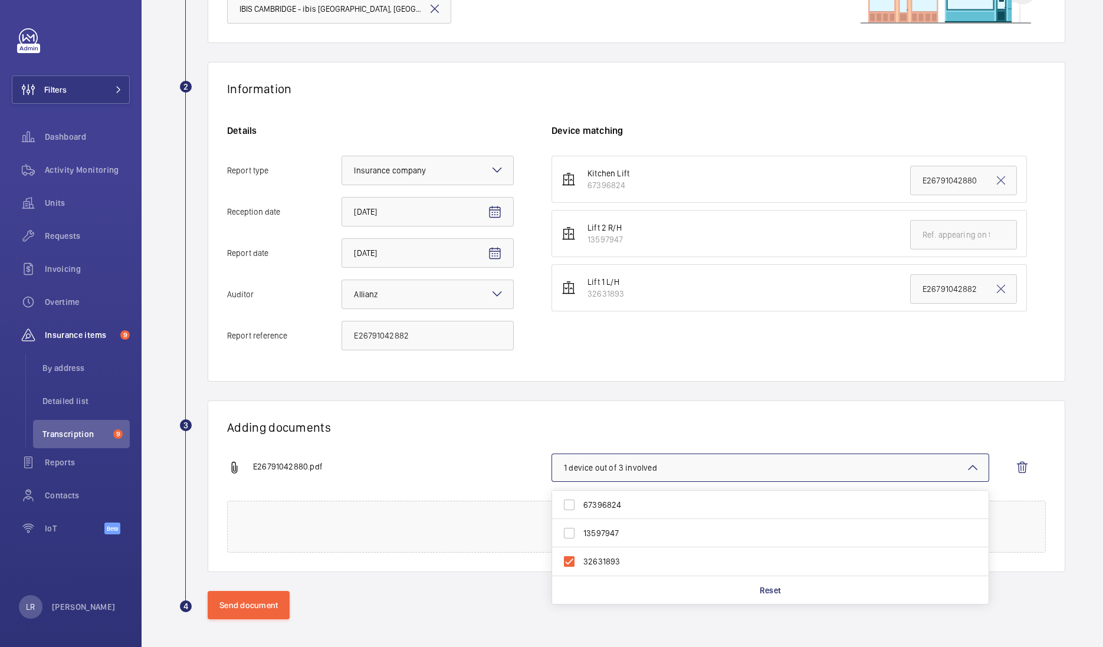
click at [600, 422] on h1 "Adding documents" at bounding box center [636, 427] width 819 height 15
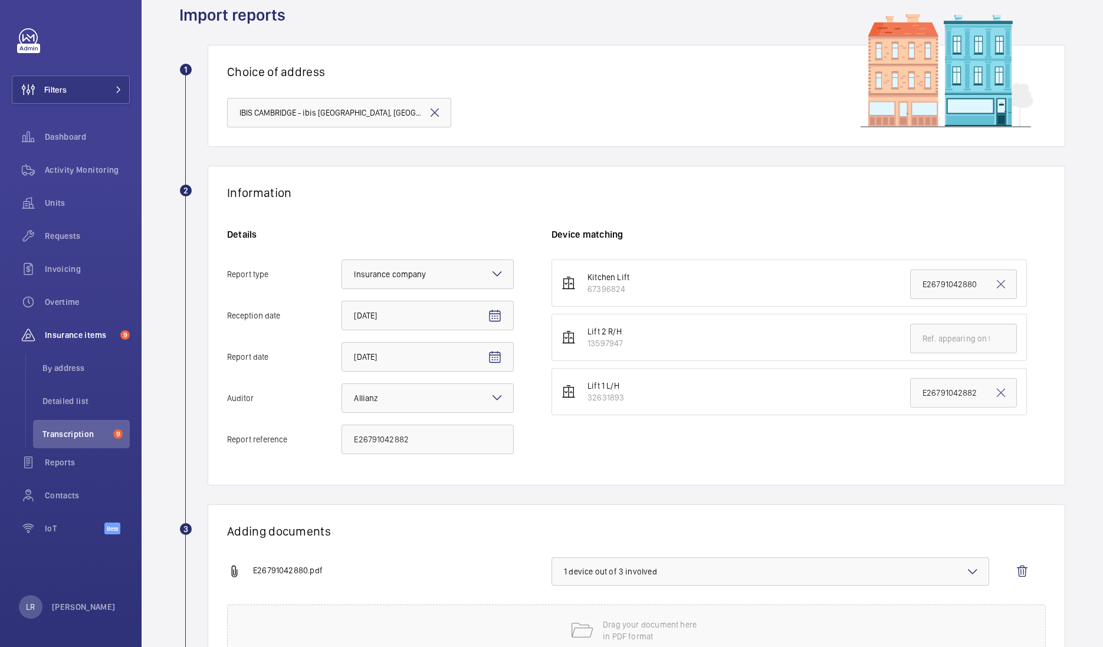
scroll to position [0, 0]
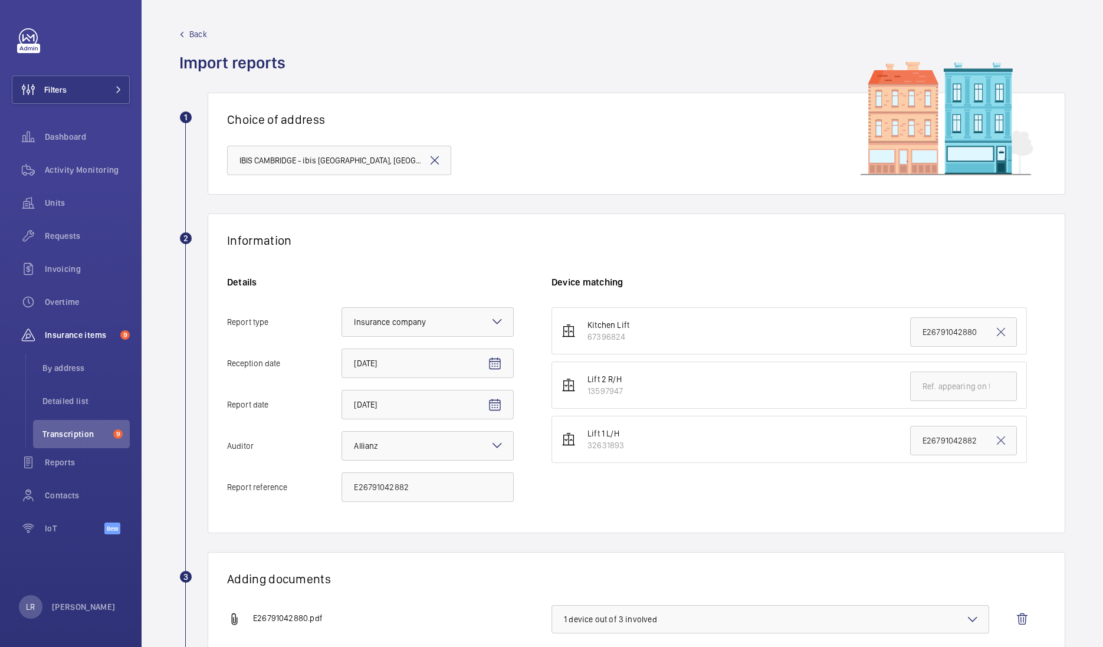
click at [194, 27] on wm-front-admin-audit-upload "Back Import reports 1 Choice of address IBIS CAMBRIDGE - ibis Cambridge Central…" at bounding box center [623, 400] width 962 height 800
click at [201, 33] on span "Back" at bounding box center [198, 34] width 18 height 12
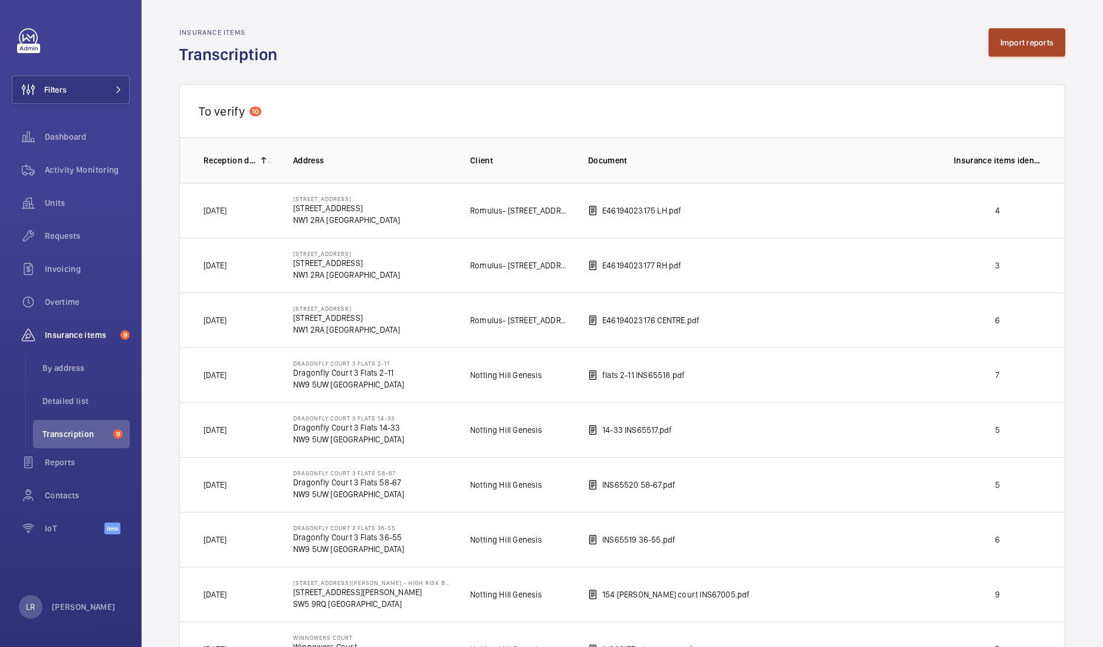
click at [1003, 41] on button "Import reports" at bounding box center [1027, 42] width 77 height 28
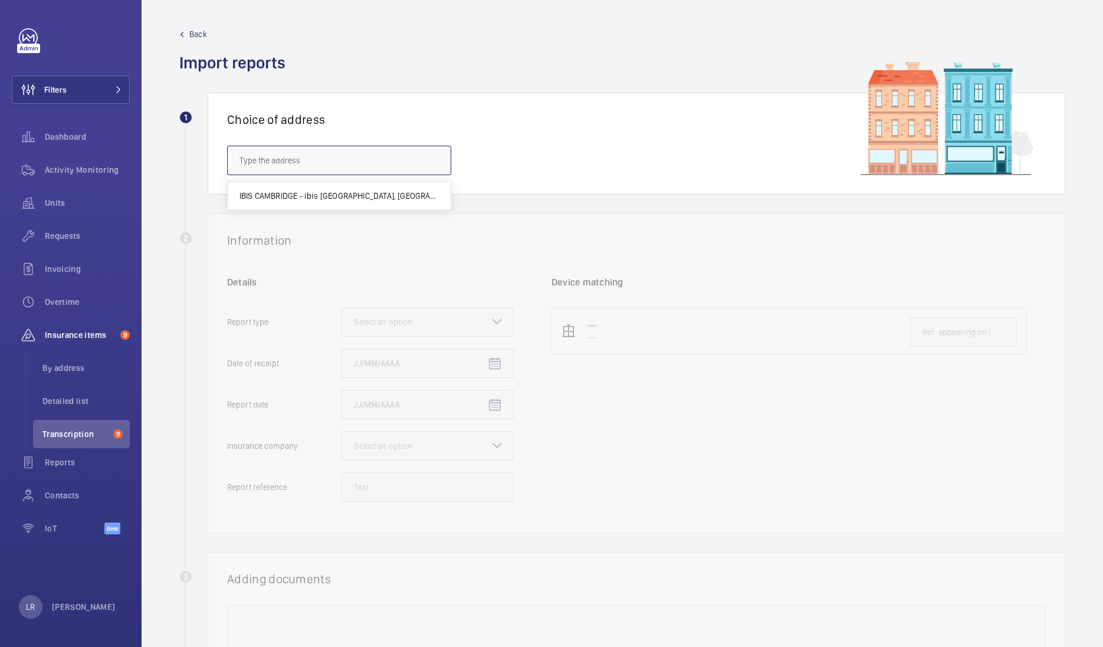
click at [348, 162] on input "text" at bounding box center [339, 161] width 224 height 30
click at [333, 197] on span "IBIS CAMBRIDGE - ibis Cambridge Central Station, CAMBRIDGE CB1 2GA" at bounding box center [339, 196] width 199 height 12
type input "IBIS CAMBRIDGE - ibis Cambridge Central Station, CAMBRIDGE CB1 2GA"
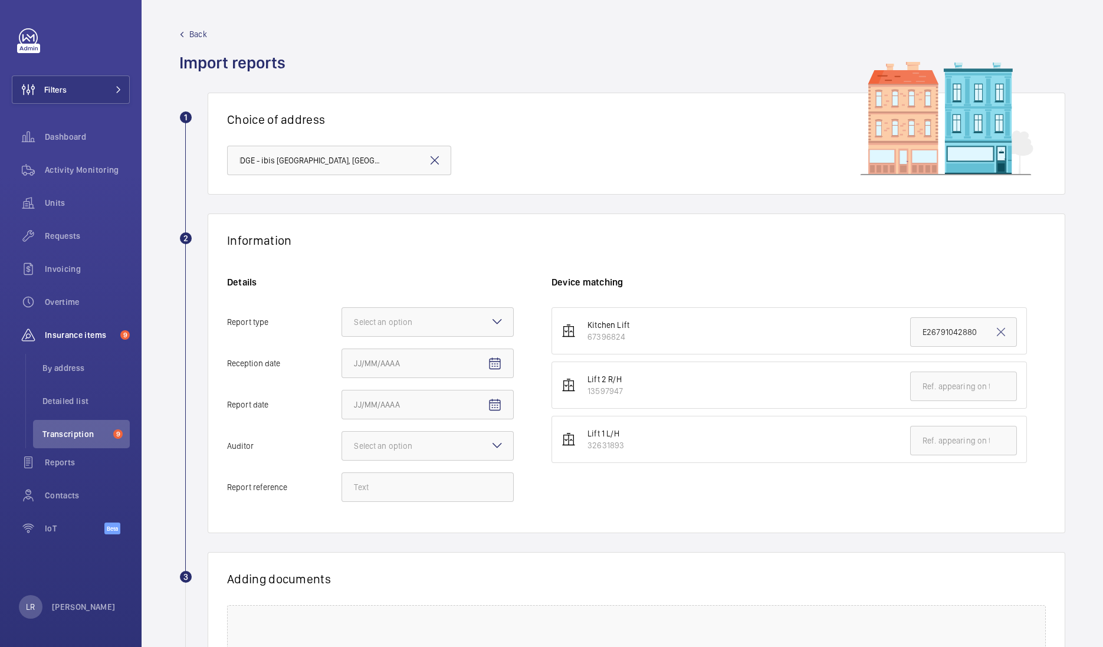
click at [493, 327] on mat-icon at bounding box center [497, 321] width 14 height 14
click at [342, 327] on input "Report type Select an option" at bounding box center [342, 322] width 0 height 28
click at [456, 361] on span "Insurance company" at bounding box center [428, 358] width 148 height 12
click at [342, 336] on input "Report type Select an option Insurance company Consultant" at bounding box center [342, 322] width 0 height 28
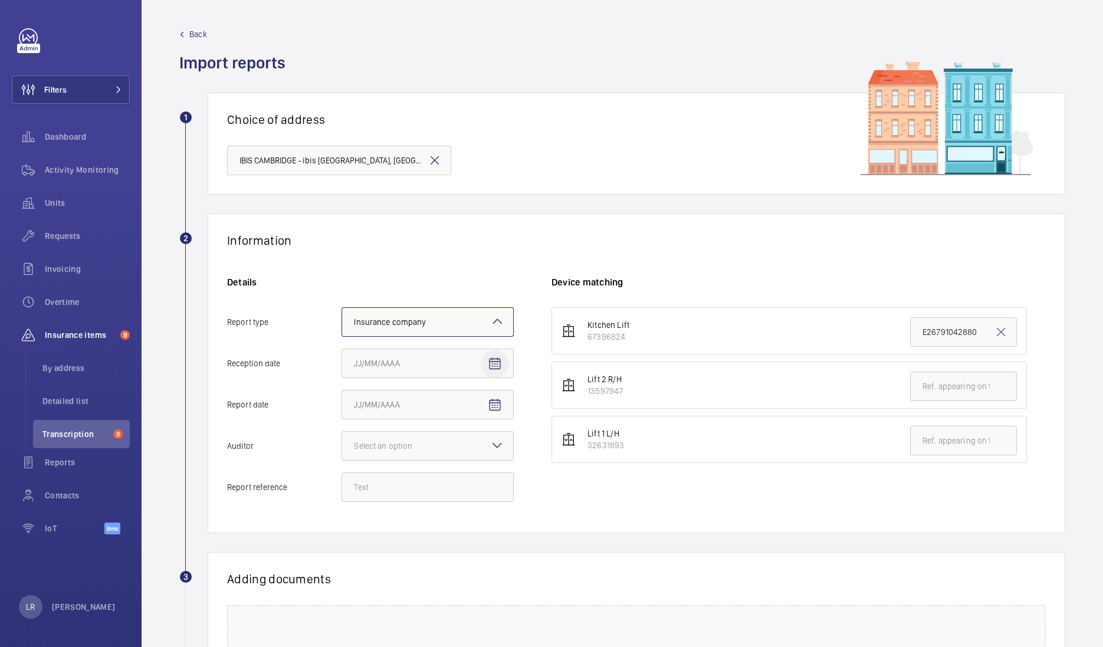
click at [502, 365] on span "Open calendar" at bounding box center [495, 364] width 28 height 28
click at [422, 460] on span "3" at bounding box center [429, 458] width 21 height 21
type input "9/3/2025"
click at [498, 410] on mat-icon "Open calendar" at bounding box center [495, 405] width 14 height 14
click at [409, 496] on span "2" at bounding box center [405, 500] width 21 height 21
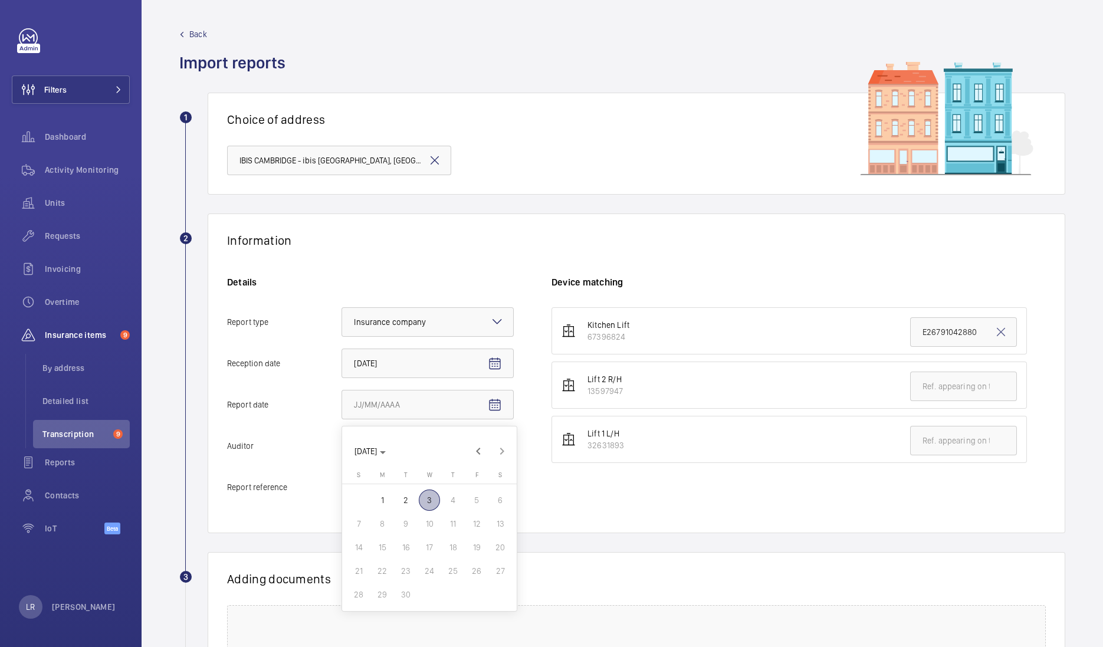
type input "9/2/2025"
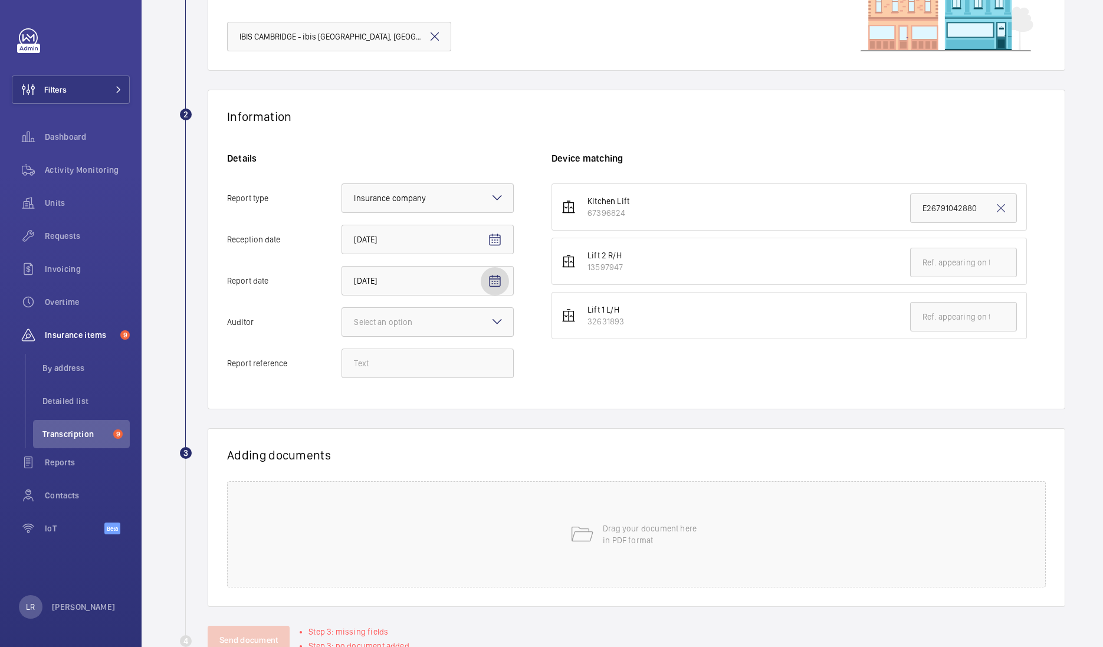
scroll to position [147, 0]
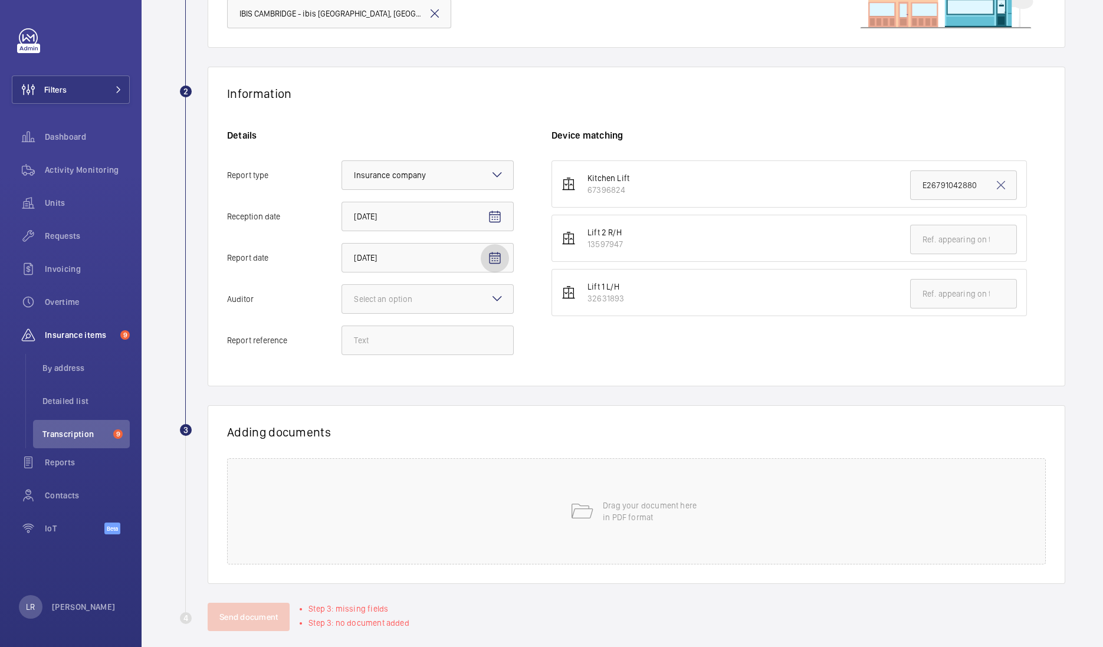
click at [500, 297] on mat-icon at bounding box center [497, 298] width 14 height 14
click at [342, 297] on input "Auditor Select an option" at bounding box center [342, 299] width 0 height 28
click at [408, 412] on div "Allianz" at bounding box center [427, 422] width 171 height 29
click at [342, 313] on input "Auditor Select an option Veritas Zurich British Engineering Allianz Other" at bounding box center [342, 299] width 0 height 28
click at [440, 340] on input "Report reference" at bounding box center [428, 341] width 172 height 30
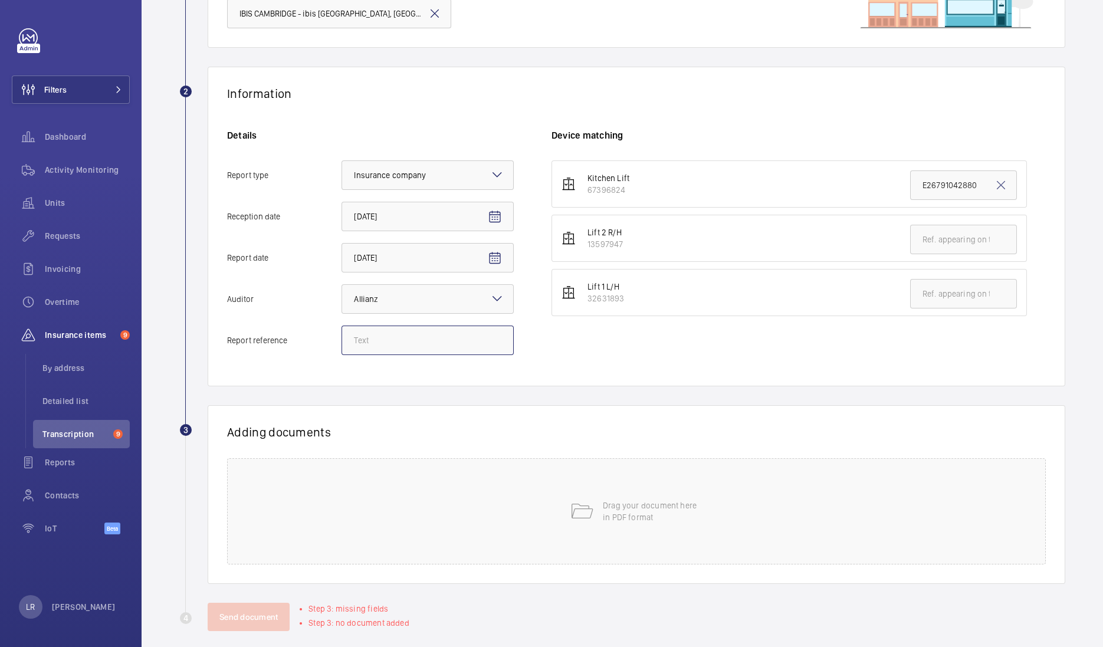
click at [419, 345] on input "Report reference" at bounding box center [428, 341] width 172 height 30
paste input "E26791042881"
type input "E26791042881"
click at [954, 295] on input "text" at bounding box center [963, 294] width 107 height 30
paste input "E26791042881"
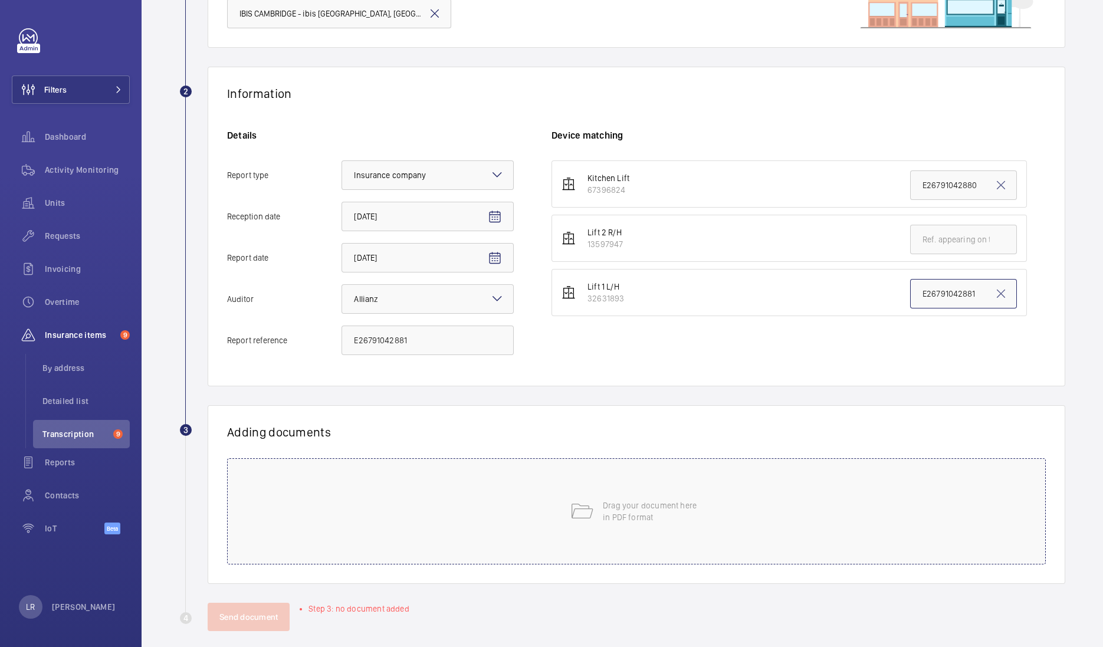
type input "E26791042881"
click at [596, 510] on div "Drag your document here in PDF format" at bounding box center [636, 511] width 819 height 106
click at [641, 473] on span "Select involved devices" at bounding box center [770, 473] width 413 height 12
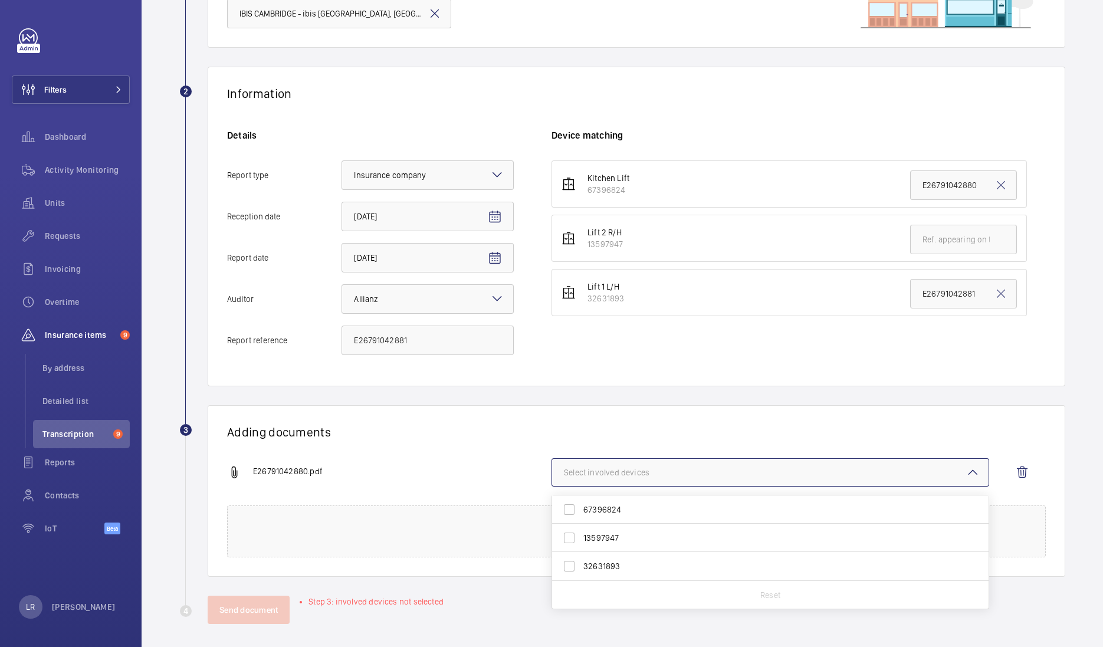
click at [620, 534] on span "13597947" at bounding box center [772, 538] width 376 height 12
click at [581, 534] on input "13597947" at bounding box center [570, 538] width 24 height 24
checkbox input "true"
click at [611, 562] on span "32631893" at bounding box center [772, 567] width 376 height 12
click at [581, 562] on input "32631893" at bounding box center [570, 567] width 24 height 24
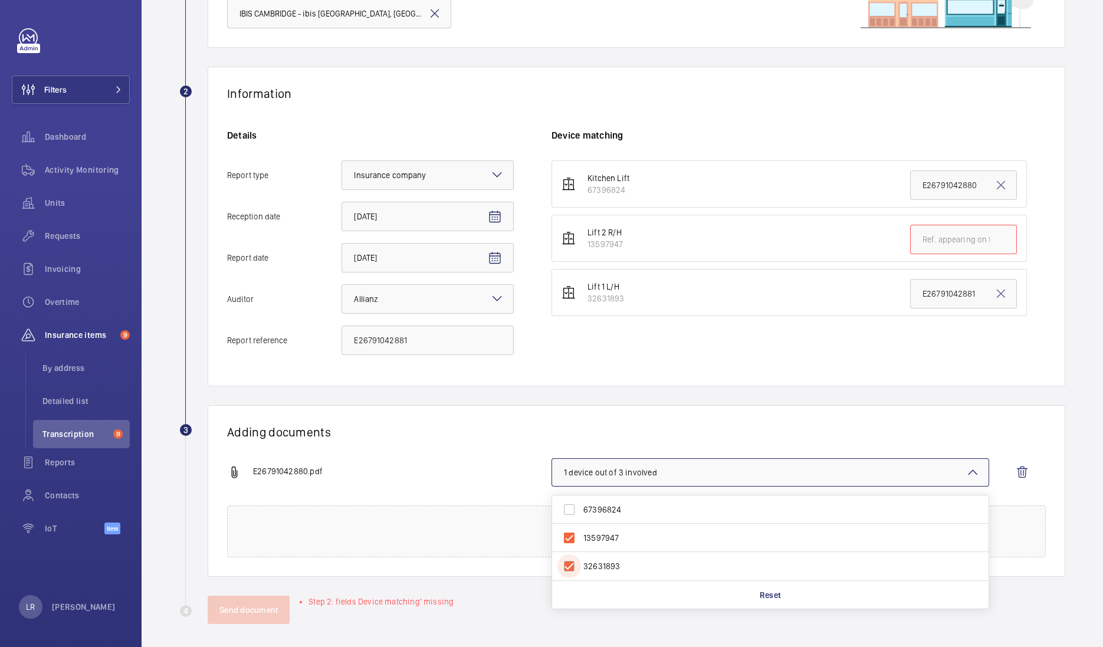
checkbox input "true"
click at [612, 530] on label "13597947" at bounding box center [761, 538] width 419 height 28
click at [581, 530] on input "13597947" at bounding box center [570, 538] width 24 height 24
checkbox input "false"
click at [641, 388] on wm-front-report-upload-form "2 Information Details Report type Select an option × Insurance company × Recept…" at bounding box center [622, 346] width 886 height 558
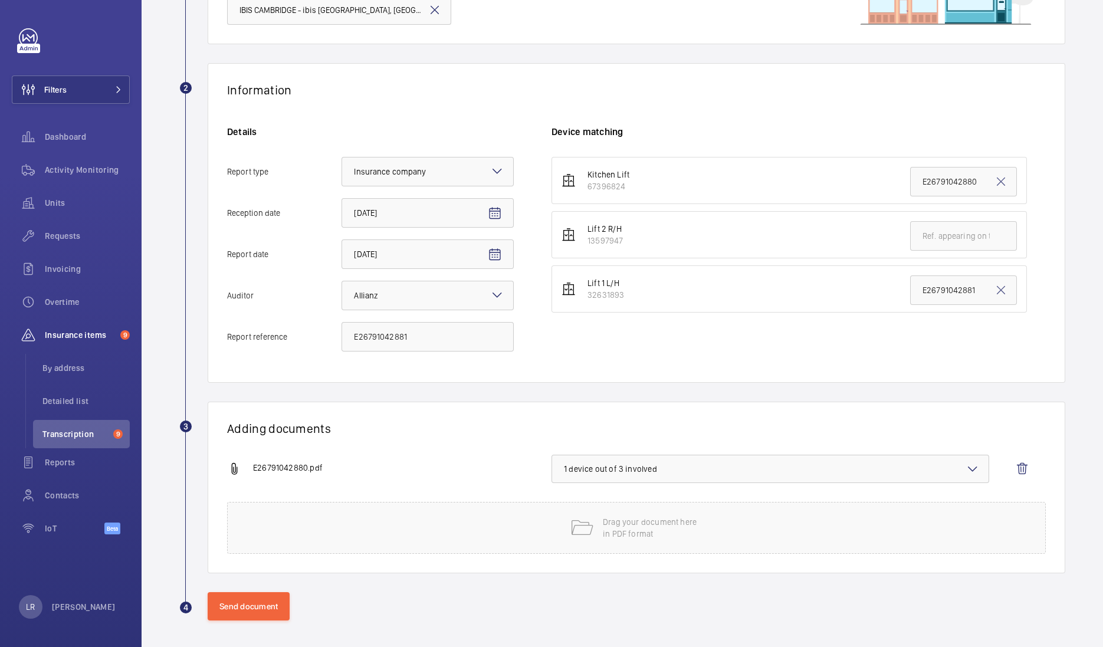
scroll to position [152, 0]
click at [276, 597] on button "Send document" at bounding box center [249, 605] width 82 height 28
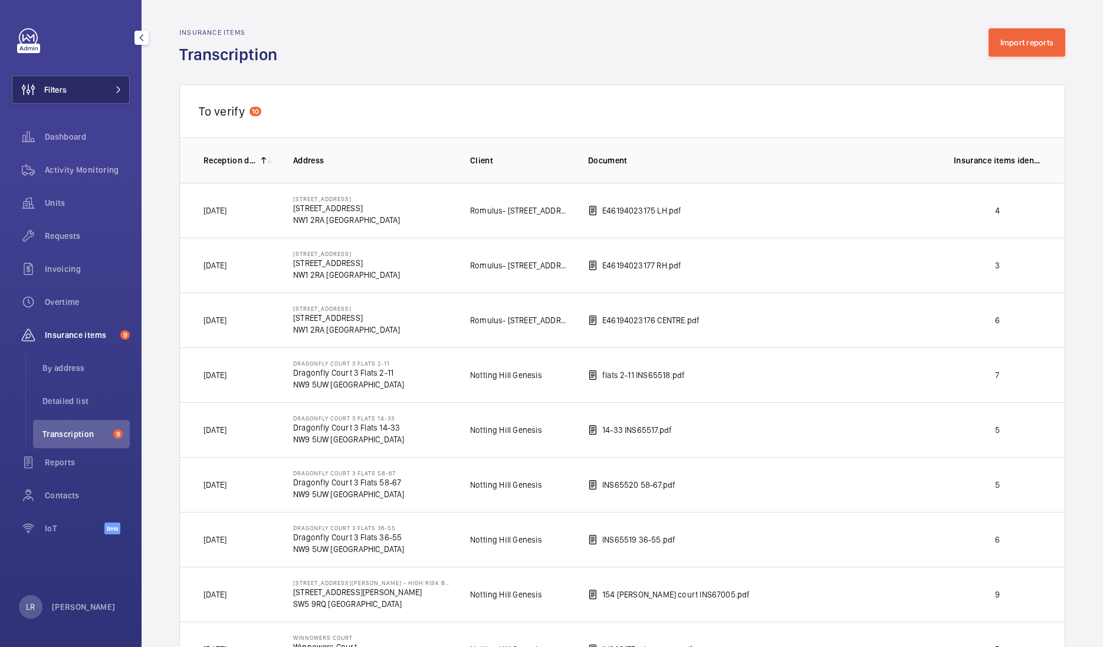
click at [74, 97] on button "Filters" at bounding box center [71, 90] width 118 height 28
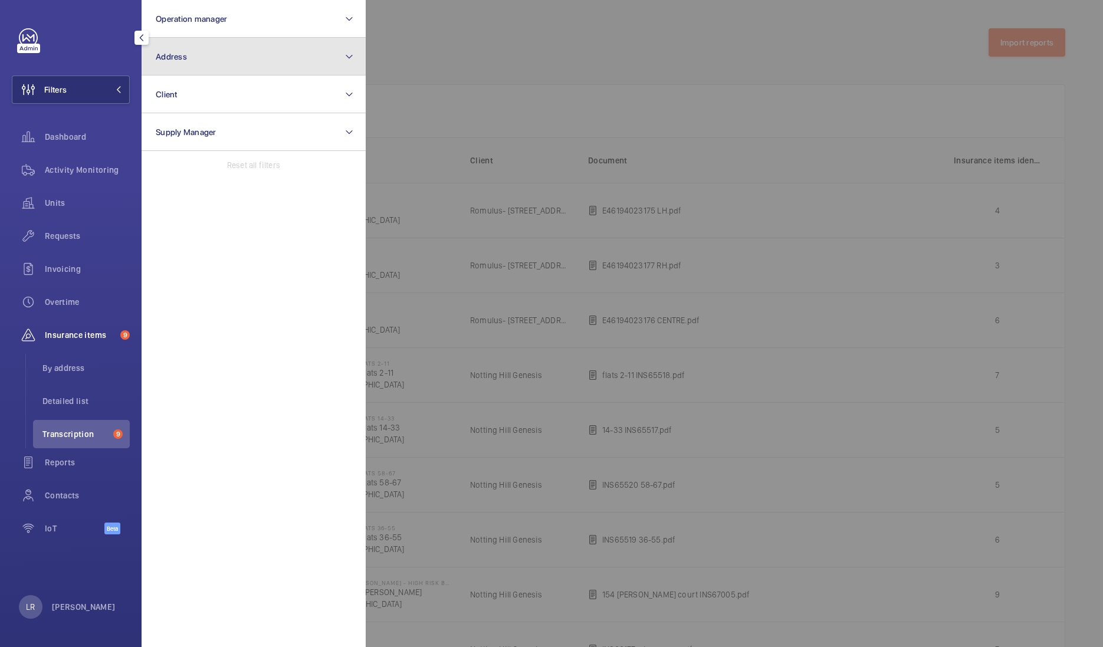
click at [244, 66] on button "Address" at bounding box center [254, 57] width 224 height 38
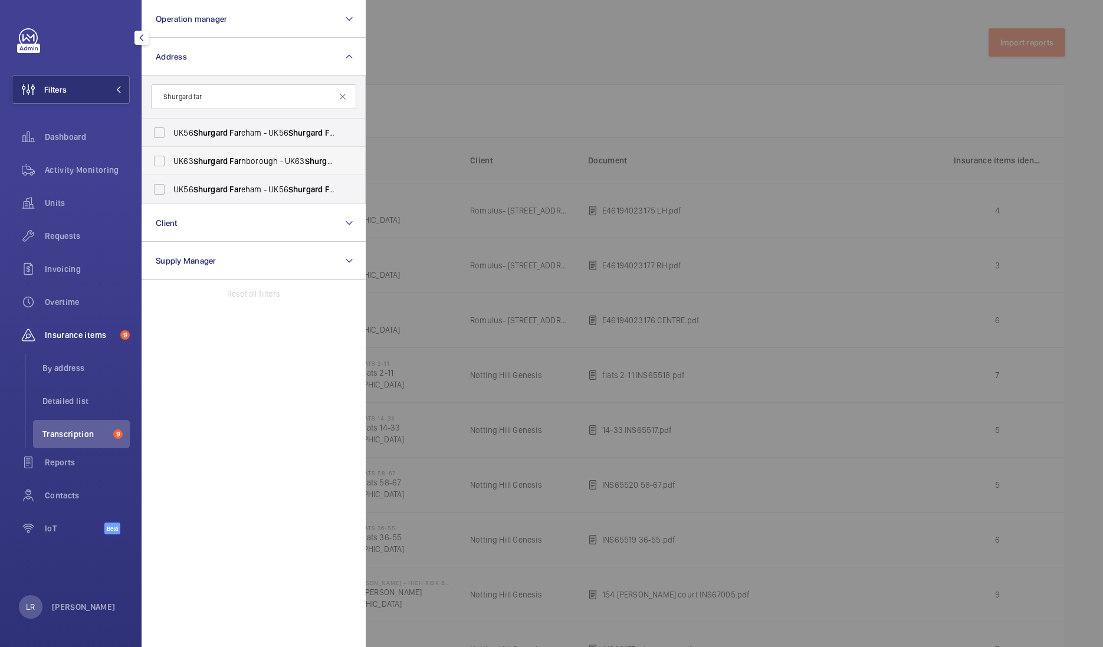
type input "Shurgard far"
click at [309, 162] on span "Shurgard" at bounding box center [322, 160] width 34 height 9
click at [171, 162] on input "UK63 Shurgard Far nborough - UK63 Shurgard Far nborough, FAR NBOROUGH GU14 8JE" at bounding box center [160, 161] width 24 height 24
checkbox input "true"
click at [420, 137] on div at bounding box center [917, 323] width 1103 height 647
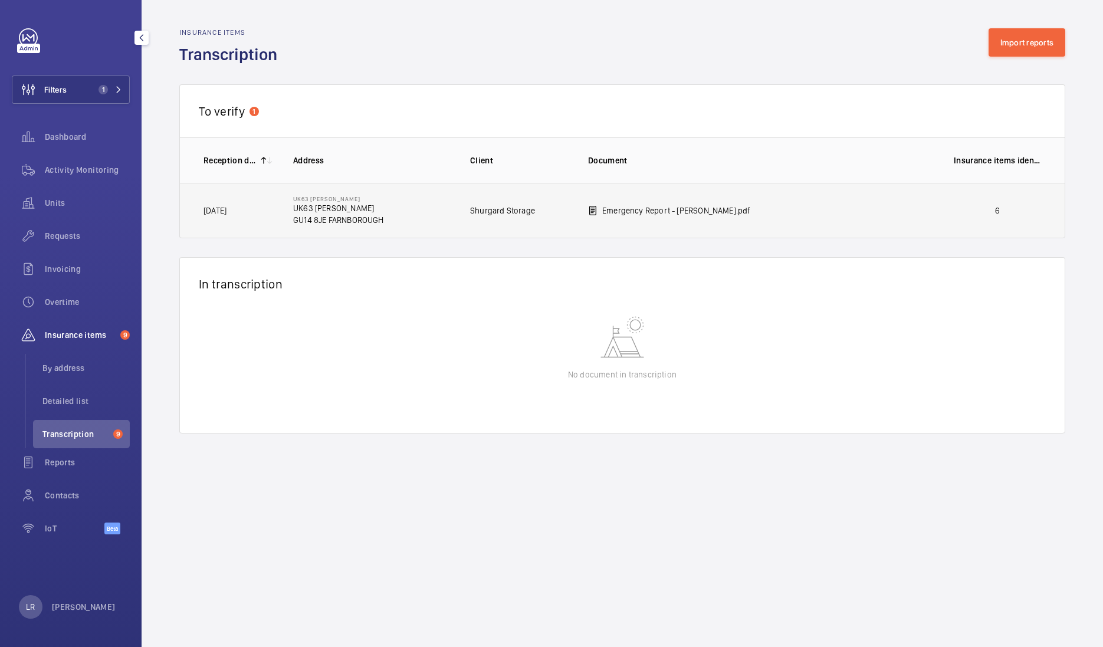
click at [384, 218] on p "GU14 8JE FARNBOROUGH" at bounding box center [338, 220] width 91 height 12
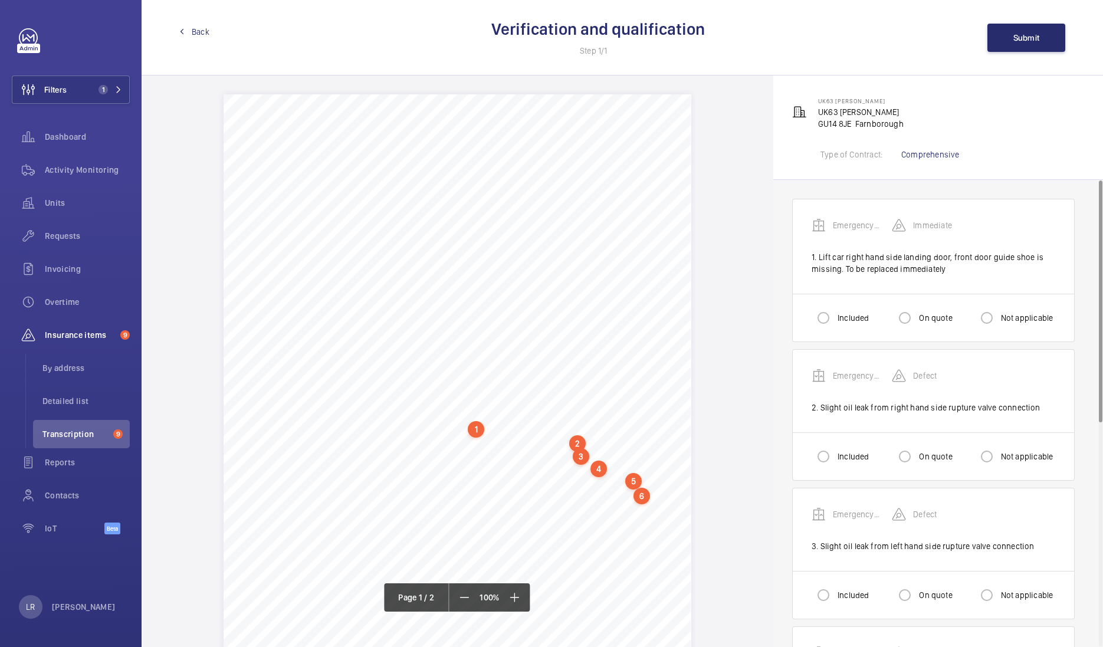
click at [196, 35] on span "Back" at bounding box center [201, 32] width 18 height 12
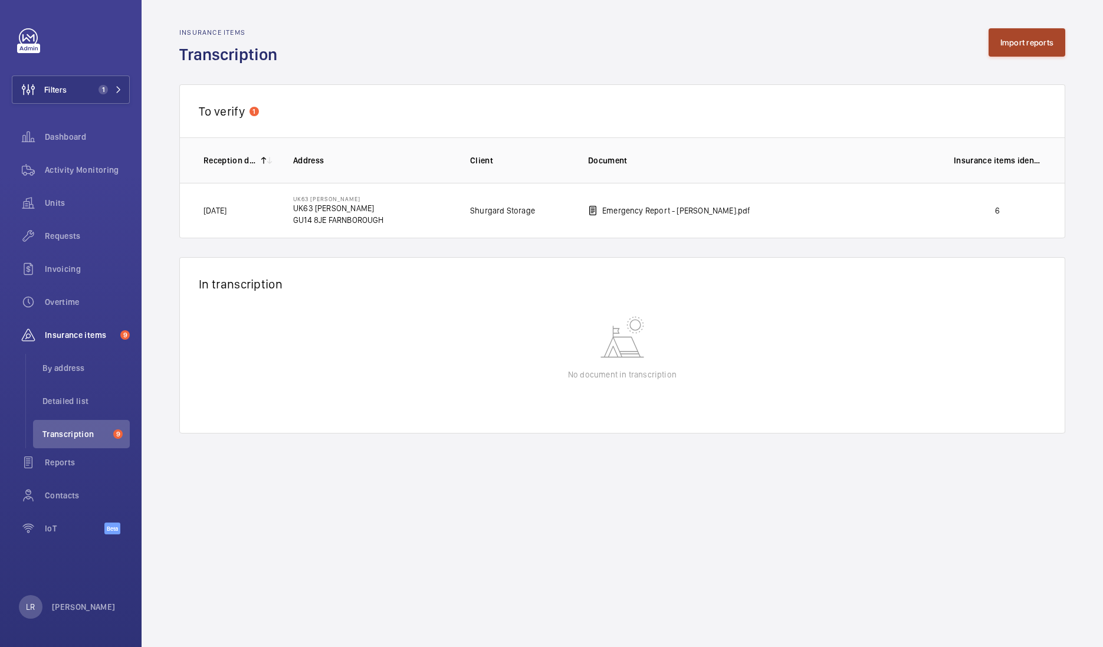
click at [1033, 49] on button "Import reports" at bounding box center [1027, 42] width 77 height 28
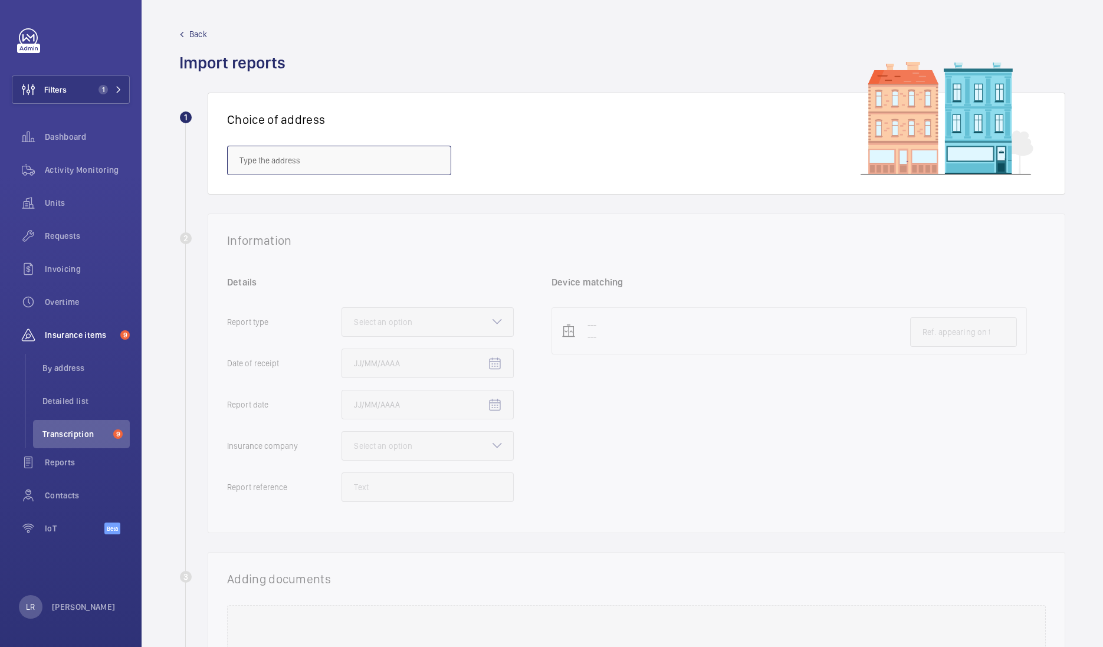
click at [375, 159] on input "text" at bounding box center [339, 161] width 224 height 30
click at [344, 165] on input "text" at bounding box center [339, 161] width 224 height 30
click at [361, 195] on span "Weddell House - West Smithfield, LONDON EC1A 9HX" at bounding box center [325, 196] width 171 height 12
type input "Weddell House - West Smithfield, LONDON EC1A 9HX"
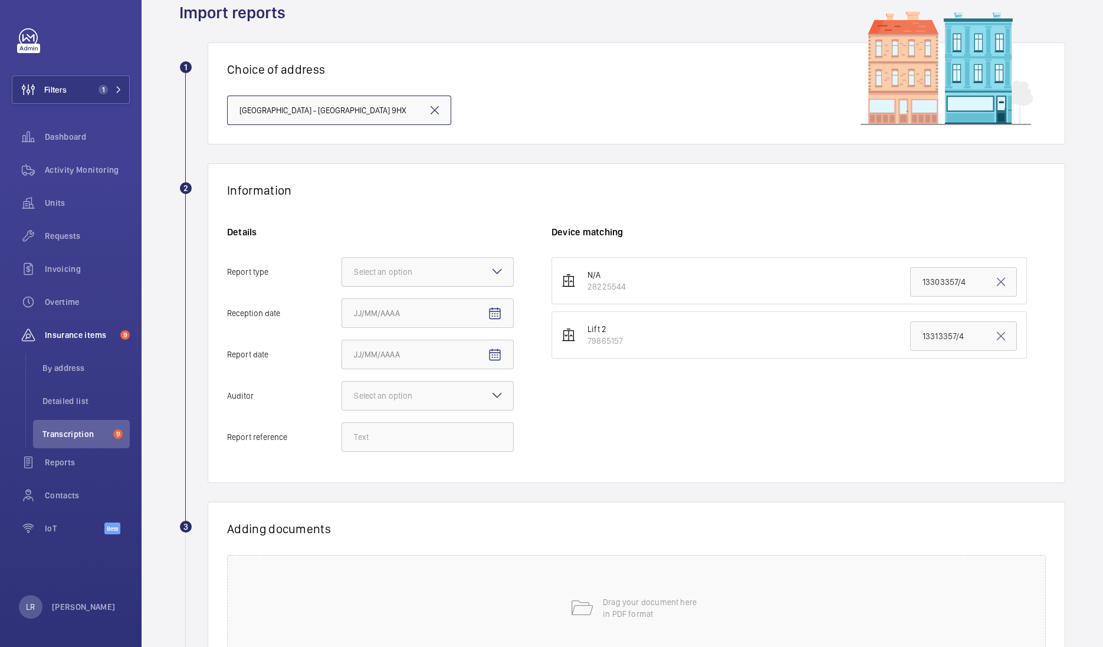
scroll to position [73, 0]
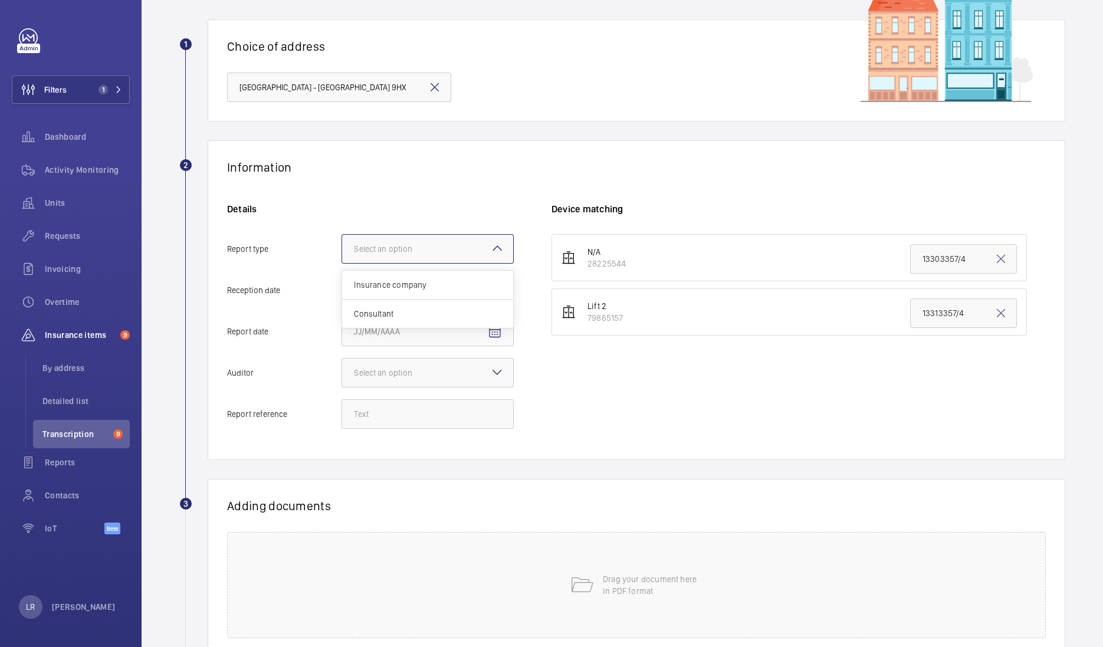
click at [500, 250] on mat-icon at bounding box center [497, 248] width 14 height 14
click at [342, 250] on input "Report type Select an option Insurance company Consultant" at bounding box center [342, 249] width 0 height 28
click at [467, 282] on span "Insurance company" at bounding box center [428, 285] width 148 height 12
click at [342, 263] on input "Report type Select an option Insurance company Consultant" at bounding box center [342, 249] width 0 height 28
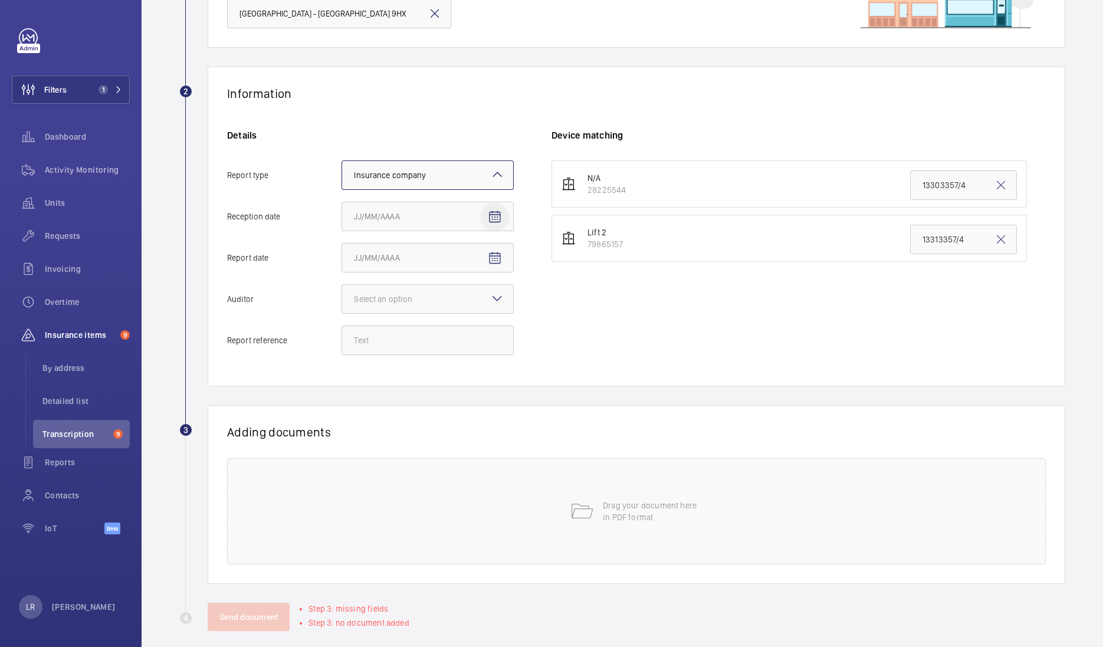
click at [494, 215] on mat-icon "Open calendar" at bounding box center [495, 217] width 14 height 14
click at [433, 310] on span "3" at bounding box center [429, 311] width 21 height 21
type input "9/3/2025"
click at [494, 298] on mat-icon at bounding box center [497, 298] width 14 height 14
click at [342, 298] on input "Auditor Select an option Veritas Zurich British Engineering Allianz Other" at bounding box center [342, 299] width 0 height 28
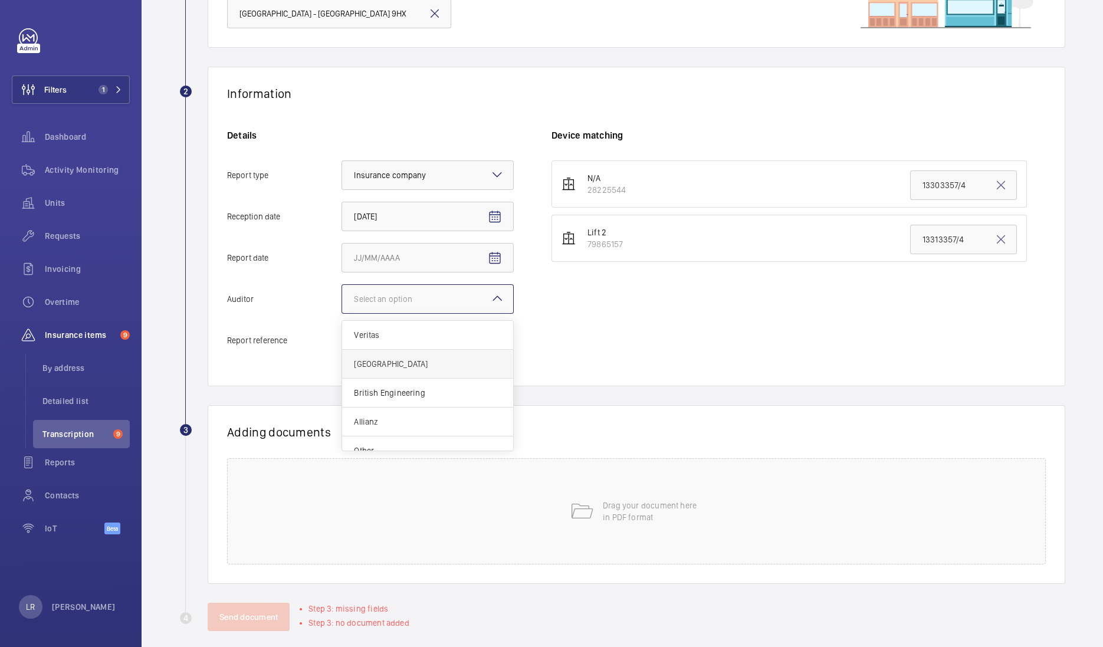
click at [398, 362] on span "Zurich" at bounding box center [428, 364] width 148 height 12
click at [342, 313] on input "Auditor Select an option Veritas Zurich British Engineering Allianz Other" at bounding box center [342, 299] width 0 height 28
click at [497, 257] on mat-icon "Open calendar" at bounding box center [495, 258] width 14 height 14
click at [405, 345] on span "2" at bounding box center [405, 352] width 21 height 21
type input "9/2/2025"
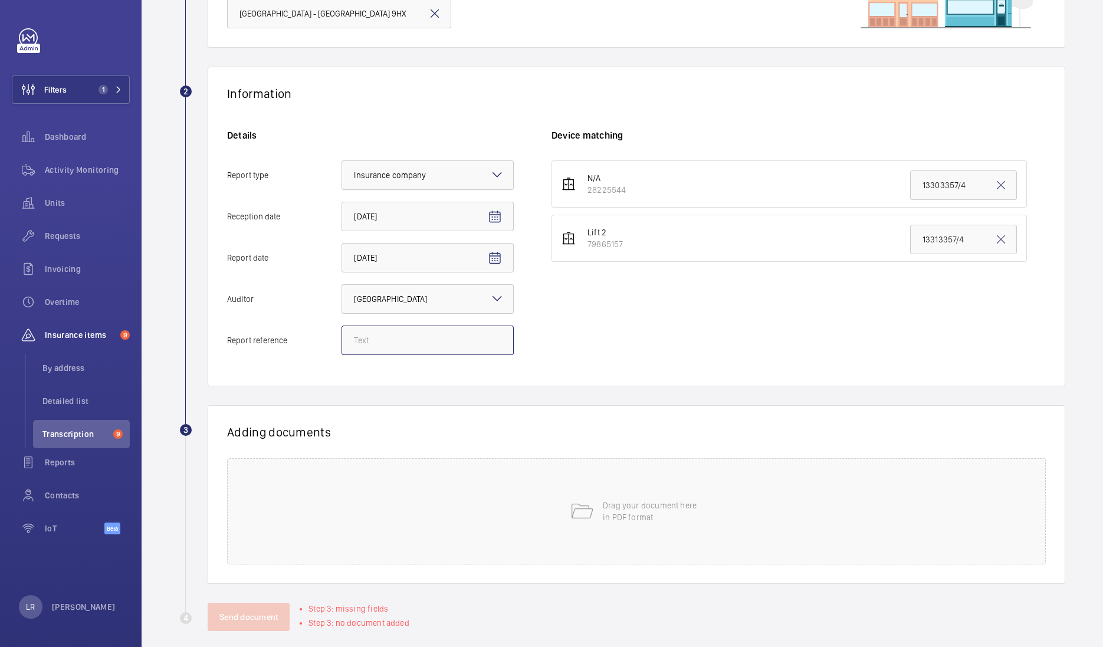
click at [355, 340] on input "Report reference" at bounding box center [428, 341] width 172 height 30
paste input "13303357/5"
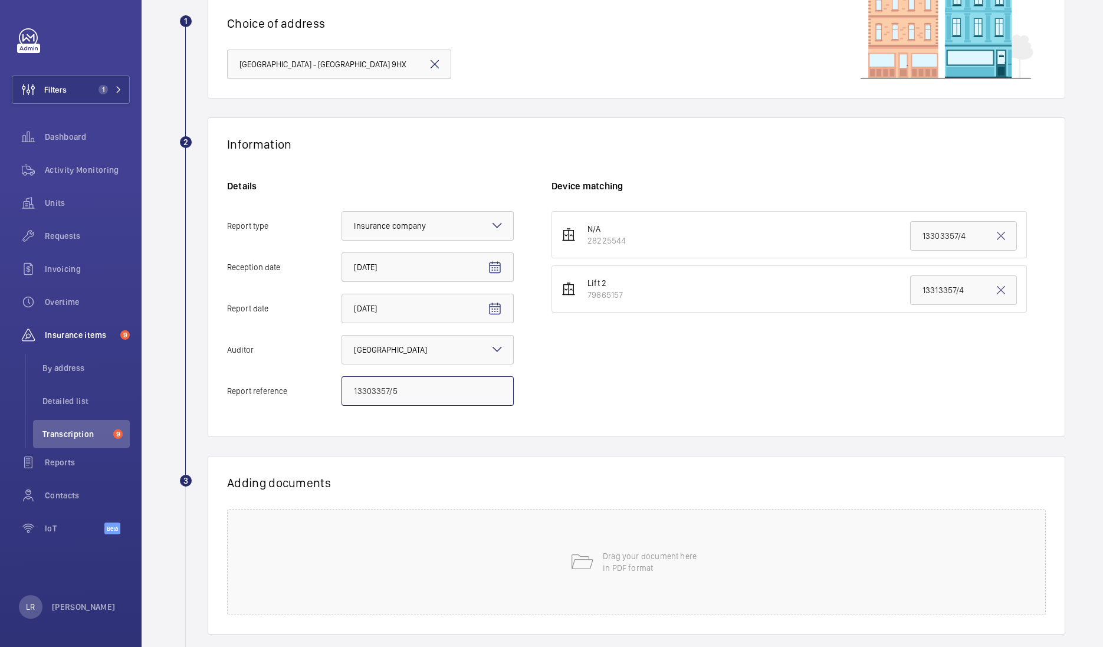
scroll to position [73, 0]
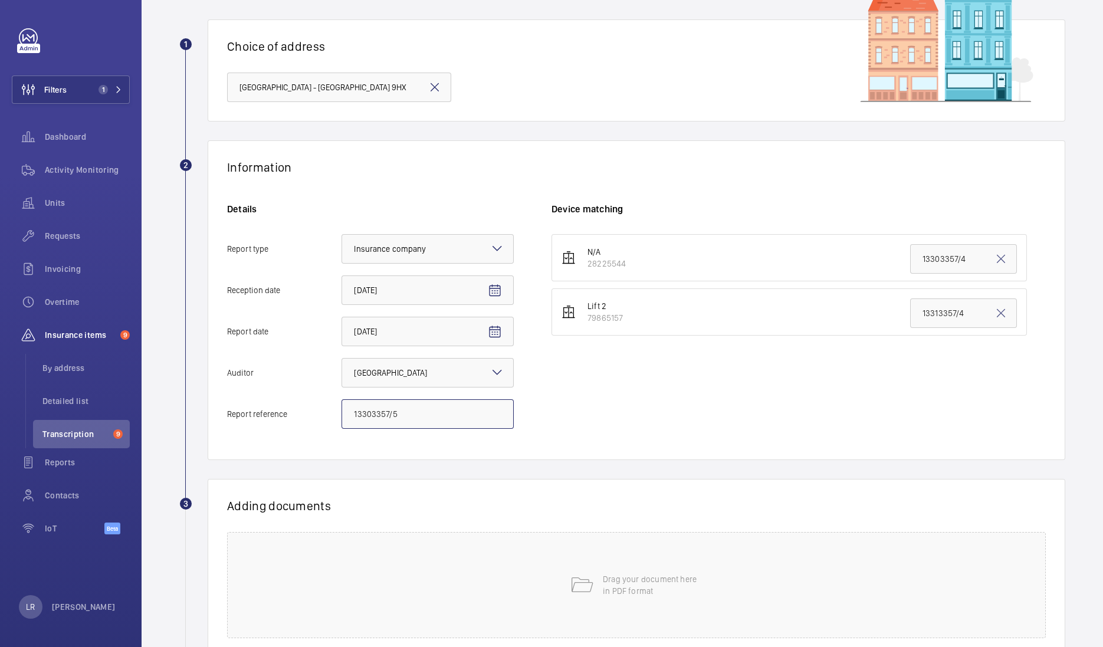
type input "13303357/5"
click at [957, 253] on input "13303357/4" at bounding box center [963, 259] width 107 height 30
click at [955, 254] on input "13303357/4" at bounding box center [963, 259] width 107 height 30
drag, startPoint x: 957, startPoint y: 263, endPoint x: 901, endPoint y: 264, distance: 56.1
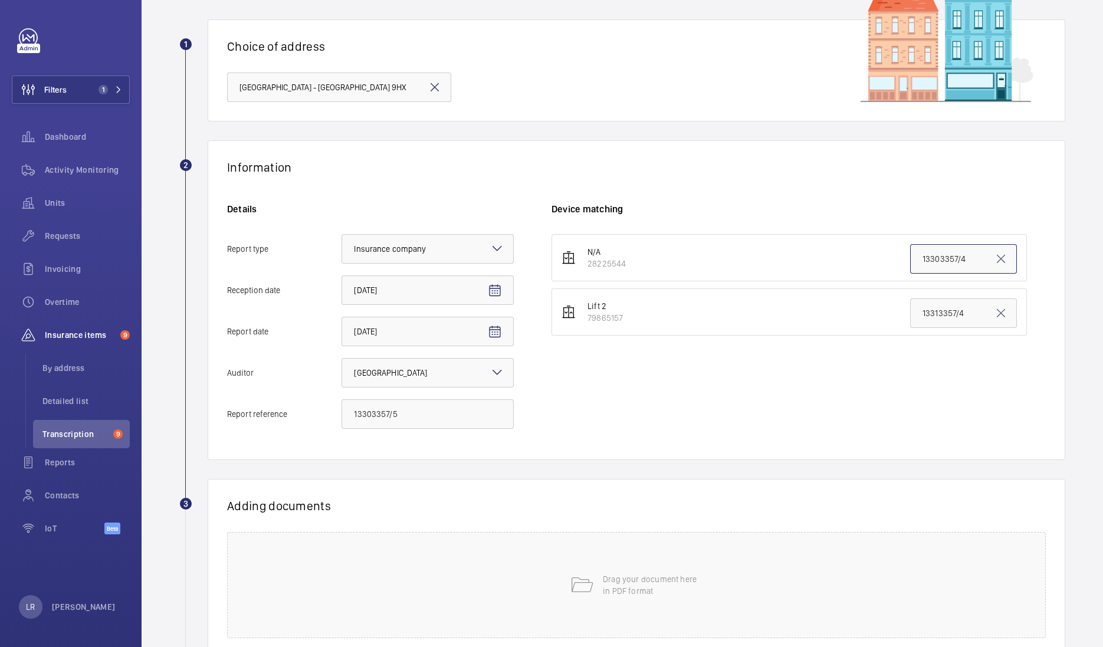
click at [910, 264] on input "13303357/4" at bounding box center [963, 259] width 107 height 30
paste input "13303357/5"
type input "13303357/5"
click at [679, 352] on div "N/A 28225544 13303357/5 Lift 2 79865157 13313357/4" at bounding box center [799, 337] width 494 height 207
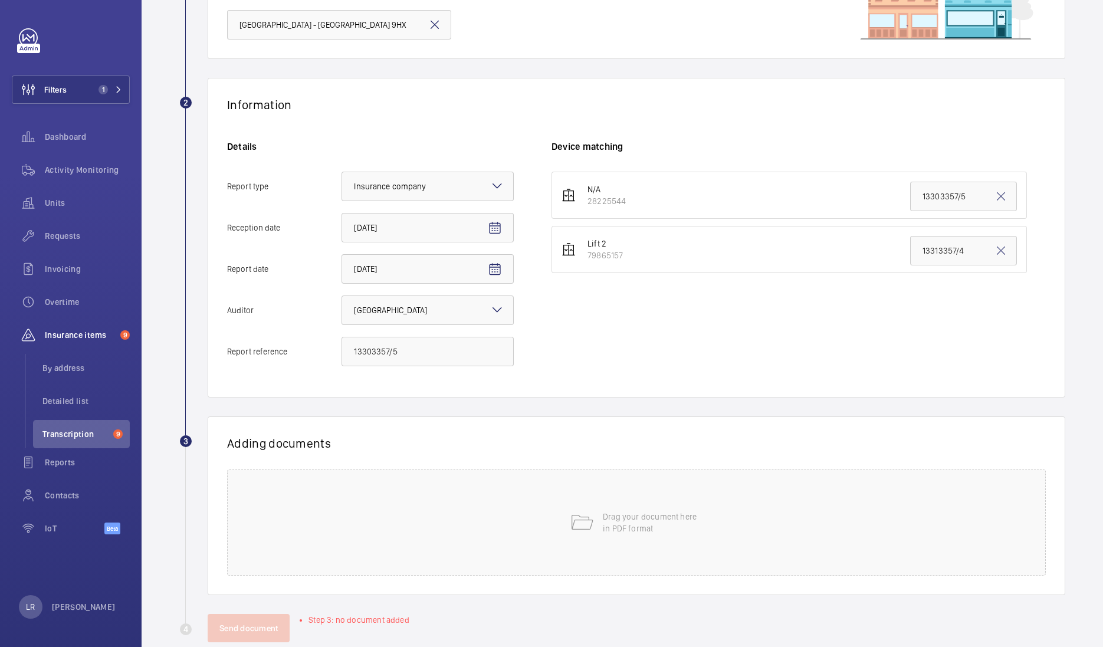
scroll to position [159, 0]
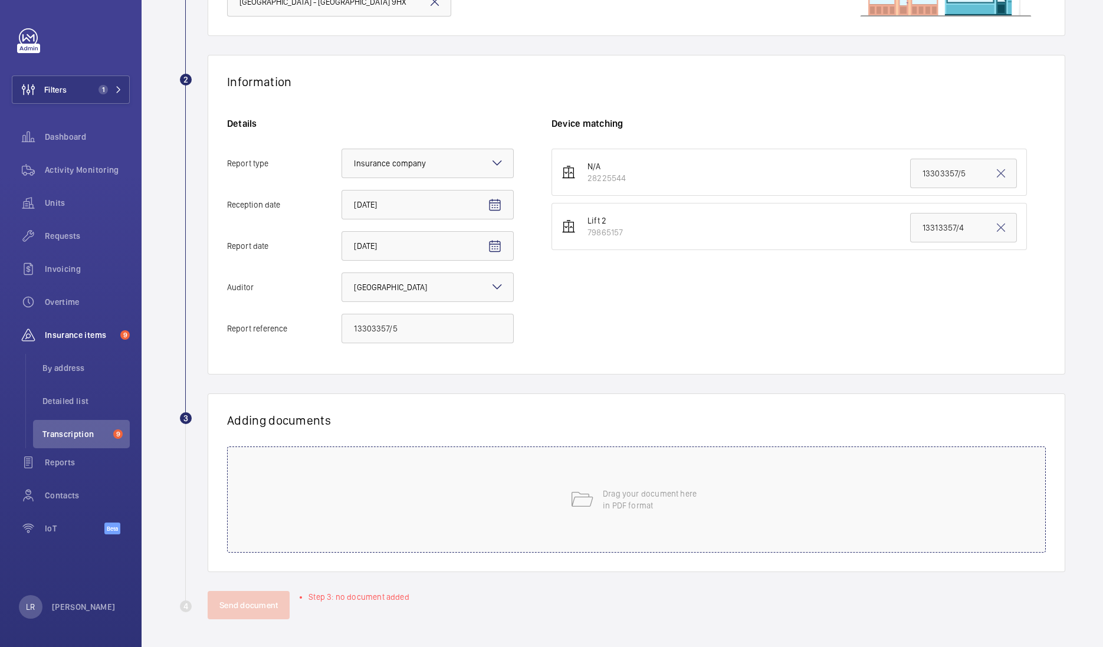
click at [670, 476] on div "Drag your document here in PDF format" at bounding box center [636, 500] width 819 height 106
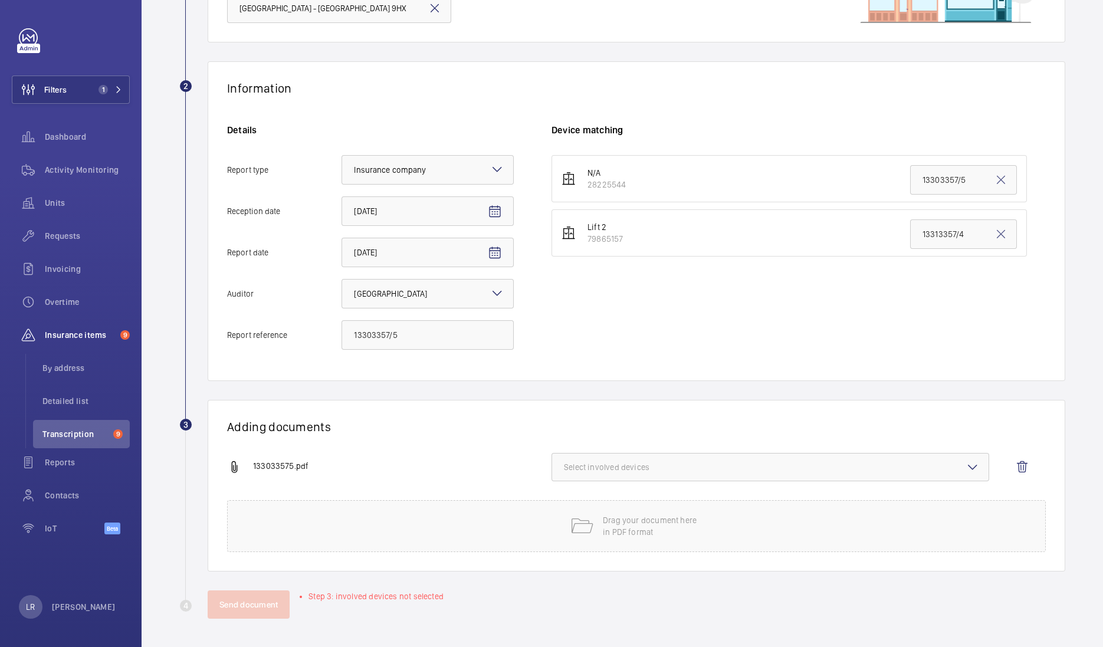
scroll to position [152, 0]
click at [746, 465] on span "Select involved devices" at bounding box center [770, 468] width 413 height 12
click at [685, 509] on span "28225544" at bounding box center [772, 505] width 376 height 12
click at [581, 509] on input "28225544" at bounding box center [570, 505] width 24 height 24
checkbox input "true"
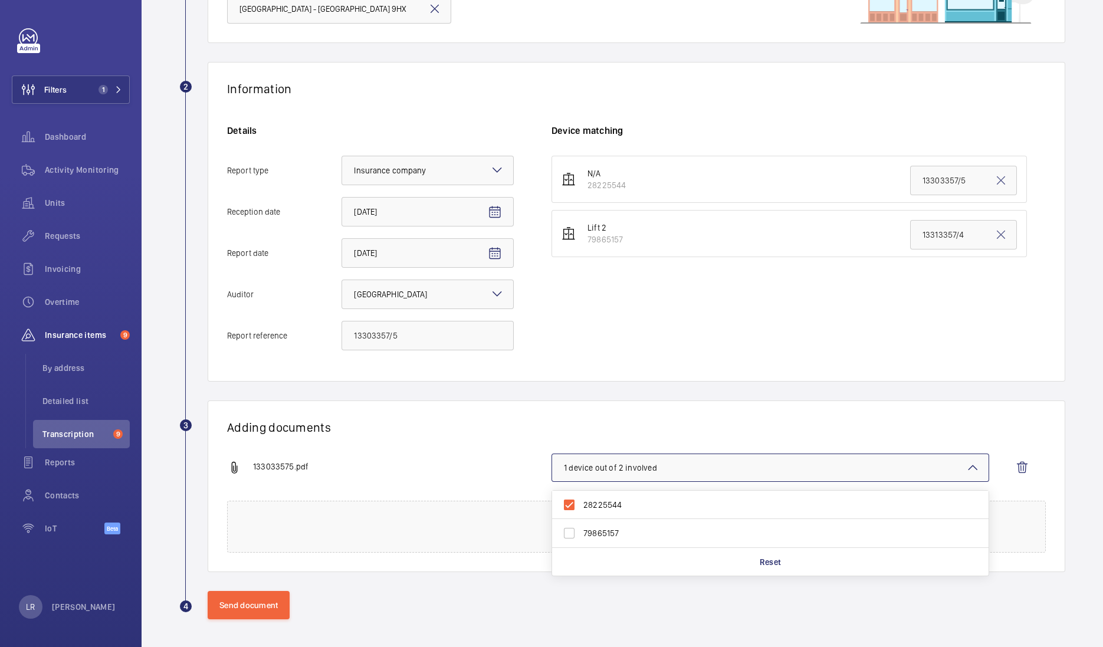
click at [693, 428] on h1 "Adding documents" at bounding box center [636, 427] width 819 height 15
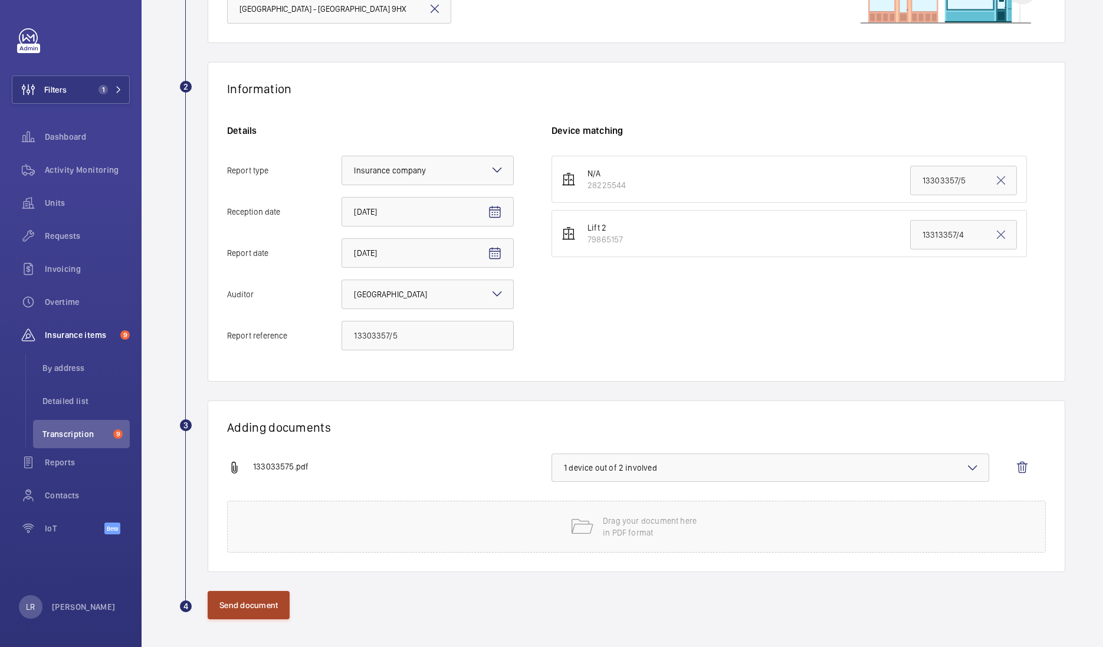
click at [264, 611] on button "Send document" at bounding box center [249, 605] width 82 height 28
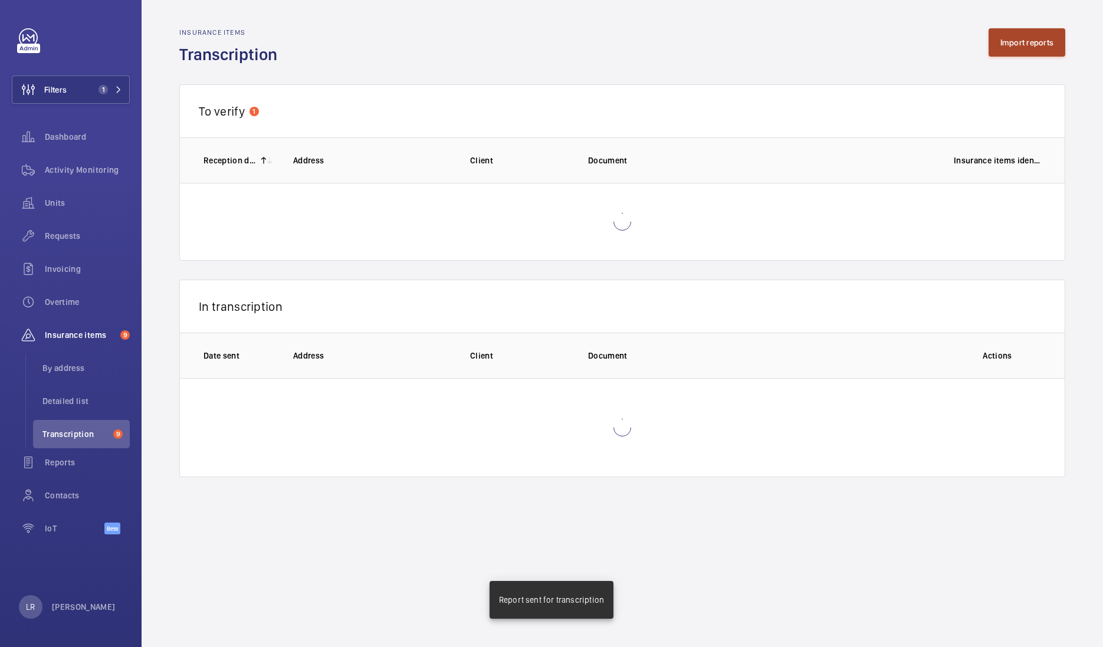
click at [1013, 37] on button "Import reports" at bounding box center [1027, 42] width 77 height 28
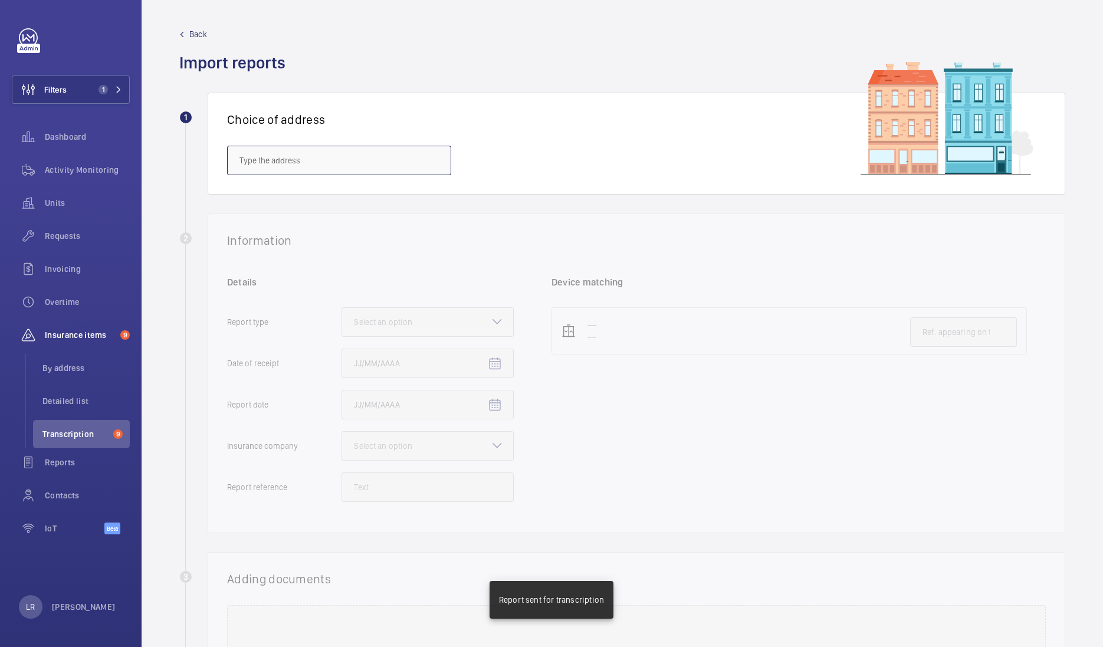
click at [417, 158] on input "text" at bounding box center [339, 161] width 224 height 30
click at [381, 191] on span "Weddell House - West Smithfield, LONDON EC1A 9HX" at bounding box center [325, 196] width 171 height 12
type input "Weddell House - West Smithfield, LONDON EC1A 9HX"
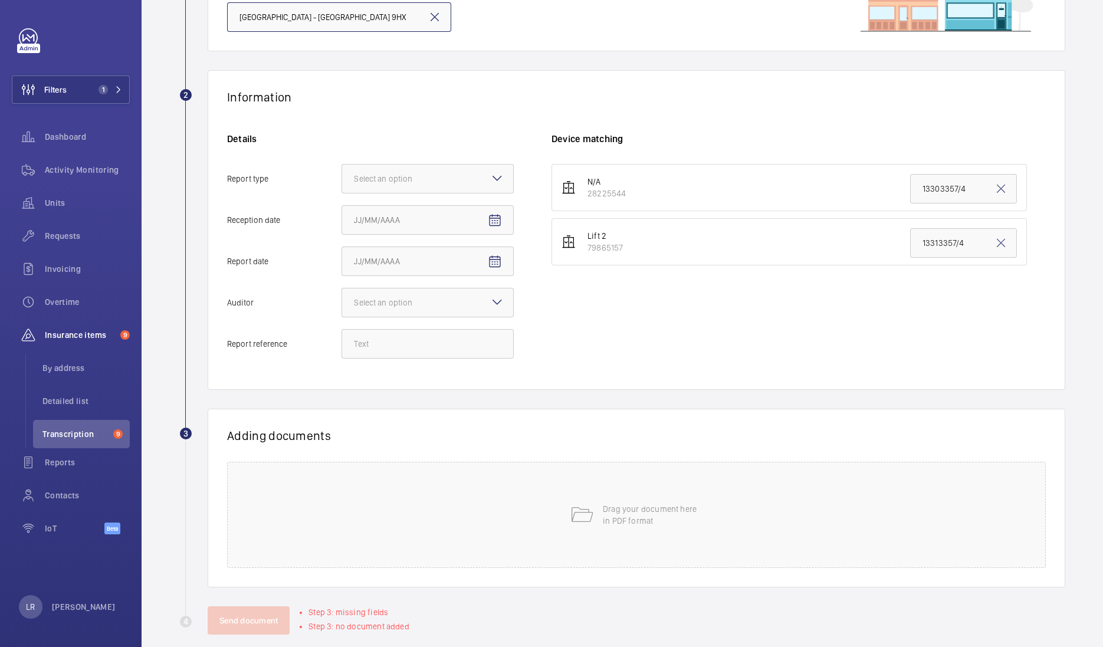
scroll to position [159, 0]
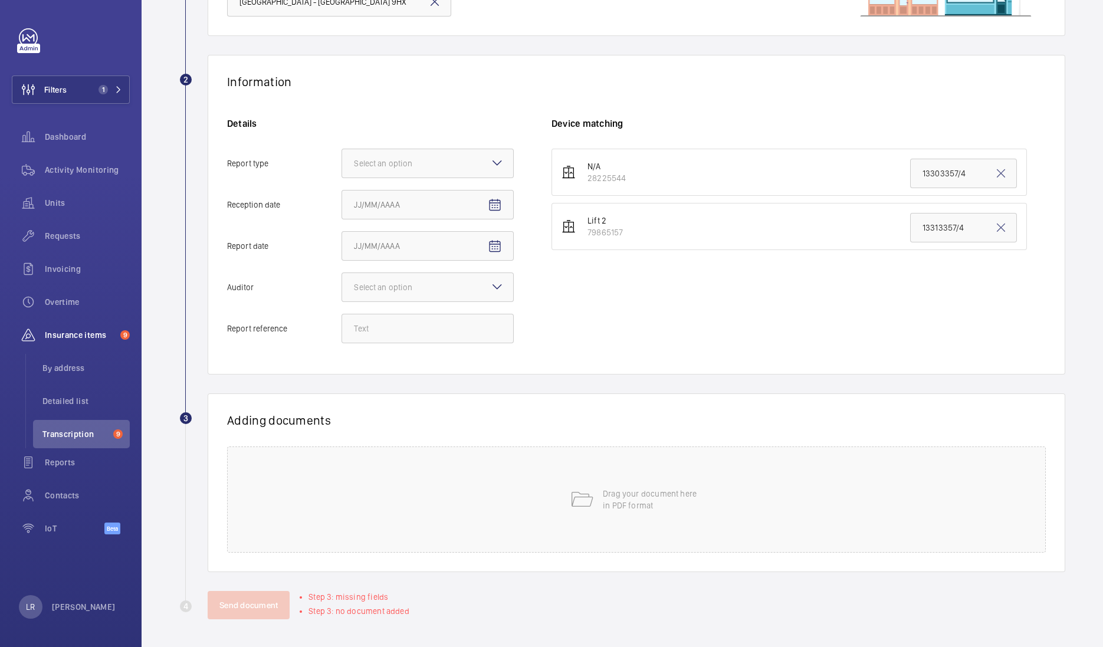
click at [497, 163] on mat-icon at bounding box center [497, 163] width 14 height 14
click at [342, 163] on input "Report type Select an option" at bounding box center [342, 163] width 0 height 28
click at [469, 201] on span "Insurance company" at bounding box center [428, 200] width 148 height 12
click at [342, 178] on input "Report type Select an option Insurance company Consultant" at bounding box center [342, 163] width 0 height 28
click at [490, 204] on mat-icon "Open calendar" at bounding box center [495, 205] width 14 height 14
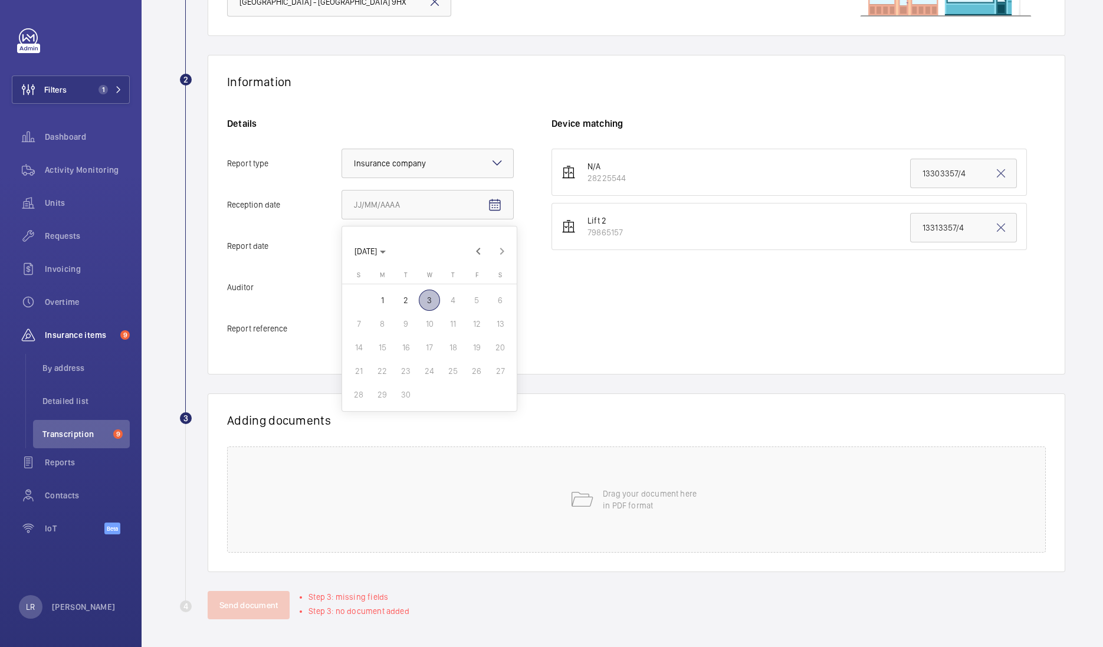
click at [432, 306] on span "3" at bounding box center [429, 300] width 21 height 21
type input "9/3/2025"
click at [497, 240] on mat-icon "Open calendar" at bounding box center [495, 247] width 14 height 14
click at [414, 339] on span "2" at bounding box center [405, 341] width 21 height 21
type input "9/2/2025"
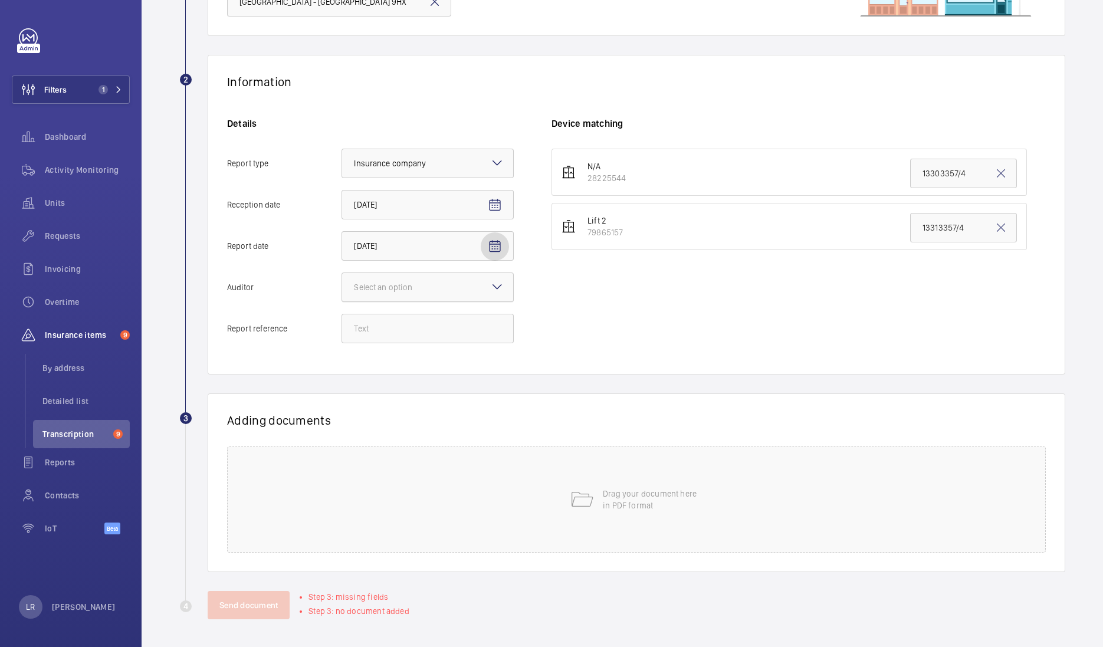
click at [498, 295] on div at bounding box center [427, 287] width 171 height 28
click at [342, 295] on input "Auditor Select an option" at bounding box center [342, 287] width 0 height 28
click at [421, 353] on span "Zurich" at bounding box center [428, 352] width 148 height 12
click at [342, 302] on input "Auditor Select an option Veritas Zurich British Engineering Allianz Other" at bounding box center [342, 287] width 0 height 28
click at [451, 328] on input "Report reference" at bounding box center [428, 329] width 172 height 30
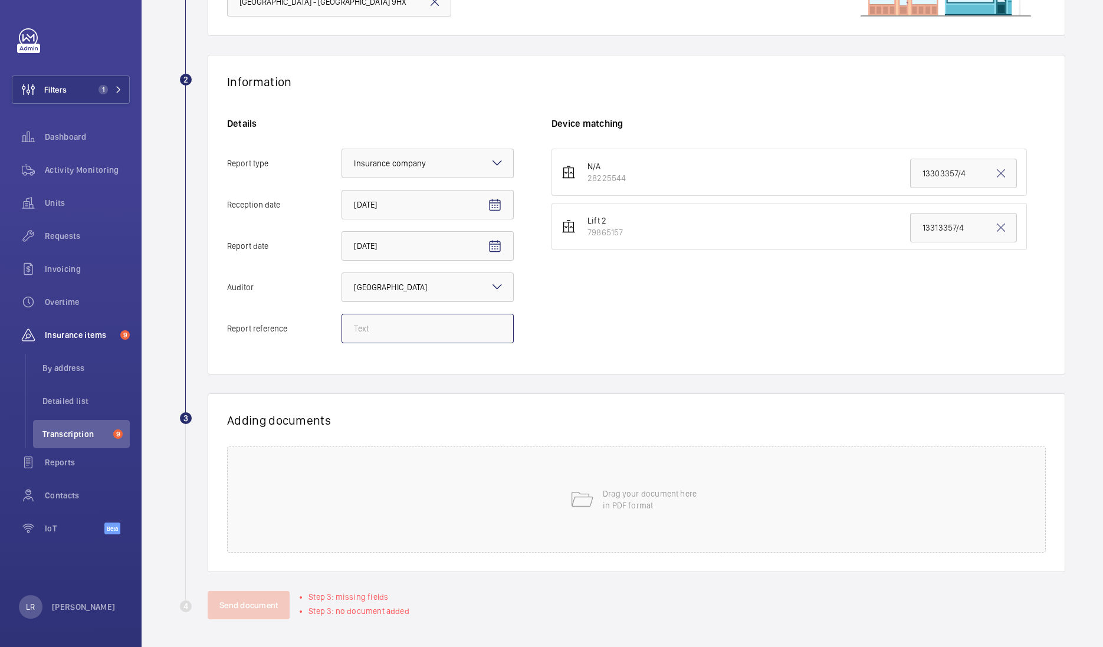
paste input "13313357/5"
click at [354, 329] on input "13313357/5" at bounding box center [428, 329] width 172 height 30
type input "13313357/5"
click at [972, 233] on input "13313357/4" at bounding box center [963, 228] width 107 height 30
drag, startPoint x: 973, startPoint y: 231, endPoint x: 910, endPoint y: 238, distance: 63.6
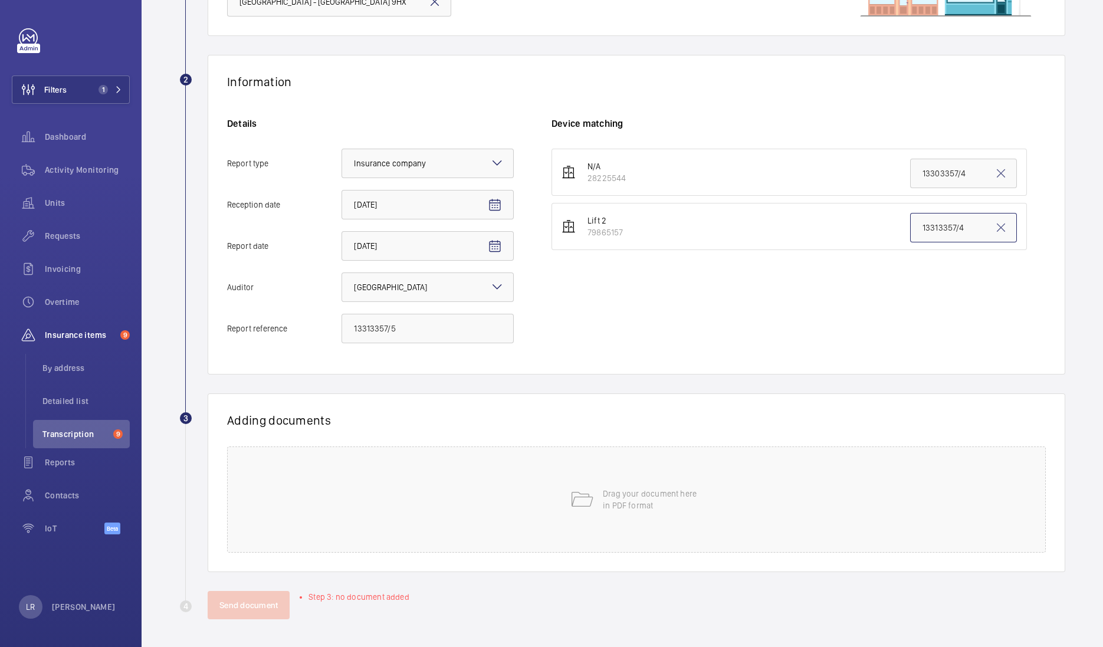
click at [910, 238] on input "13313357/4" at bounding box center [963, 228] width 107 height 30
paste input "13313357/5"
type input "13313357/5"
click at [853, 306] on div "N/A 28225544 13303357/4 Lift 2 79865157 13313357/5" at bounding box center [799, 252] width 494 height 207
click at [640, 504] on p "Drag your document here in PDF format" at bounding box center [653, 500] width 100 height 24
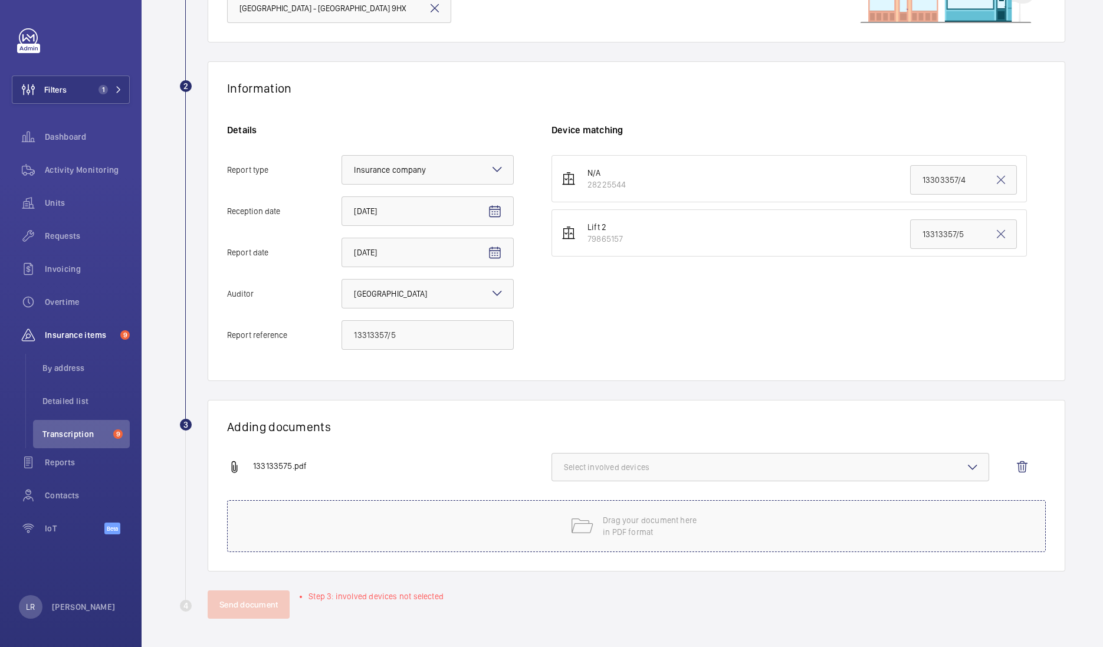
scroll to position [152, 0]
click at [643, 458] on button "Select involved devices" at bounding box center [771, 468] width 438 height 28
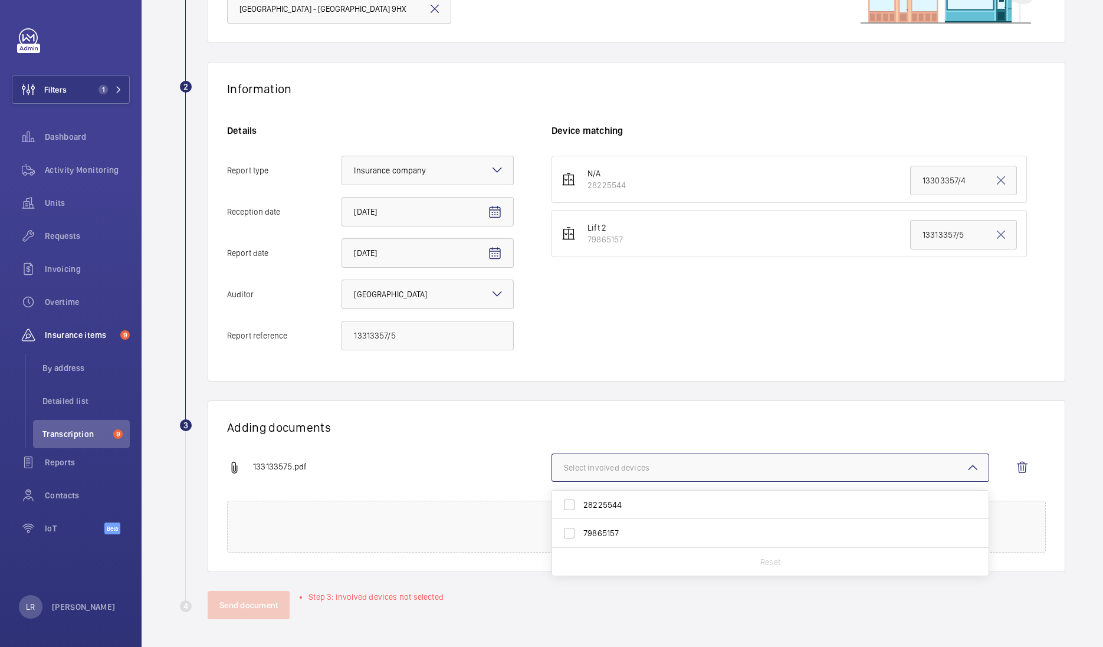
click at [614, 533] on span "79865157" at bounding box center [772, 534] width 376 height 12
click at [581, 533] on input "79865157" at bounding box center [570, 534] width 24 height 24
checkbox input "true"
click at [638, 417] on div "Adding documents 133133575.pdf 1 device out of 2 involved 28225544 79865157 Res…" at bounding box center [637, 487] width 858 height 172
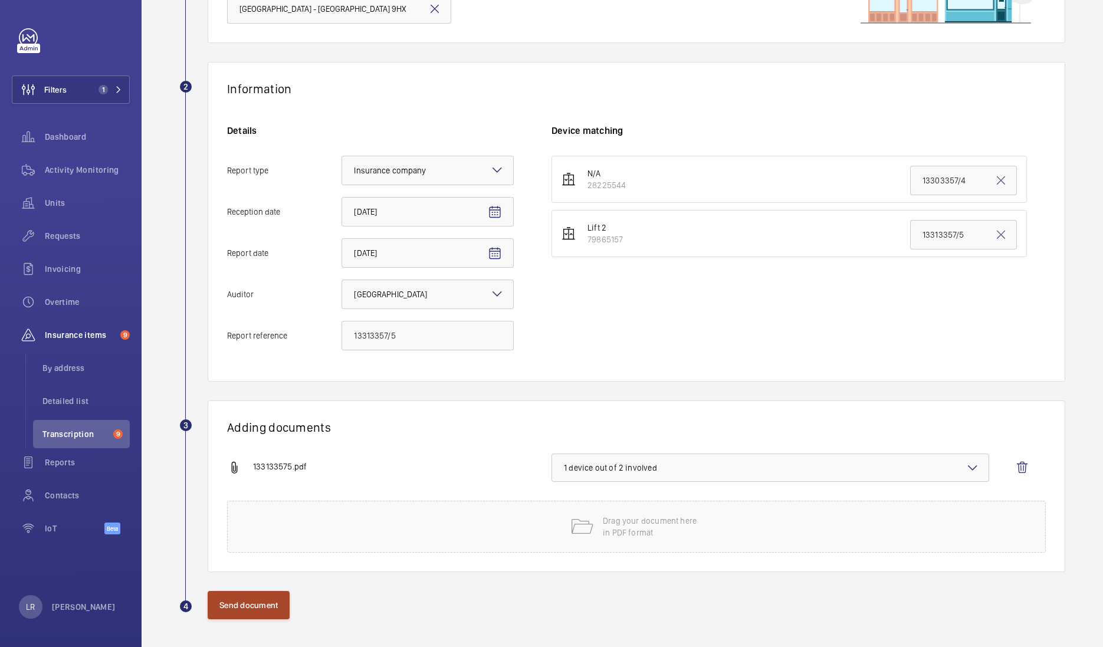
click at [251, 599] on button "Send document" at bounding box center [249, 605] width 82 height 28
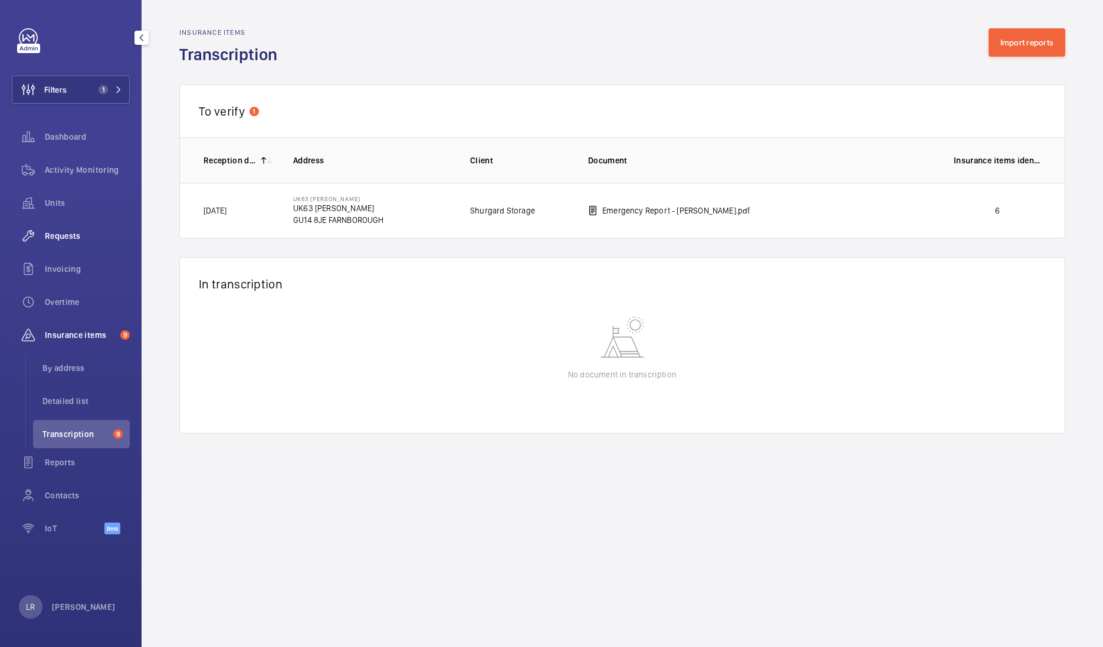
click at [87, 239] on span "Requests" at bounding box center [87, 236] width 85 height 12
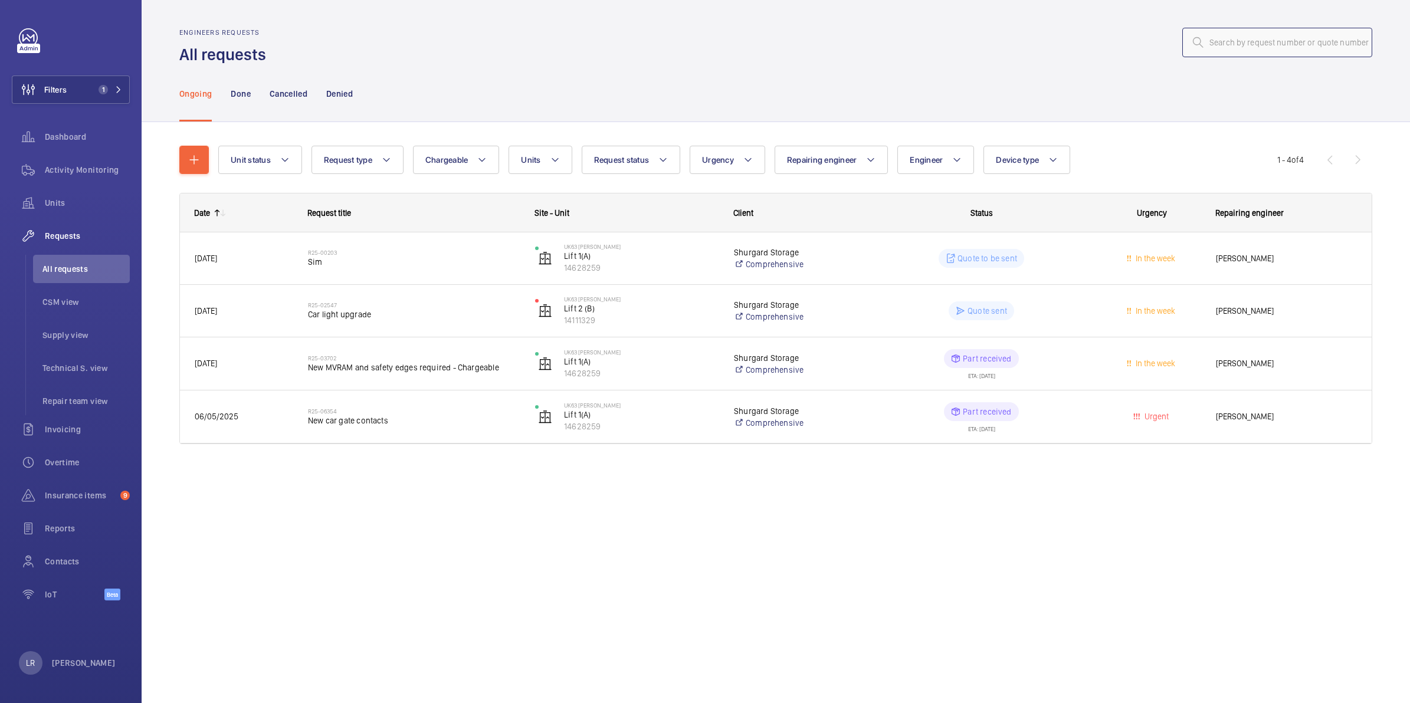
click at [1103, 40] on input "text" at bounding box center [1277, 43] width 190 height 30
paste input "R25-11096"
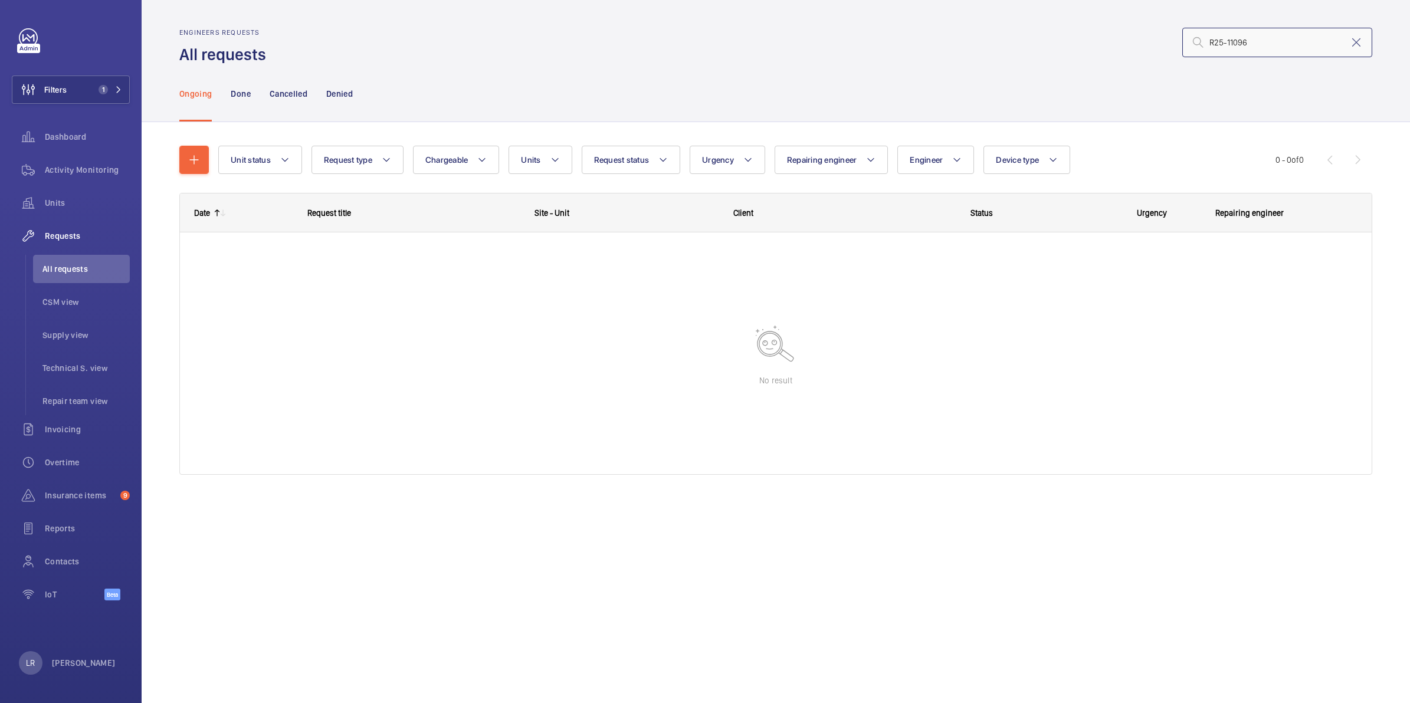
click at [1103, 40] on input "R25-11096" at bounding box center [1277, 43] width 190 height 30
click at [1103, 37] on input "R25-11096" at bounding box center [1277, 43] width 190 height 30
type input "R25-11096"
click at [106, 78] on button "Filters 1" at bounding box center [71, 90] width 118 height 28
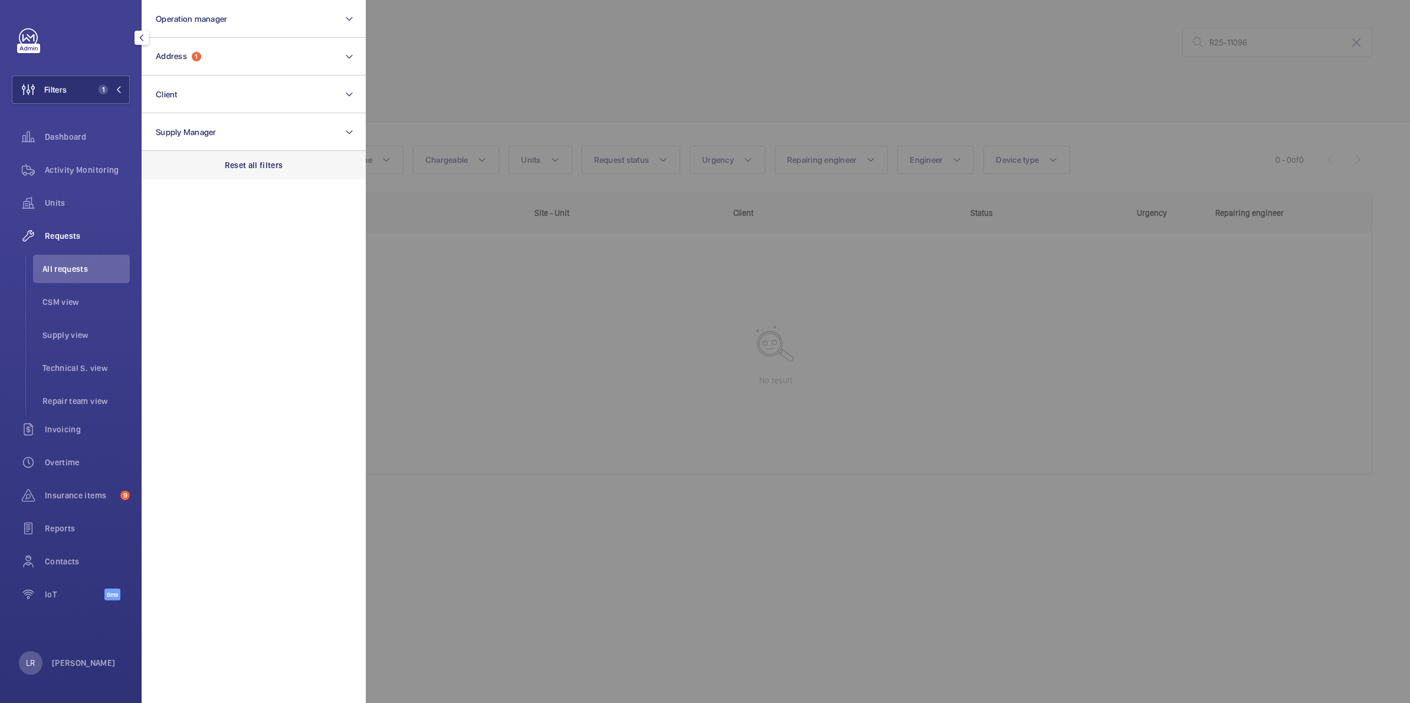
click at [231, 179] on div "Reset all filters" at bounding box center [254, 165] width 224 height 28
click at [461, 71] on div at bounding box center [1071, 351] width 1410 height 703
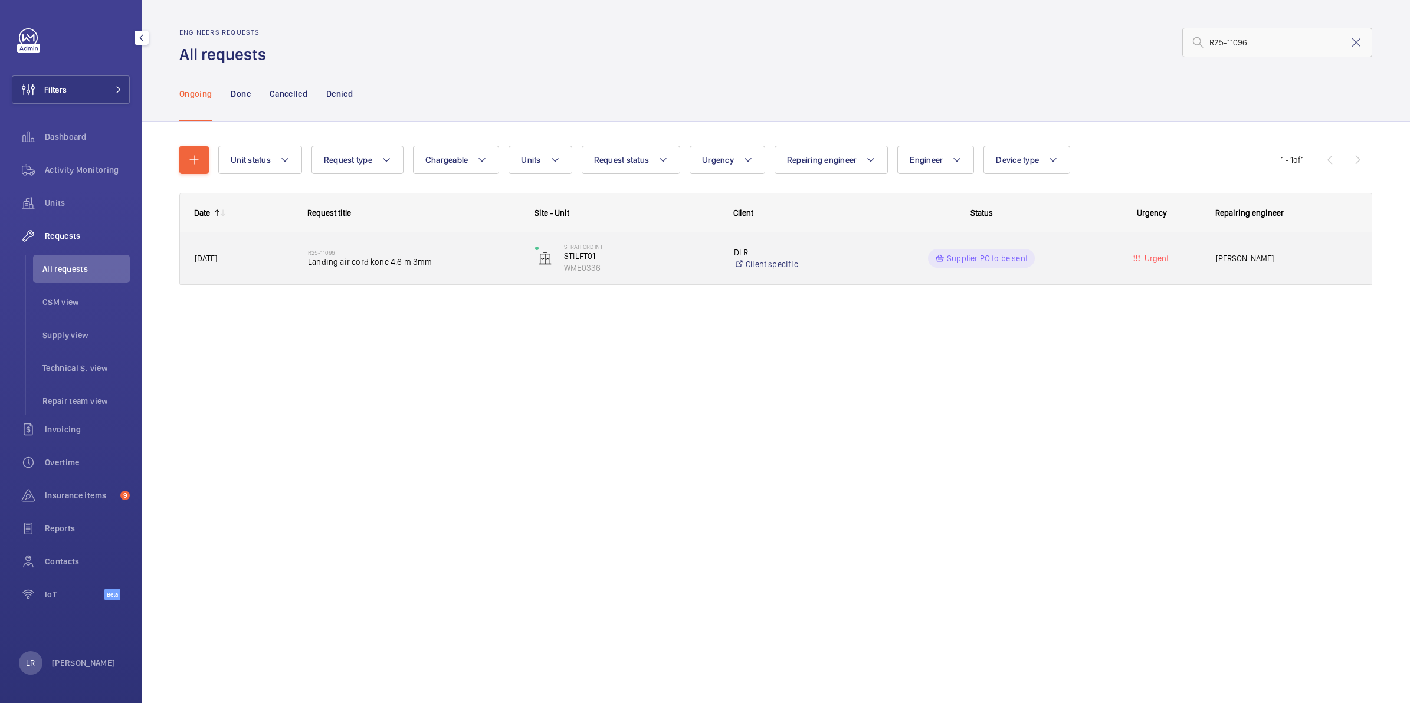
click at [376, 257] on span "Landing air cord kone 4.6 m 3mm" at bounding box center [414, 262] width 212 height 12
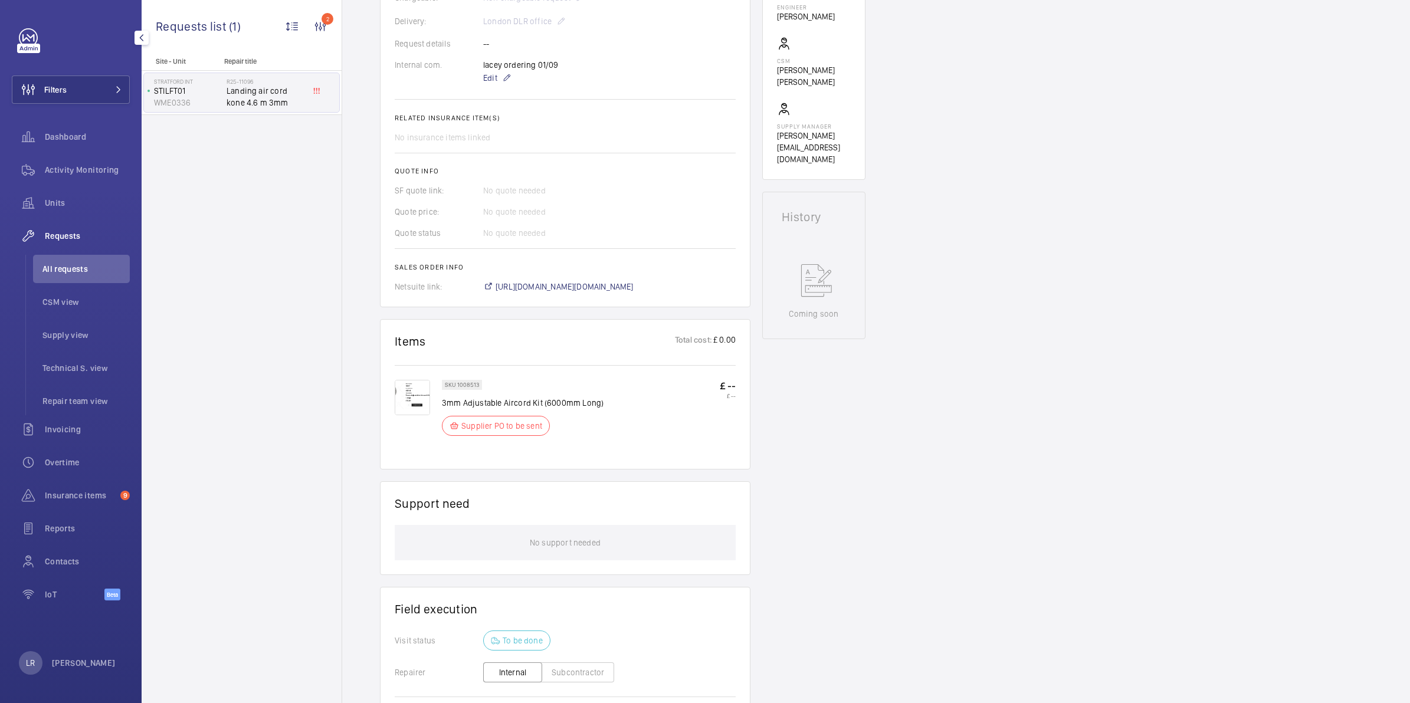
scroll to position [369, 0]
click at [582, 279] on span "https://6461500.app.netsuite.com/app/accounting/transactions/salesord.nl?id=297…" at bounding box center [565, 281] width 138 height 12
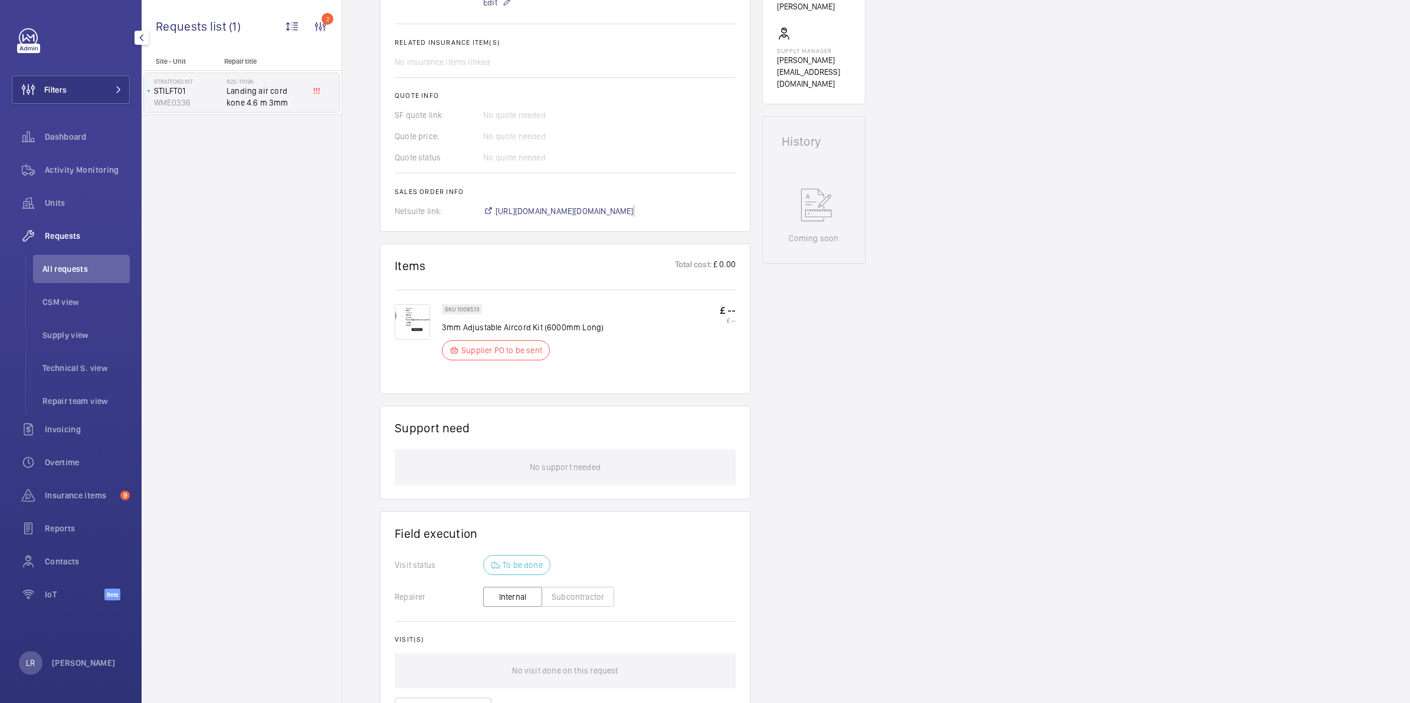
scroll to position [443, 0]
click at [400, 329] on img at bounding box center [412, 317] width 35 height 35
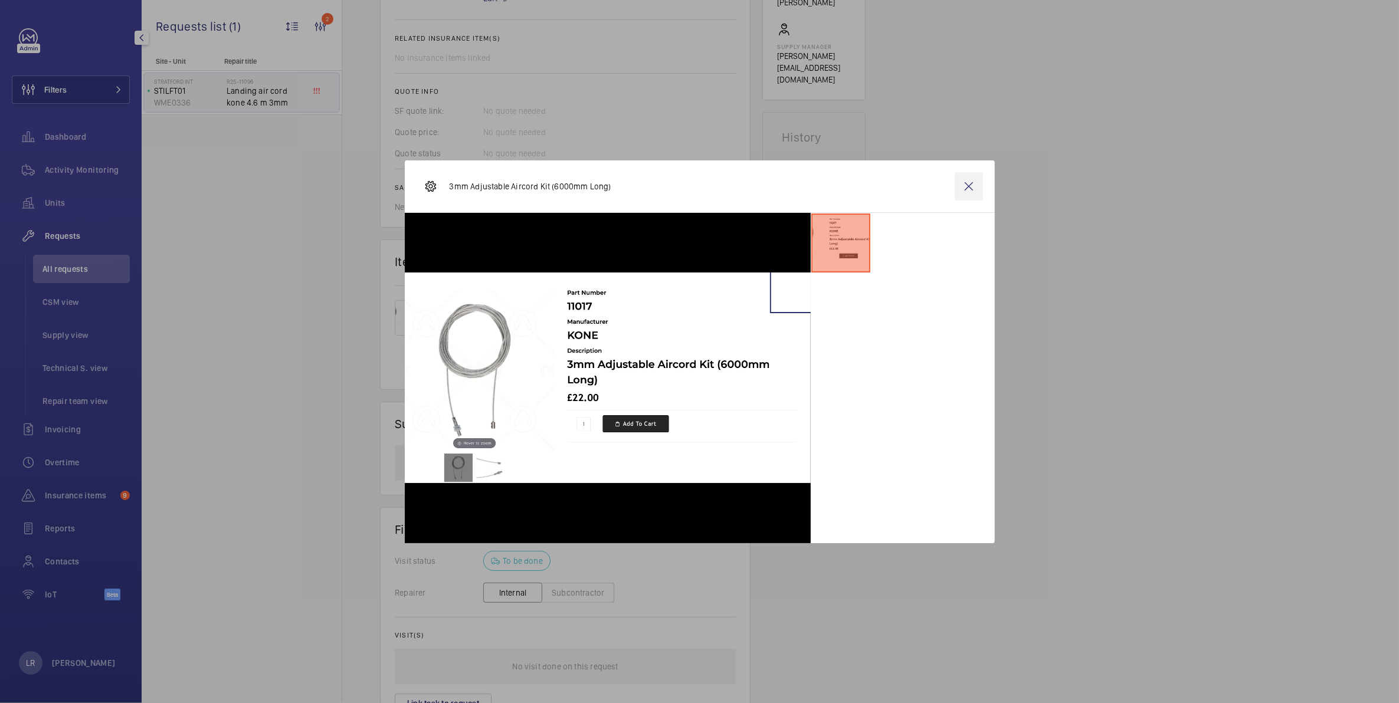
click at [978, 187] on wm-front-icon-button at bounding box center [969, 186] width 28 height 28
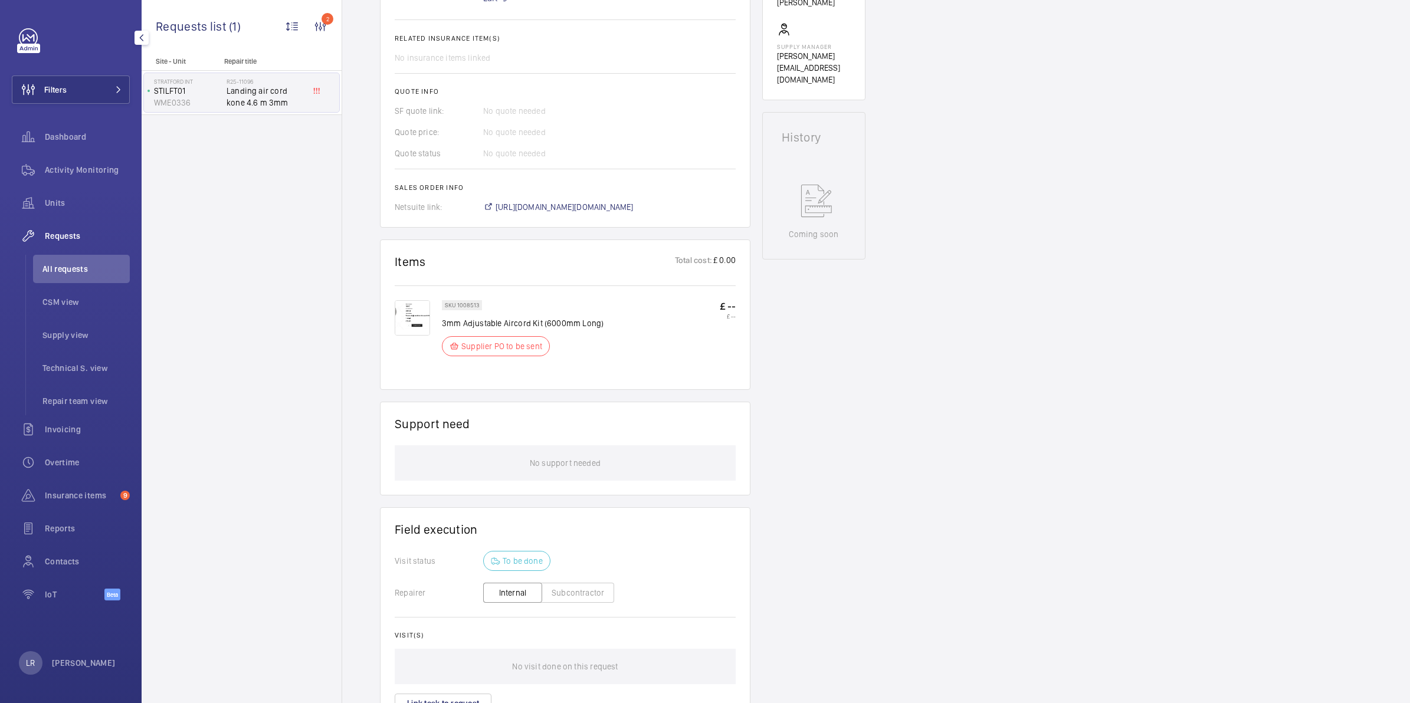
click at [414, 320] on img at bounding box center [412, 317] width 35 height 35
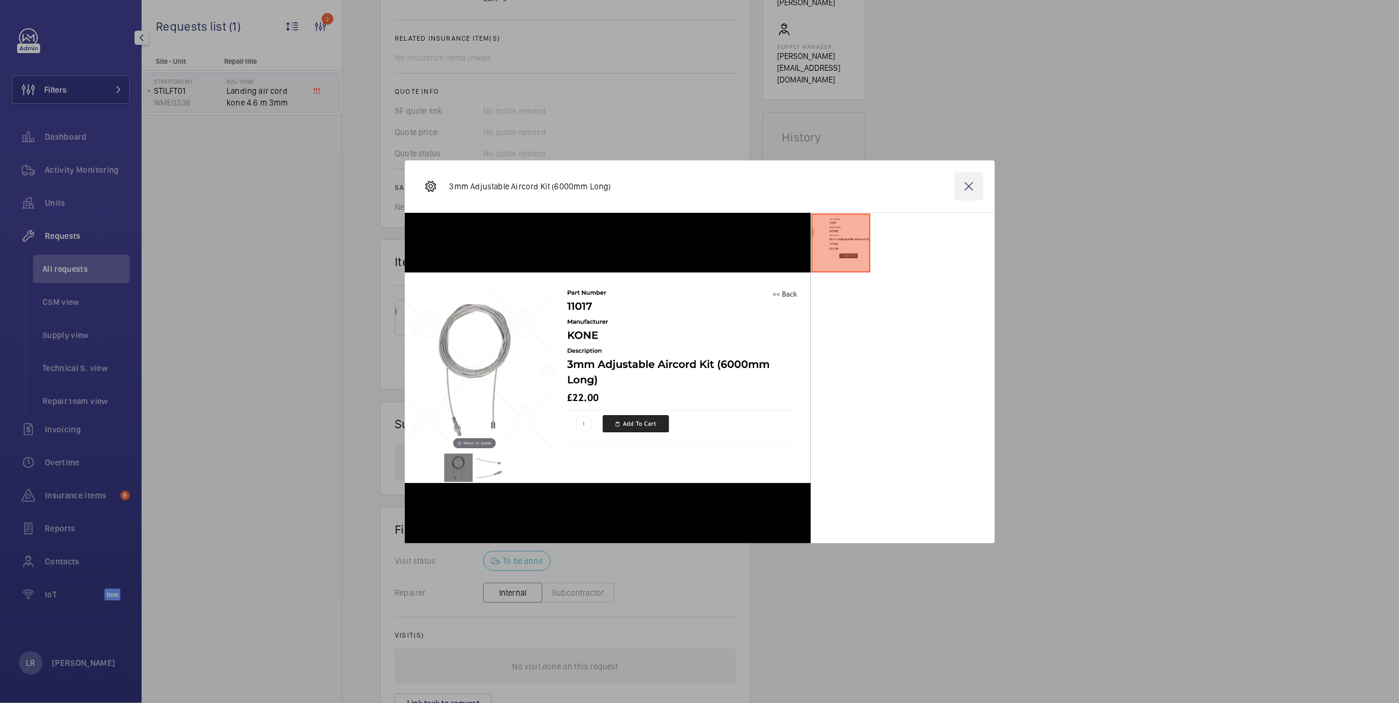
click at [968, 186] on wm-front-icon-button at bounding box center [969, 186] width 28 height 28
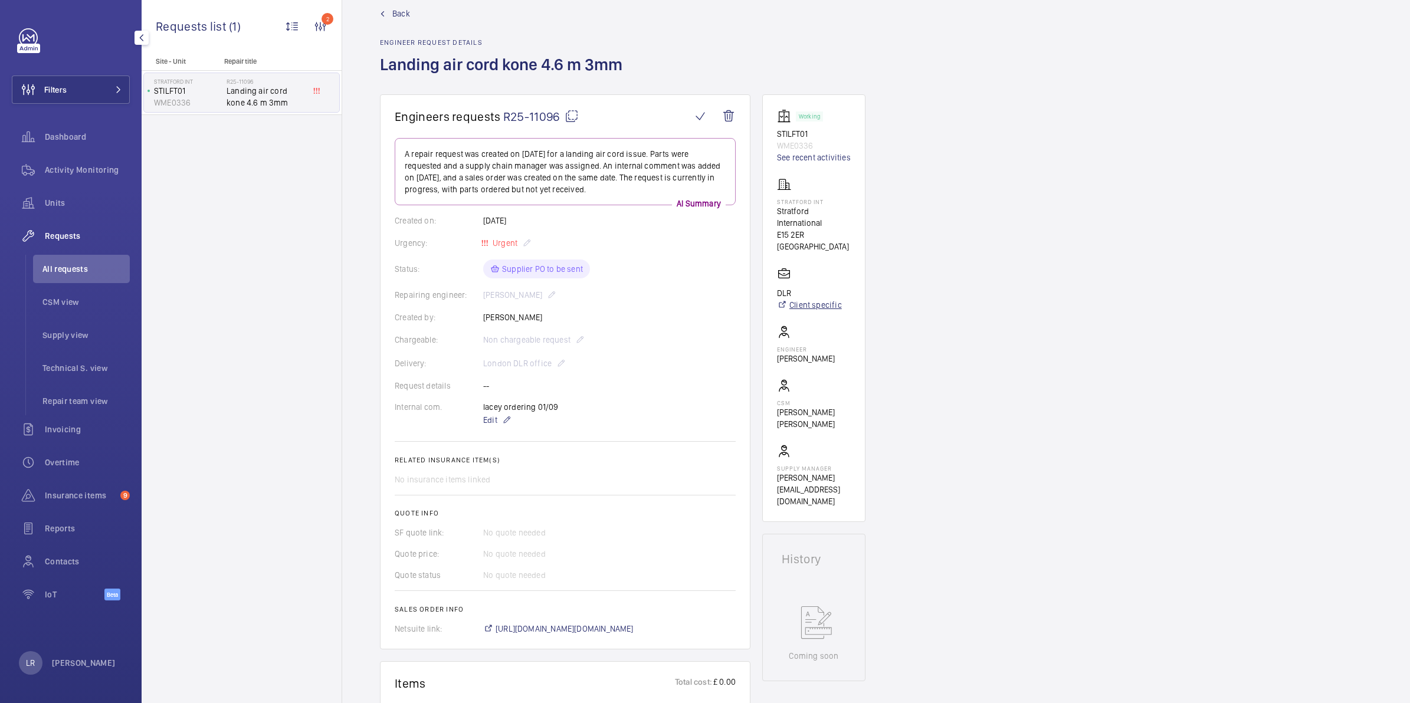
scroll to position [0, 0]
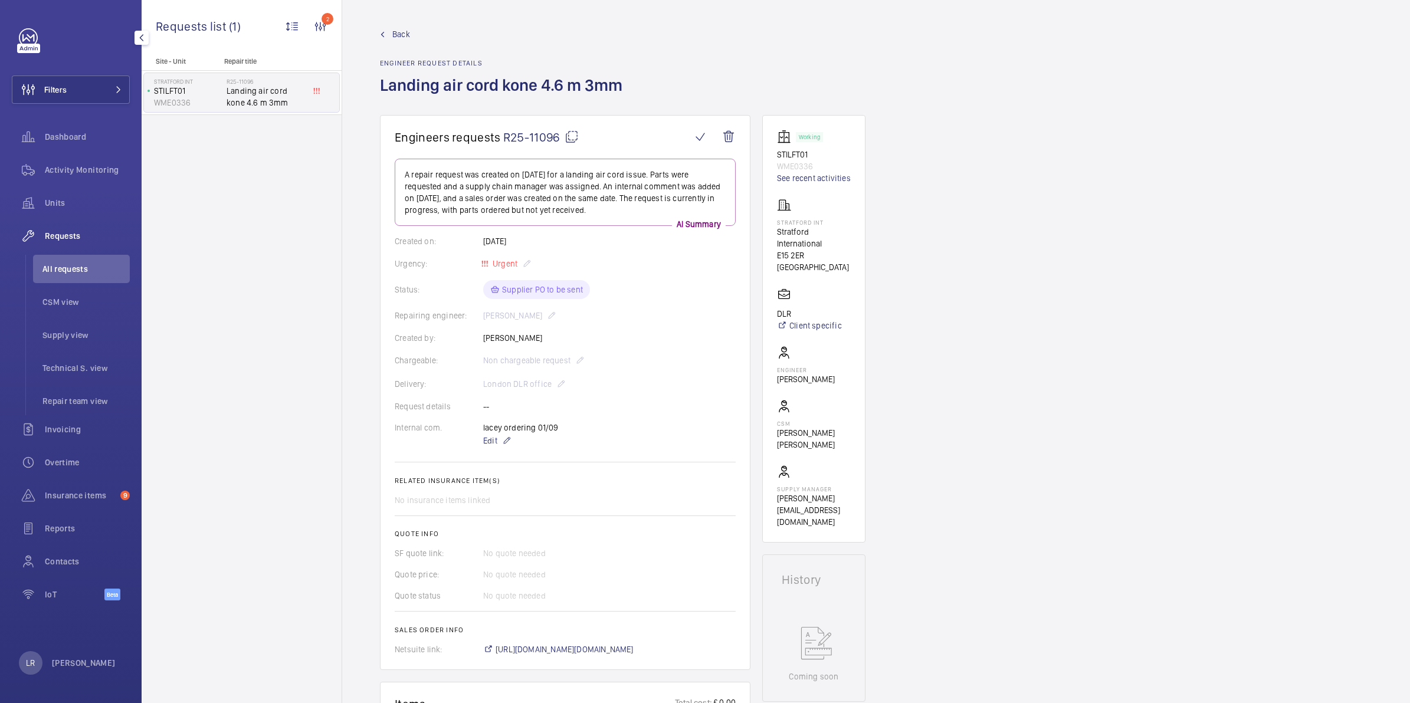
drag, startPoint x: 823, startPoint y: 222, endPoint x: 774, endPoint y: 225, distance: 49.6
click at [774, 225] on wm-front-card "Working STILFT01 WME0336 See recent activities Stratford int Stratford Internat…" at bounding box center [813, 329] width 103 height 428
copy p "Stratford int"
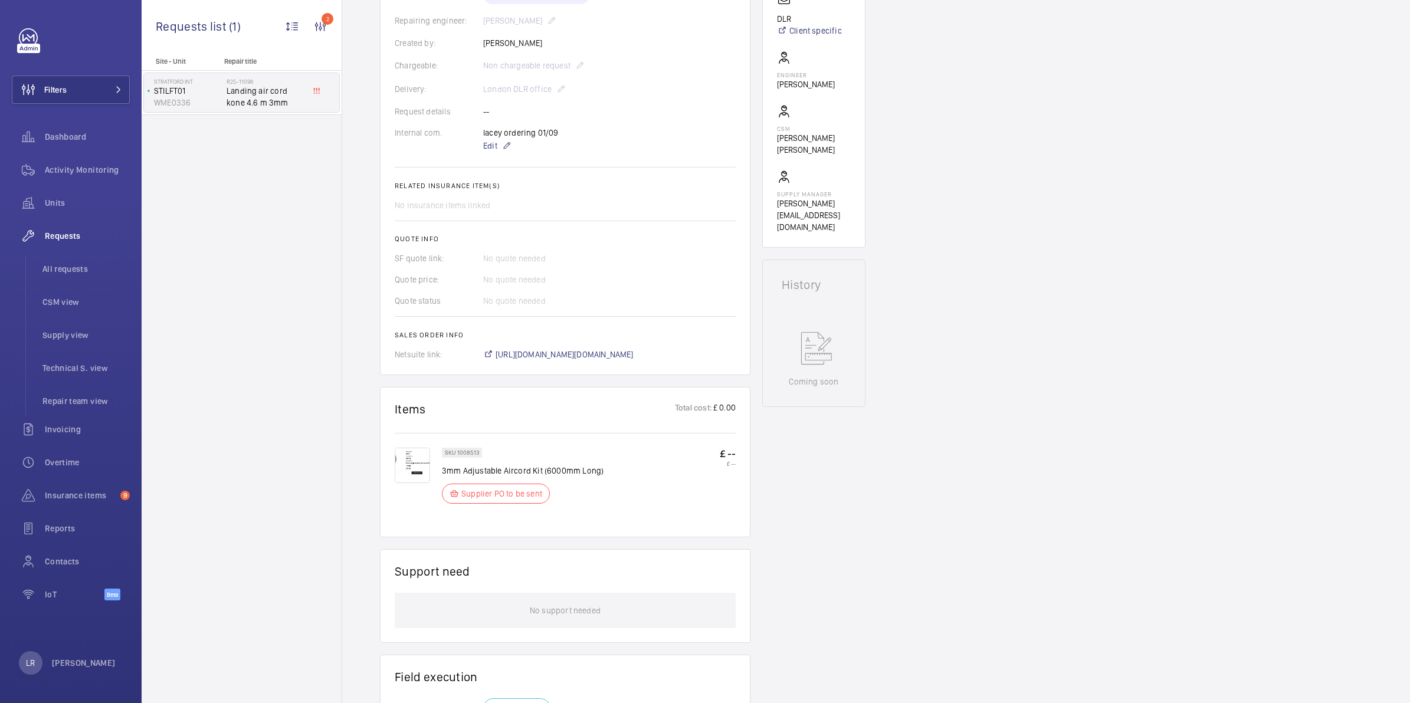
scroll to position [443, 0]
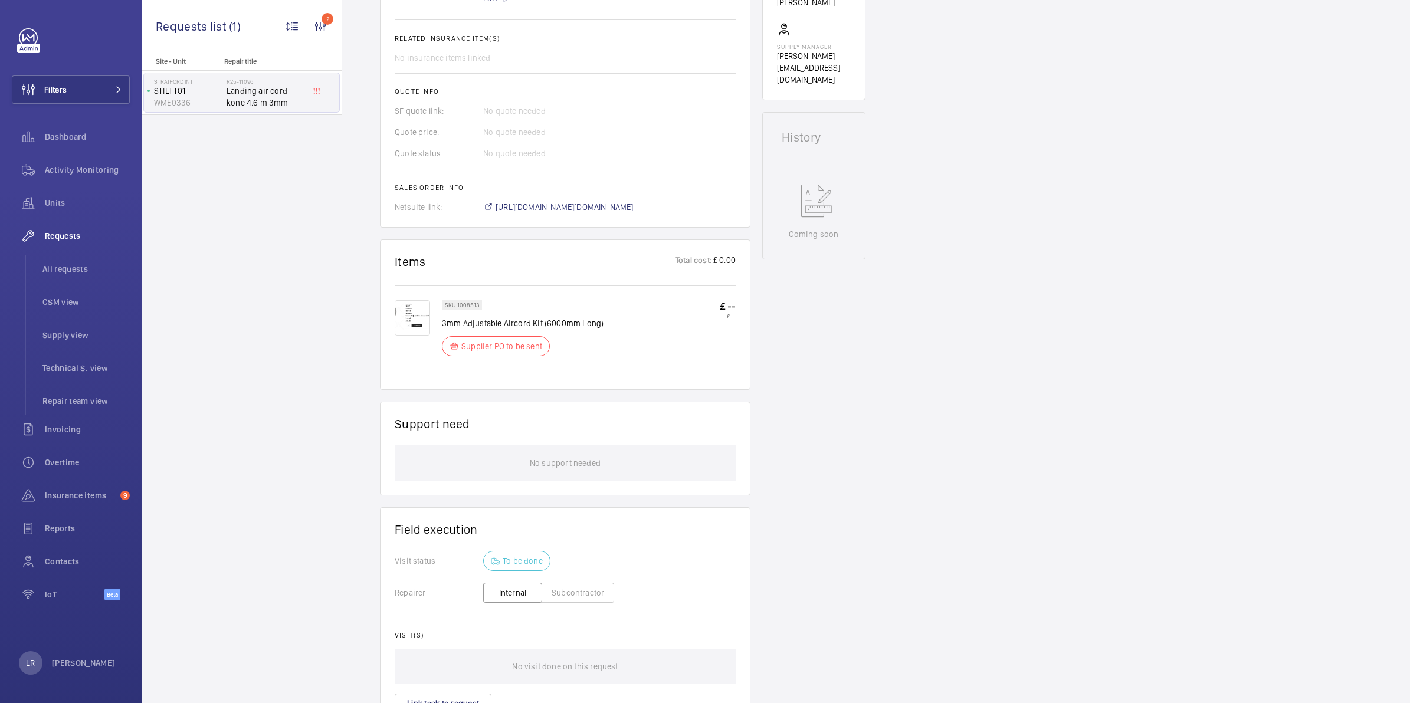
click at [411, 316] on img at bounding box center [412, 317] width 35 height 35
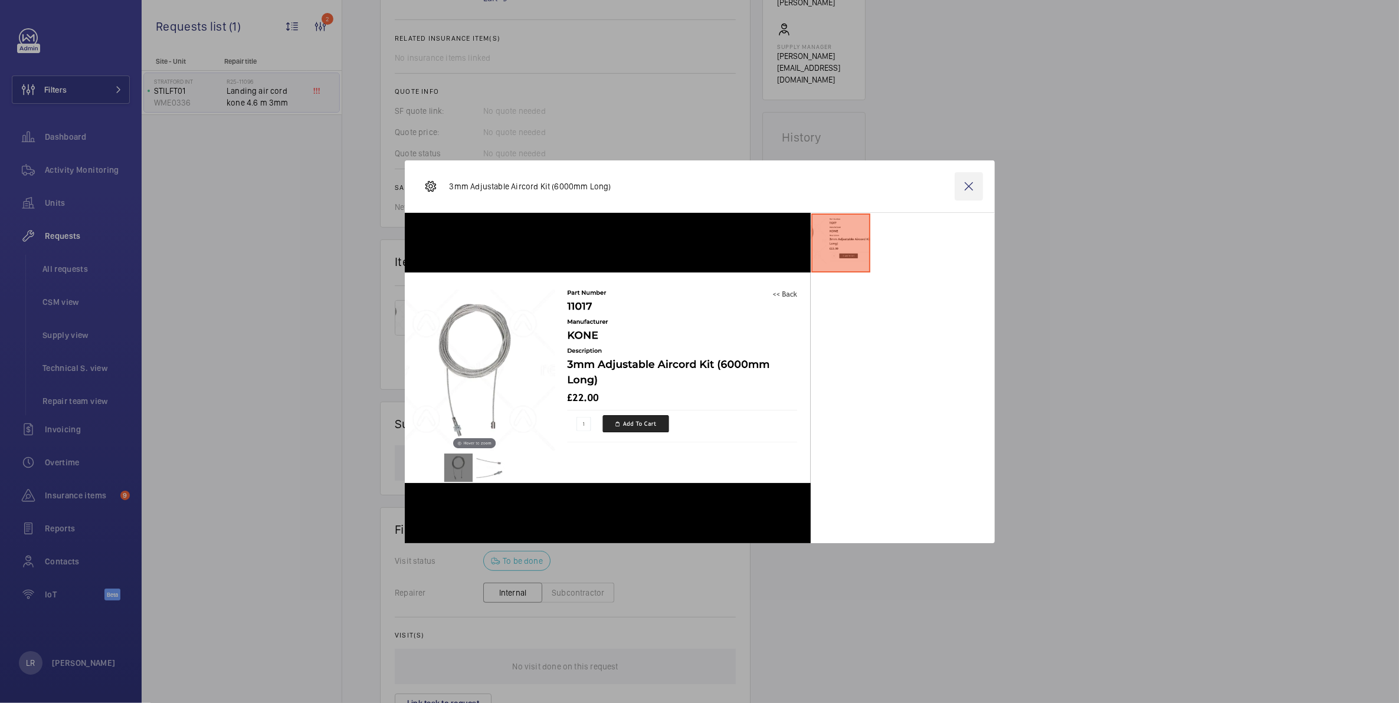
click at [965, 184] on wm-front-icon-button at bounding box center [969, 186] width 28 height 28
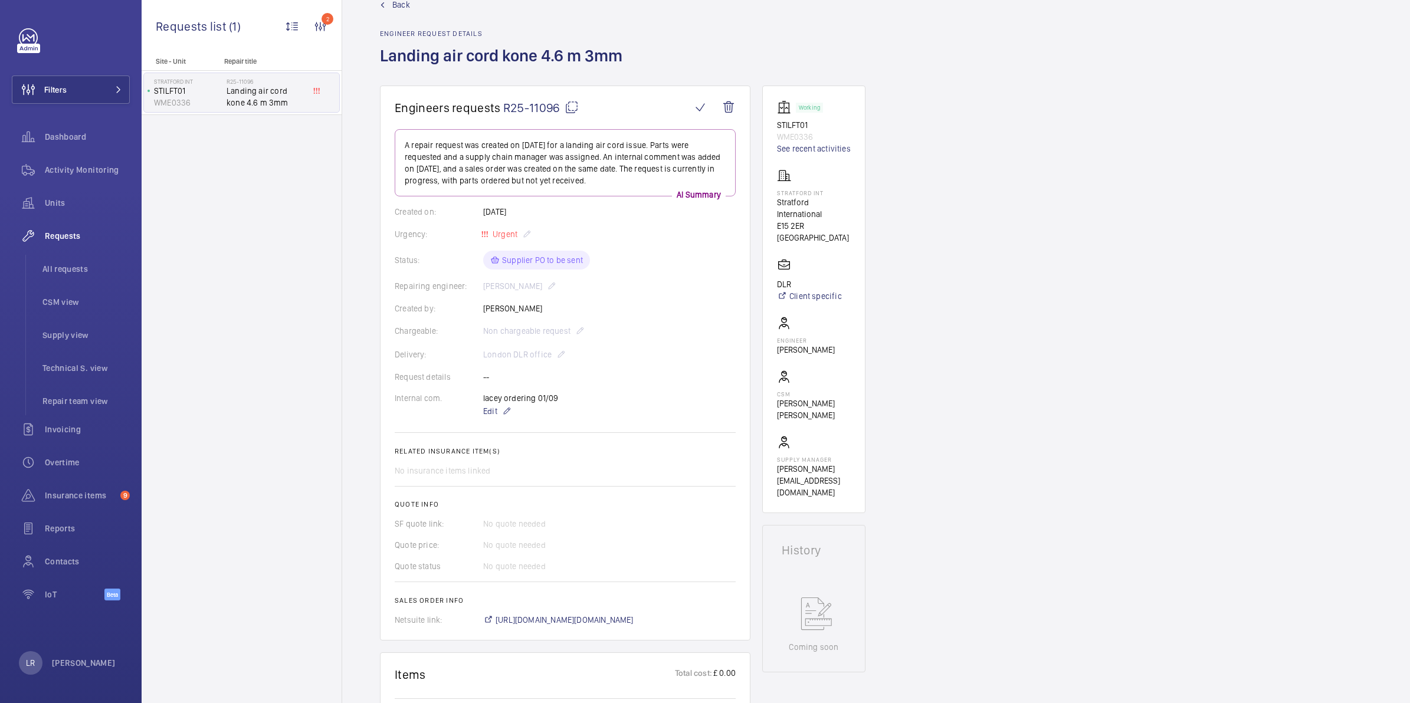
scroll to position [0, 0]
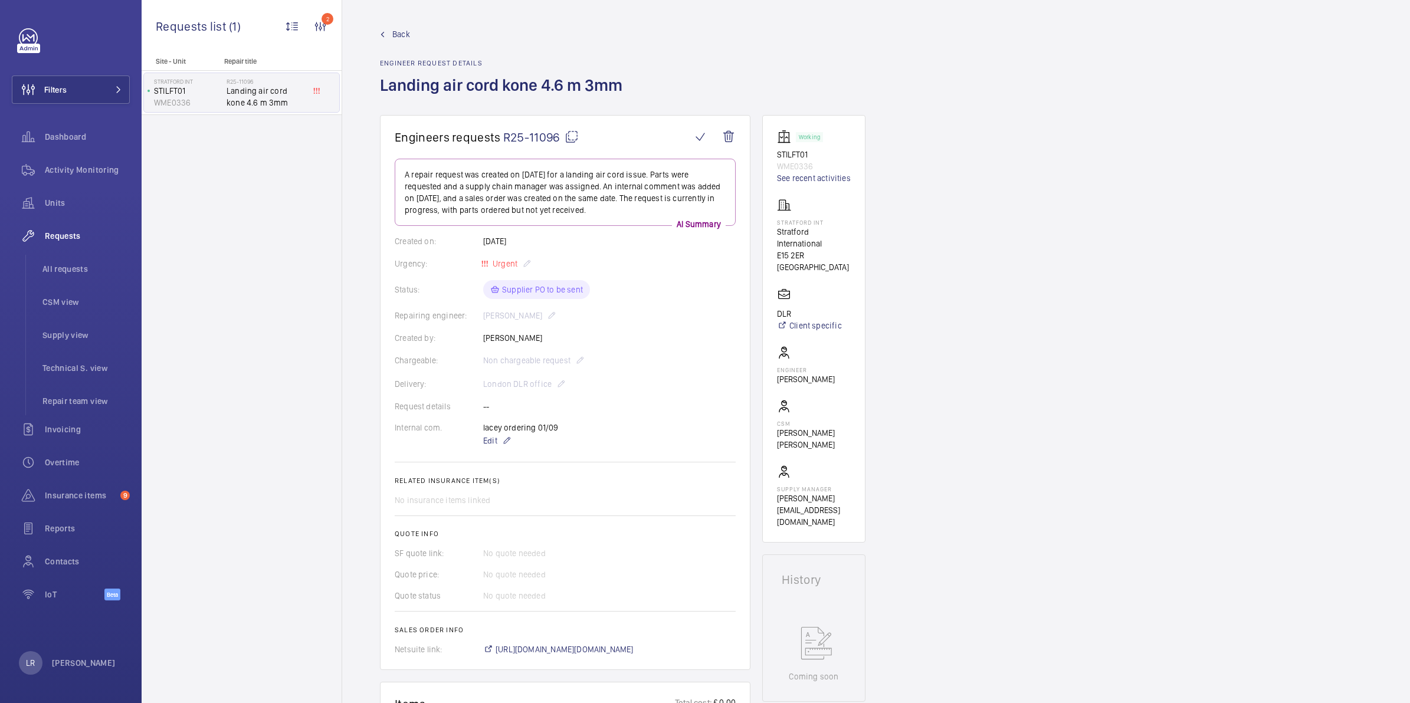
click at [399, 31] on span "Back" at bounding box center [401, 34] width 18 height 12
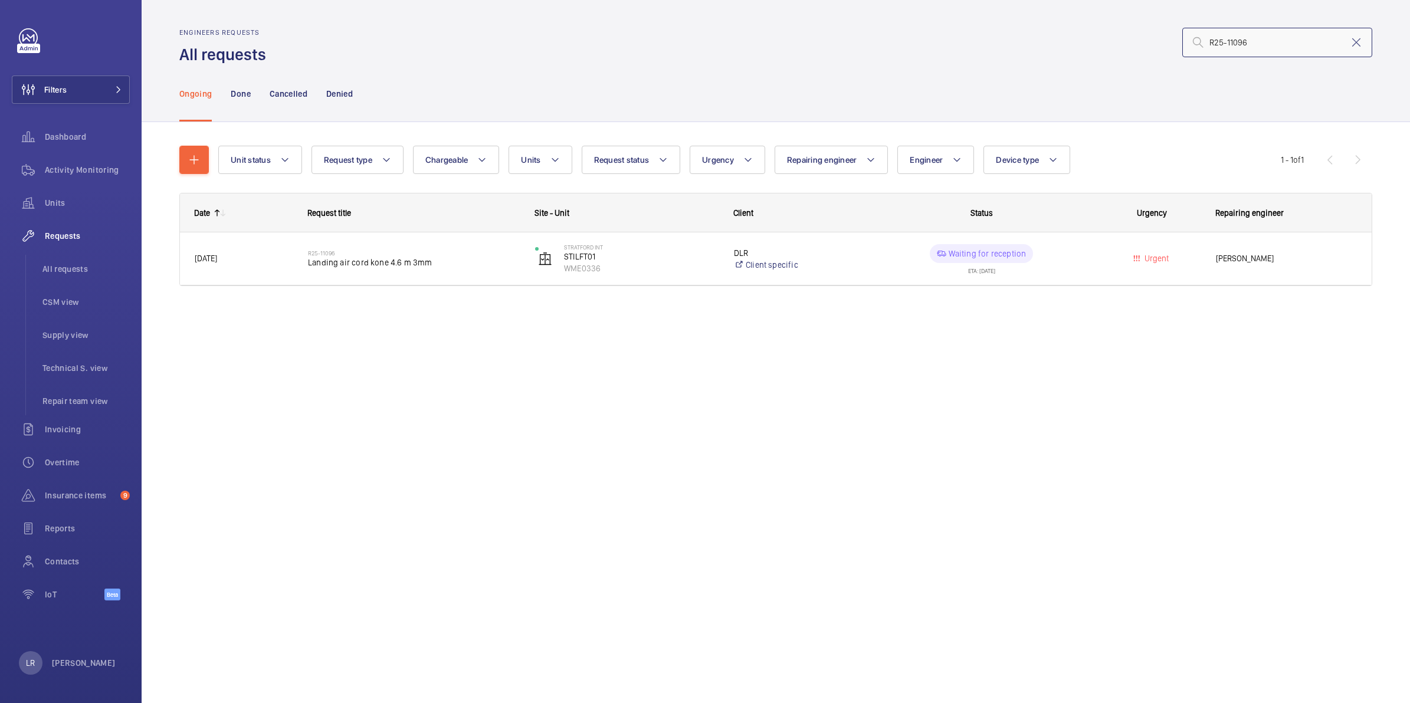
click at [1103, 39] on input "R25-11096" at bounding box center [1277, 43] width 190 height 30
click at [1103, 41] on input "R25-11096" at bounding box center [1277, 43] width 190 height 30
paste input "619"
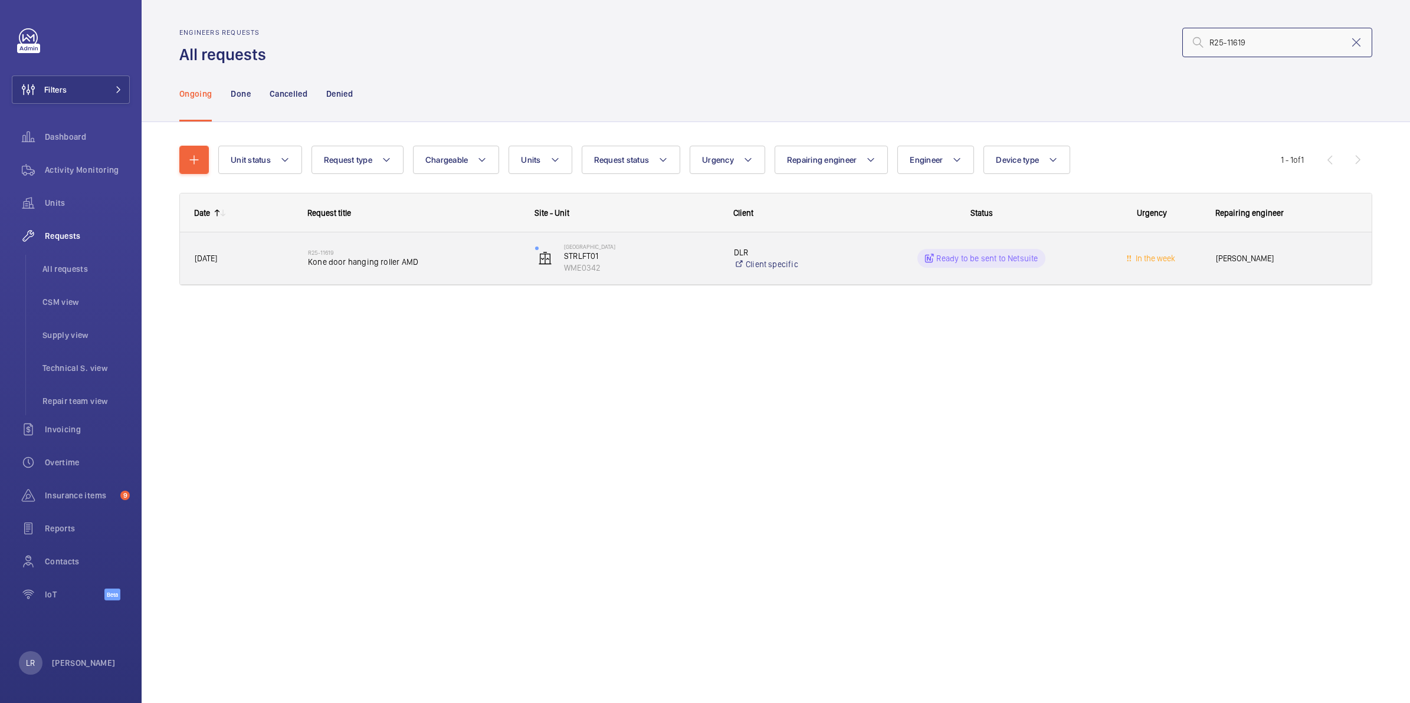
type input "R25-11619"
click at [332, 274] on div "R25-11619 Kone door hanging roller AMD" at bounding box center [414, 258] width 212 height 34
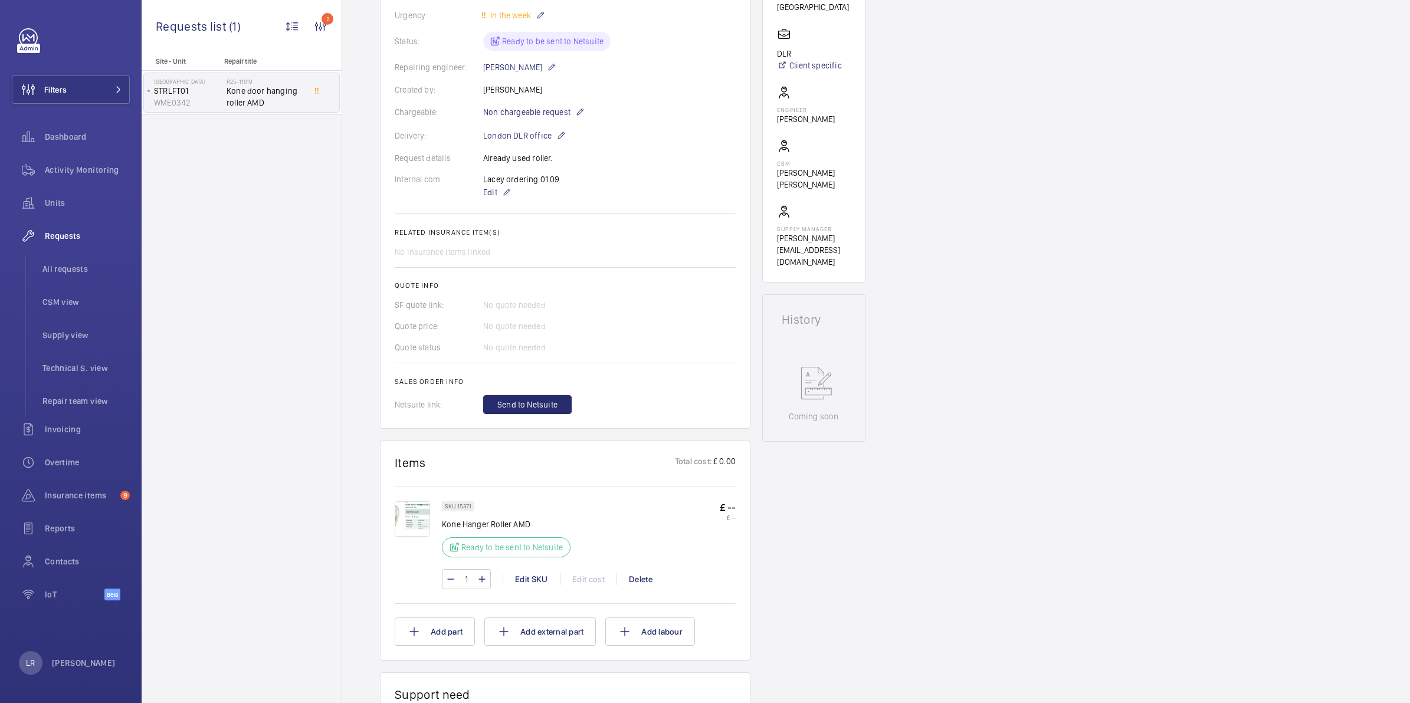
scroll to position [295, 0]
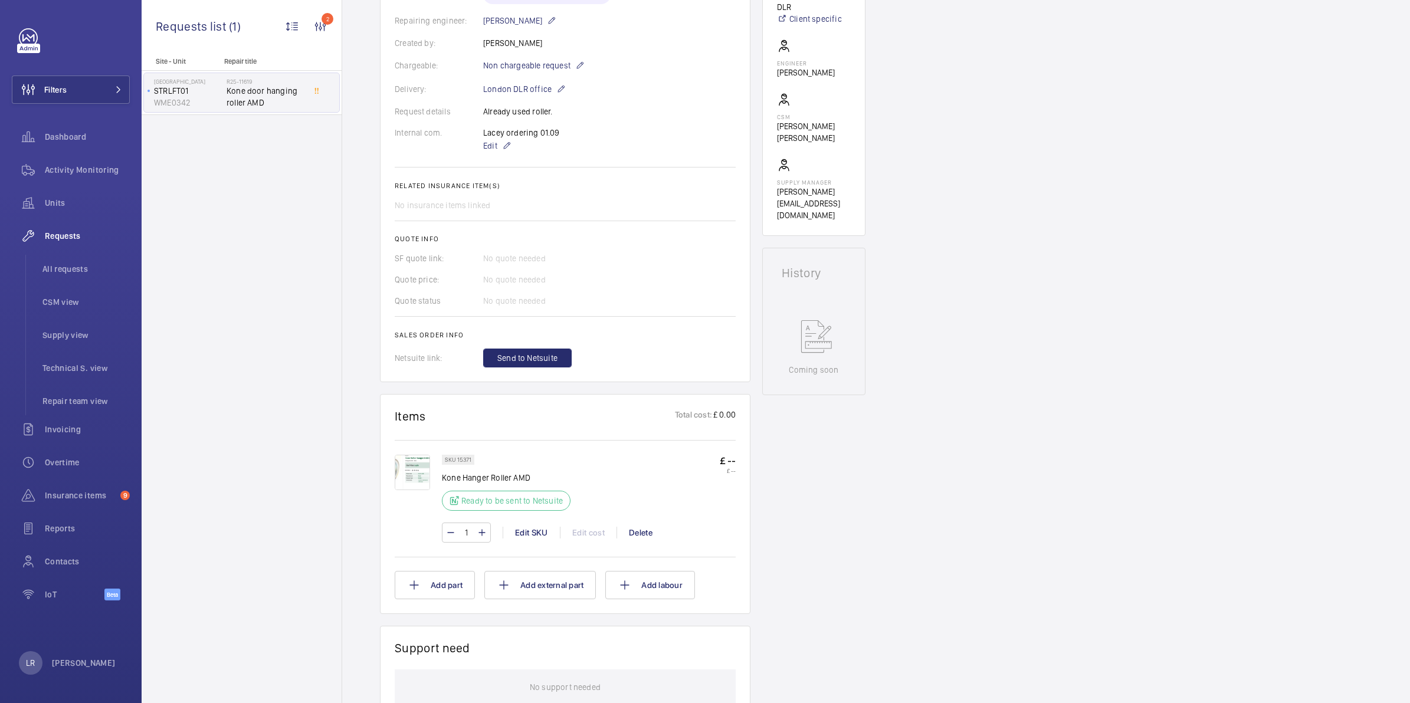
click at [417, 470] on img at bounding box center [412, 472] width 35 height 35
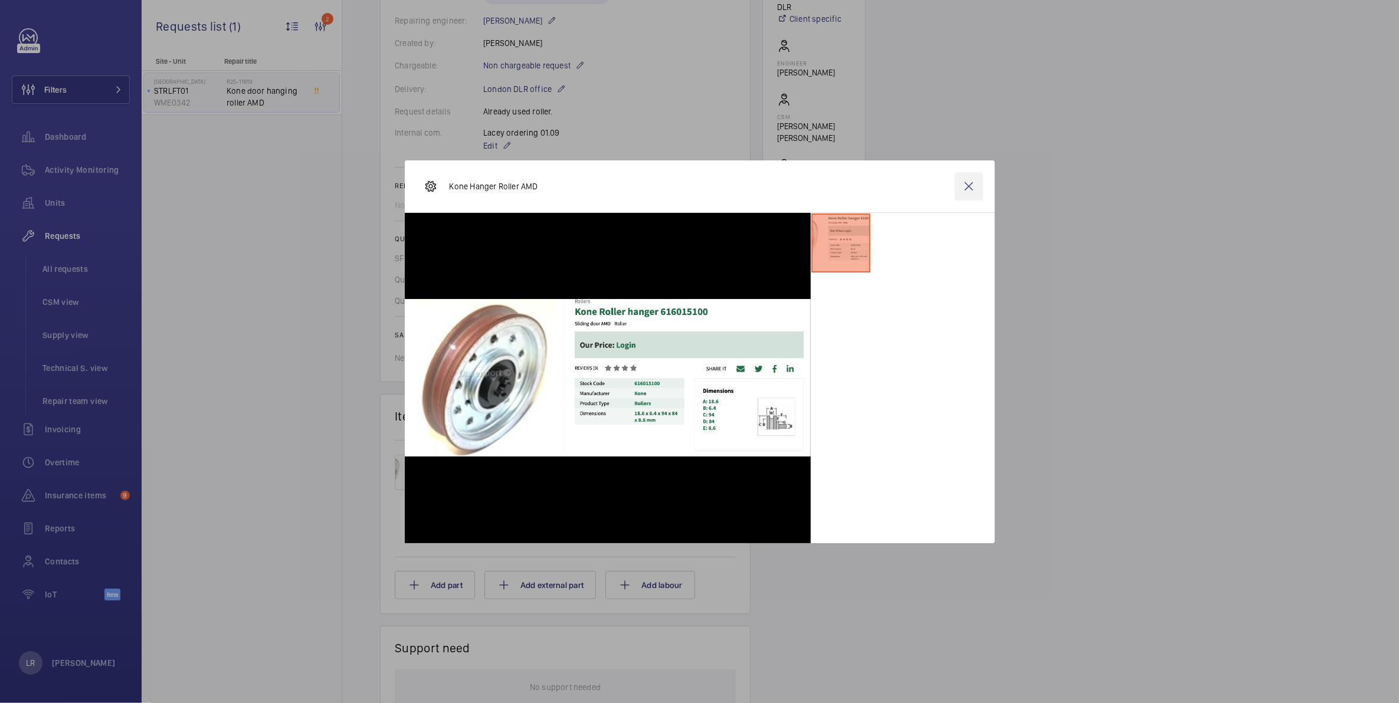
click at [979, 186] on wm-front-icon-button at bounding box center [969, 186] width 28 height 28
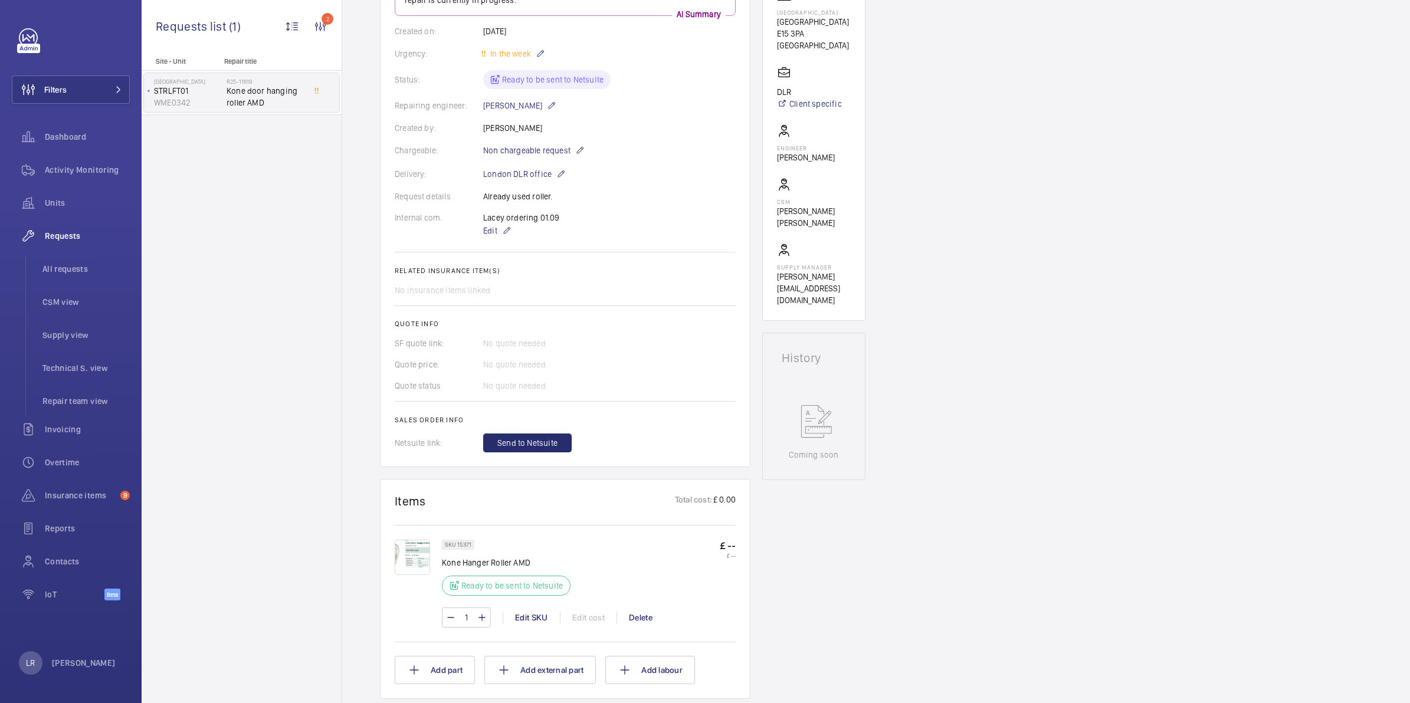
scroll to position [148, 0]
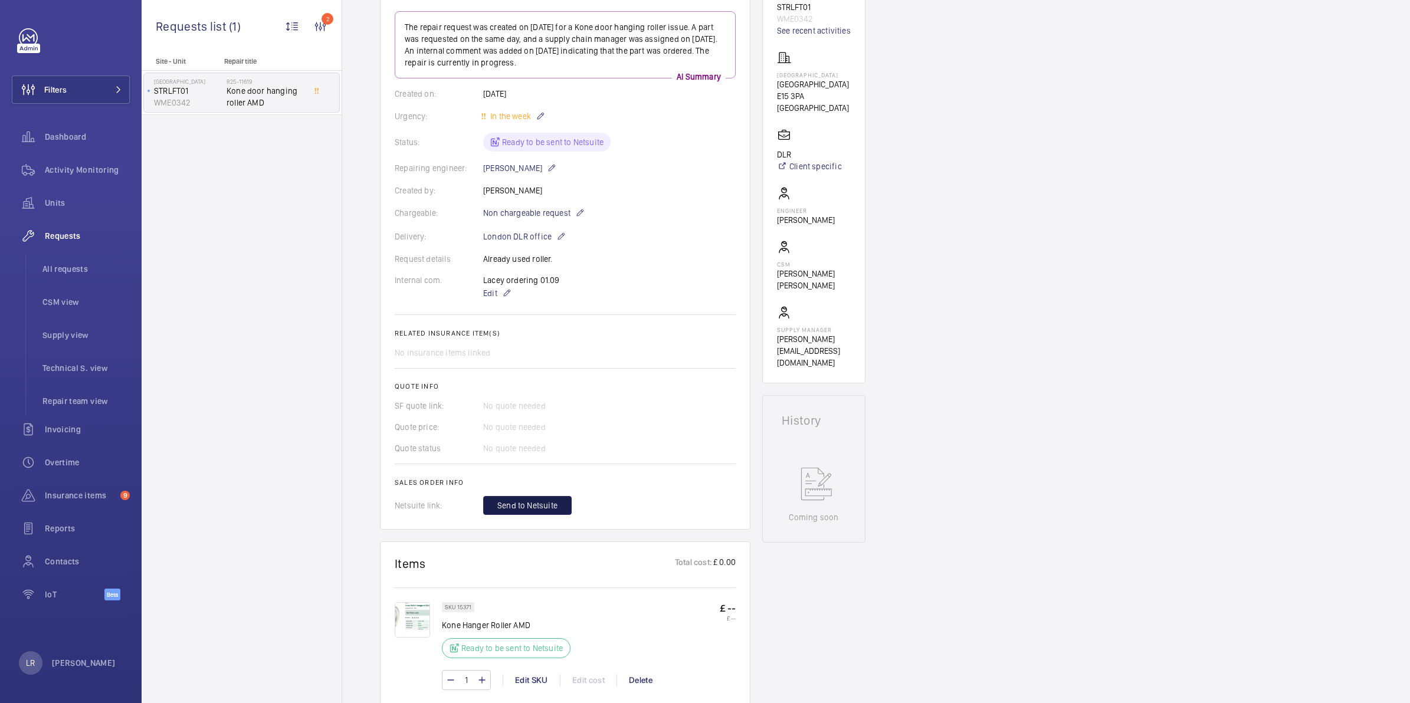
click at [529, 500] on span "Send to Netsuite" at bounding box center [527, 506] width 60 height 12
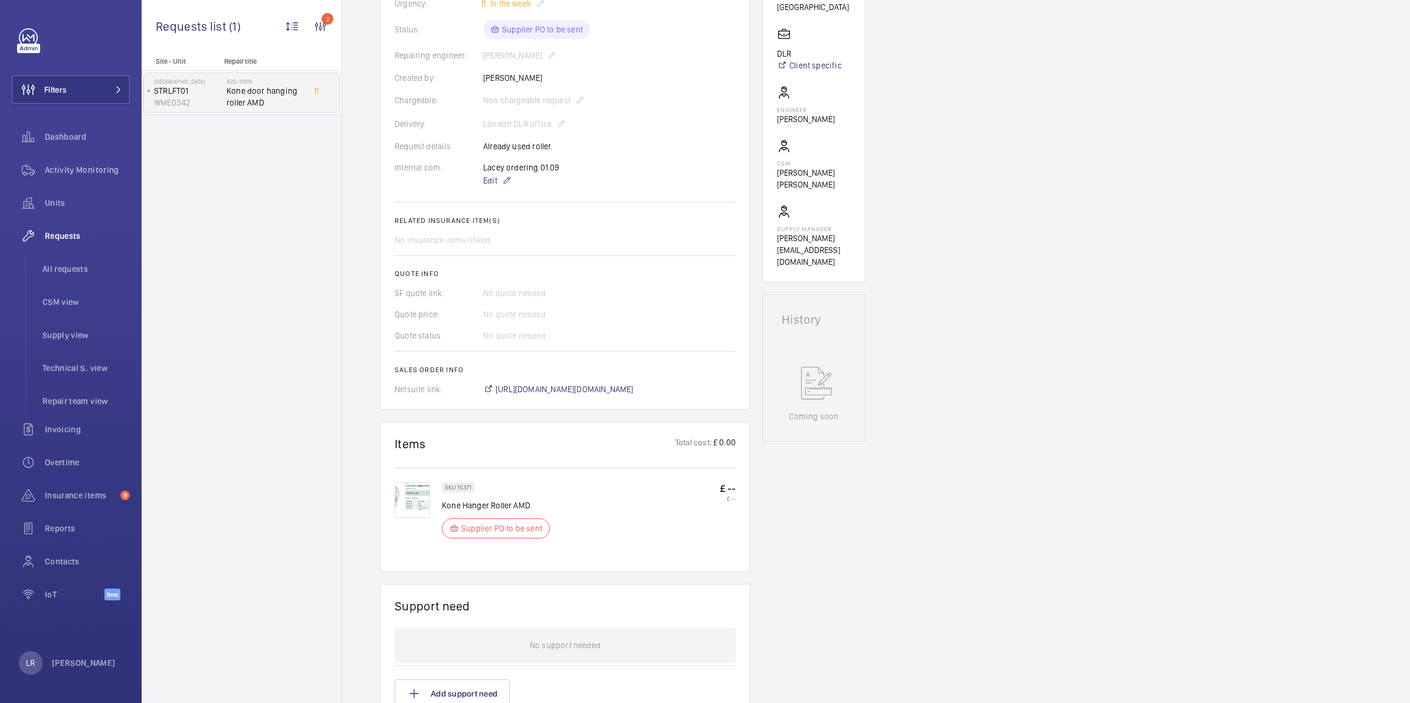
scroll to position [381, 0]
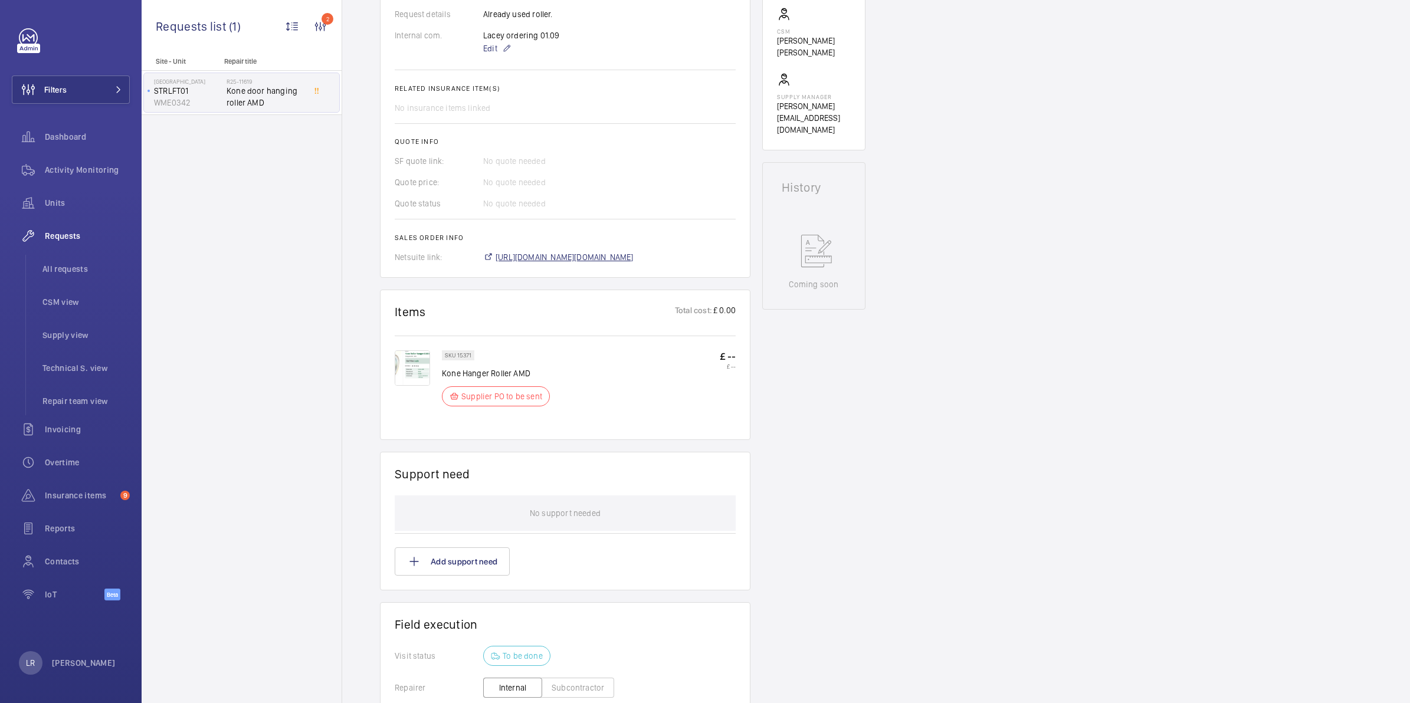
click at [552, 263] on span "https://6461500.app.netsuite.com/app/accounting/transactions/salesord.nl?id=297…" at bounding box center [565, 257] width 138 height 12
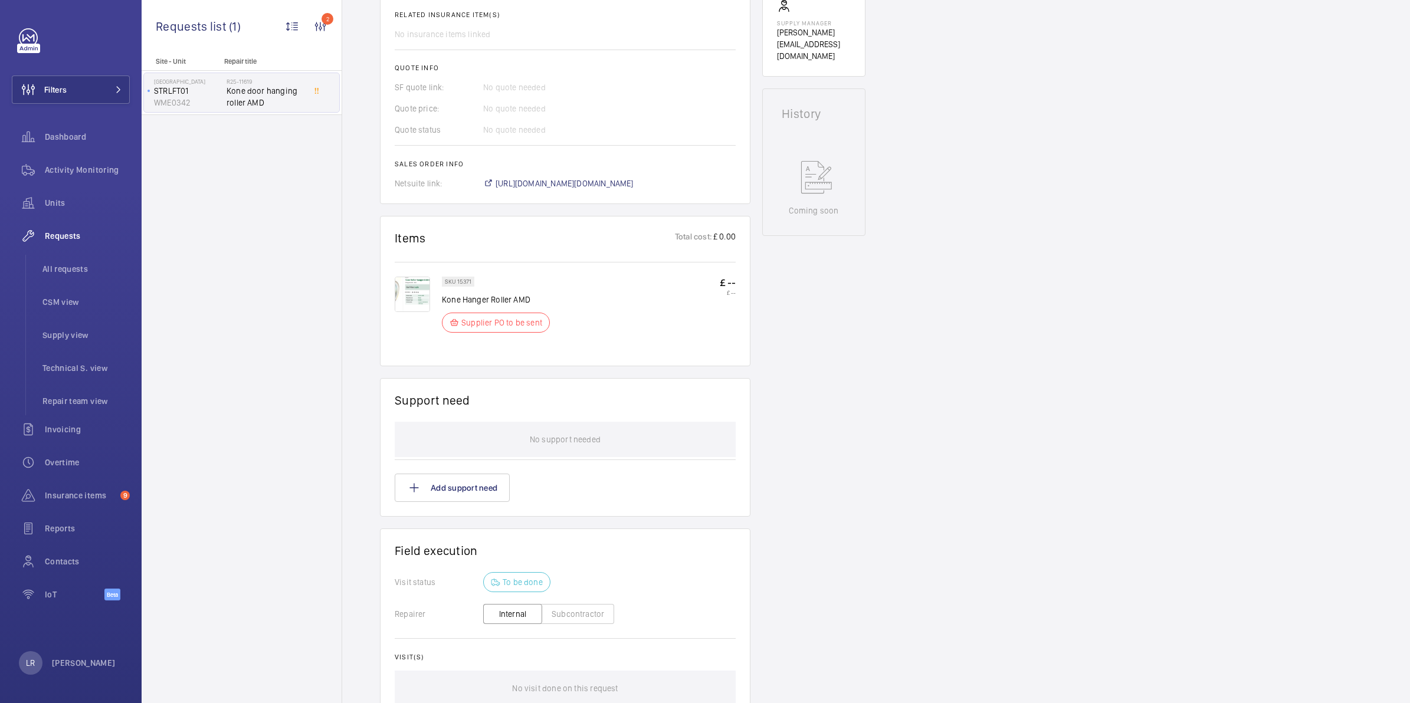
click at [422, 295] on img at bounding box center [412, 294] width 35 height 35
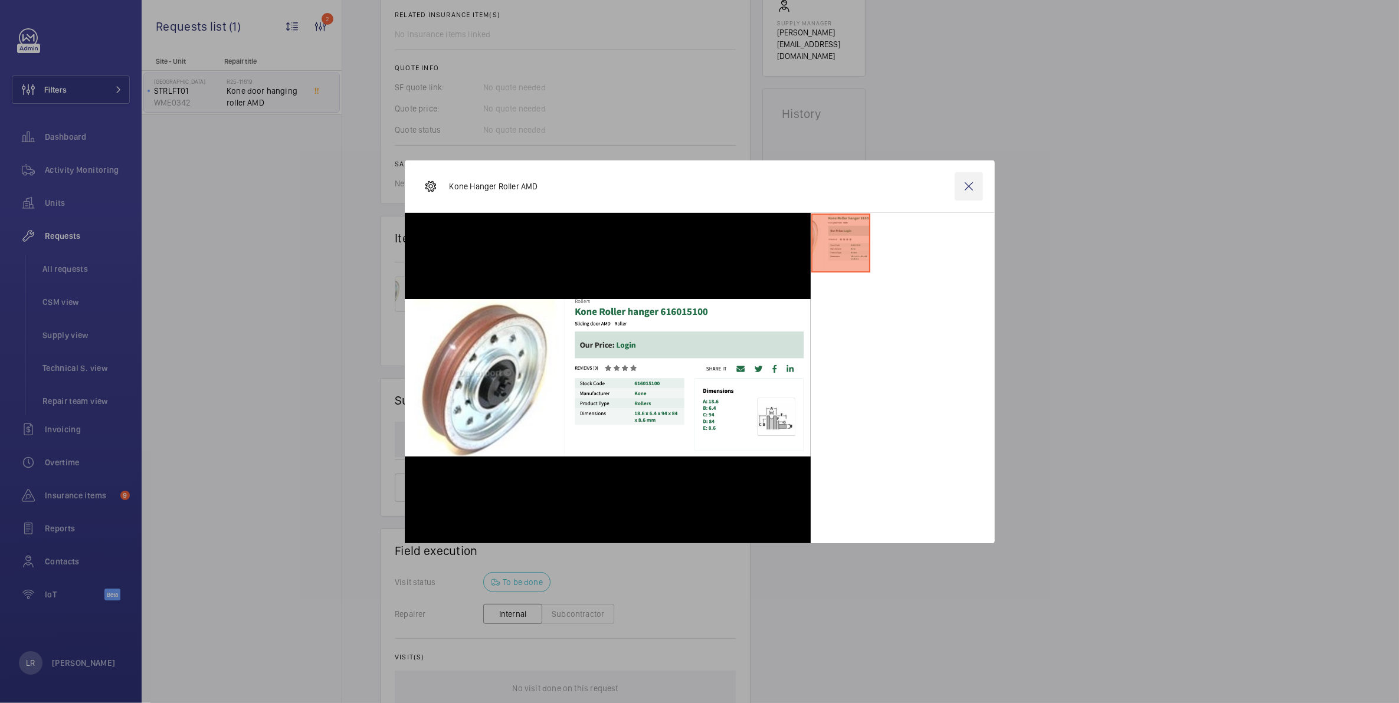
click at [972, 188] on wm-front-icon-button at bounding box center [969, 186] width 28 height 28
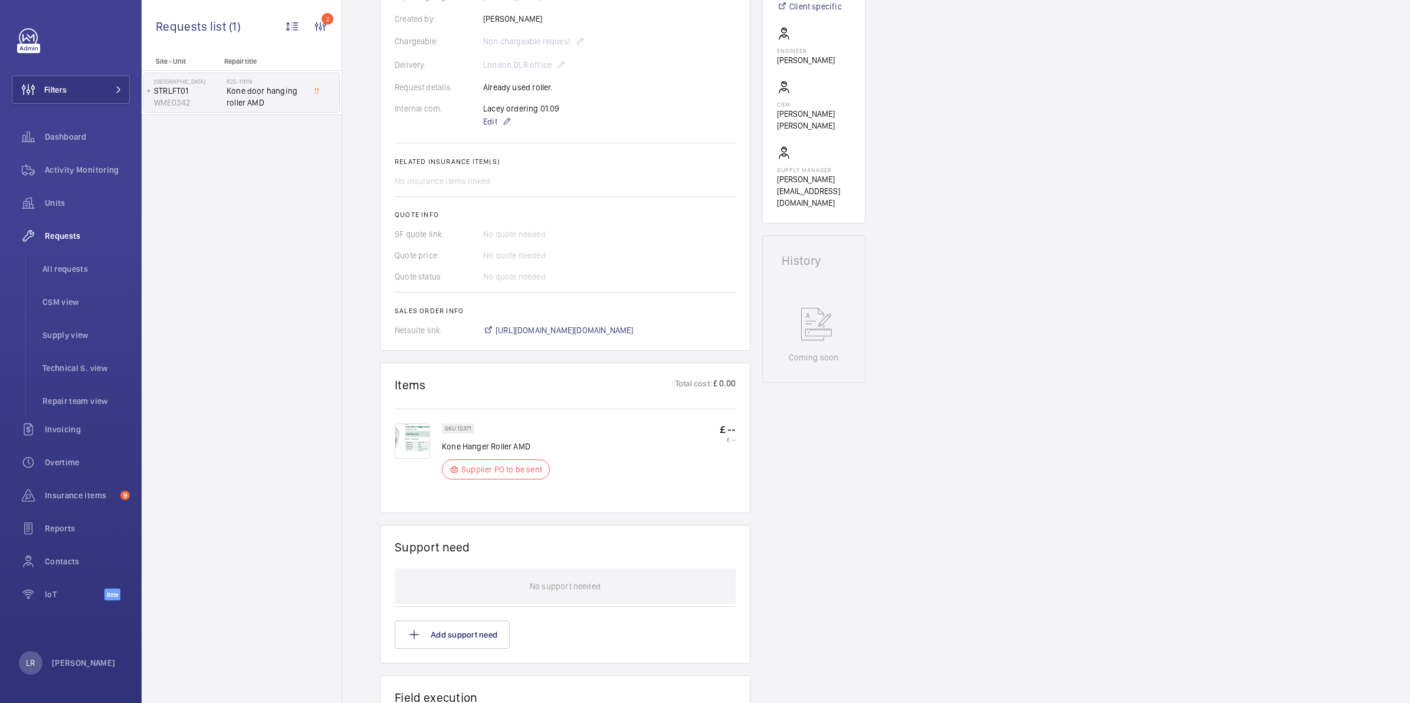
scroll to position [86, 0]
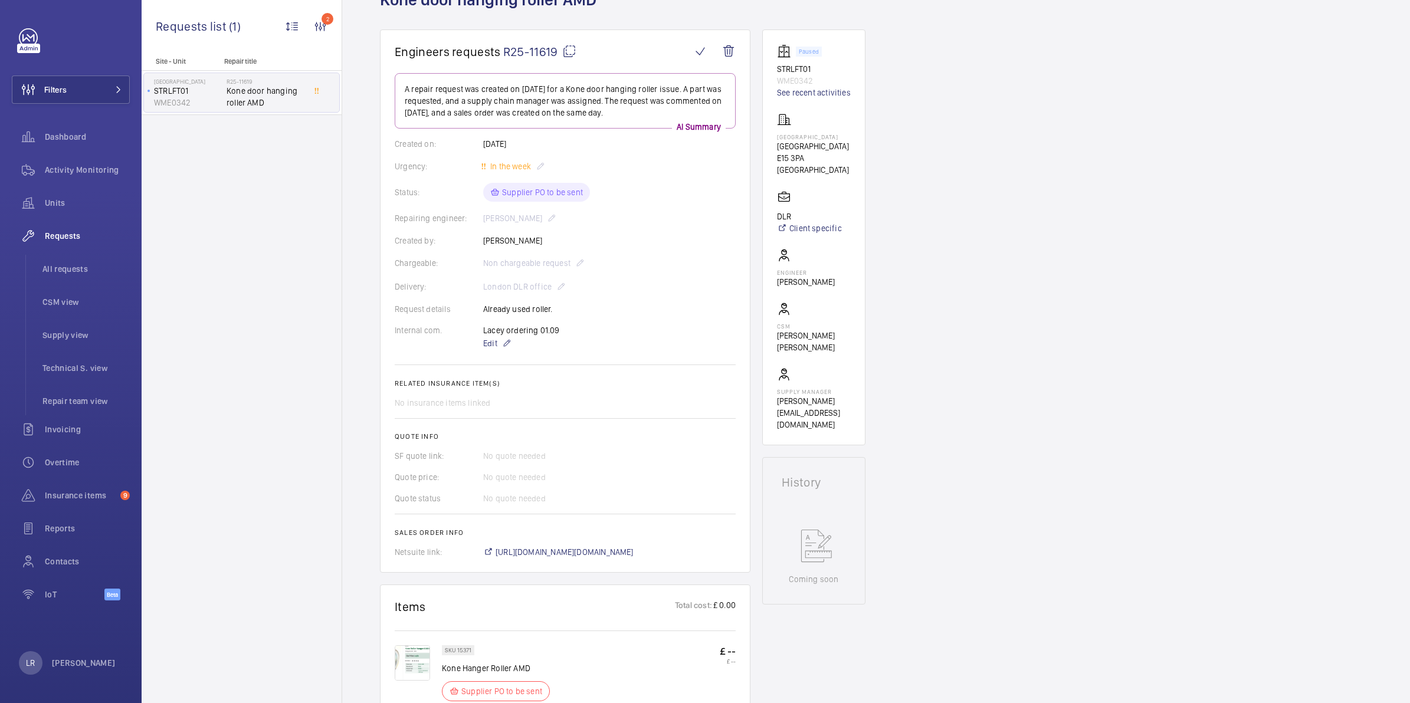
drag, startPoint x: 810, startPoint y: 137, endPoint x: 774, endPoint y: 136, distance: 36.0
click at [774, 136] on wm-front-card "Paused STRLFT01 WME0342 See recent activities Stratford Stratford E15 3PA LONDO…" at bounding box center [813, 238] width 103 height 416
copy p "Stratford"
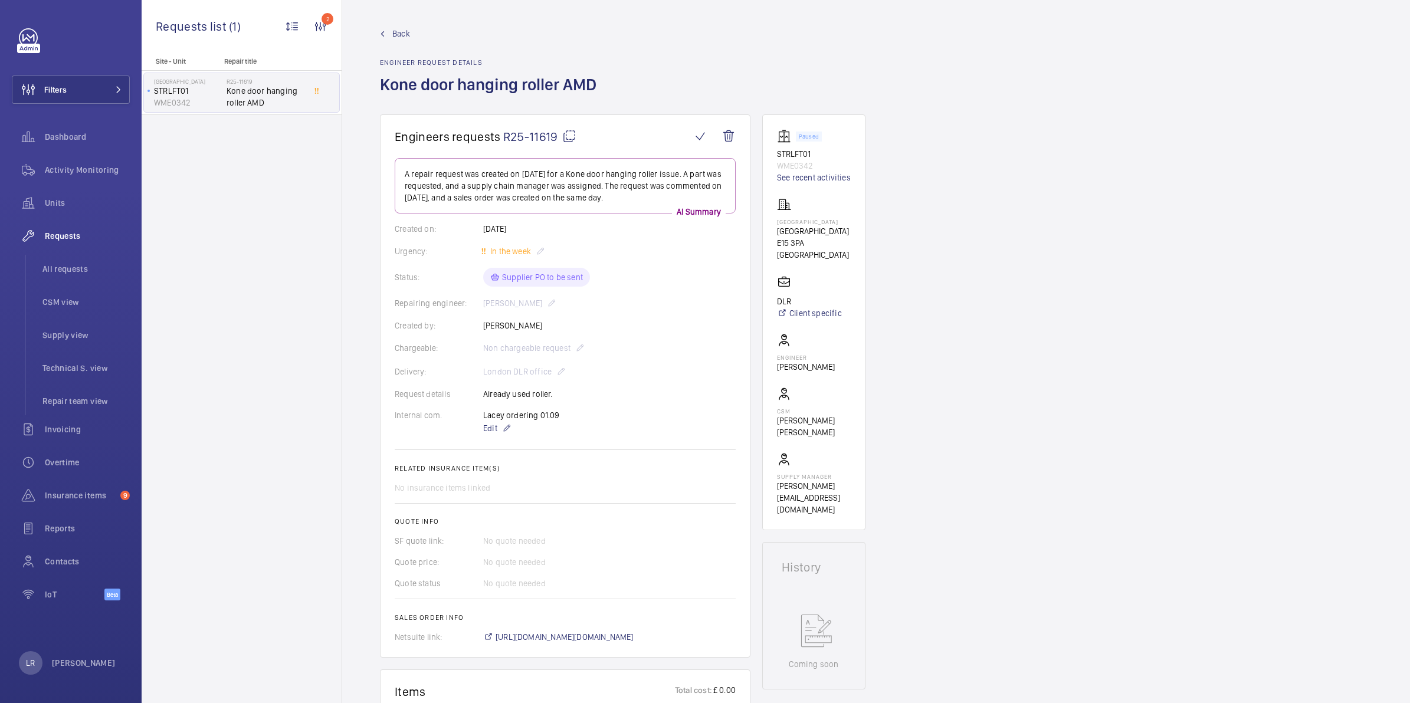
scroll to position [0, 0]
click at [403, 30] on span "Back" at bounding box center [401, 34] width 18 height 12
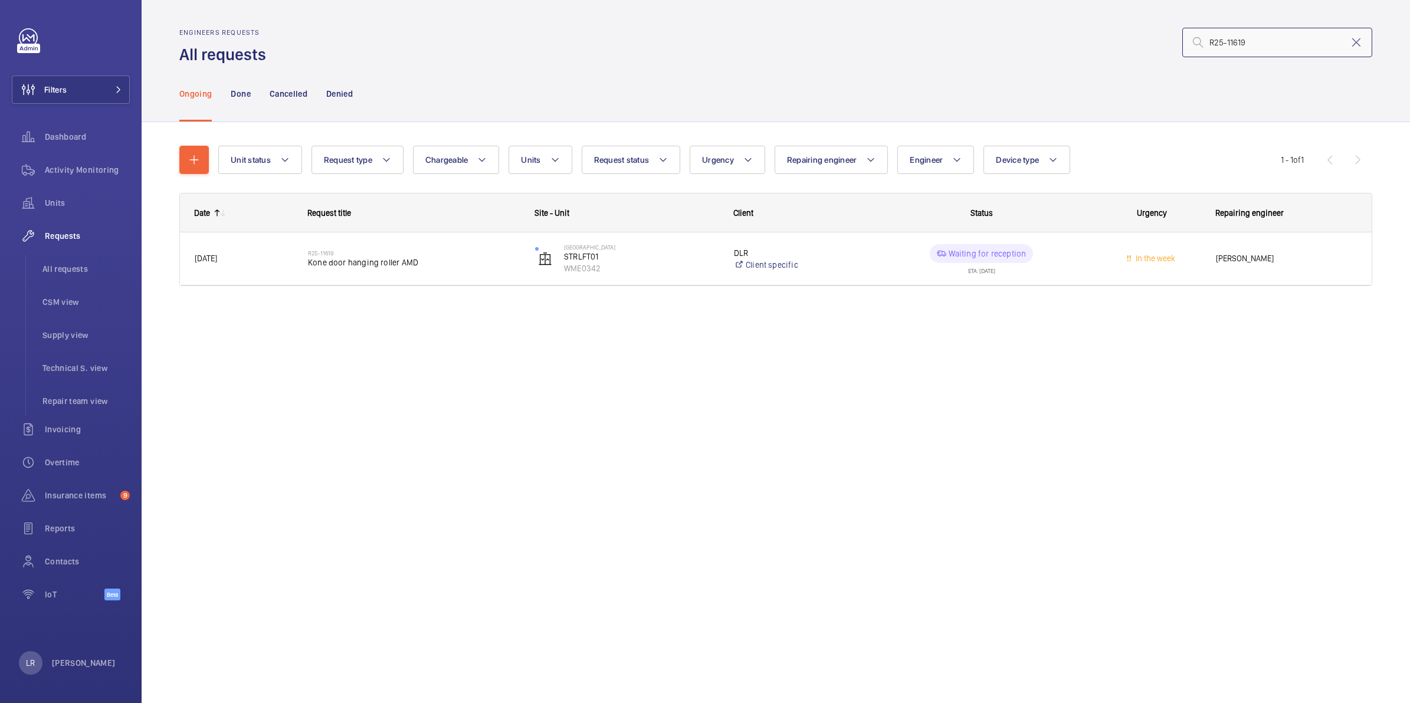
click at [1103, 51] on input "R25-11619" at bounding box center [1277, 43] width 190 height 30
click at [1103, 43] on mat-icon at bounding box center [1356, 42] width 14 height 14
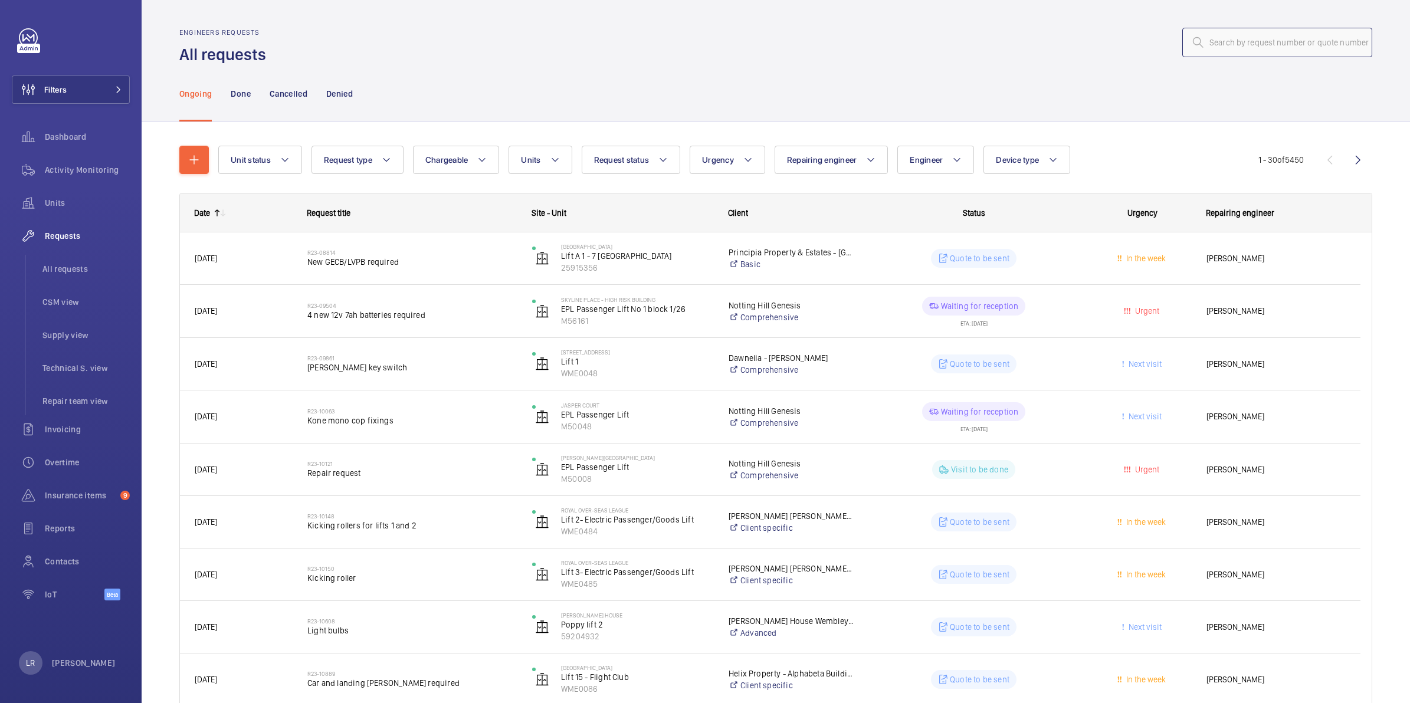
click at [1103, 48] on input "text" at bounding box center [1277, 43] width 190 height 30
paste input "R25-11274"
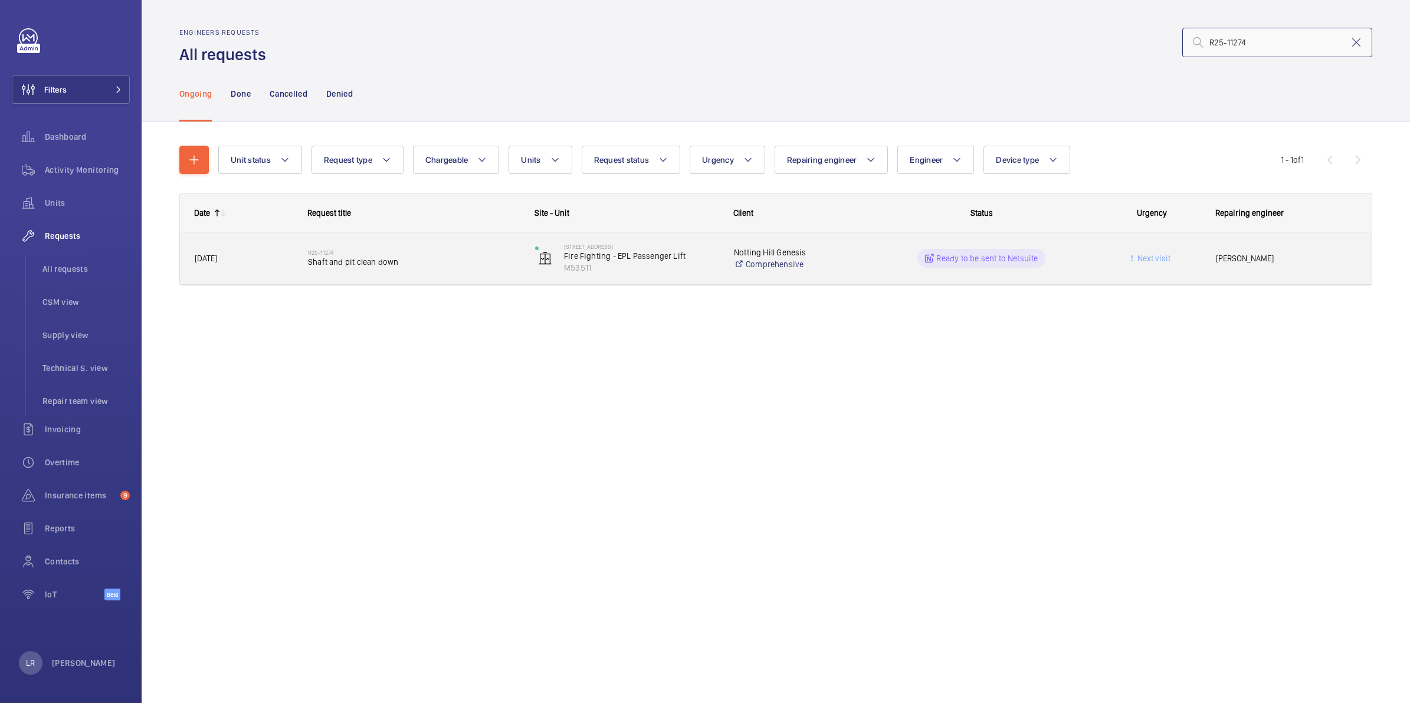
type input "R25-11274"
click at [335, 252] on h2 "R25-11274" at bounding box center [414, 252] width 212 height 7
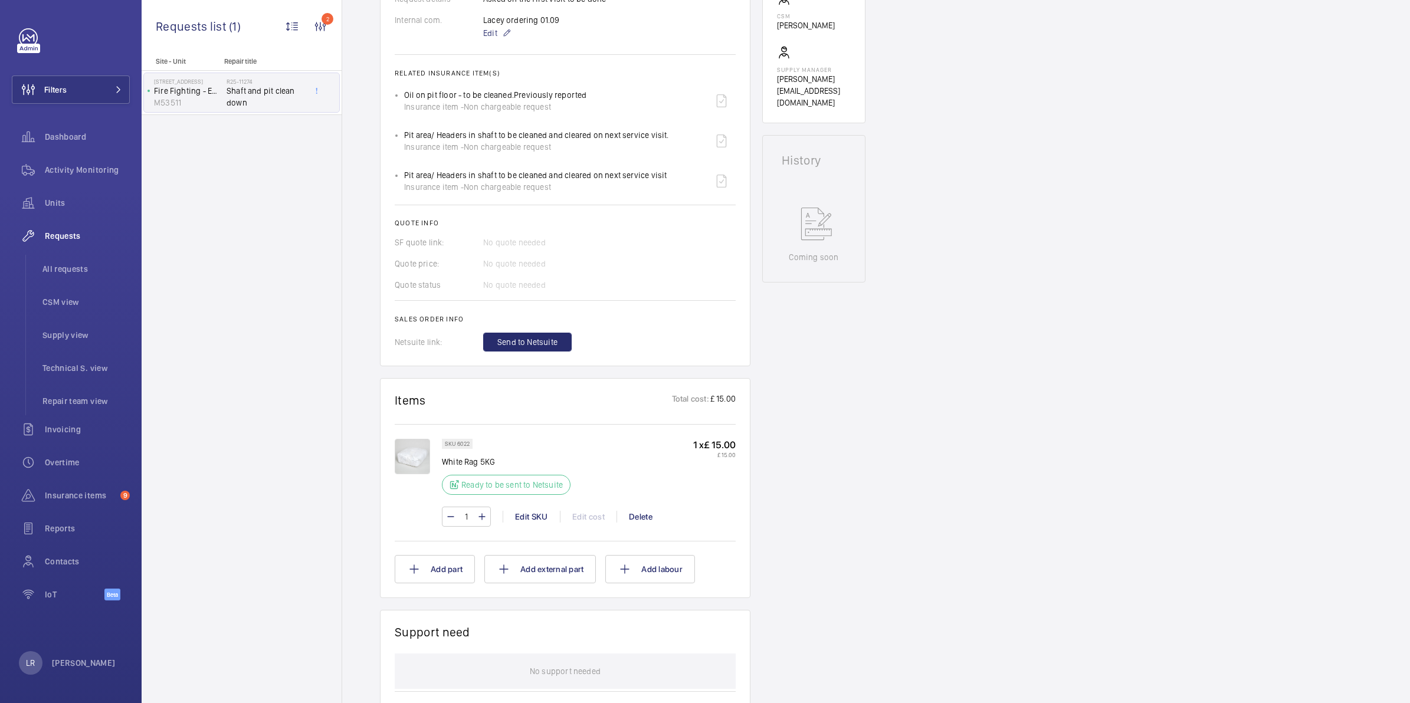
scroll to position [443, 0]
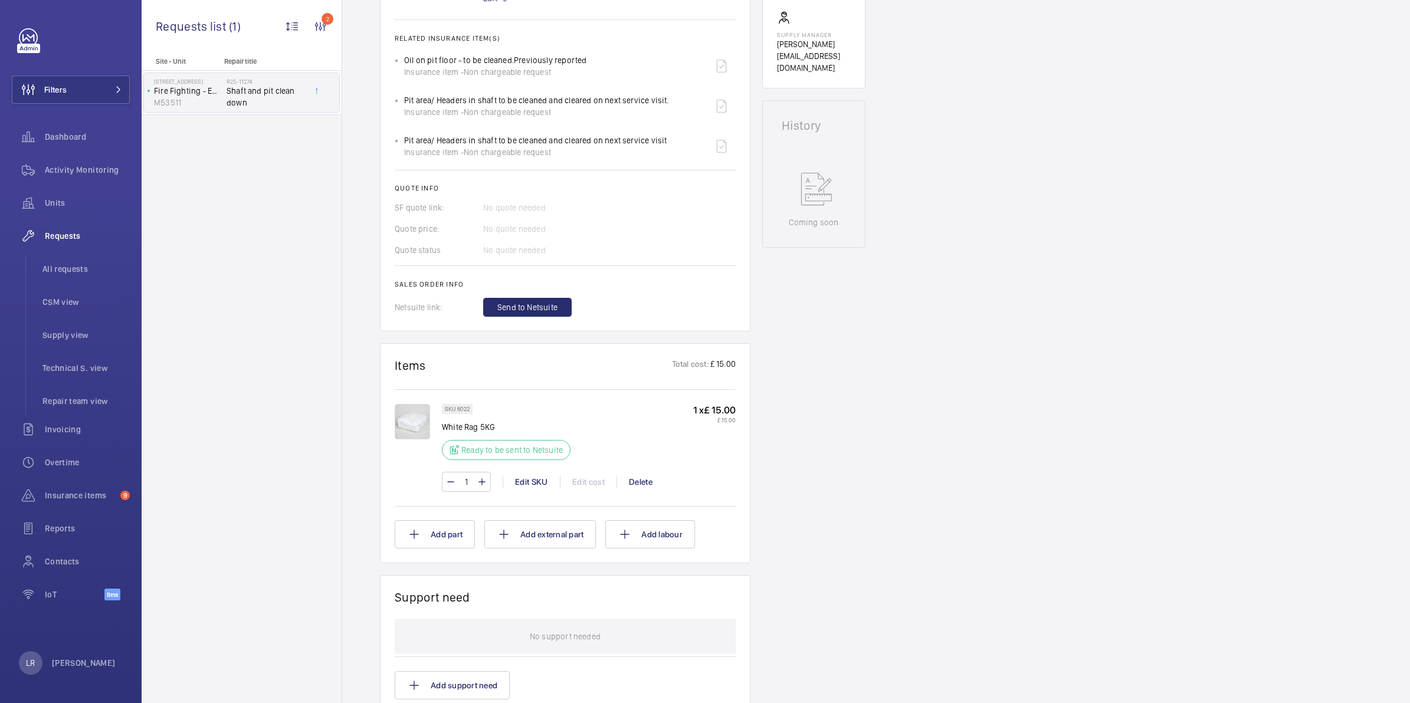
click at [414, 421] on img at bounding box center [412, 421] width 35 height 35
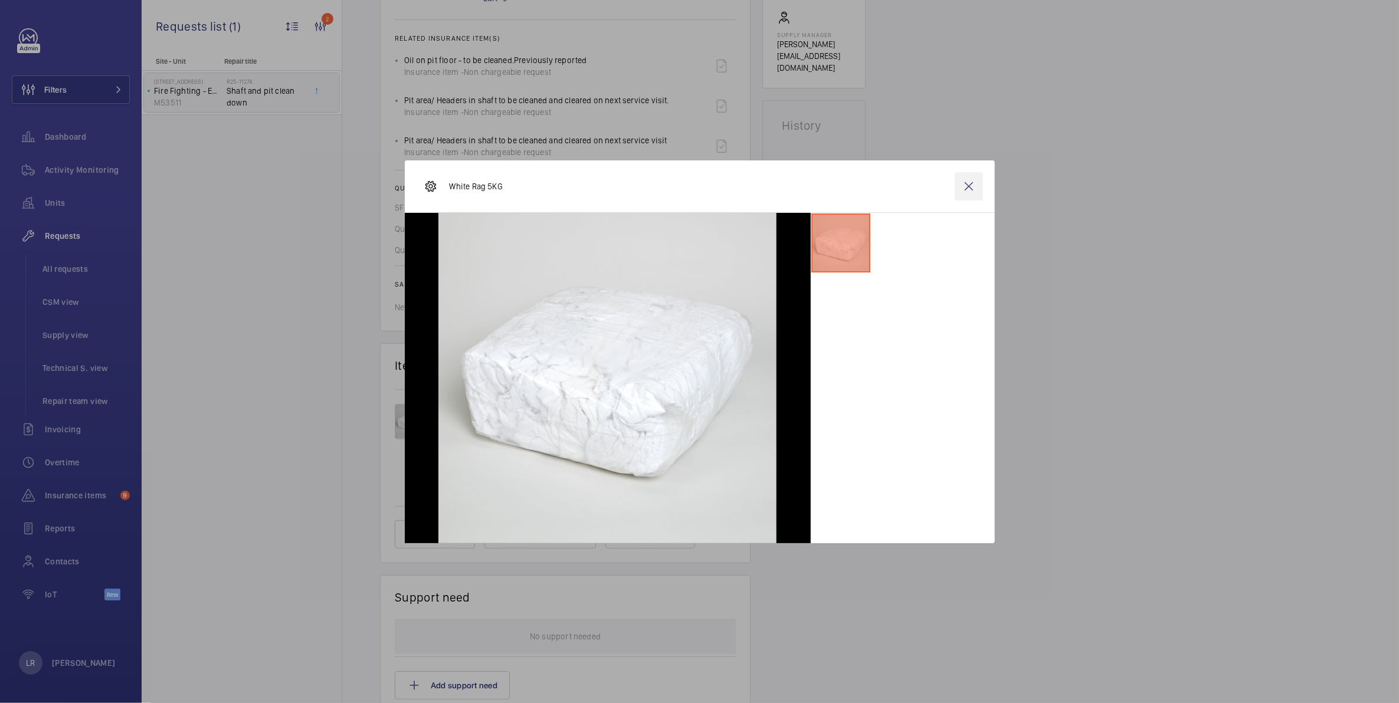
click at [971, 186] on wm-front-icon-button at bounding box center [969, 186] width 28 height 28
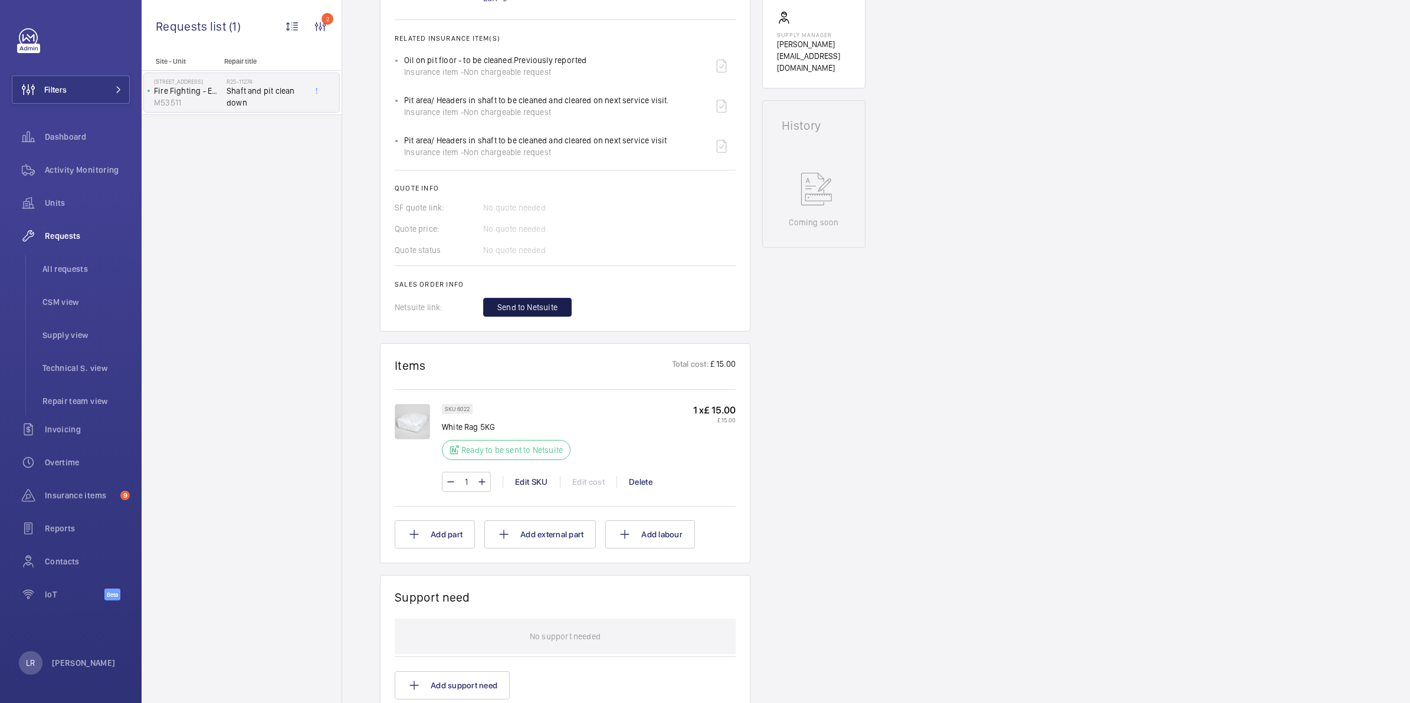
click at [540, 307] on span "Send to Netsuite" at bounding box center [527, 308] width 60 height 12
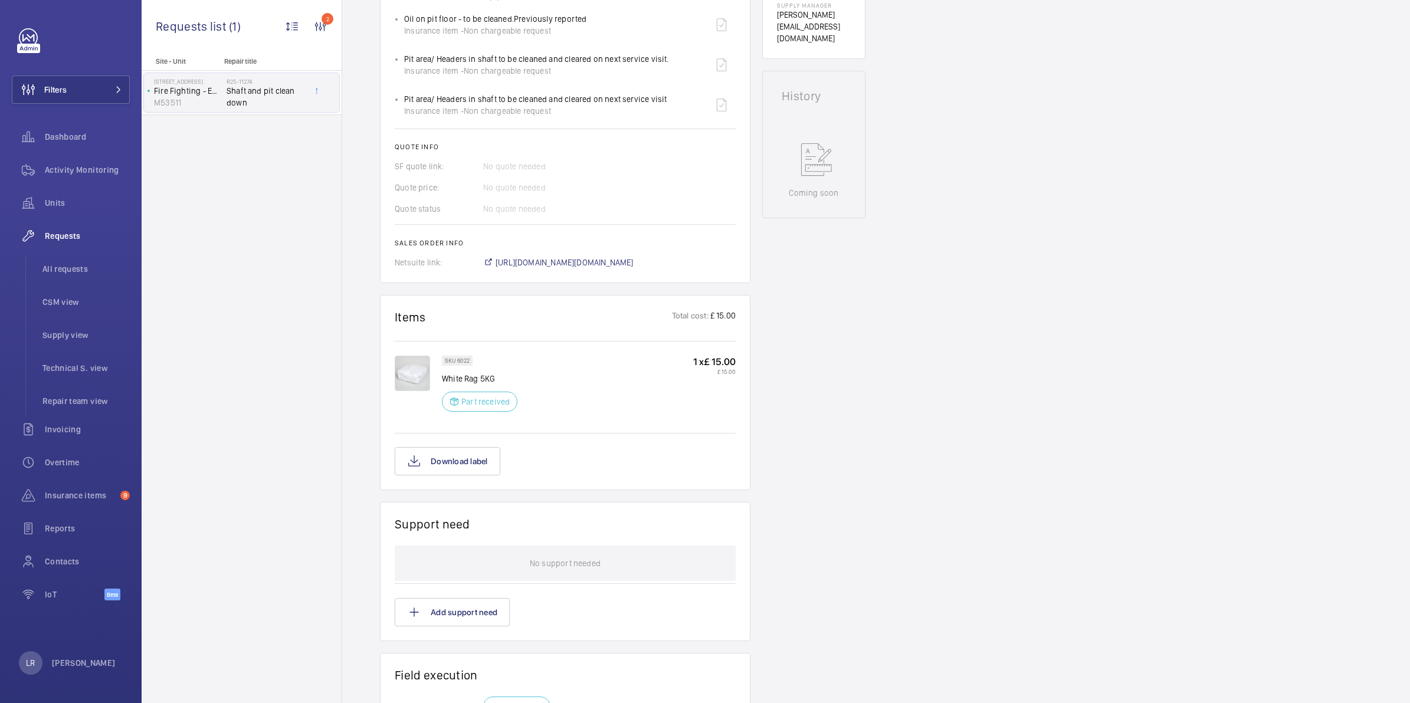
scroll to position [516, 0]
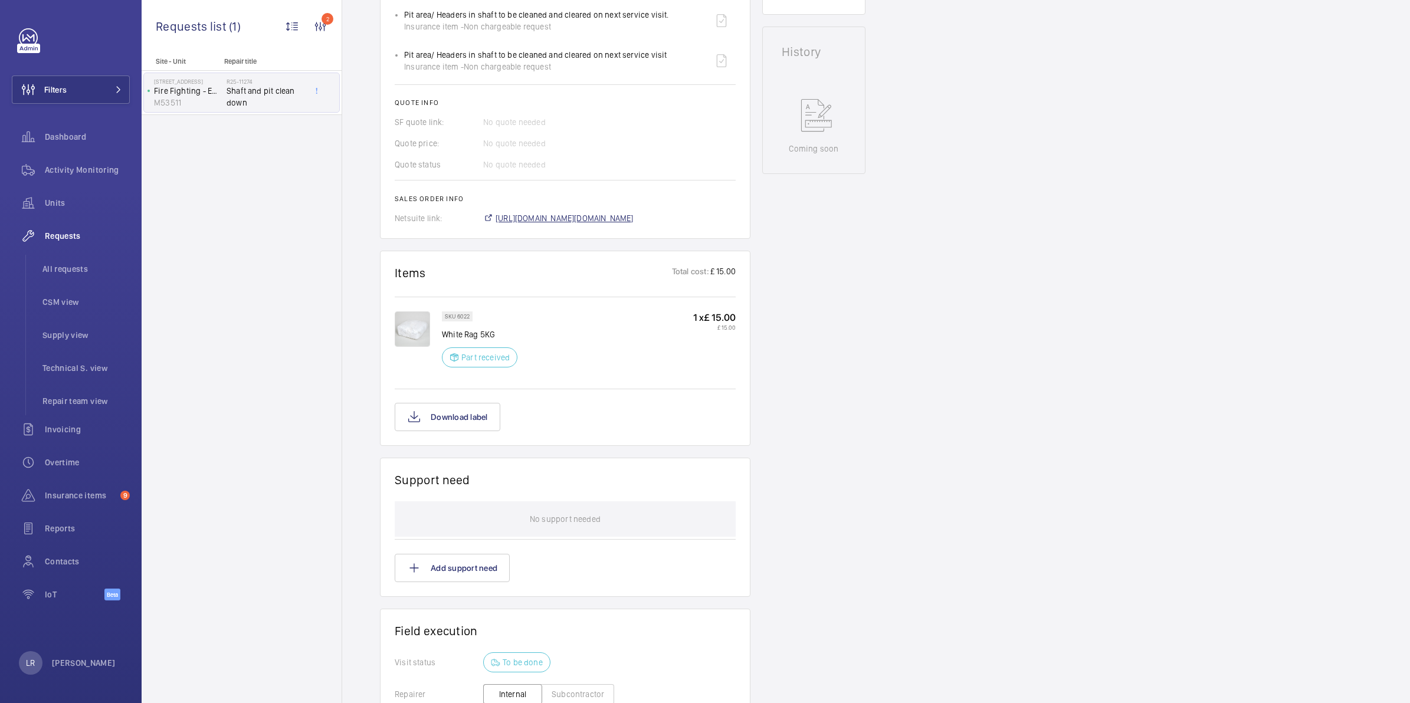
click at [561, 214] on span "https://6461500.app.netsuite.com/app/accounting/transactions/salesord.nl?id=297…" at bounding box center [565, 218] width 138 height 12
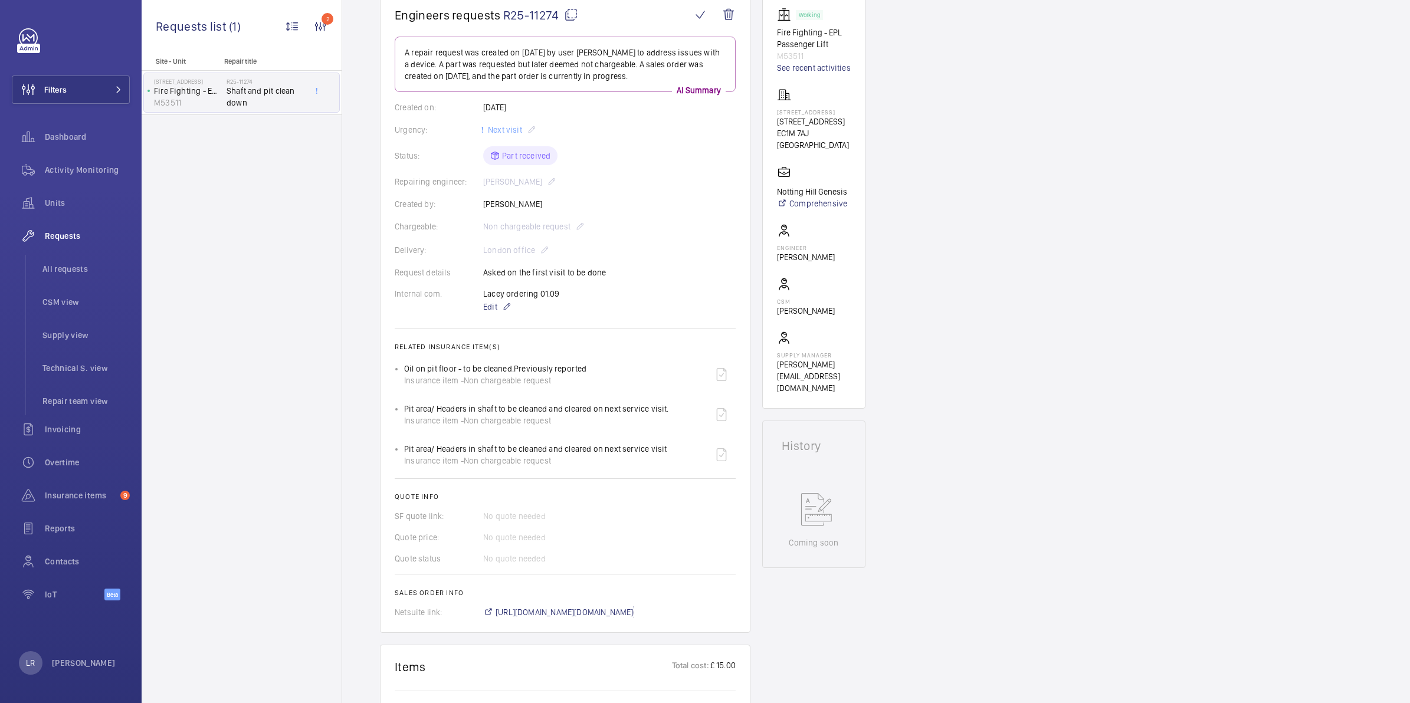
scroll to position [74, 0]
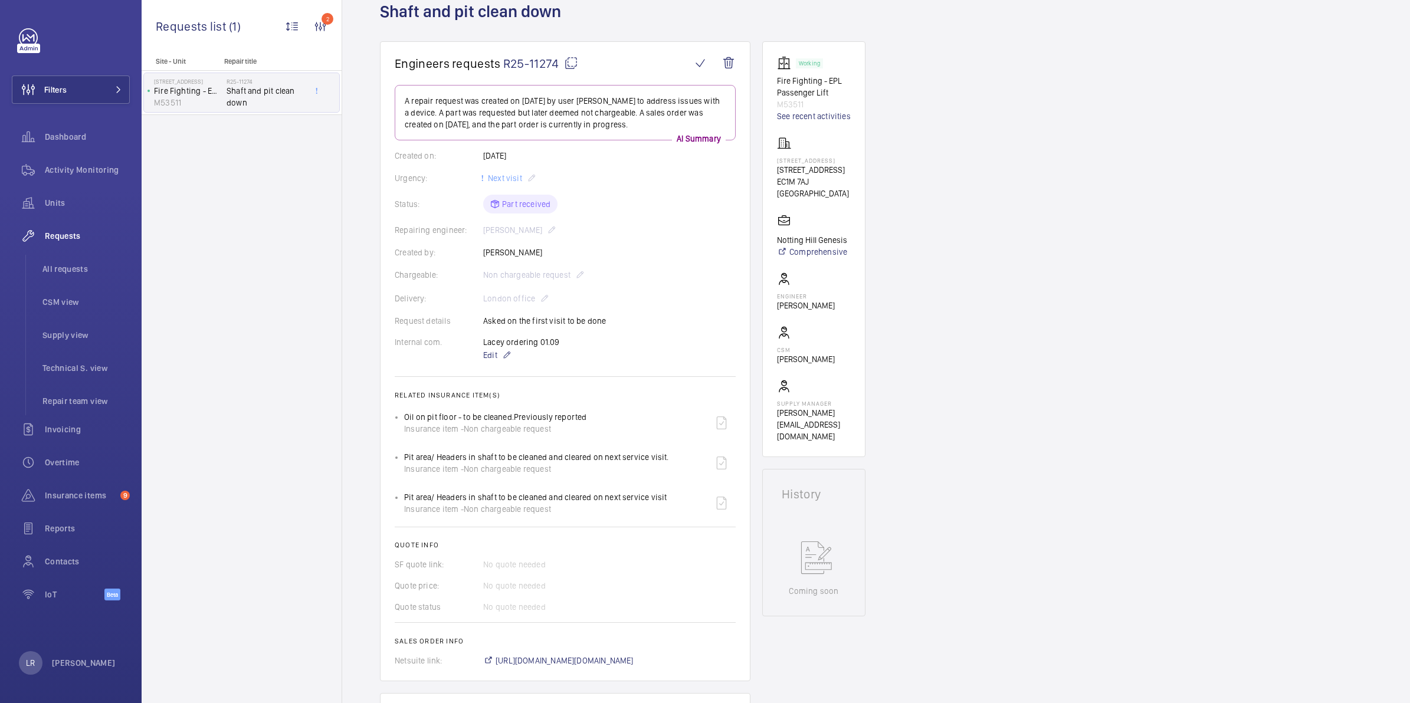
drag, startPoint x: 837, startPoint y: 159, endPoint x: 773, endPoint y: 158, distance: 63.7
click at [773, 158] on wm-front-card "Working Fire Fighting - EPL Passenger Lift M53511 See recent activities 25B Gos…" at bounding box center [813, 249] width 103 height 416
copy p "25B Goswell Road"
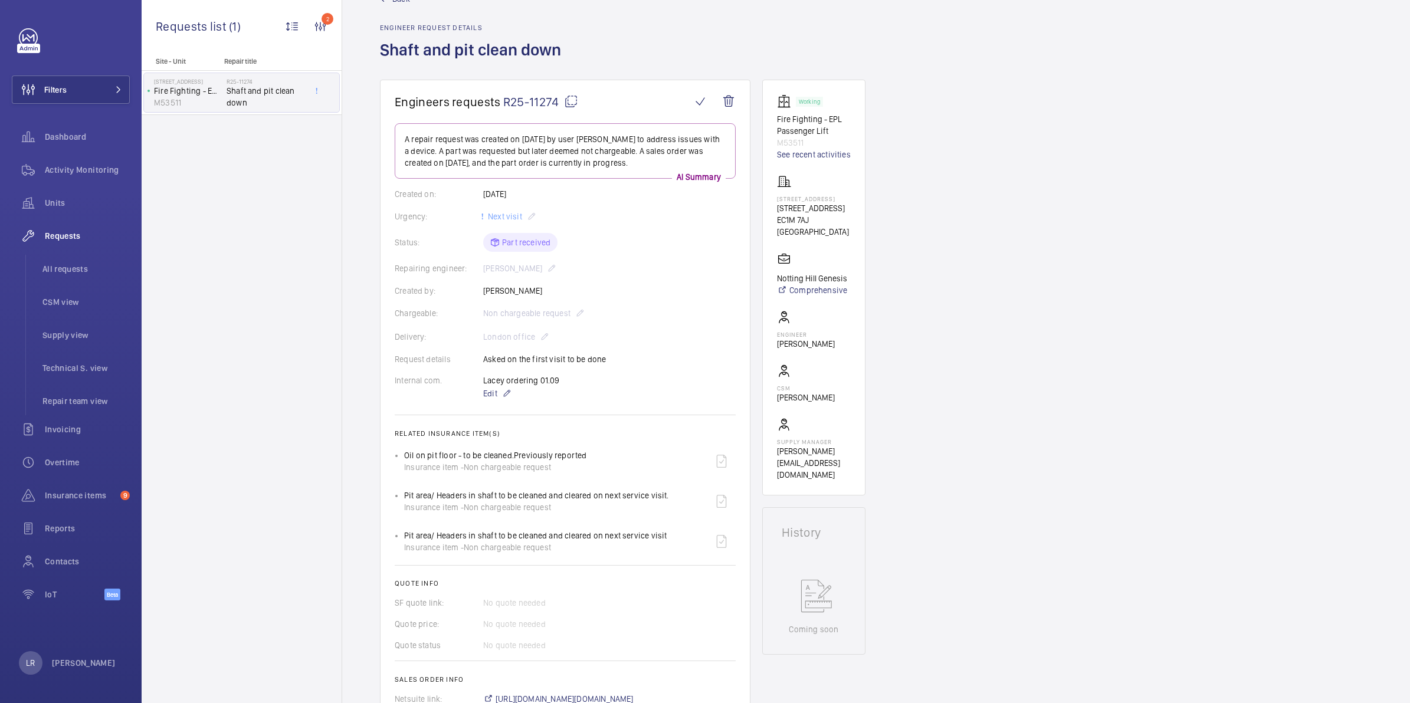
scroll to position [0, 0]
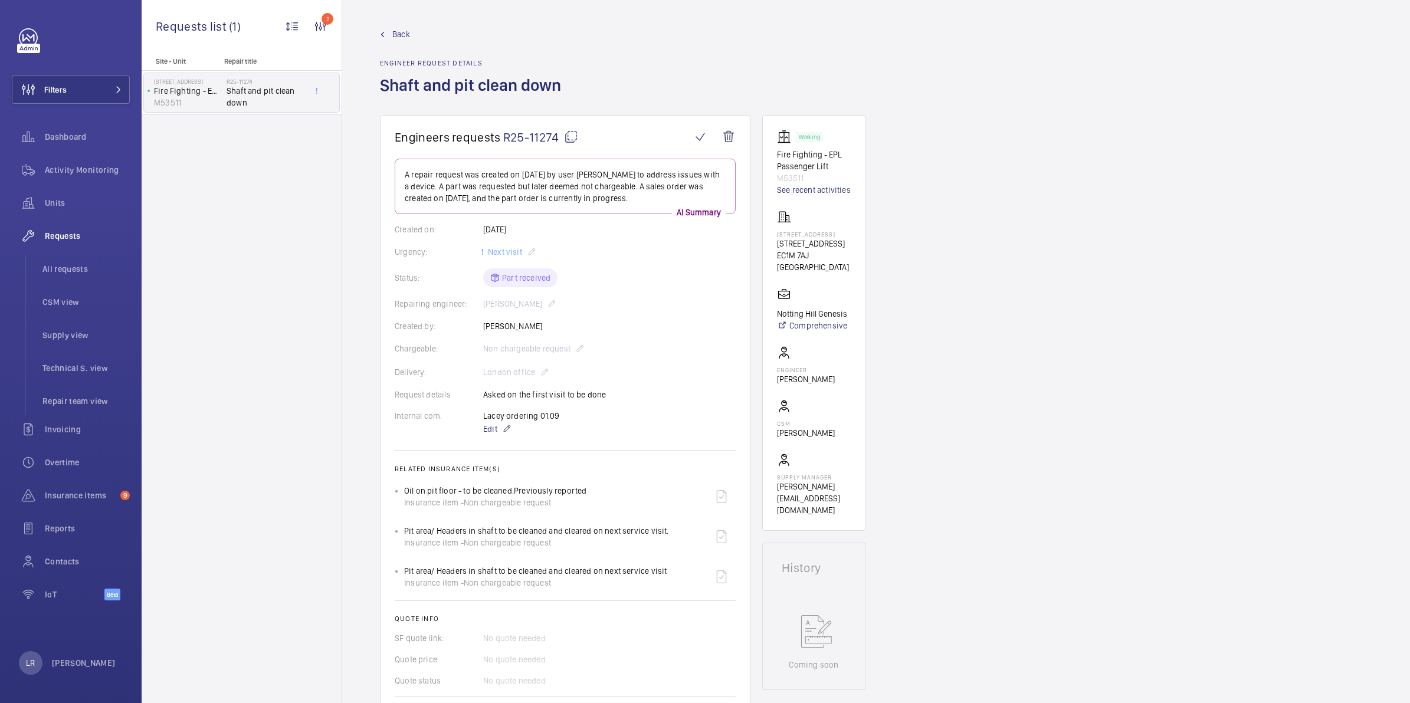
click at [385, 27] on wm-front-admin-header "Back Engineer request details Shaft and pit clean down" at bounding box center [876, 57] width 1068 height 115
click at [384, 37] on link "Back" at bounding box center [474, 34] width 188 height 12
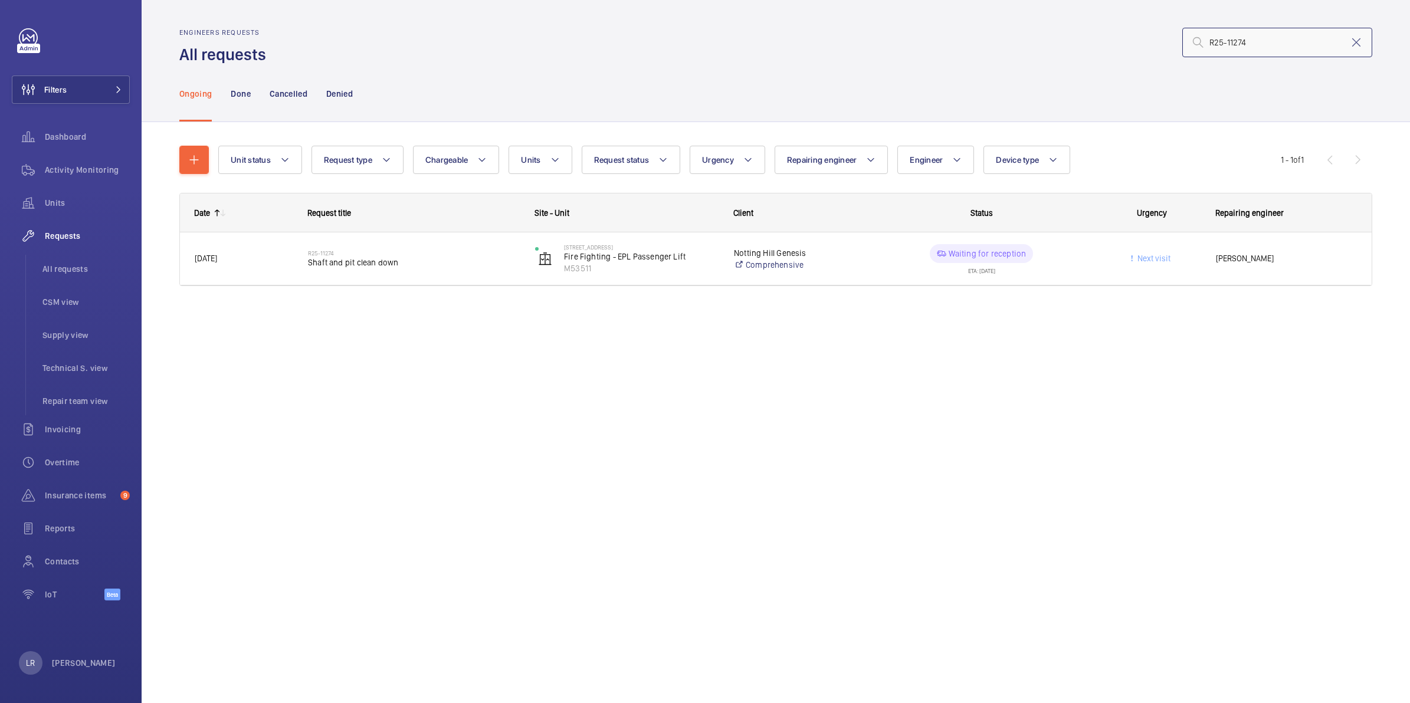
drag, startPoint x: 1256, startPoint y: 40, endPoint x: 1266, endPoint y: 41, distance: 10.2
click at [1103, 40] on input "R25-11274" at bounding box center [1277, 43] width 190 height 30
click at [1103, 45] on input "R25-11274" at bounding box center [1277, 43] width 190 height 30
click at [1103, 42] on mat-icon at bounding box center [1356, 42] width 14 height 14
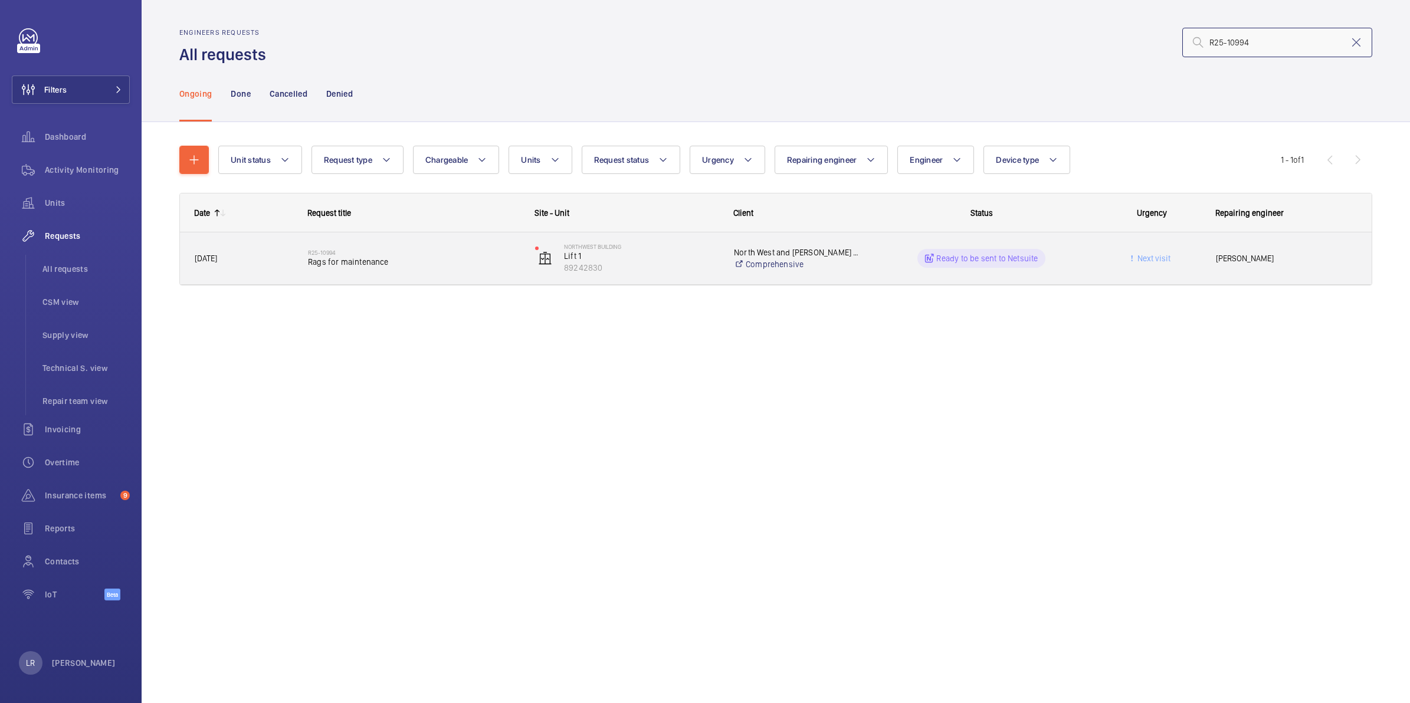
type input "R25-10994"
click at [357, 260] on span "Rags for maintenance" at bounding box center [414, 262] width 212 height 12
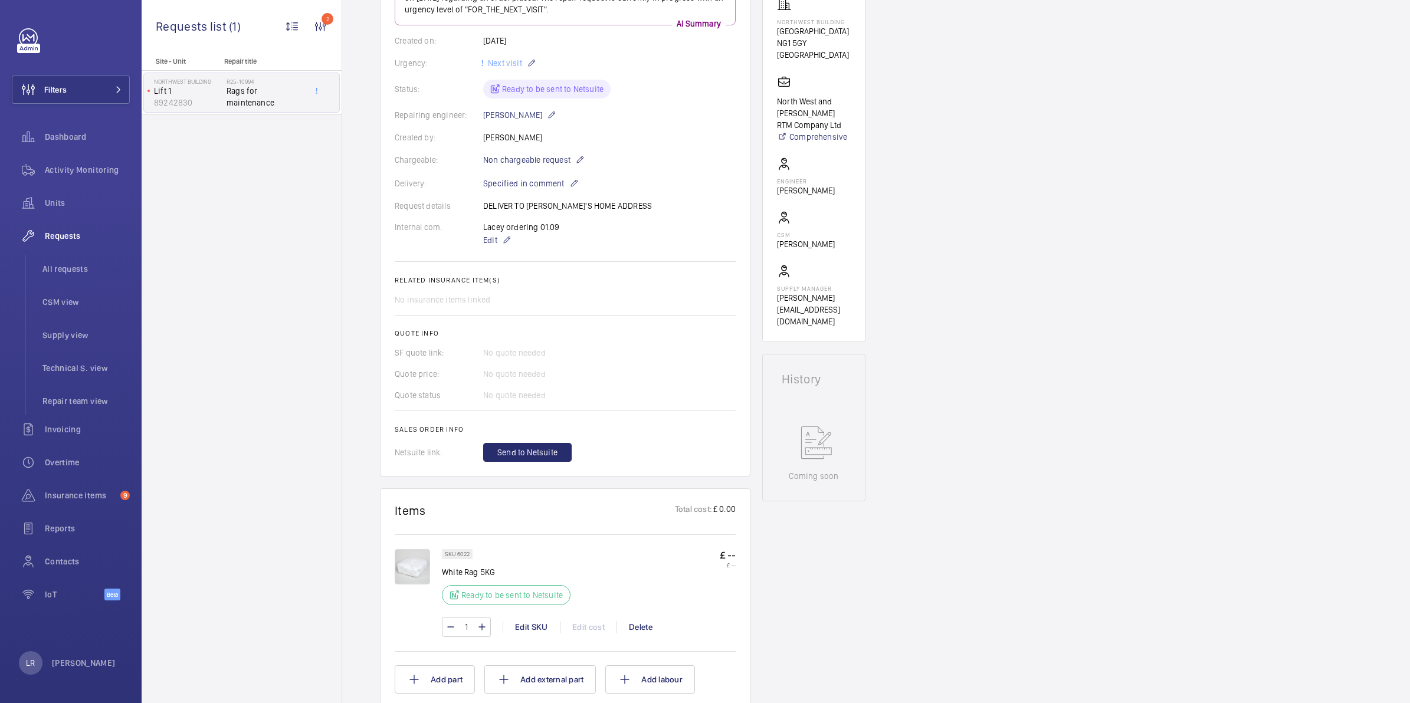
scroll to position [221, 0]
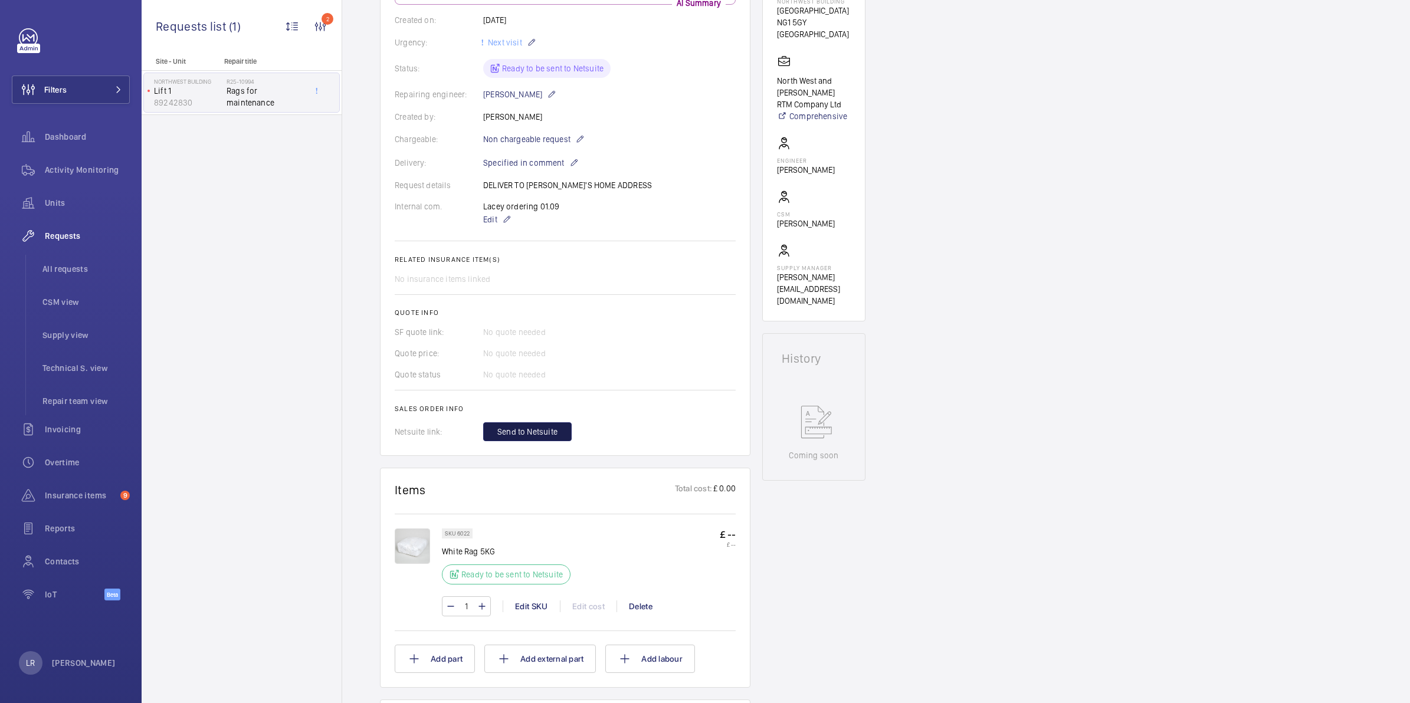
click at [545, 426] on span "Send to Netsuite" at bounding box center [527, 432] width 60 height 12
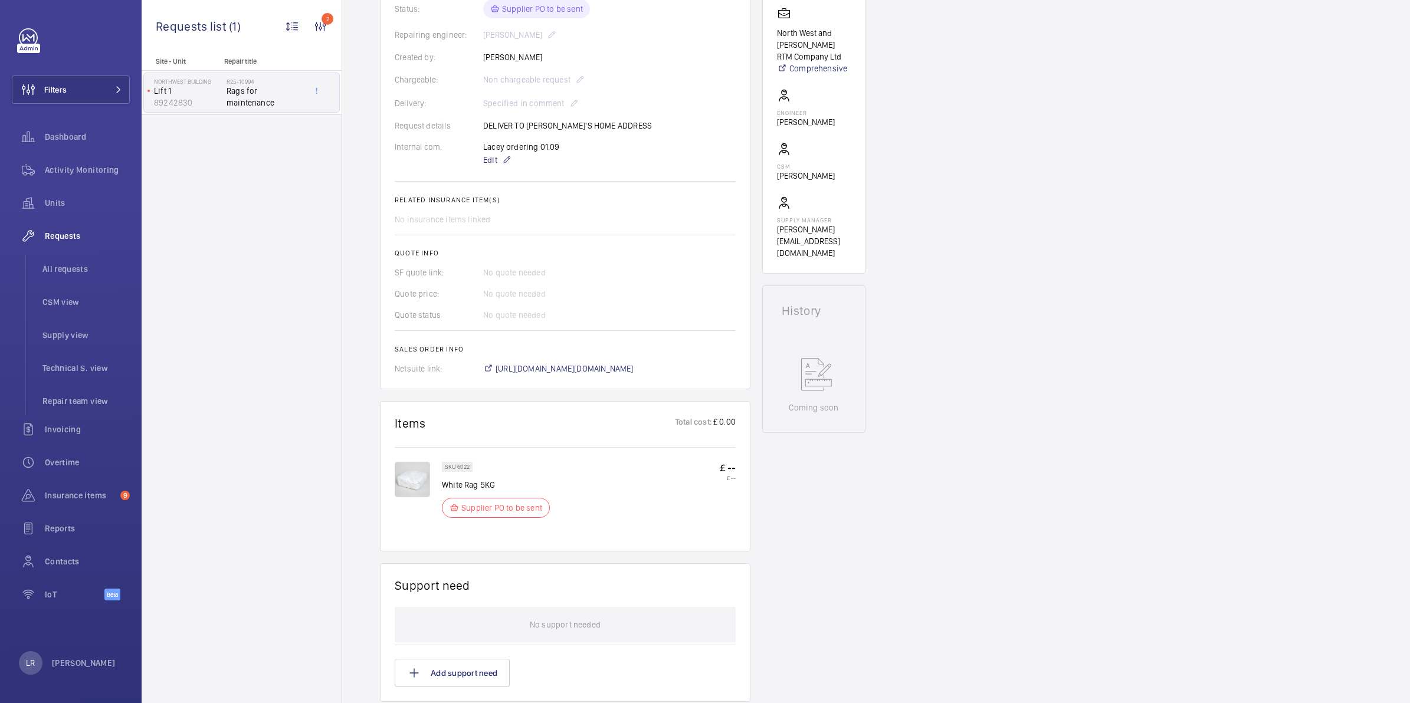
scroll to position [295, 0]
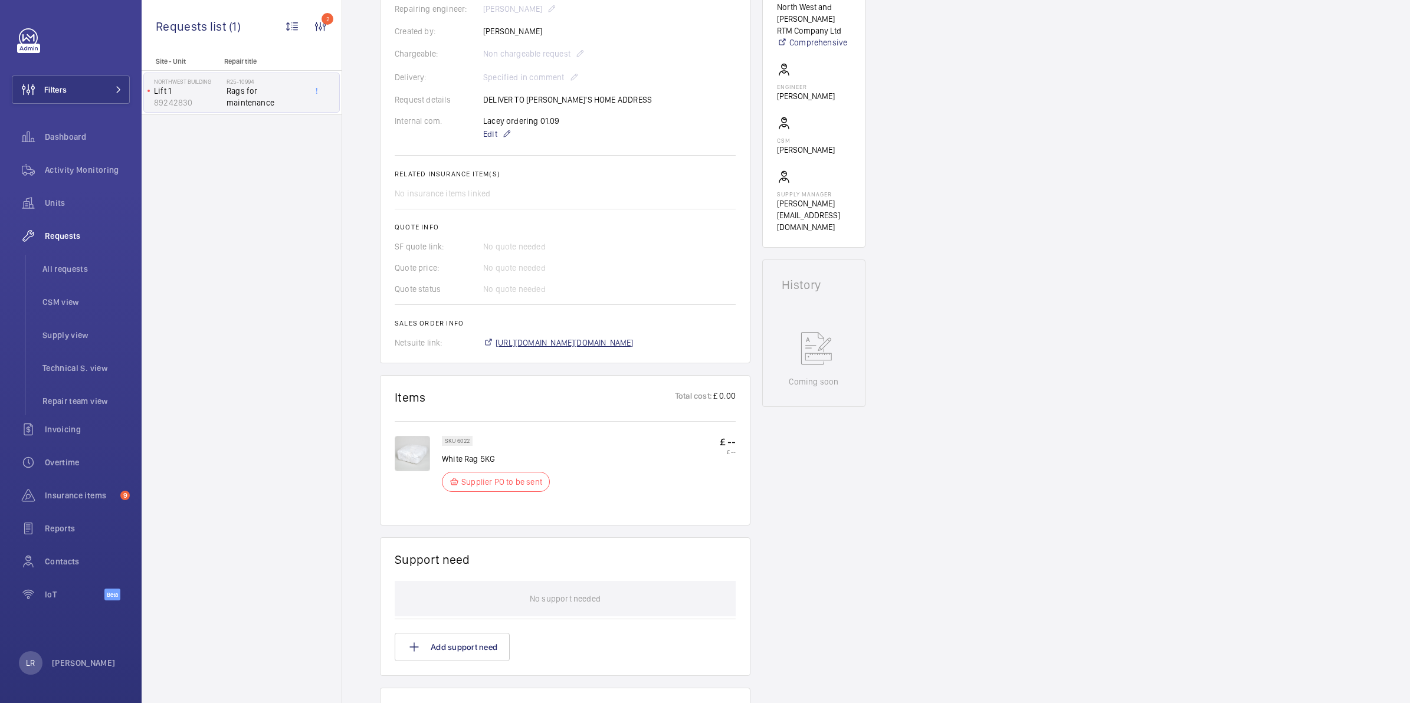
click at [503, 340] on span "https://6461500.app.netsuite.com/app/accounting/transactions/salesord.nl?id=297…" at bounding box center [565, 343] width 138 height 12
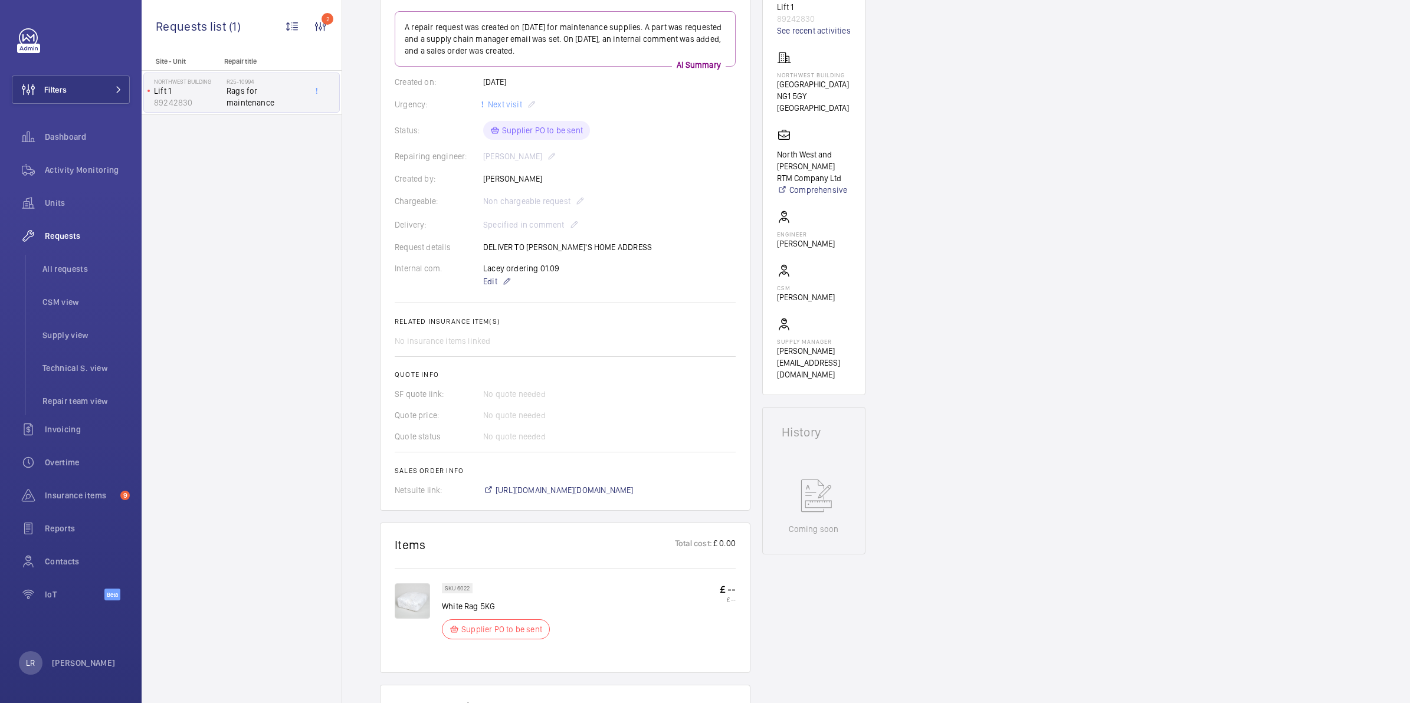
drag, startPoint x: 844, startPoint y: 75, endPoint x: 779, endPoint y: 73, distance: 65.5
click at [779, 73] on p "northwest building" at bounding box center [814, 74] width 74 height 7
copy p "northwest building"
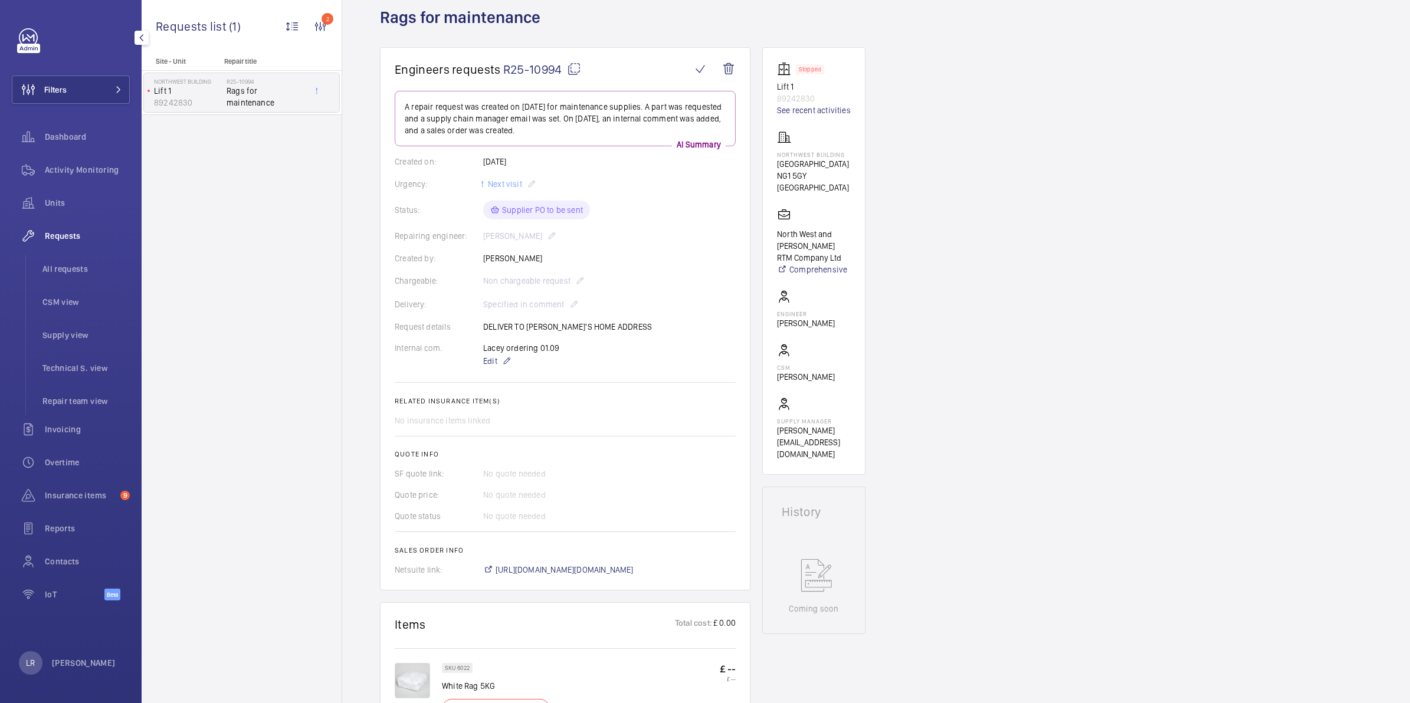
scroll to position [0, 0]
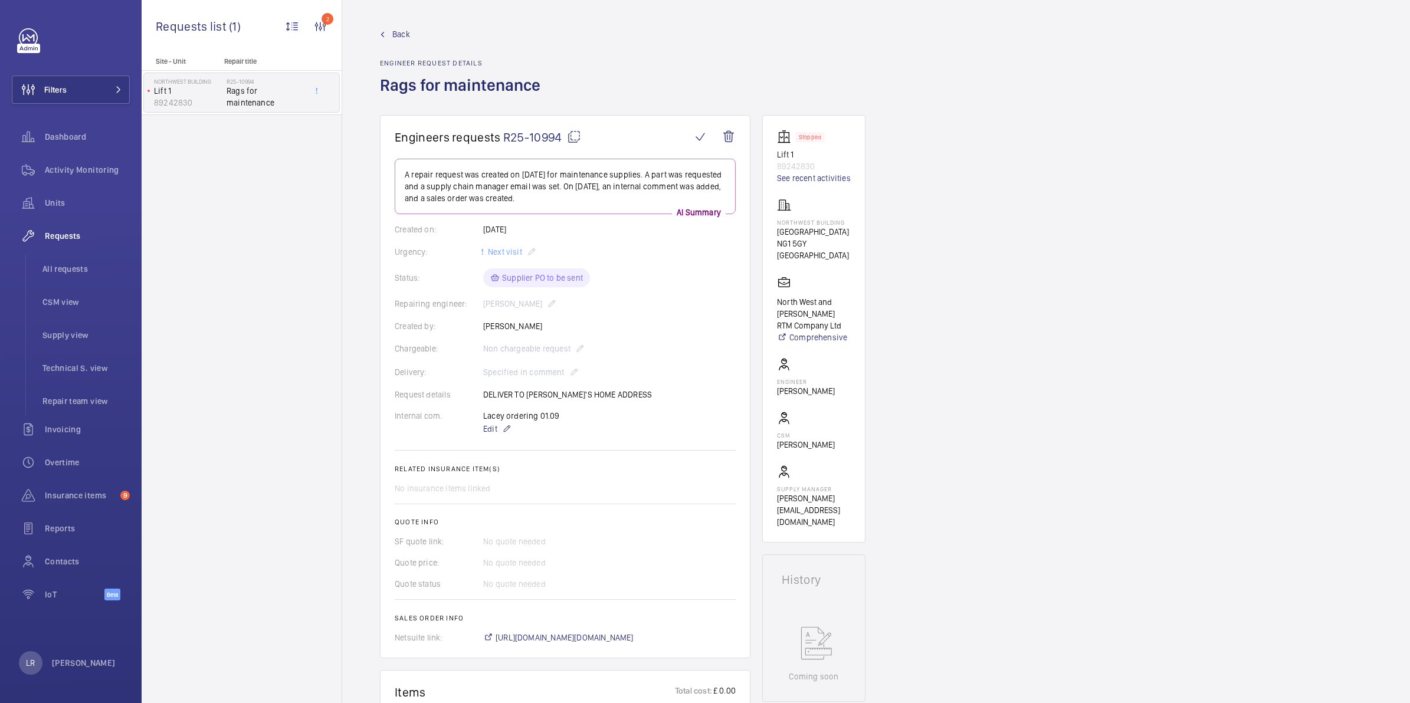
click at [404, 38] on span "Back" at bounding box center [401, 34] width 18 height 12
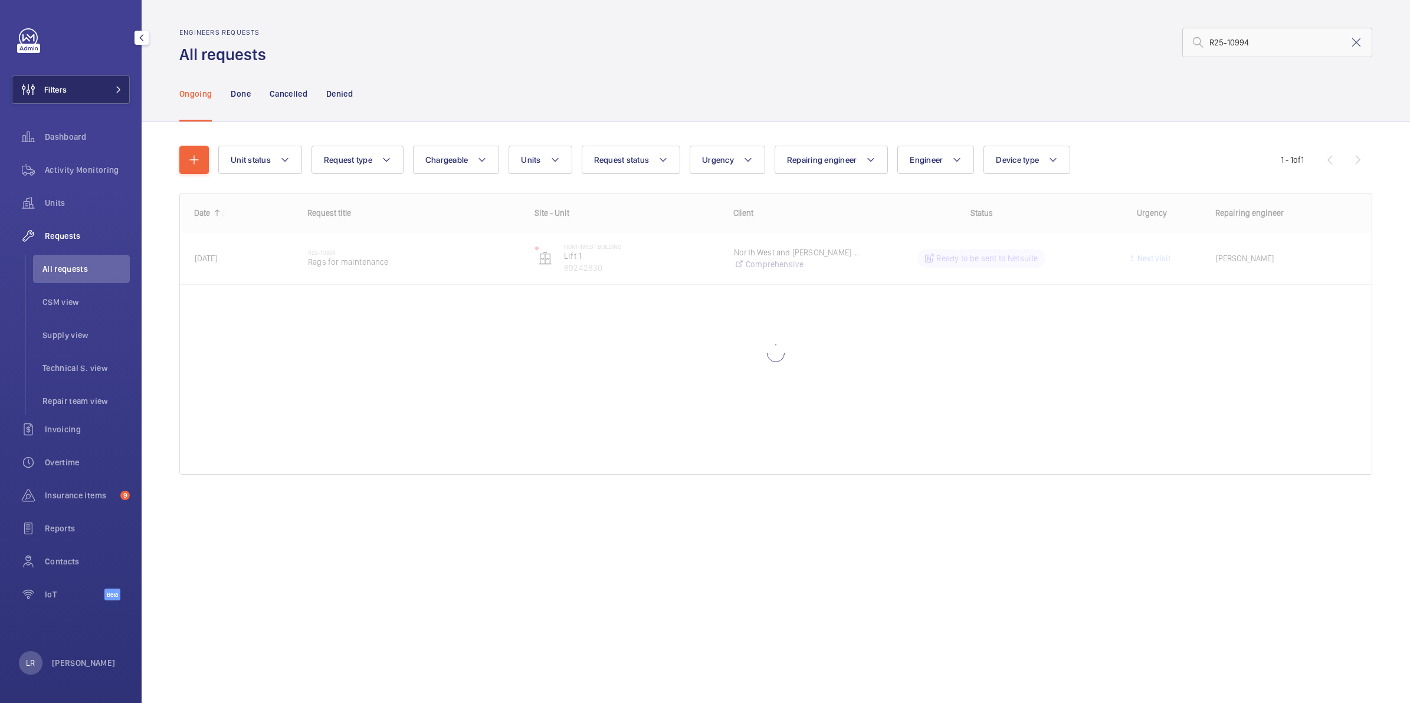
click at [122, 90] on button "Filters" at bounding box center [71, 90] width 118 height 28
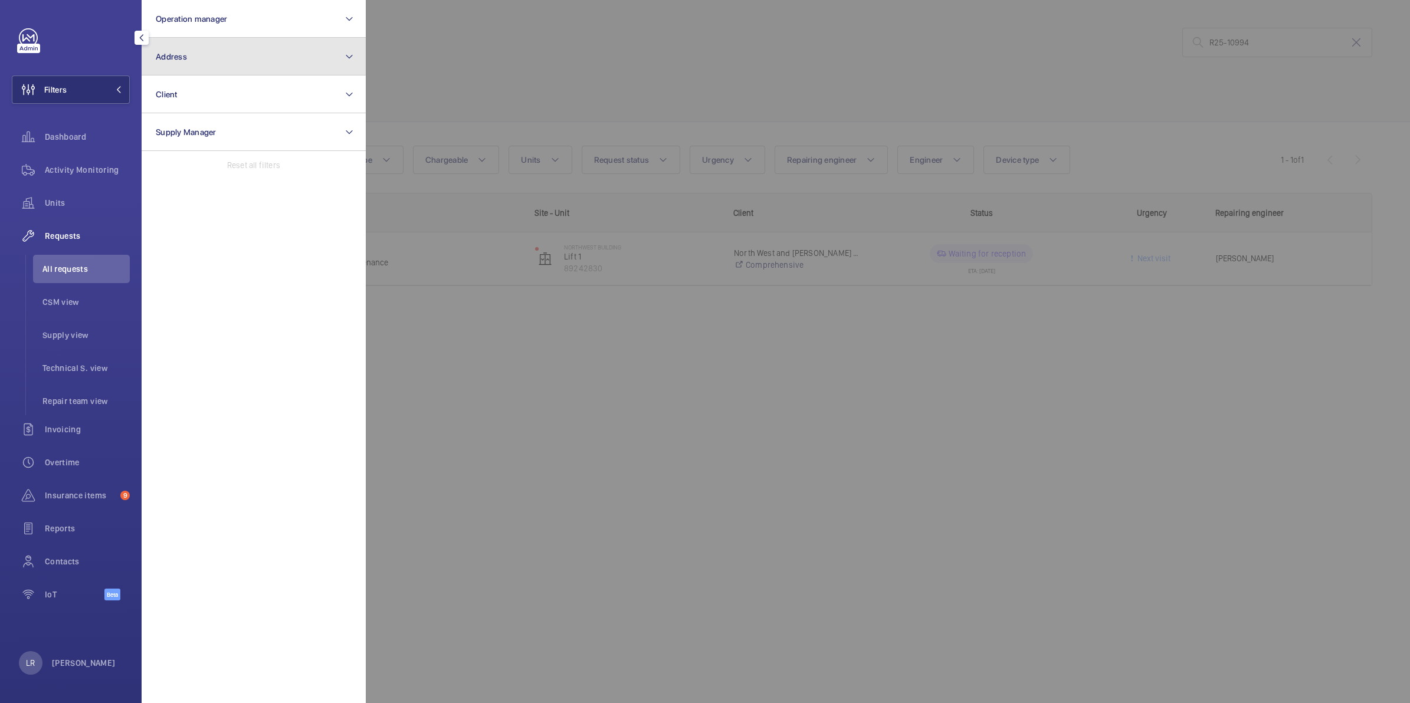
click at [230, 58] on button "Address" at bounding box center [254, 57] width 224 height 38
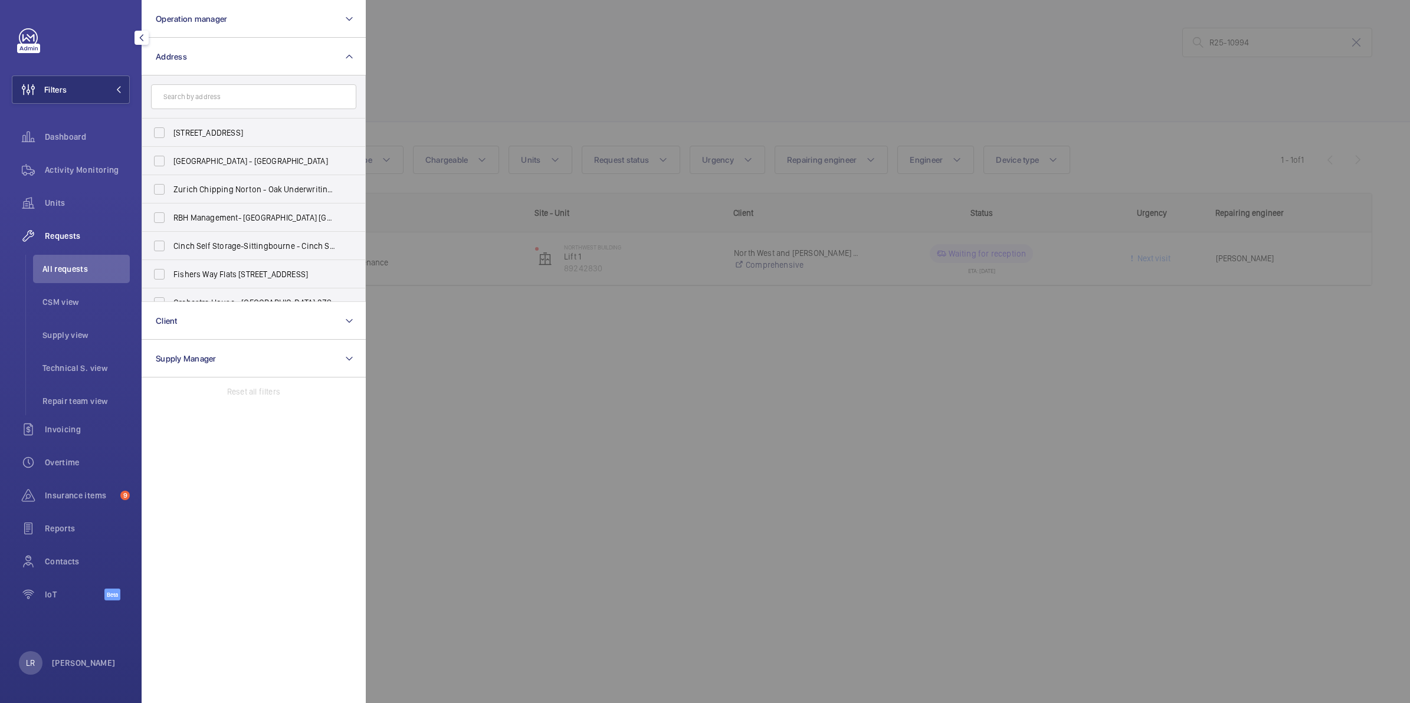
click at [226, 91] on input "text" at bounding box center [253, 96] width 205 height 25
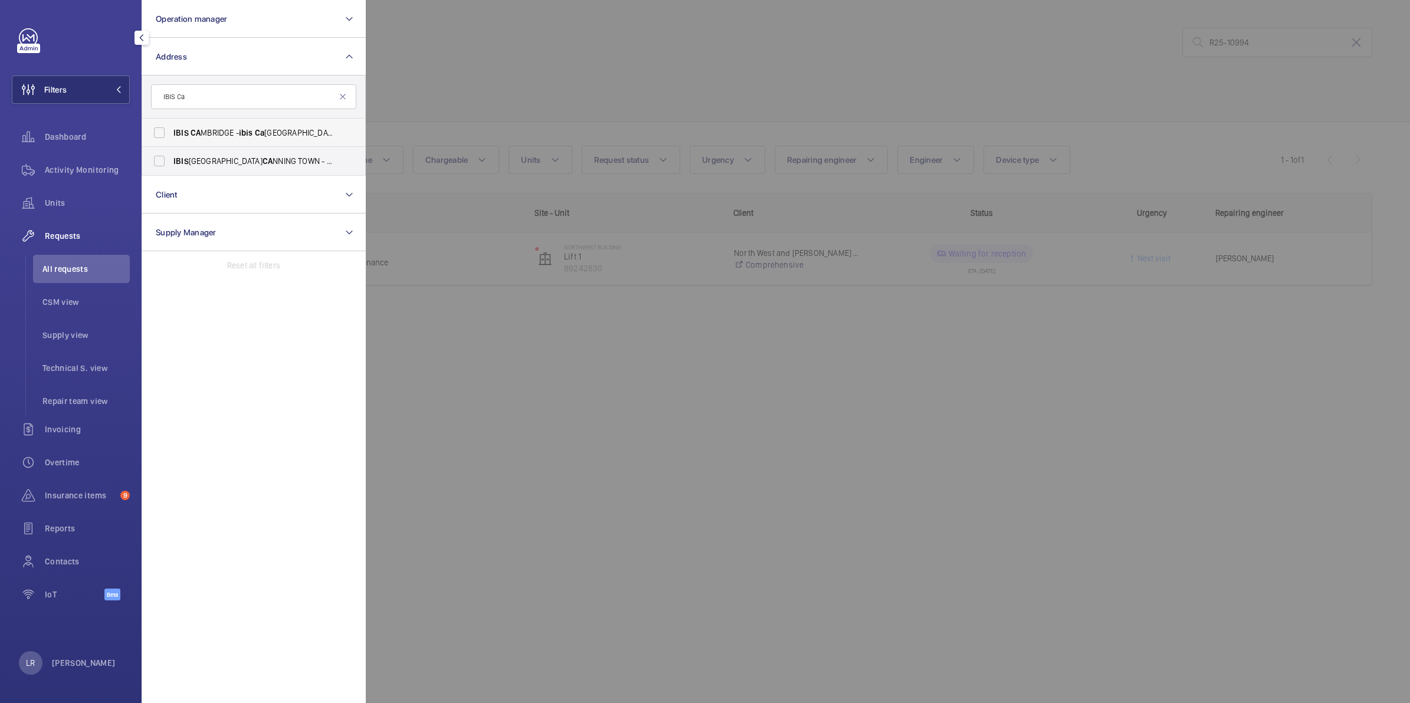
type input "IBIS Ca"
click at [240, 128] on span "IBIS CA MBRIDGE - ibis Ca [GEOGRAPHIC_DATA], [GEOGRAPHIC_DATA] MBRIDGE CB1 2GA" at bounding box center [254, 133] width 162 height 12
click at [171, 128] on input "IBIS CA MBRIDGE - ibis Ca [GEOGRAPHIC_DATA], [GEOGRAPHIC_DATA] MBRIDGE CB1 2GA" at bounding box center [160, 133] width 24 height 24
checkbox input "true"
click at [411, 95] on div at bounding box center [1071, 351] width 1410 height 703
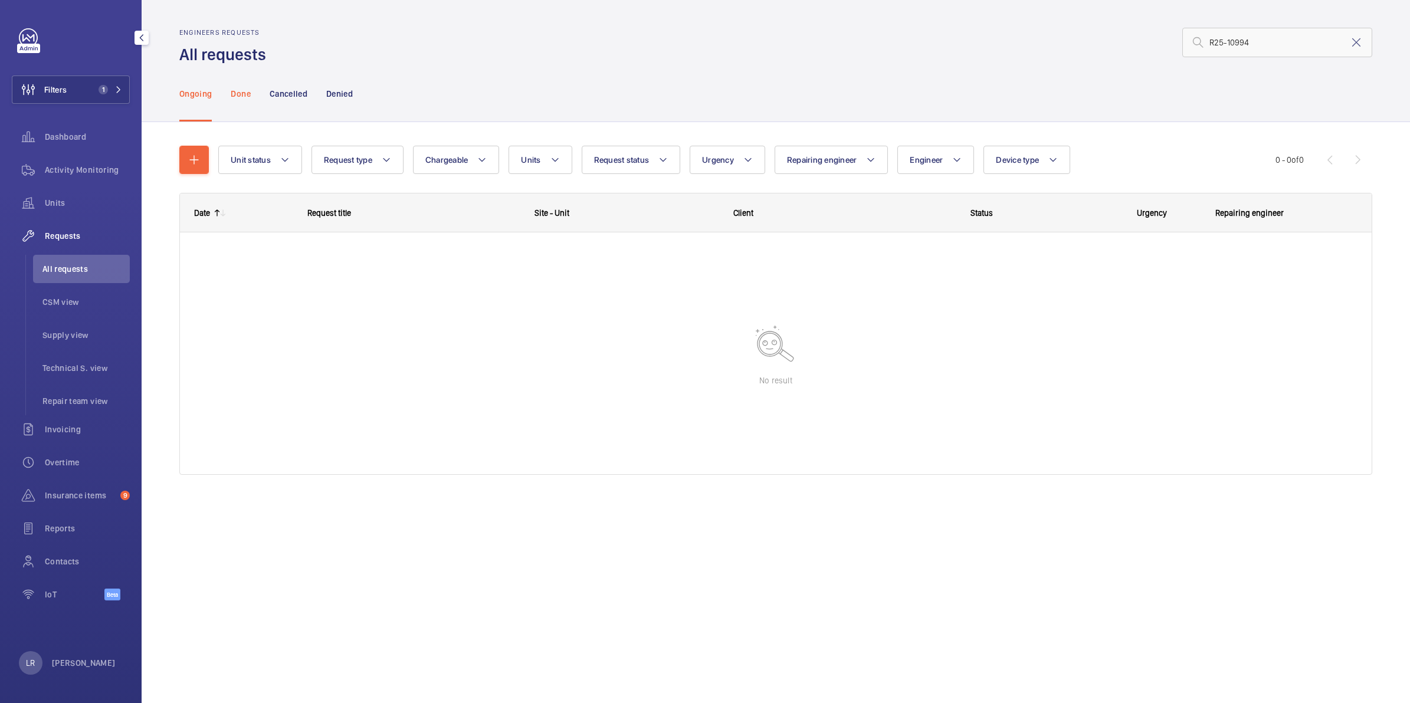
click at [249, 96] on p "Done" at bounding box center [240, 94] width 19 height 12
click at [1103, 45] on mat-icon at bounding box center [1356, 42] width 14 height 14
click at [211, 103] on div "Ongoing" at bounding box center [195, 93] width 32 height 56
click at [231, 106] on div "Done" at bounding box center [240, 93] width 19 height 56
click at [101, 89] on span "1" at bounding box center [103, 89] width 9 height 9
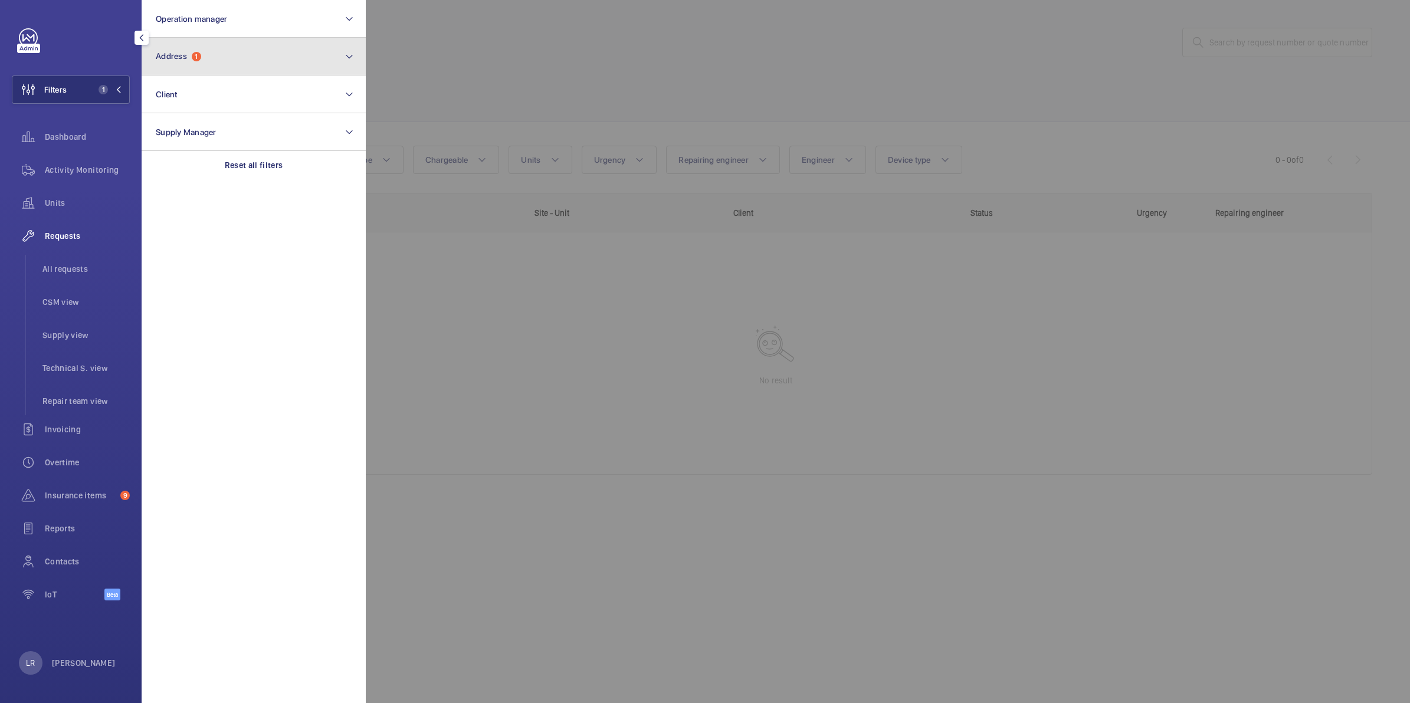
click at [202, 67] on button "Address 1" at bounding box center [254, 57] width 224 height 38
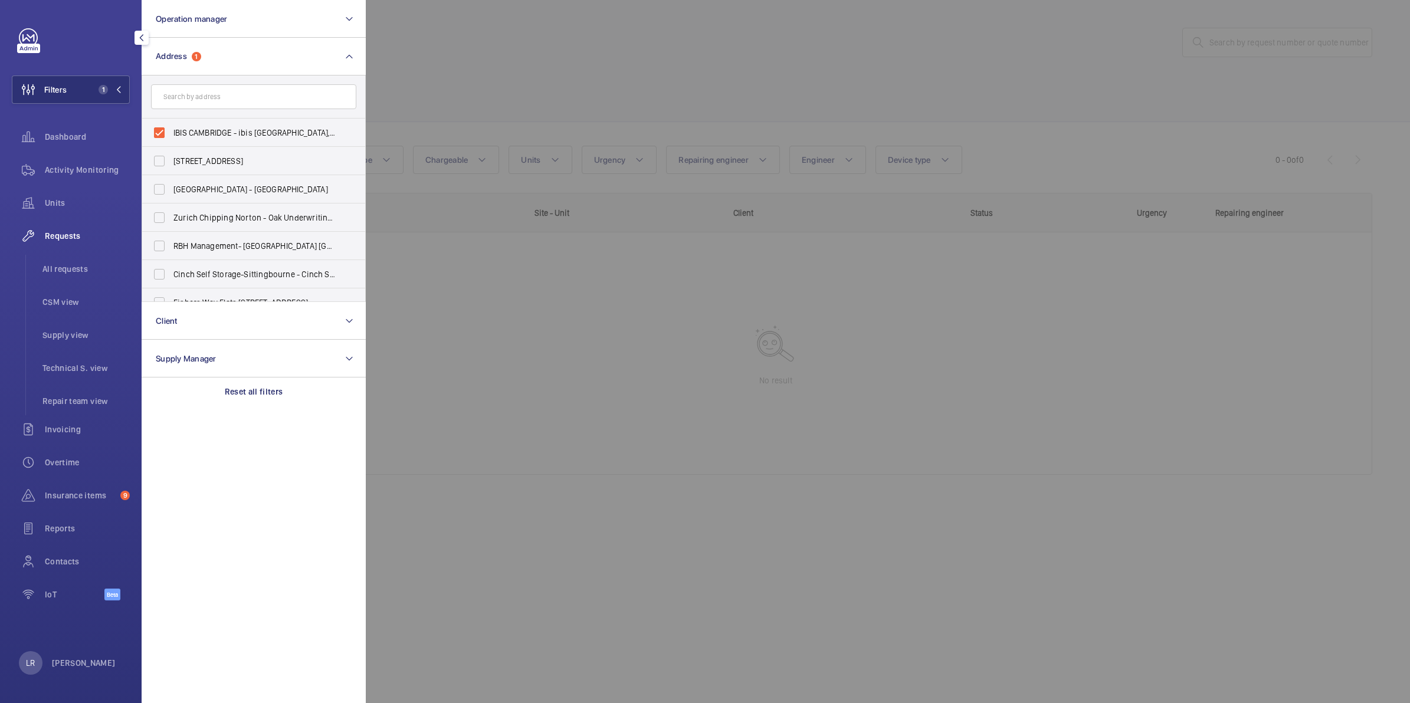
click at [231, 101] on input "text" at bounding box center [253, 96] width 205 height 25
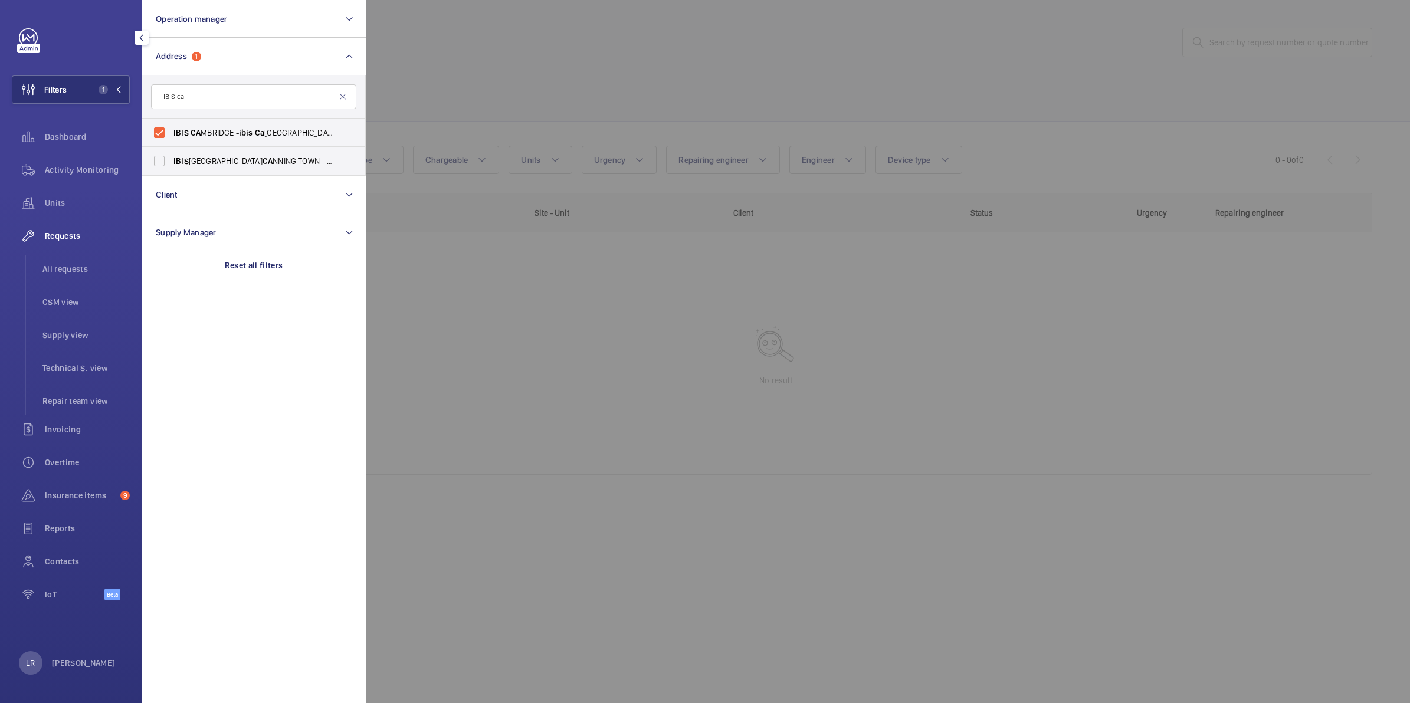
type input "IBIS ca"
click at [406, 107] on div at bounding box center [1071, 351] width 1410 height 703
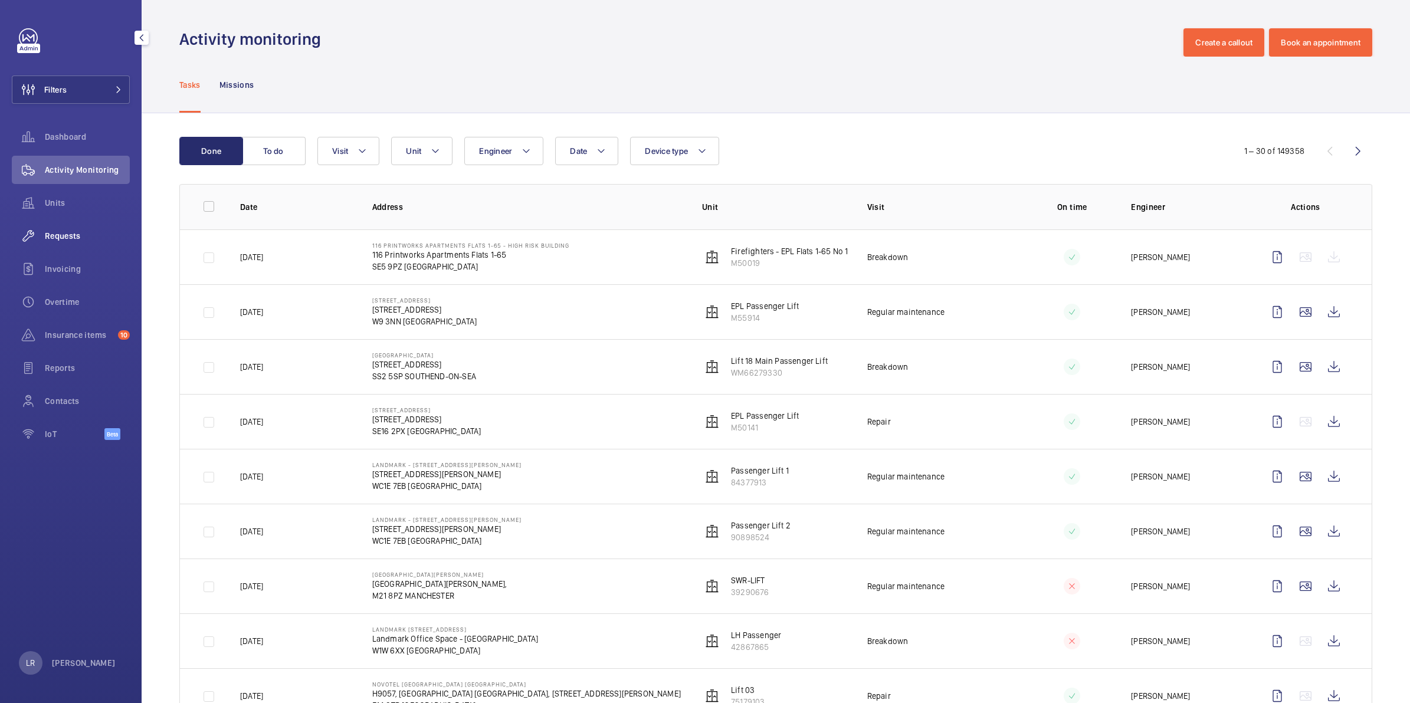
click at [89, 241] on span "Requests" at bounding box center [87, 236] width 85 height 12
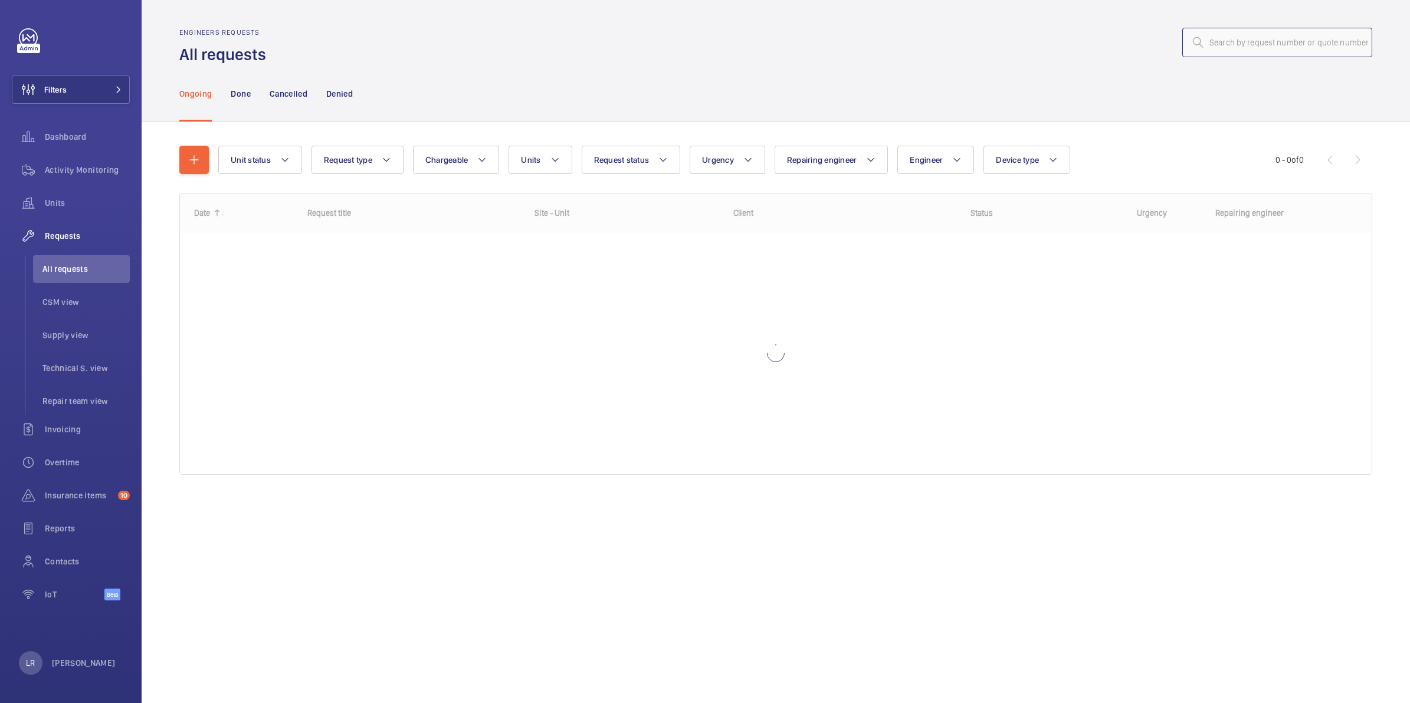
drag, startPoint x: 1287, startPoint y: 48, endPoint x: 1292, endPoint y: 59, distance: 11.9
click at [1292, 48] on input "text" at bounding box center [1277, 43] width 190 height 30
click at [1211, 43] on input "R25-11660" at bounding box center [1277, 43] width 190 height 30
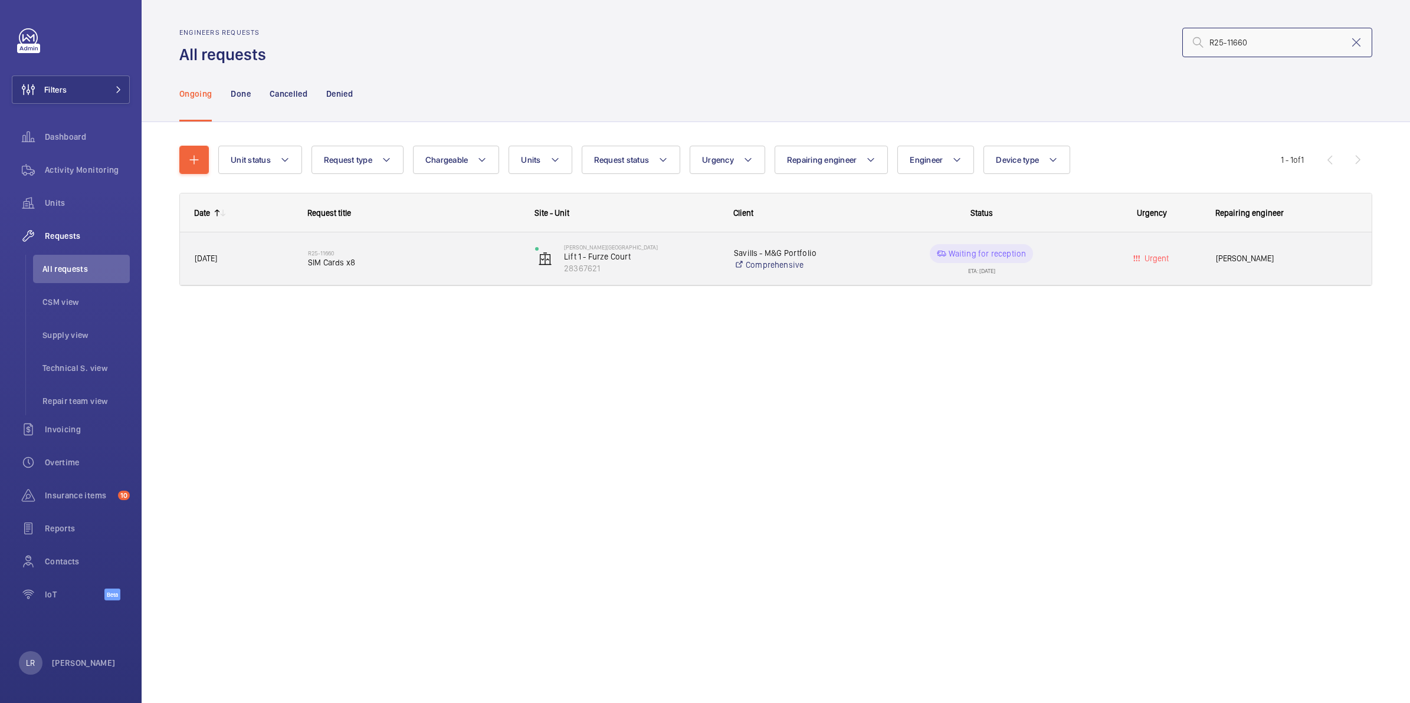
type input "R25-11660"
click at [394, 264] on span "SIM Cards x8" at bounding box center [414, 263] width 212 height 12
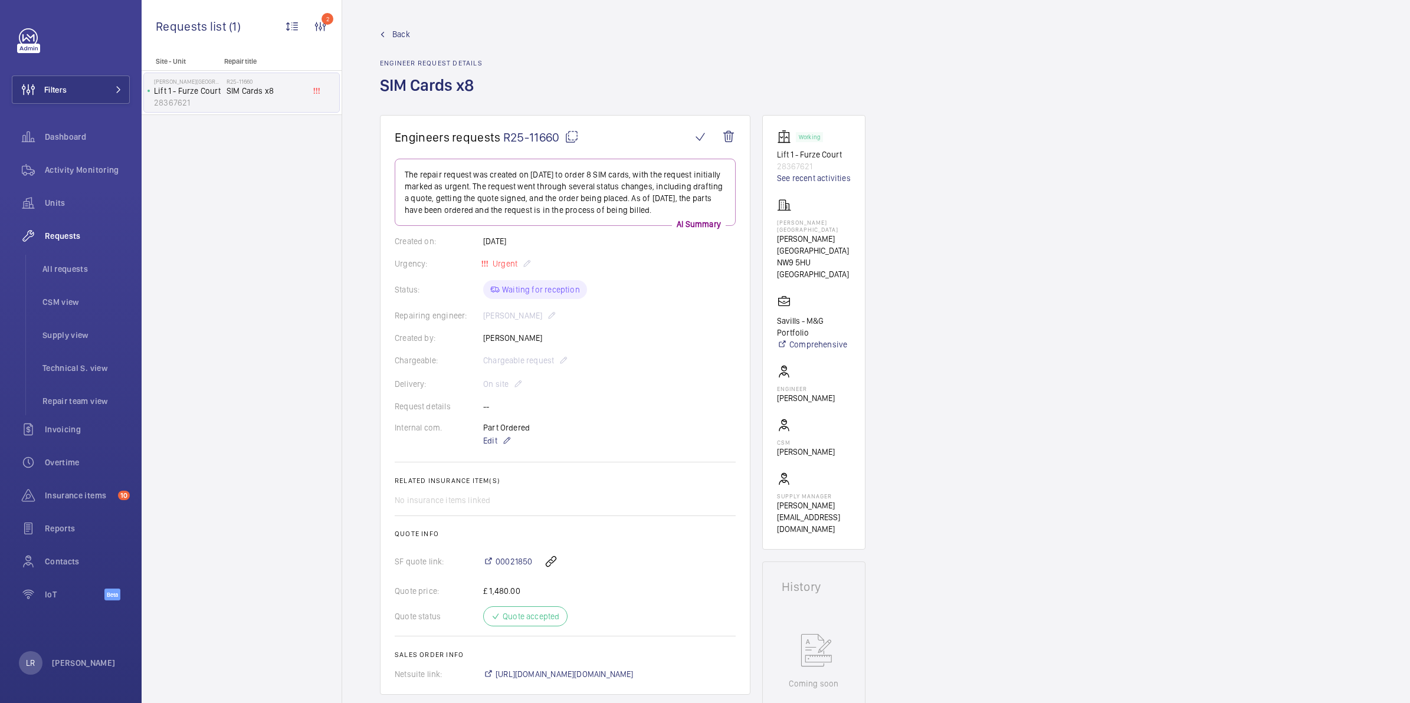
click at [392, 28] on span "Back" at bounding box center [401, 34] width 18 height 12
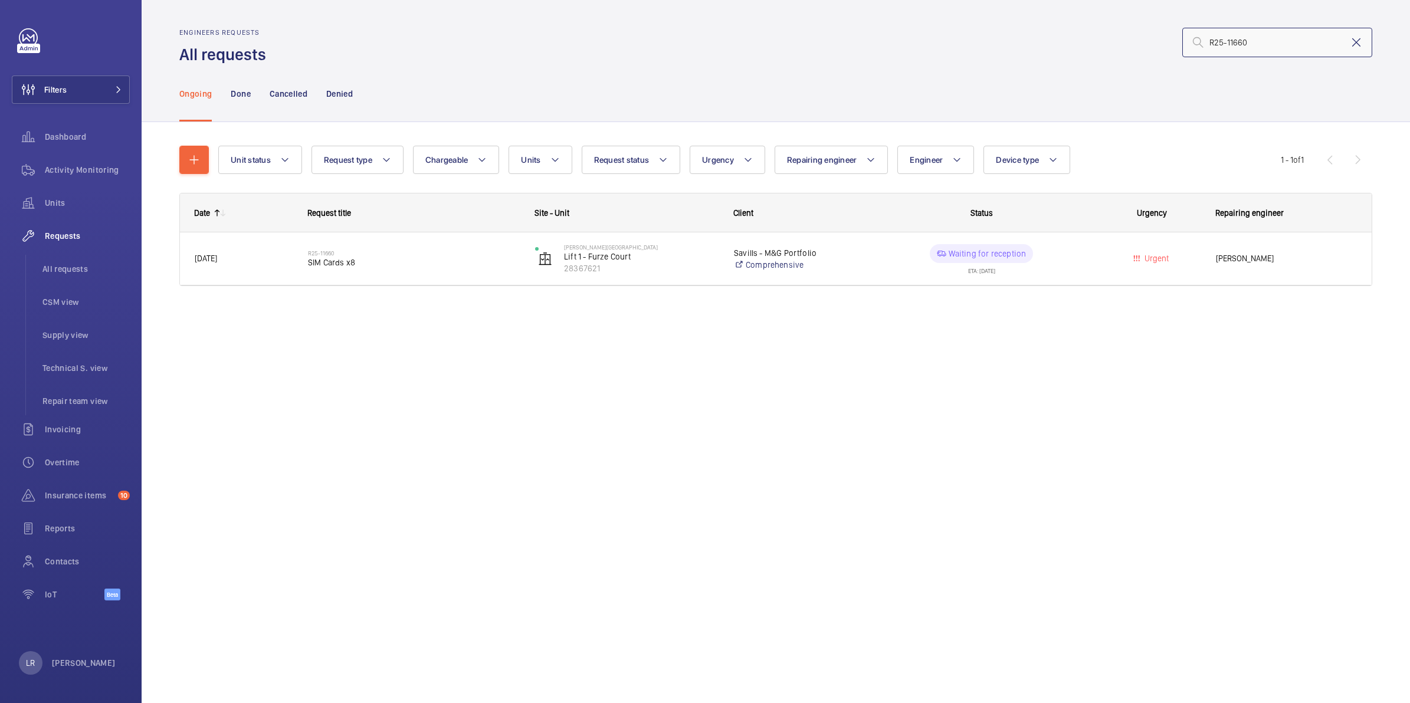
click at [1363, 46] on div "R25-11660" at bounding box center [1277, 43] width 190 height 30
click at [1359, 46] on mat-icon at bounding box center [1356, 42] width 14 height 14
click at [1208, 37] on input "R25-11660" at bounding box center [1277, 43] width 190 height 30
click at [1214, 77] on div "Ongoing Done Cancelled Denied" at bounding box center [775, 93] width 1193 height 56
click at [1211, 42] on input "R25-11660" at bounding box center [1277, 43] width 190 height 30
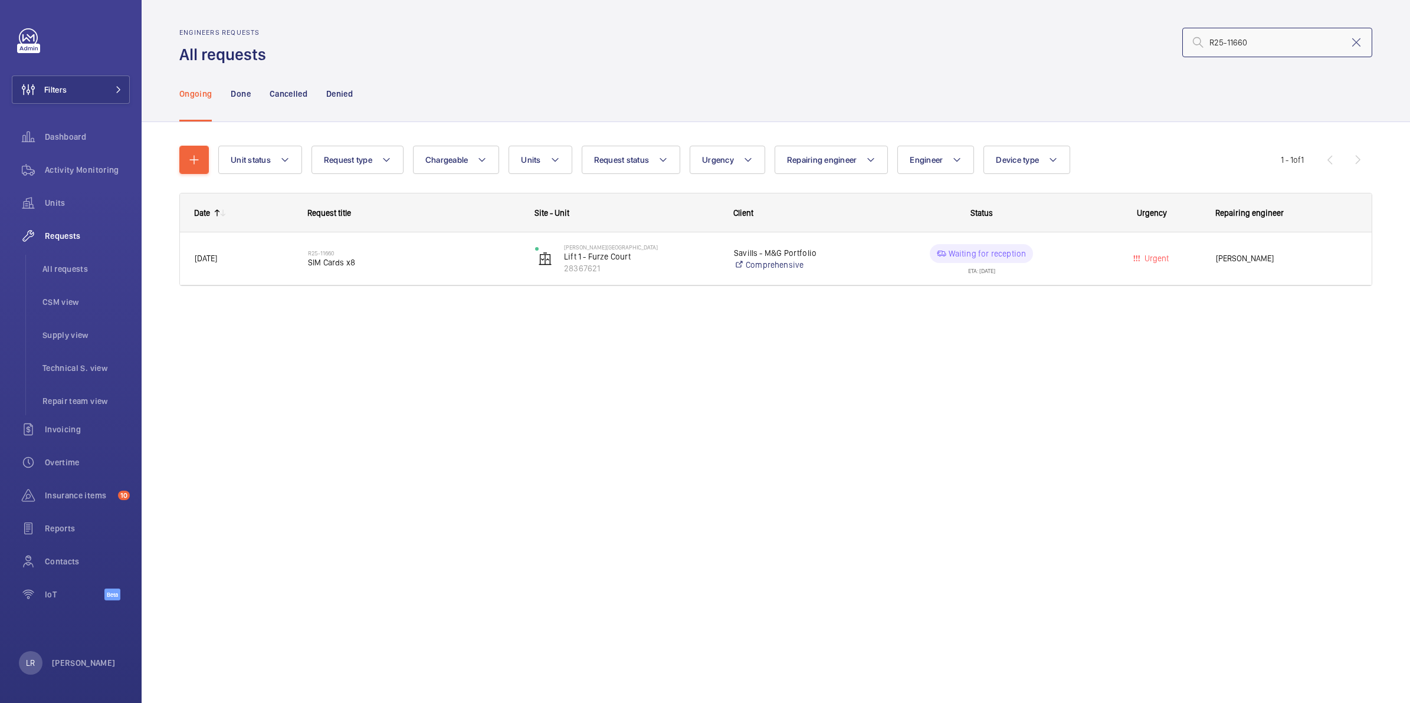
type input "R25-11660"
click at [1358, 44] on mat-icon at bounding box center [1356, 42] width 14 height 14
click at [1358, 44] on input "text" at bounding box center [1277, 43] width 190 height 30
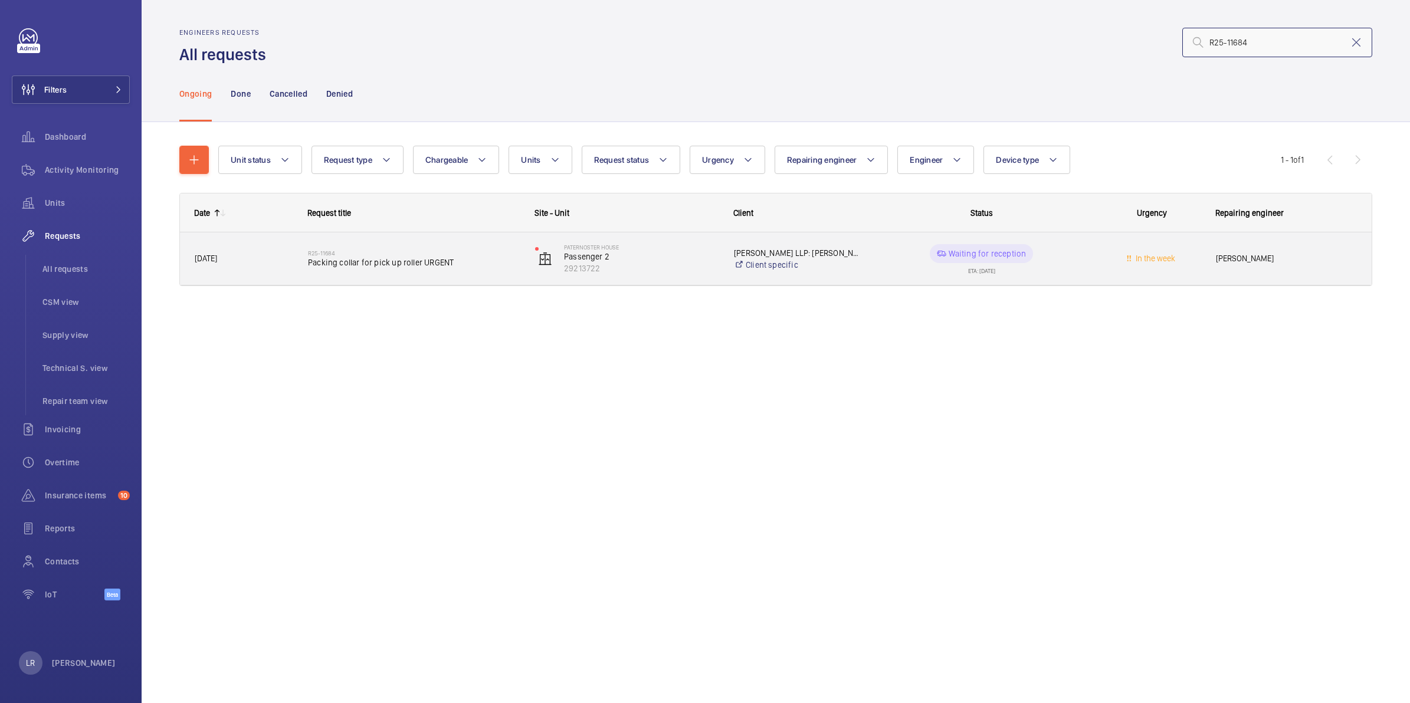
type input "R25-11684"
click at [317, 268] on div "R25-11684 Packing collar for pick up roller URGENT" at bounding box center [414, 259] width 212 height 34
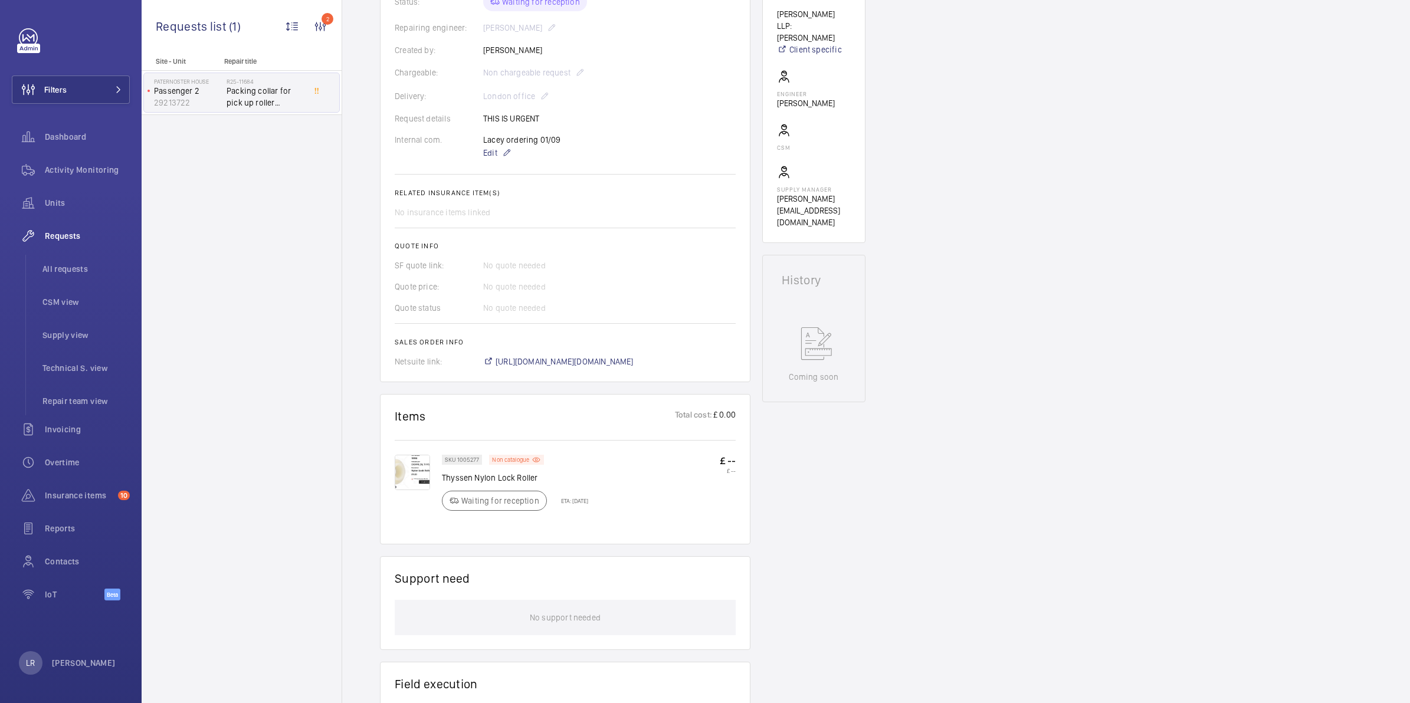
scroll to position [295, 0]
click at [411, 460] on img at bounding box center [412, 465] width 35 height 35
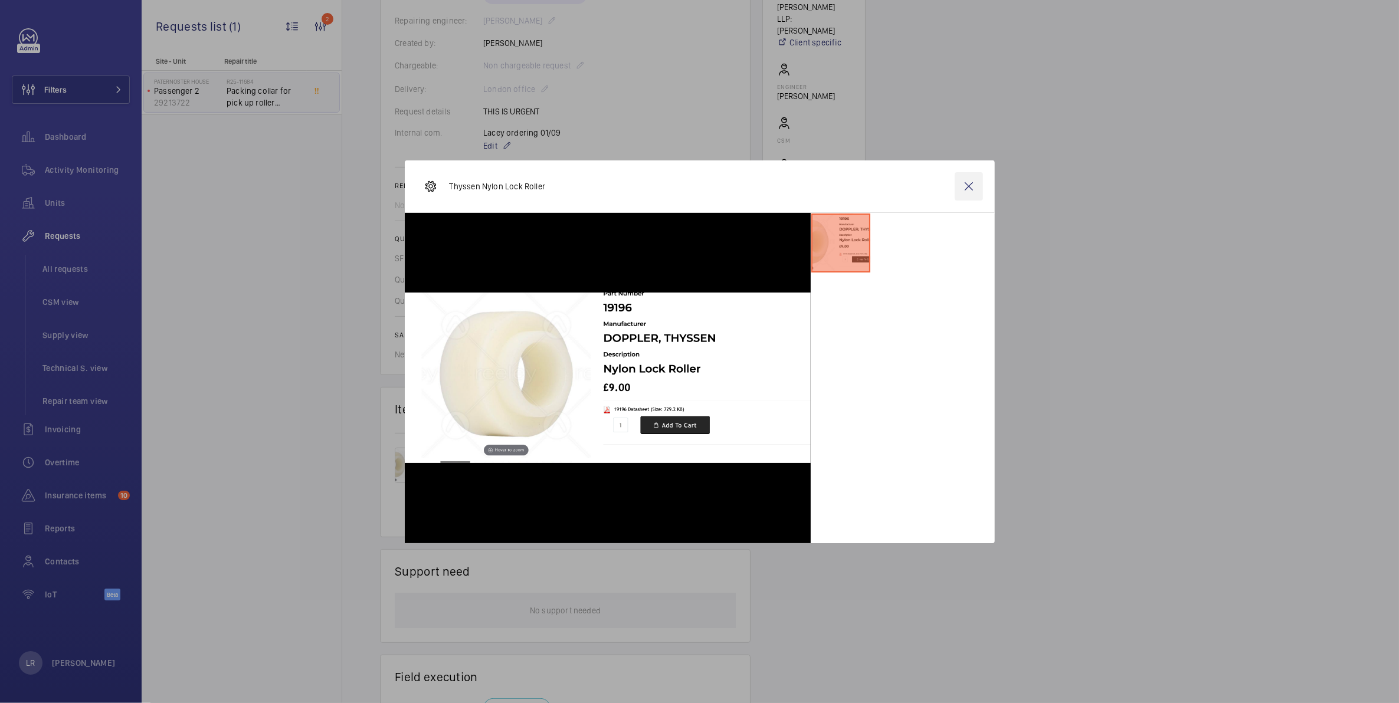
click at [968, 178] on wm-front-icon-button at bounding box center [969, 186] width 28 height 28
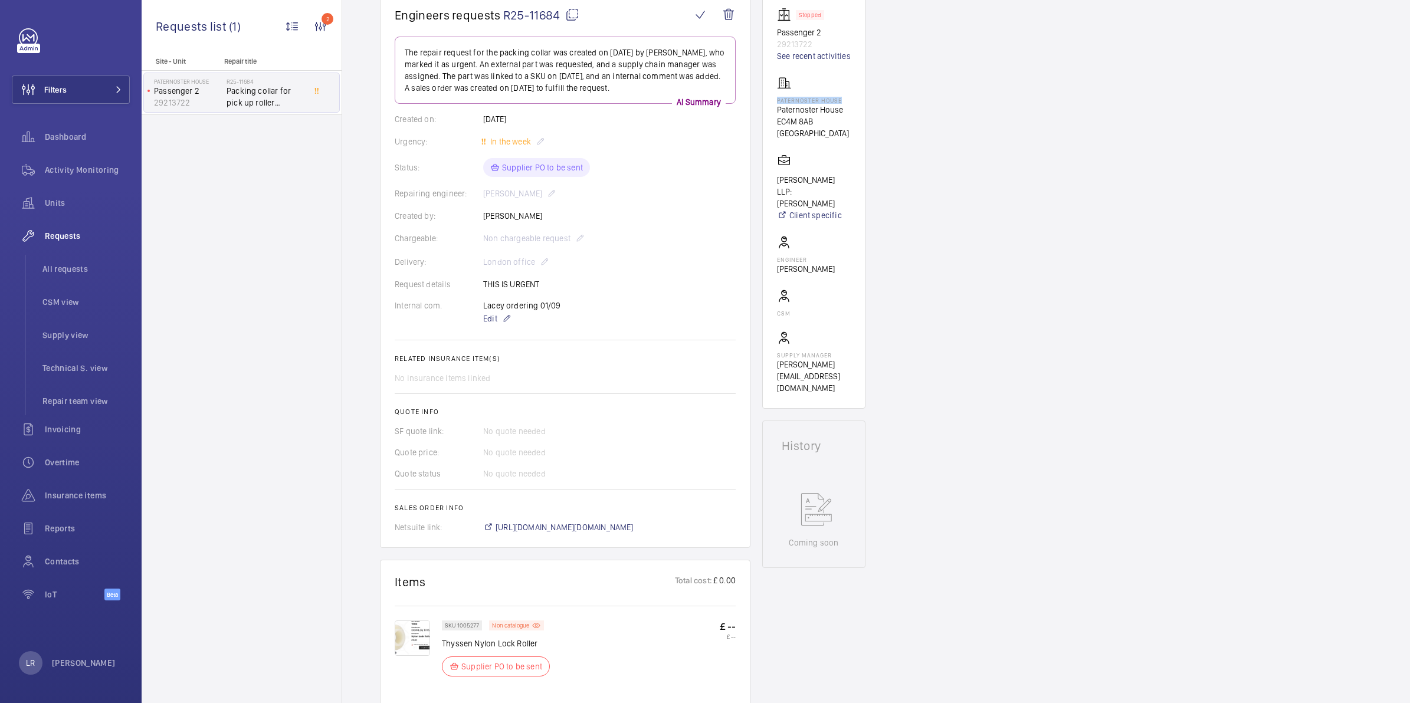
scroll to position [221, 0]
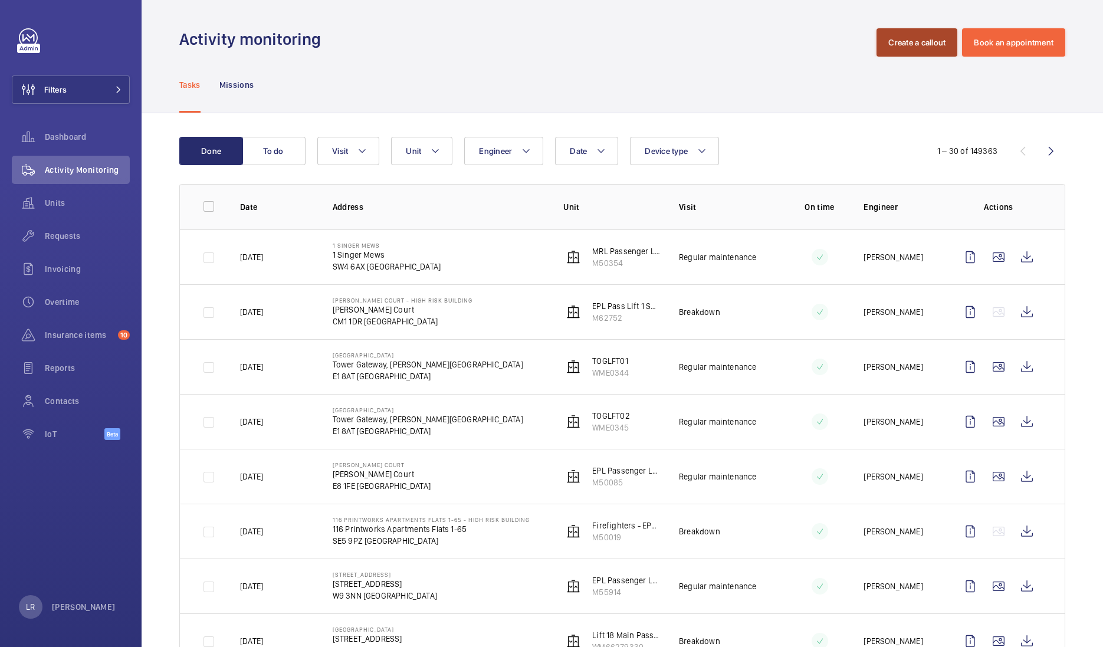
click at [892, 37] on button "Create a callout" at bounding box center [917, 42] width 81 height 28
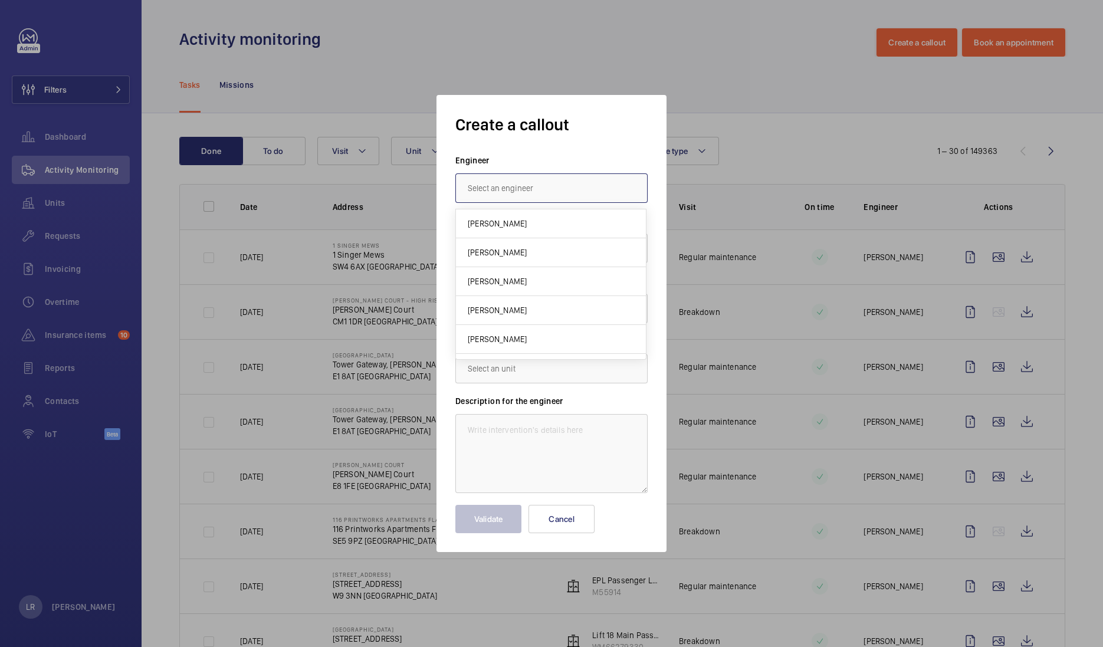
click at [548, 196] on input "text" at bounding box center [552, 188] width 192 height 30
click at [522, 197] on input "text" at bounding box center [552, 188] width 192 height 30
click at [543, 231] on mat-option "[PERSON_NAME]" at bounding box center [551, 223] width 191 height 28
type input "[PERSON_NAME]"
click at [543, 306] on input "text" at bounding box center [552, 309] width 192 height 30
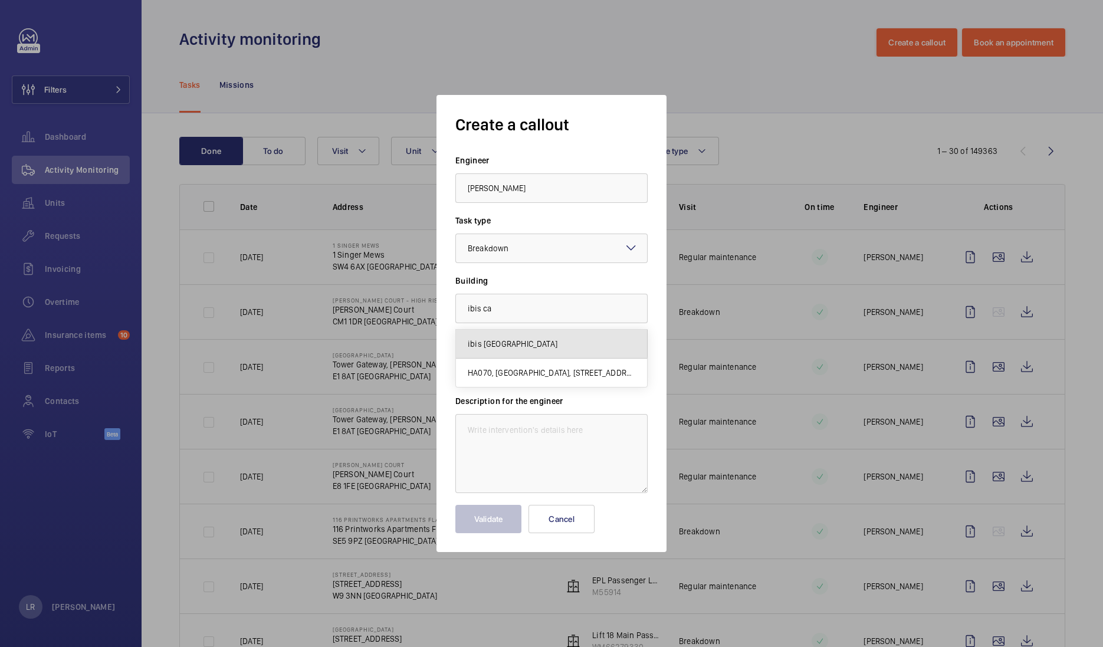
click at [480, 338] on mat-option "ibis [GEOGRAPHIC_DATA]" at bounding box center [551, 344] width 191 height 29
type input "ibis [GEOGRAPHIC_DATA]"
click at [493, 375] on input "text" at bounding box center [552, 369] width 192 height 30
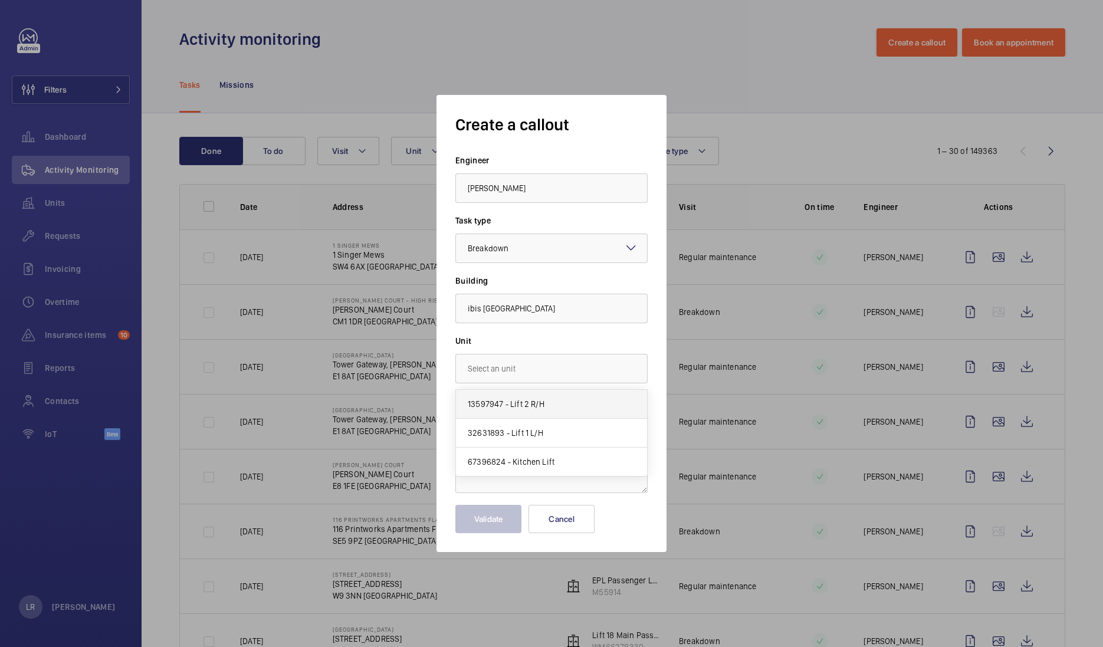
click at [487, 404] on span "13597947 - Lift 2 R/H" at bounding box center [506, 404] width 77 height 12
click at [542, 366] on input "13597947 - Lift 2 R/H" at bounding box center [552, 369] width 192 height 30
click at [555, 462] on mat-option "67396824 - Kitchen Lift" at bounding box center [551, 462] width 191 height 28
type input "67396824 - Kitchen Lift"
click at [493, 443] on textarea at bounding box center [552, 453] width 192 height 79
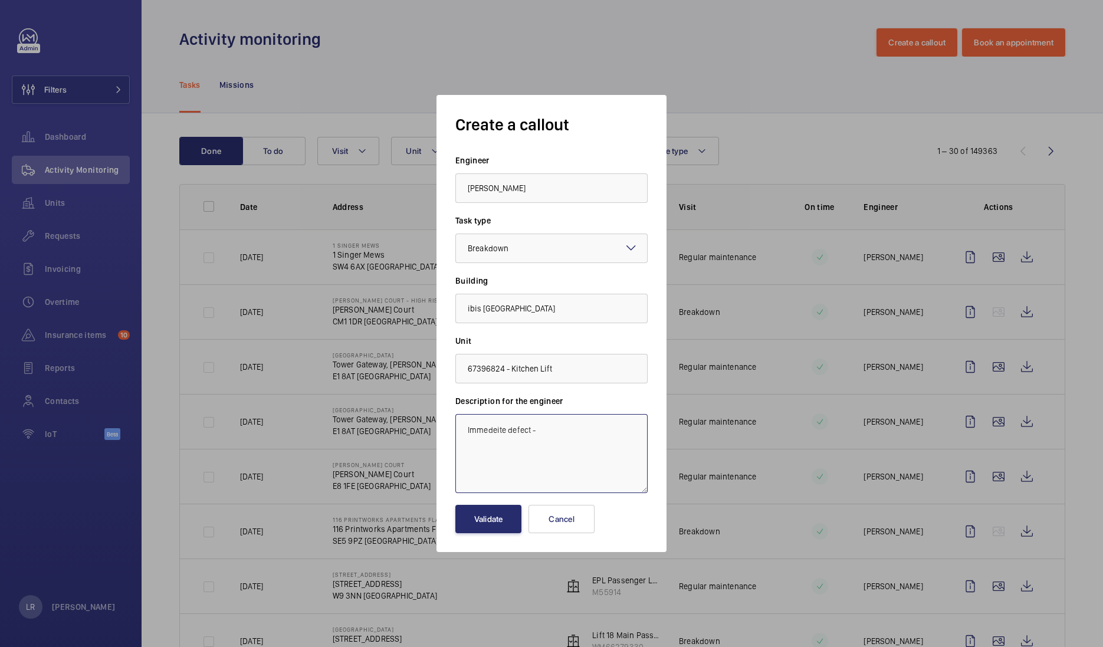
paste textarea "The in car two way emergency communication system fails to connect. This should…"
drag, startPoint x: 528, startPoint y: 480, endPoint x: 466, endPoint y: 422, distance: 84.3
click at [466, 422] on textarea "Immediate defect - The in car two way emergency communication system fails to c…" at bounding box center [552, 453] width 192 height 79
type textarea "Immediate defect - The in car two way emergency communication system fails to c…"
click at [605, 397] on label "Description for the engineer" at bounding box center [552, 401] width 192 height 12
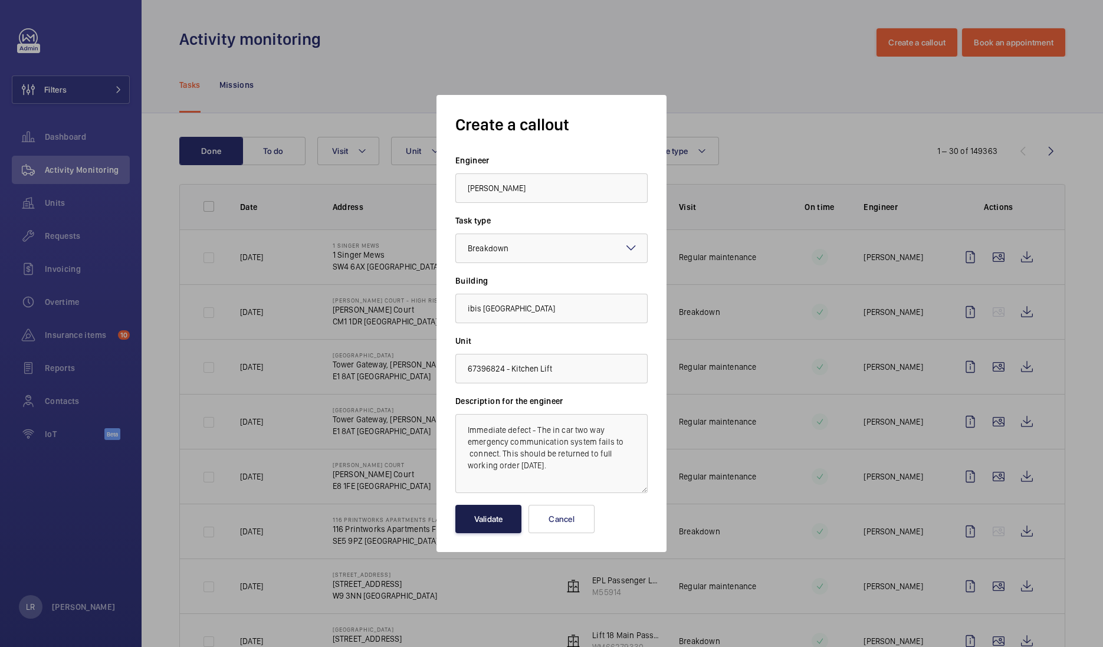
click at [475, 523] on button "Validate" at bounding box center [489, 519] width 66 height 28
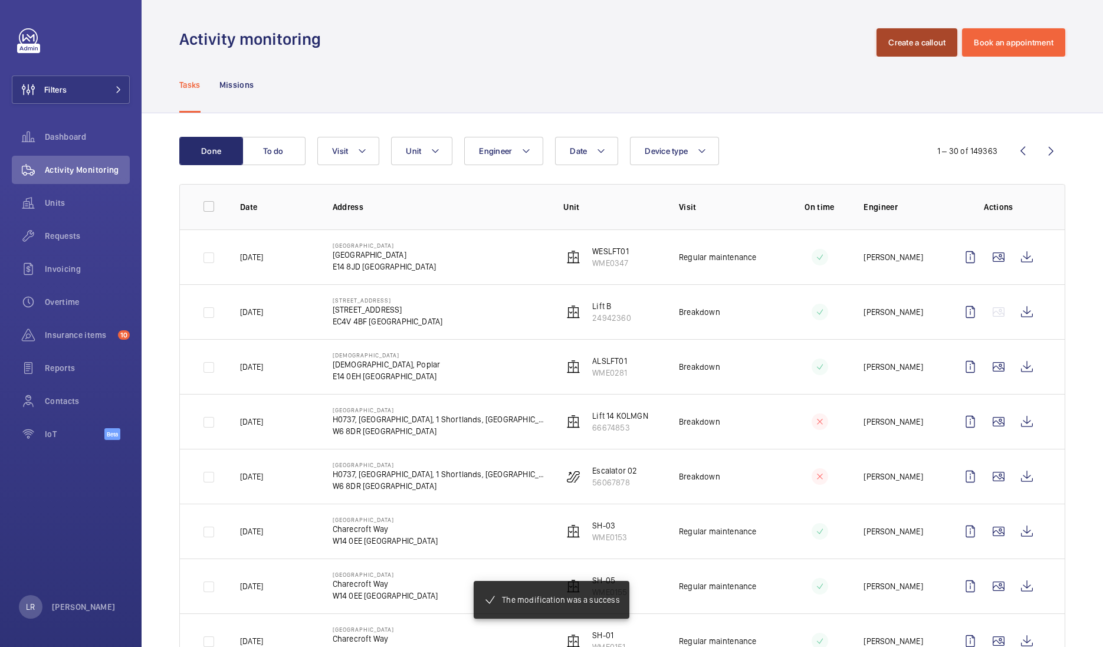
click at [904, 35] on button "Create a callout" at bounding box center [917, 42] width 81 height 28
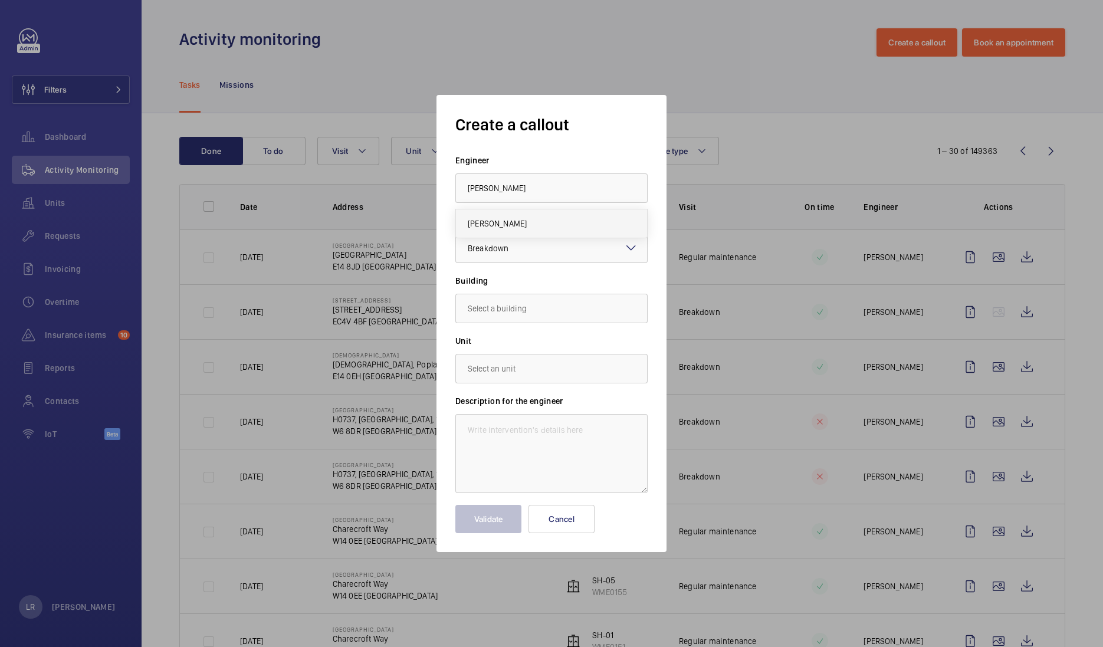
click at [535, 227] on mat-option "[PERSON_NAME]" at bounding box center [551, 223] width 191 height 28
type input "[PERSON_NAME]"
click at [534, 251] on div "× Breakdown" at bounding box center [503, 249] width 70 height 12
click at [543, 310] on input "text" at bounding box center [552, 309] width 192 height 30
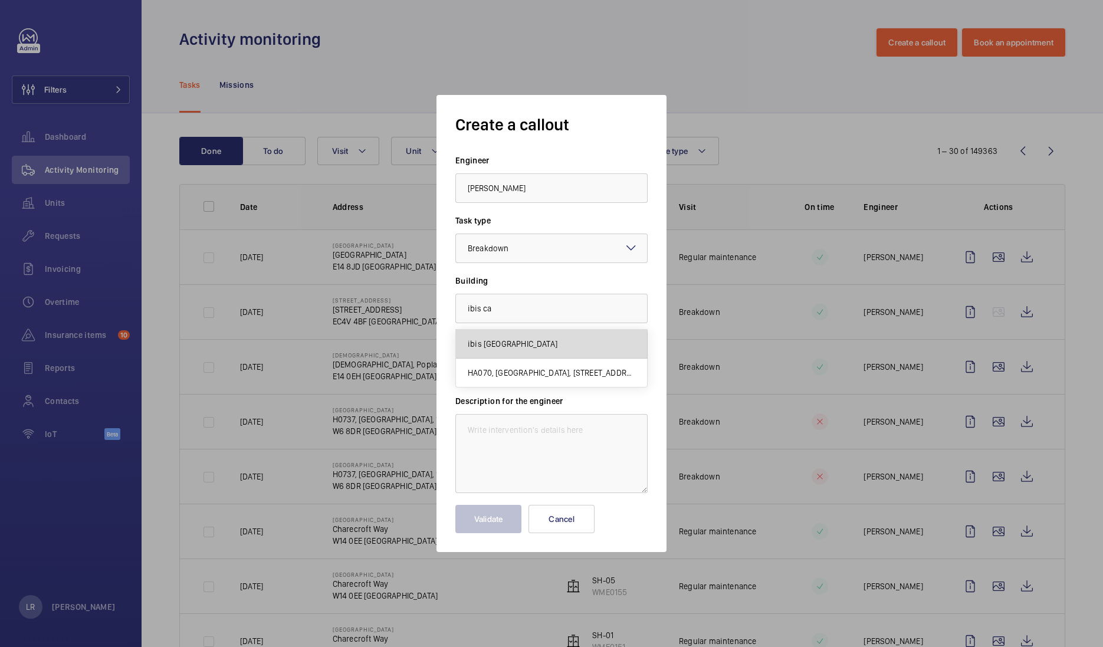
click at [548, 352] on mat-option "ibis [GEOGRAPHIC_DATA]" at bounding box center [551, 344] width 191 height 29
type input "ibis [GEOGRAPHIC_DATA]"
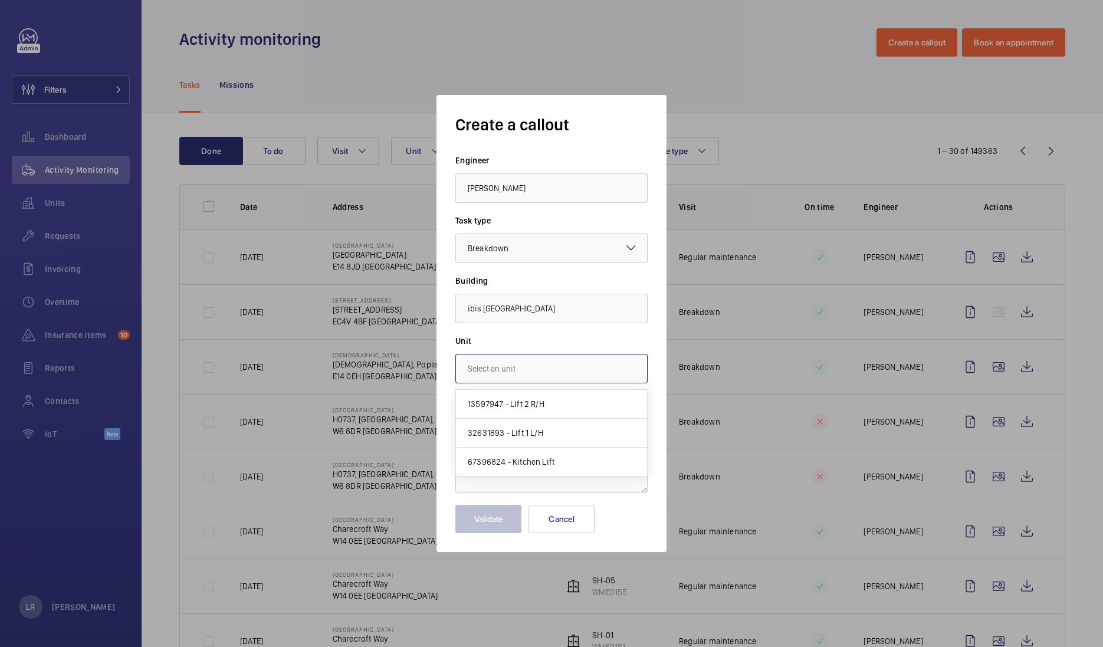
click at [549, 367] on input "text" at bounding box center [552, 369] width 192 height 30
click at [535, 434] on span "32631893 - Lift 1 L/H" at bounding box center [506, 433] width 76 height 12
type input "32631893 - Lift 1 L/H"
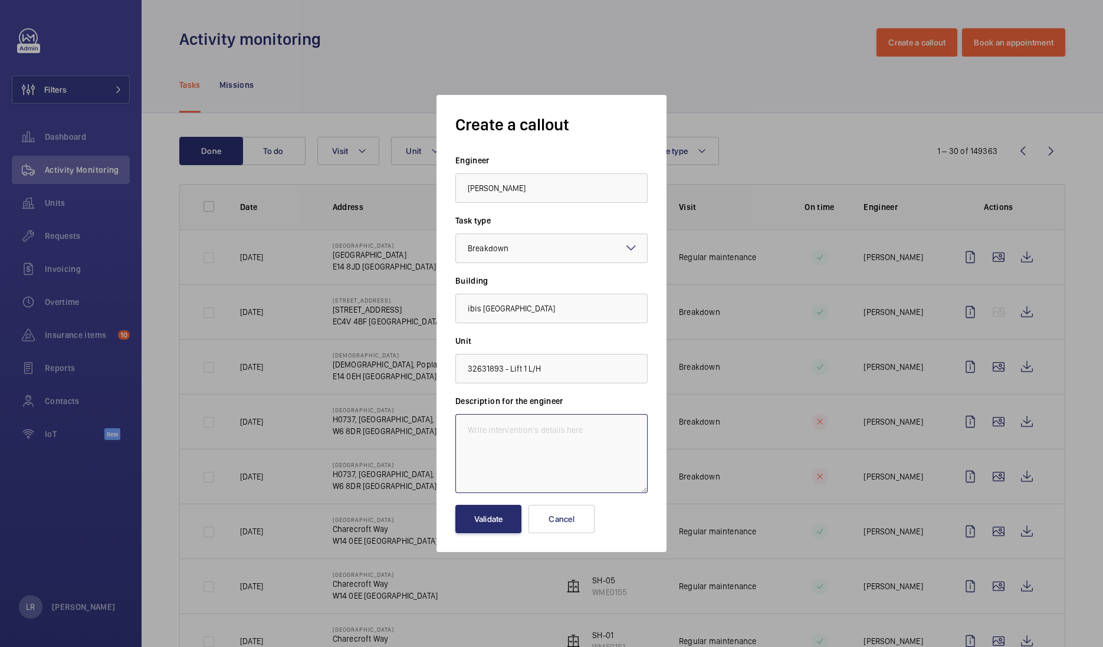
click at [537, 431] on textarea at bounding box center [552, 453] width 192 height 79
paste textarea "Immediate defect - The in car two way emergency communication system fails to c…"
type textarea "Immediate defect - The in car two way emergency communication system fails to c…"
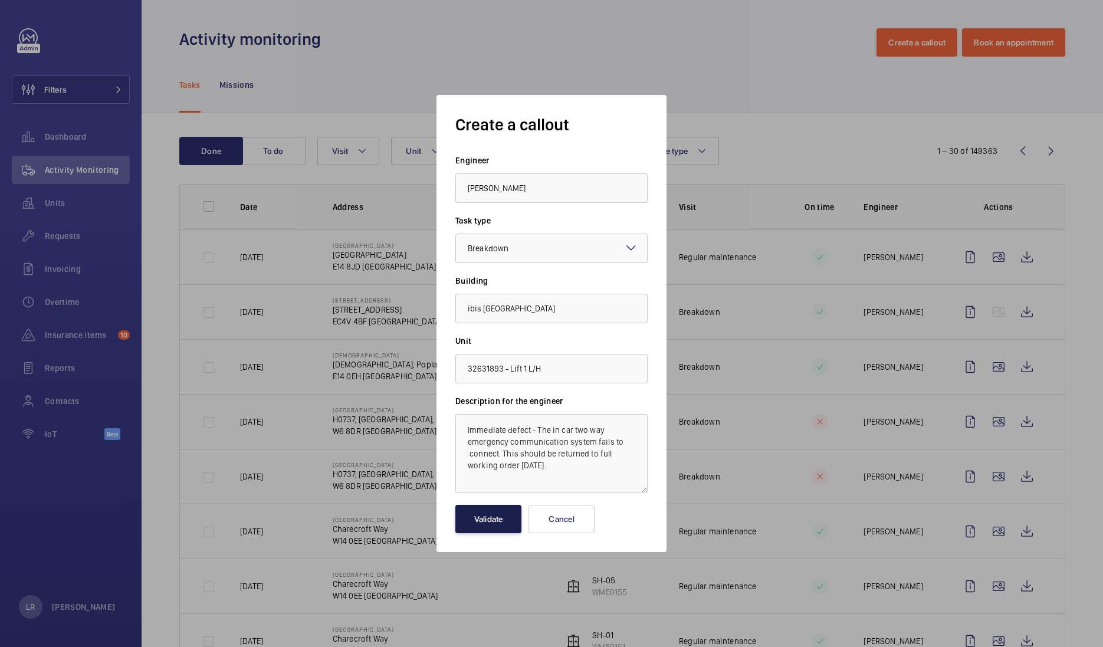
click at [500, 519] on button "Validate" at bounding box center [489, 519] width 66 height 28
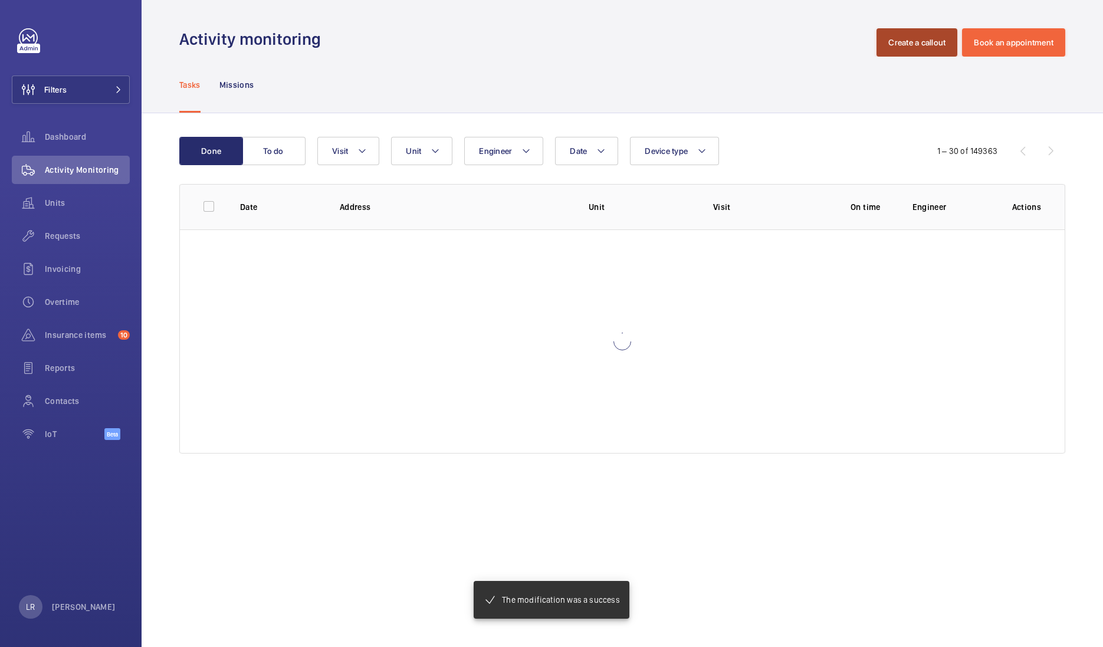
click at [896, 44] on button "Create a callout" at bounding box center [917, 42] width 81 height 28
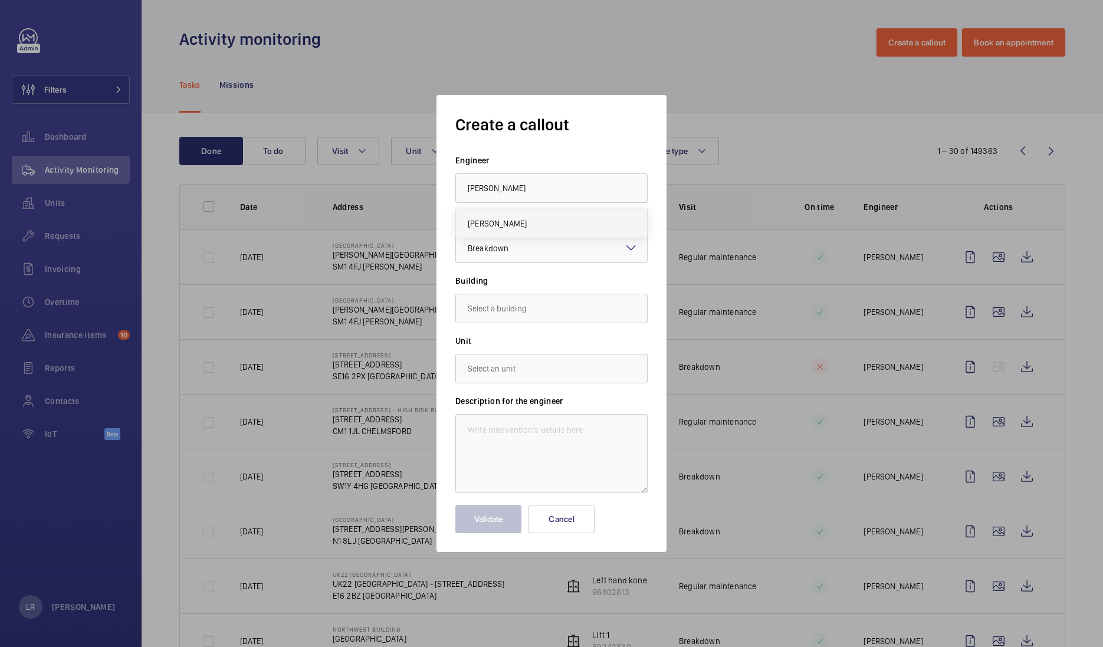
click at [576, 225] on mat-option "[PERSON_NAME]" at bounding box center [551, 223] width 191 height 28
type input "[PERSON_NAME]"
click at [543, 323] on div "Create a callout Engineer [PERSON_NAME] Task type Select a task type × Breakdow…" at bounding box center [551, 323] width 1103 height 647
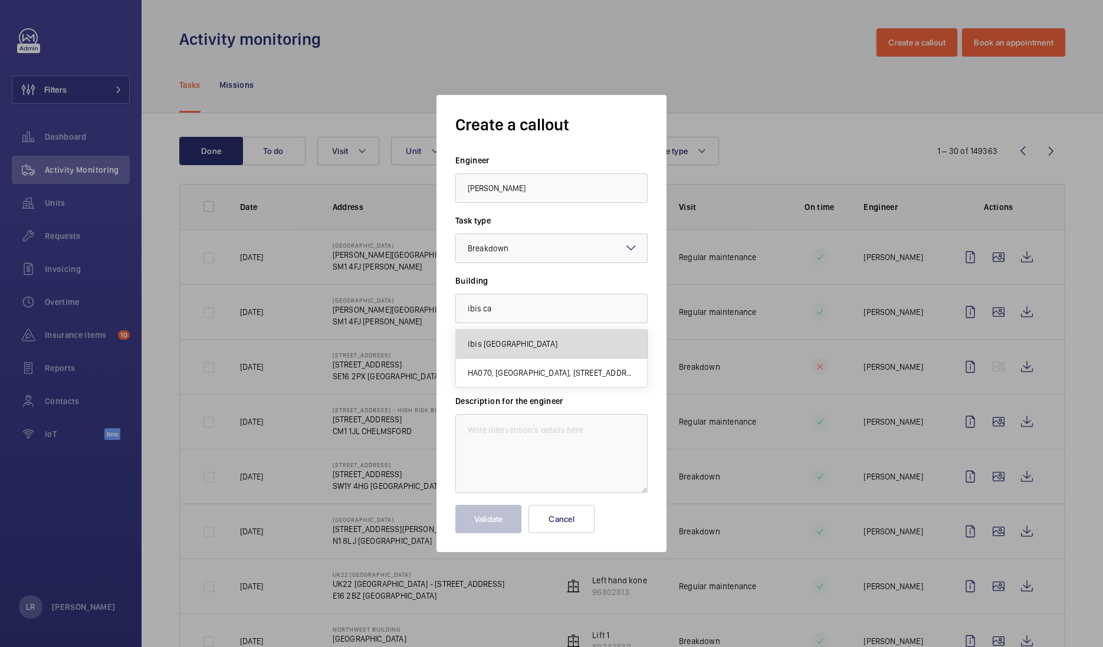
click at [549, 346] on span "ibis [GEOGRAPHIC_DATA]" at bounding box center [513, 344] width 90 height 12
type input "ibis [GEOGRAPHIC_DATA]"
click at [552, 374] on input "text" at bounding box center [552, 369] width 192 height 30
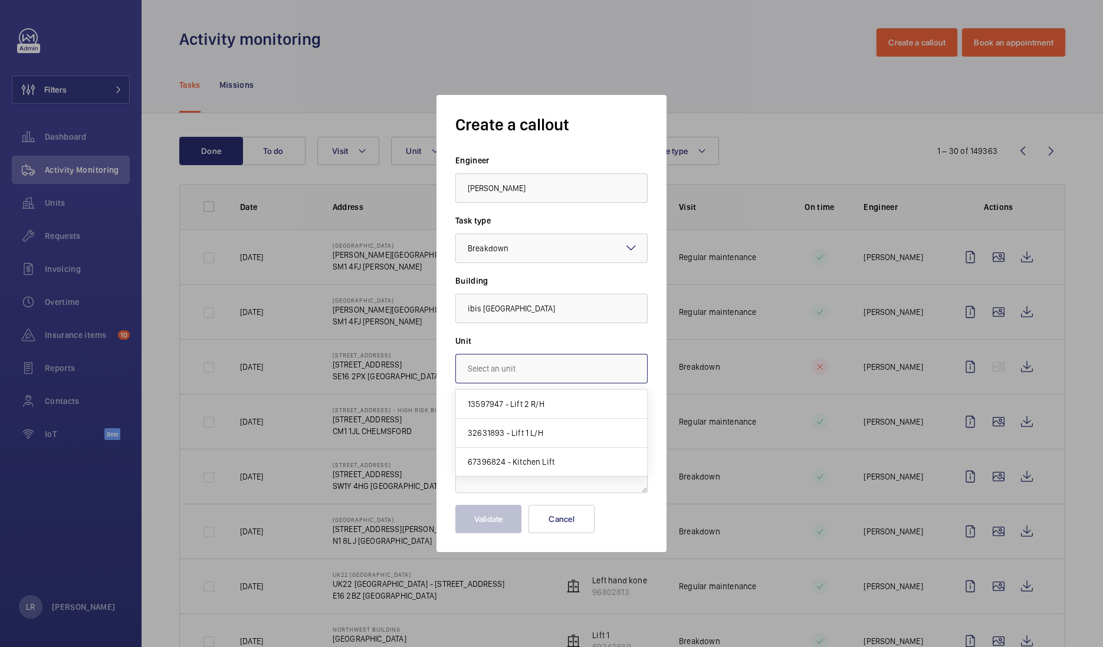
scroll to position [0, 0]
click at [535, 412] on mat-option "13597947 - Lift 2 R/H" at bounding box center [551, 404] width 191 height 29
type input "13597947 - Lift 2 R/H"
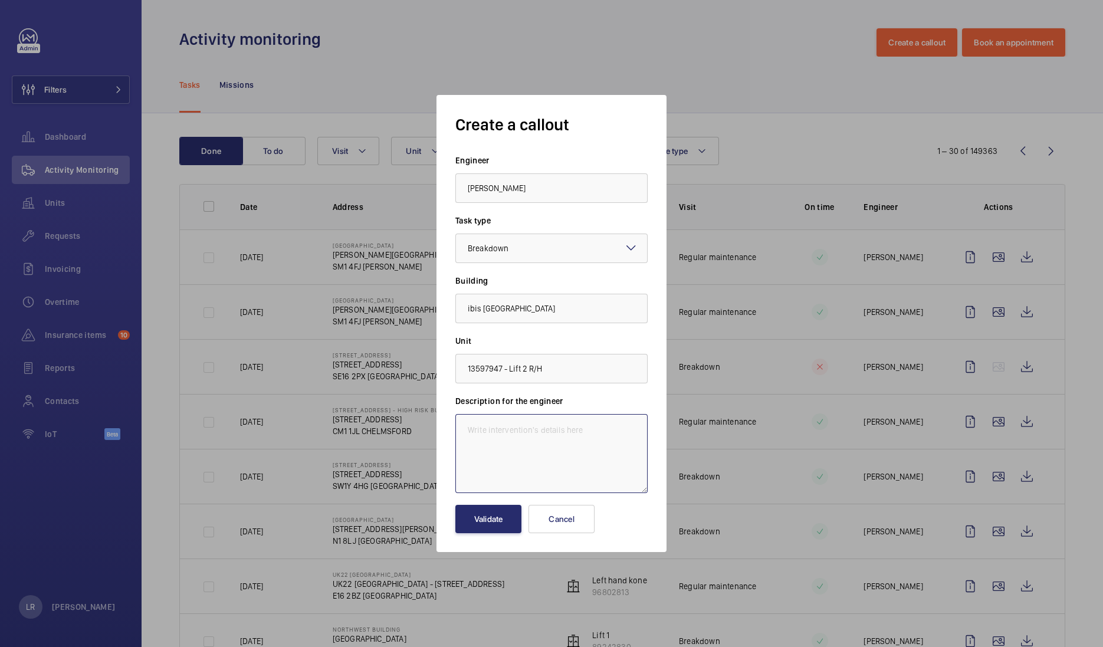
click at [540, 435] on textarea at bounding box center [552, 453] width 192 height 79
paste textarea "Immediate defect - The in car two way emergency communication system fails to c…"
type textarea "Immediate defect - The in car two way emergency communication system fails to c…"
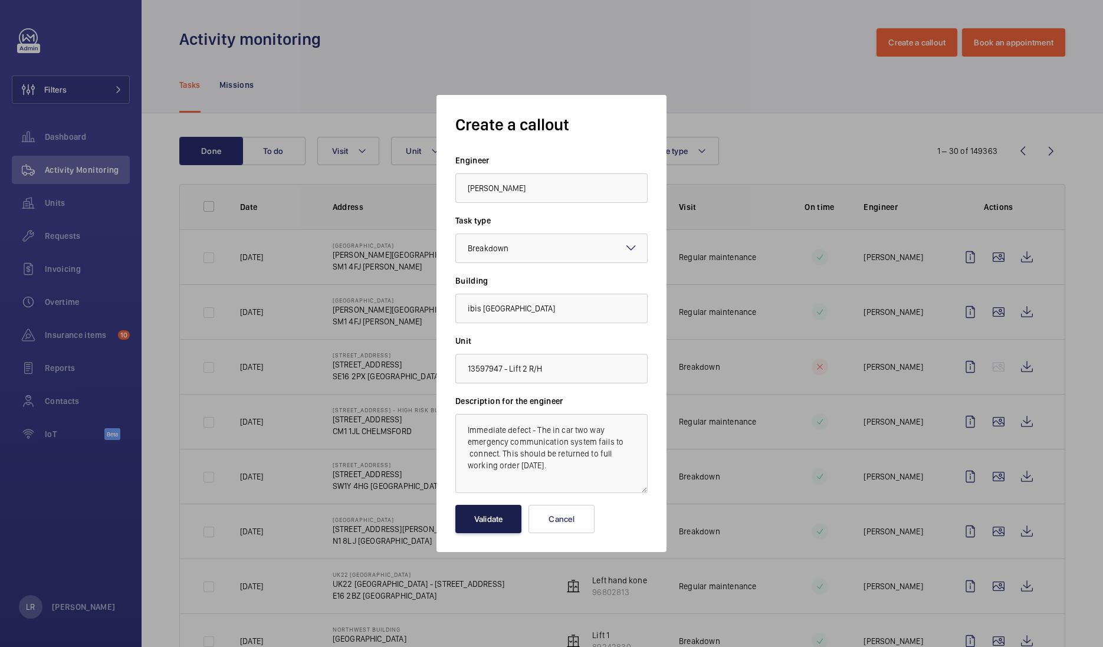
click at [499, 519] on button "Validate" at bounding box center [489, 519] width 66 height 28
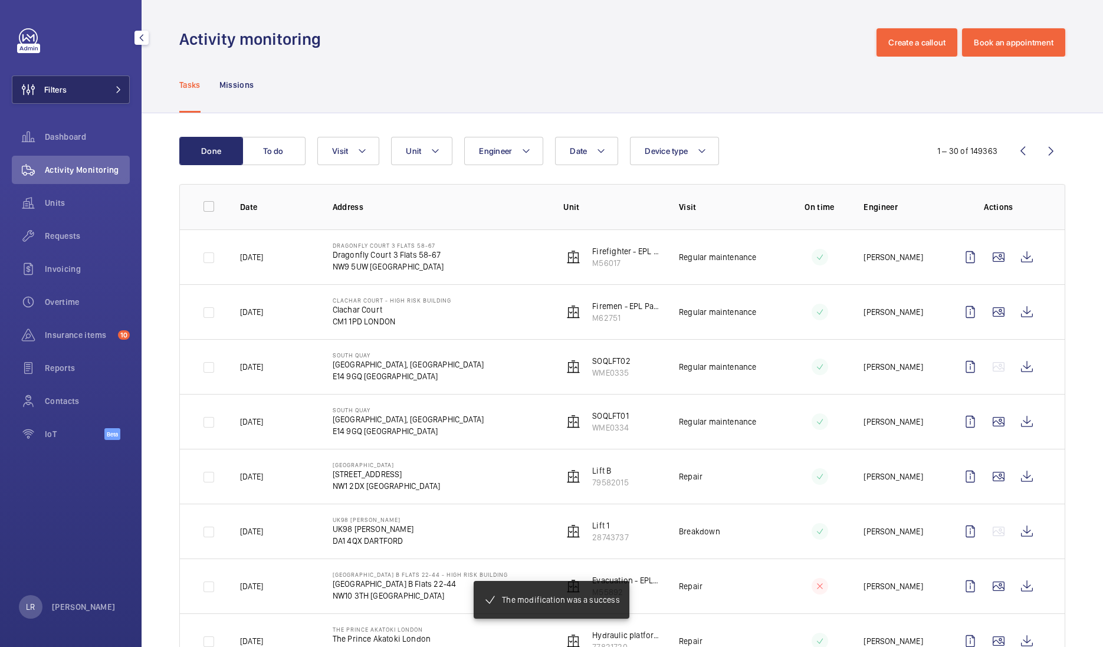
click at [101, 89] on button "Filters" at bounding box center [71, 90] width 118 height 28
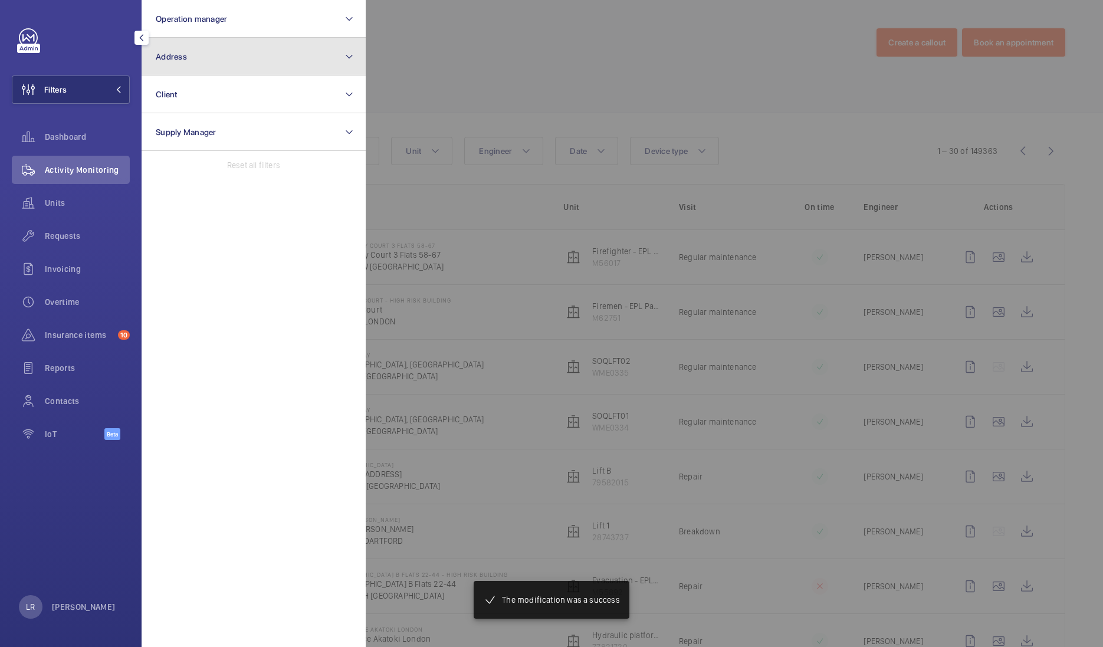
click at [212, 67] on button "Address" at bounding box center [254, 57] width 224 height 38
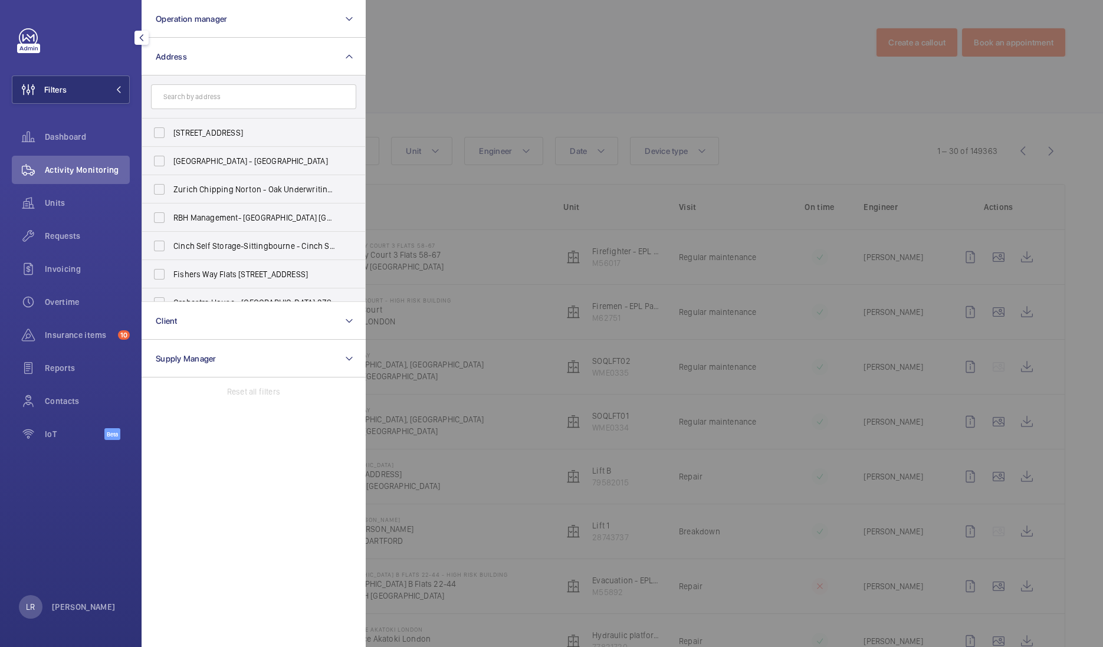
click at [231, 97] on input "text" at bounding box center [253, 96] width 205 height 25
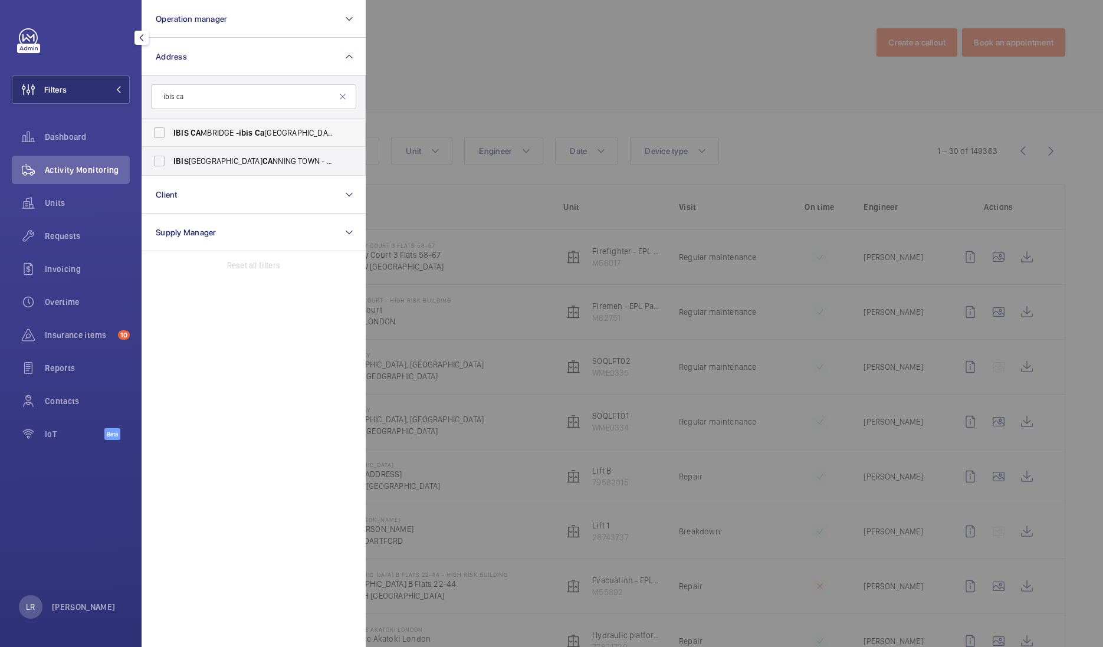
type input "ibis ca"
click at [299, 131] on span "IBIS CA MBRIDGE - ibis Ca [GEOGRAPHIC_DATA], [GEOGRAPHIC_DATA] MBRIDGE CB1 2GA" at bounding box center [254, 133] width 162 height 12
click at [171, 131] on input "IBIS CA MBRIDGE - ibis Ca [GEOGRAPHIC_DATA], [GEOGRAPHIC_DATA] MBRIDGE CB1 2GA" at bounding box center [160, 133] width 24 height 24
checkbox input "true"
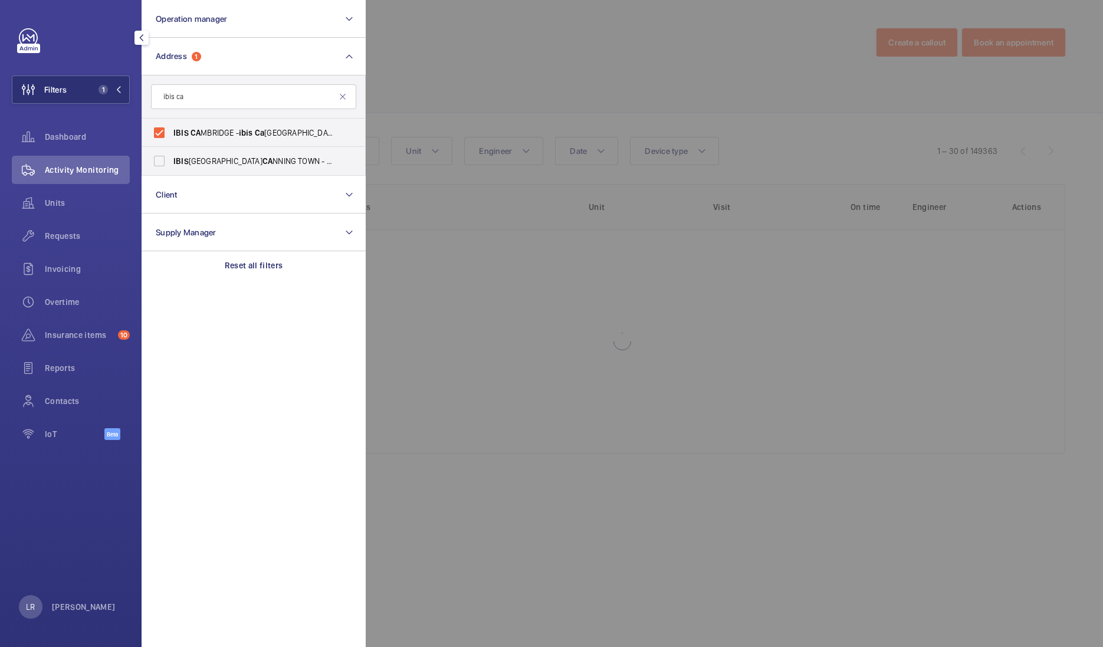
click at [419, 94] on div at bounding box center [917, 323] width 1103 height 647
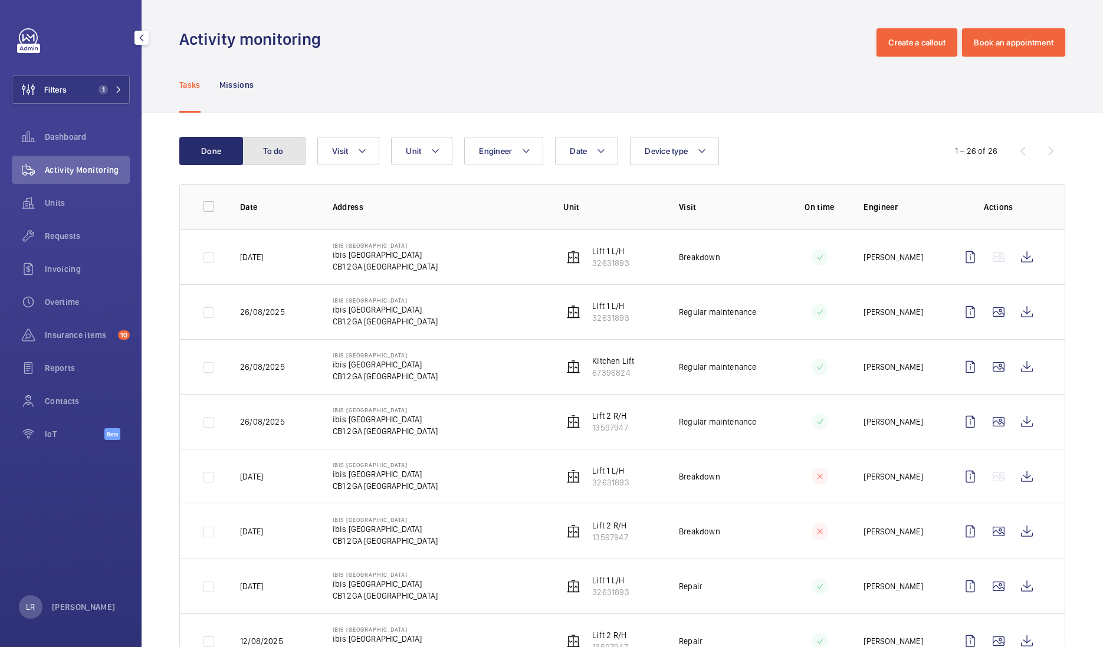
click at [292, 148] on button "To do" at bounding box center [274, 151] width 64 height 28
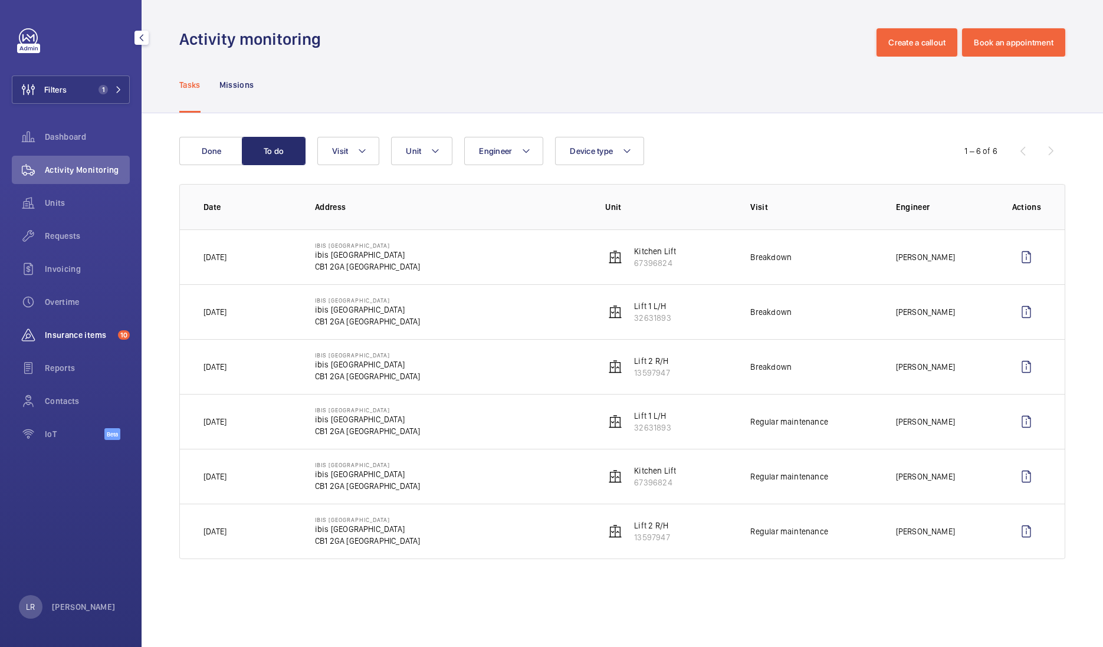
click at [104, 332] on span "Insurance items" at bounding box center [79, 335] width 68 height 12
